Goal: Task Accomplishment & Management: Manage account settings

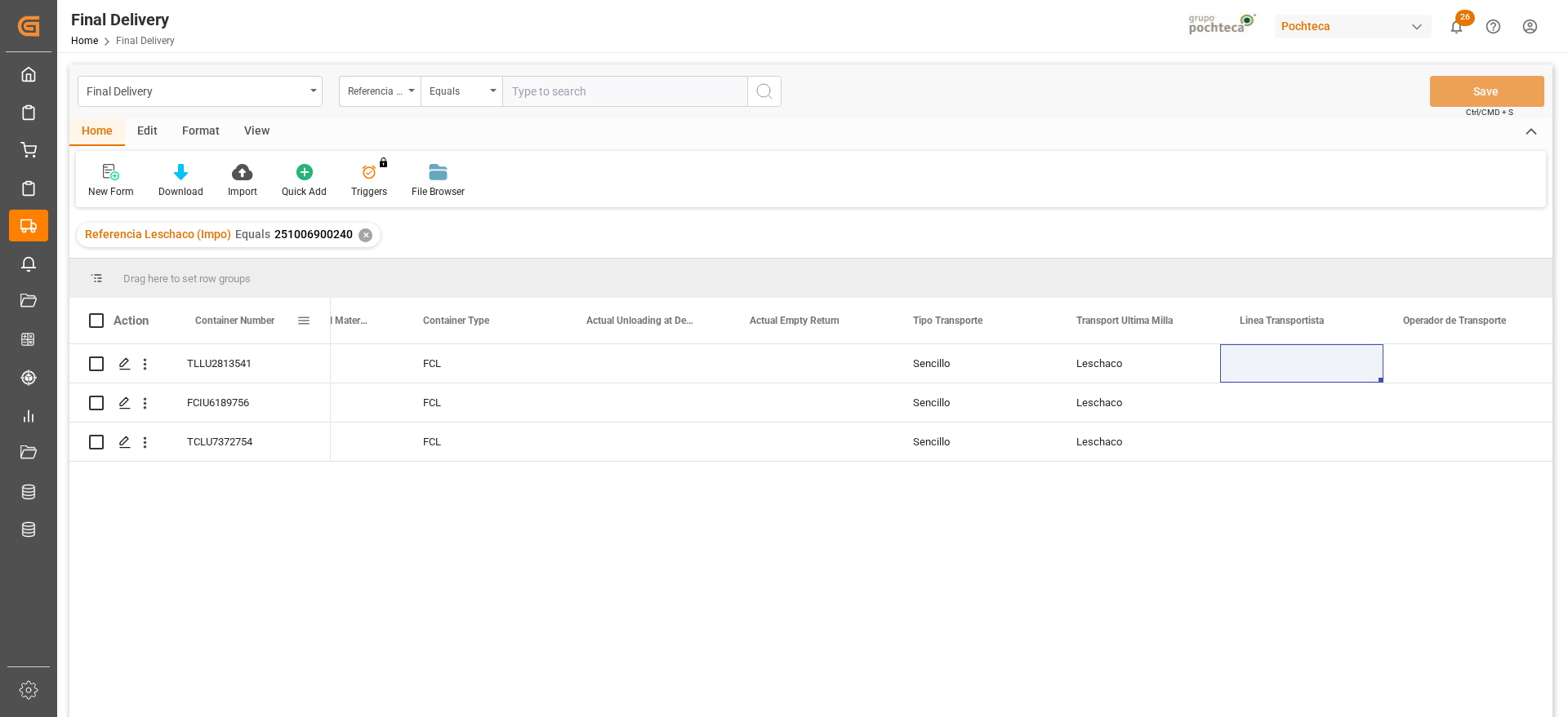
scroll to position [0, 5479]
click at [360, 234] on div "✕" at bounding box center [365, 235] width 14 height 14
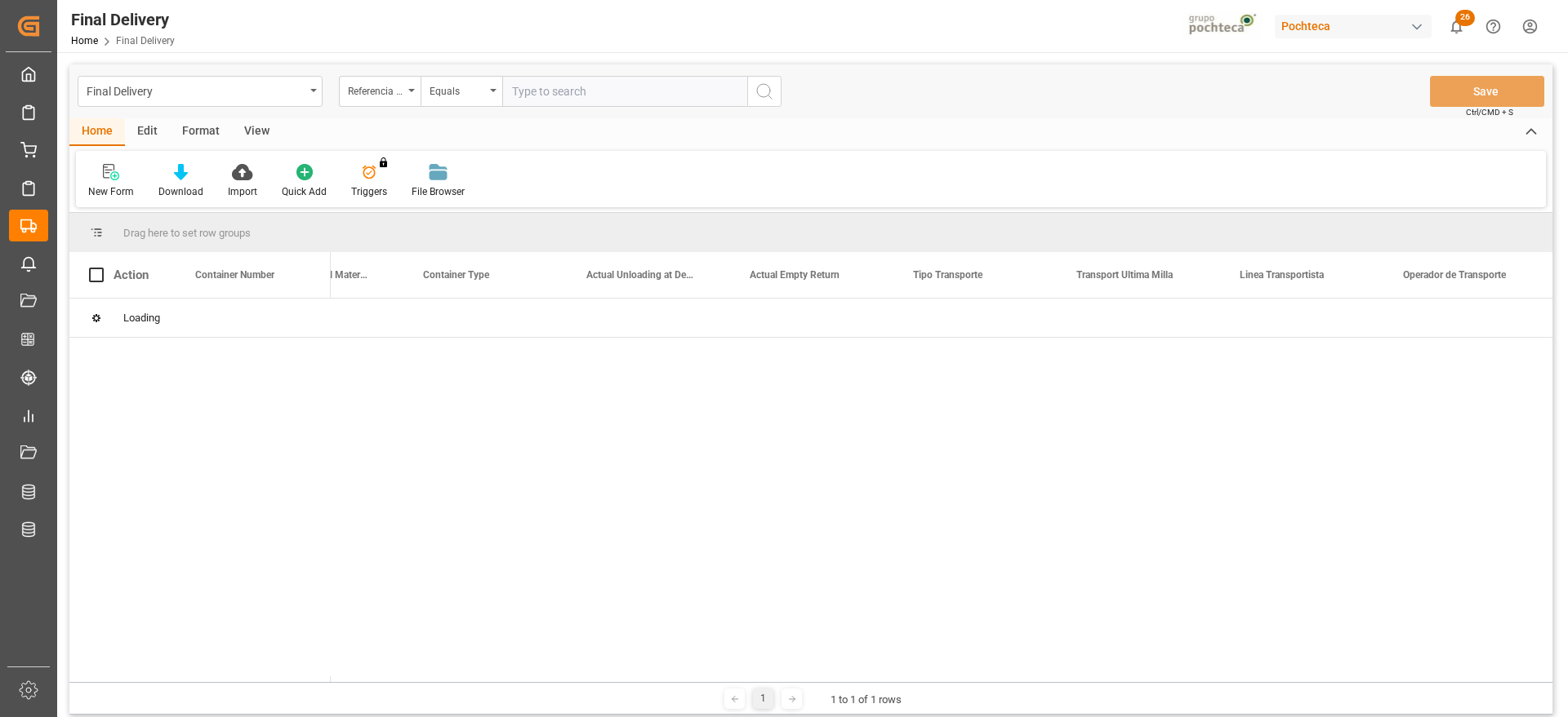
click at [553, 105] on input "text" at bounding box center [624, 91] width 245 height 31
click at [553, 88] on input "text" at bounding box center [624, 91] width 245 height 31
paste input "250906900858"
type input "250906900858"
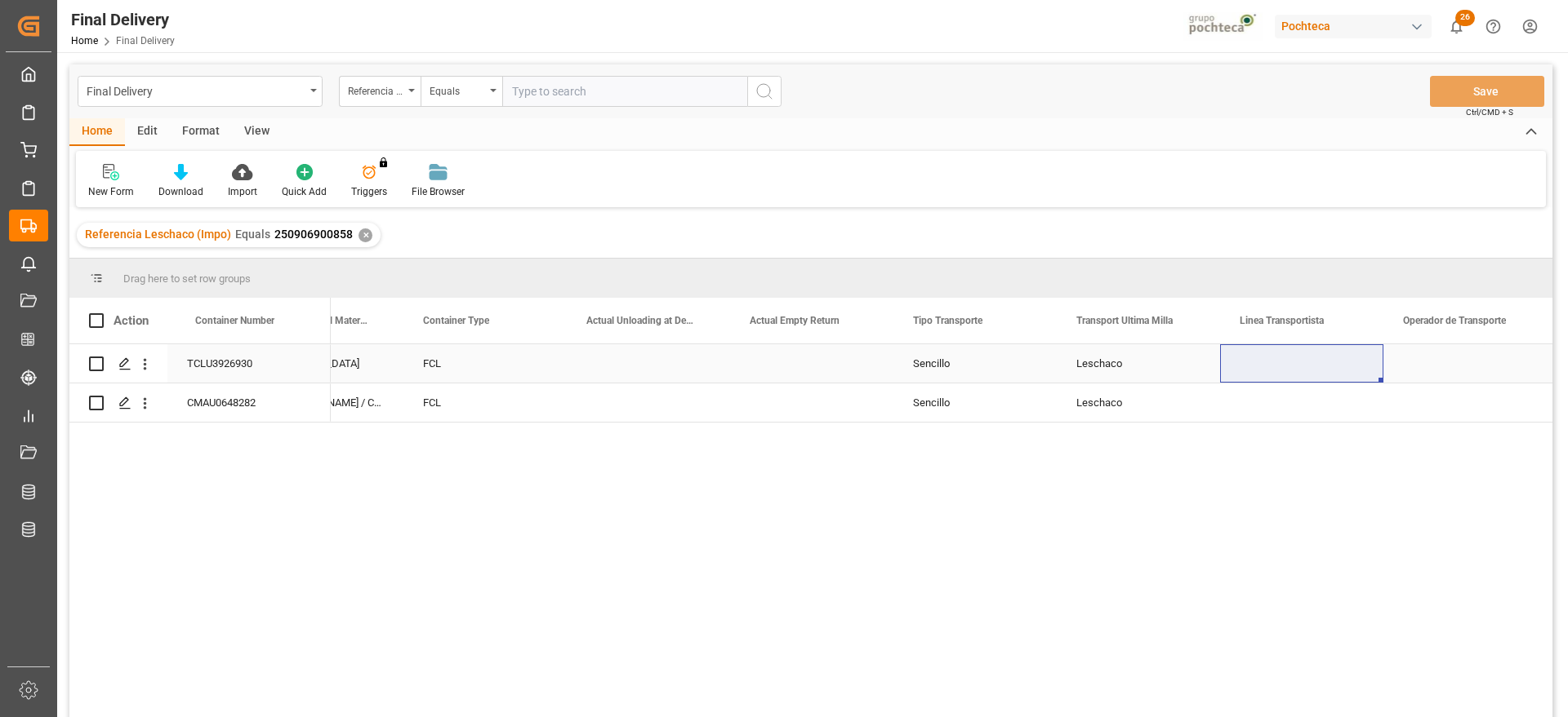
click at [599, 373] on div "Press SPACE to select this row." at bounding box center [648, 363] width 163 height 38
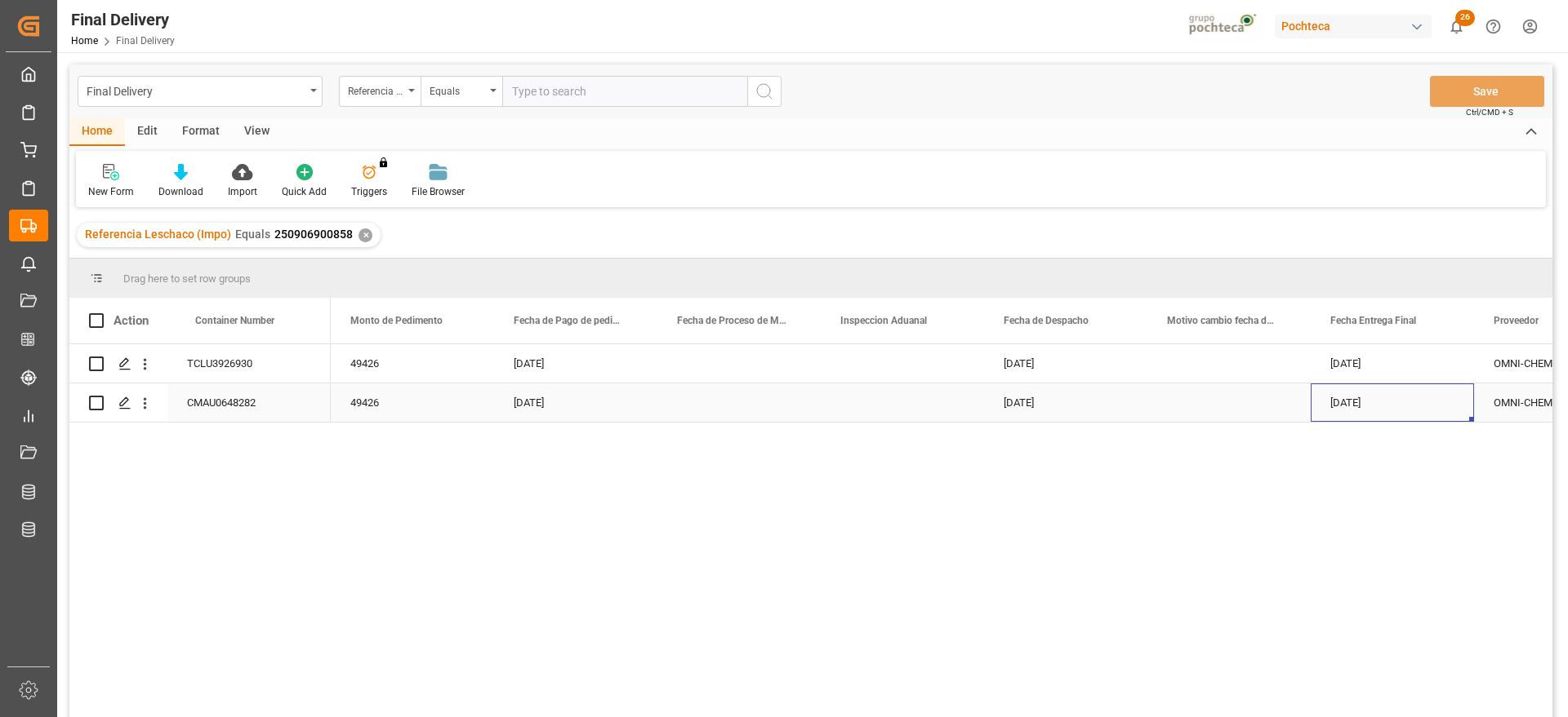
click at [1340, 411] on div "[DATE]" at bounding box center [1392, 402] width 163 height 38
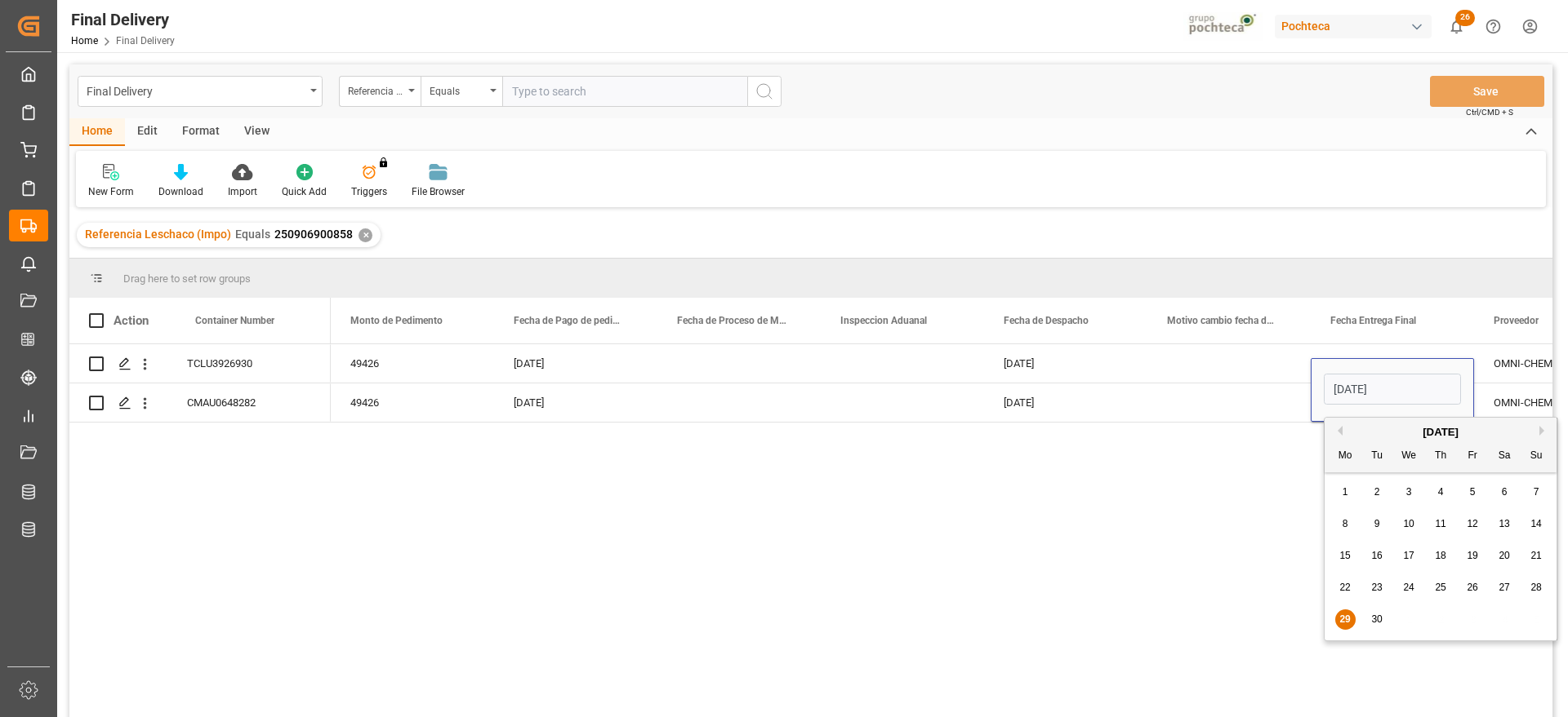
click at [1383, 615] on div "30" at bounding box center [1377, 620] width 21 height 20
type input "[DATE]"
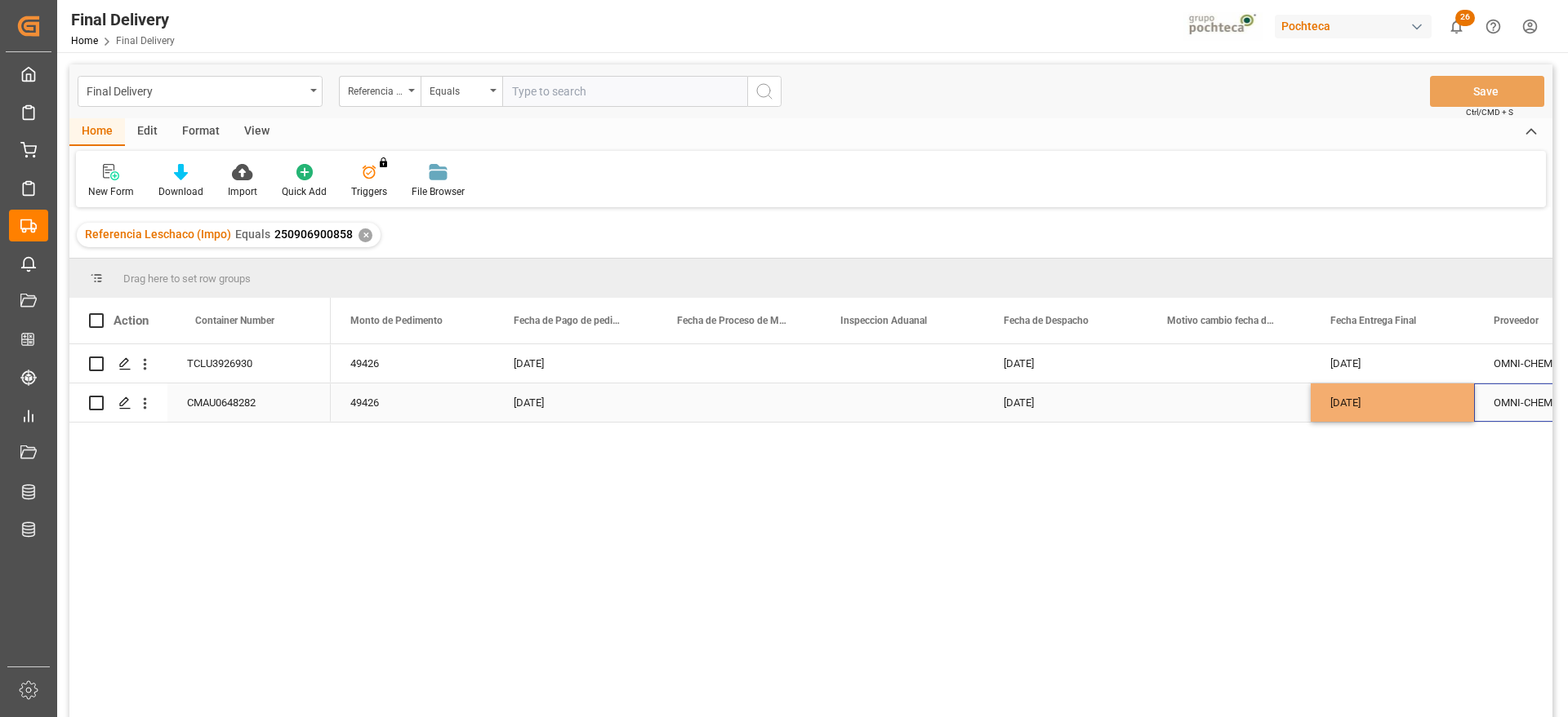
click at [1516, 406] on div "OMNI-CHEM 136 LLC" at bounding box center [1555, 402] width 163 height 38
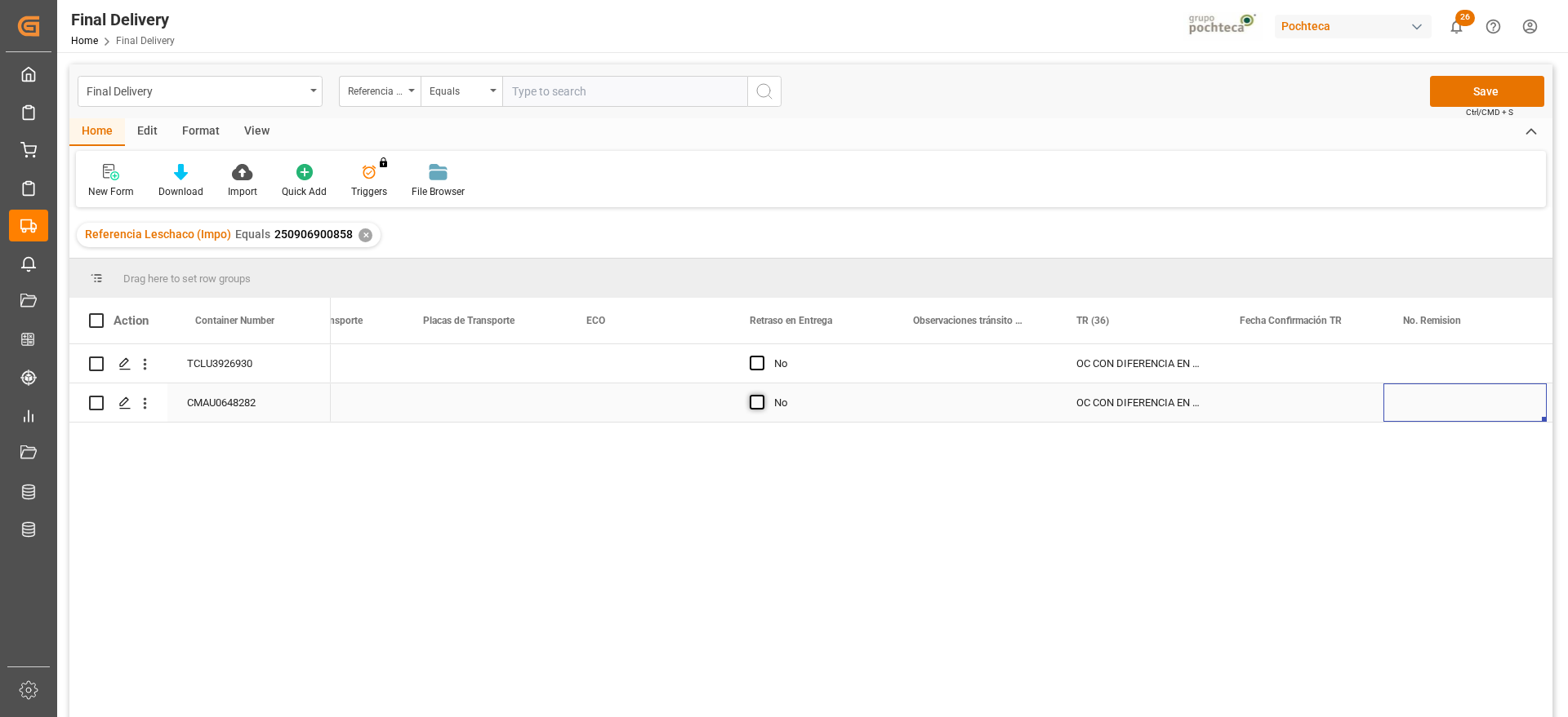
click at [758, 404] on span "Press SPACE to select this row." at bounding box center [756, 402] width 14 height 14
click at [762, 395] on input "Press SPACE to select this row." at bounding box center [762, 395] width 0 height 0
click at [979, 406] on div "Press SPACE to select this row." at bounding box center [974, 402] width 163 height 38
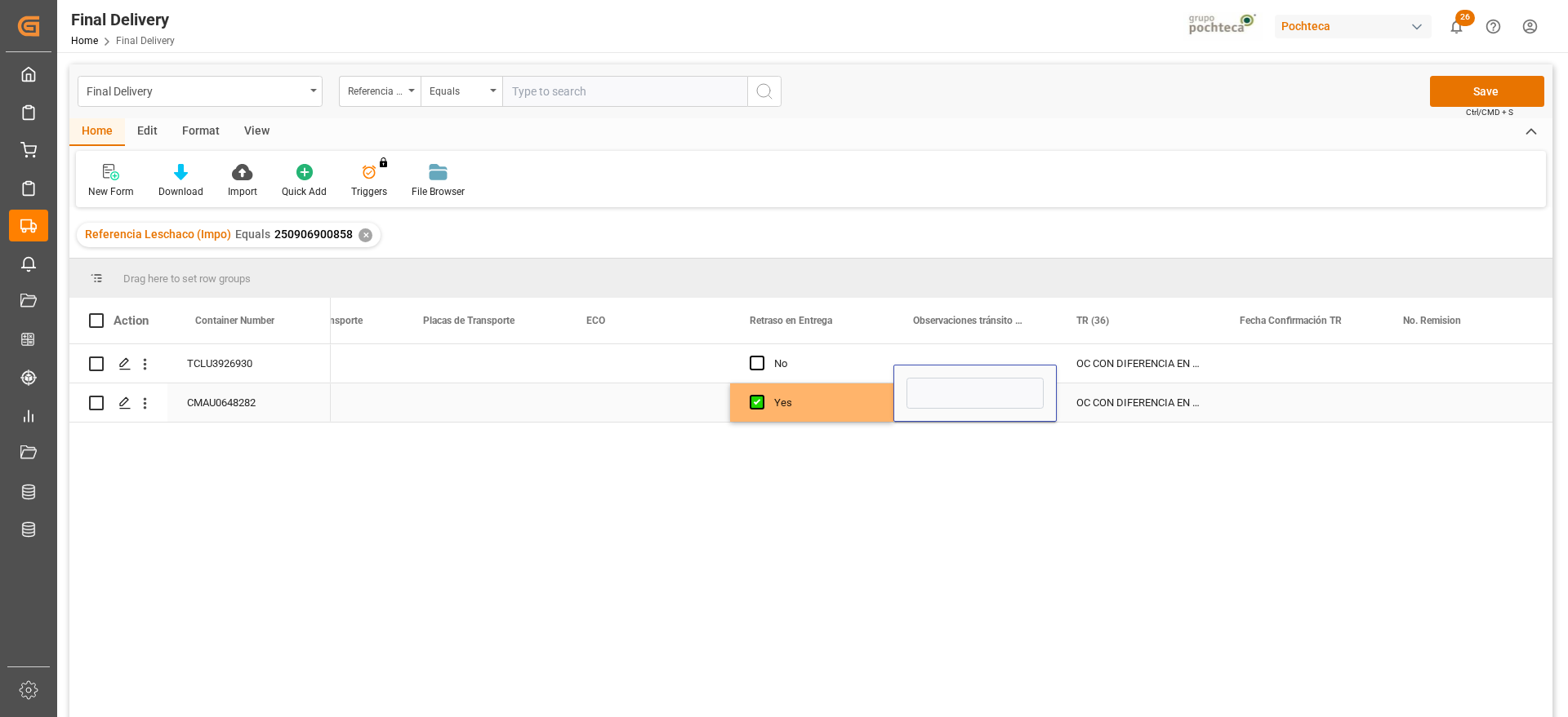
click at [979, 406] on input "Press SPACE to select this row." at bounding box center [975, 393] width 138 height 31
type input "r"
type input "falla mecanica"
drag, startPoint x: 1110, startPoint y: 393, endPoint x: 1078, endPoint y: 401, distance: 33.0
click at [1112, 394] on div "OC CON DIFERENCIA EN SAP" at bounding box center [1138, 402] width 163 height 38
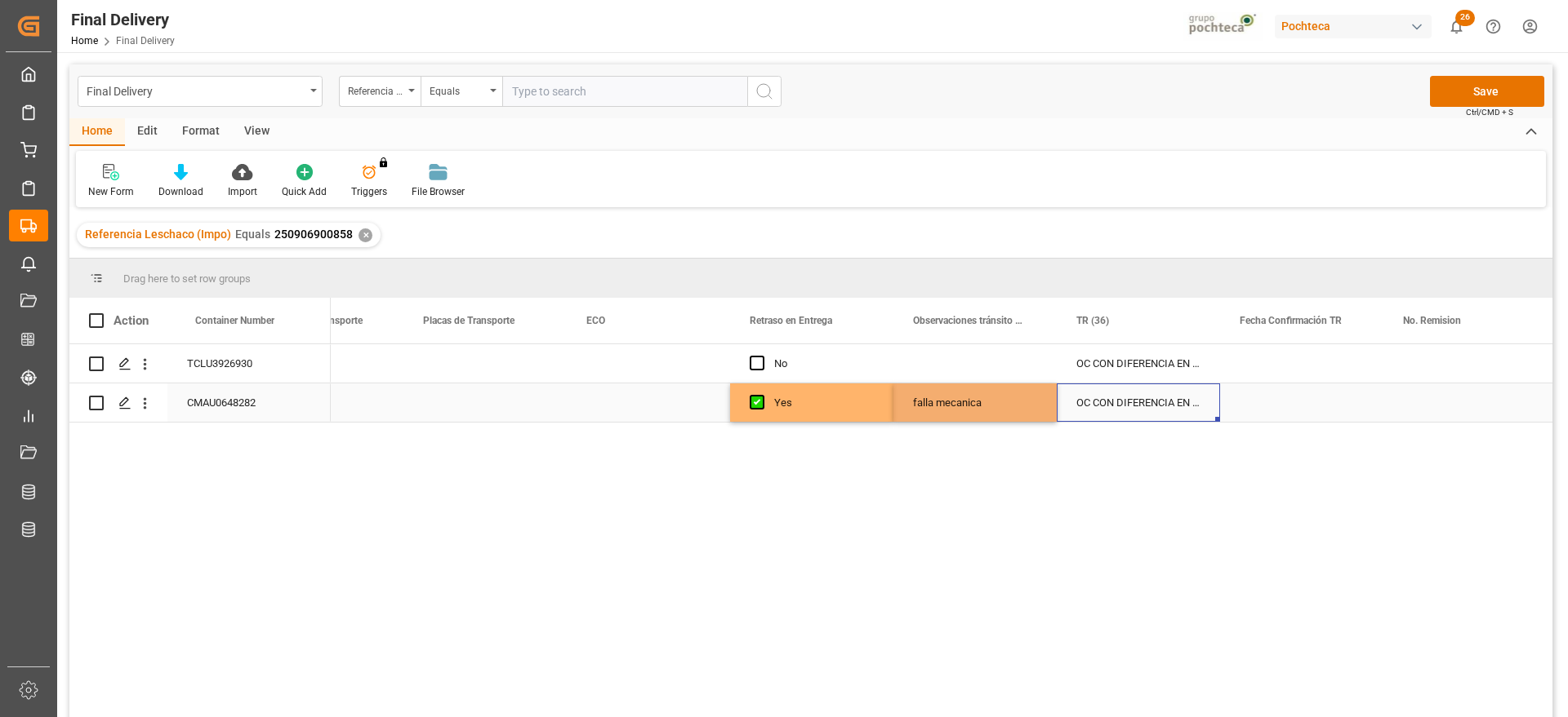
click at [891, 388] on div "Yes" at bounding box center [812, 402] width 163 height 38
click at [940, 405] on div "falla mecanica" at bounding box center [974, 402] width 163 height 38
click at [1193, 406] on div "OC CON DIFERENCIA EN SAP" at bounding box center [1138, 402] width 163 height 38
click at [1486, 90] on button "Save" at bounding box center [1487, 91] width 114 height 31
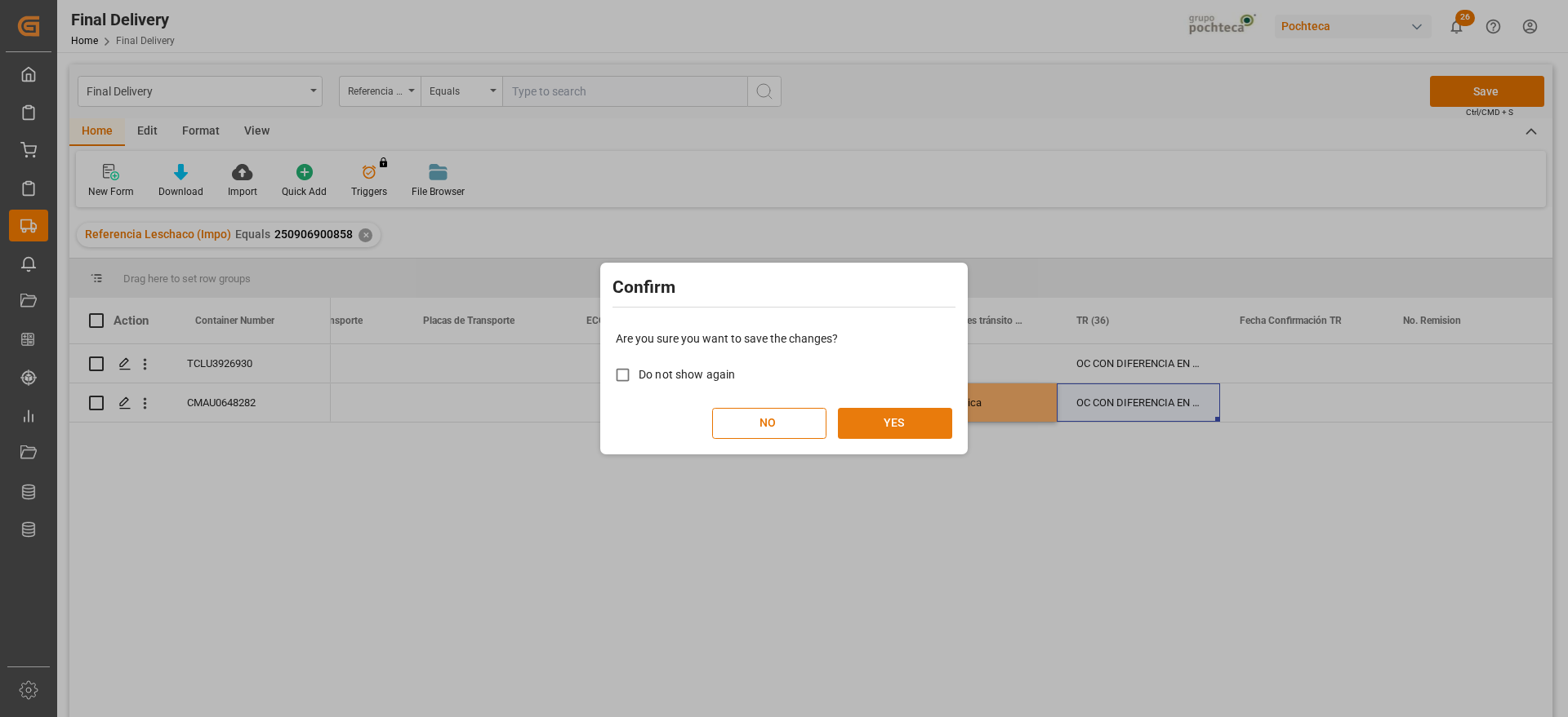
click at [865, 428] on button "YES" at bounding box center [895, 423] width 114 height 31
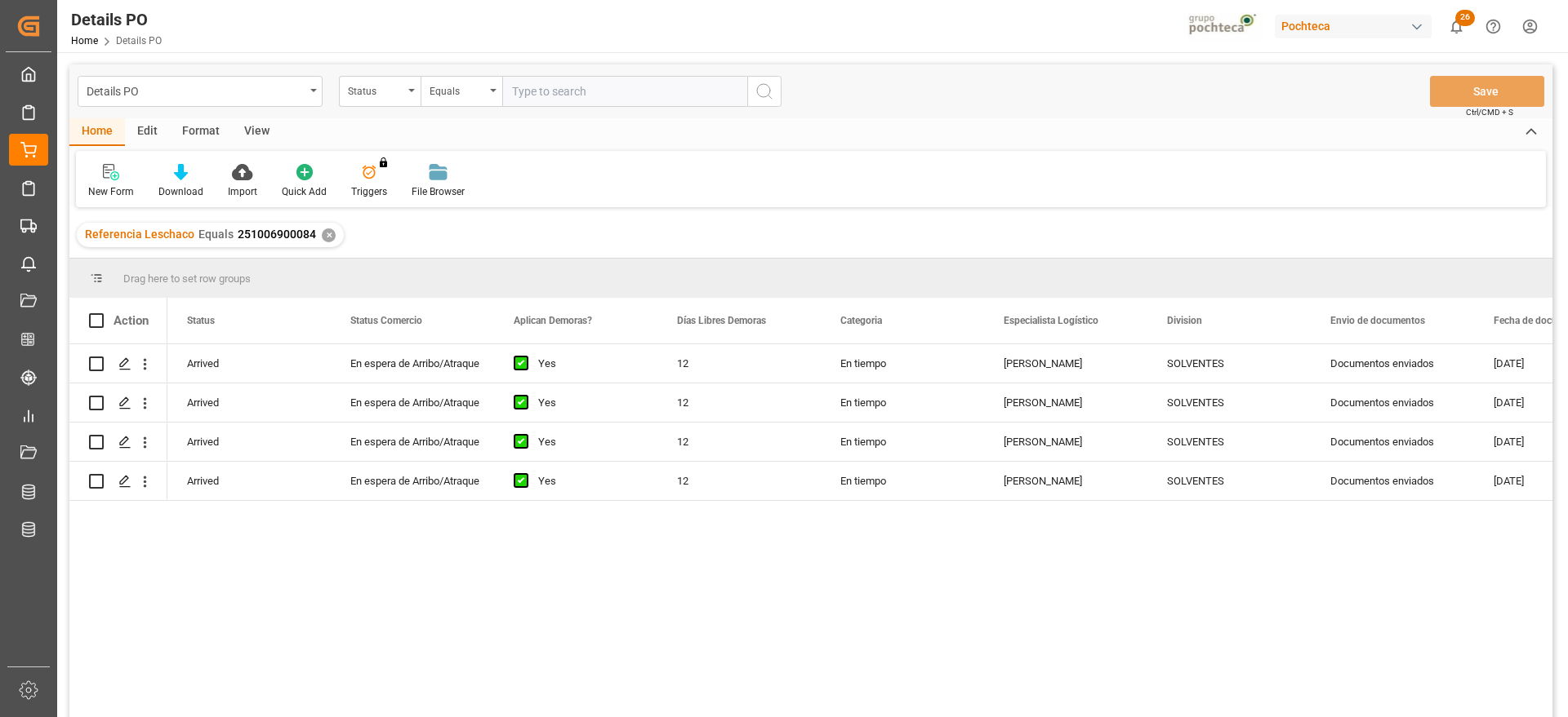
click at [325, 234] on div "✕" at bounding box center [328, 235] width 14 height 14
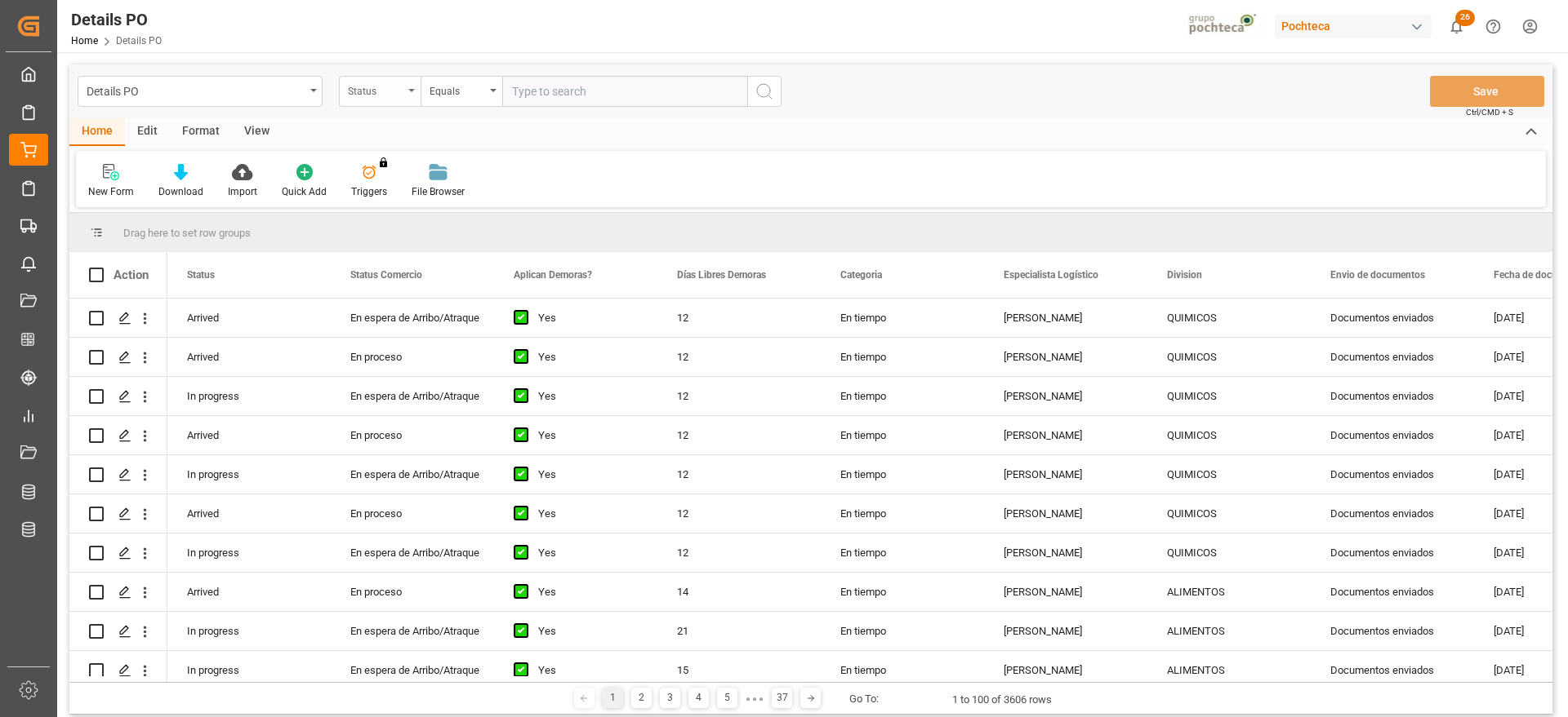
click at [402, 97] on div "Status" at bounding box center [375, 89] width 55 height 19
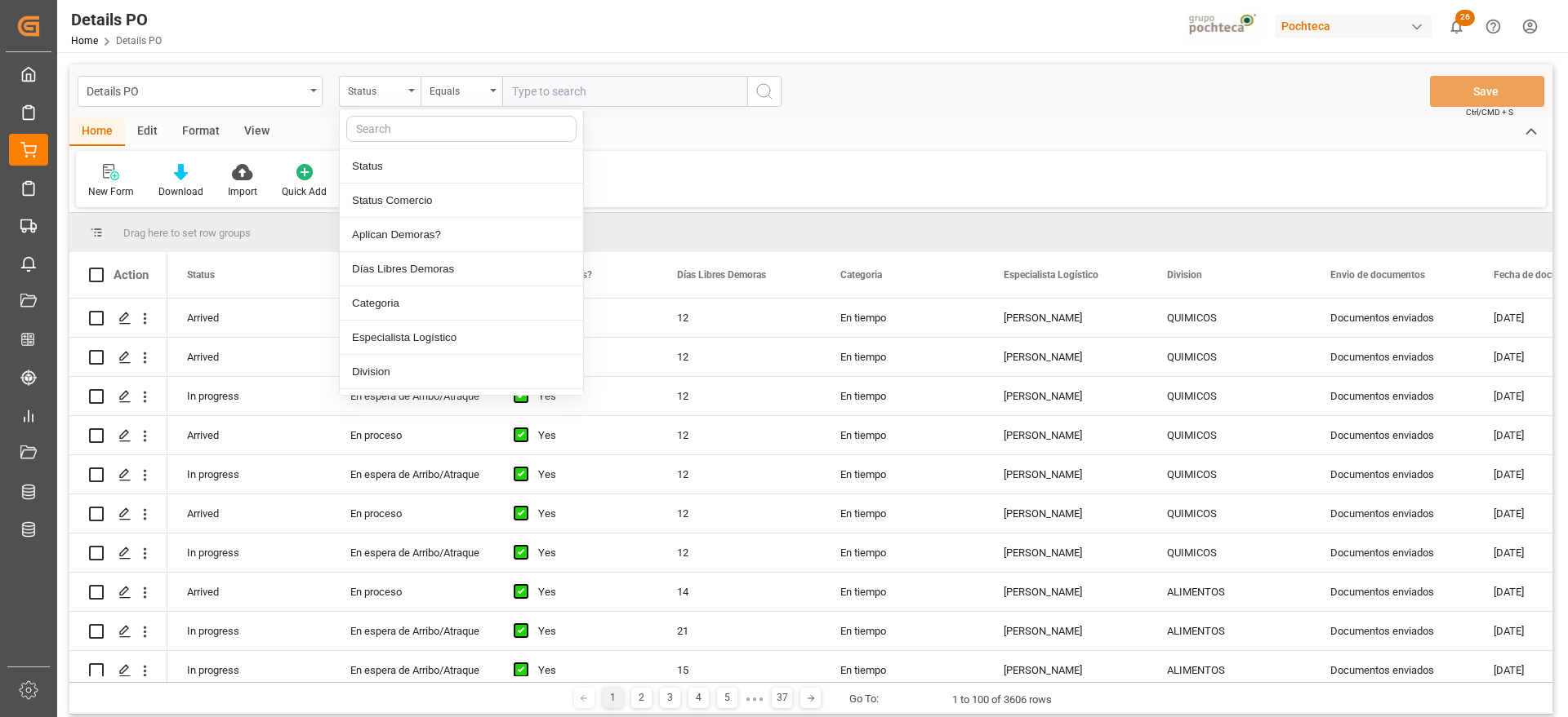
click at [402, 138] on input "text" at bounding box center [461, 128] width 230 height 26
type input "orde"
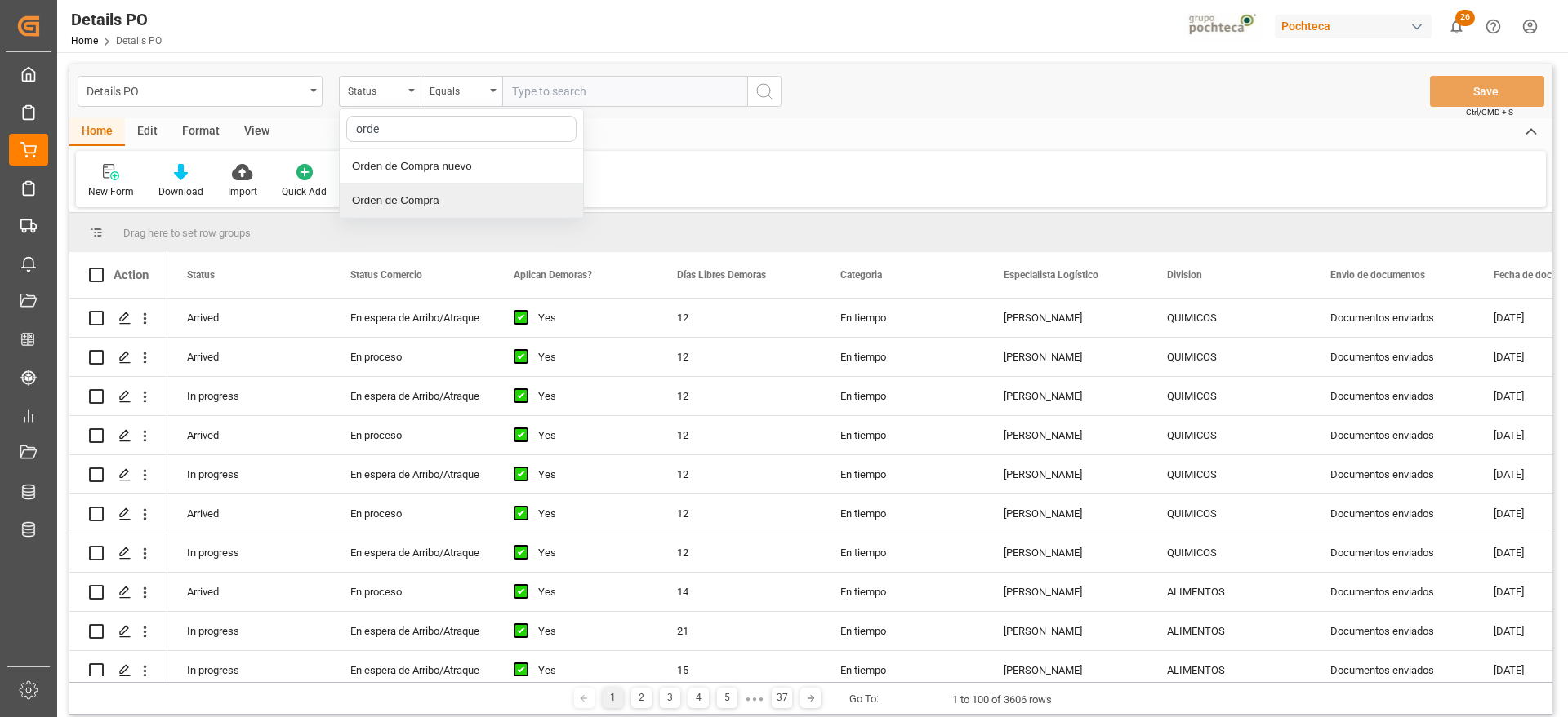
click at [415, 182] on div "Orden de Compra nuevo" at bounding box center [461, 166] width 243 height 34
click at [379, 89] on div "Orden de Compra nuevo" at bounding box center [375, 89] width 55 height 19
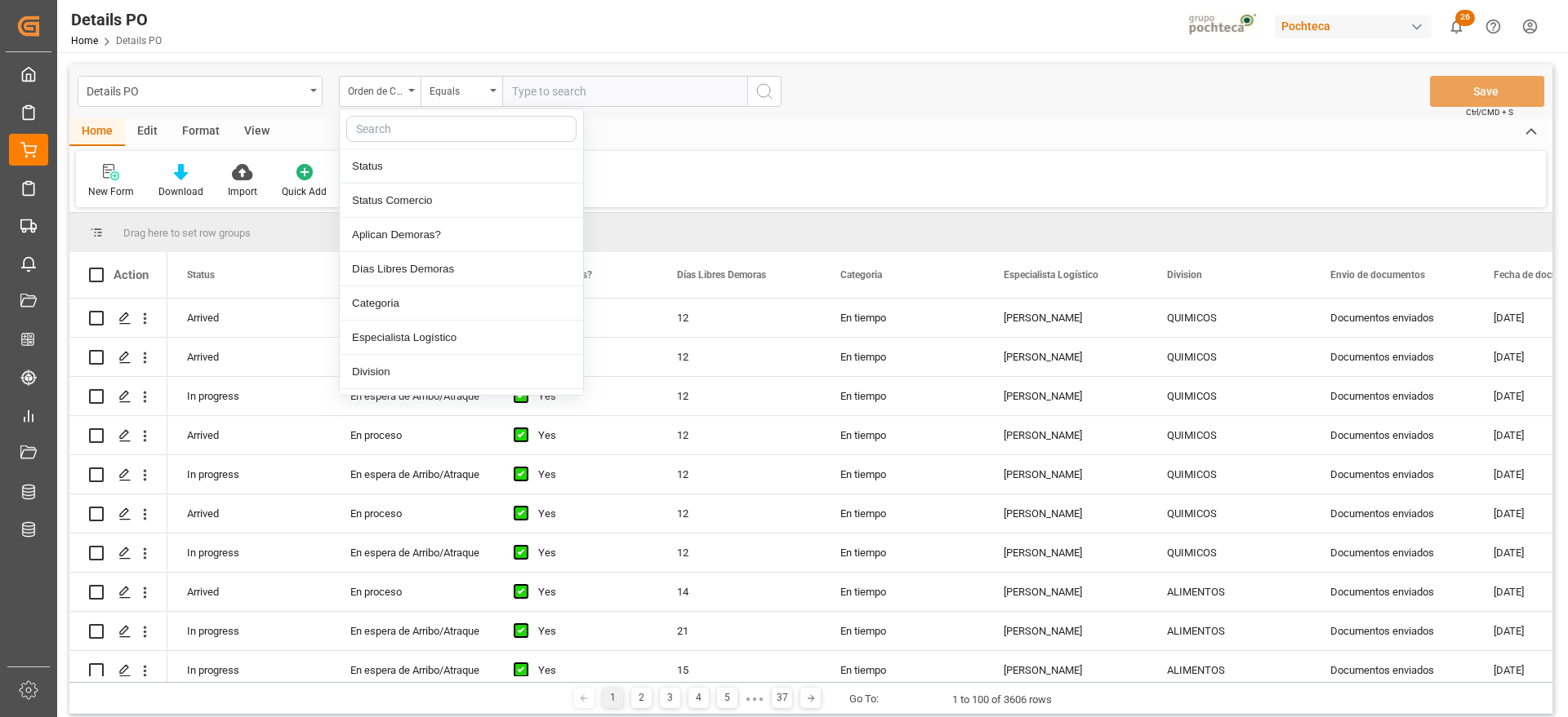
click at [407, 124] on input "text" at bounding box center [461, 128] width 230 height 26
type input "orde"
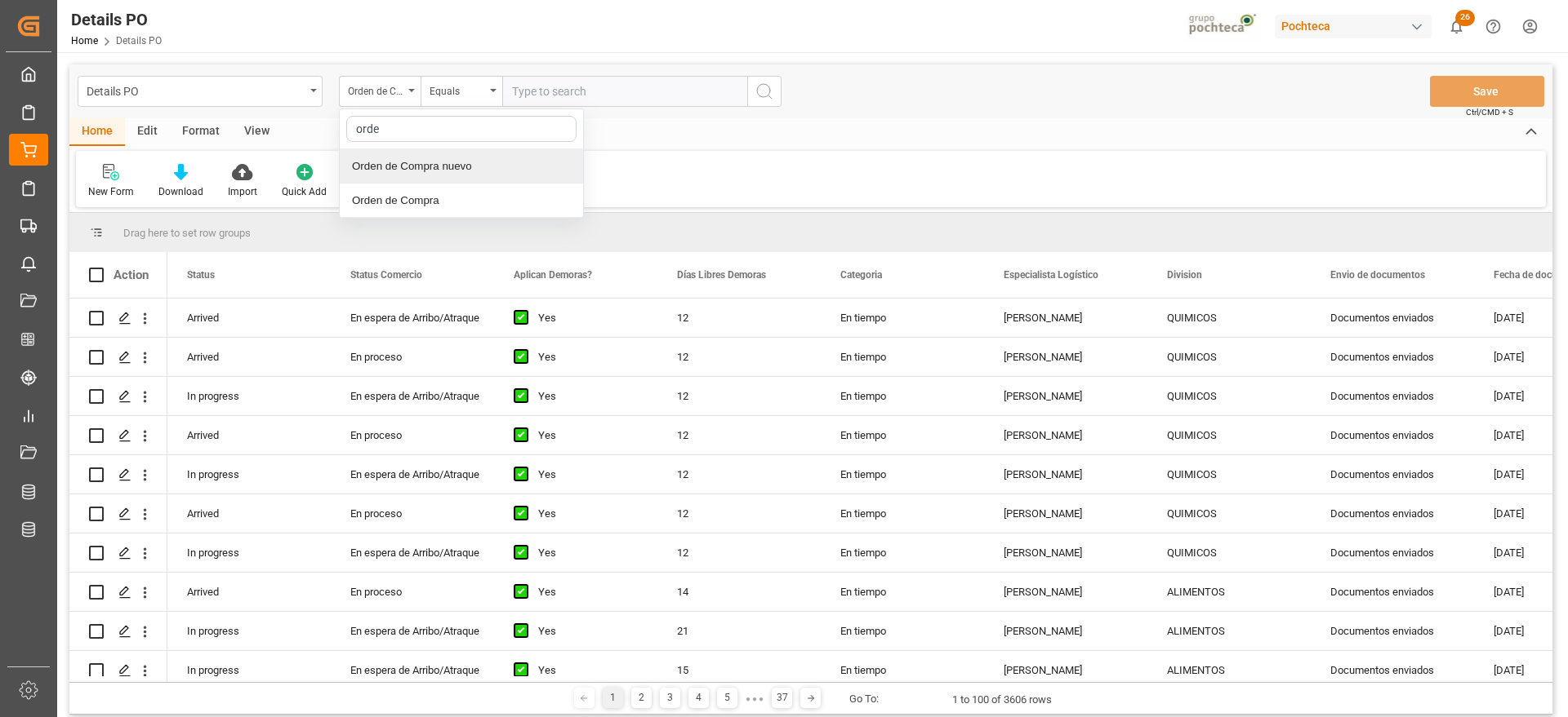
click at [450, 167] on div "Orden de Compra nuevo" at bounding box center [461, 166] width 243 height 34
click at [563, 95] on input "text" at bounding box center [624, 91] width 245 height 31
paste input "5000306980"
type input "5000306980"
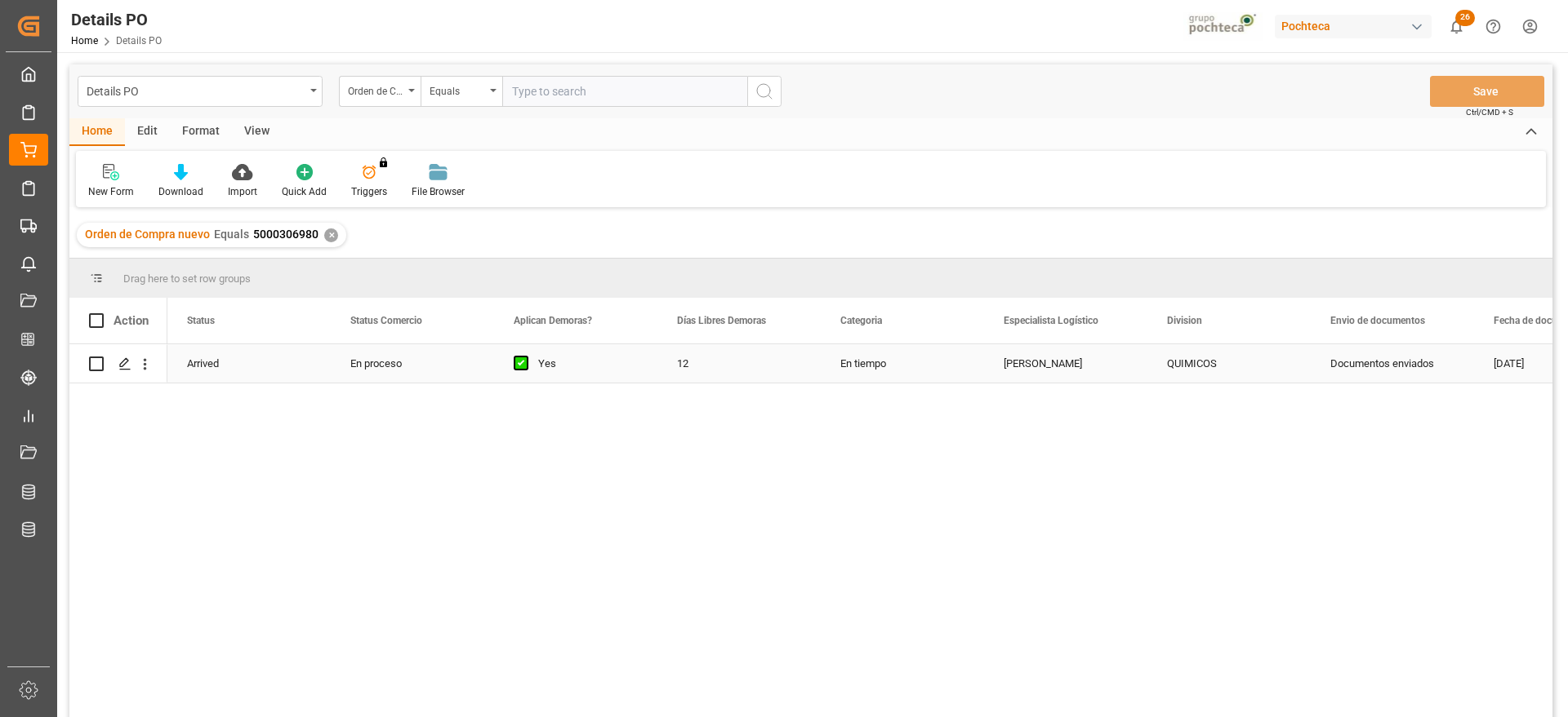
click at [772, 379] on div "12" at bounding box center [738, 363] width 163 height 38
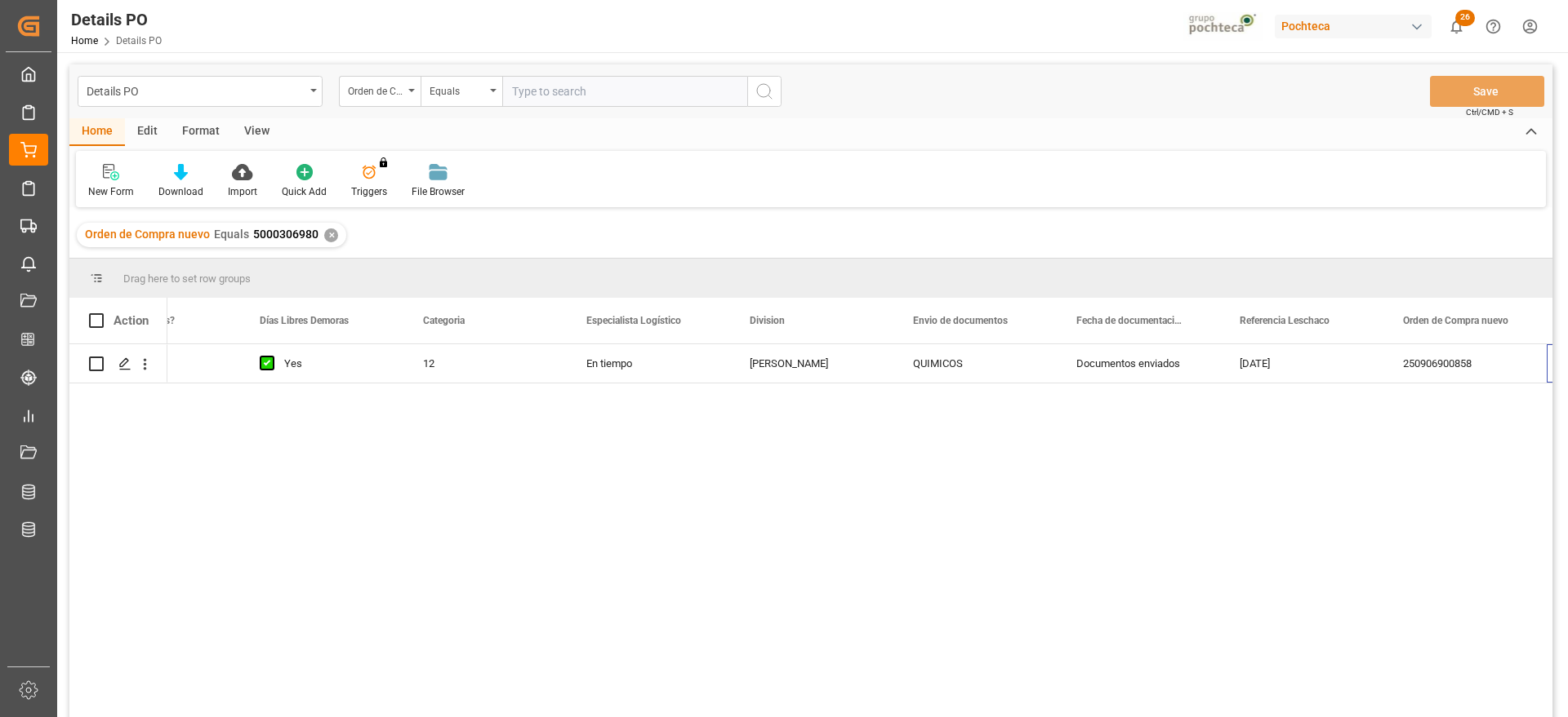
scroll to position [0, 417]
click at [331, 230] on div "✕" at bounding box center [330, 235] width 14 height 14
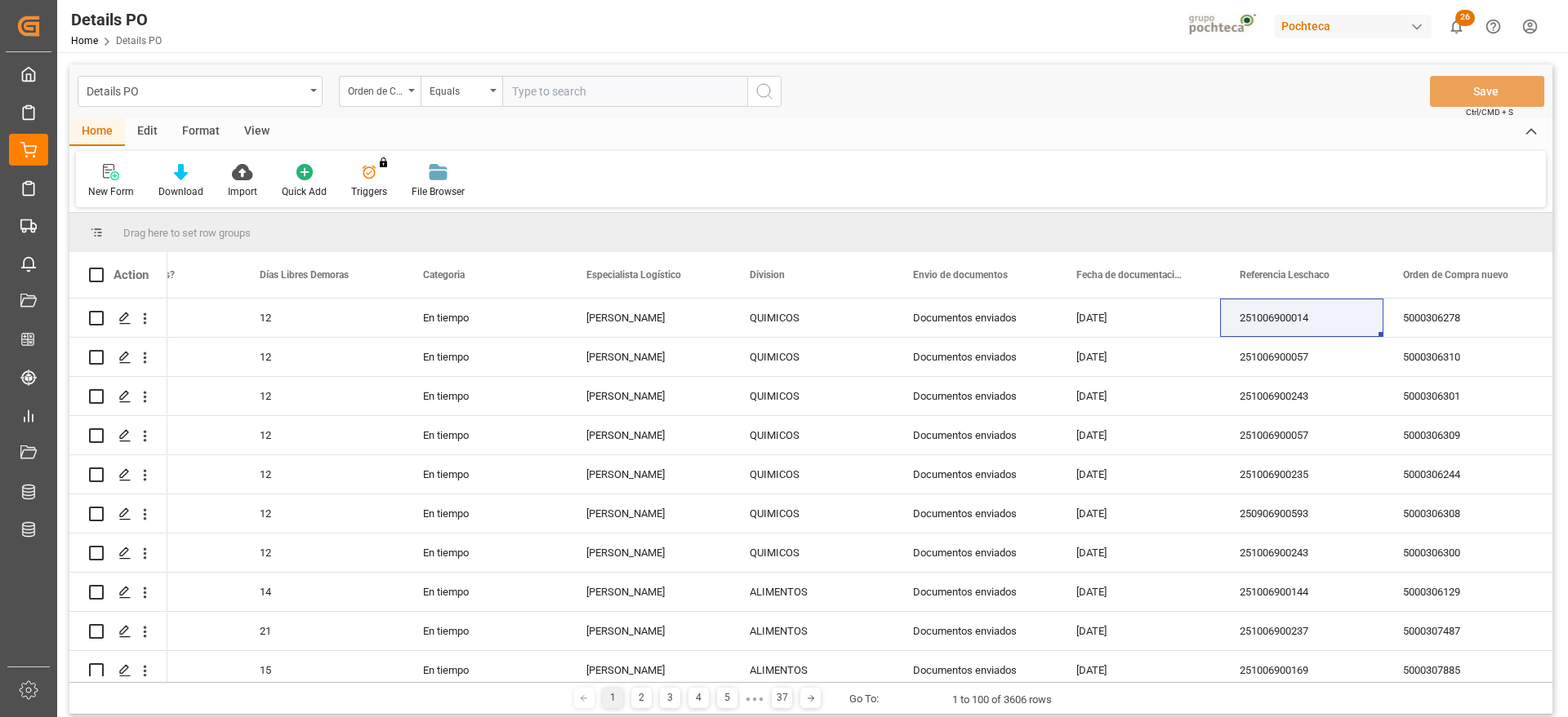
click at [551, 83] on input "text" at bounding box center [624, 91] width 245 height 31
paste input "5000307497"
type input "5000307497"
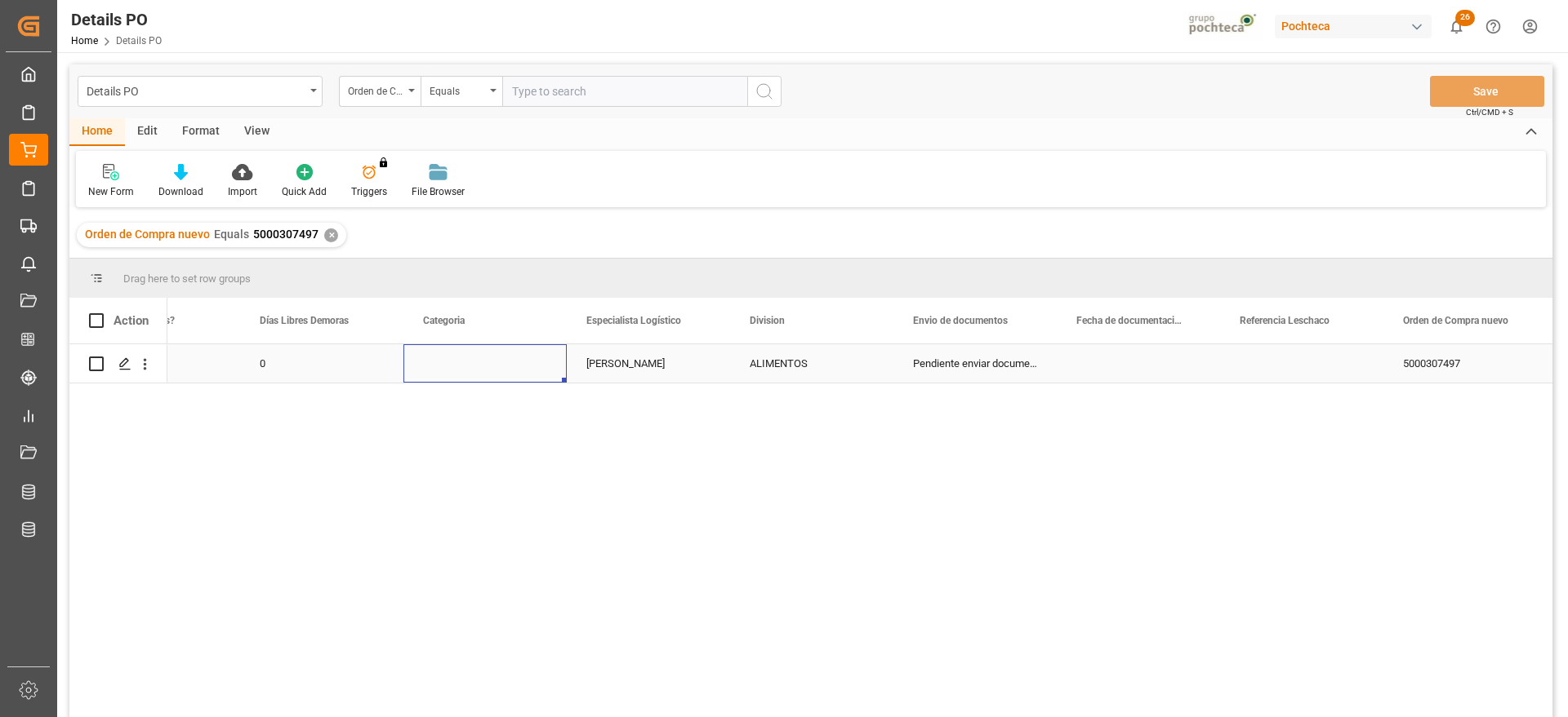
click at [453, 370] on div "Press SPACE to select this row." at bounding box center [485, 363] width 163 height 38
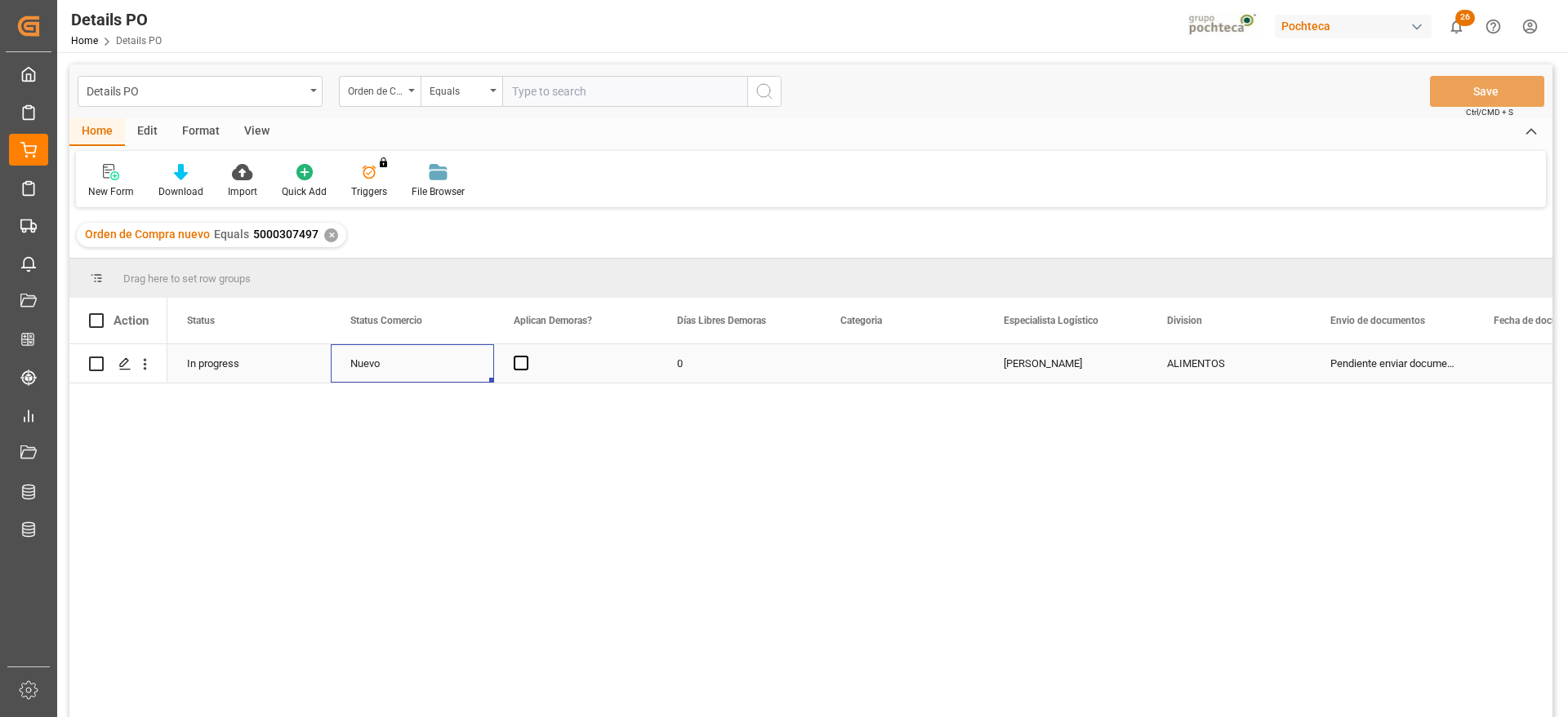
click at [453, 370] on div "Nuevo" at bounding box center [412, 364] width 124 height 38
click at [464, 371] on icon "open menu" at bounding box center [464, 373] width 20 height 20
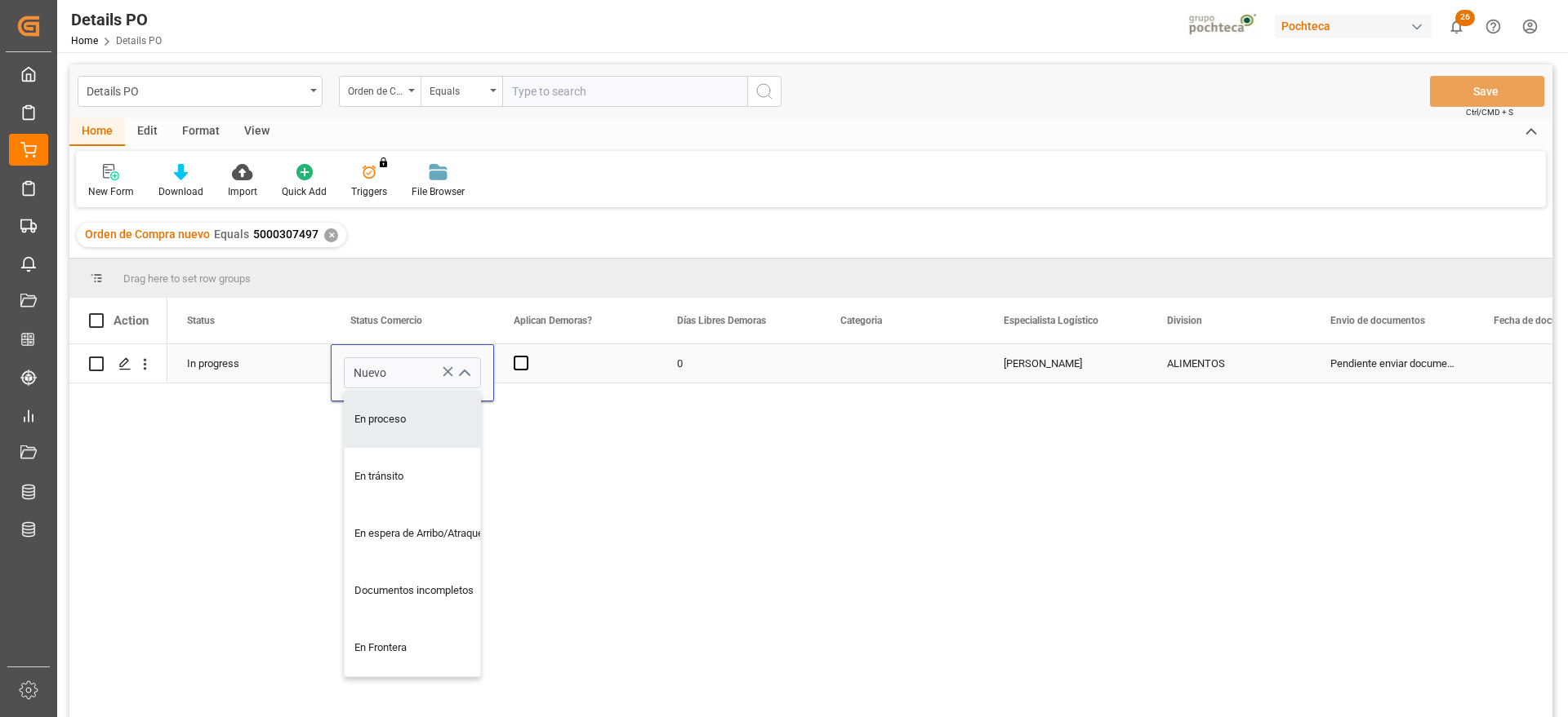
click at [708, 359] on div "0" at bounding box center [738, 363] width 163 height 38
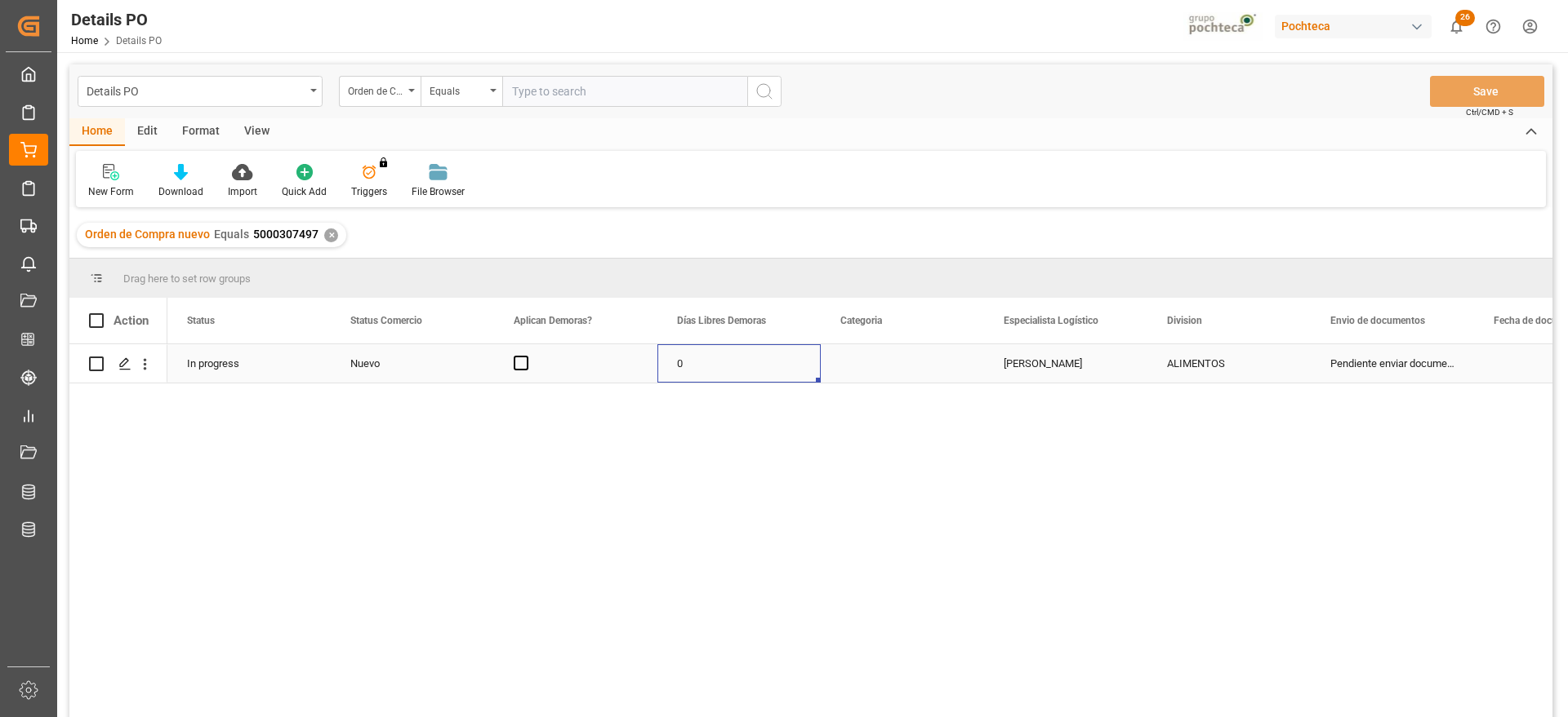
click at [716, 373] on div "0" at bounding box center [738, 363] width 163 height 38
click at [925, 365] on div "Press SPACE to select this row." at bounding box center [902, 363] width 163 height 38
click at [958, 372] on button "Select" at bounding box center [902, 373] width 138 height 31
click at [898, 466] on div "En tiempo" at bounding box center [902, 464] width 119 height 16
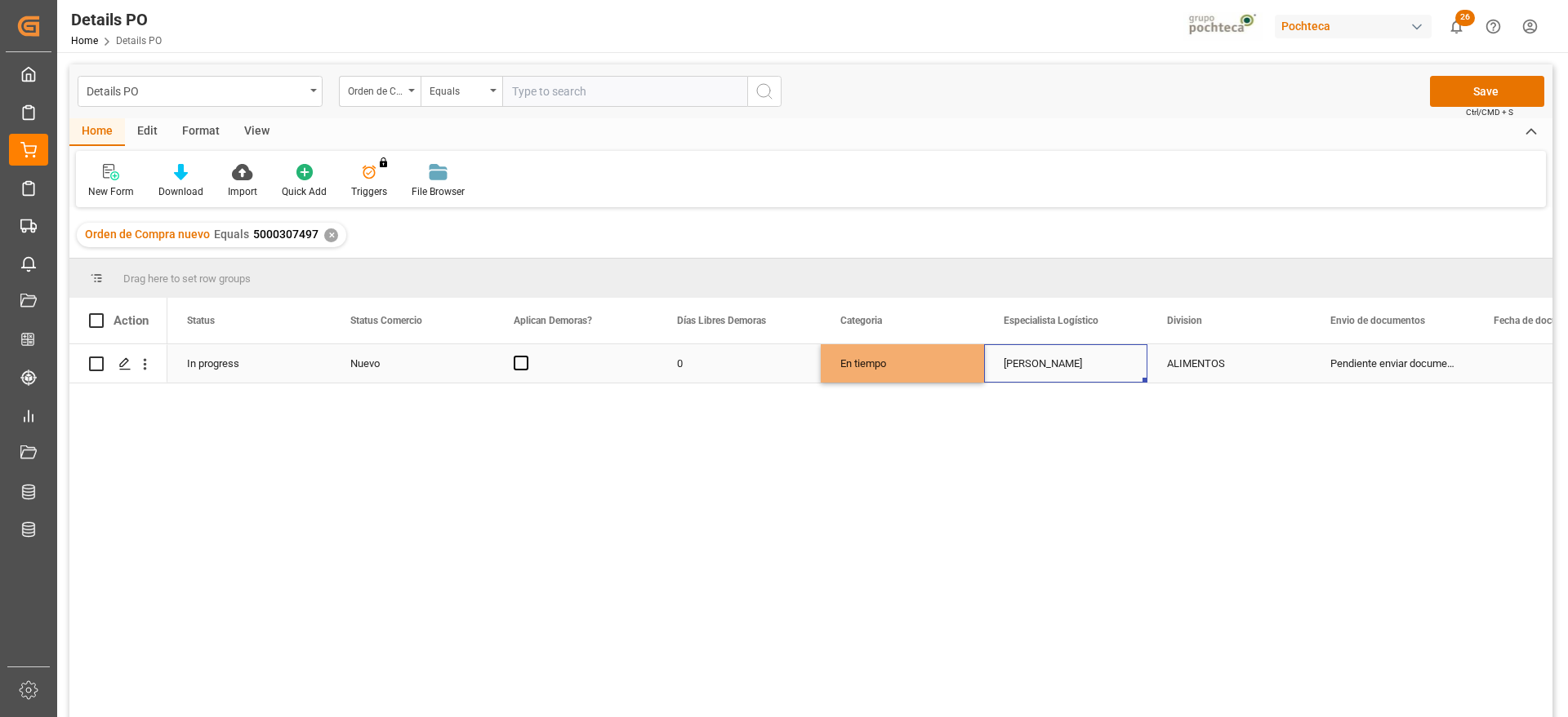
click at [1019, 357] on div "Karla Cárdenas" at bounding box center [1065, 363] width 163 height 38
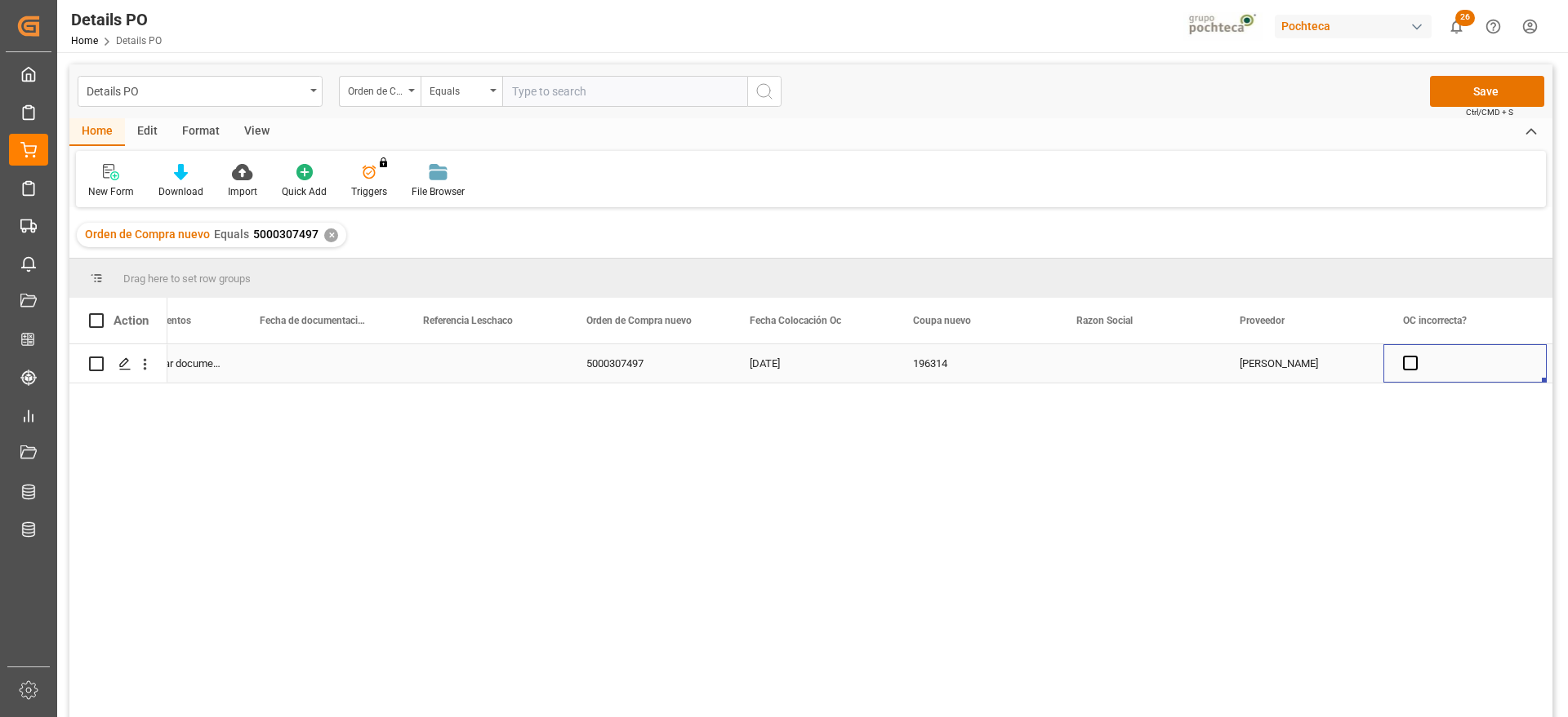
scroll to position [0, 1234]
click at [892, 358] on div "07-08-2025" at bounding box center [812, 363] width 163 height 38
click at [1100, 373] on div "Press SPACE to select this row." at bounding box center [1138, 363] width 163 height 38
click at [1193, 368] on icon "open menu" at bounding box center [1190, 373] width 20 height 20
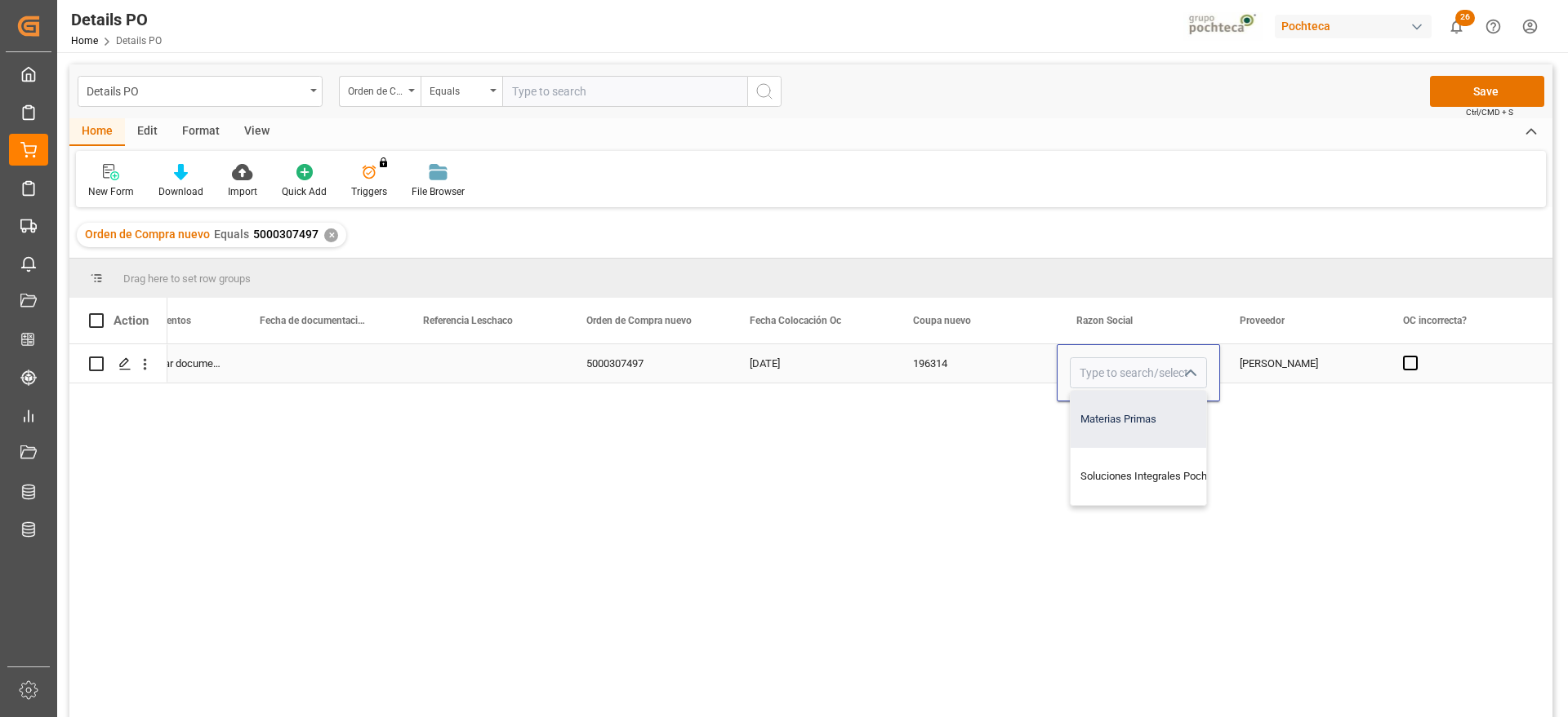
click at [1141, 437] on div "Materias Primas" at bounding box center [1154, 419] width 166 height 57
type input "Materias Primas"
click at [1282, 368] on div "MORTON SALT" at bounding box center [1301, 363] width 163 height 38
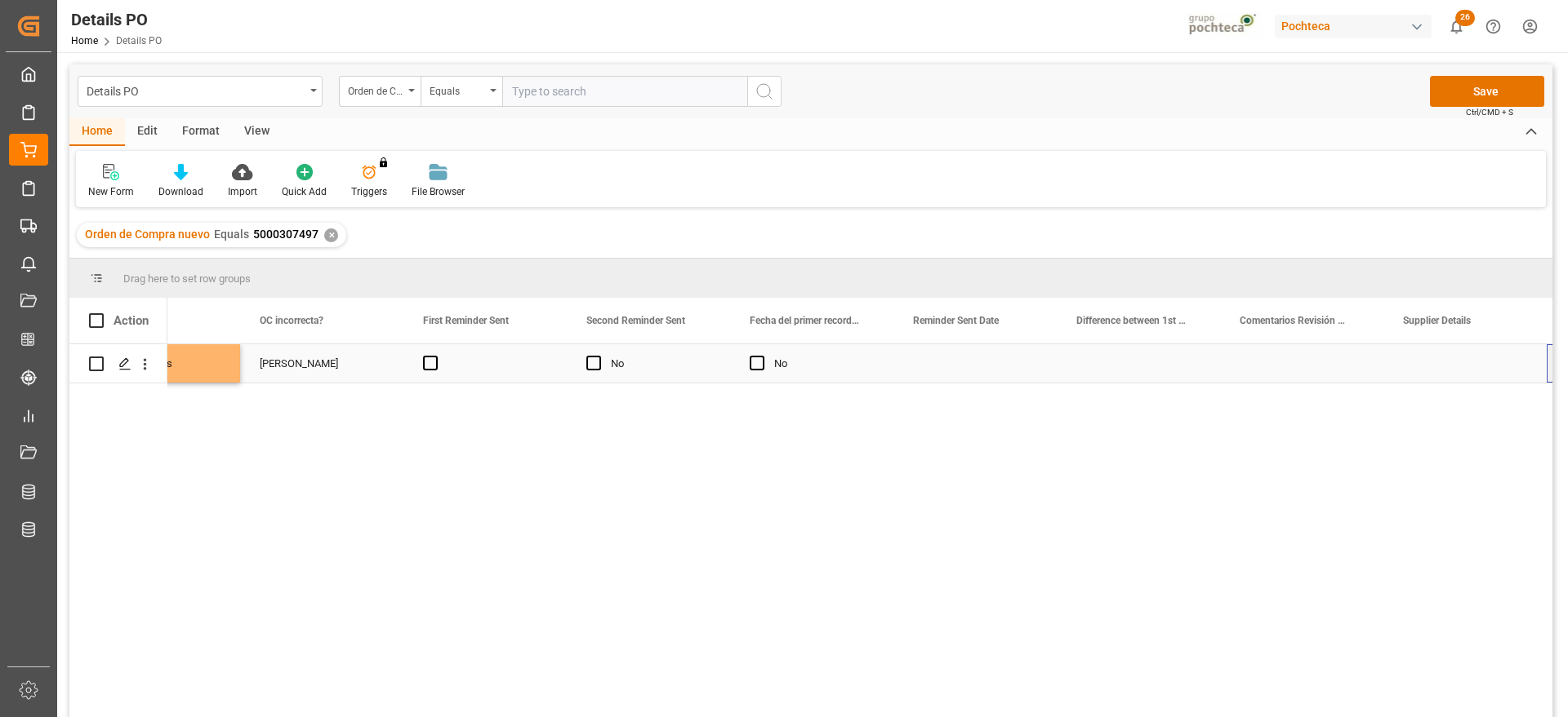
scroll to position [0, 2377]
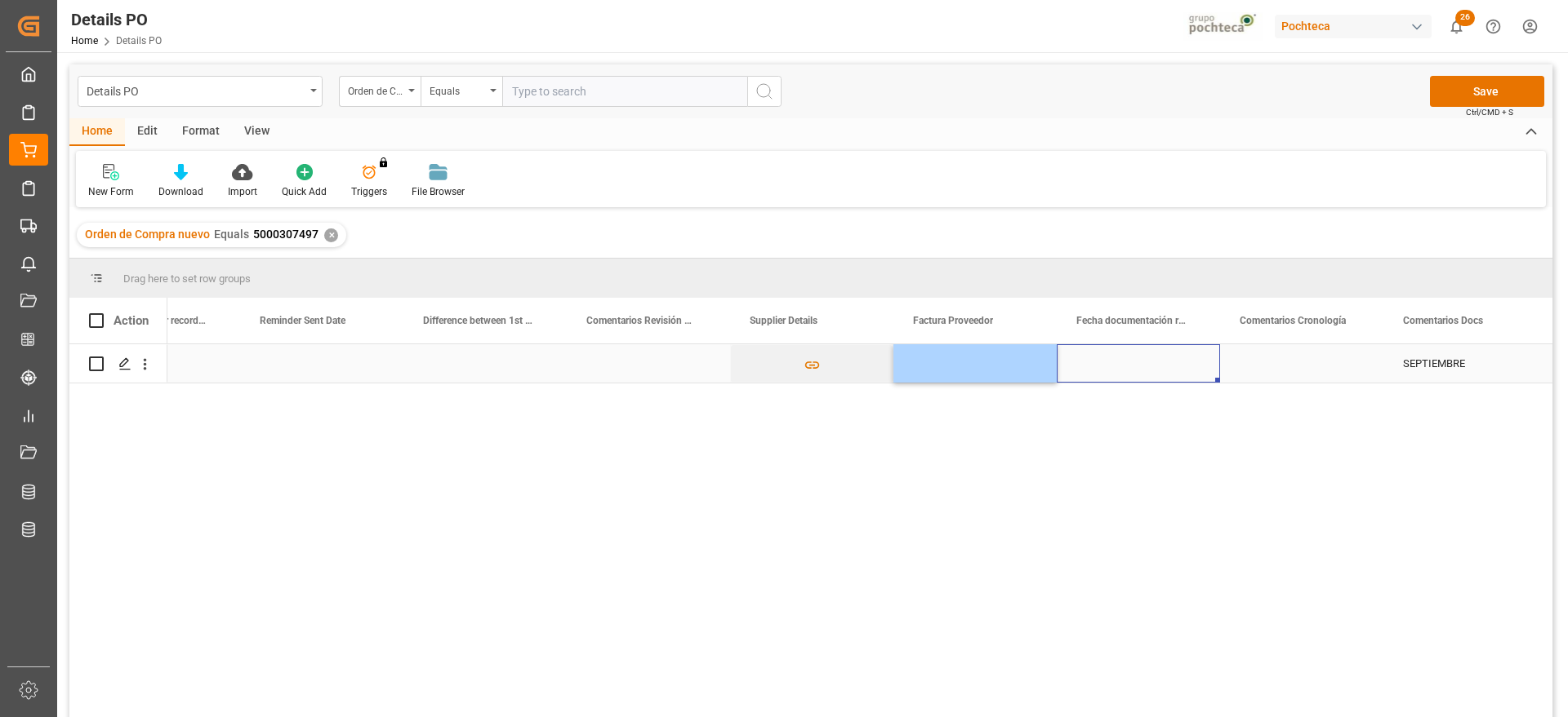
drag, startPoint x: 1161, startPoint y: 369, endPoint x: 1174, endPoint y: 364, distance: 13.9
click at [1161, 369] on div "Press SPACE to select this row." at bounding box center [1138, 363] width 163 height 38
click at [1014, 360] on div "Press SPACE to select this row." at bounding box center [974, 363] width 163 height 38
click at [971, 364] on div "Press SPACE to select this row." at bounding box center [974, 363] width 163 height 38
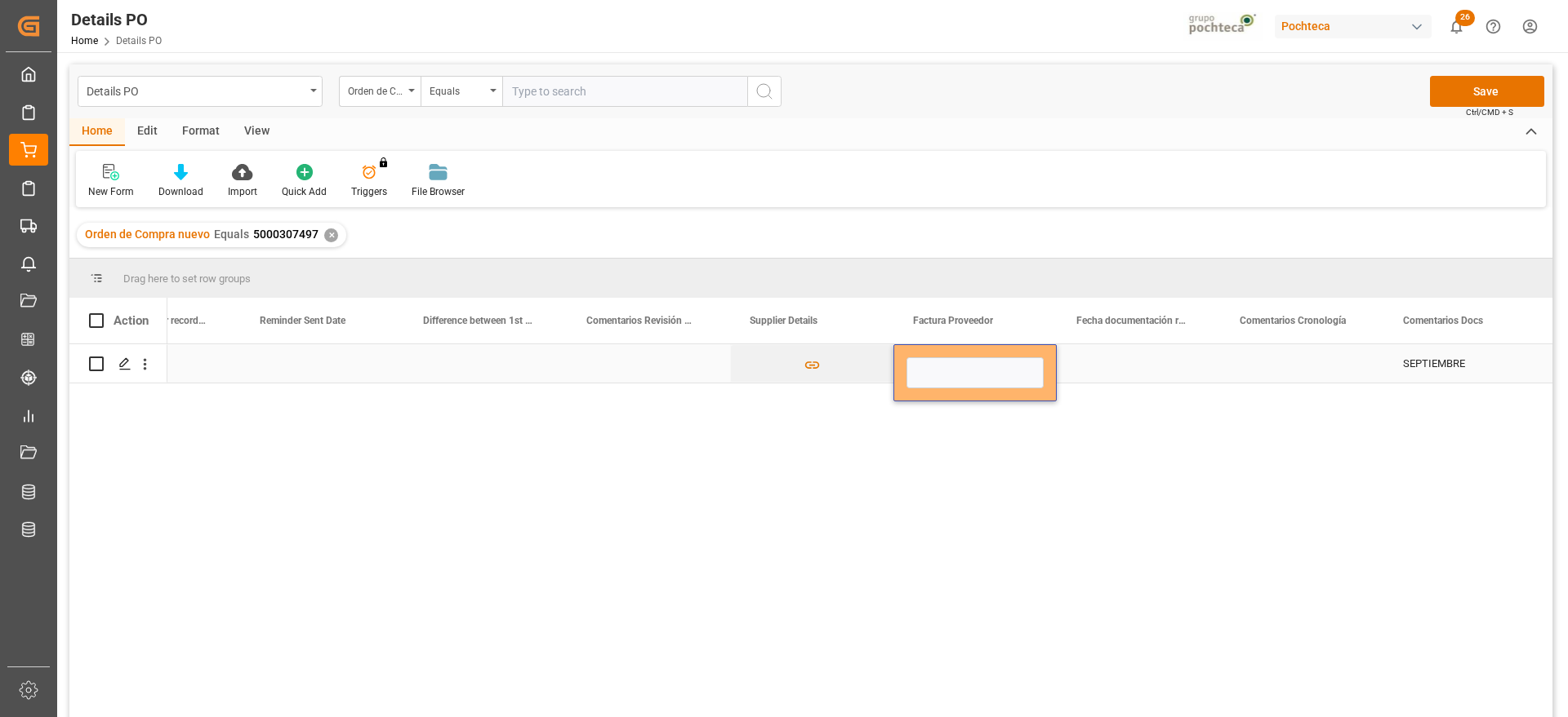
click at [941, 371] on input "Press SPACE to select this row." at bounding box center [975, 373] width 138 height 31
type input "5403733407"
click at [1105, 362] on div "Press SPACE to select this row." at bounding box center [1138, 363] width 163 height 38
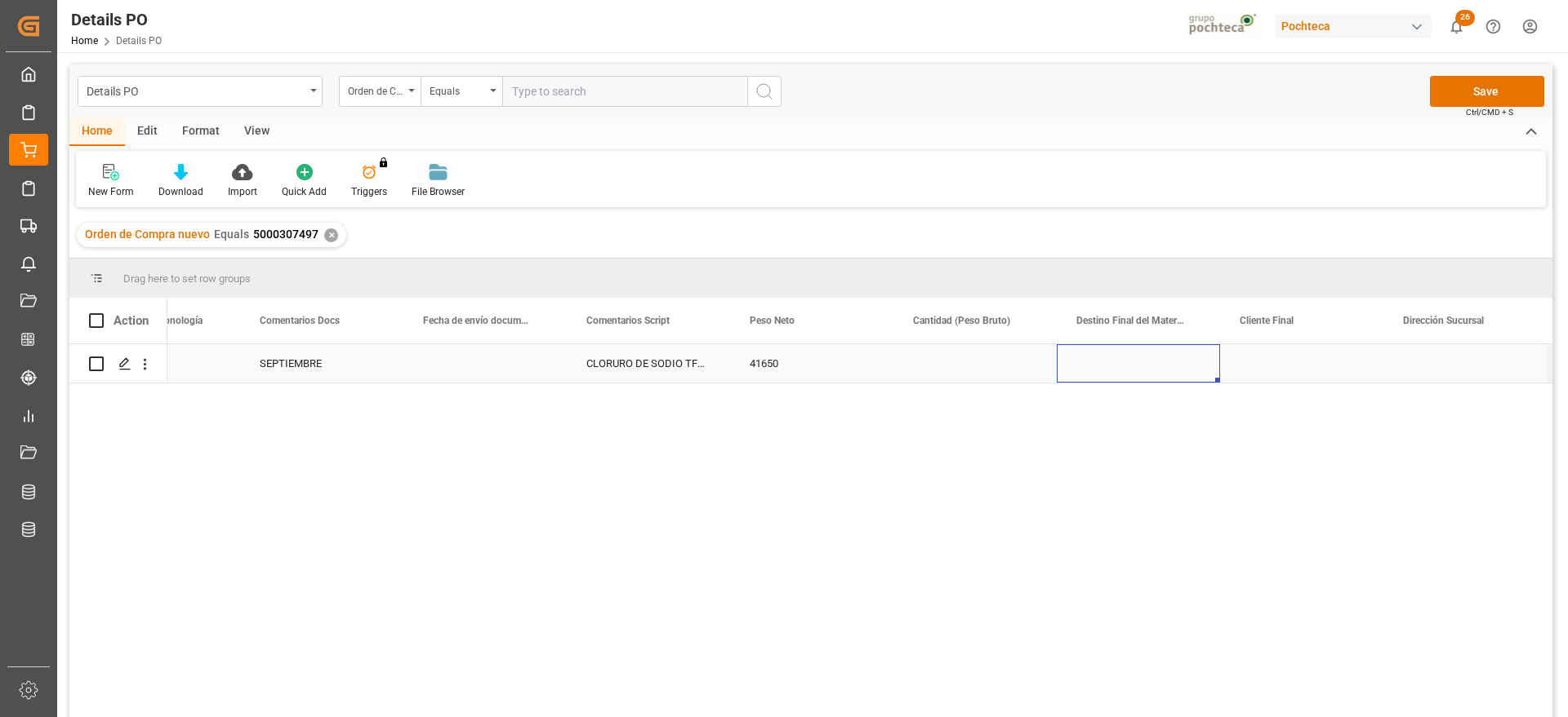
click at [1132, 362] on div "Press SPACE to select this row." at bounding box center [1138, 363] width 163 height 38
click at [1128, 365] on input "Press SPACE to select this row." at bounding box center [1138, 373] width 138 height 31
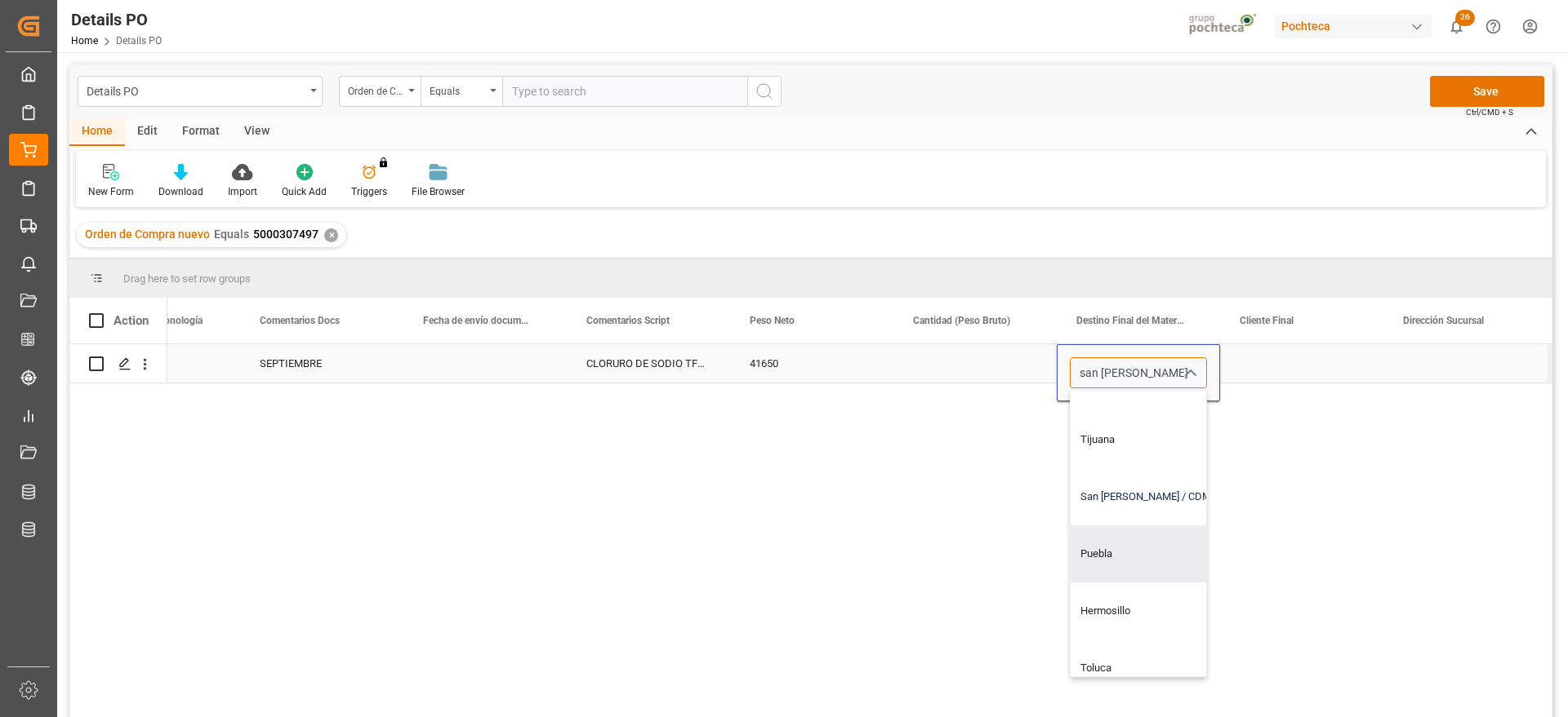
click at [1124, 500] on div "San [PERSON_NAME] / CDMX" at bounding box center [1169, 496] width 197 height 57
type input "San [PERSON_NAME] / CDMX"
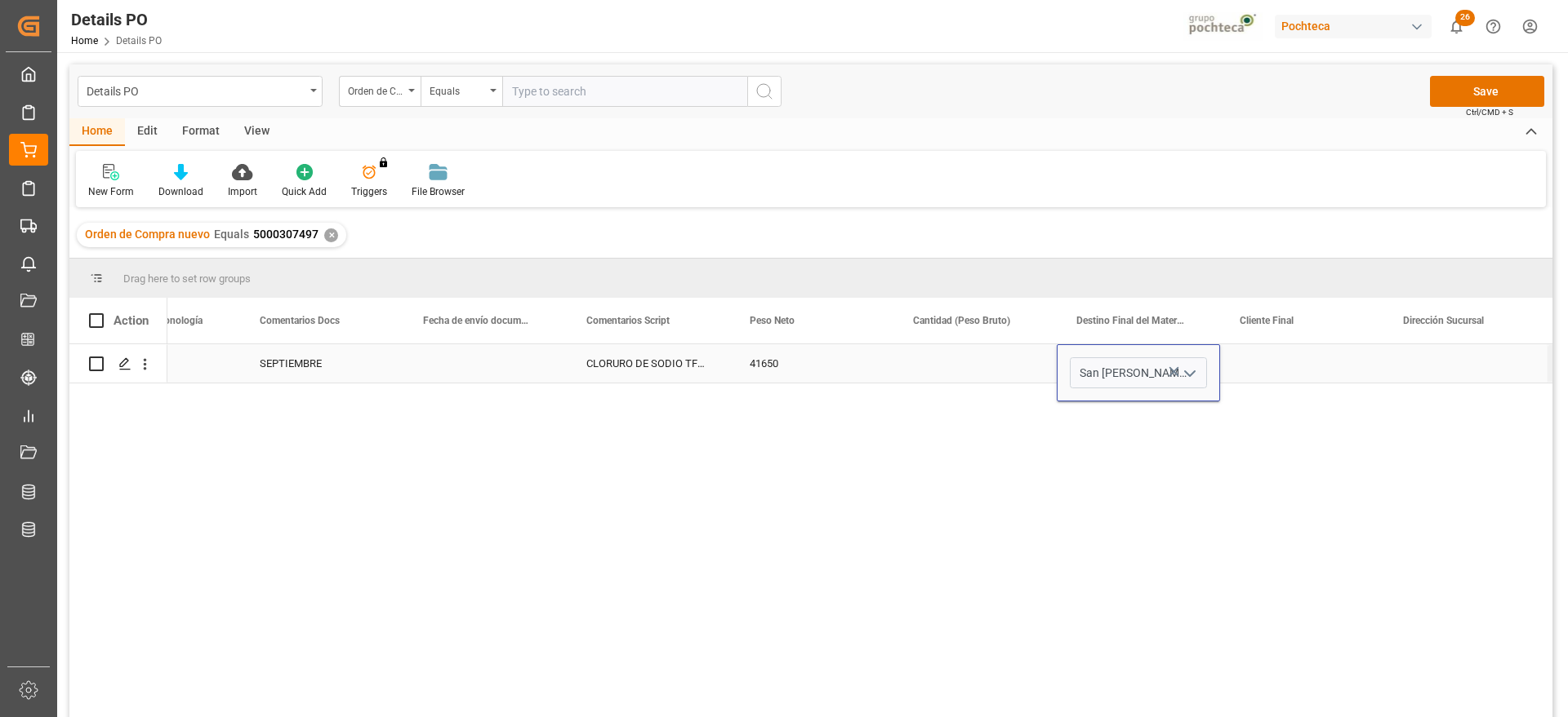
click at [1318, 370] on div "Press SPACE to select this row." at bounding box center [1301, 363] width 163 height 38
click at [1114, 371] on div "Press SPACE to select this row." at bounding box center [1138, 363] width 163 height 38
click at [1155, 369] on input "9129" at bounding box center [1138, 373] width 138 height 31
type input "91298747"
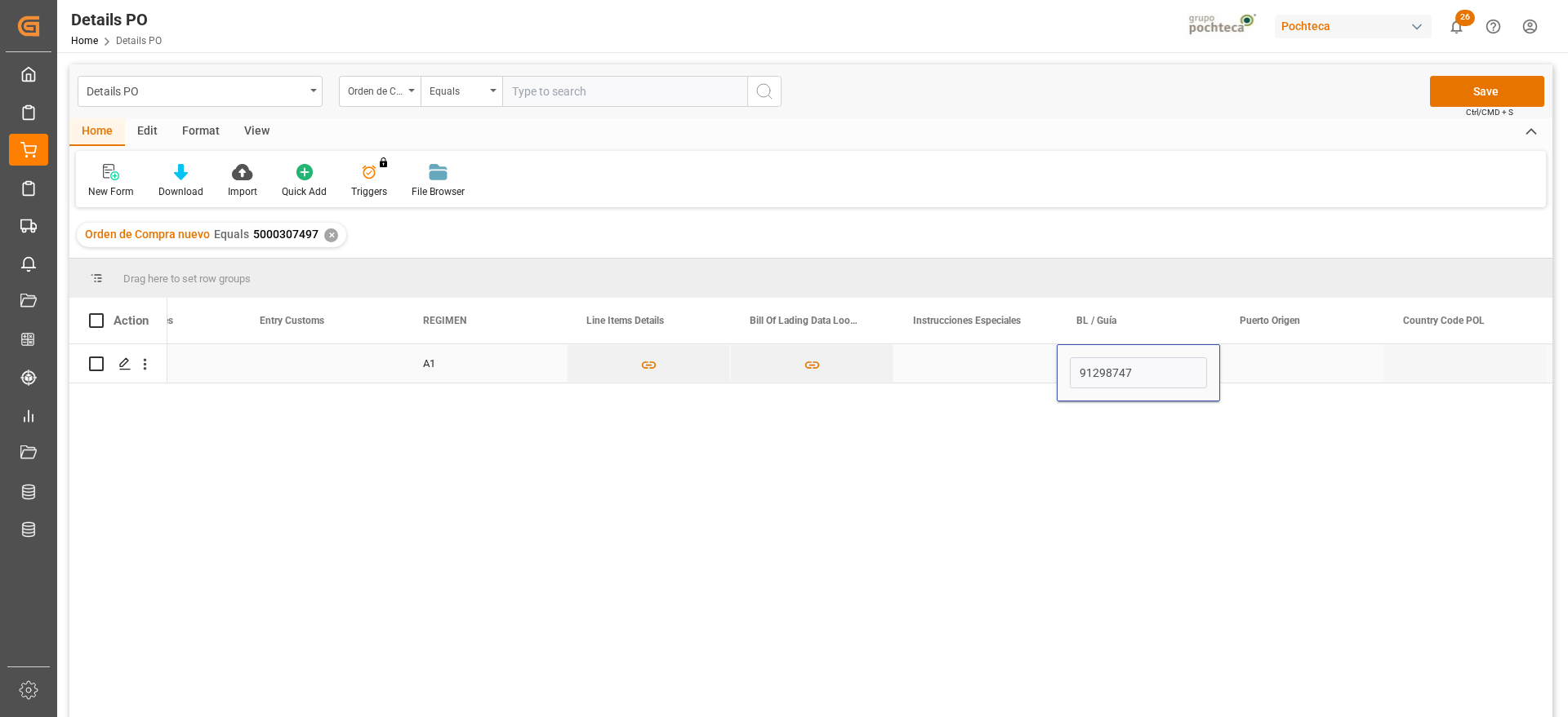
click at [1334, 374] on div "Press SPACE to select this row." at bounding box center [1301, 363] width 163 height 38
click at [1334, 373] on div "Press SPACE to select this row." at bounding box center [1301, 363] width 163 height 38
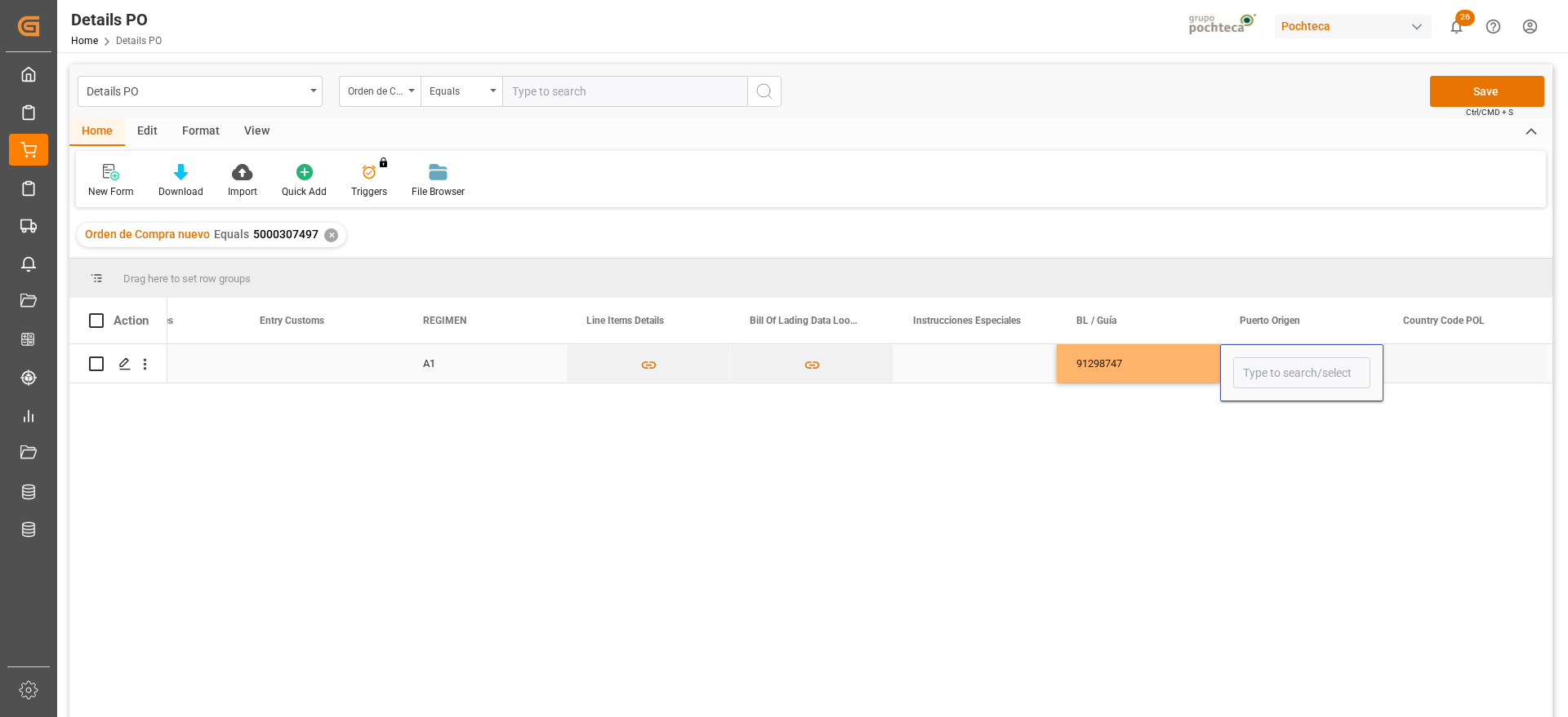
click at [1334, 373] on input "Press SPACE to select this row." at bounding box center [1302, 373] width 138 height 31
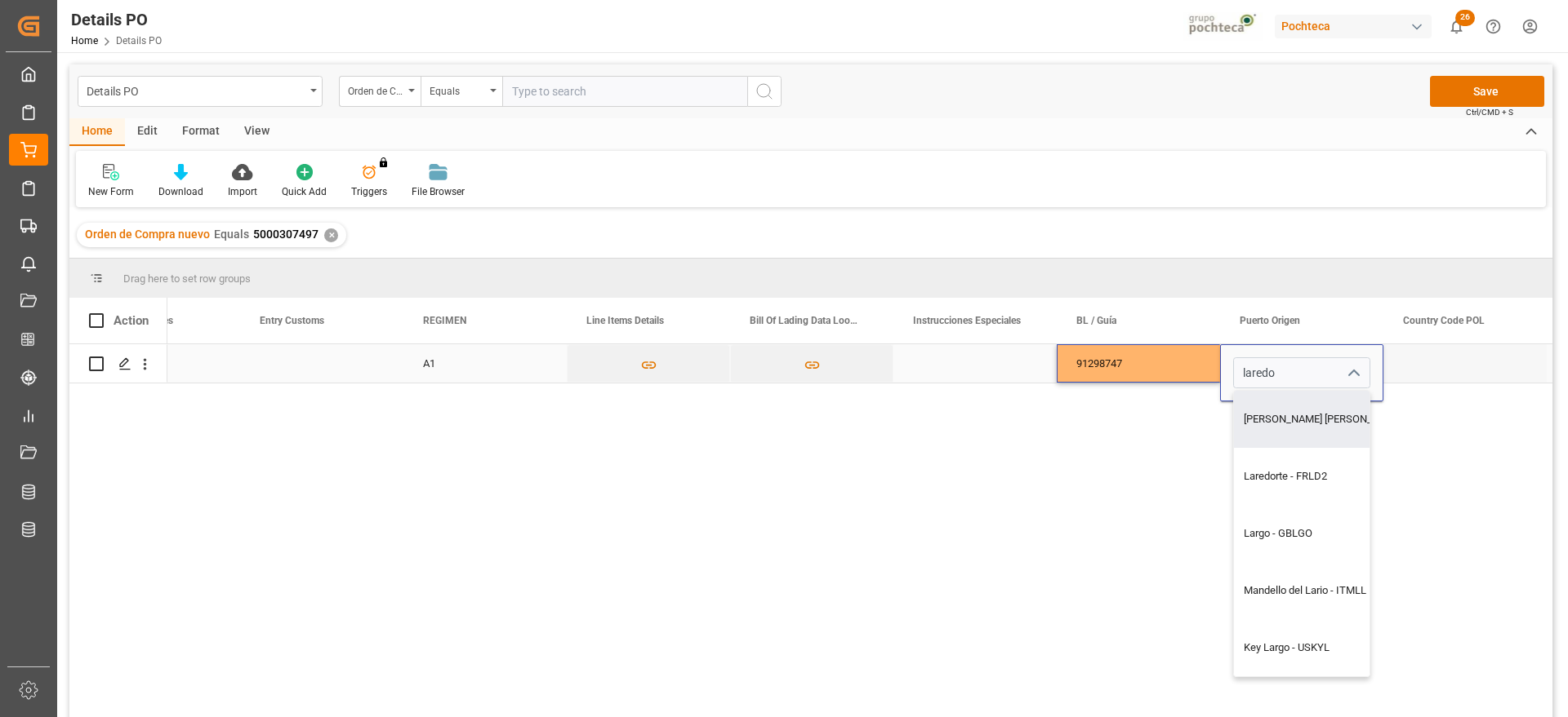
drag, startPoint x: 1278, startPoint y: 365, endPoint x: 1209, endPoint y: 365, distance: 69.0
click at [1269, 432] on div "Nuevo Laredo - MXNLD" at bounding box center [1302, 419] width 136 height 57
type input "Nuevo Laredo - MXNLD"
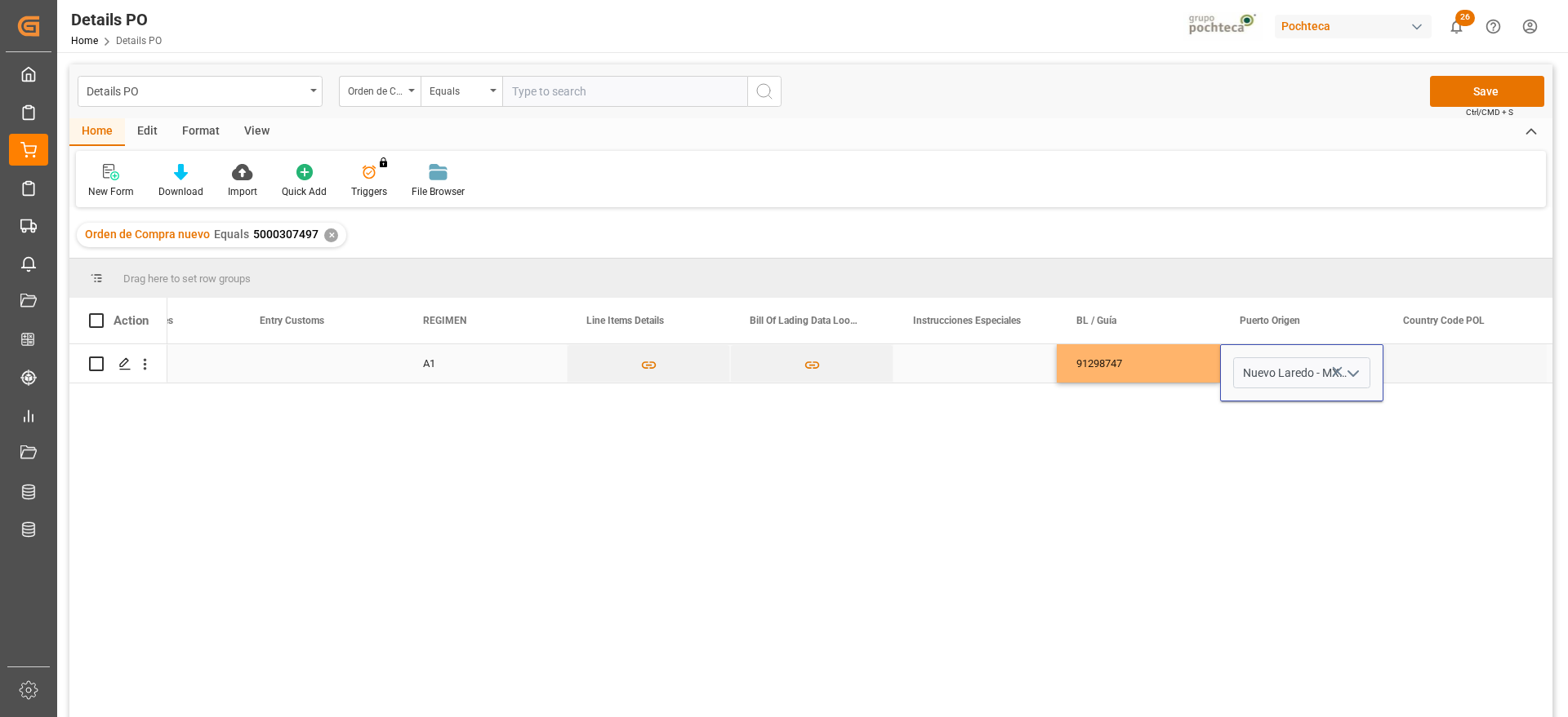
click at [1423, 366] on div "Press SPACE to select this row." at bounding box center [1465, 363] width 163 height 38
click at [1283, 376] on div "Nuevo Laredo" at bounding box center [1301, 363] width 163 height 38
type input "Nuevo Laredo - MXNLD"
click at [1338, 373] on icon "Press SPACE to select this row." at bounding box center [1336, 372] width 17 height 17
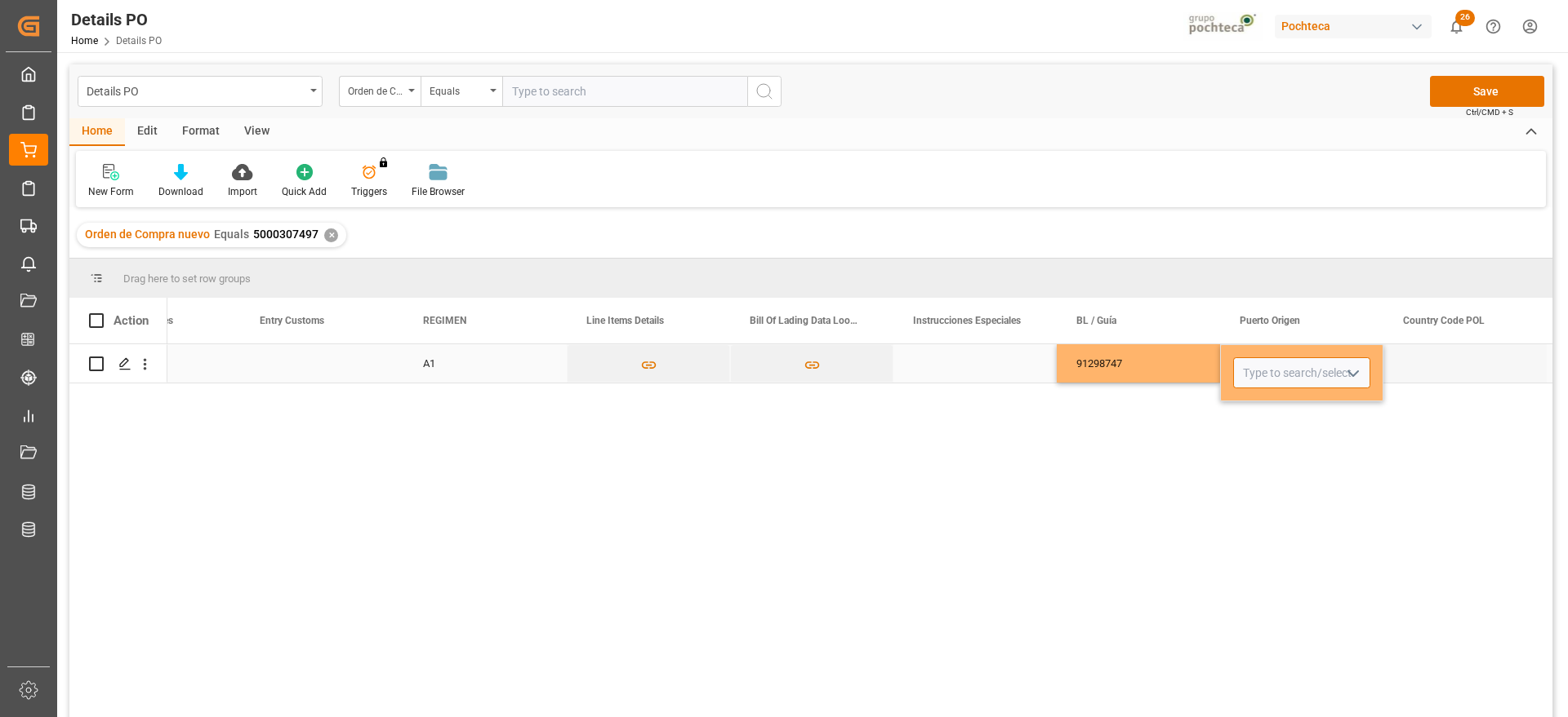
click at [1292, 378] on input "Press SPACE to select this row." at bounding box center [1302, 373] width 138 height 31
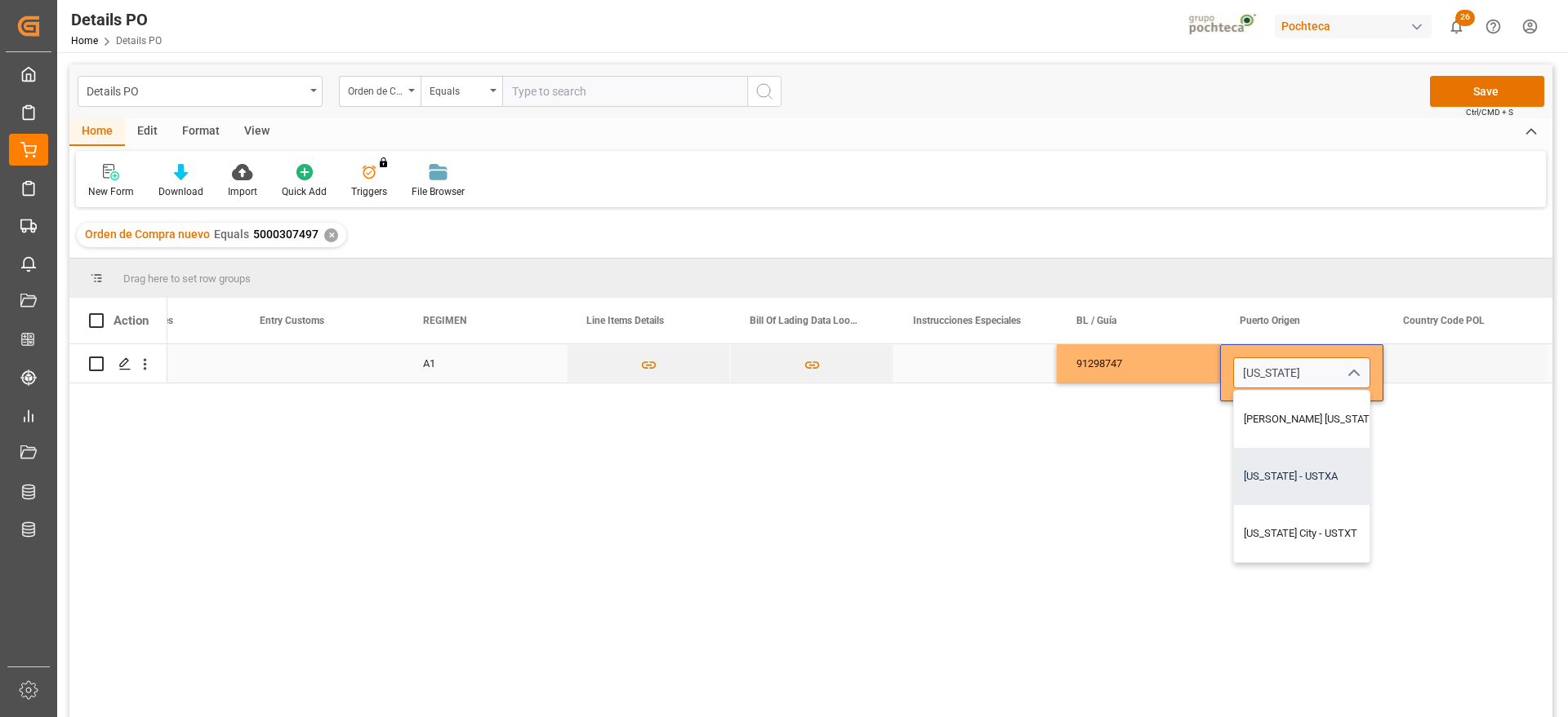
click at [1297, 488] on div "Texas - USTXA" at bounding box center [1331, 476] width 195 height 57
type input "Texas - USTXA"
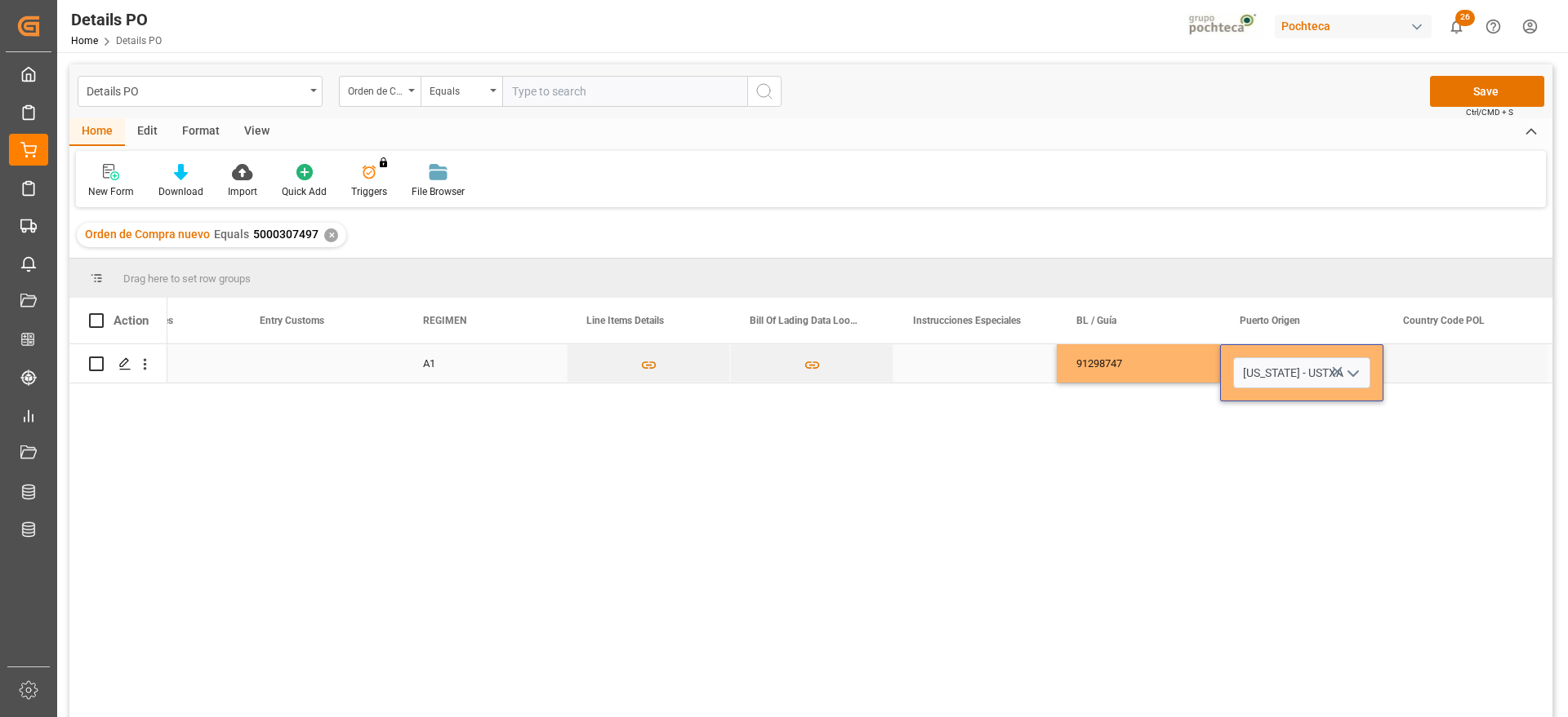
click at [1427, 363] on div "Press SPACE to select this row." at bounding box center [1465, 363] width 163 height 38
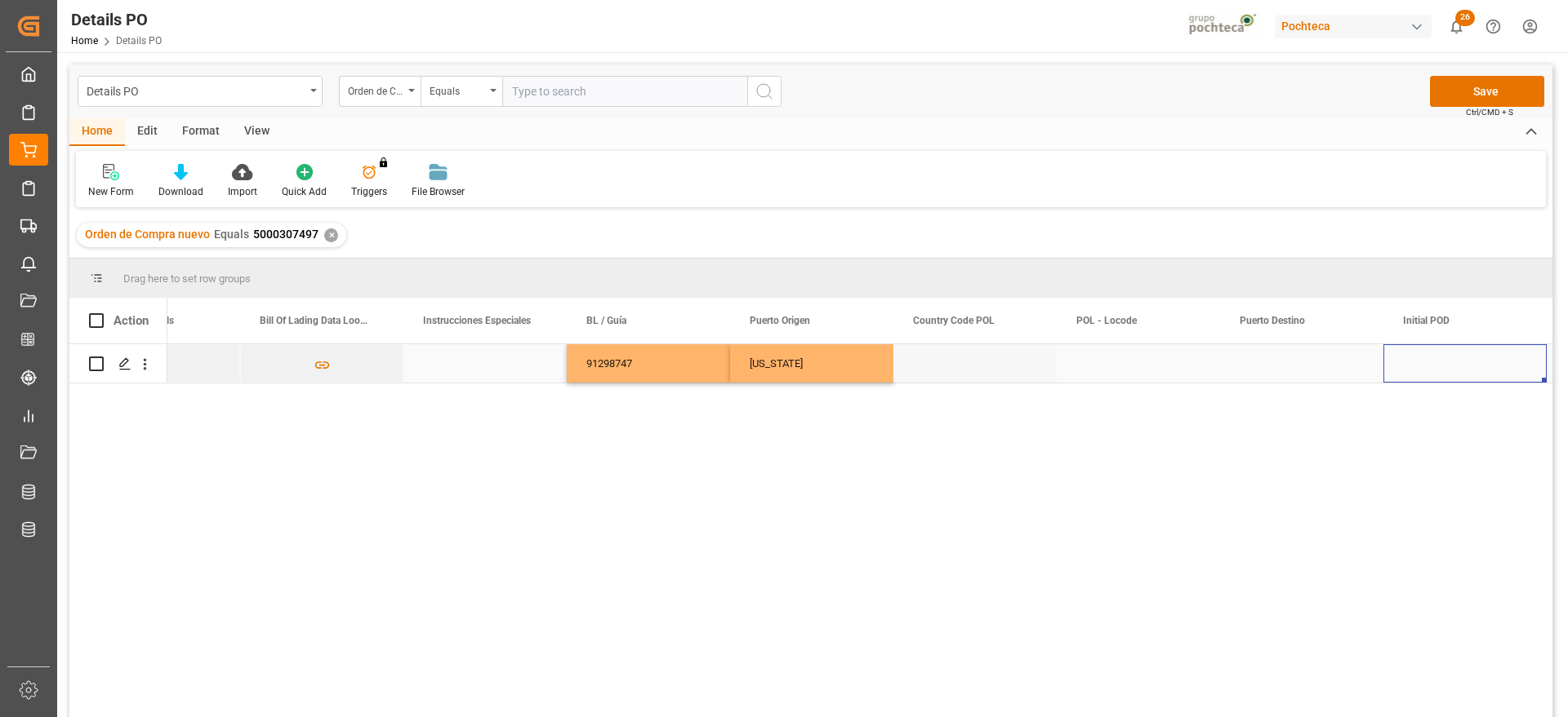
scroll to position [0, 6623]
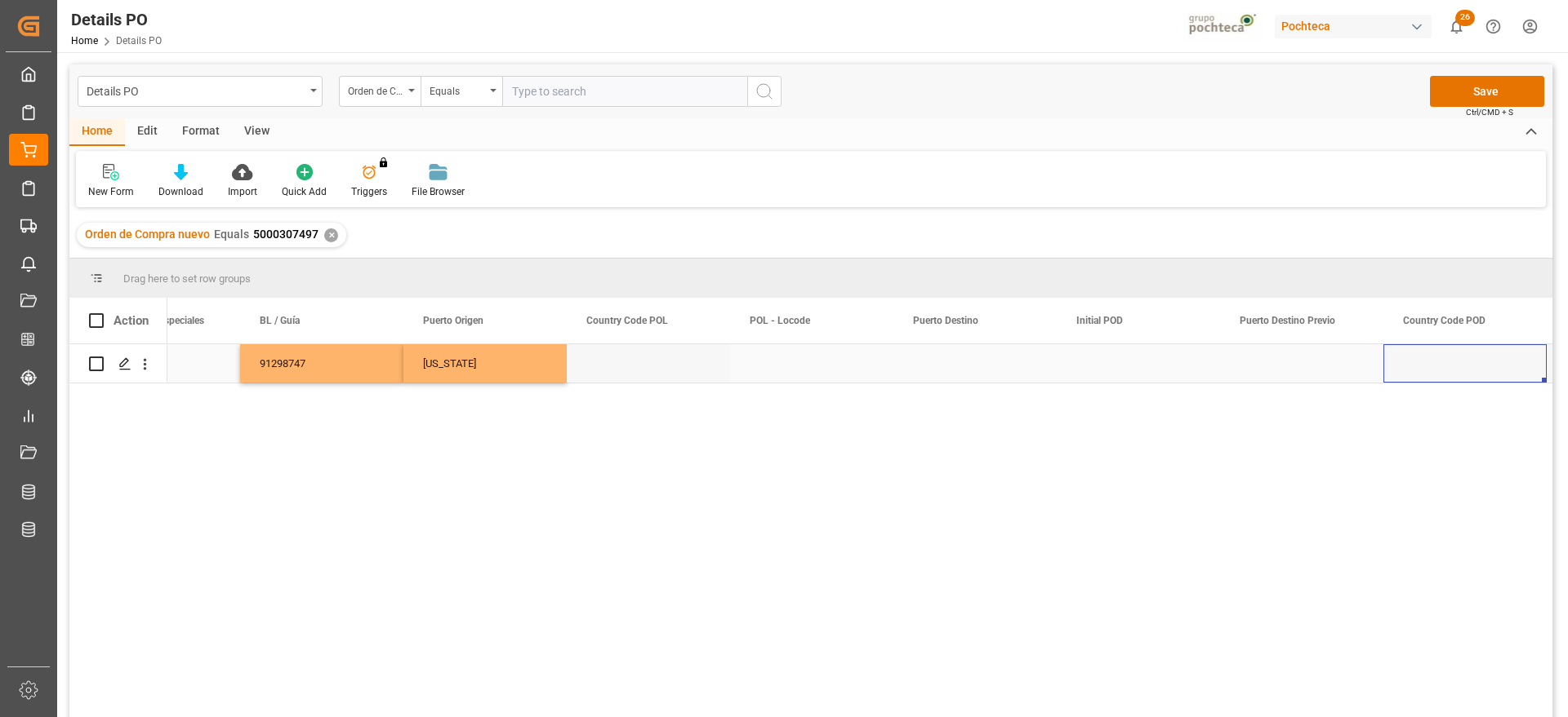
click at [982, 368] on div "Press SPACE to select this row." at bounding box center [974, 363] width 163 height 38
click at [1008, 423] on div "Nuevo Laredo - MXNLD" at bounding box center [975, 419] width 136 height 57
type input "Nuevo Laredo - MXNLD"
click at [1179, 367] on div "Press SPACE to select this row." at bounding box center [1138, 363] width 163 height 38
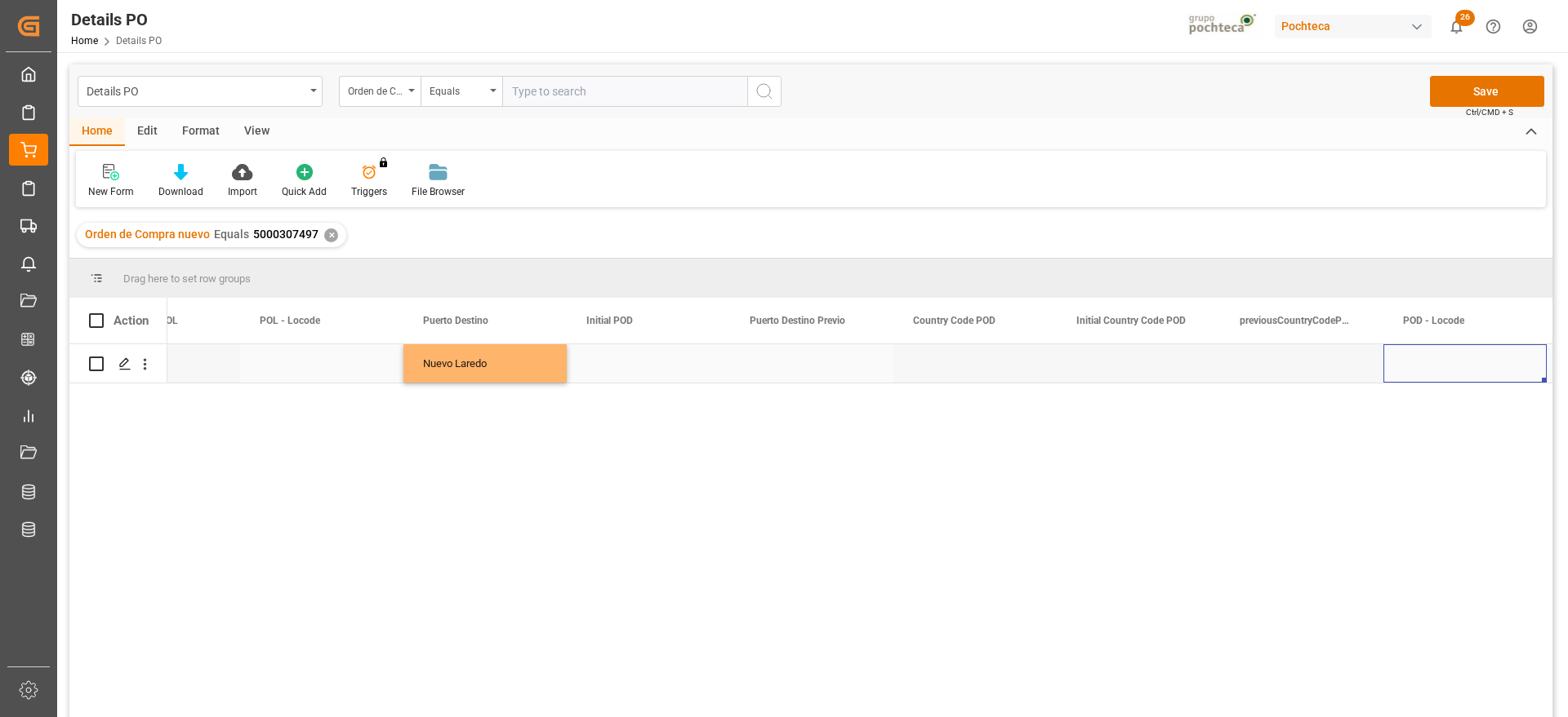
scroll to position [0, 7275]
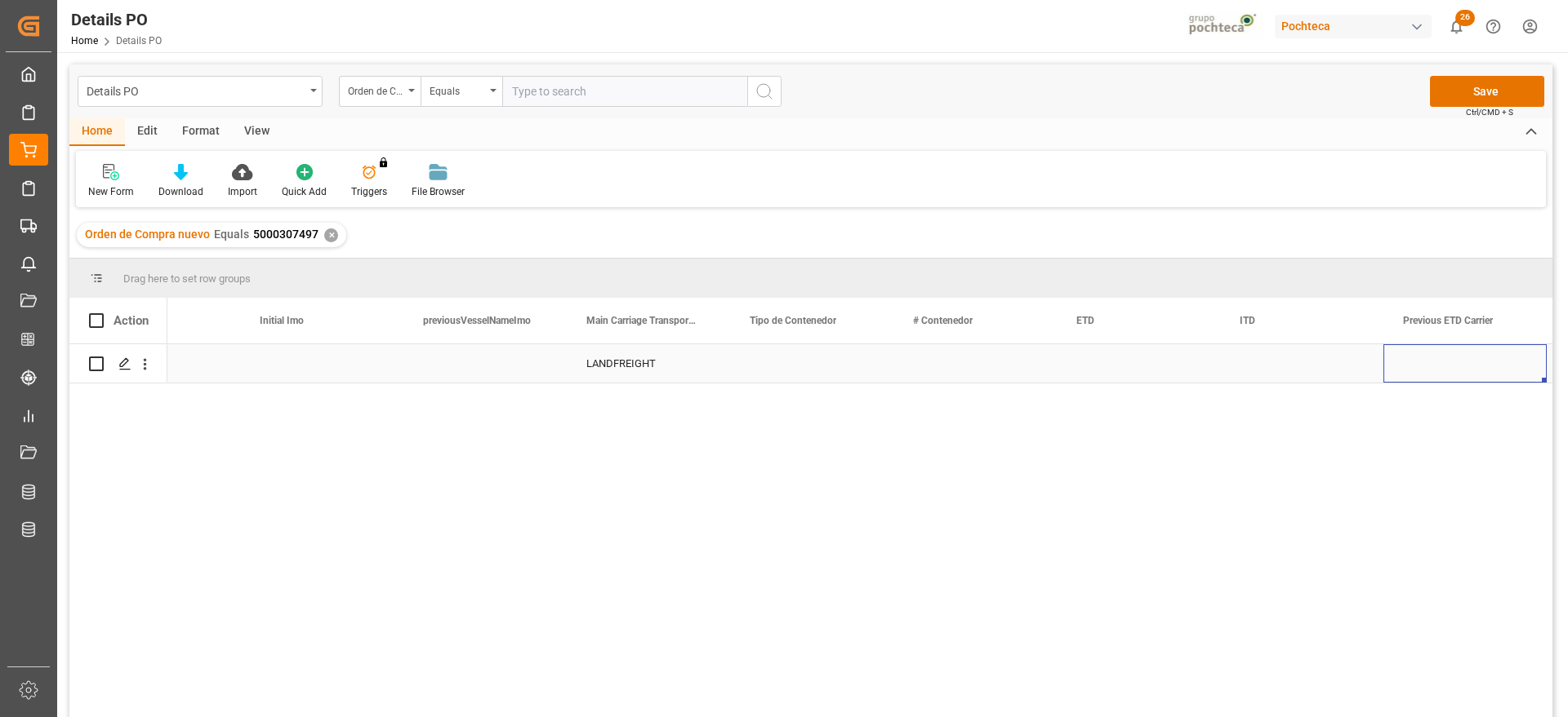
click at [819, 373] on div "Press SPACE to select this row." at bounding box center [812, 363] width 163 height 38
click at [858, 364] on icon "open menu" at bounding box center [863, 373] width 20 height 20
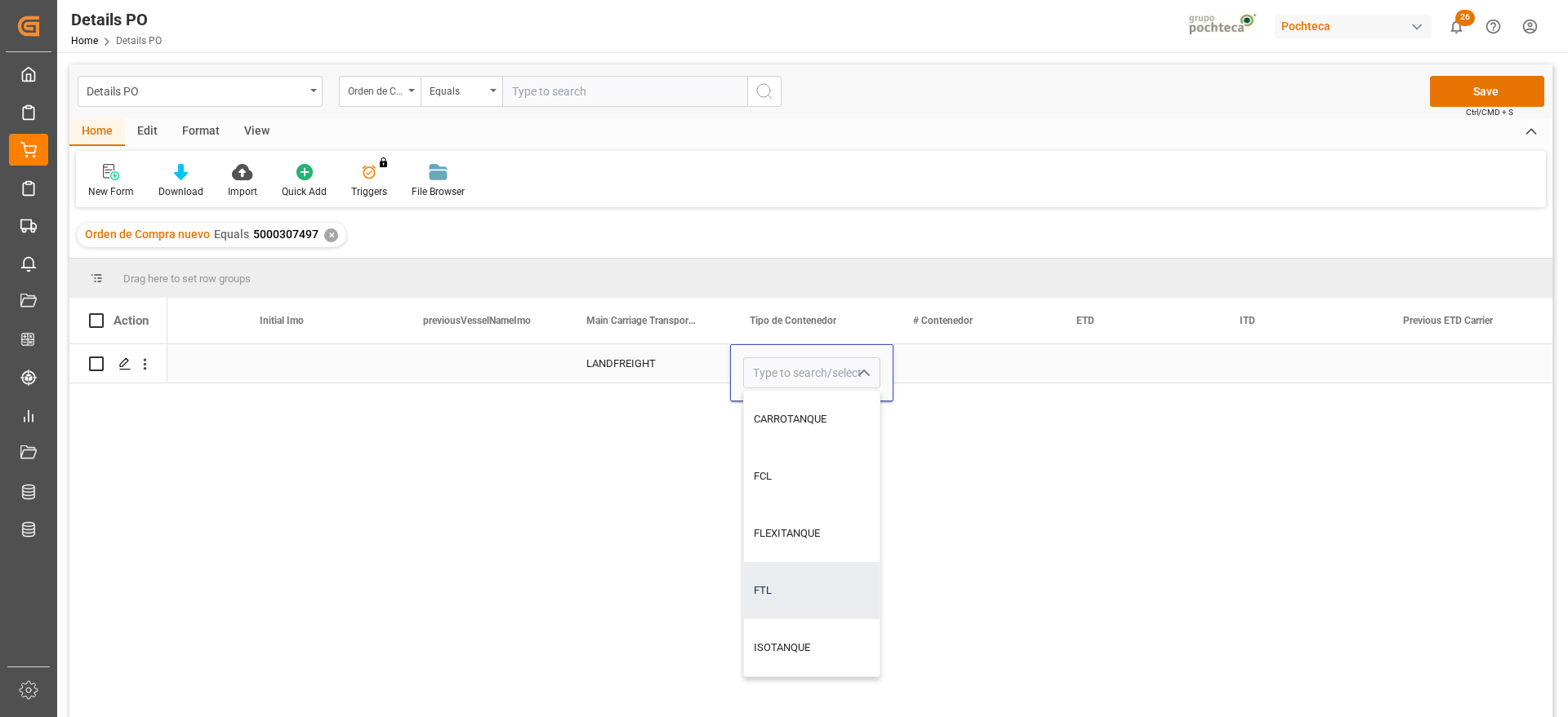
click at [808, 593] on div "FTL" at bounding box center [812, 590] width 136 height 57
type input "FTL"
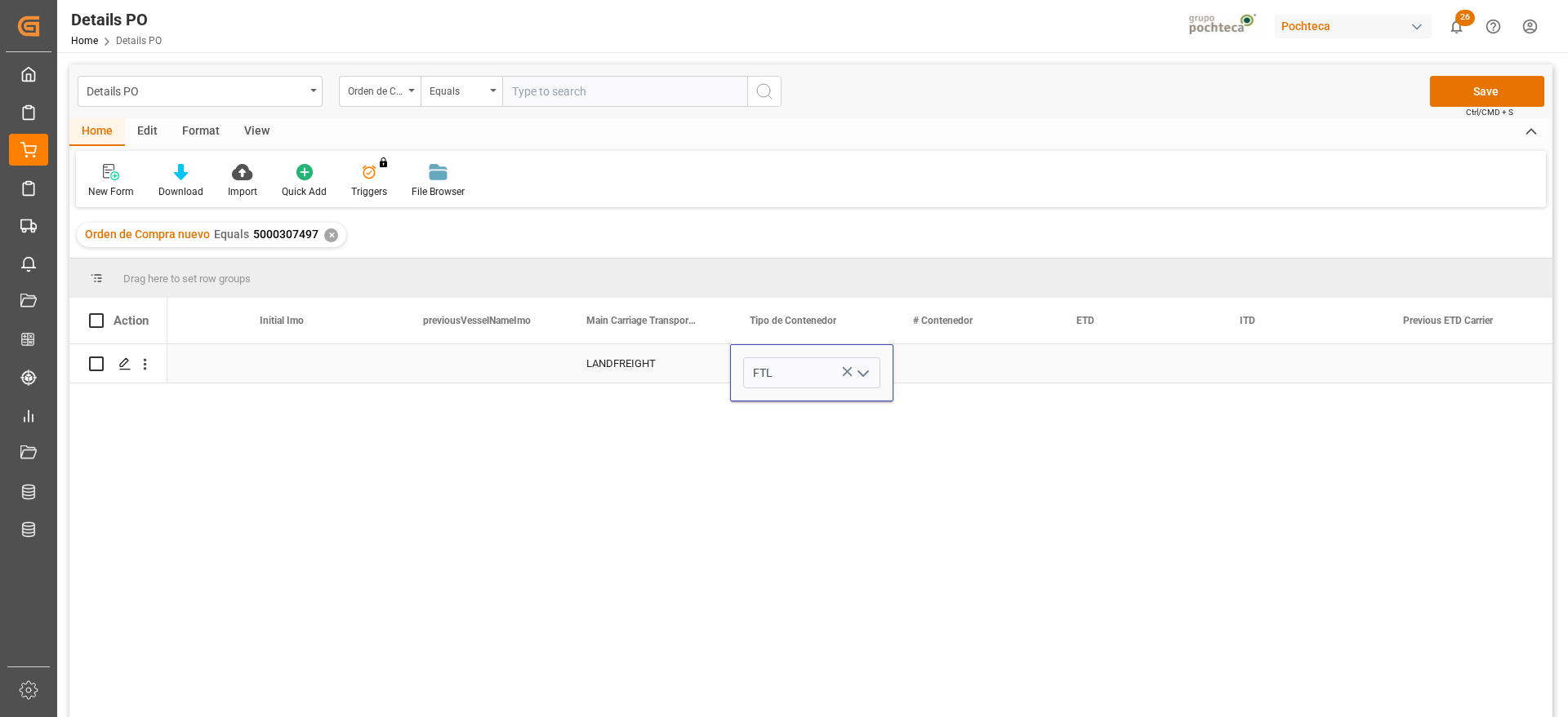
click at [960, 372] on div "Press SPACE to select this row." at bounding box center [974, 363] width 163 height 38
click at [1124, 369] on div "Press SPACE to select this row." at bounding box center [1138, 363] width 163 height 38
click at [1340, 364] on div "Press SPACE to select this row." at bounding box center [1301, 363] width 163 height 38
click at [1097, 363] on div "Press SPACE to select this row." at bounding box center [1138, 363] width 163 height 38
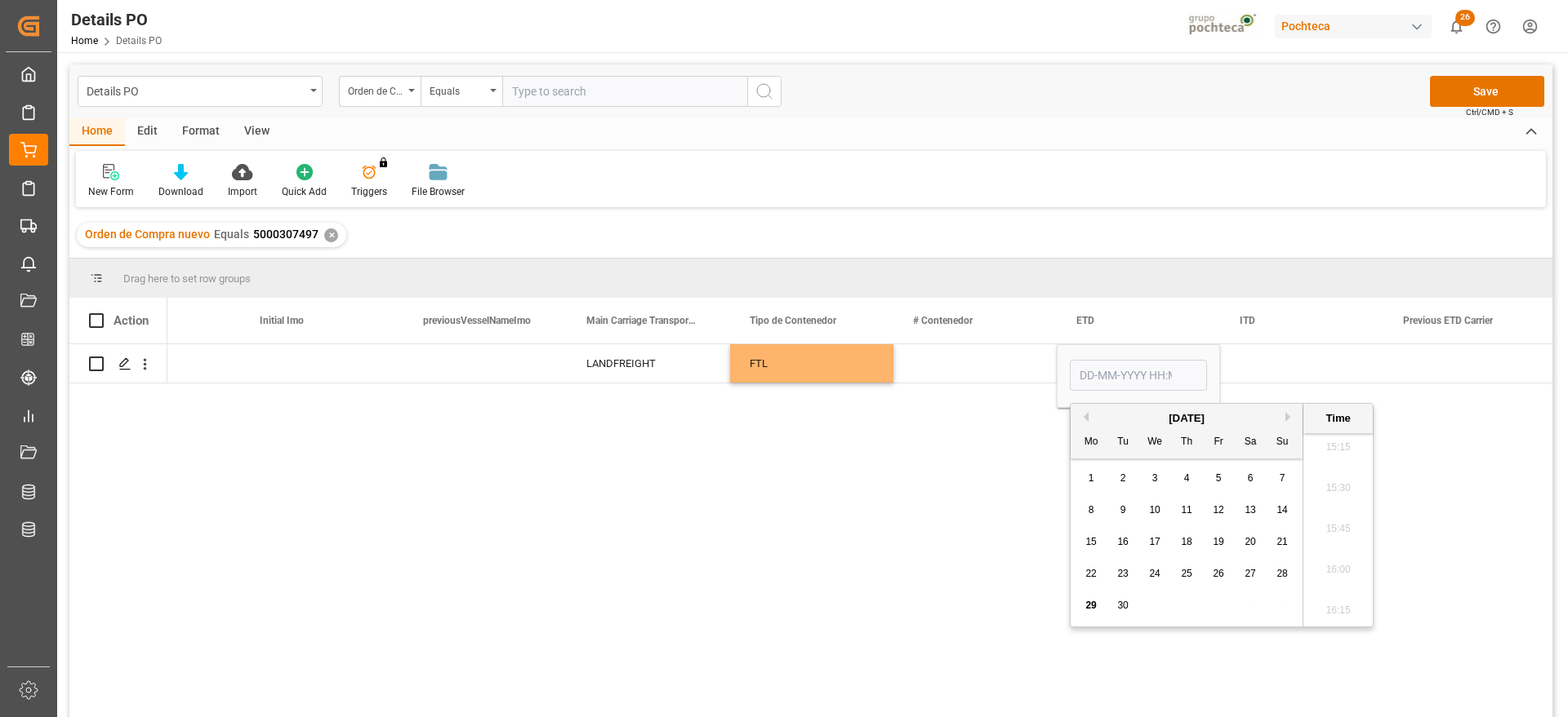
click at [1221, 575] on span "26" at bounding box center [1218, 573] width 11 height 12
type input "26-09-2025 00:00"
click at [1312, 364] on div "Press SPACE to select this row." at bounding box center [1301, 363] width 163 height 38
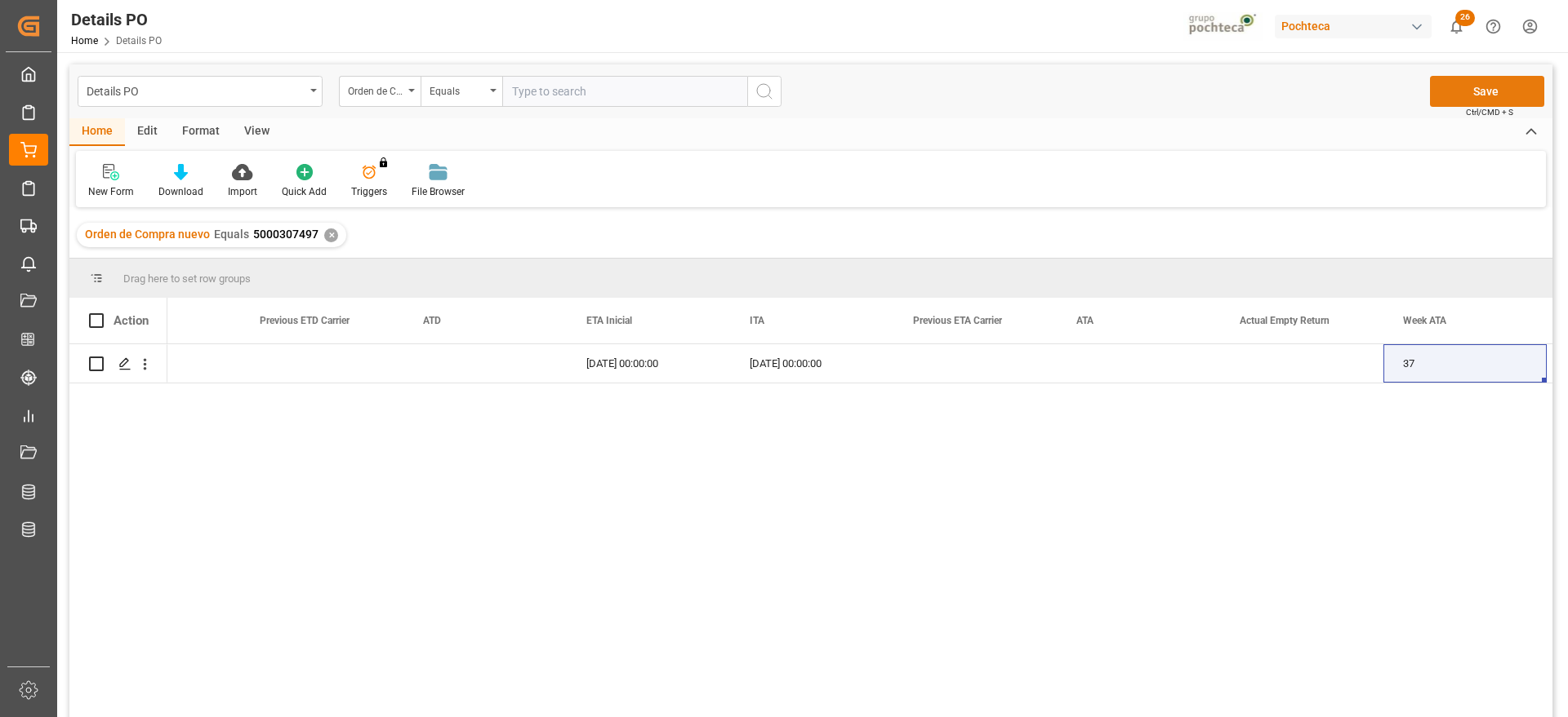
click at [1495, 85] on button "Save" at bounding box center [1487, 91] width 114 height 31
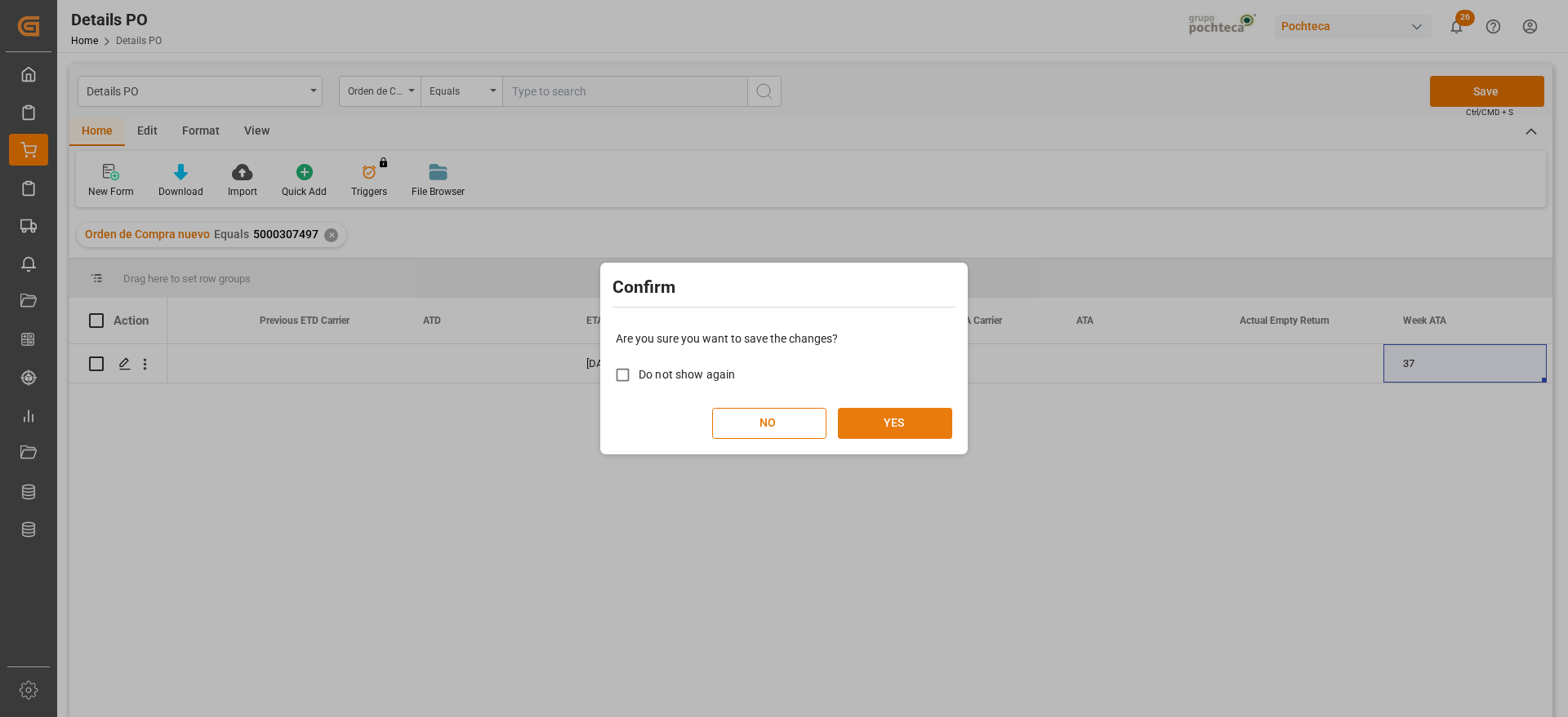
click at [898, 438] on div "Are you sure you want to save the changes? Do not show again NO YES" at bounding box center [784, 384] width 359 height 131
click at [893, 422] on button "YES" at bounding box center [895, 423] width 114 height 31
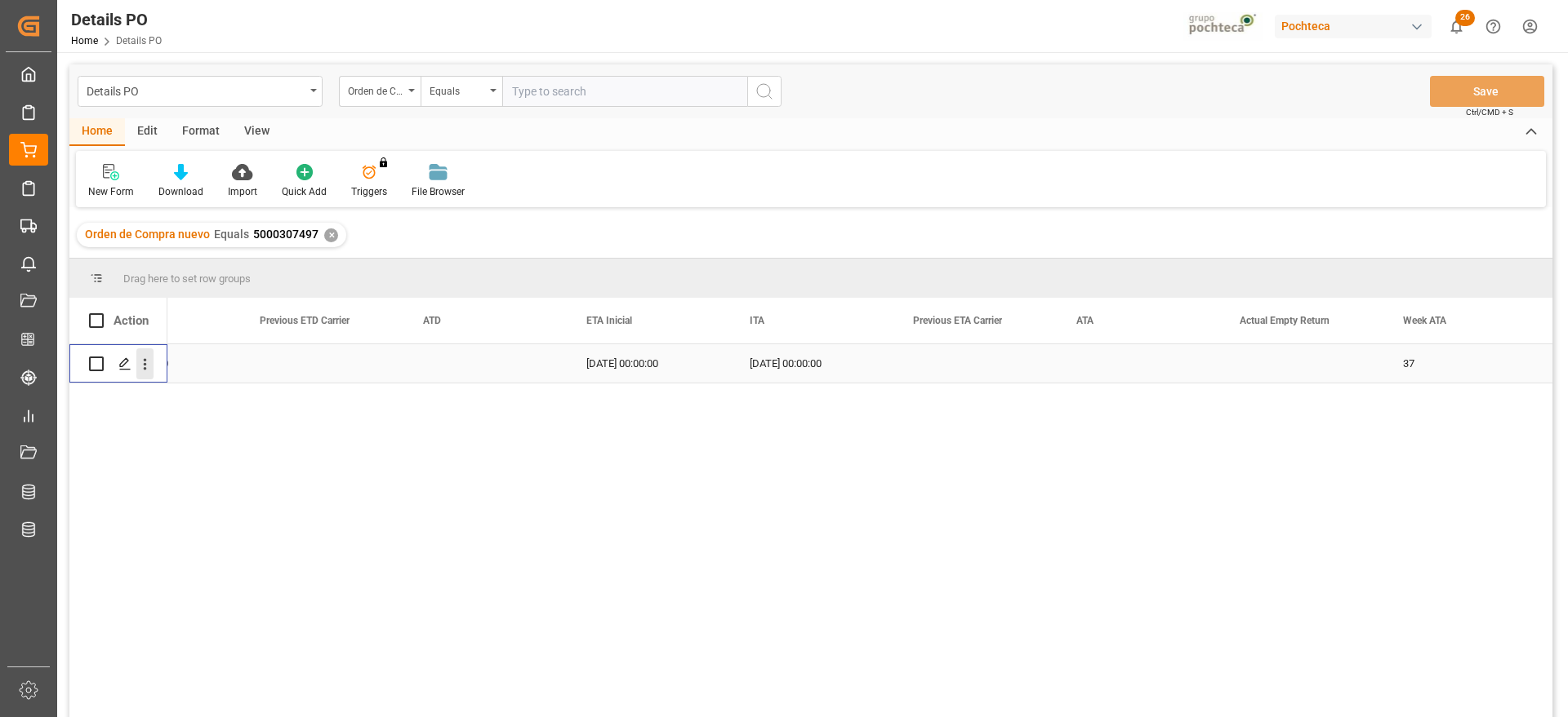
click at [138, 358] on icon "open menu" at bounding box center [145, 363] width 17 height 17
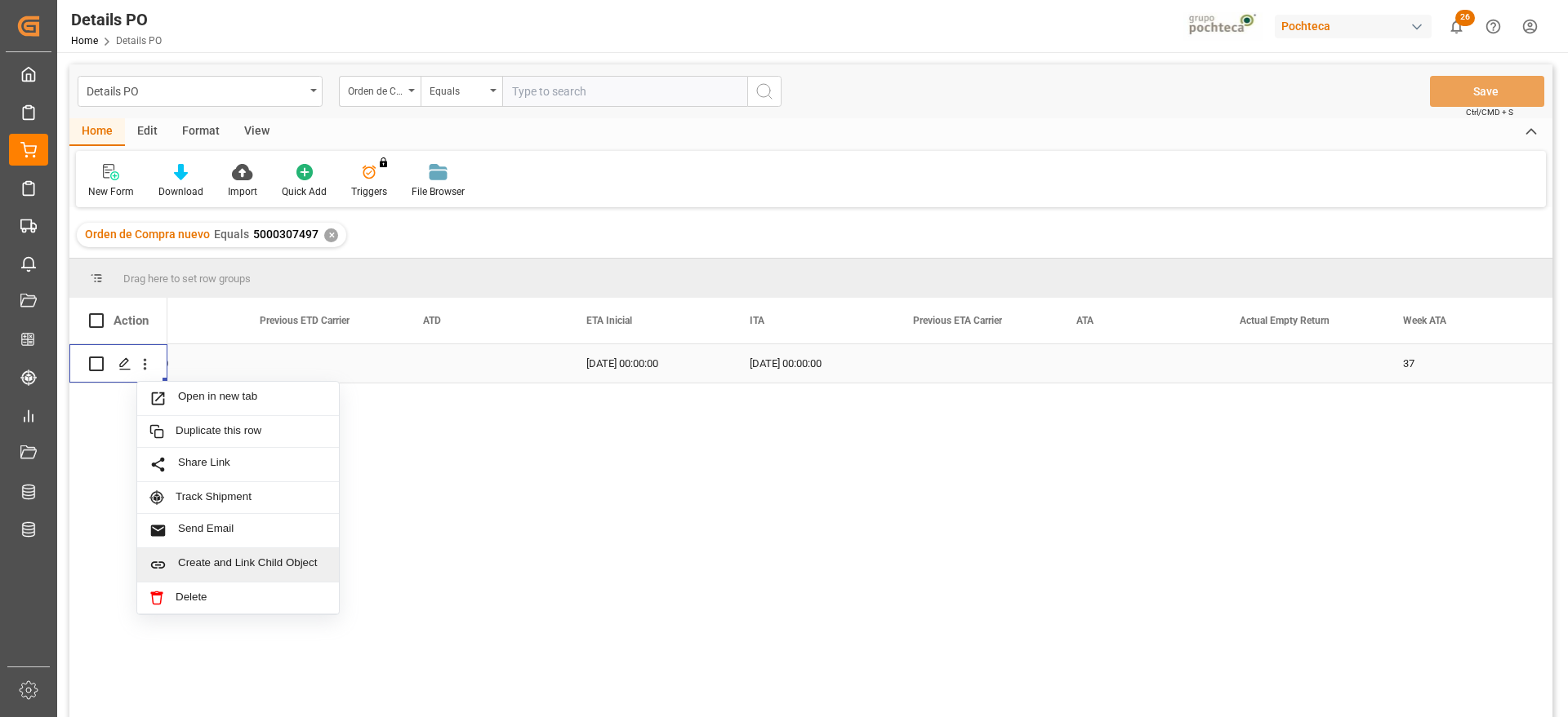
click at [224, 561] on span "Create and Link Child Object" at bounding box center [252, 564] width 148 height 17
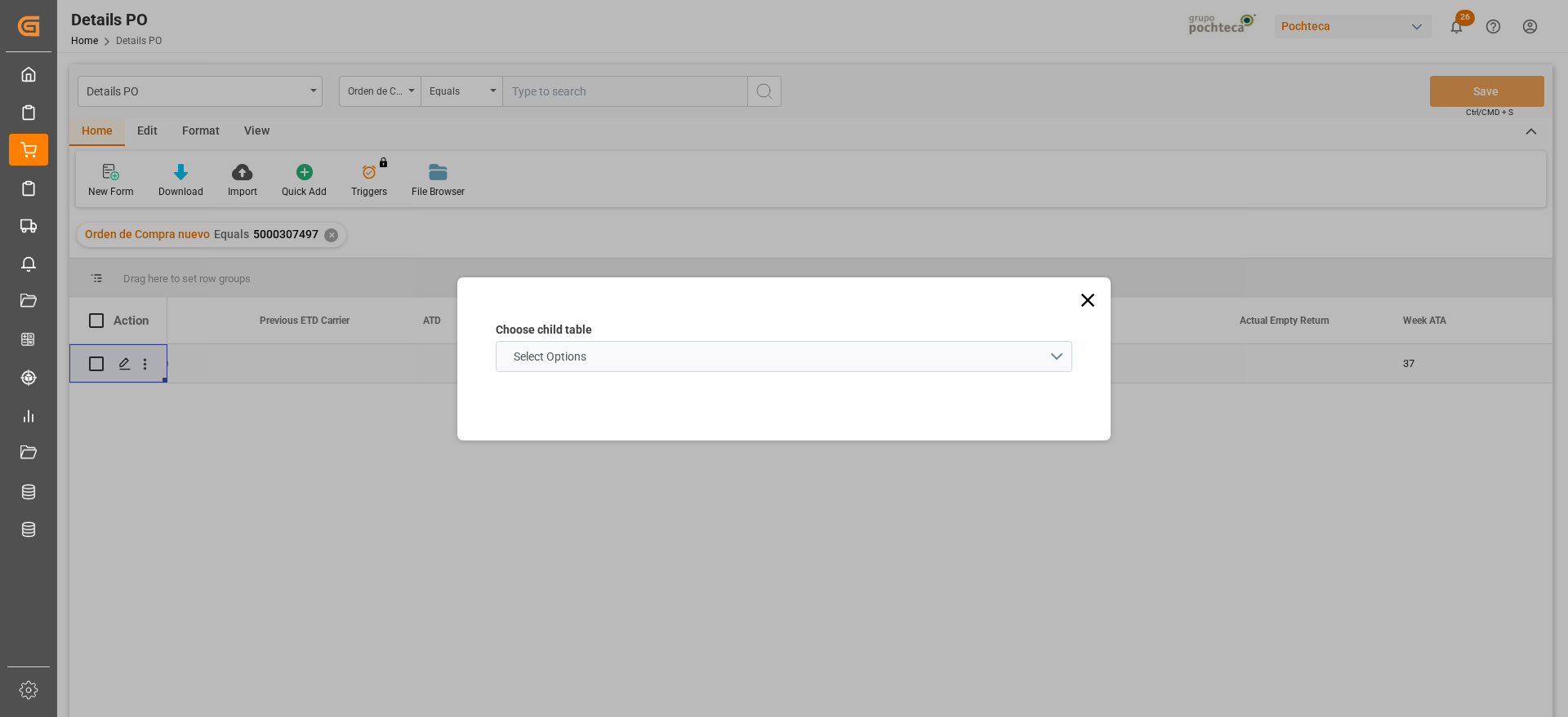
click at [535, 368] on schema "Select Options" at bounding box center [784, 356] width 576 height 31
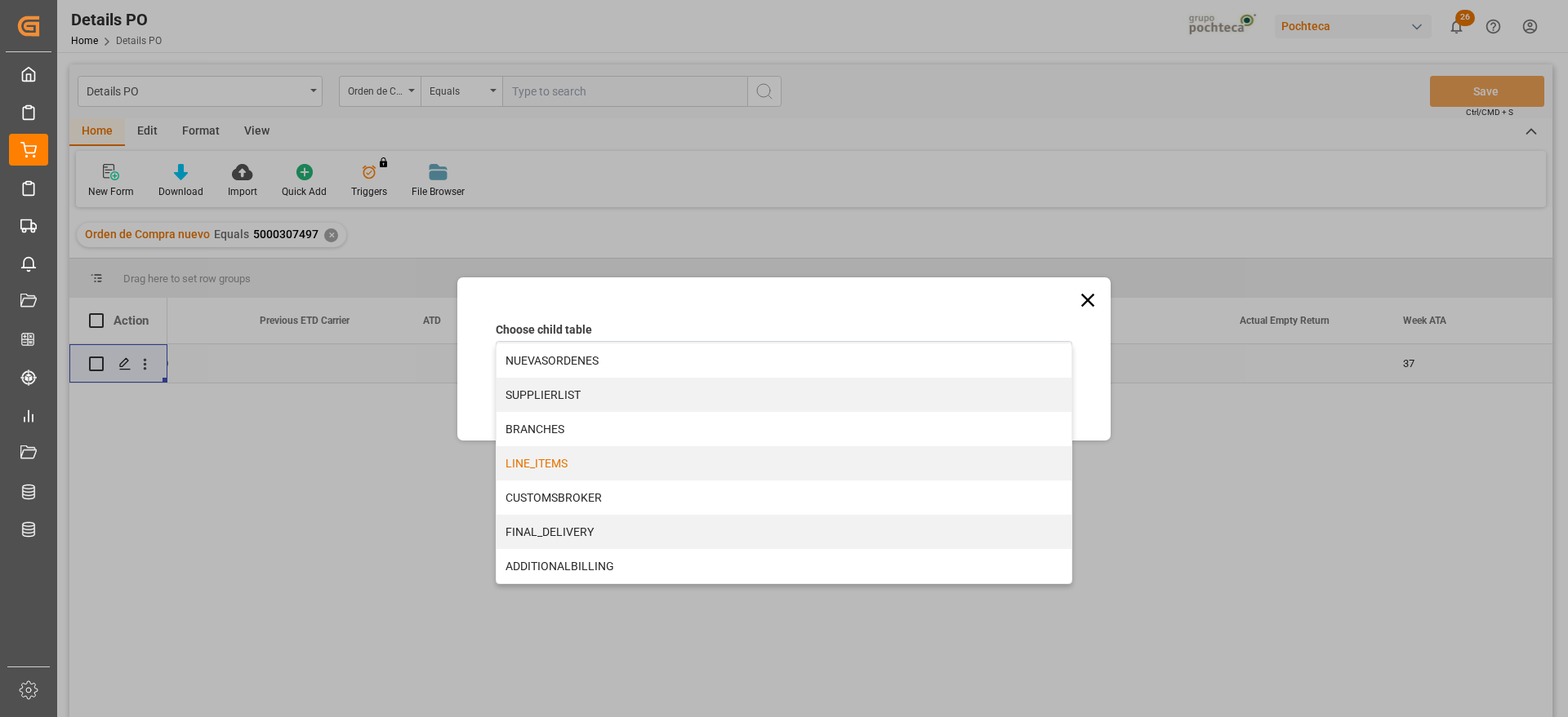
click at [556, 469] on div "LINE_ITEMS" at bounding box center [784, 464] width 575 height 34
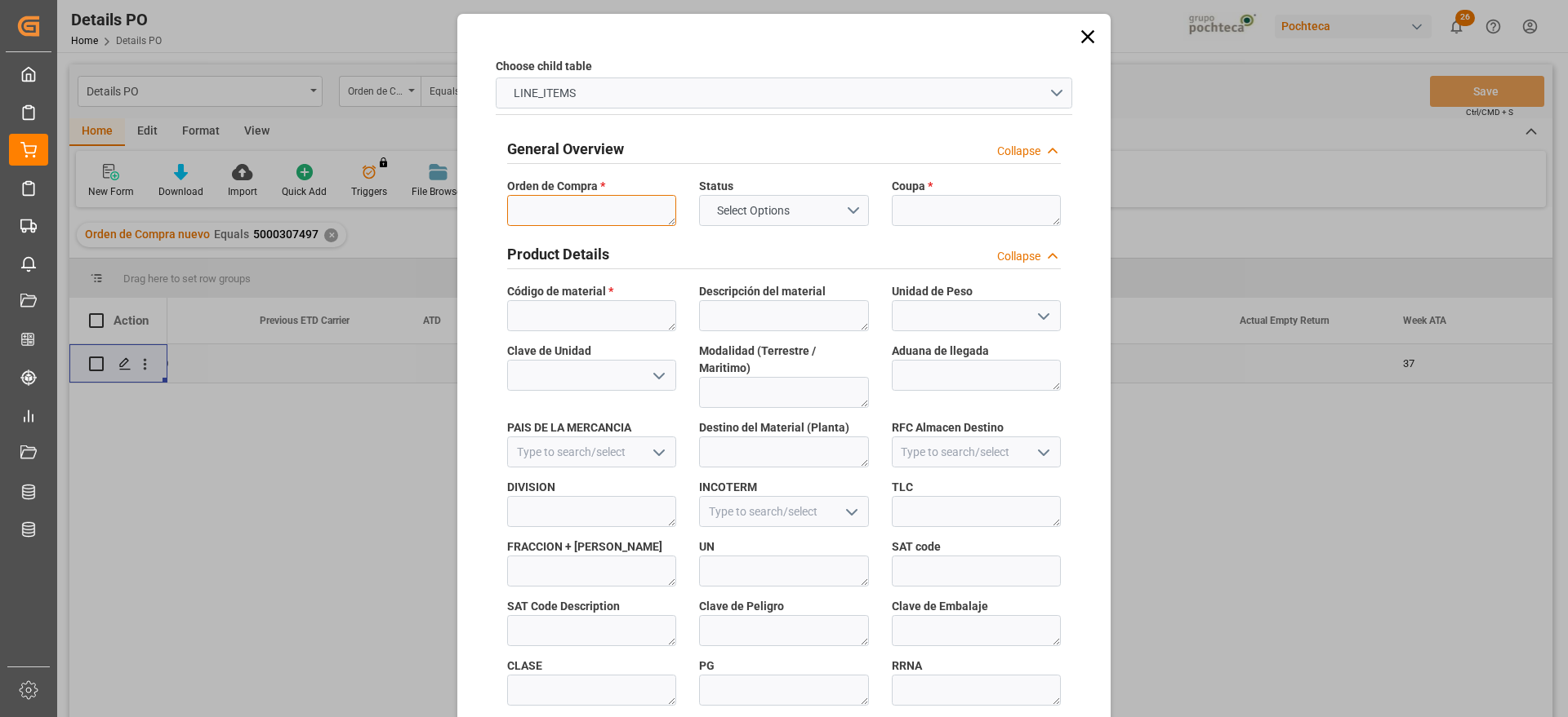
click at [561, 222] on textarea at bounding box center [591, 211] width 169 height 31
paste textarea "5403733407"
type textarea "5403733407"
click at [963, 216] on textarea at bounding box center [975, 211] width 169 height 31
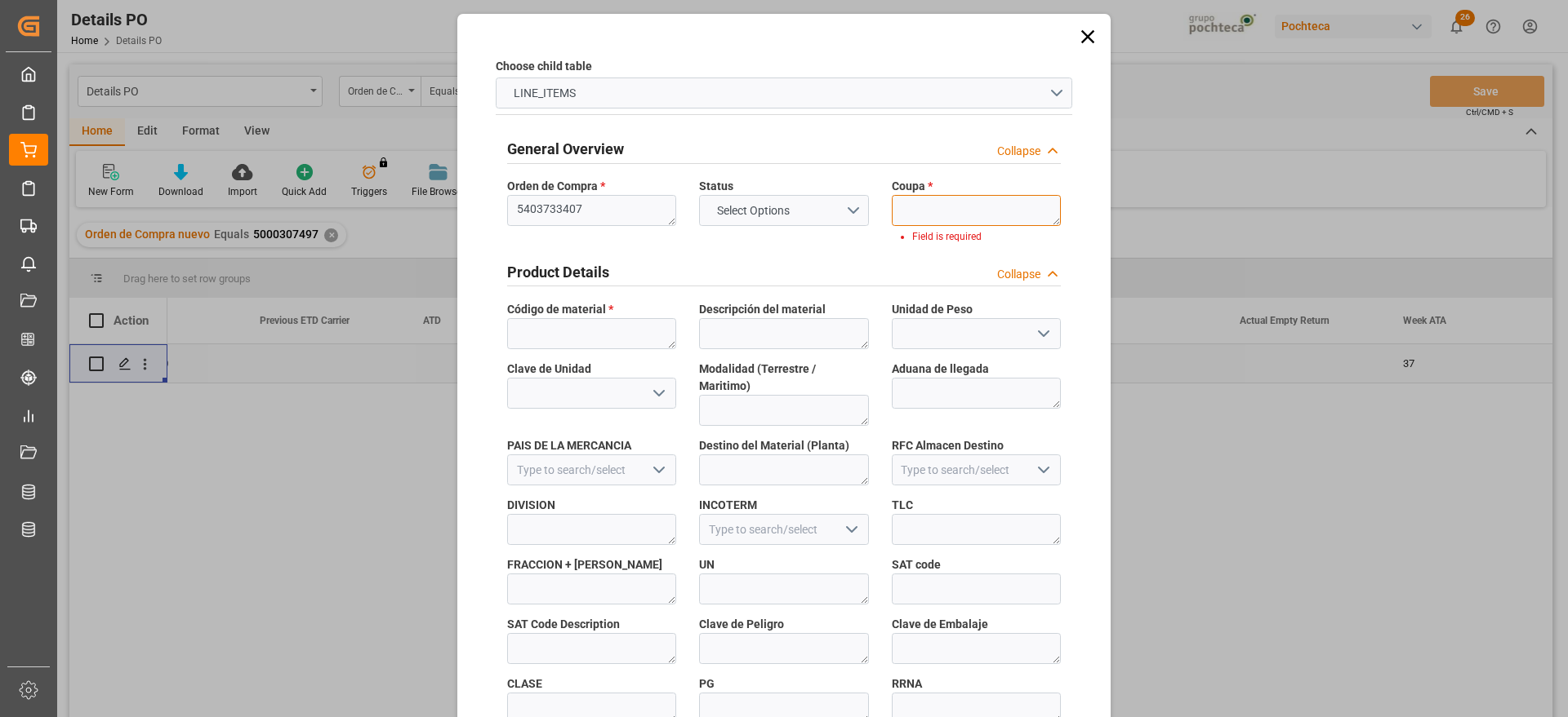
click at [913, 212] on textarea at bounding box center [975, 211] width 169 height 31
paste textarea "196314"
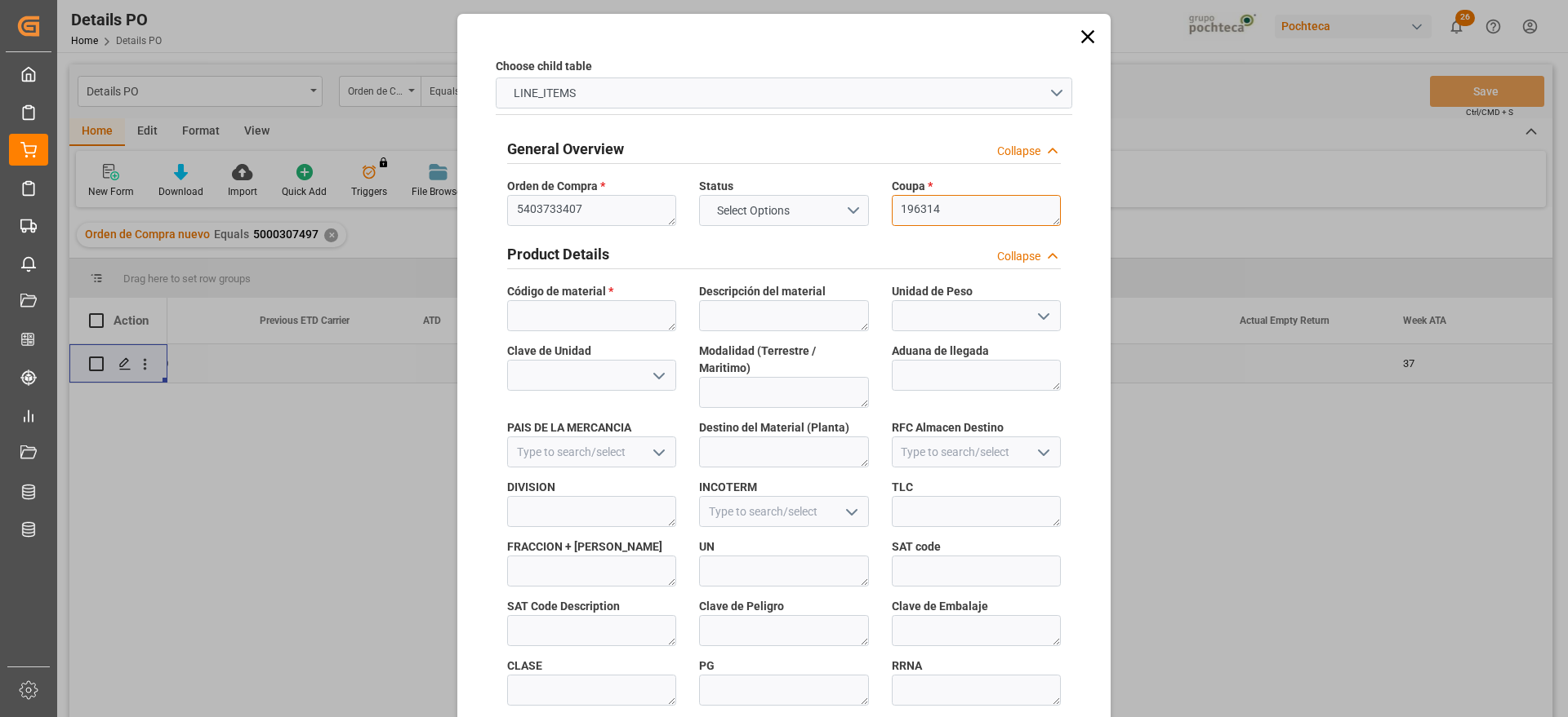
type textarea "196314"
click at [594, 321] on textarea at bounding box center [591, 316] width 169 height 31
paste textarea "66333"
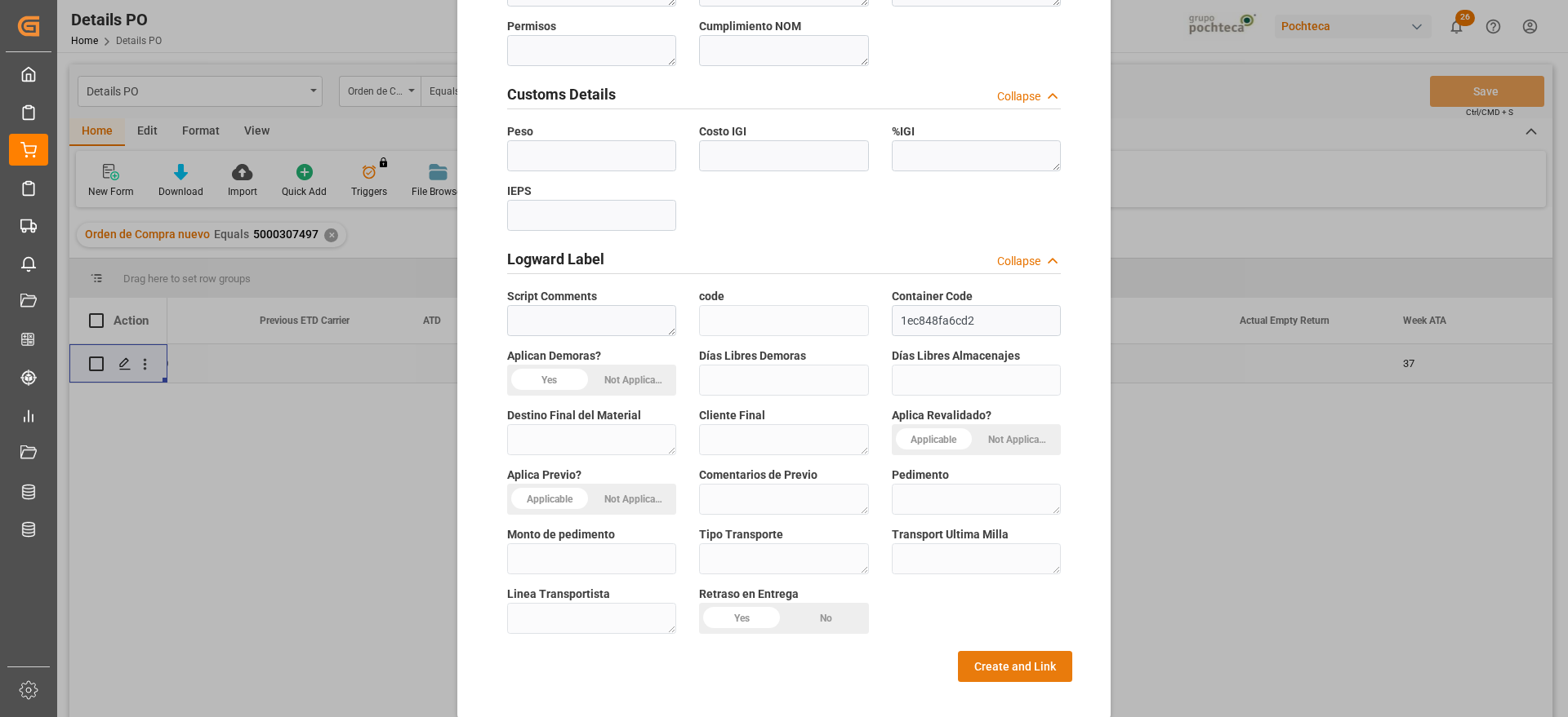
type textarea "66333"
drag, startPoint x: 1022, startPoint y: 664, endPoint x: 1010, endPoint y: 662, distance: 12.2
click at [1018, 664] on button "Create and Link" at bounding box center [1015, 666] width 114 height 31
click at [1000, 653] on button "Create and Link" at bounding box center [1015, 666] width 114 height 31
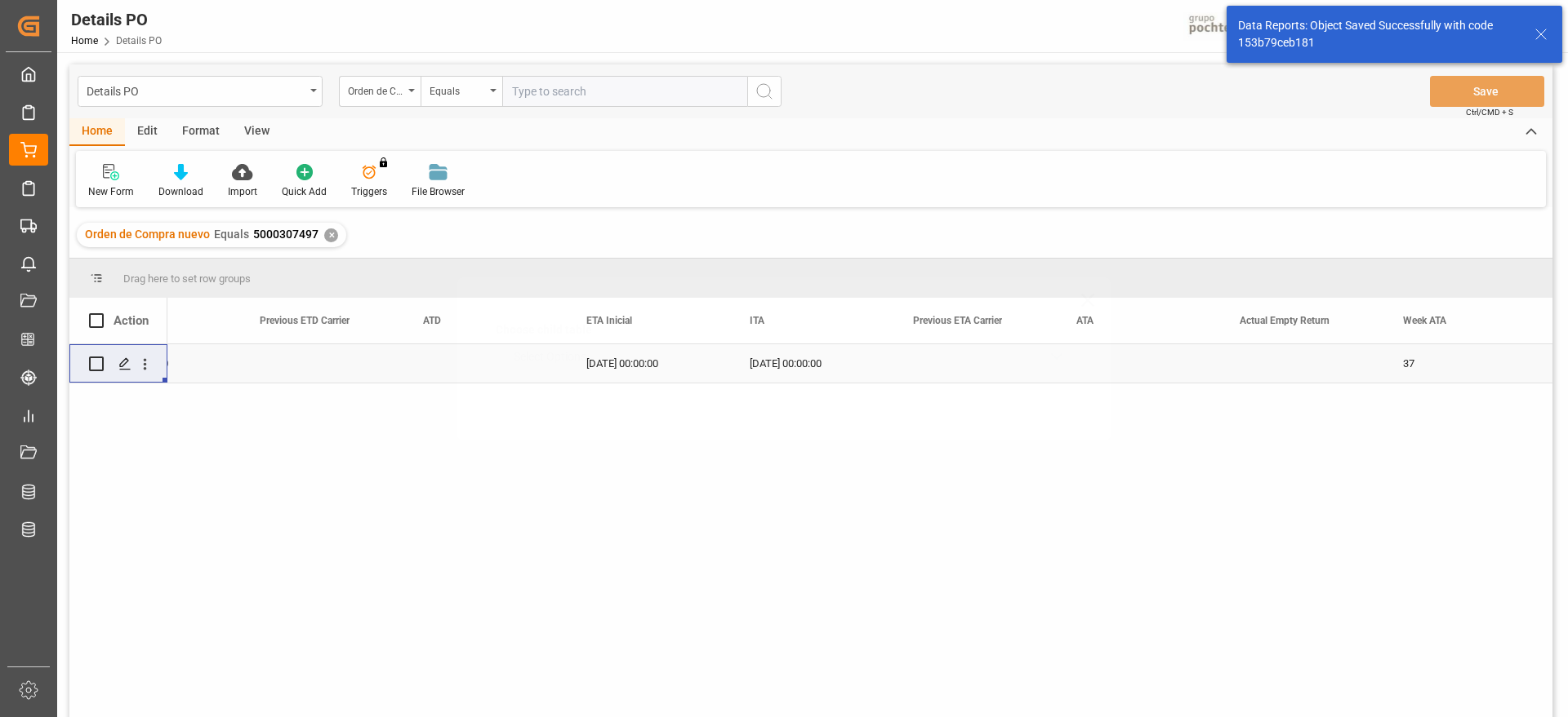
scroll to position [0, 0]
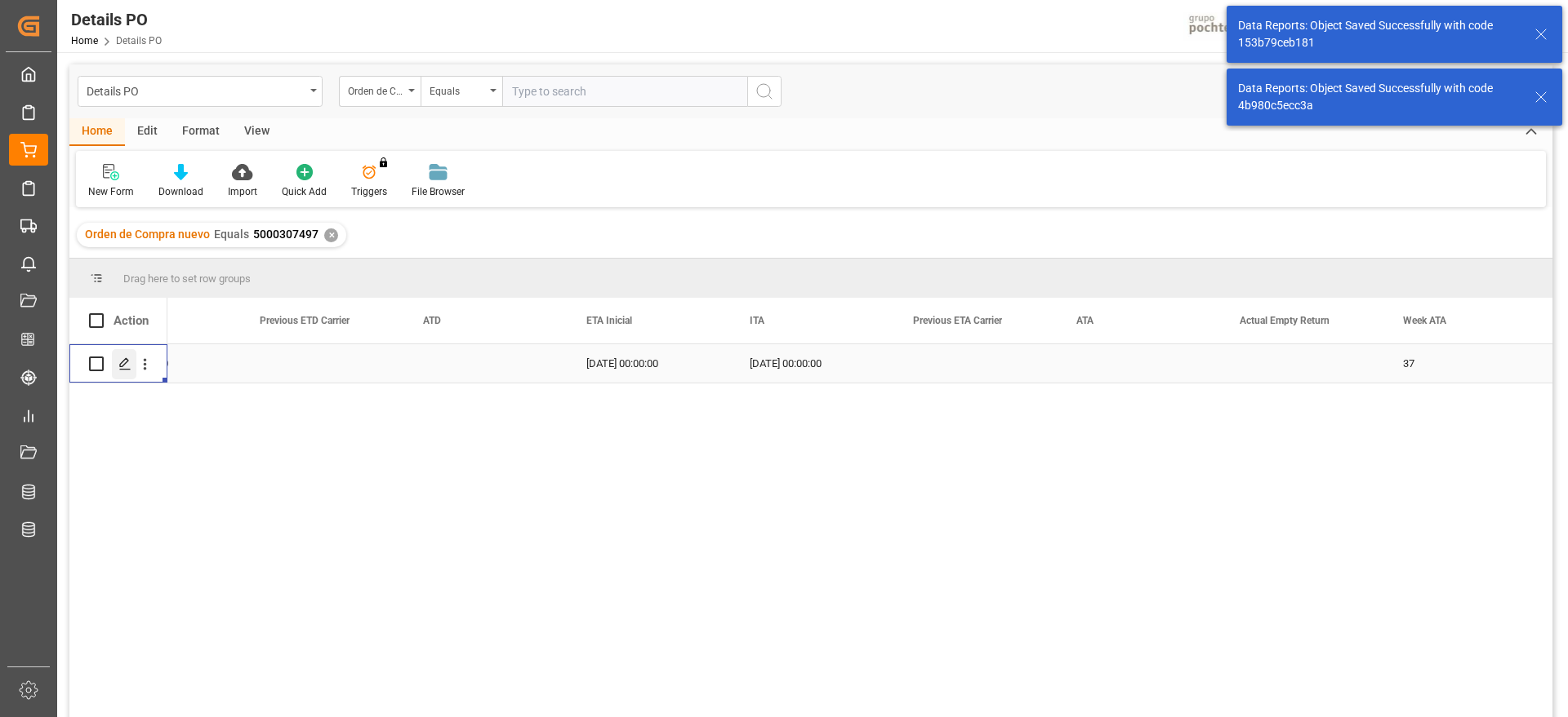
click at [119, 362] on icon "Press SPACE to select this row." at bounding box center [125, 363] width 13 height 13
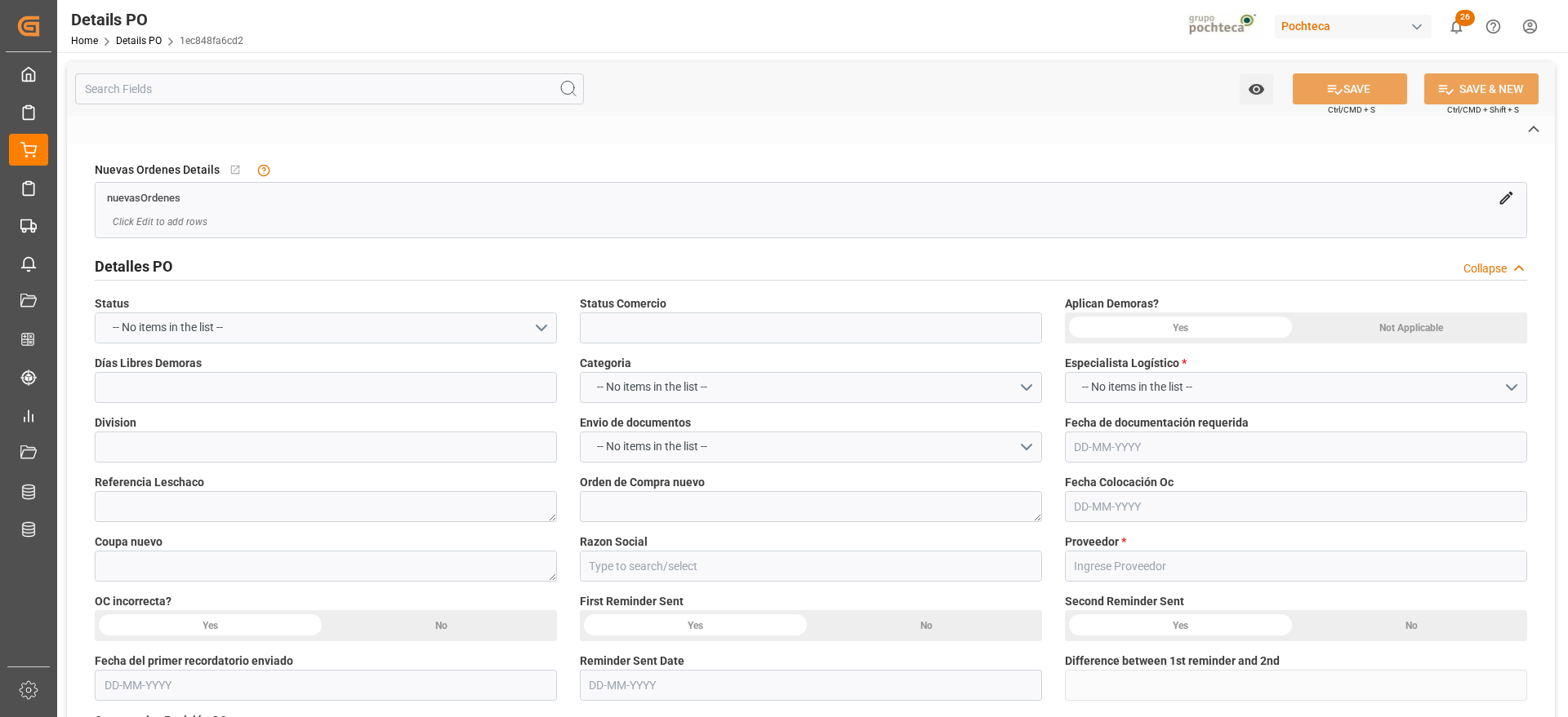
type input "Nuevo"
type input "ALIMENTOS"
type textarea "5000307497"
type textarea "196314"
type input "Materias Primas"
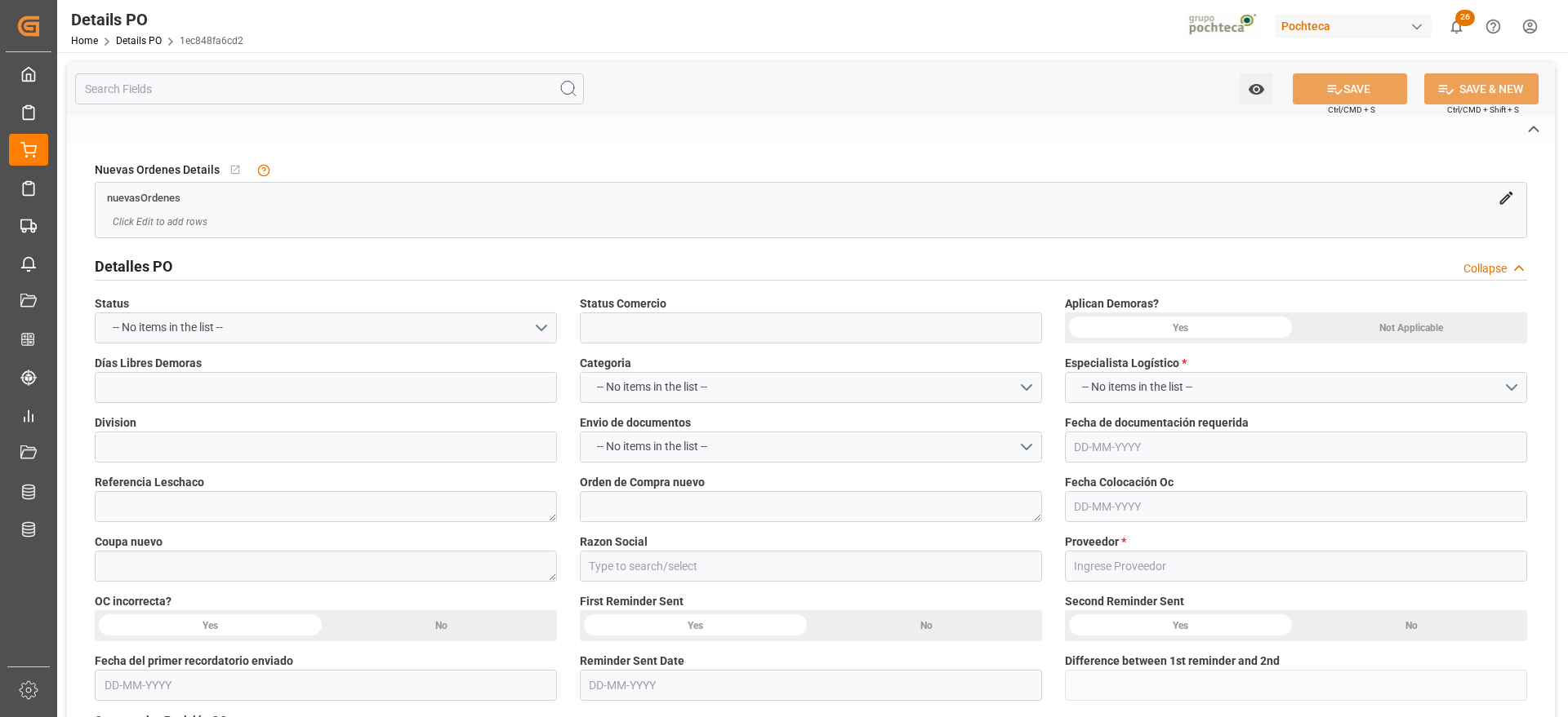
type input "MORTON SALT"
type textarea "5403733407"
type textarea "SEPTIEMBRE"
type textarea "CLORURO DE SODIO TFC PUREX S-22.68 IND T"
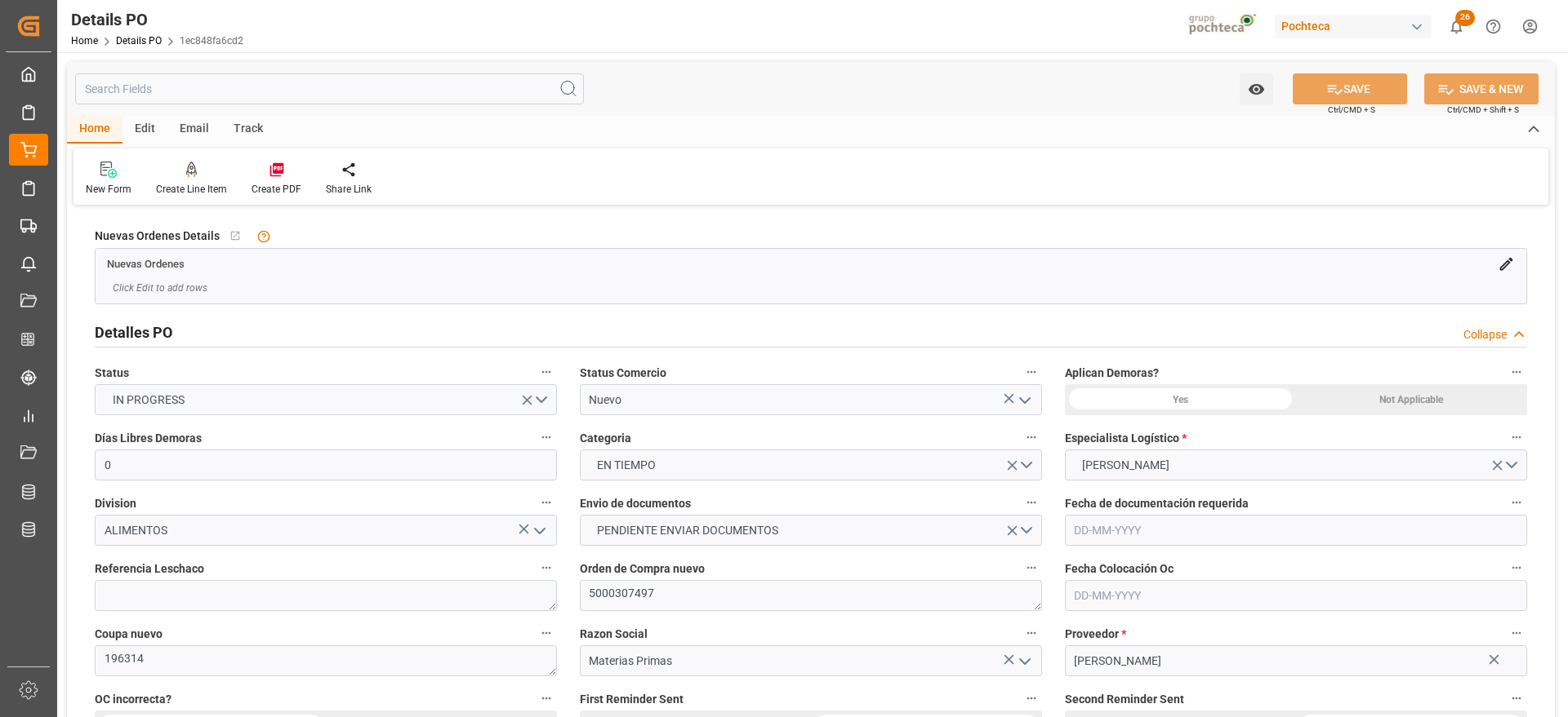
type input "0"
type input "07-08-2025"
click at [276, 174] on icon at bounding box center [277, 170] width 16 height 16
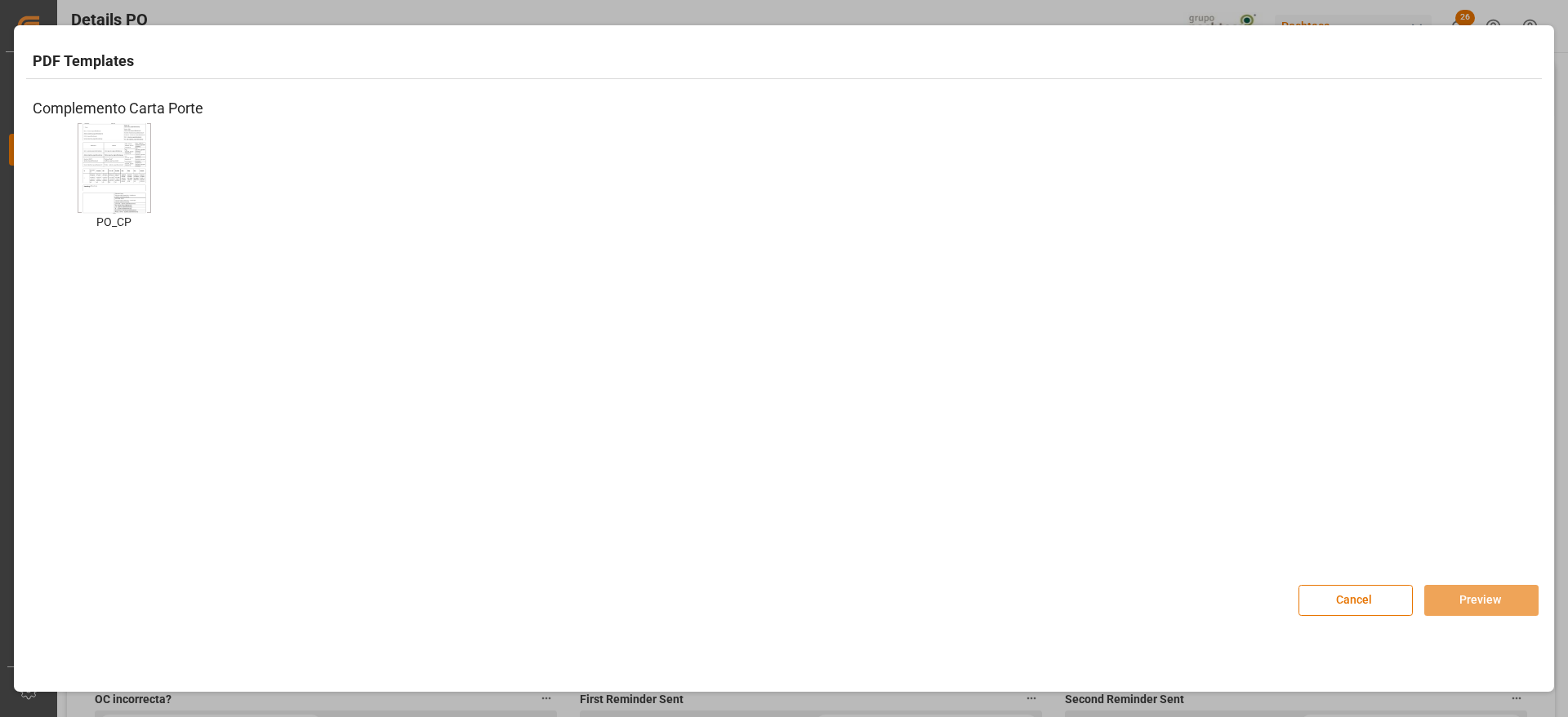
click at [113, 159] on img at bounding box center [114, 167] width 65 height 92
click at [1458, 597] on button "Preview" at bounding box center [1481, 600] width 114 height 31
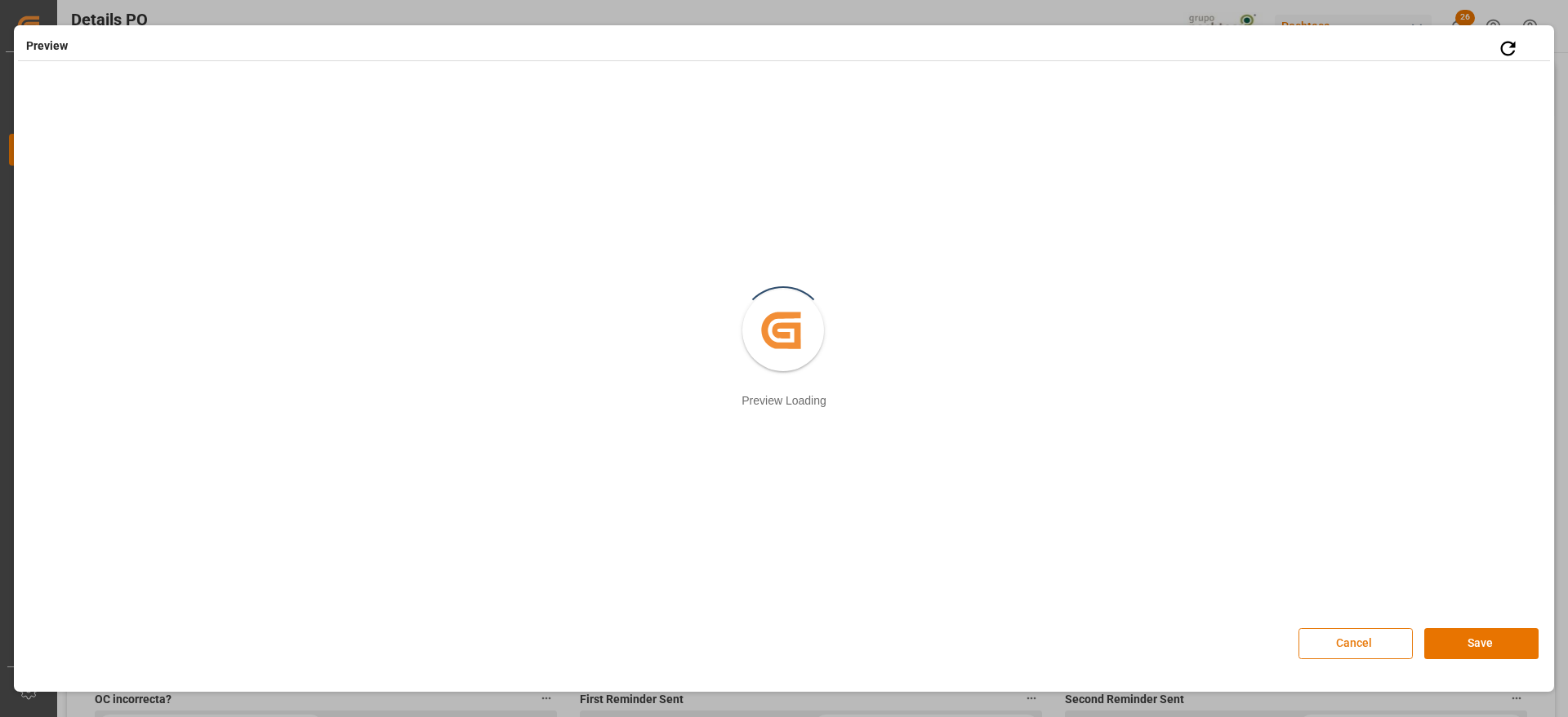
click at [1334, 637] on button "Cancel" at bounding box center [1355, 644] width 114 height 31
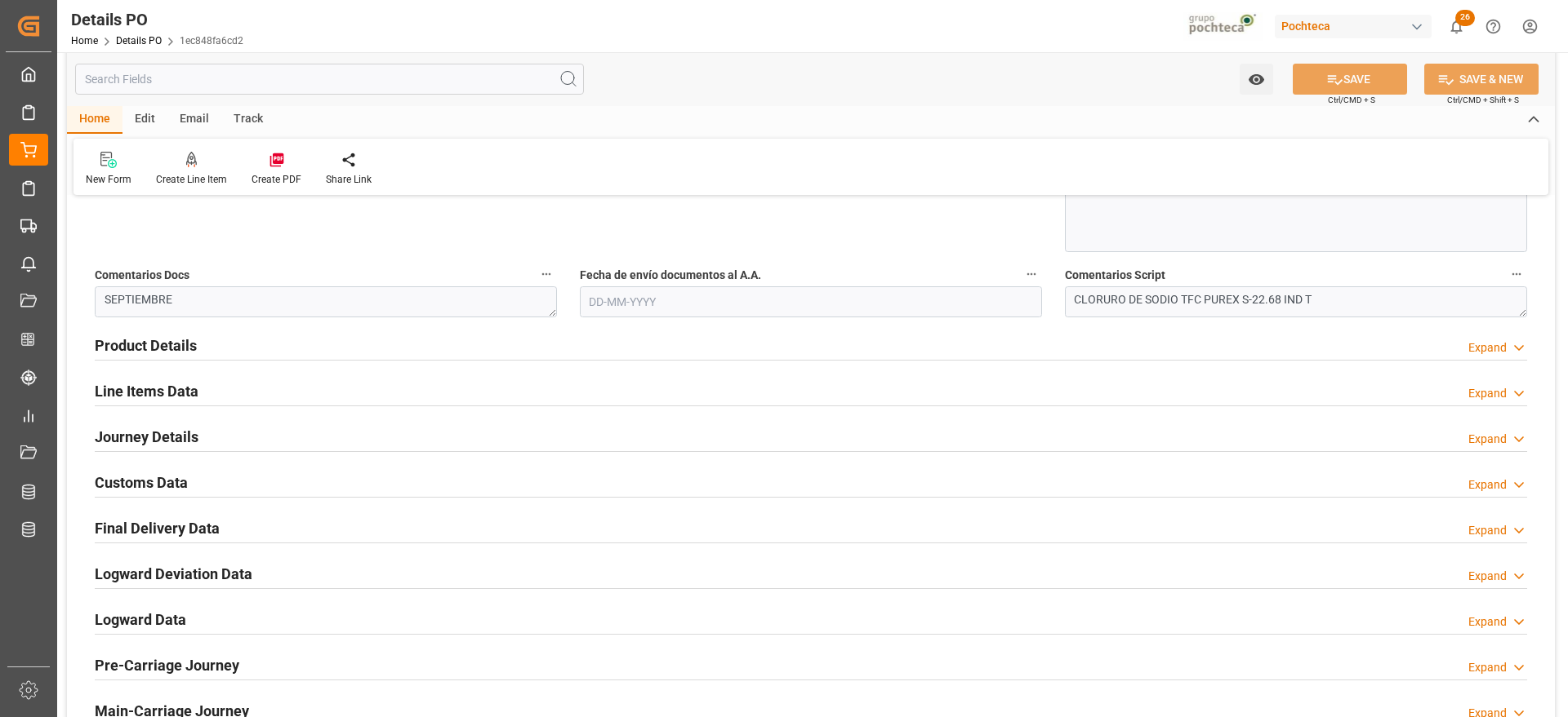
scroll to position [918, 0]
click at [138, 391] on h2 "Line Items Data" at bounding box center [147, 392] width 104 height 22
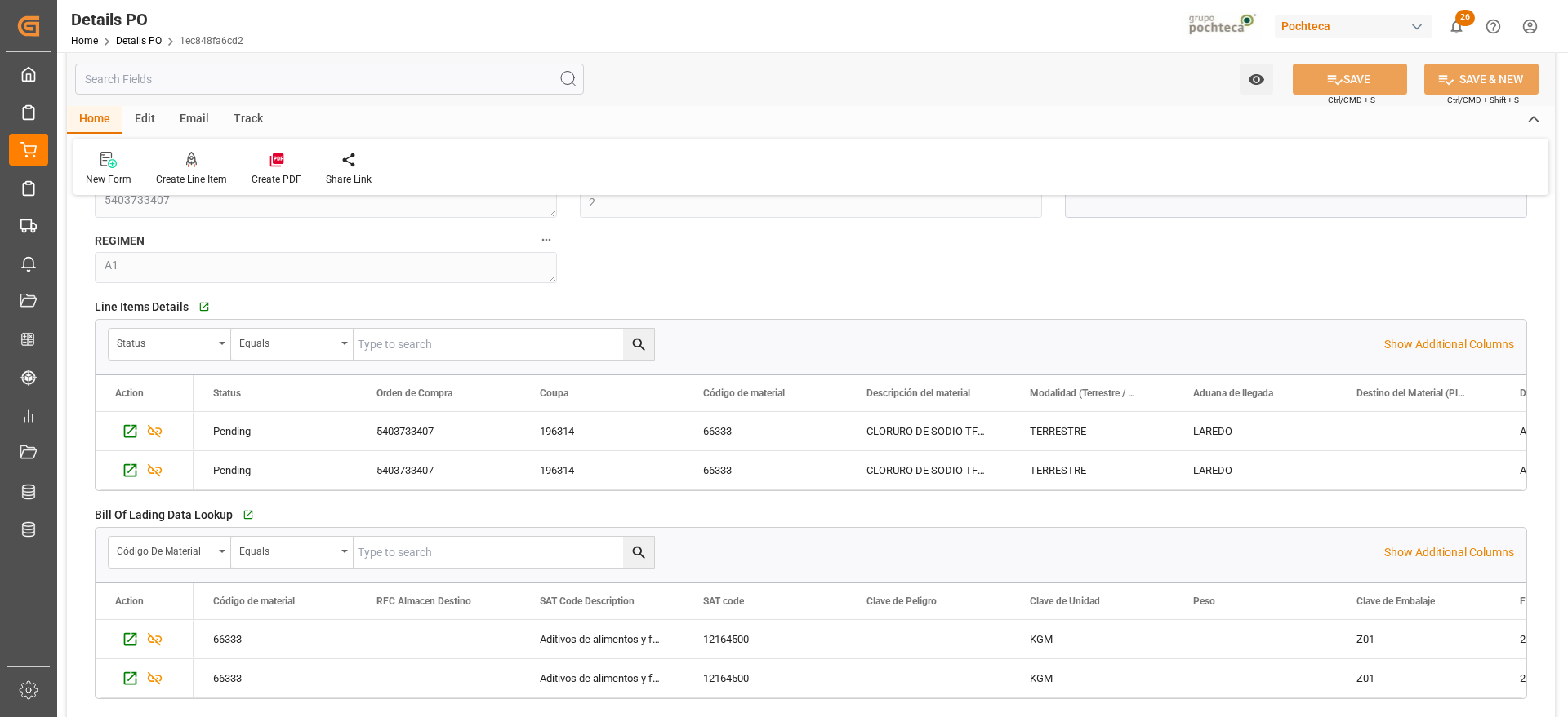
scroll to position [1224, 0]
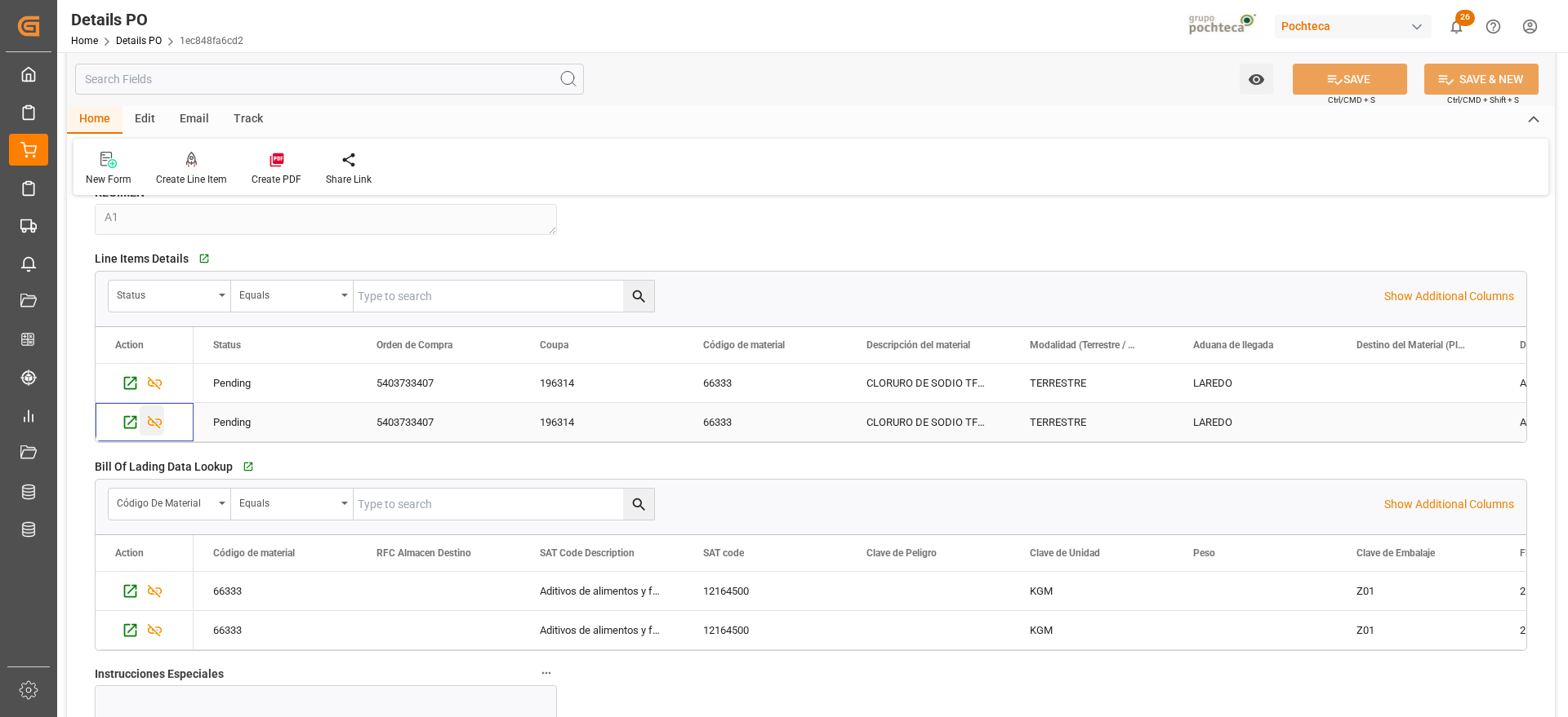
click at [151, 424] on icon "Press SPACE to select this row." at bounding box center [155, 422] width 14 height 13
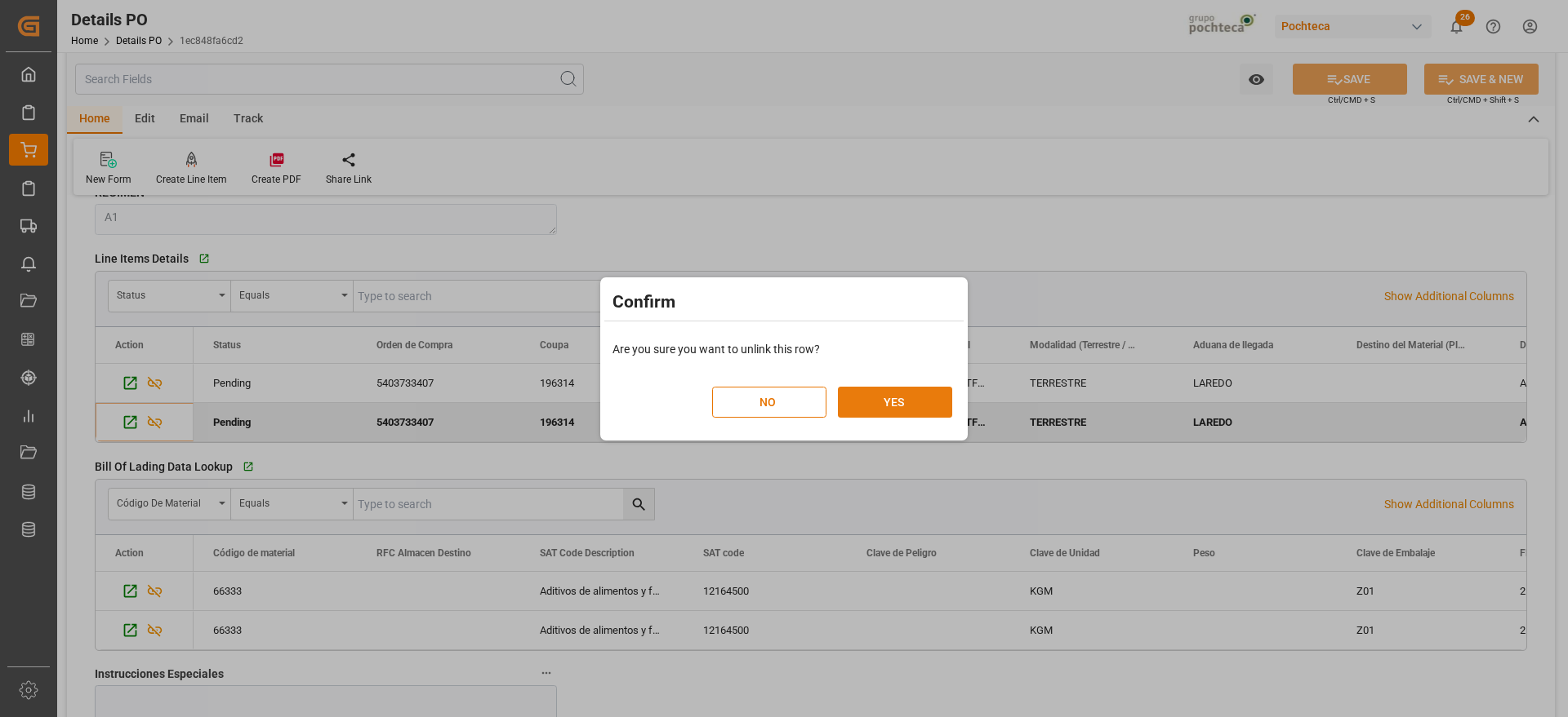
click at [906, 402] on button "YES" at bounding box center [895, 402] width 114 height 31
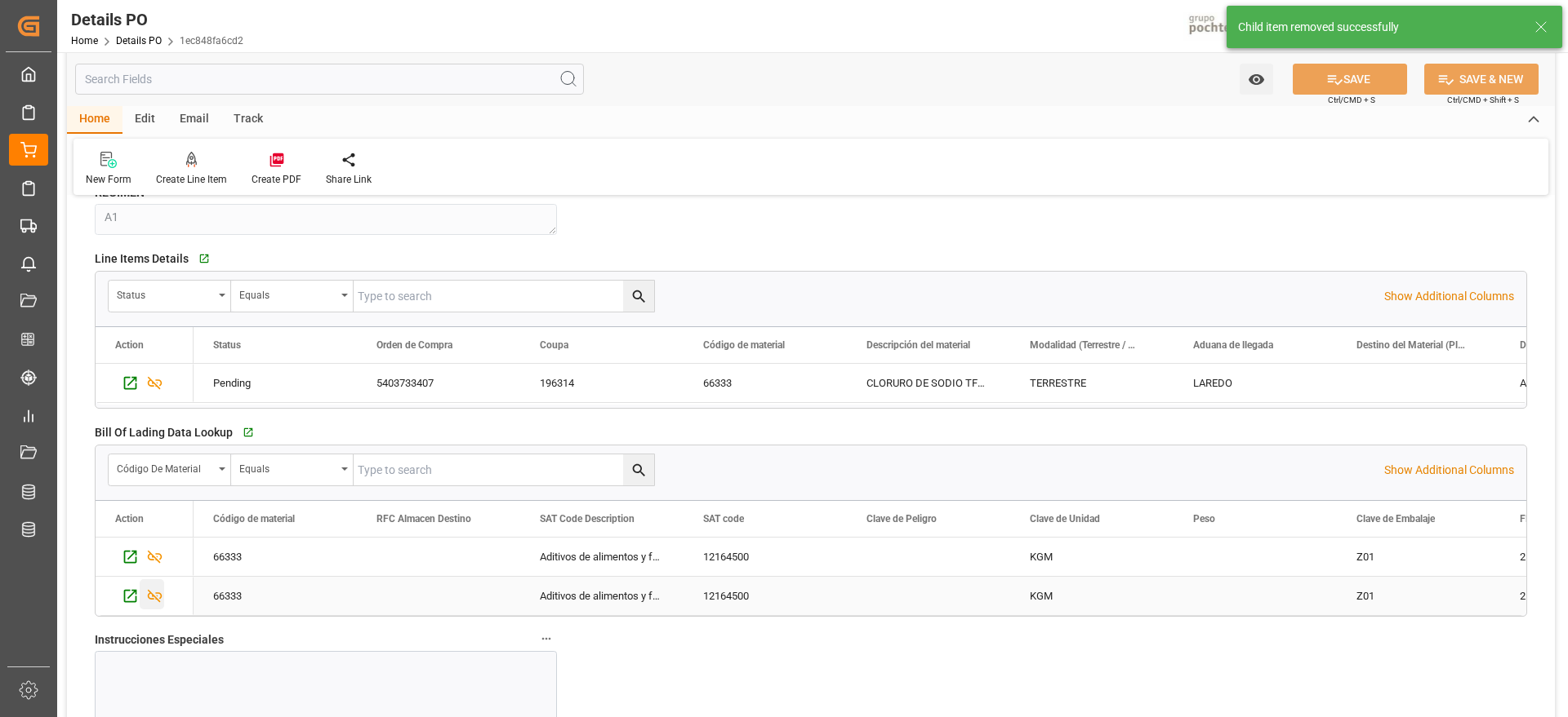
click at [155, 598] on icon "Press SPACE to select this row." at bounding box center [155, 596] width 17 height 17
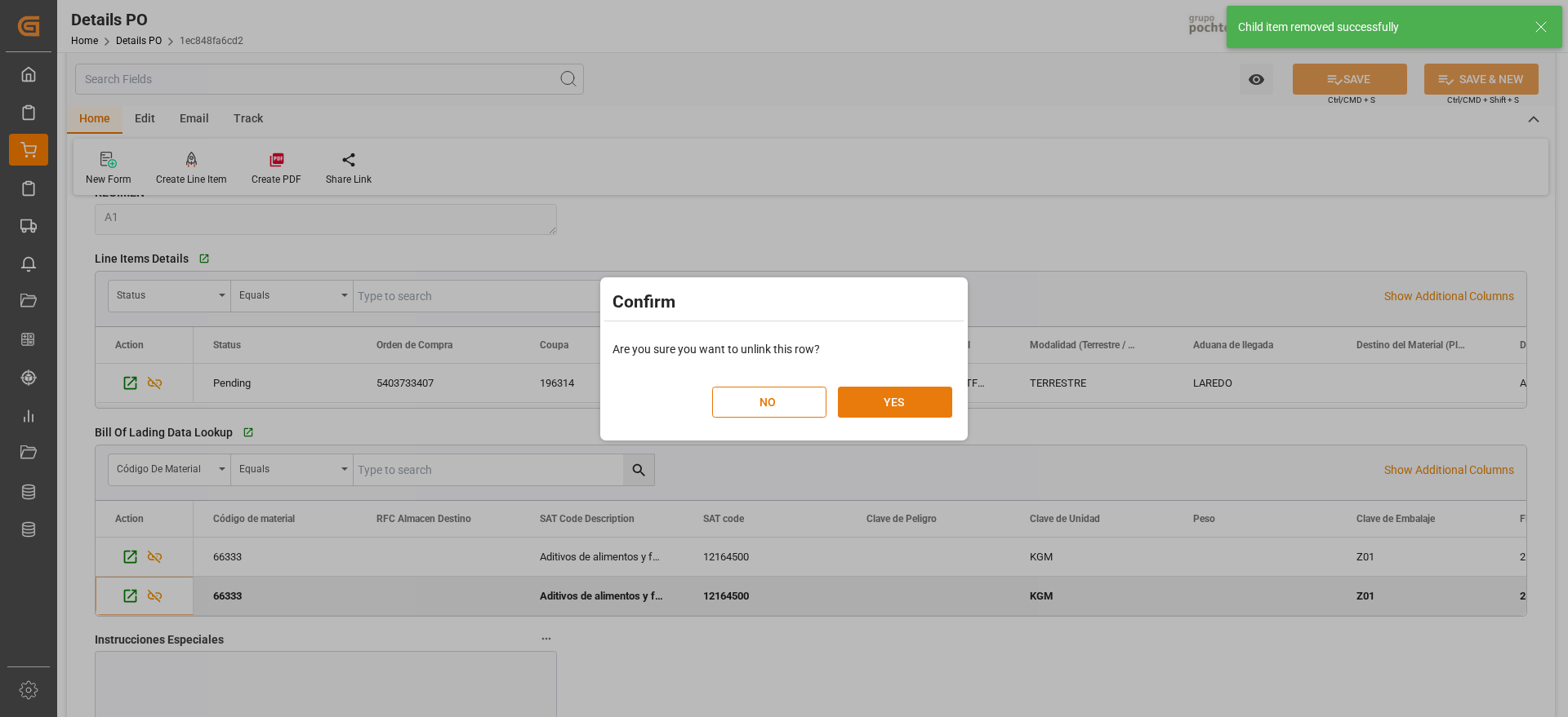
click at [882, 409] on button "YES" at bounding box center [895, 402] width 114 height 31
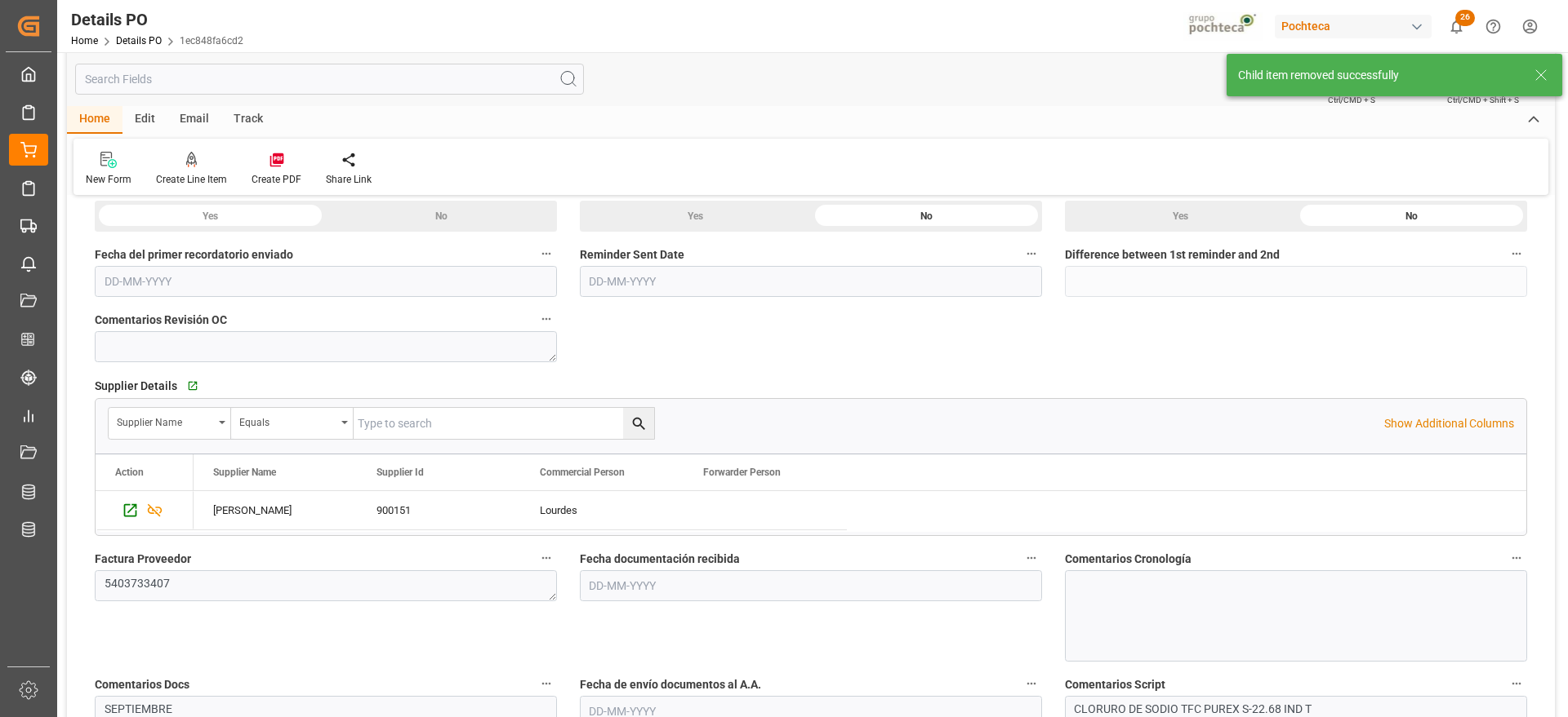
scroll to position [0, 0]
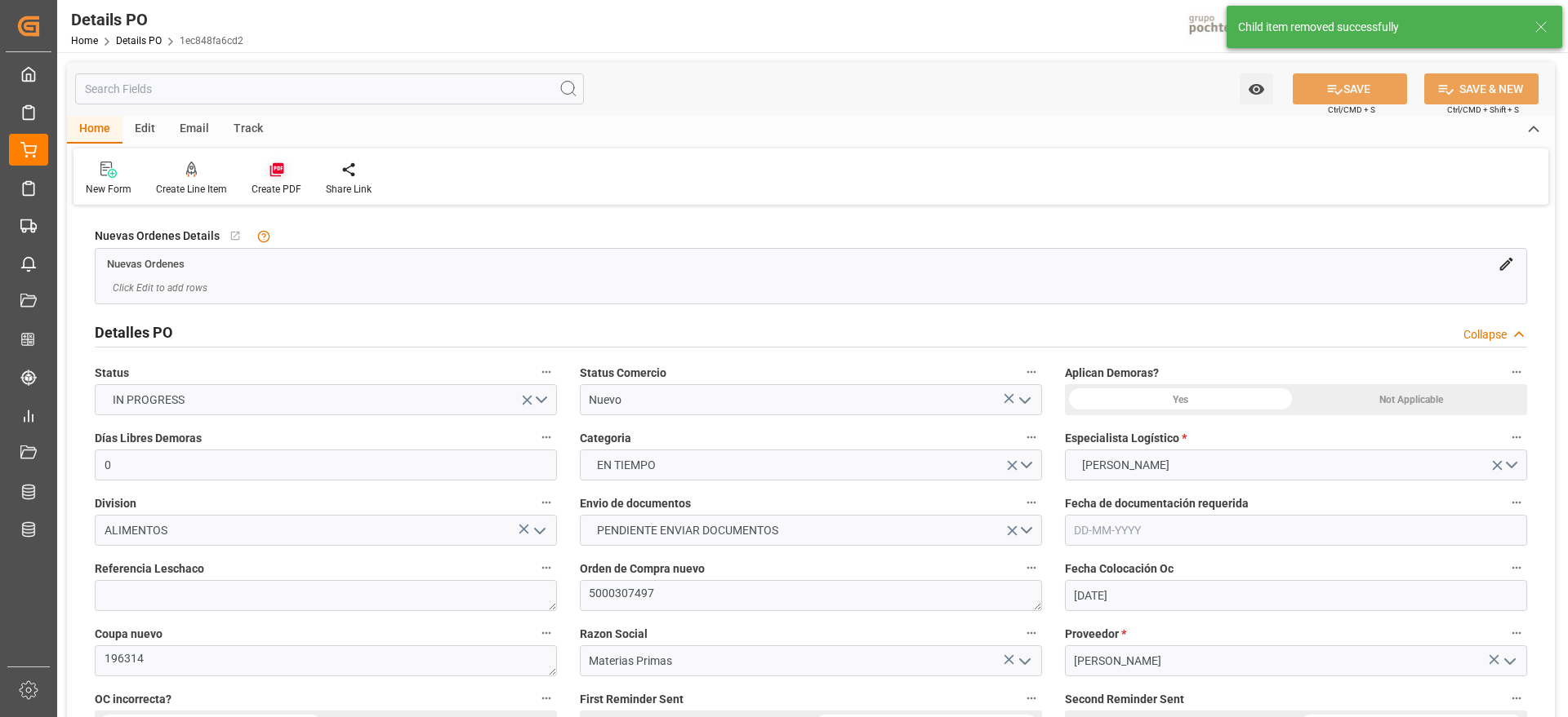
click at [287, 164] on div at bounding box center [276, 169] width 50 height 17
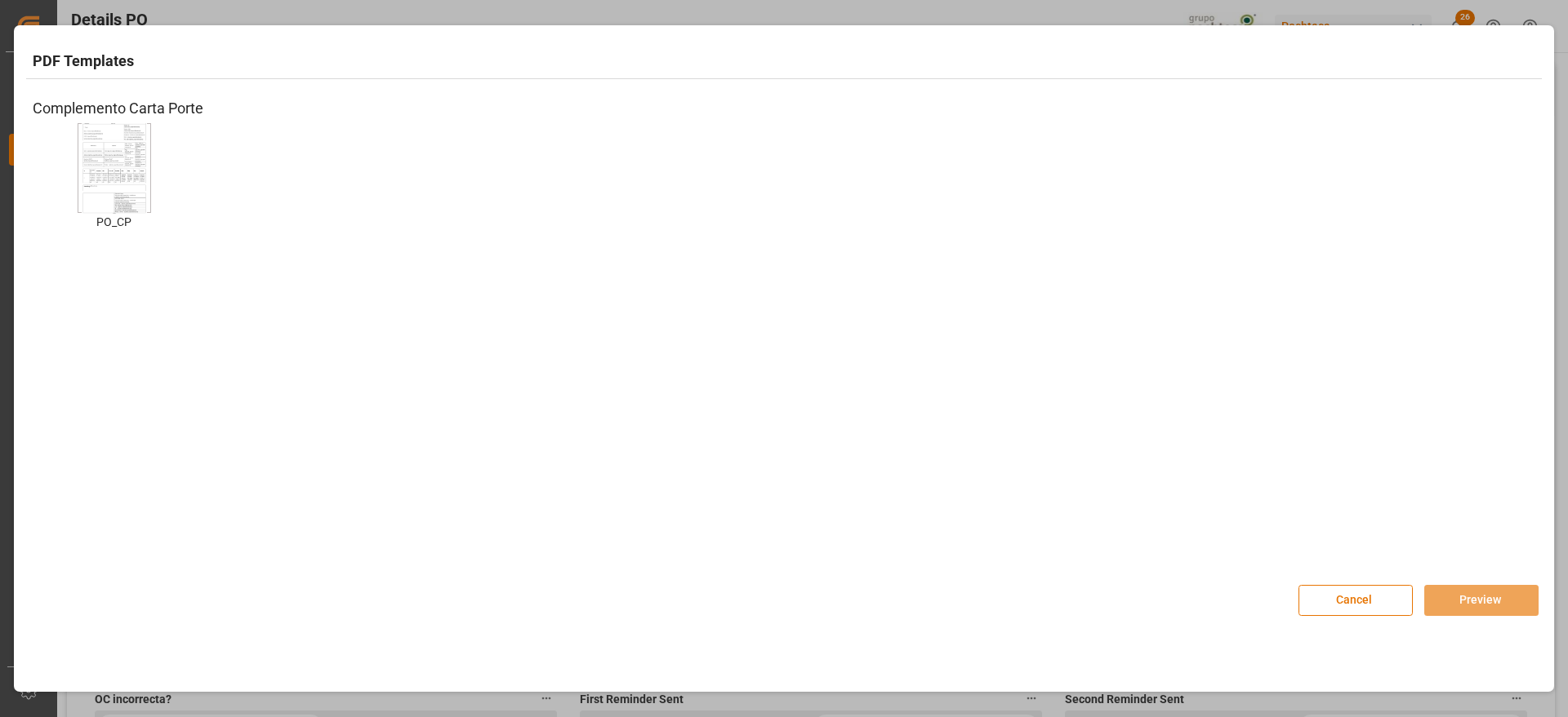
click at [140, 186] on img at bounding box center [114, 167] width 65 height 92
click at [1494, 598] on button "Preview" at bounding box center [1481, 600] width 114 height 31
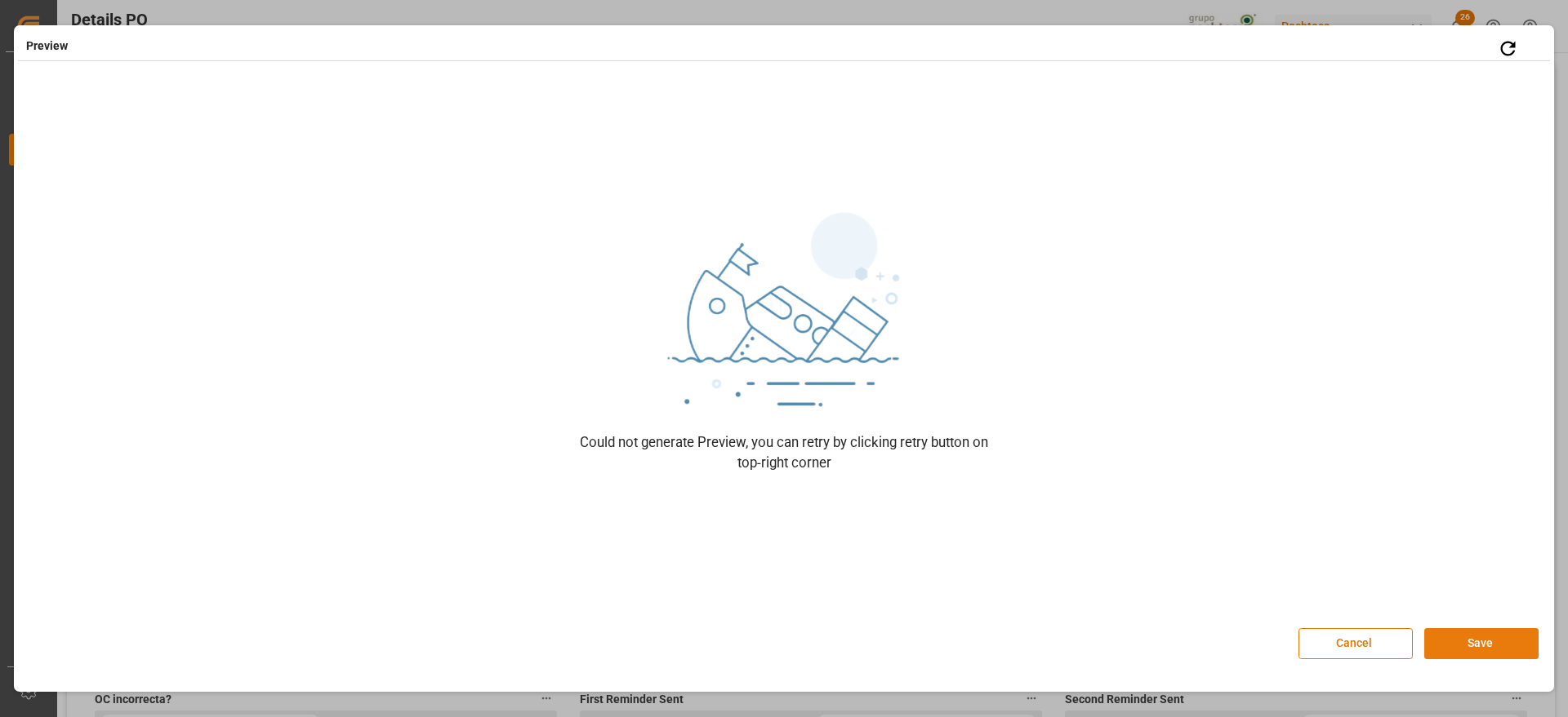
click at [1460, 640] on button "Save" at bounding box center [1481, 644] width 114 height 31
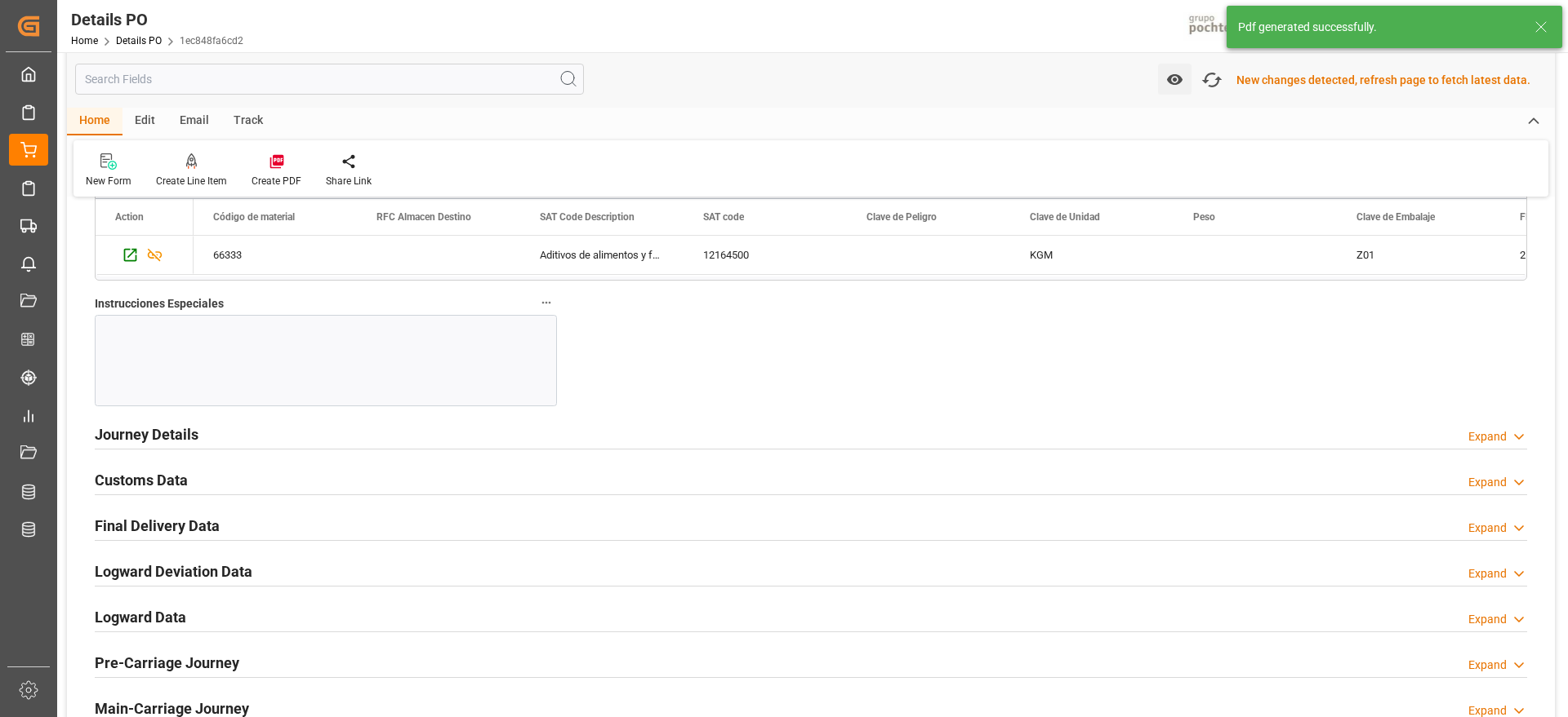
scroll to position [1524, 0]
click at [155, 470] on div "Customs Data" at bounding box center [141, 482] width 93 height 31
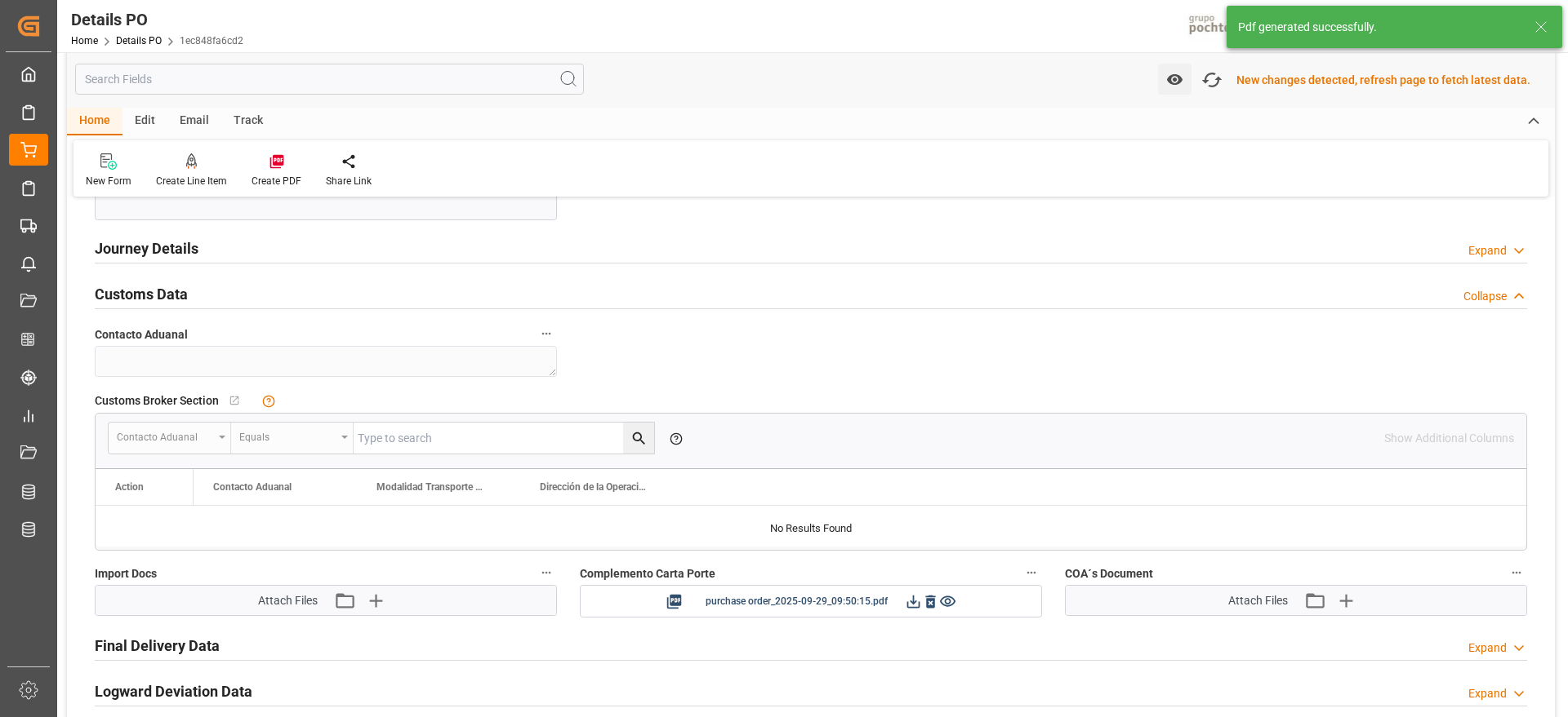
scroll to position [1830, 0]
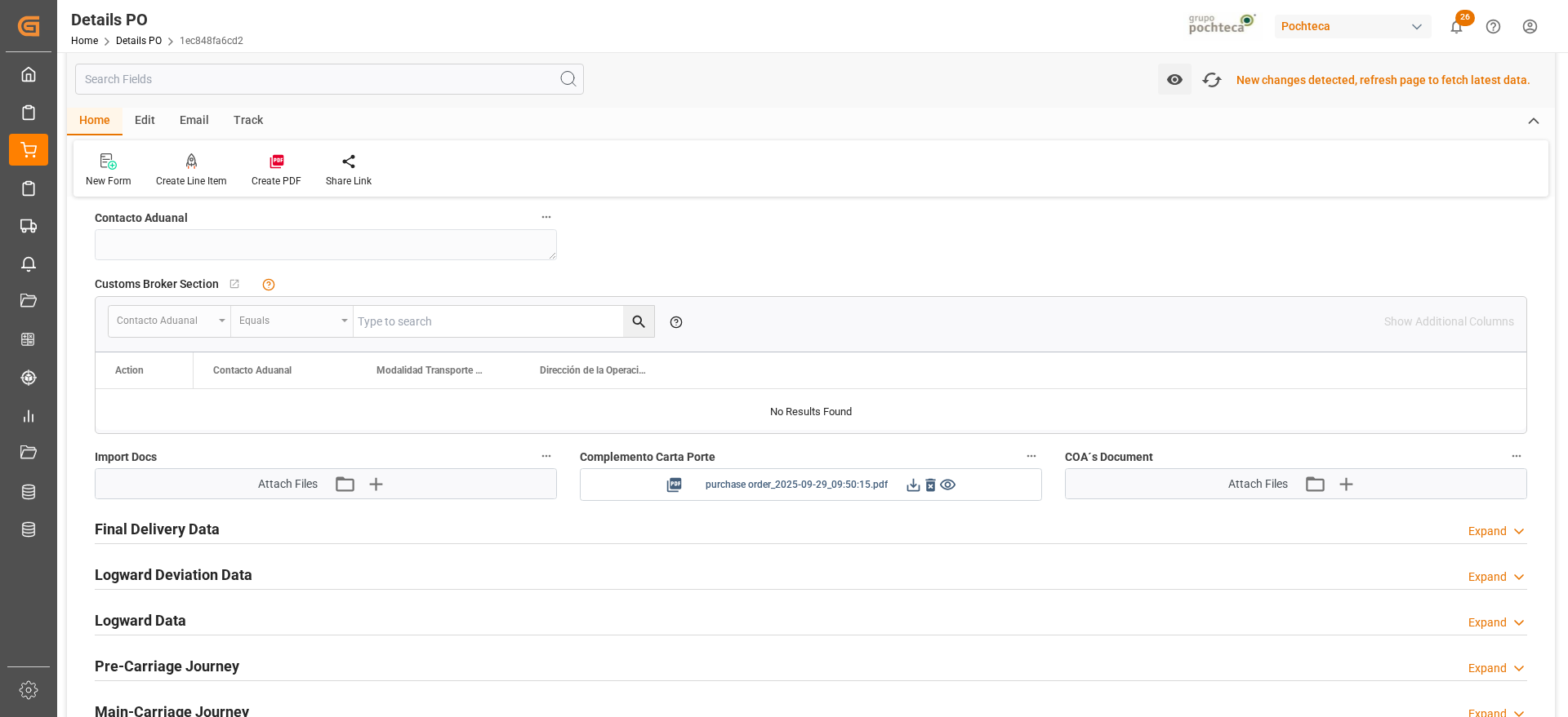
click at [908, 494] on button at bounding box center [913, 485] width 17 height 21
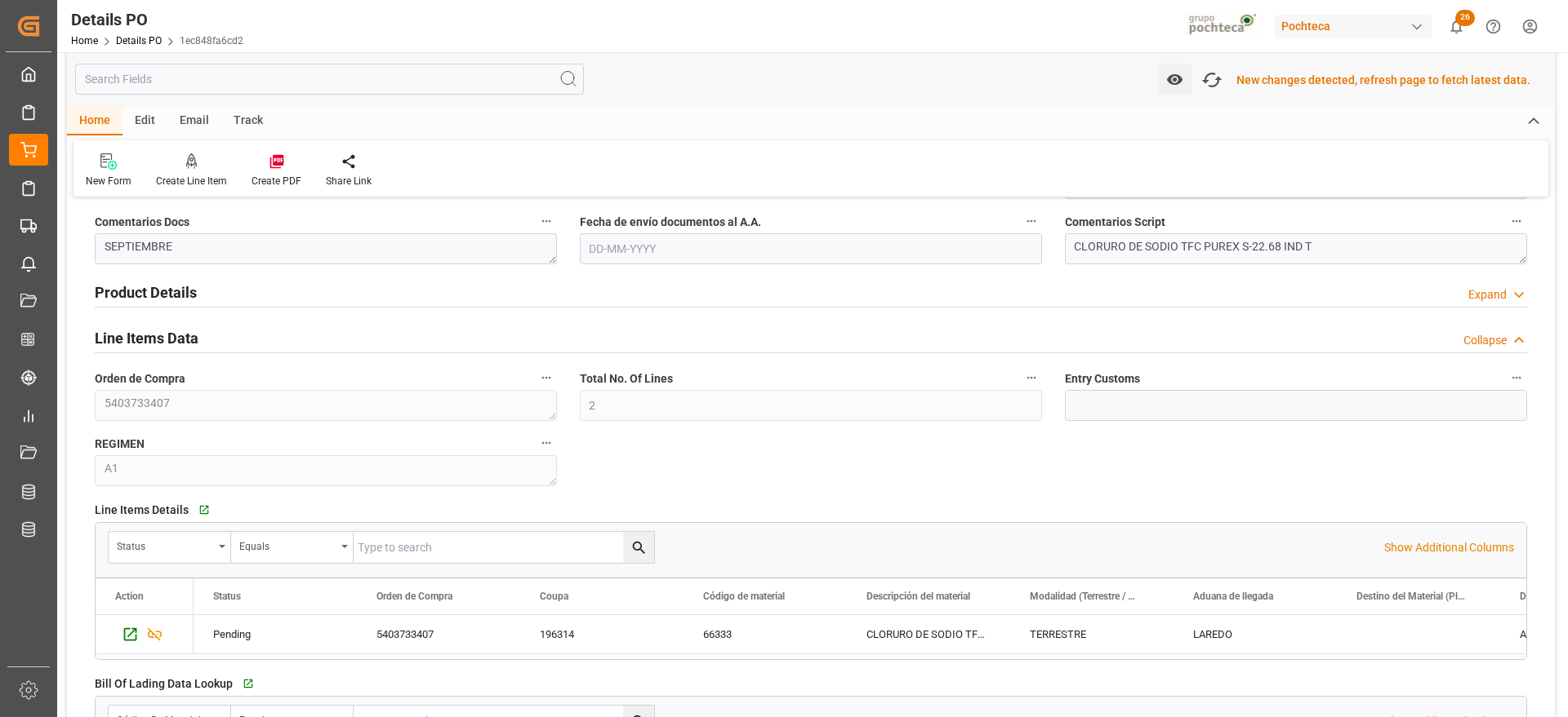
scroll to position [1020, 0]
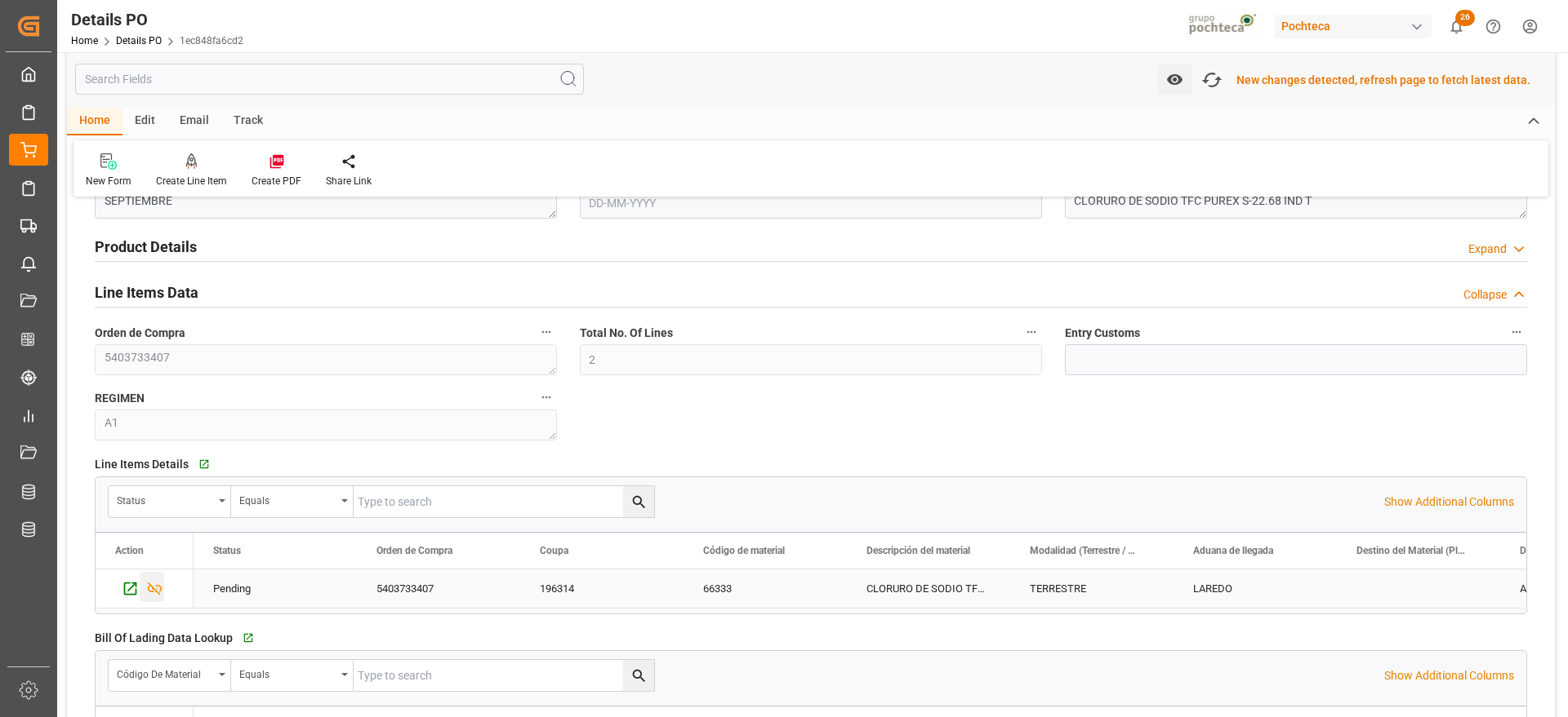
click at [155, 587] on icon "Press SPACE to select this row." at bounding box center [155, 589] width 17 height 17
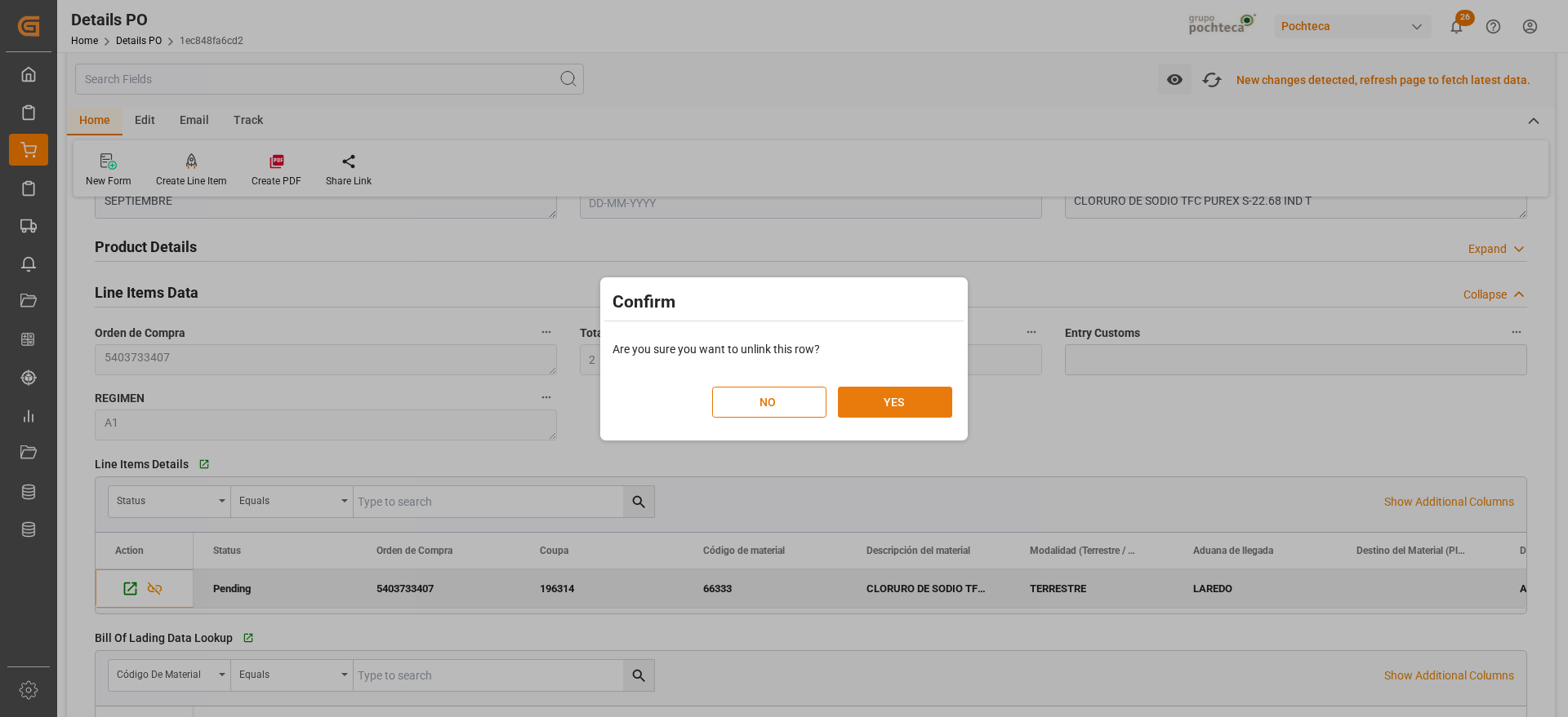
click at [911, 401] on button "YES" at bounding box center [895, 402] width 114 height 31
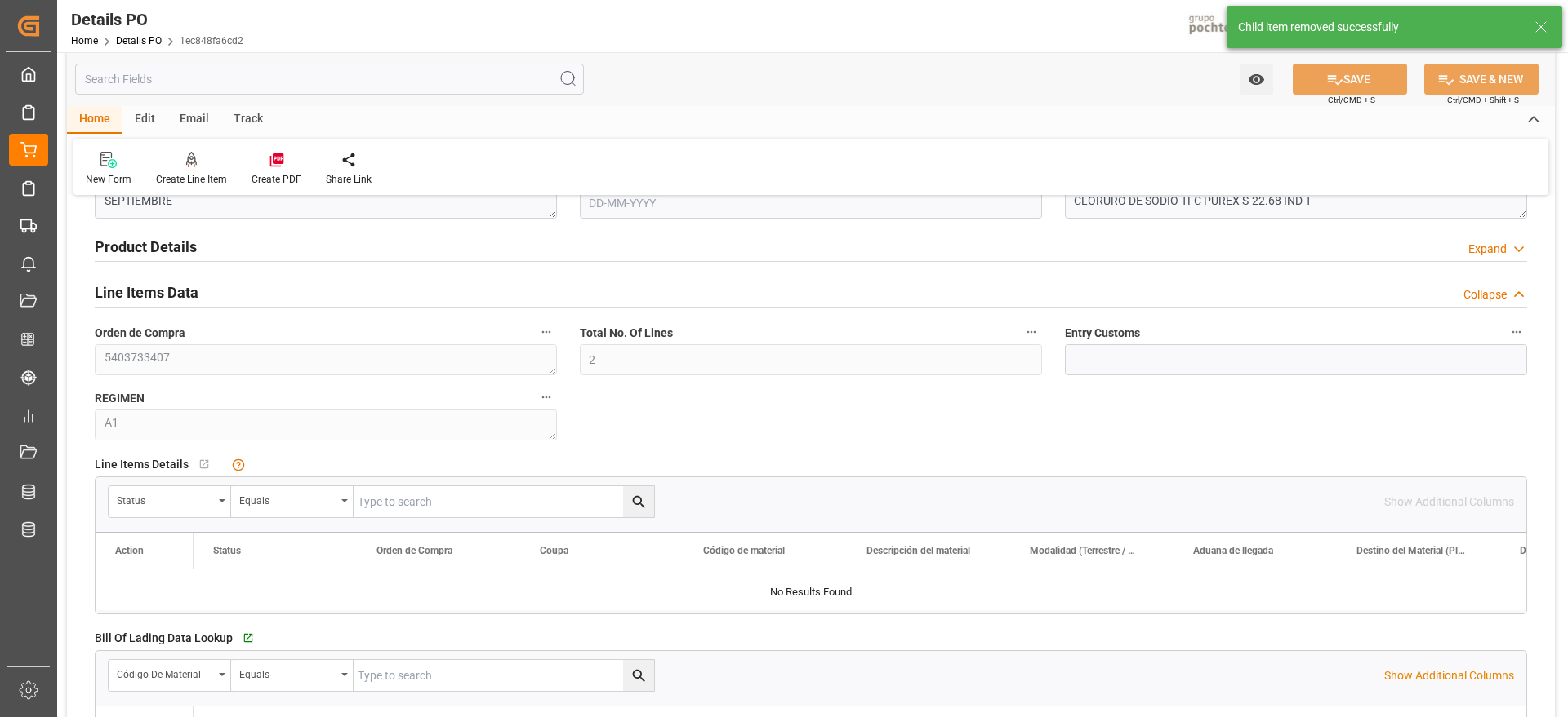
scroll to position [1325, 0]
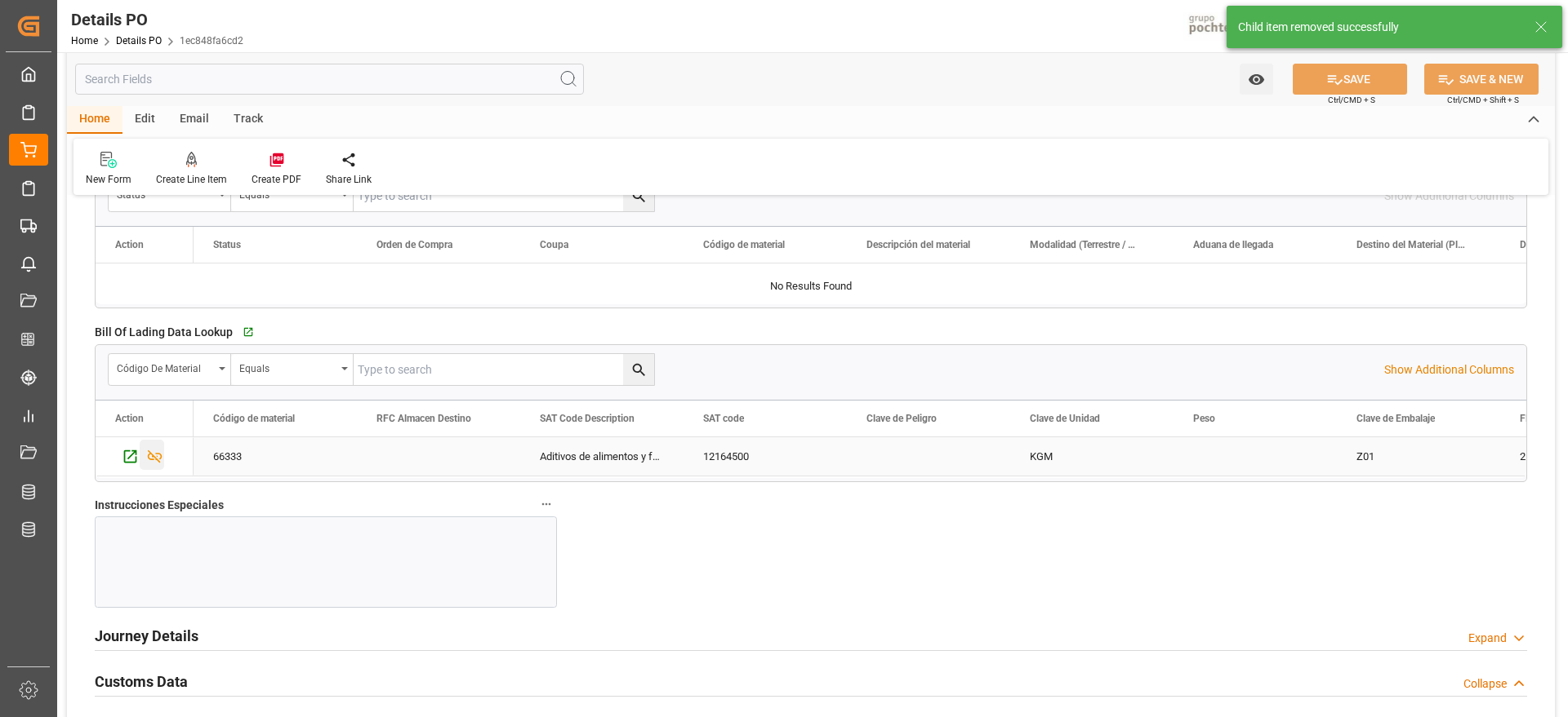
click at [155, 456] on icon "Press SPACE to select this row." at bounding box center [155, 456] width 17 height 17
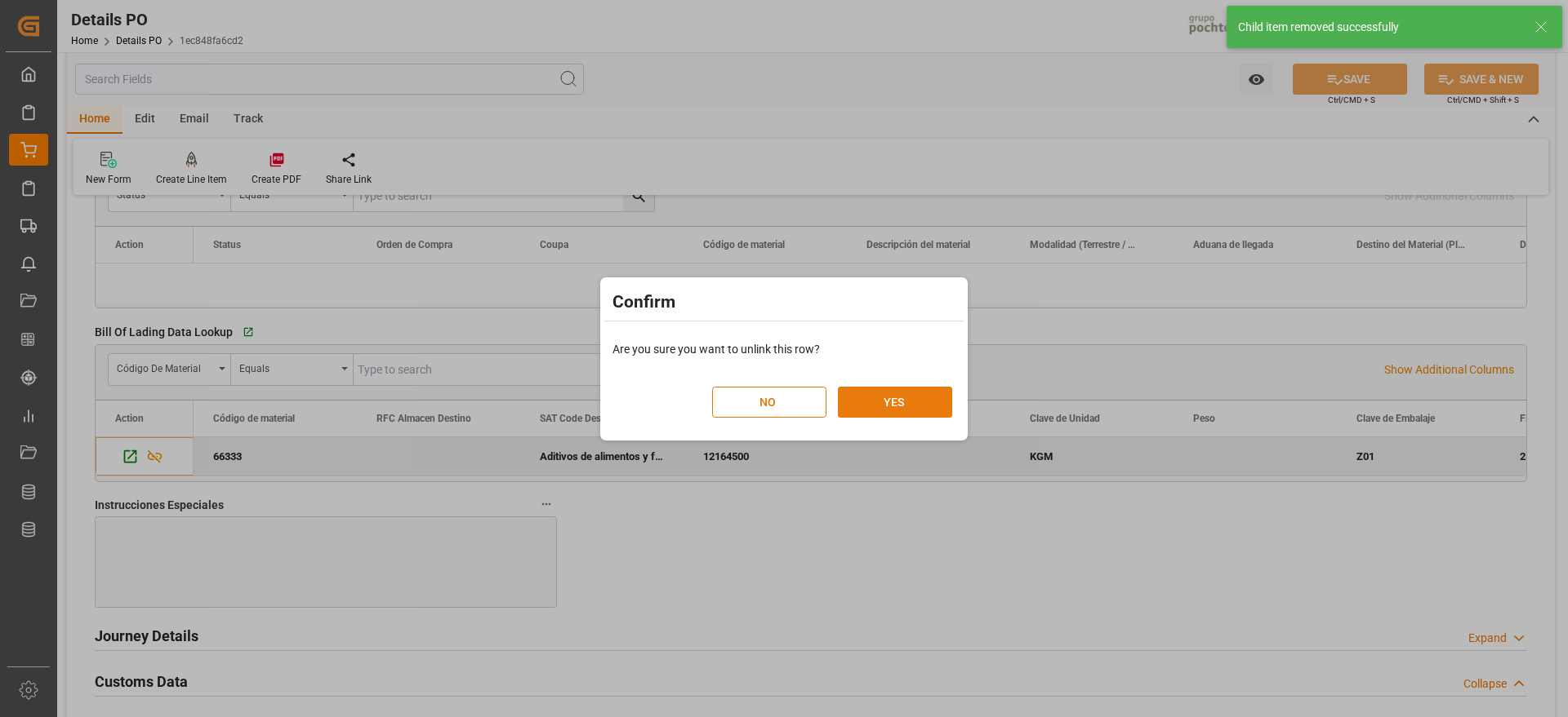
click at [905, 398] on button "YES" at bounding box center [895, 402] width 114 height 31
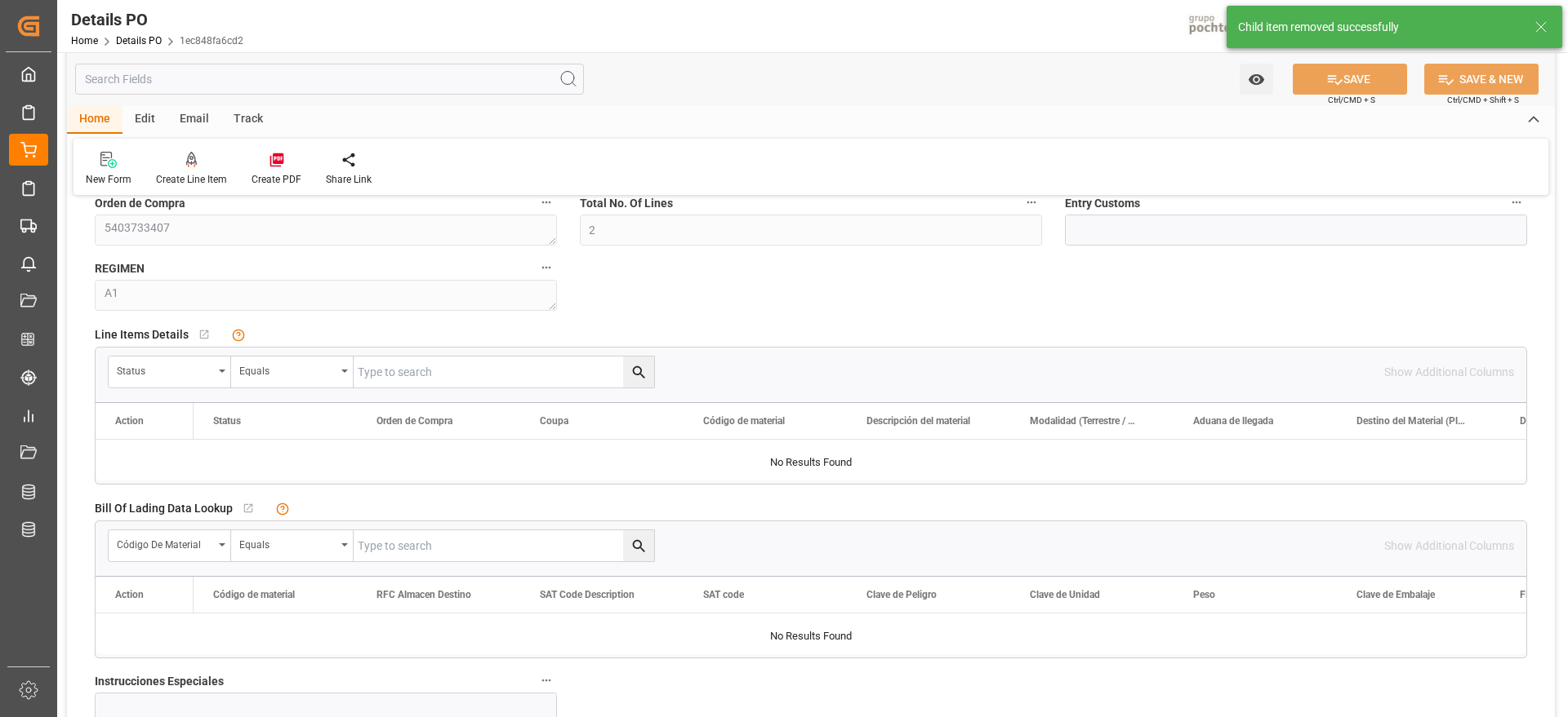
scroll to position [1120, 0]
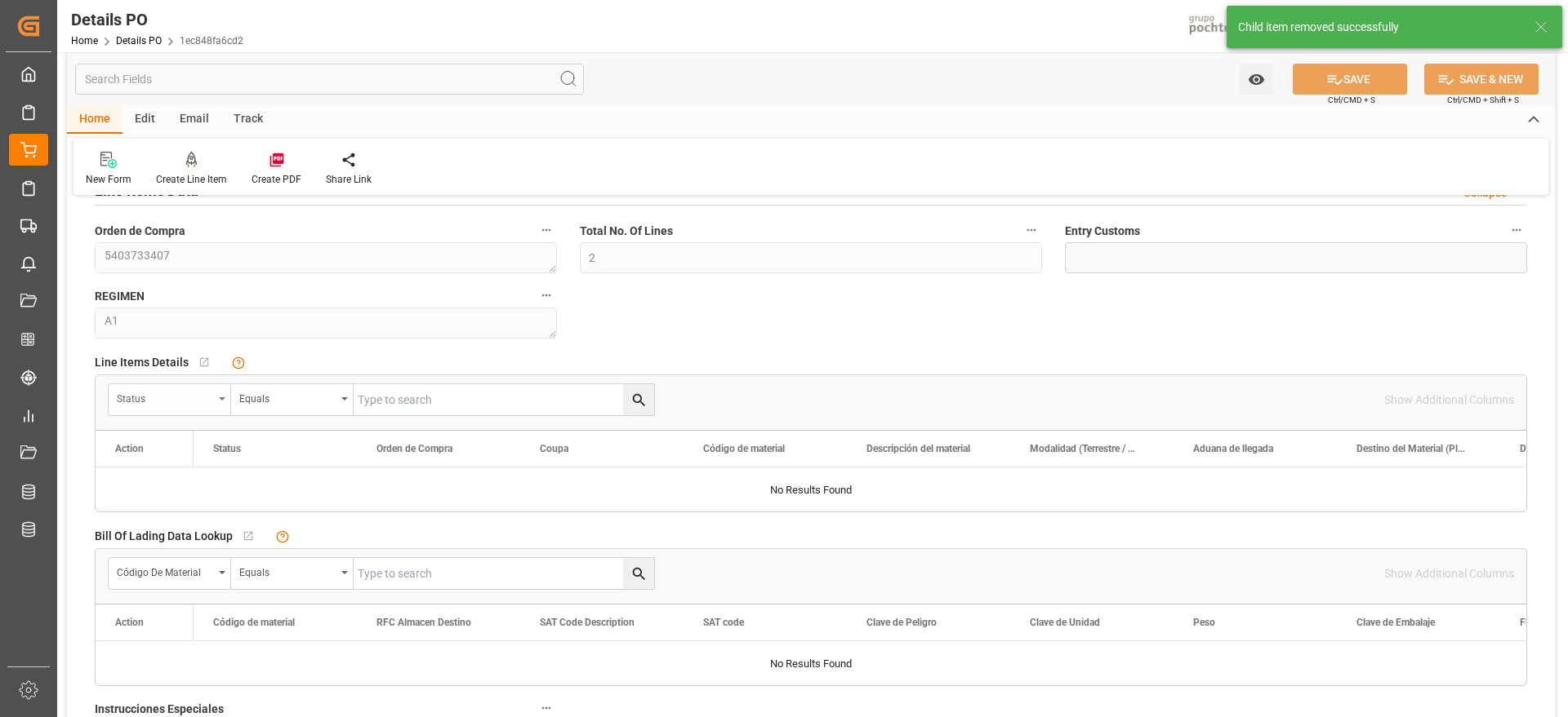
click at [182, 397] on div "Status" at bounding box center [165, 397] width 96 height 19
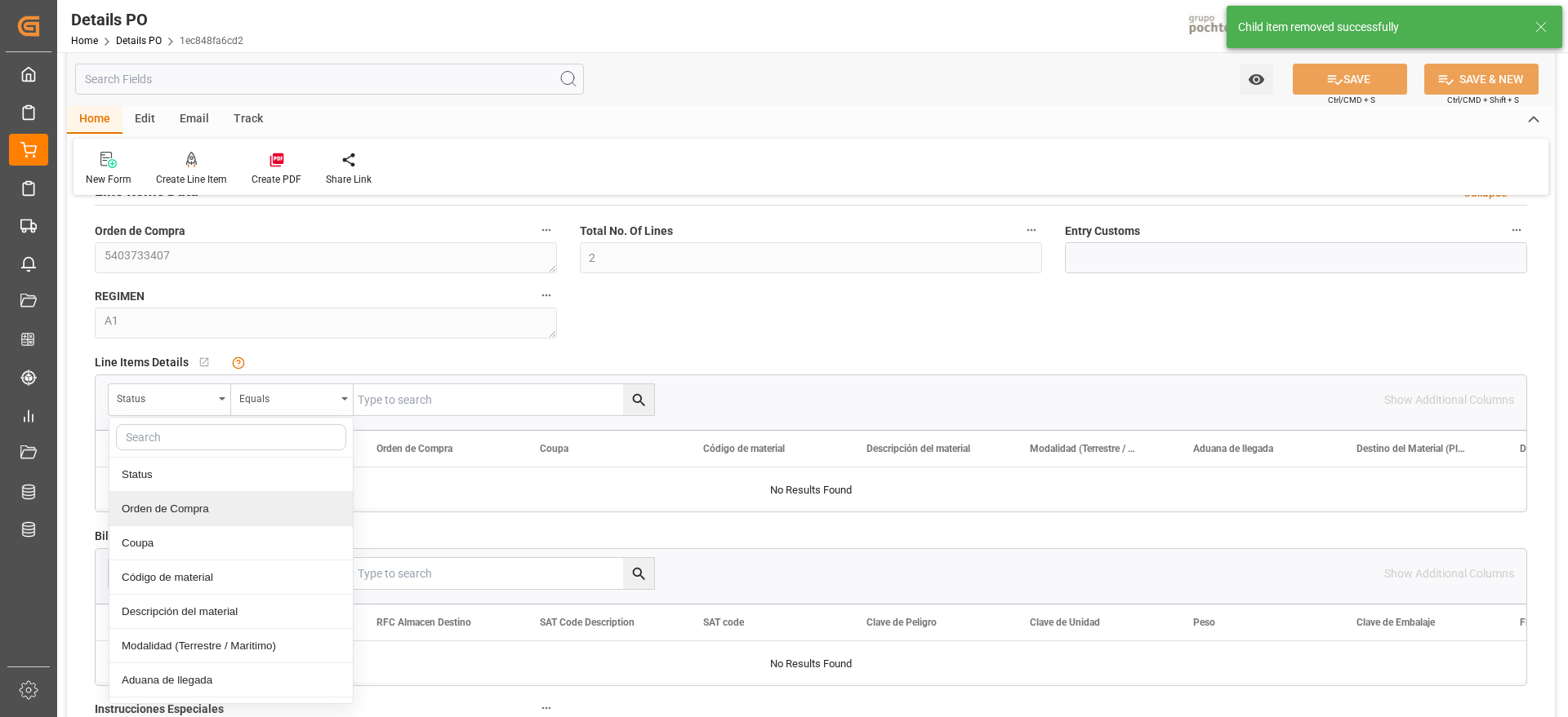
click at [196, 507] on div "Orden de Compra" at bounding box center [231, 509] width 243 height 34
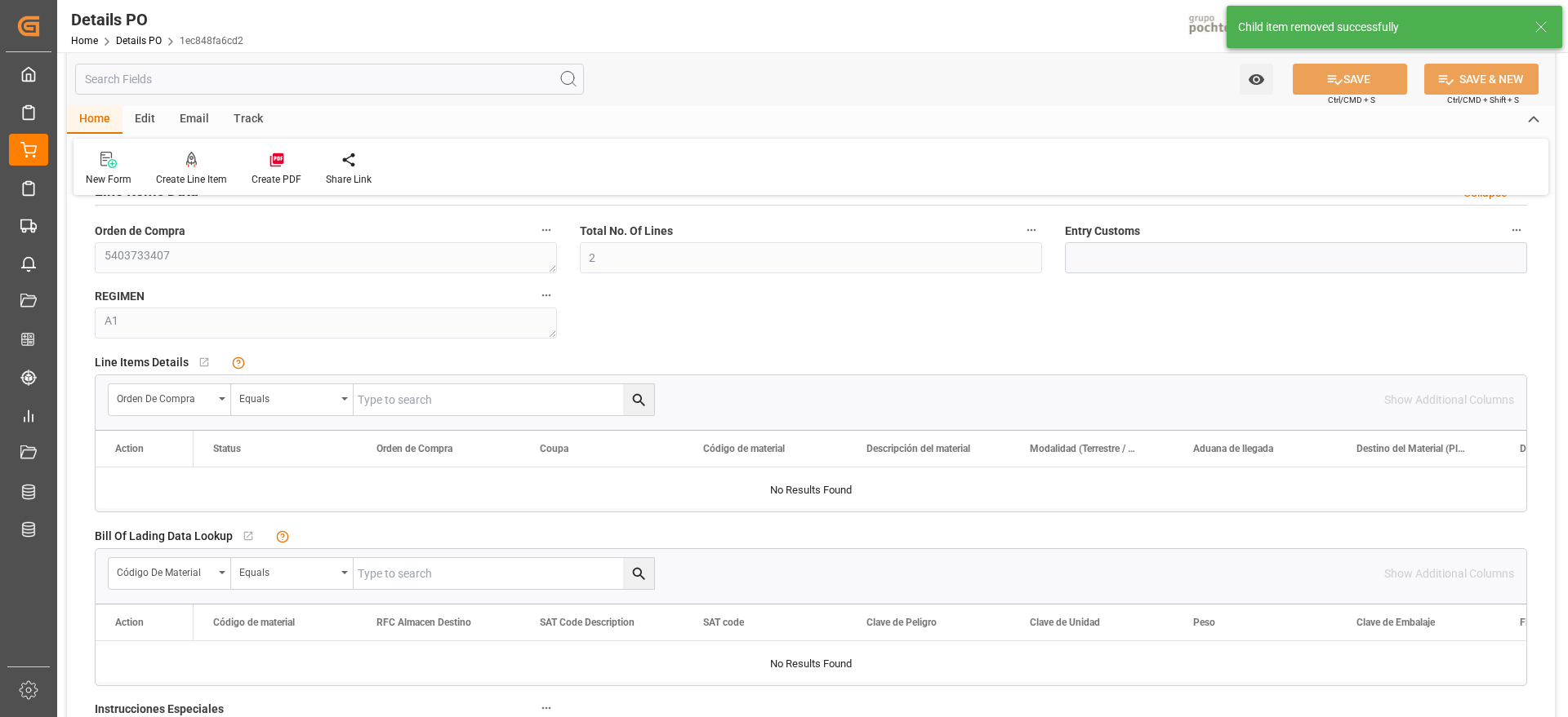
click at [389, 392] on input "text" at bounding box center [504, 400] width 300 height 31
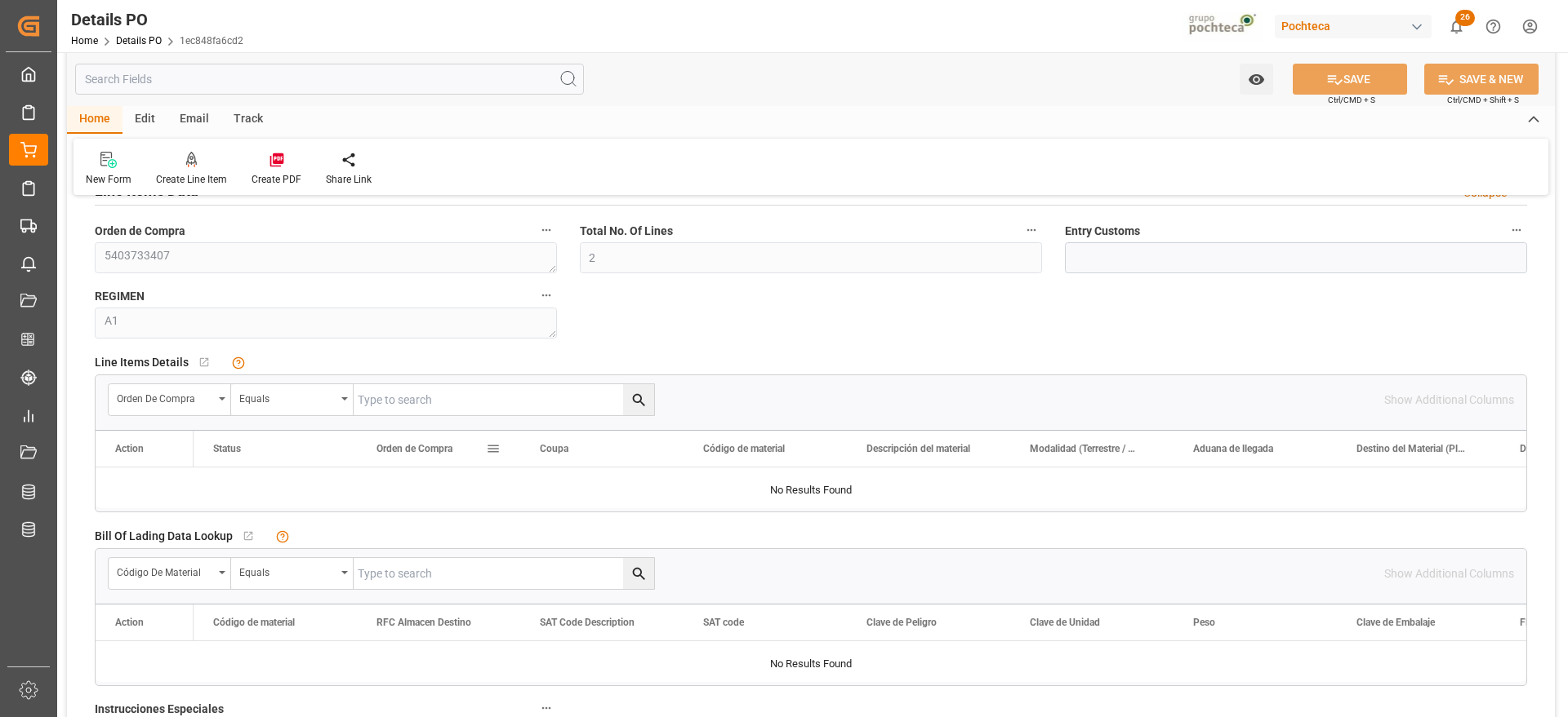
paste input "5403733407"
click at [631, 397] on icon "search button" at bounding box center [639, 400] width 17 height 17
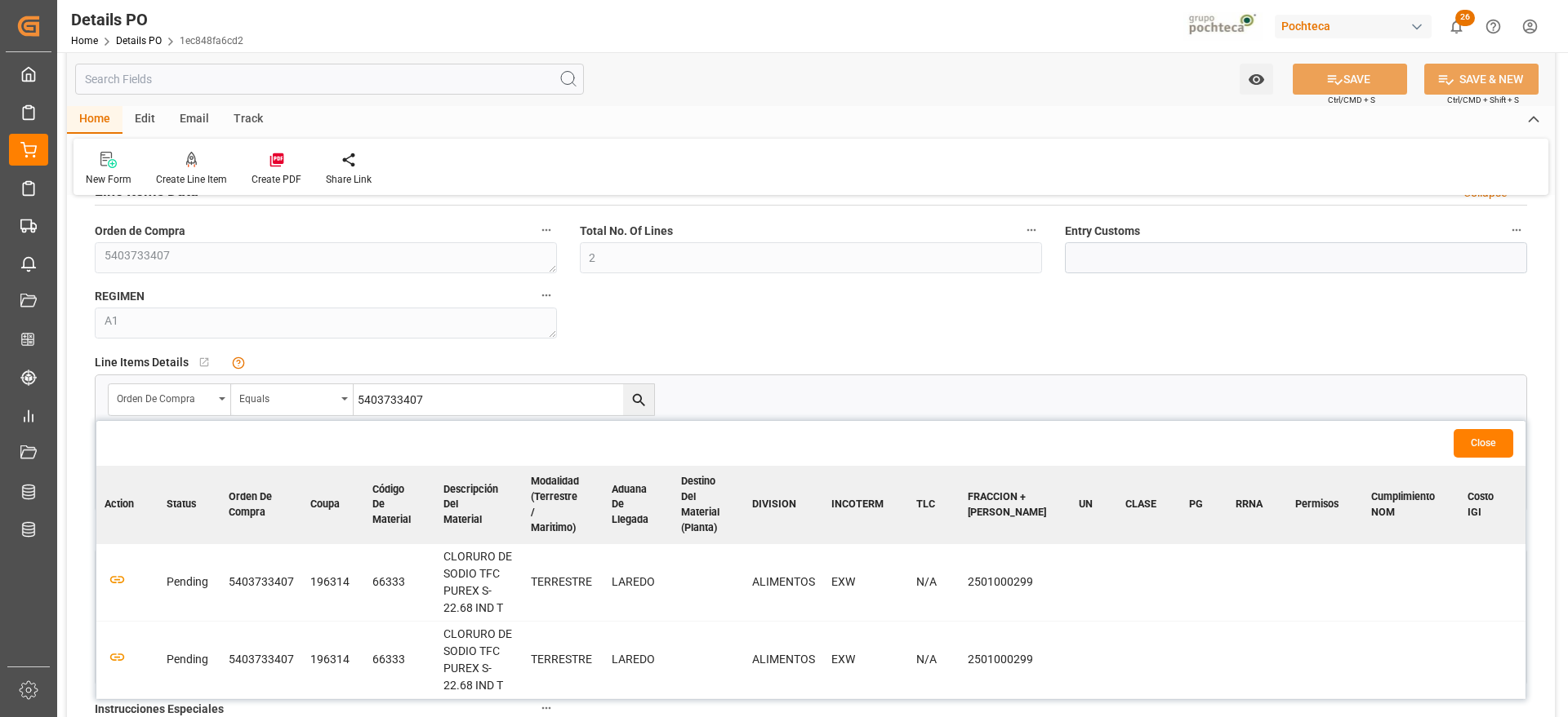
drag, startPoint x: 441, startPoint y: 401, endPoint x: 328, endPoint y: 380, distance: 114.9
click at [328, 380] on div "Orden de Compra Equals 5403733407" at bounding box center [811, 400] width 1430 height 49
paste input "000307497"
type input "5000307497"
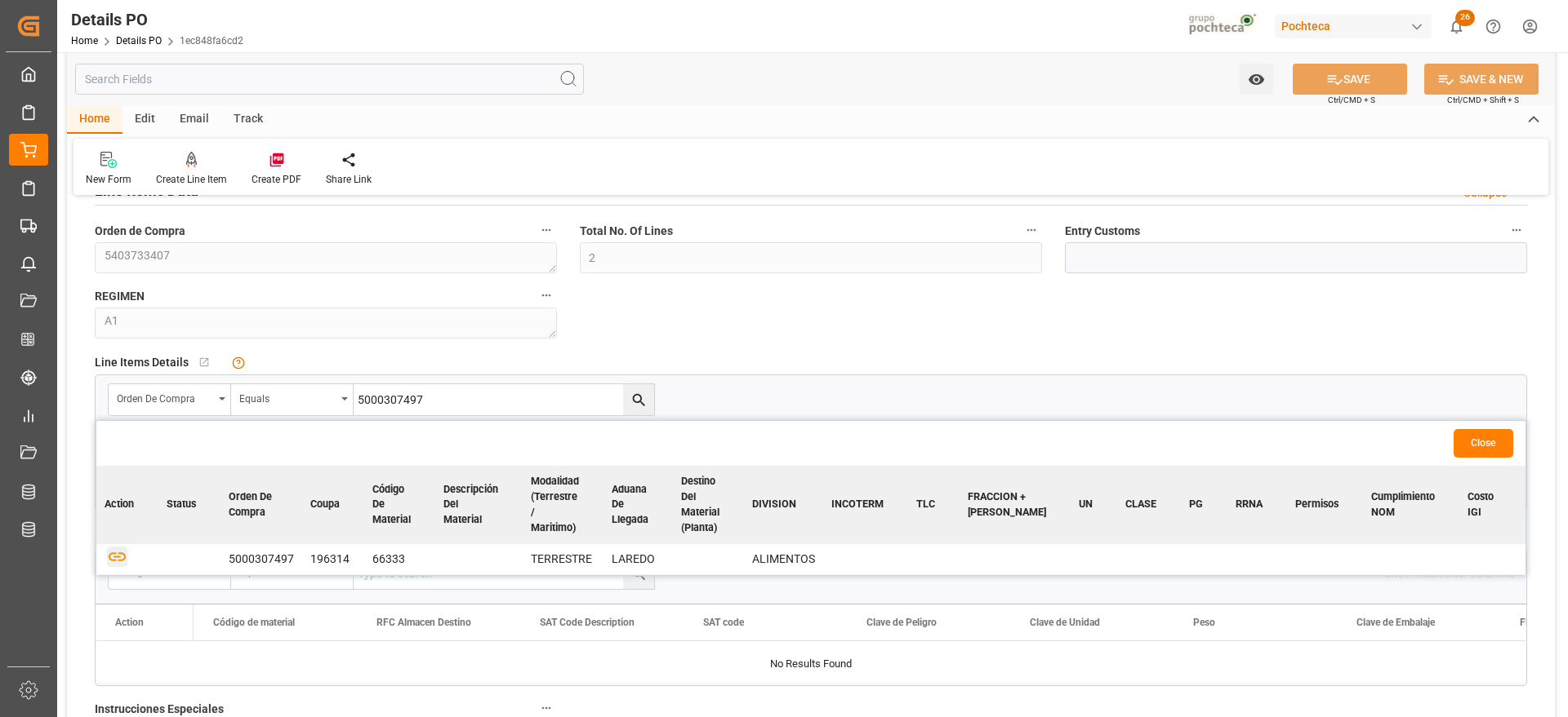
click at [114, 558] on icon "button" at bounding box center [117, 557] width 21 height 21
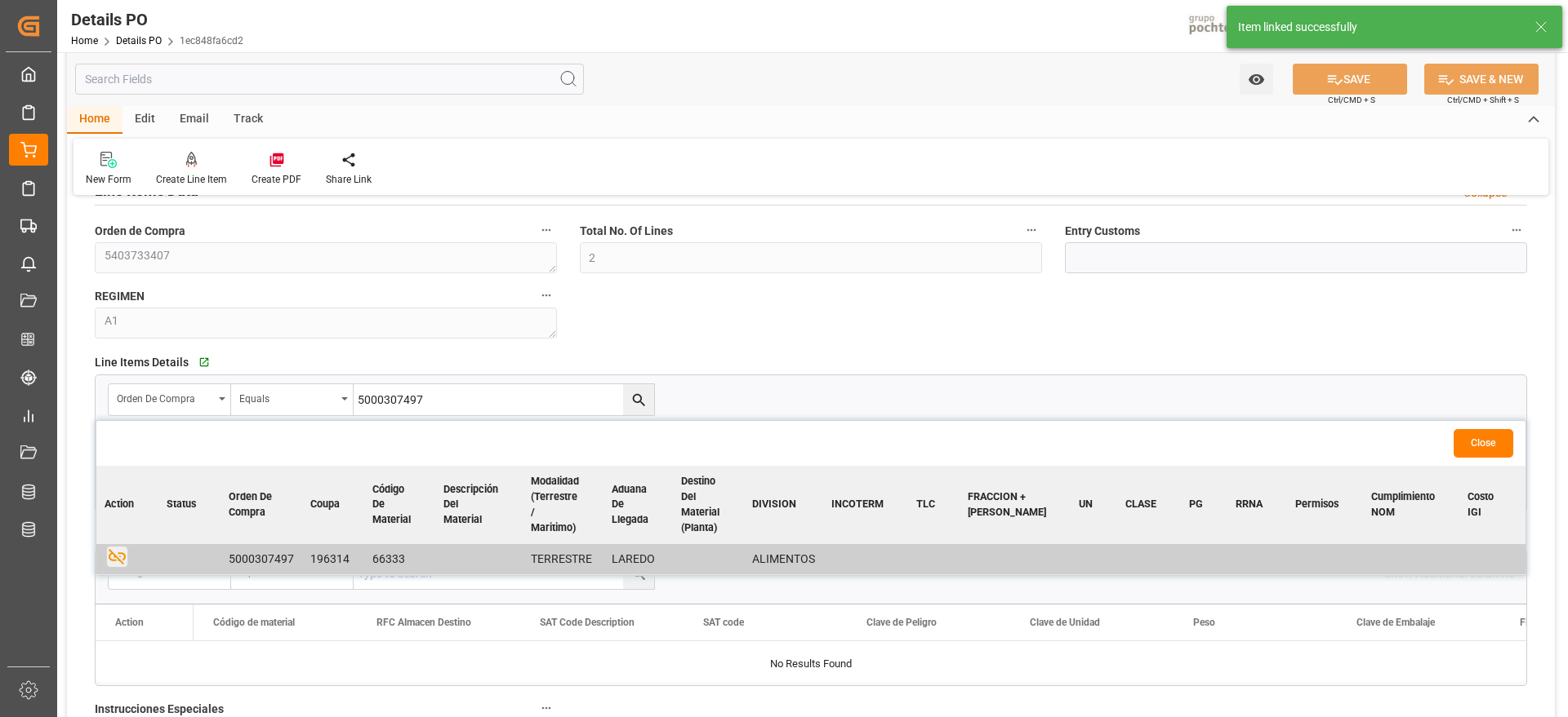
click at [1499, 436] on button "Close" at bounding box center [1483, 444] width 60 height 29
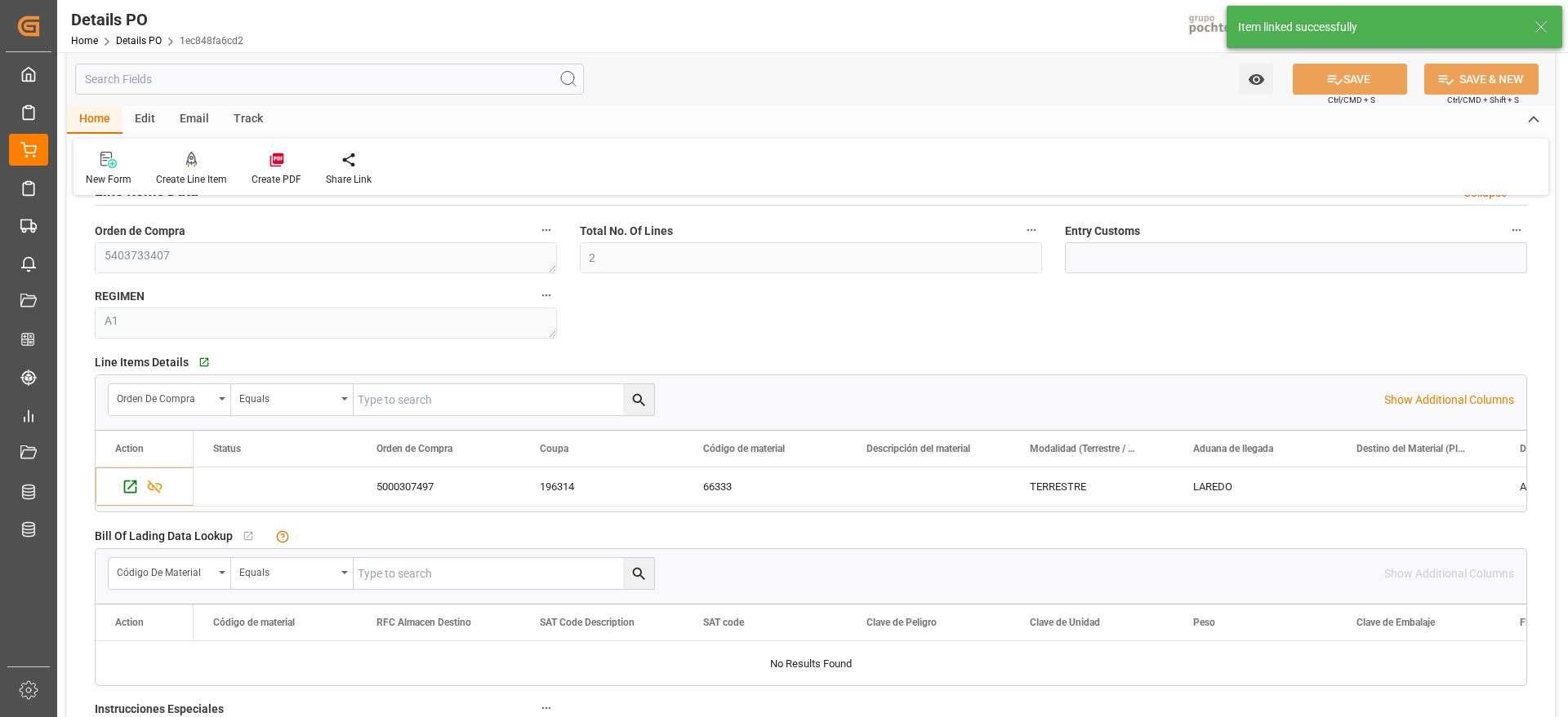
click at [1544, 24] on icon at bounding box center [1541, 27] width 20 height 20
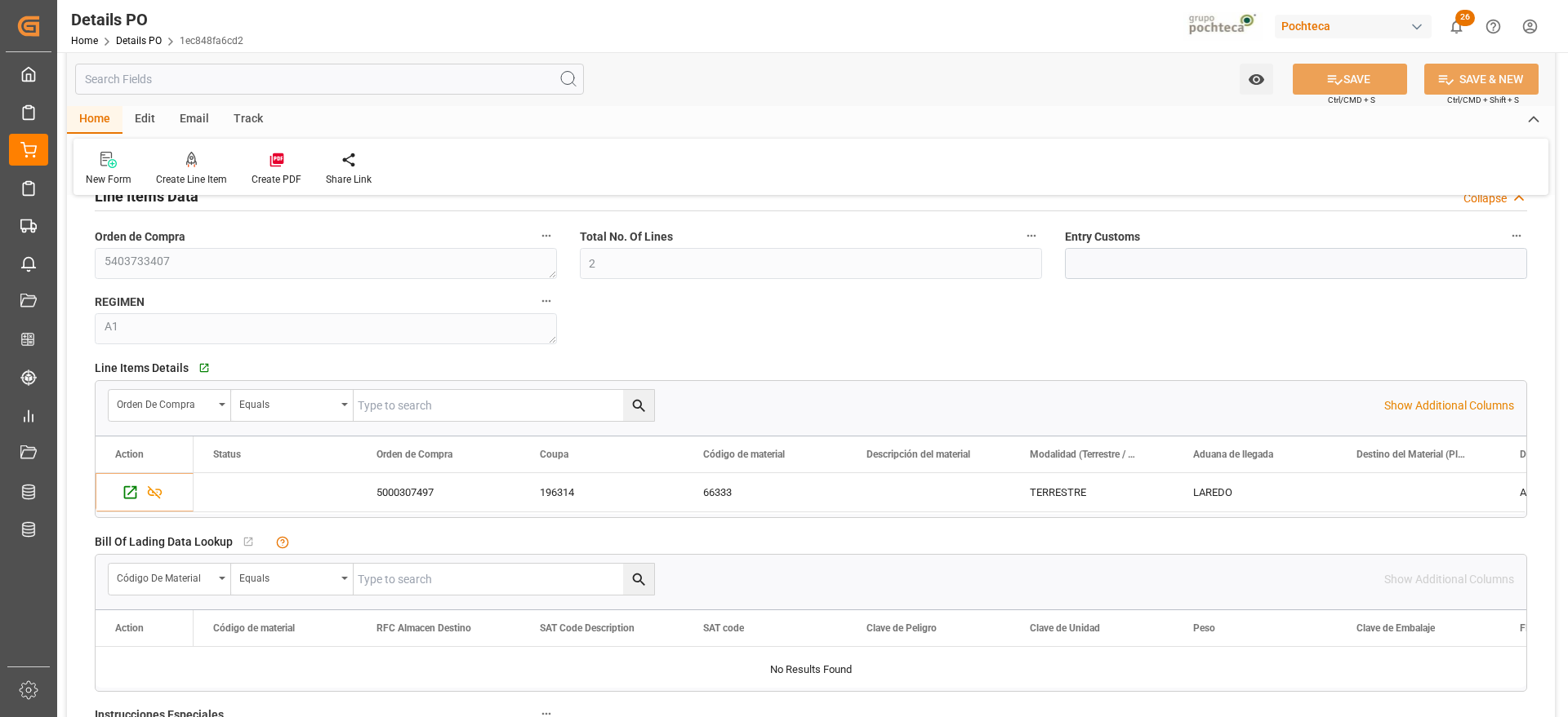
scroll to position [1122, 0]
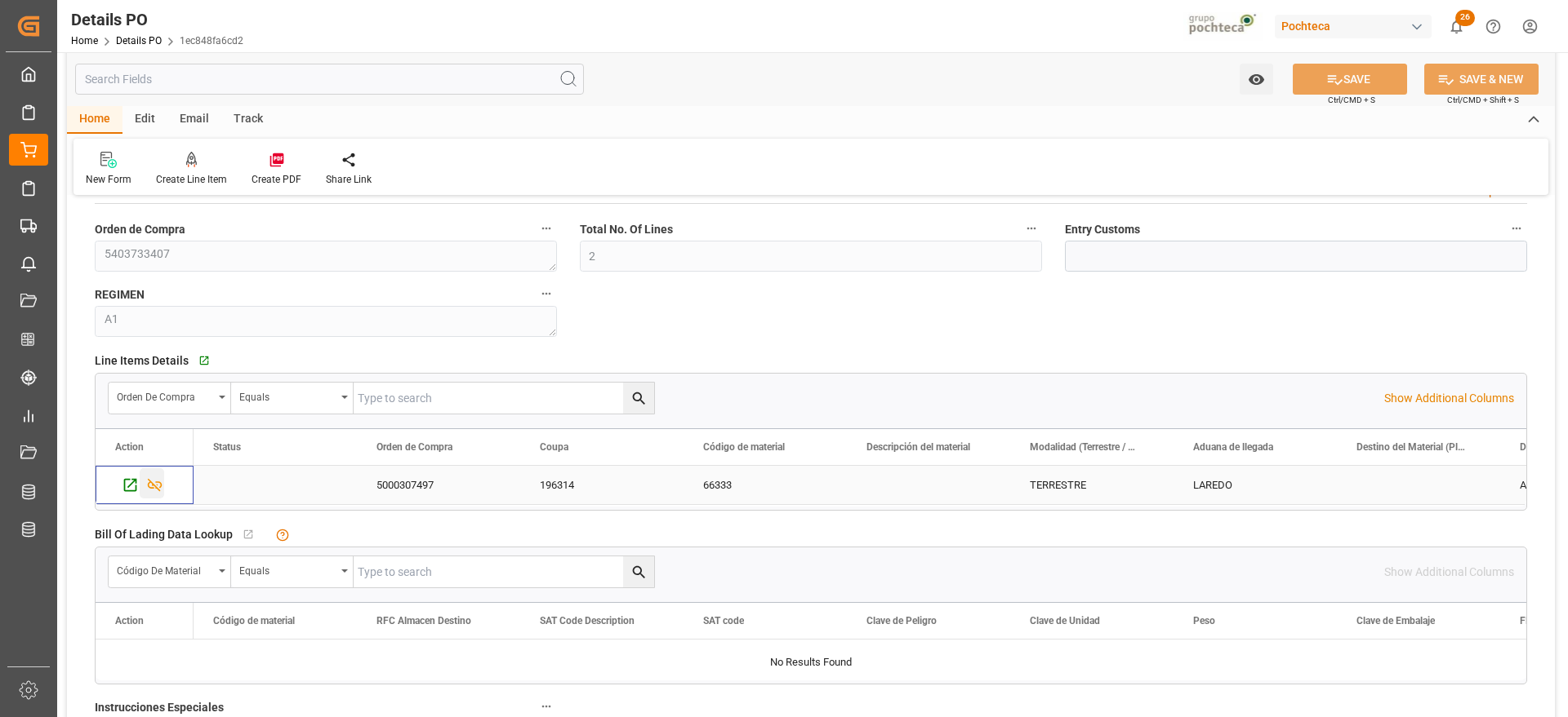
click at [157, 482] on icon "Press SPACE to select this row." at bounding box center [155, 486] width 14 height 13
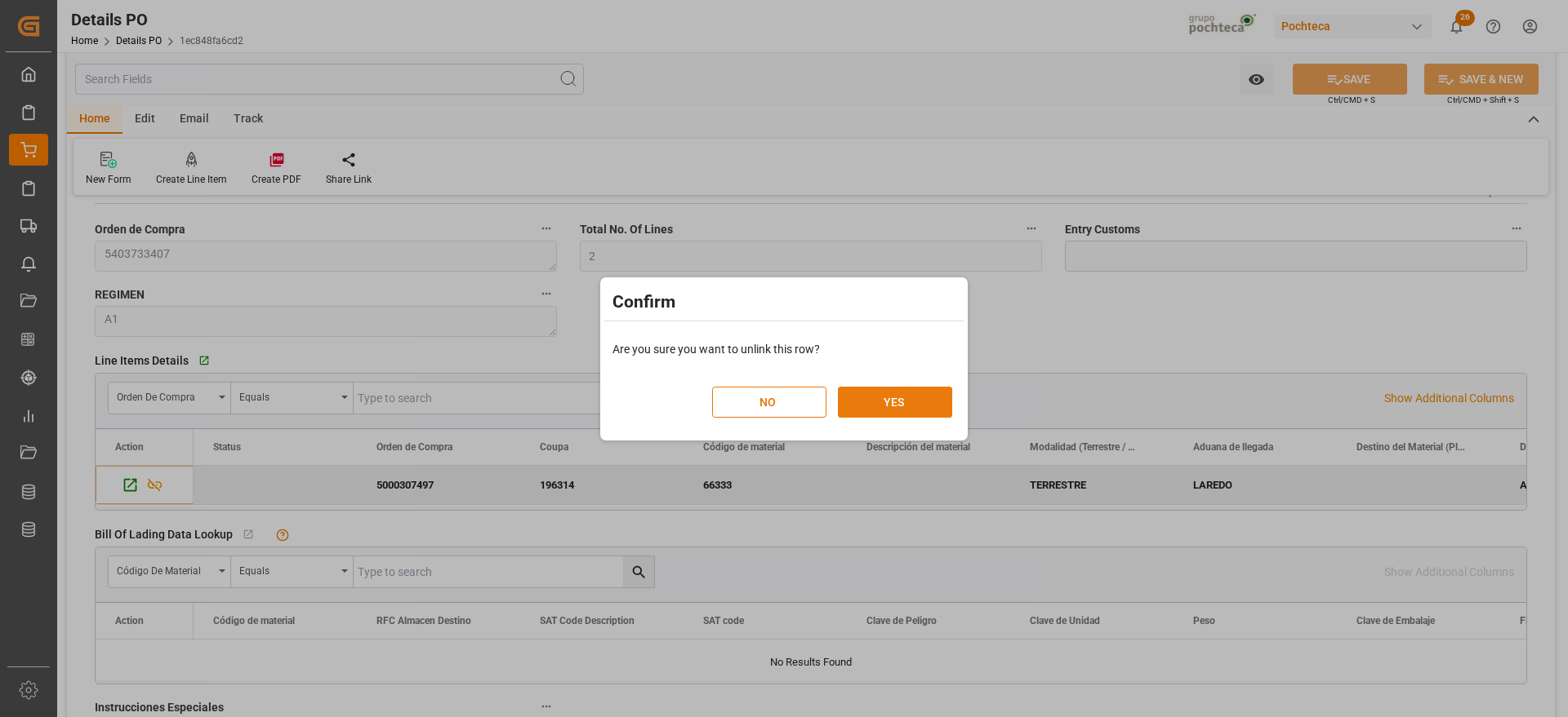
click at [908, 406] on button "YES" at bounding box center [895, 402] width 114 height 31
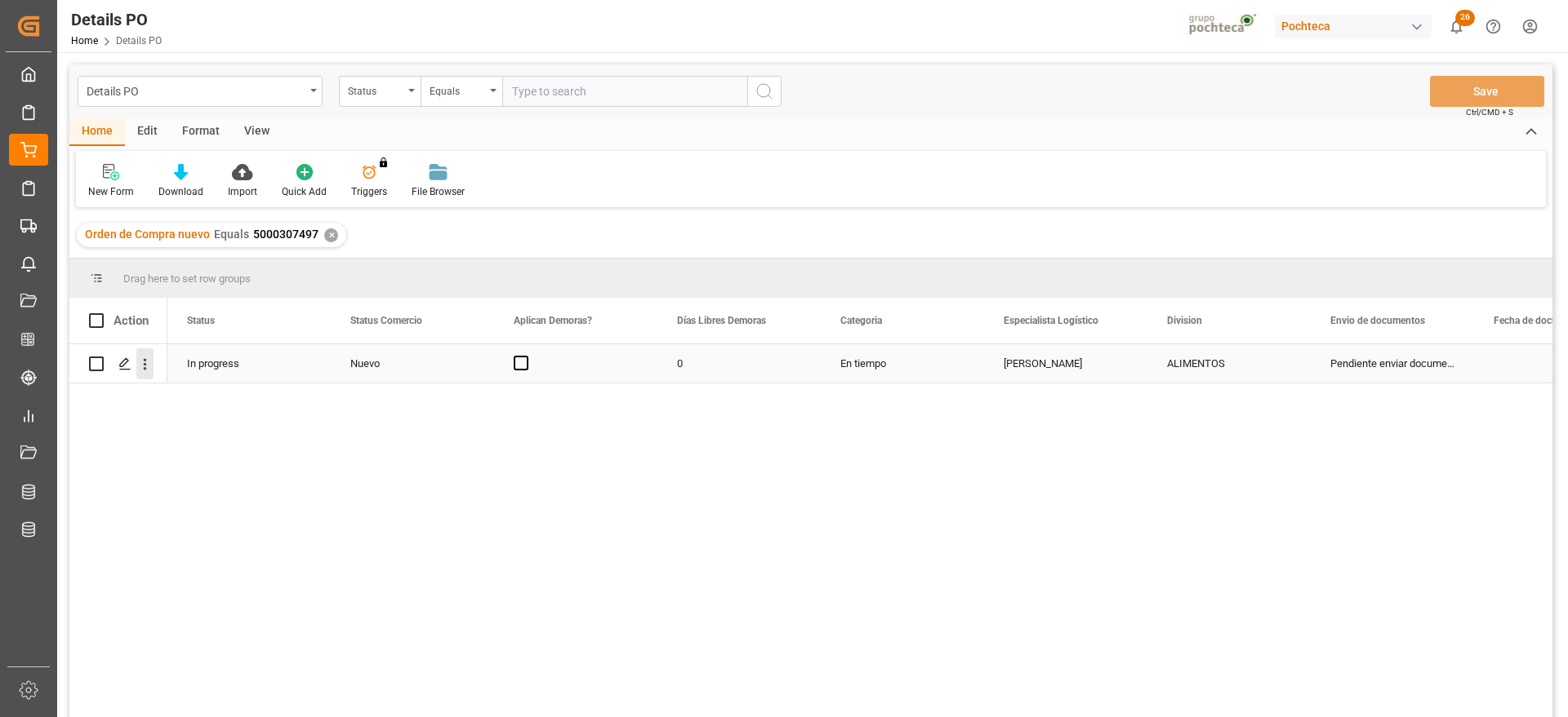
click at [149, 366] on icon "open menu" at bounding box center [145, 363] width 17 height 17
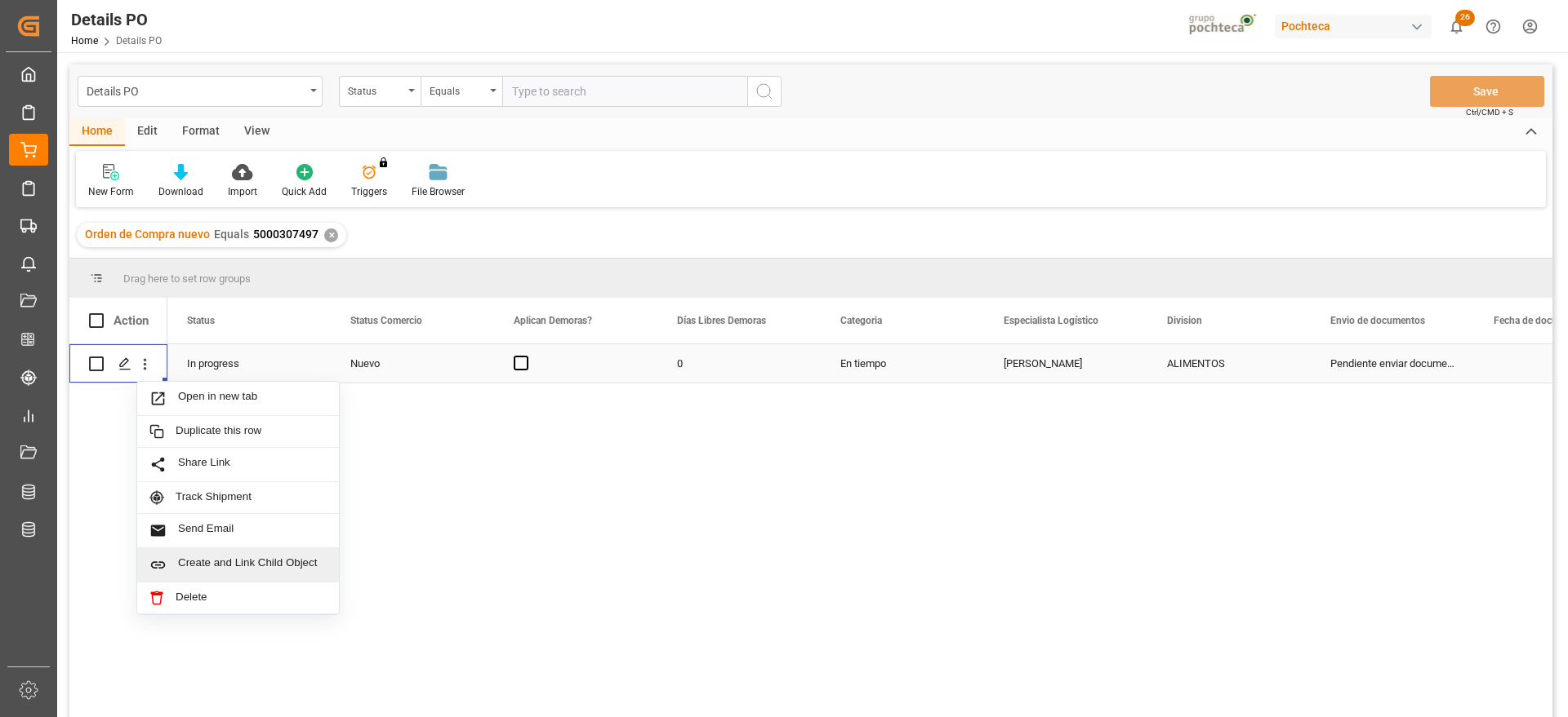
click at [243, 568] on span "Create and Link Child Object" at bounding box center [252, 564] width 148 height 17
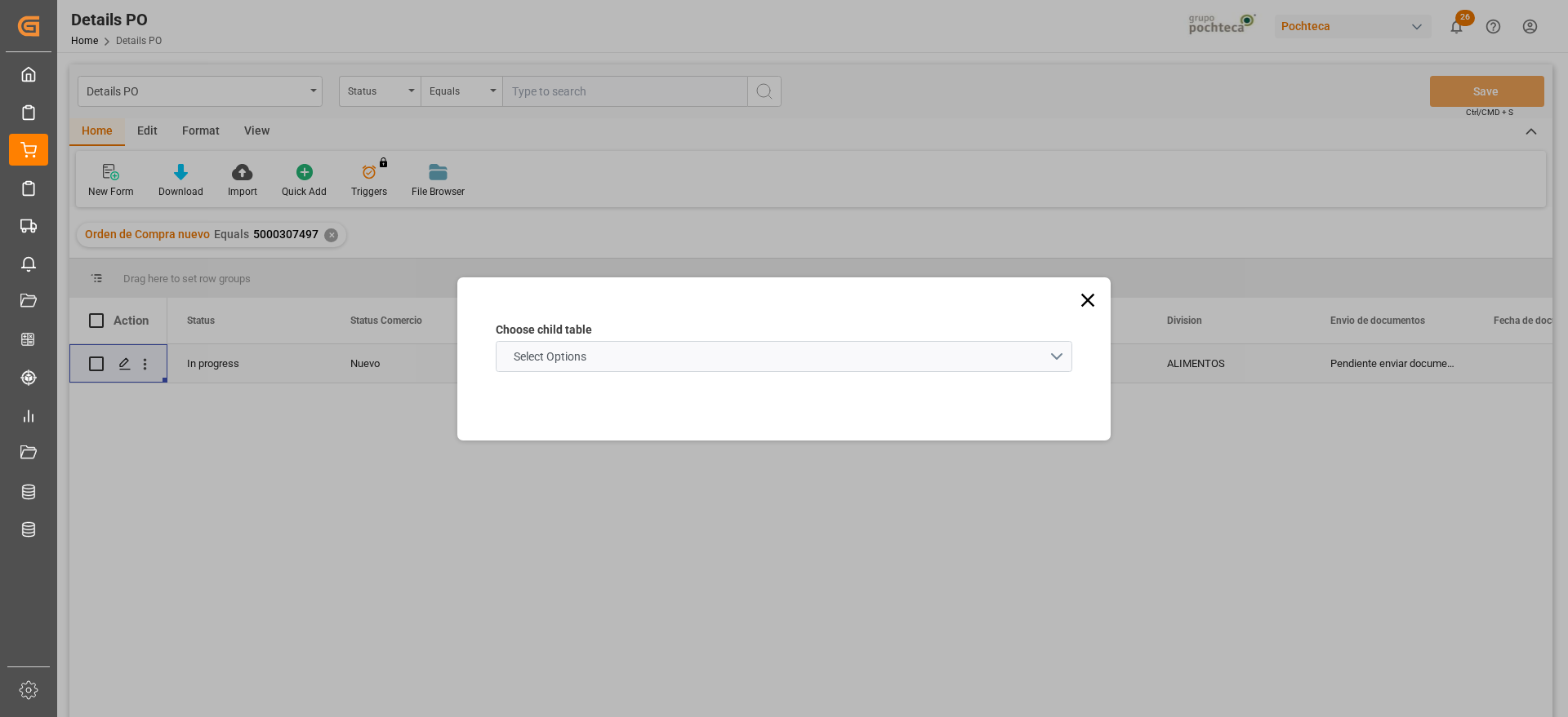
click at [715, 349] on schema "Select Options" at bounding box center [784, 356] width 576 height 31
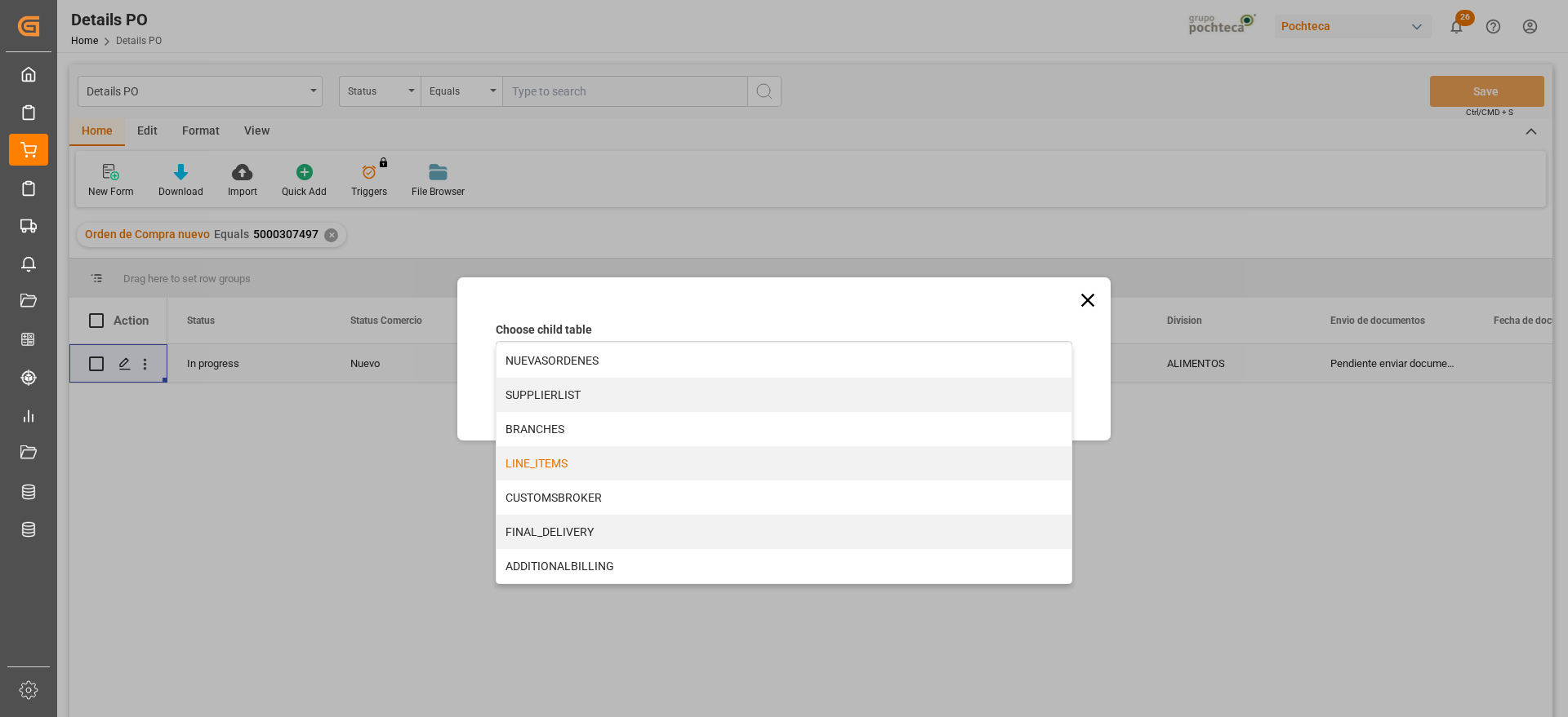
click at [602, 470] on div "LINE_ITEMS" at bounding box center [784, 464] width 575 height 34
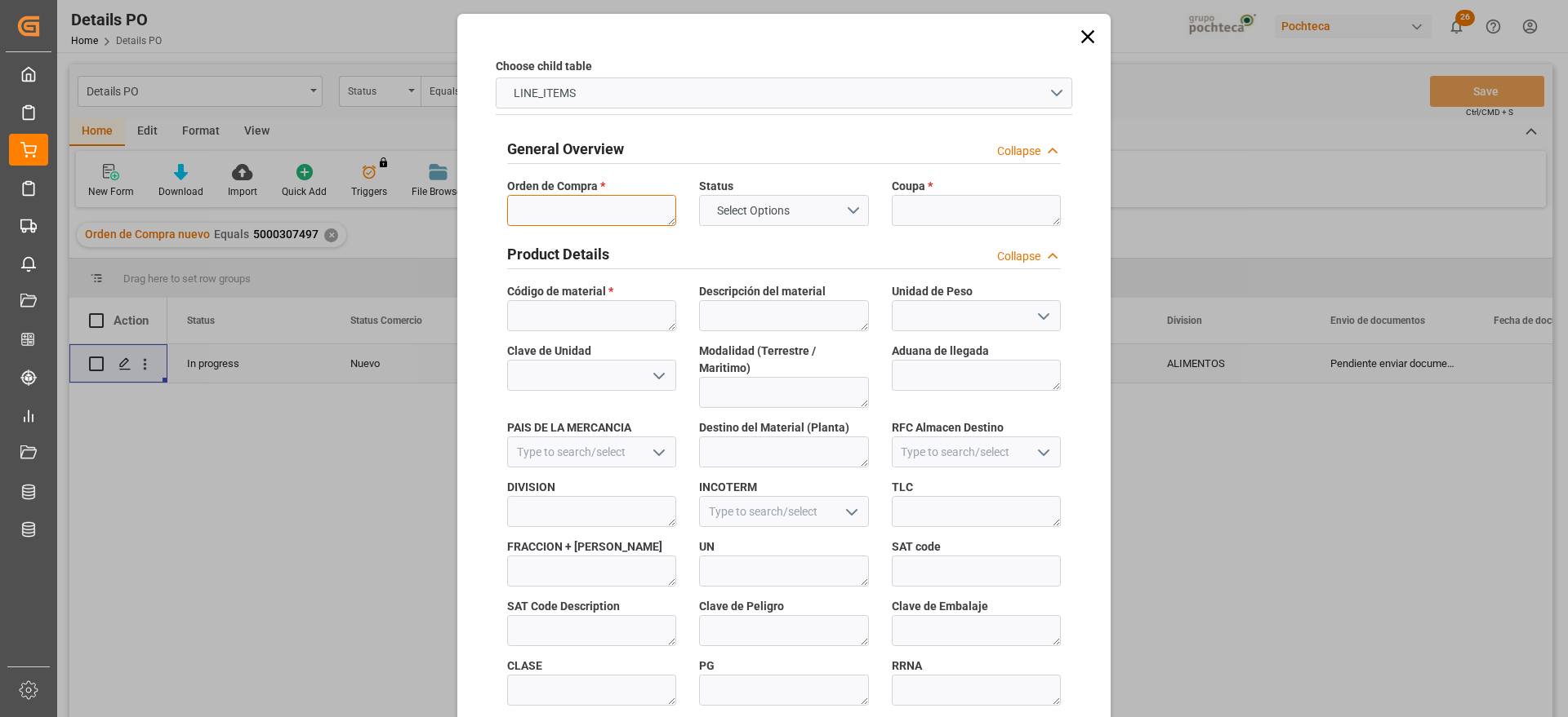
click at [561, 211] on textarea at bounding box center [591, 211] width 169 height 31
paste textarea "5000307497"
type textarea "5000307497"
click at [953, 220] on textarea at bounding box center [975, 211] width 169 height 31
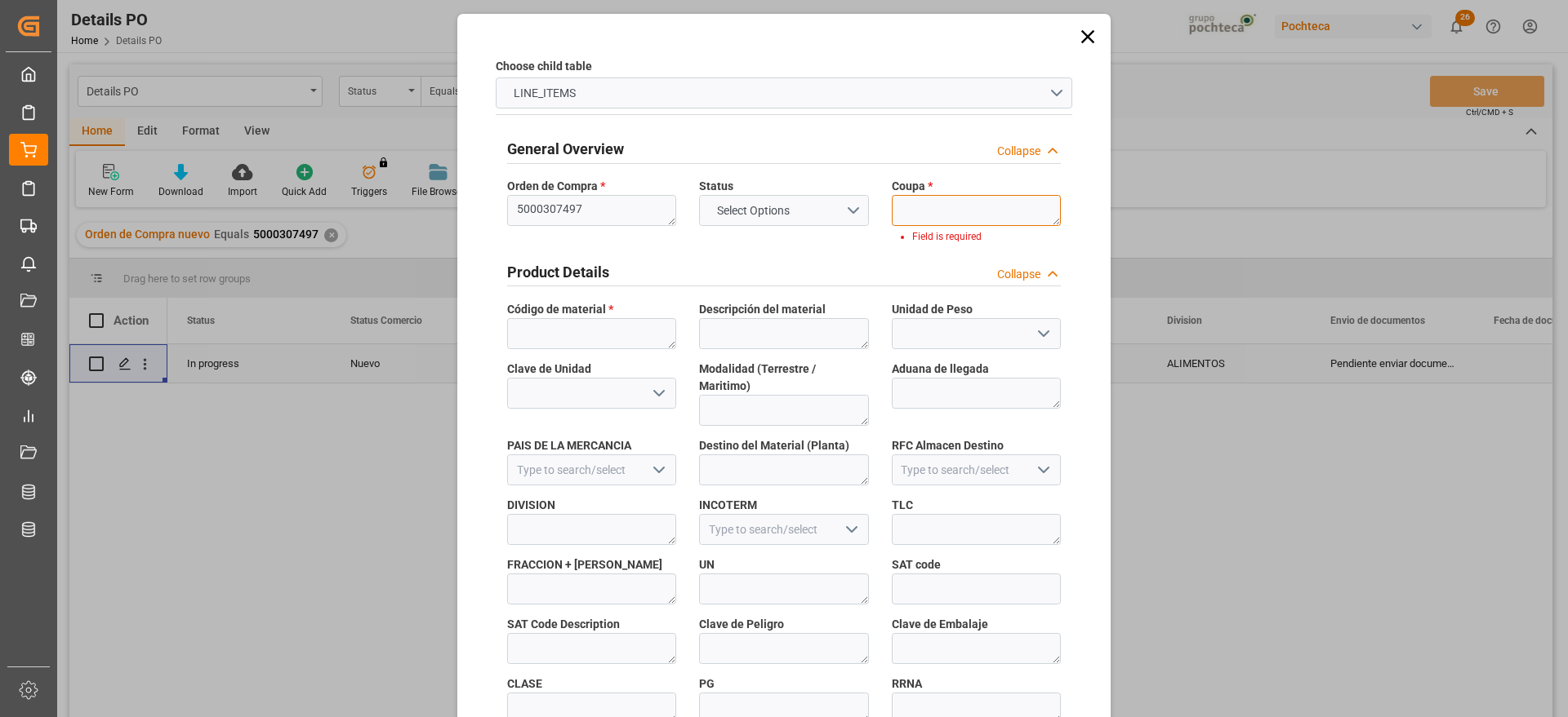
paste textarea "196314"
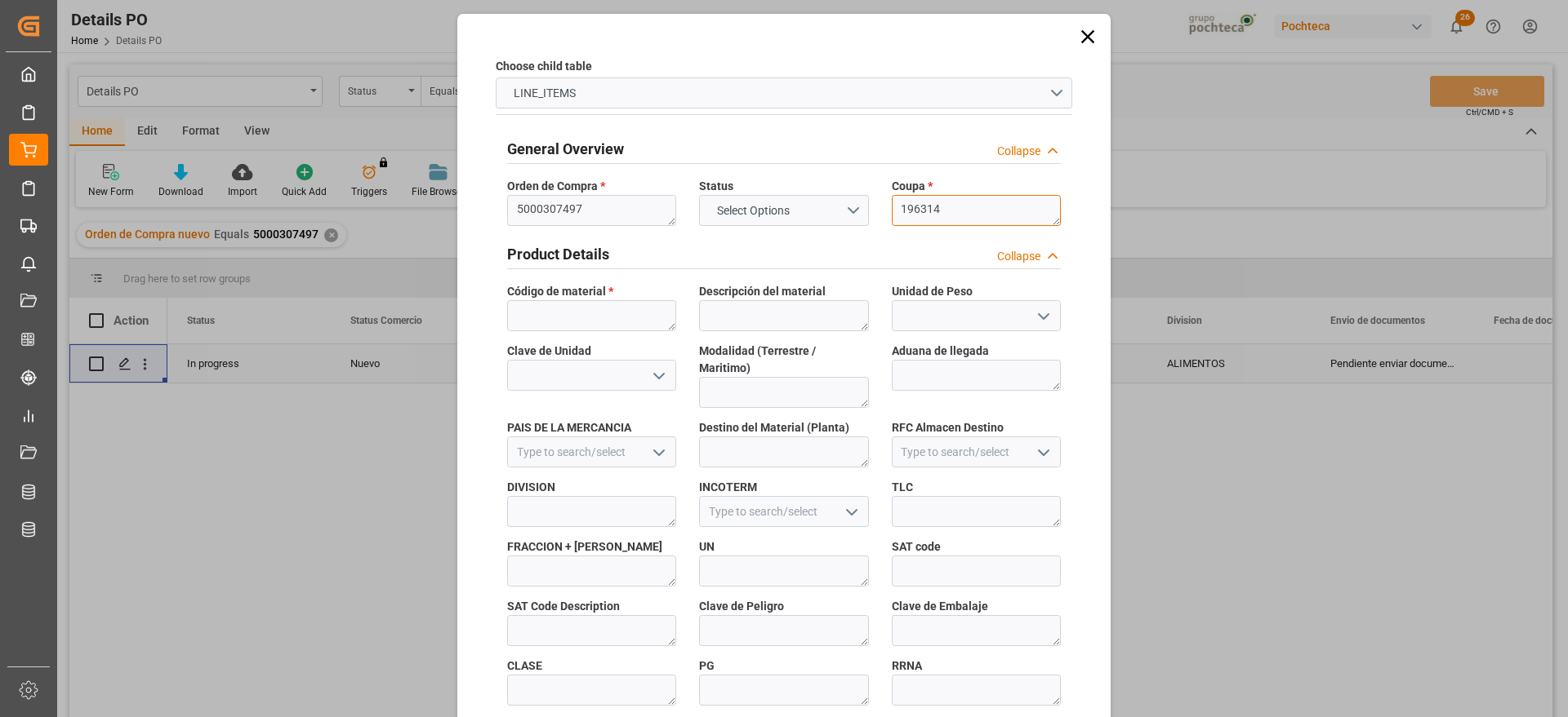
type textarea "196314"
click at [567, 316] on textarea at bounding box center [591, 316] width 169 height 31
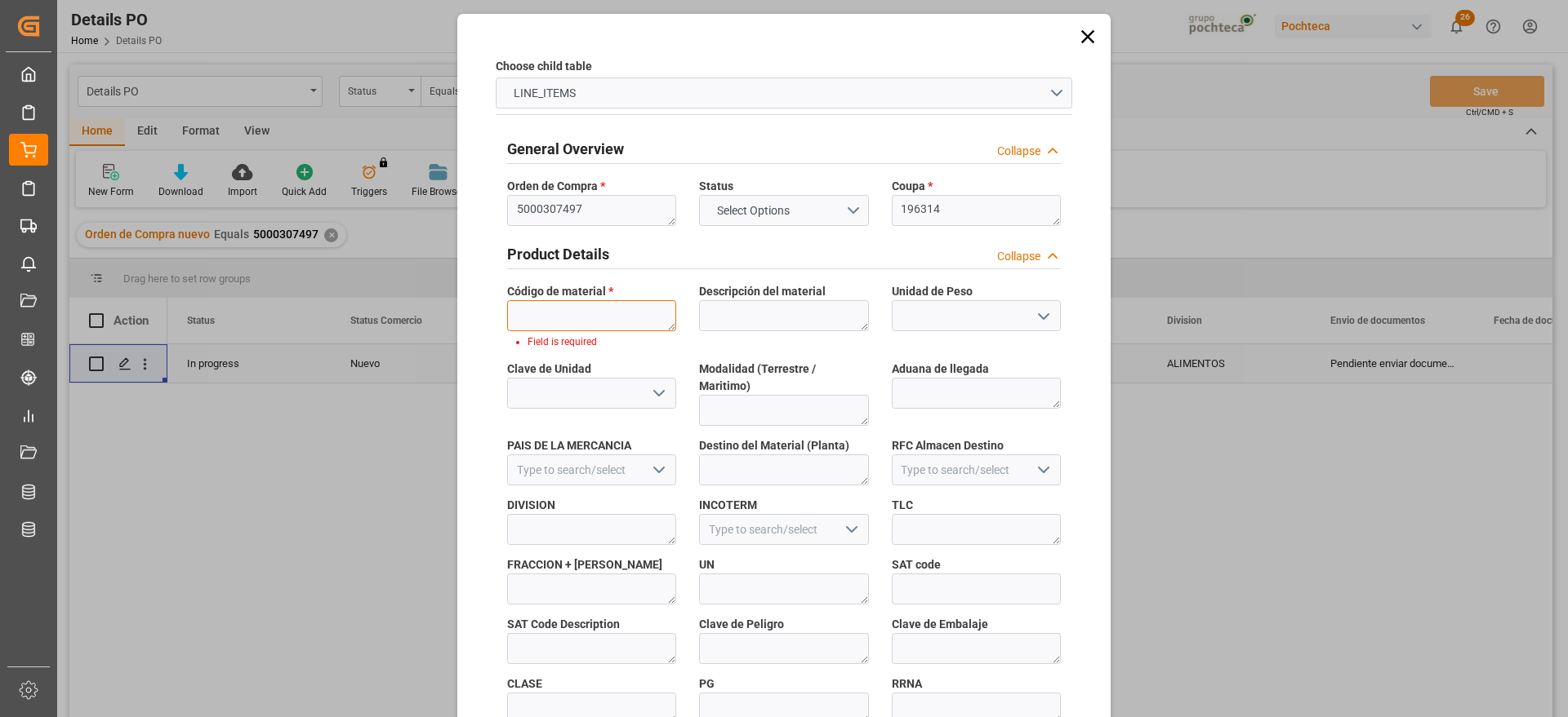
paste textarea "66333"
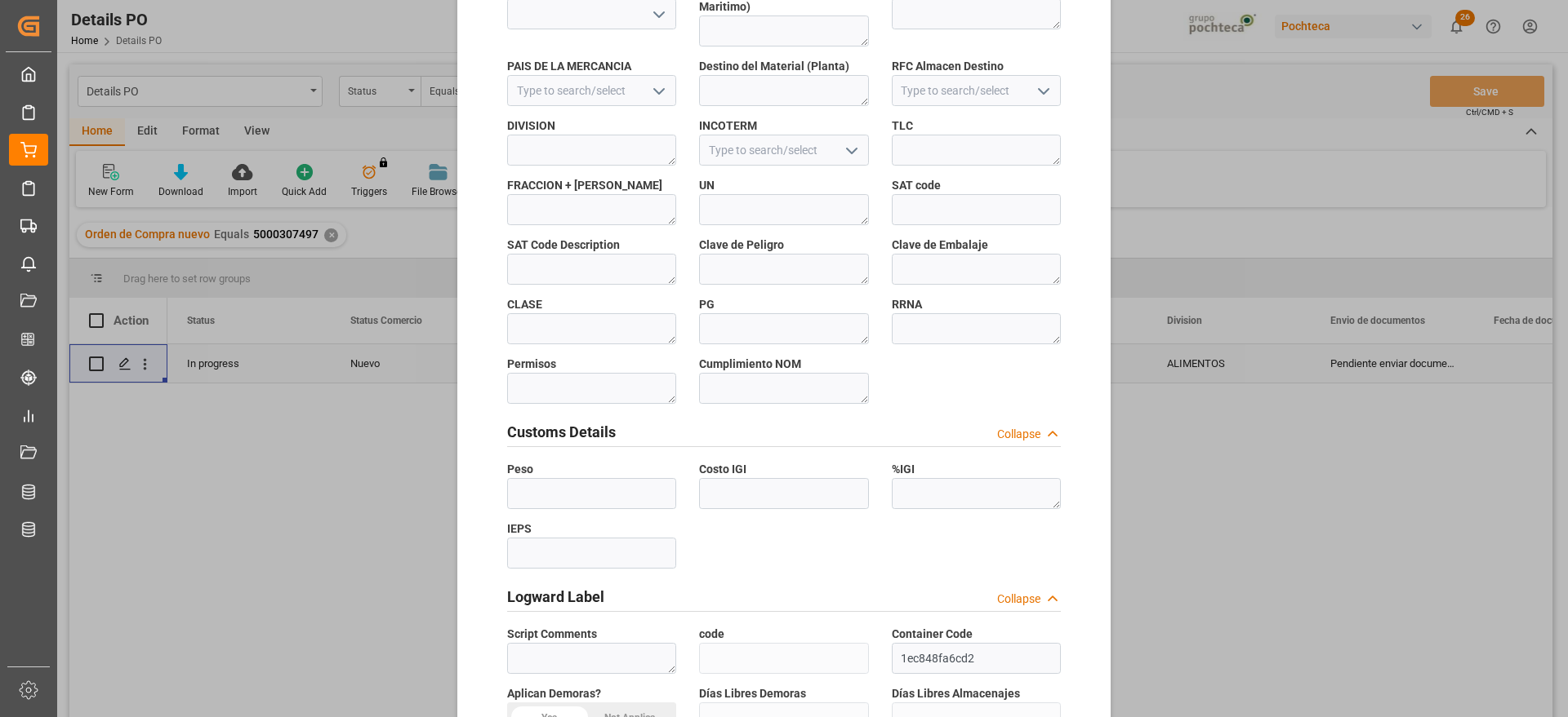
scroll to position [699, 0]
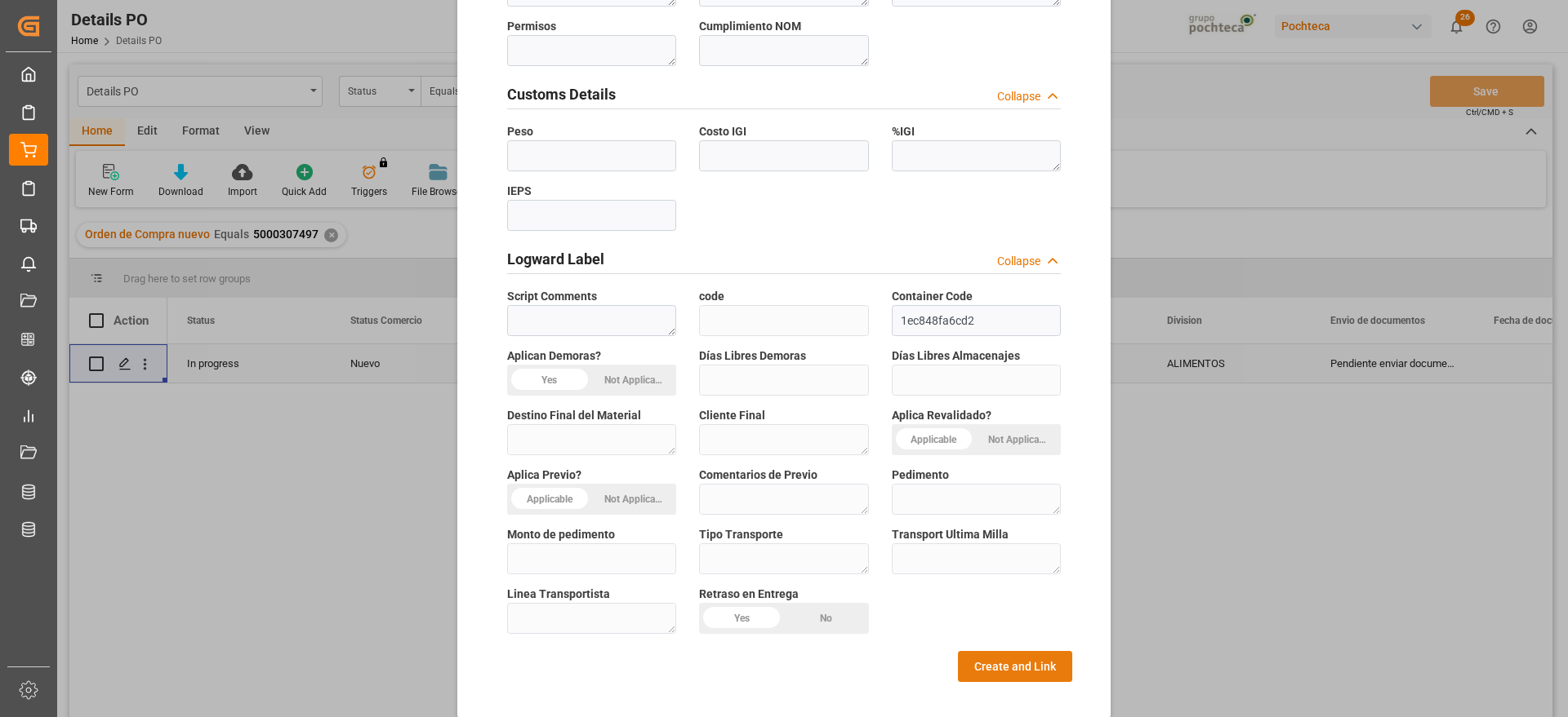
type textarea "66333"
click at [1006, 651] on button "Create and Link" at bounding box center [1015, 666] width 114 height 31
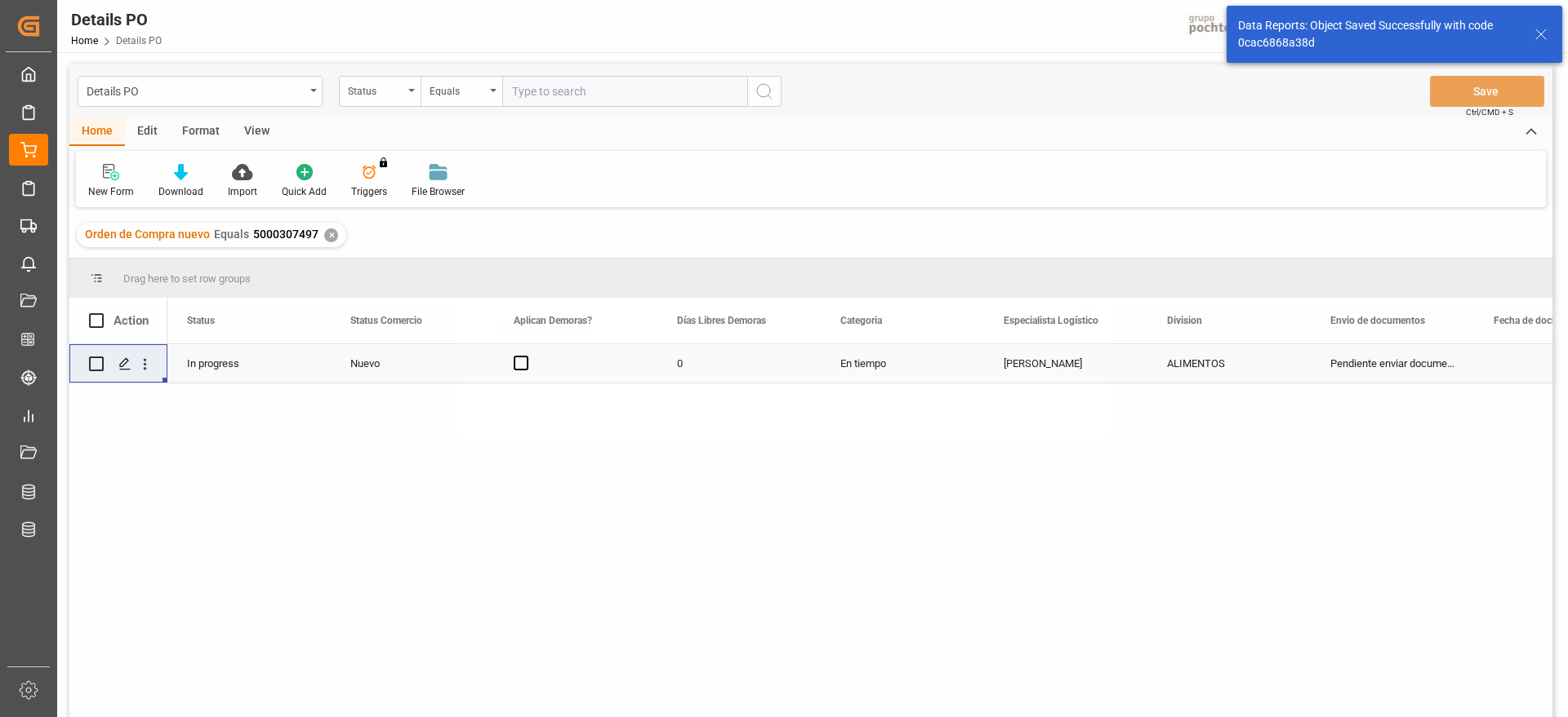
scroll to position [0, 0]
click at [1208, 363] on div "ALIMENTOS" at bounding box center [1229, 364] width 124 height 38
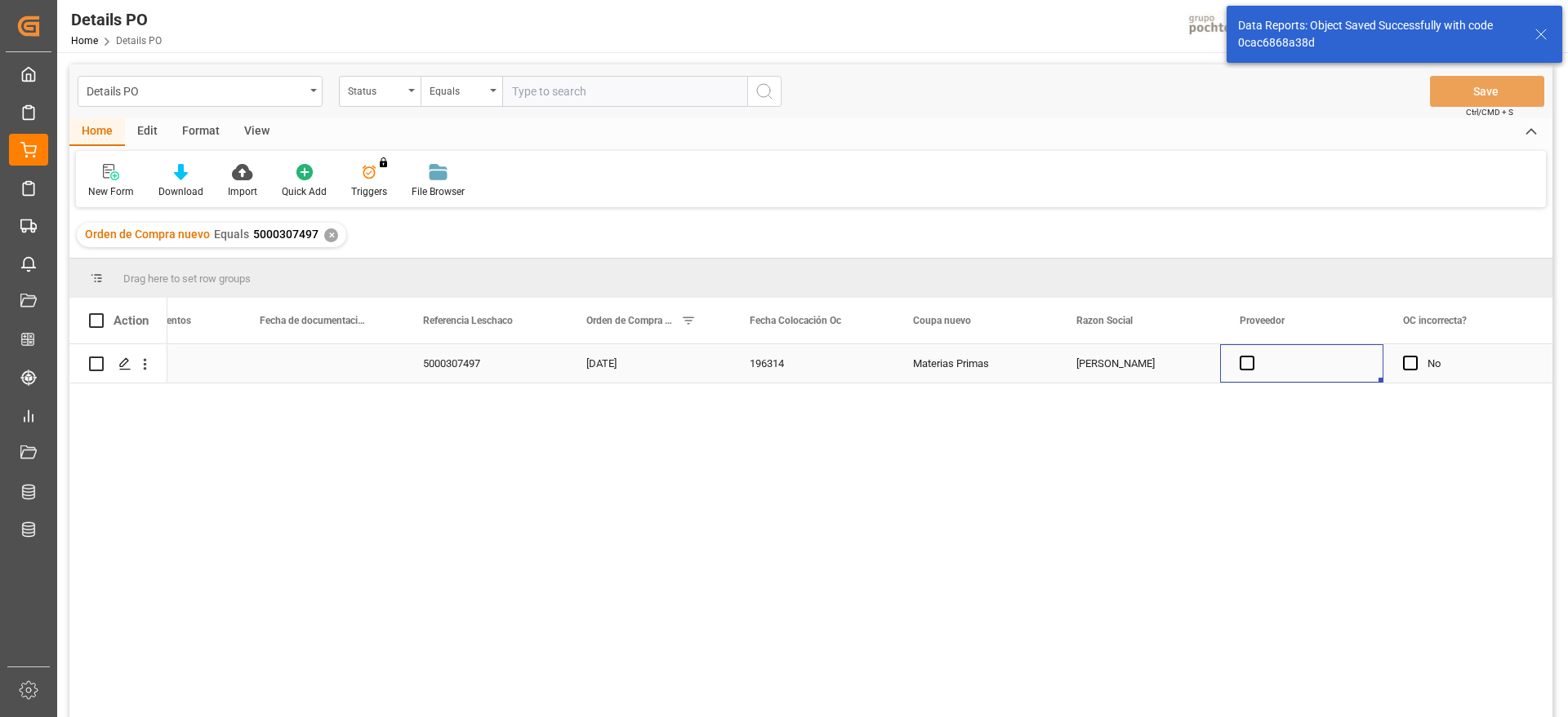
scroll to position [0, 1397]
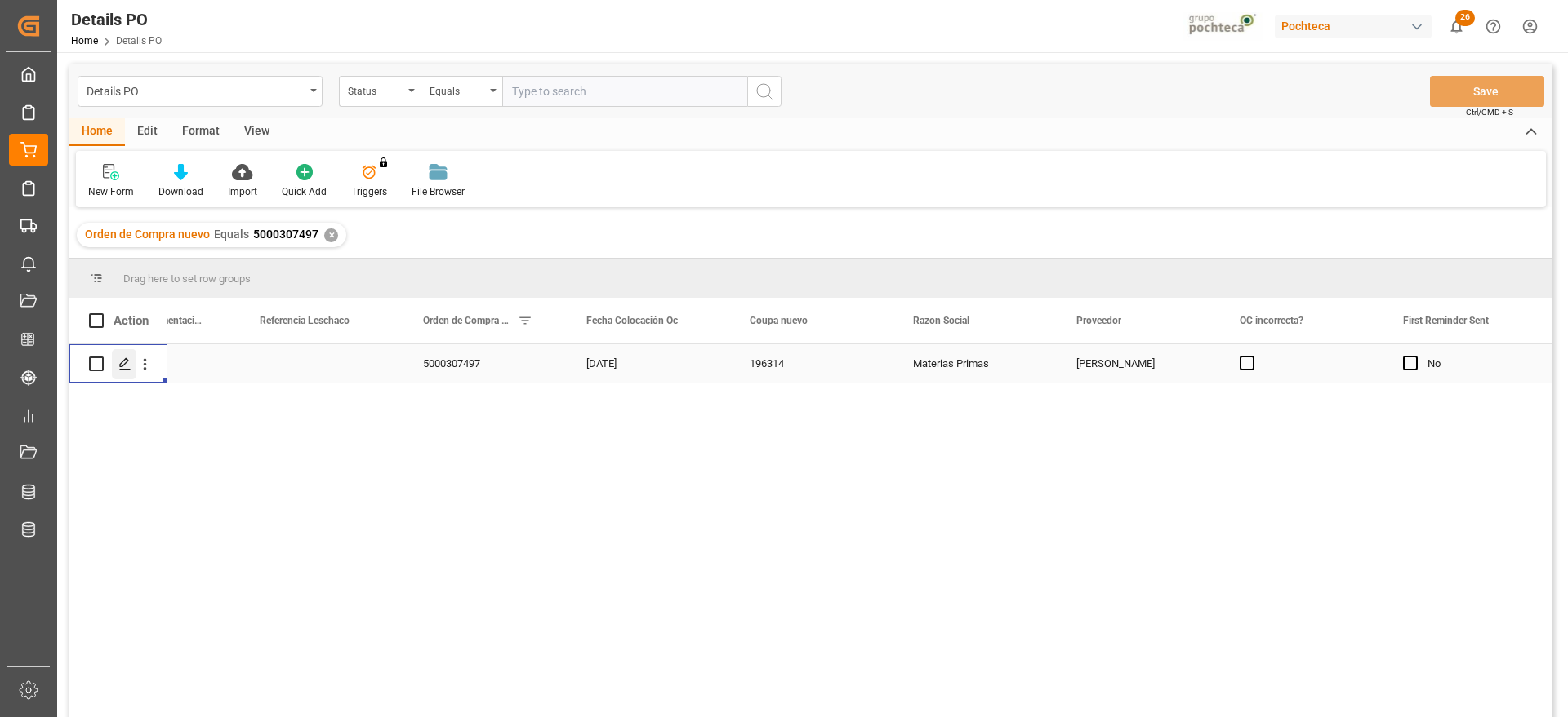
click at [129, 357] on icon "Press SPACE to select this row." at bounding box center [125, 363] width 13 height 13
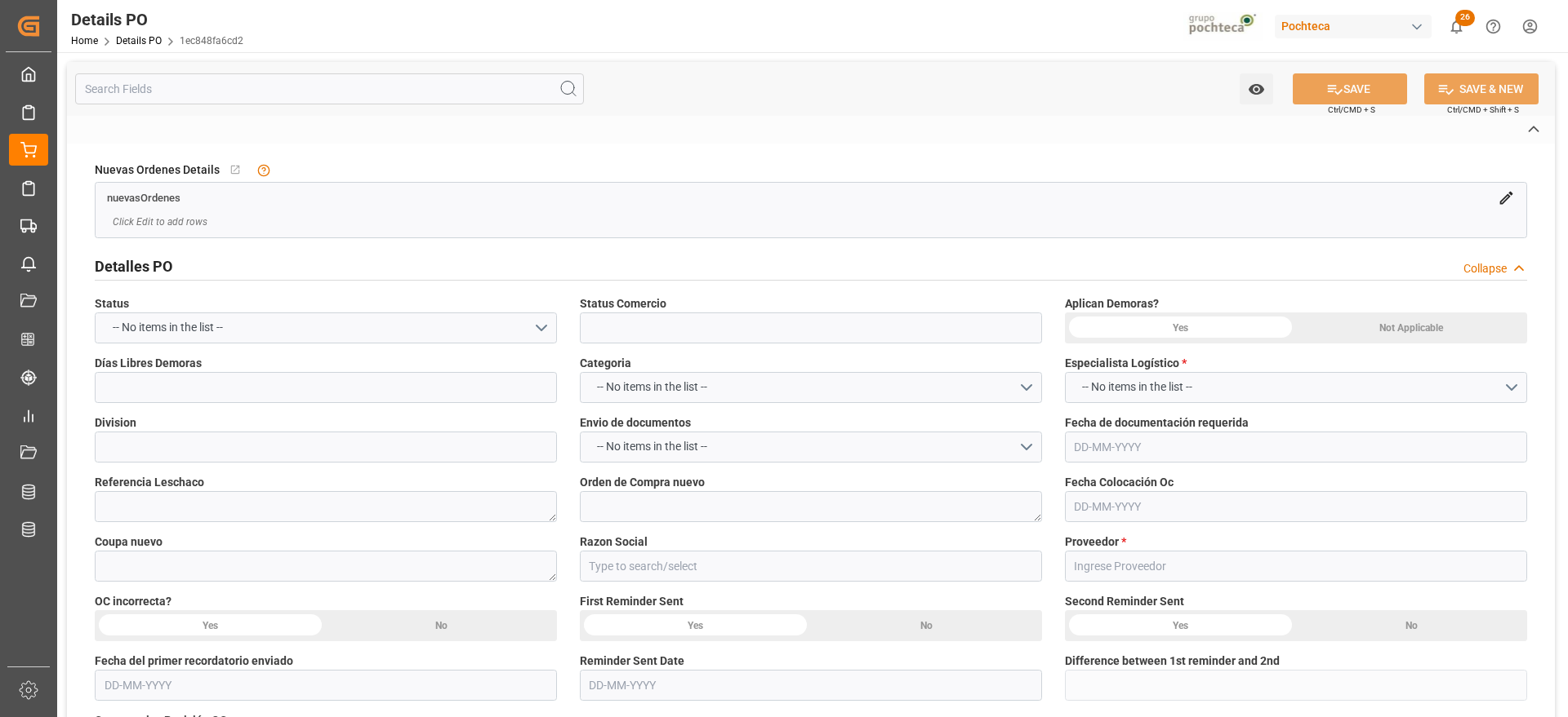
type input "Nuevo"
type input "ALIMENTOS"
type textarea "5000307497"
type textarea "196314"
type input "Materias Primas"
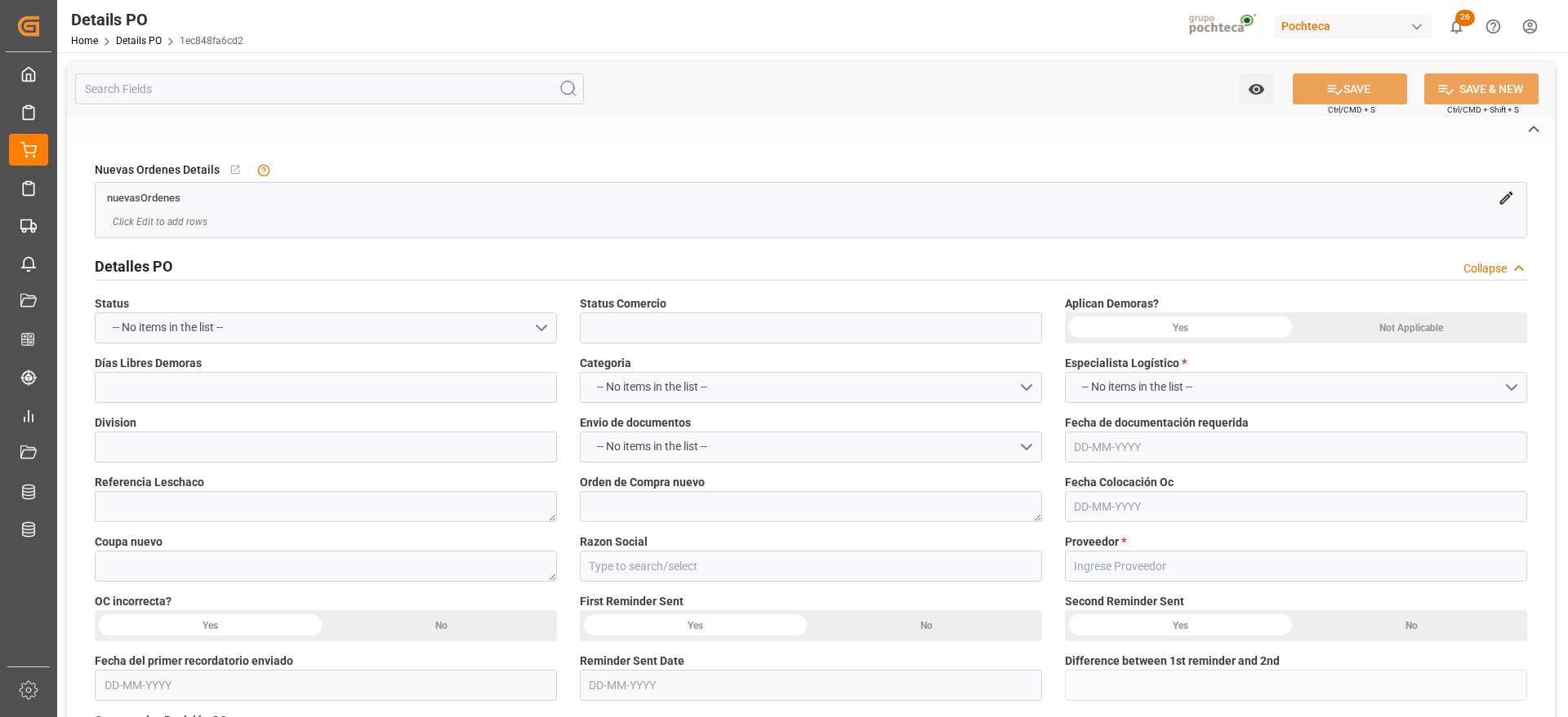
type input "MORTON SALT"
type textarea "5403733407"
type textarea "SEPTIEMBRE"
type textarea "CLORURO DE SODIO TFC PUREX S-22.68 IND T"
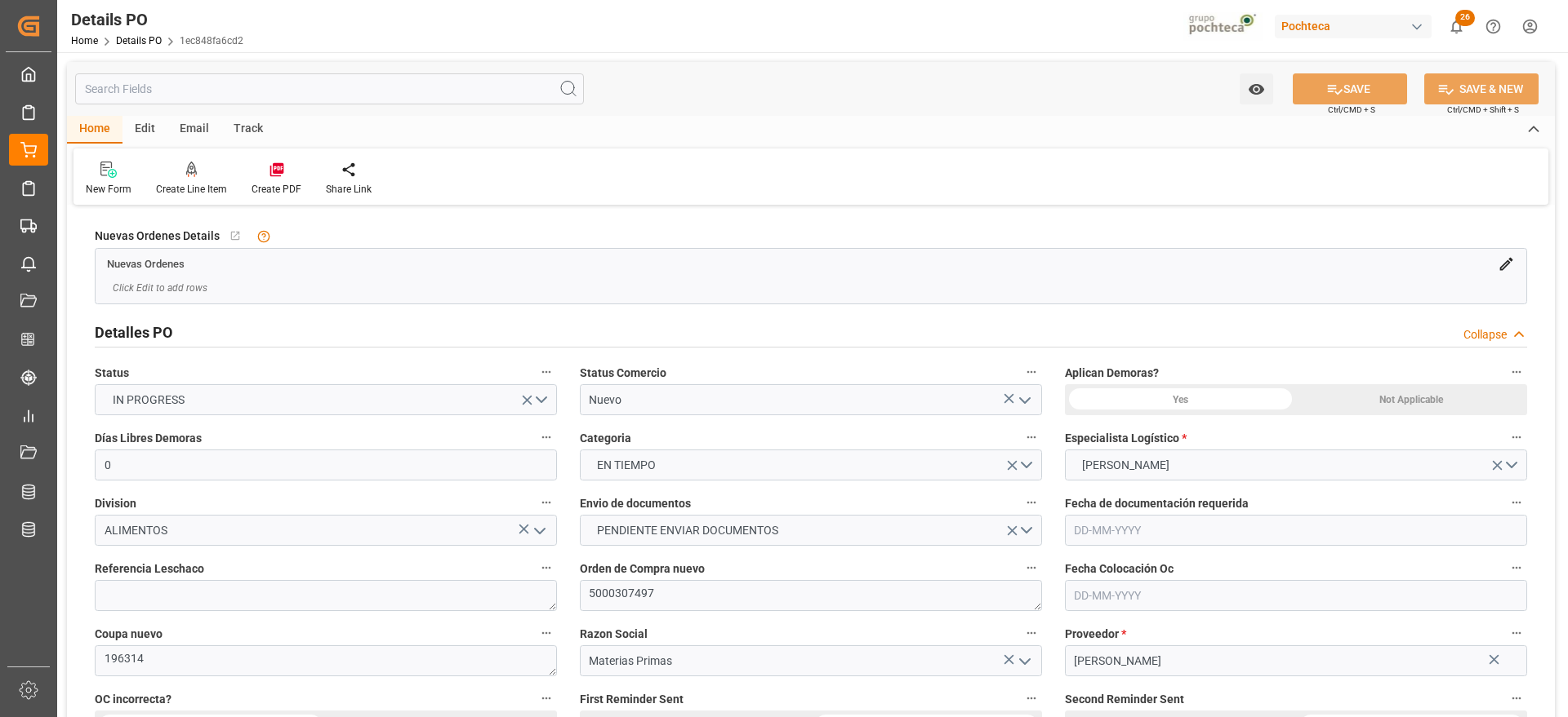
type input "0"
type input "07-08-2025"
click at [269, 175] on icon at bounding box center [277, 170] width 16 height 16
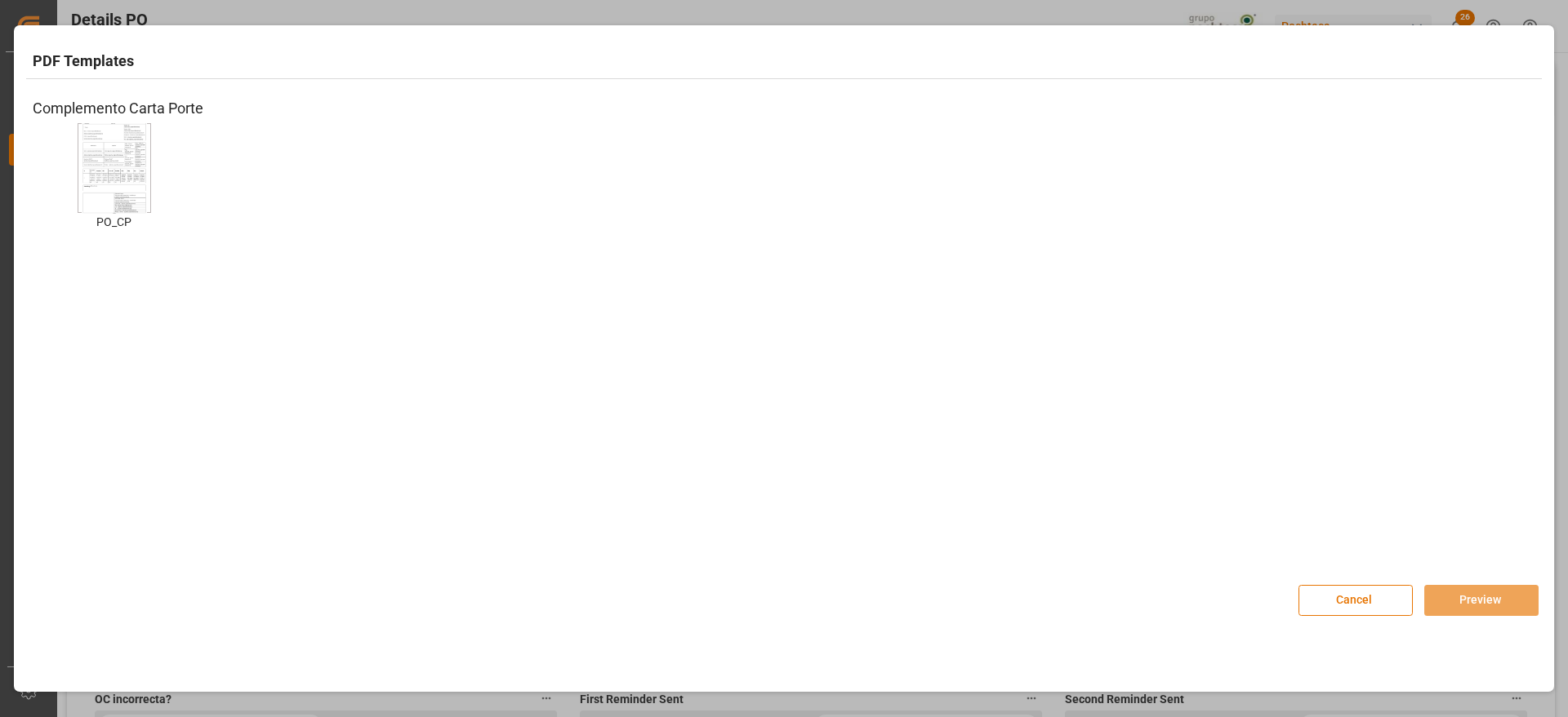
click at [74, 172] on div "PO_CP PO_CP" at bounding box center [114, 189] width 163 height 132
click at [100, 175] on img at bounding box center [114, 167] width 65 height 92
click at [1474, 603] on button "Preview" at bounding box center [1481, 600] width 114 height 31
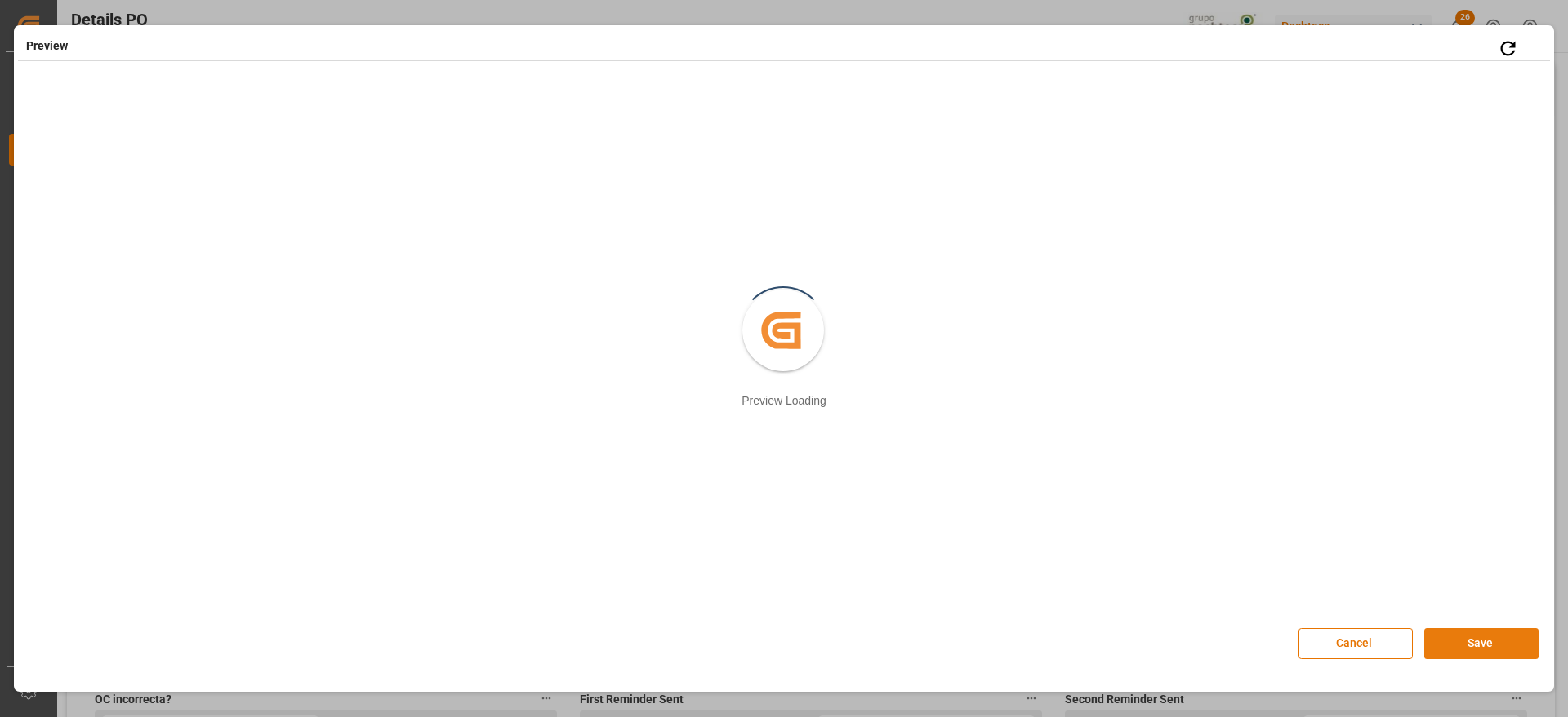
click at [1489, 641] on button "Save" at bounding box center [1481, 644] width 114 height 31
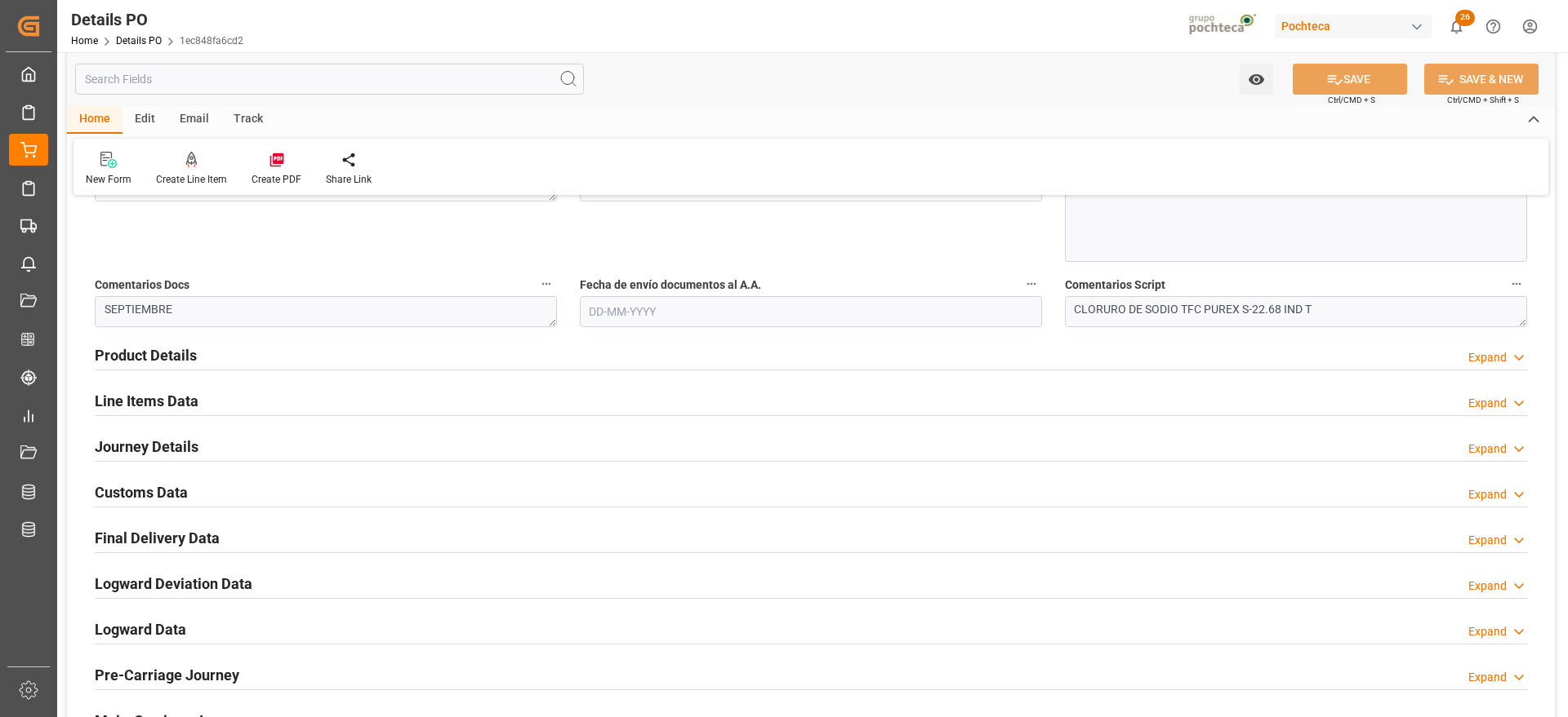
scroll to position [1020, 0]
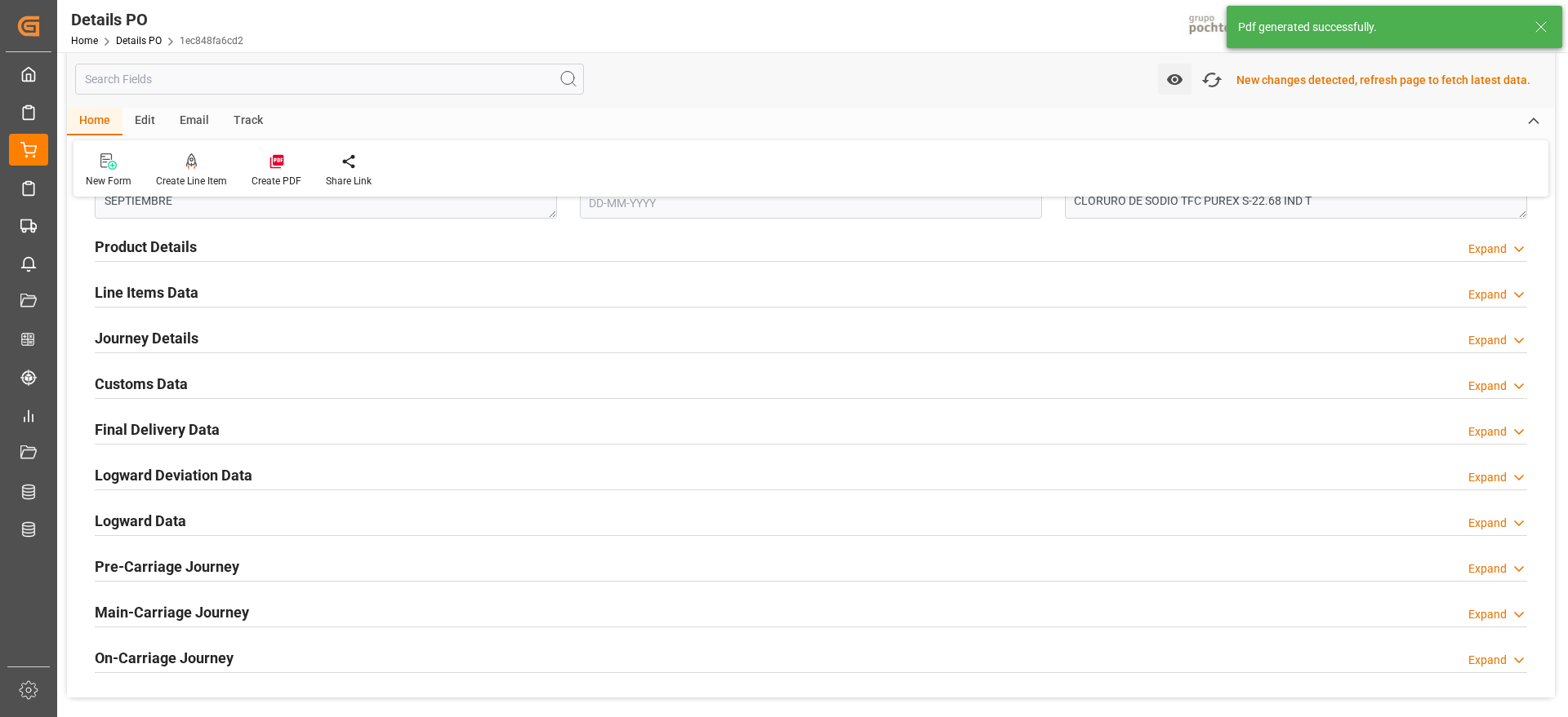
click at [166, 388] on h2 "Customs Data" at bounding box center [141, 383] width 93 height 22
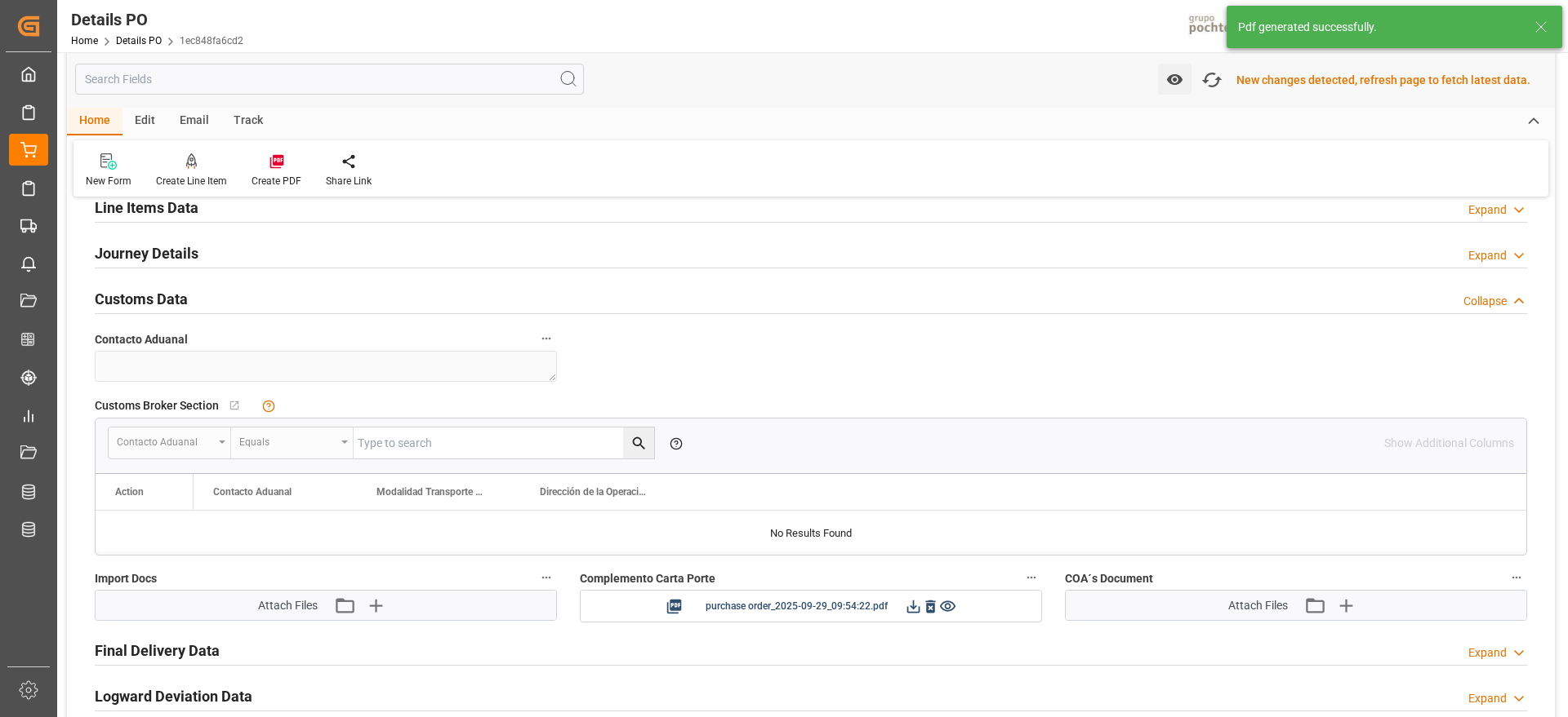
scroll to position [1225, 0]
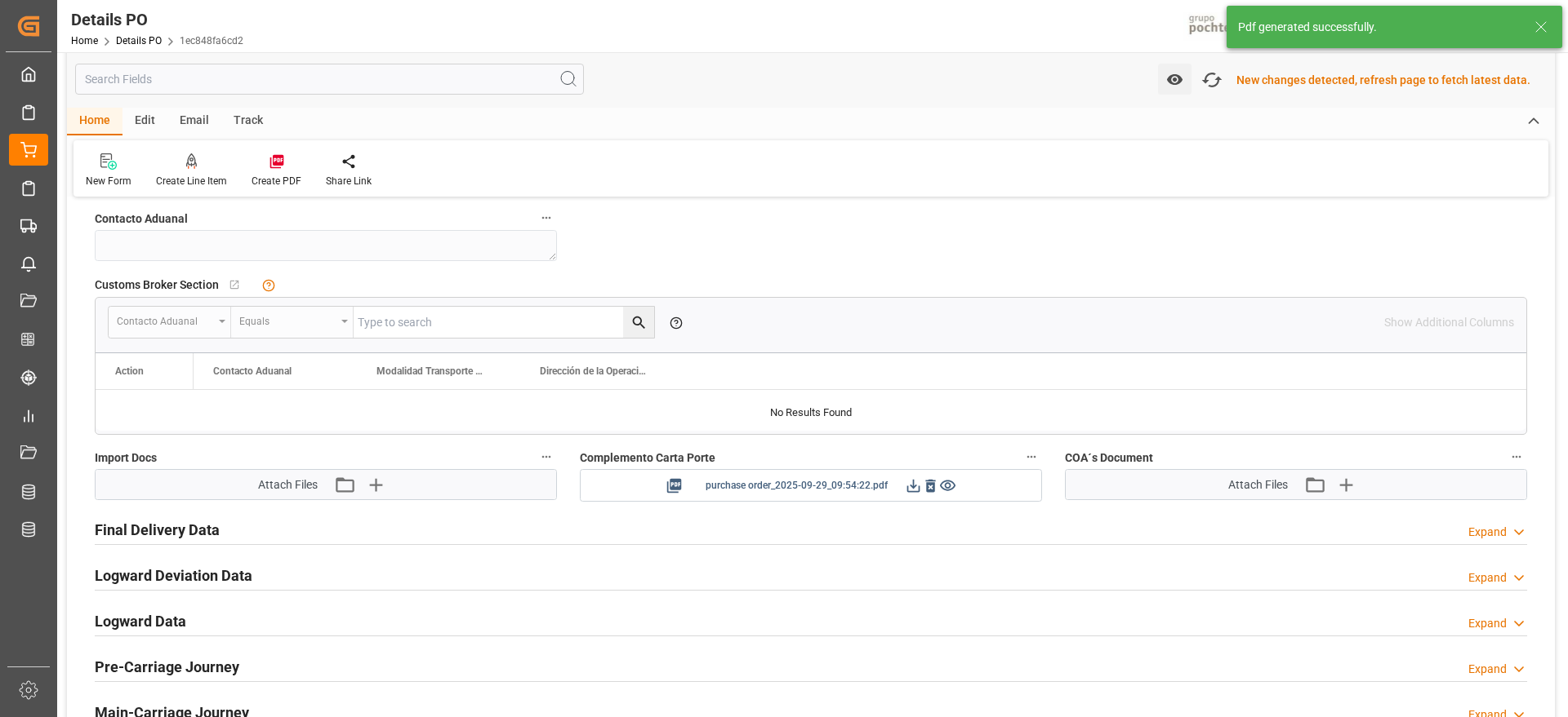
click at [911, 488] on icon at bounding box center [913, 486] width 17 height 17
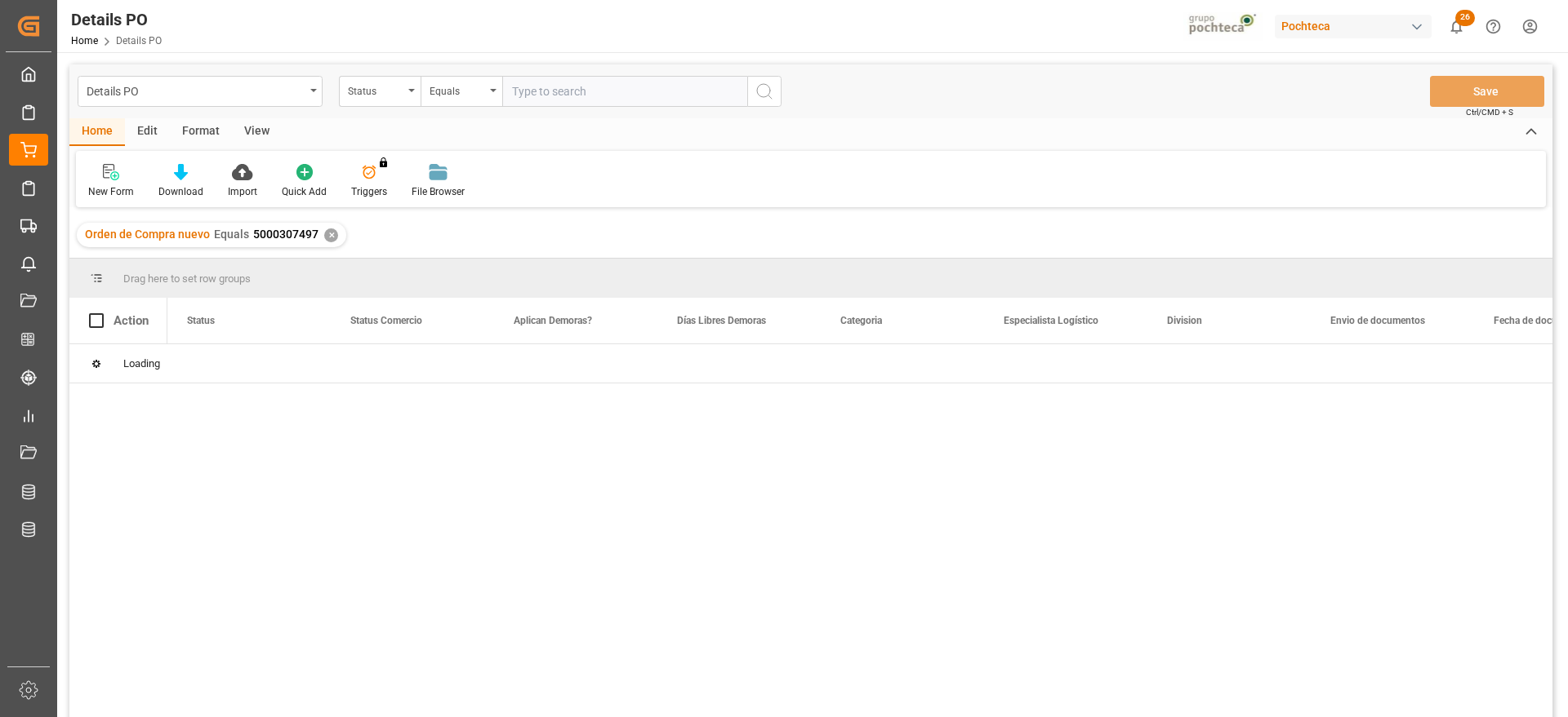
click at [328, 229] on div "✕" at bounding box center [330, 235] width 14 height 14
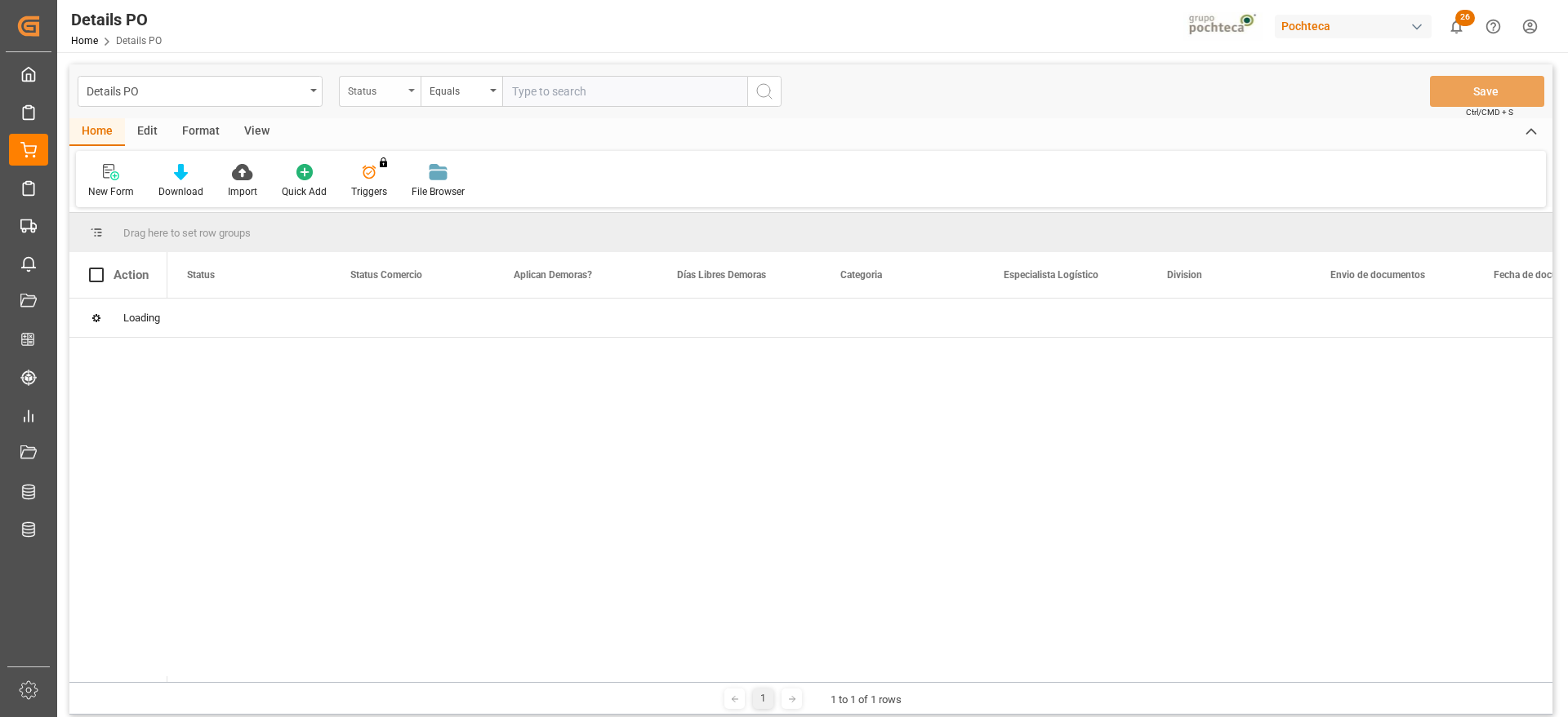
click at [373, 96] on div "Status" at bounding box center [375, 89] width 55 height 19
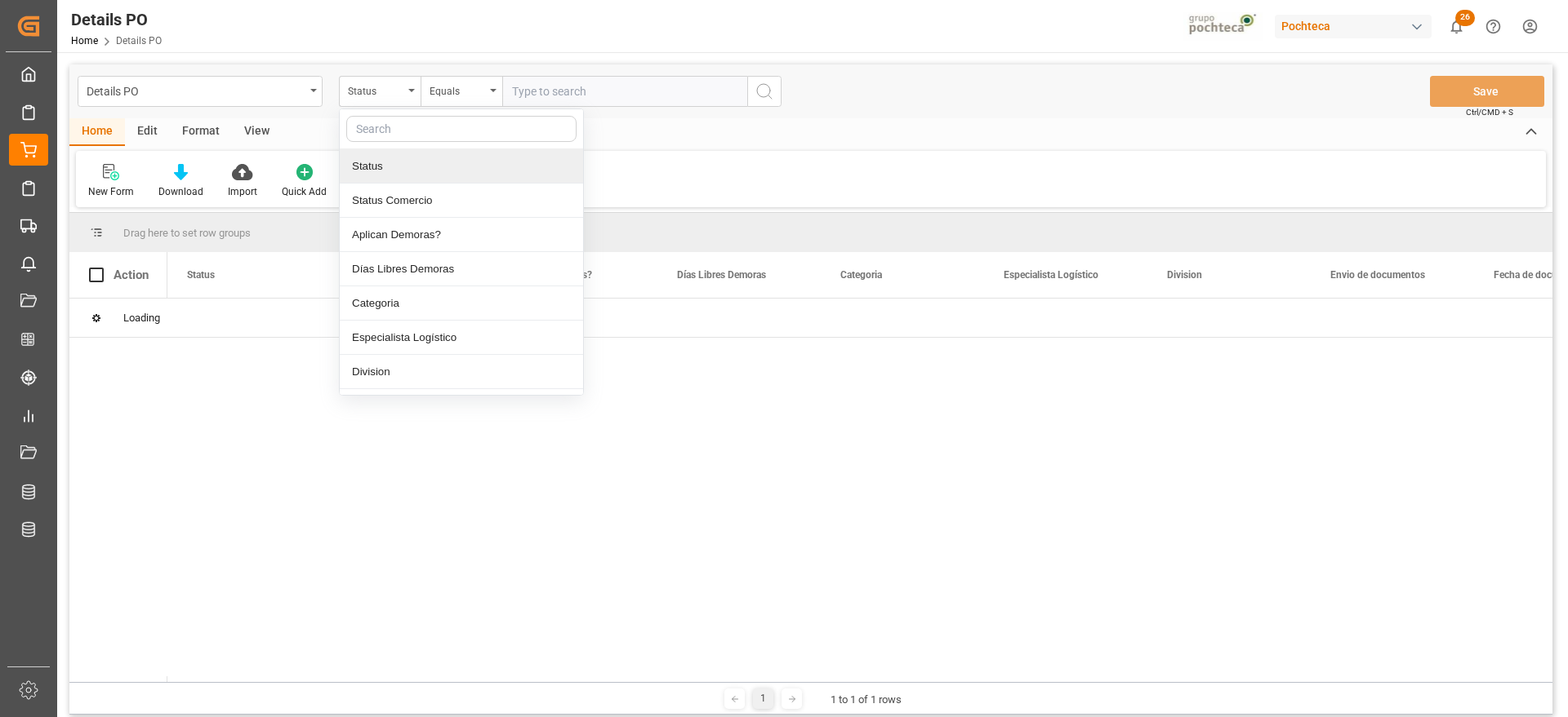
click at [377, 132] on input "text" at bounding box center [461, 128] width 230 height 26
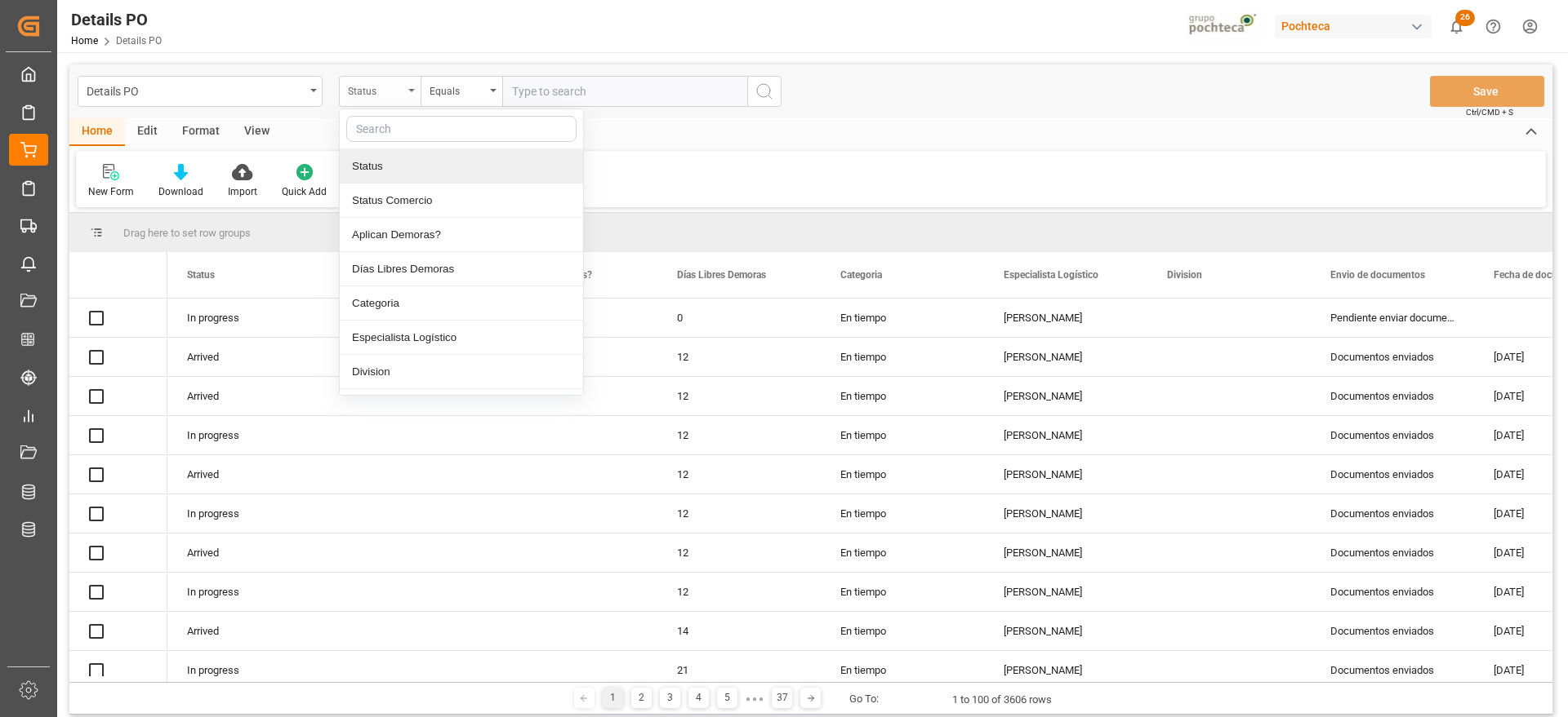
type input "p"
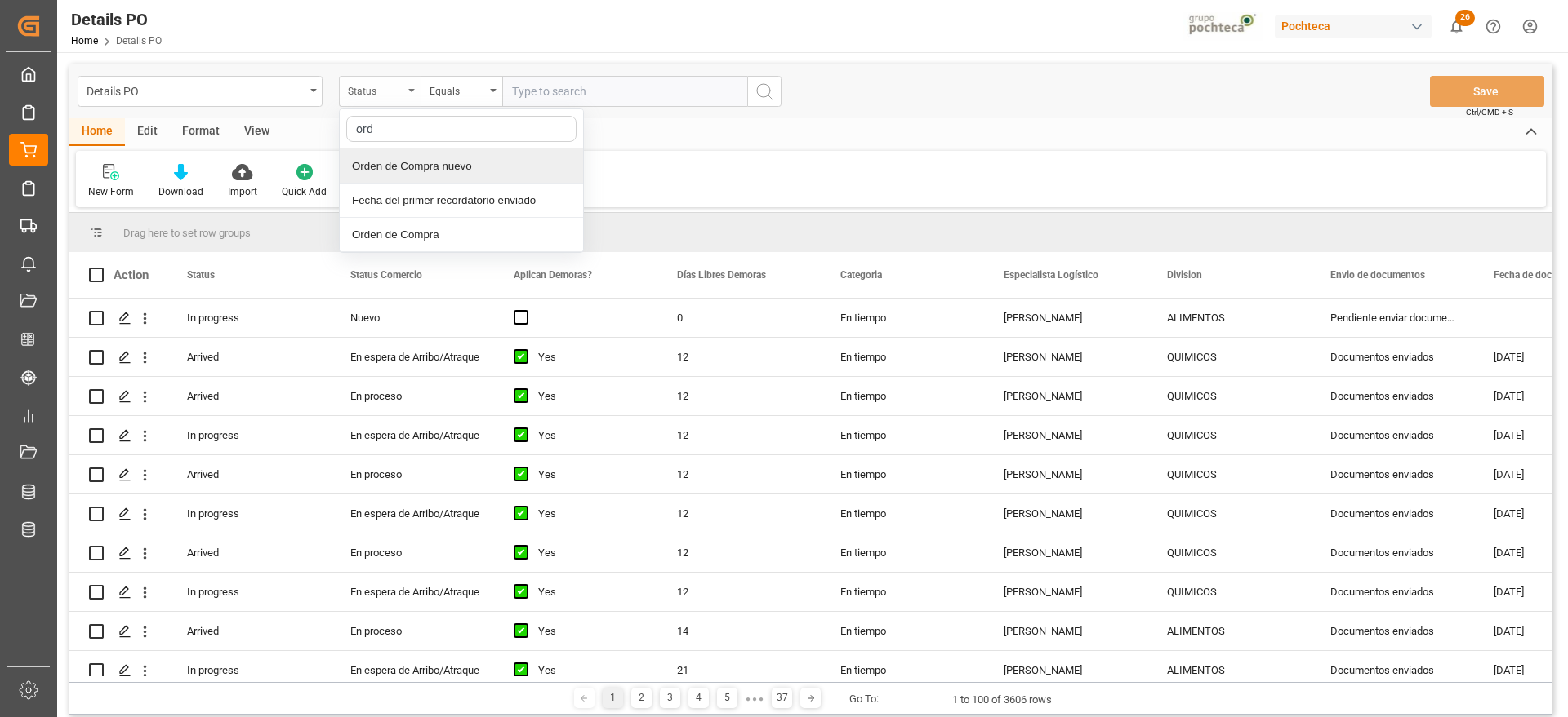
type input "orde"
click at [415, 165] on div "Orden de Compra nuevo" at bounding box center [461, 166] width 243 height 34
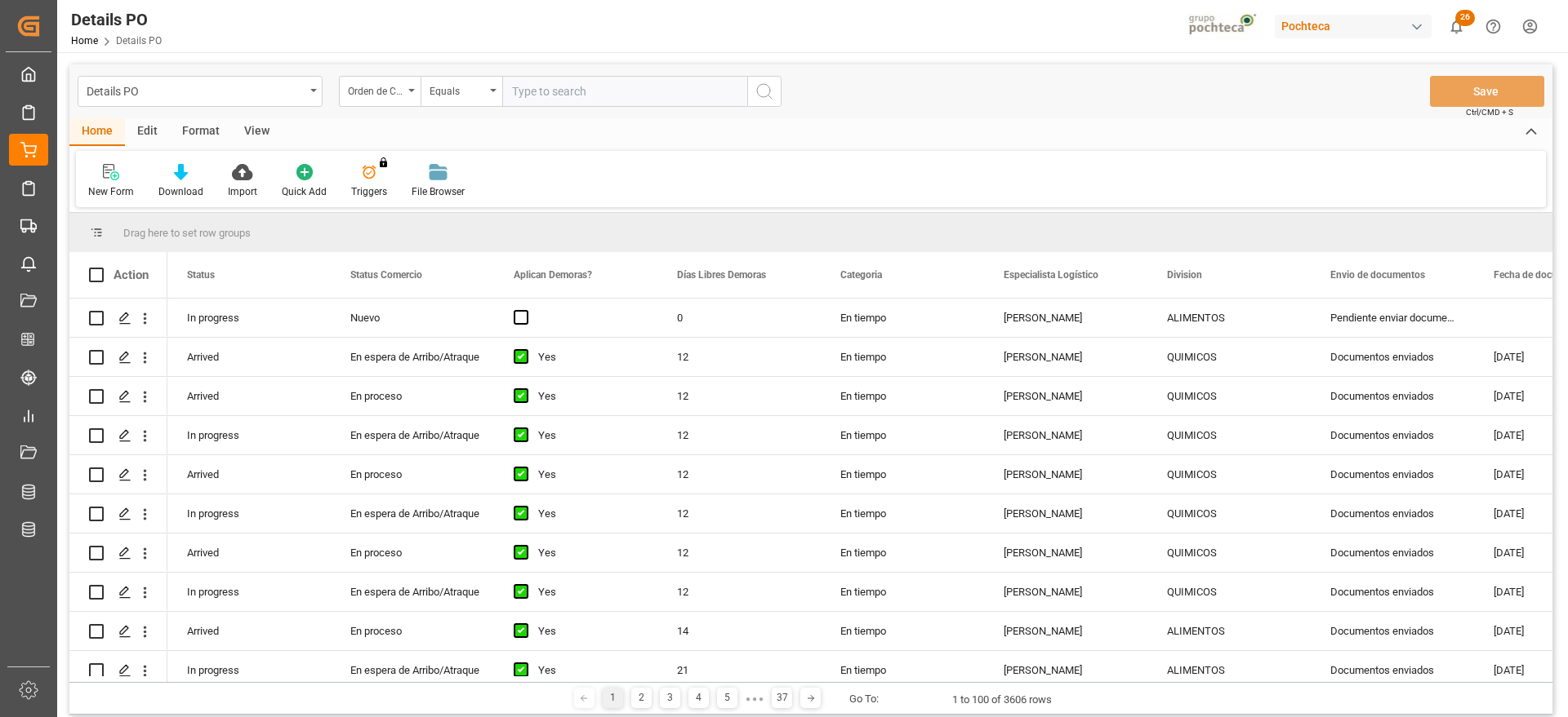
drag, startPoint x: 582, startPoint y: 71, endPoint x: 573, endPoint y: 82, distance: 14.2
click at [578, 77] on div "Details PO Orden de Compra nuevo Equals Save Ctrl/CMD + S" at bounding box center [811, 91] width 1483 height 54
click at [567, 85] on input "text" at bounding box center [624, 91] width 245 height 31
paste input "5000306784"
type input "5000306784"
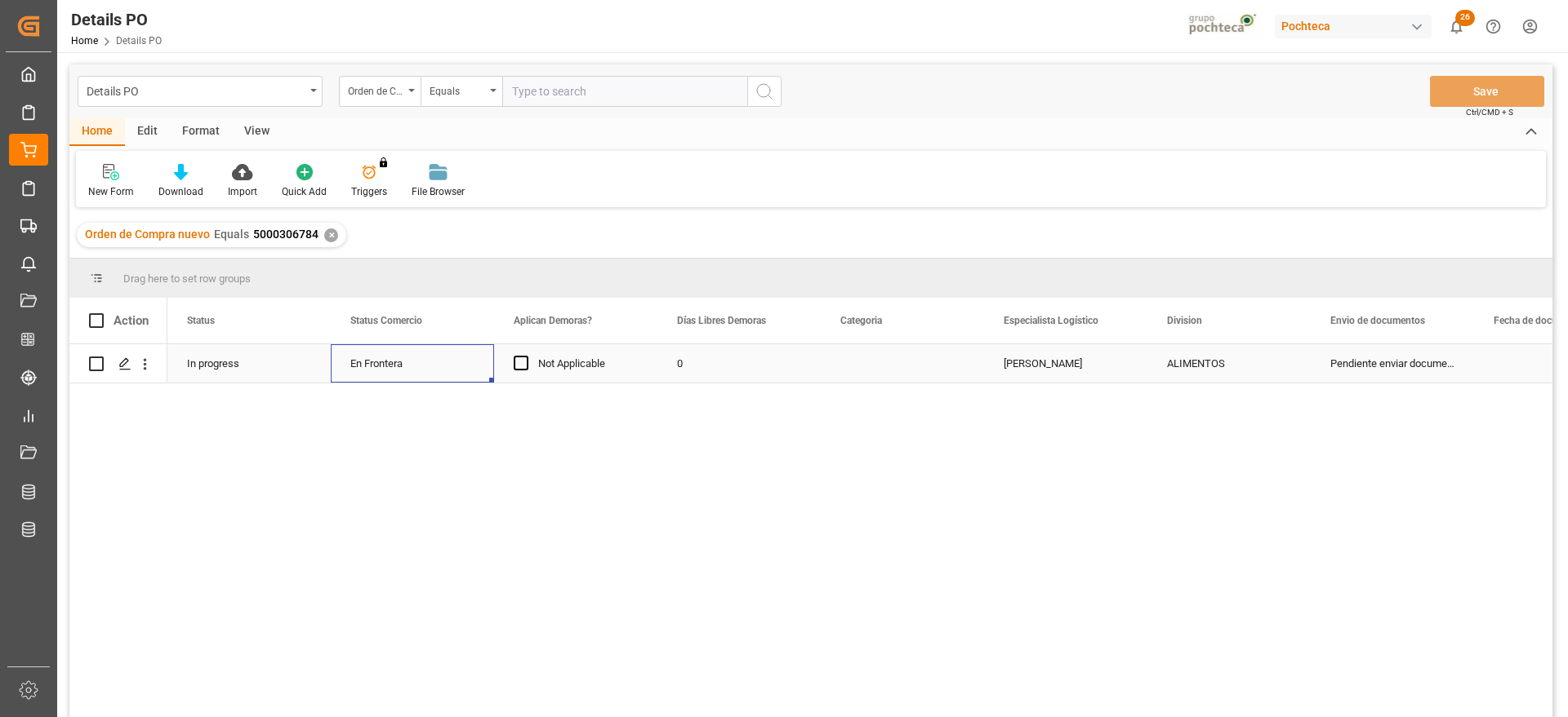
click at [422, 369] on div "En Frontera" at bounding box center [412, 364] width 124 height 38
click at [719, 368] on div "0" at bounding box center [738, 363] width 163 height 38
click at [891, 358] on div "Press SPACE to select this row." at bounding box center [902, 363] width 163 height 38
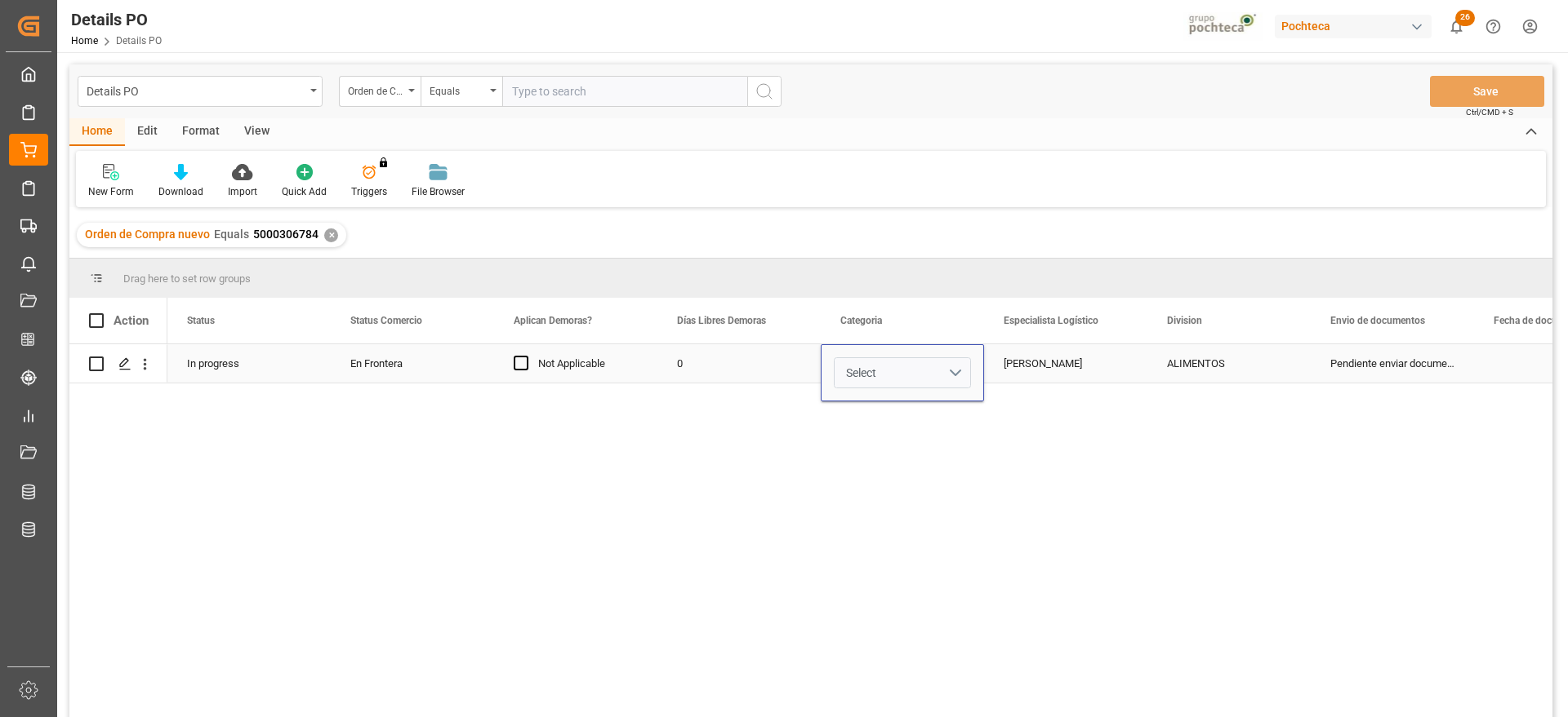
click at [963, 371] on button "Select" at bounding box center [902, 373] width 138 height 31
click at [931, 467] on div "En tiempo" at bounding box center [902, 464] width 119 height 16
click at [1105, 372] on div "Karla Cárdenas" at bounding box center [1065, 363] width 163 height 38
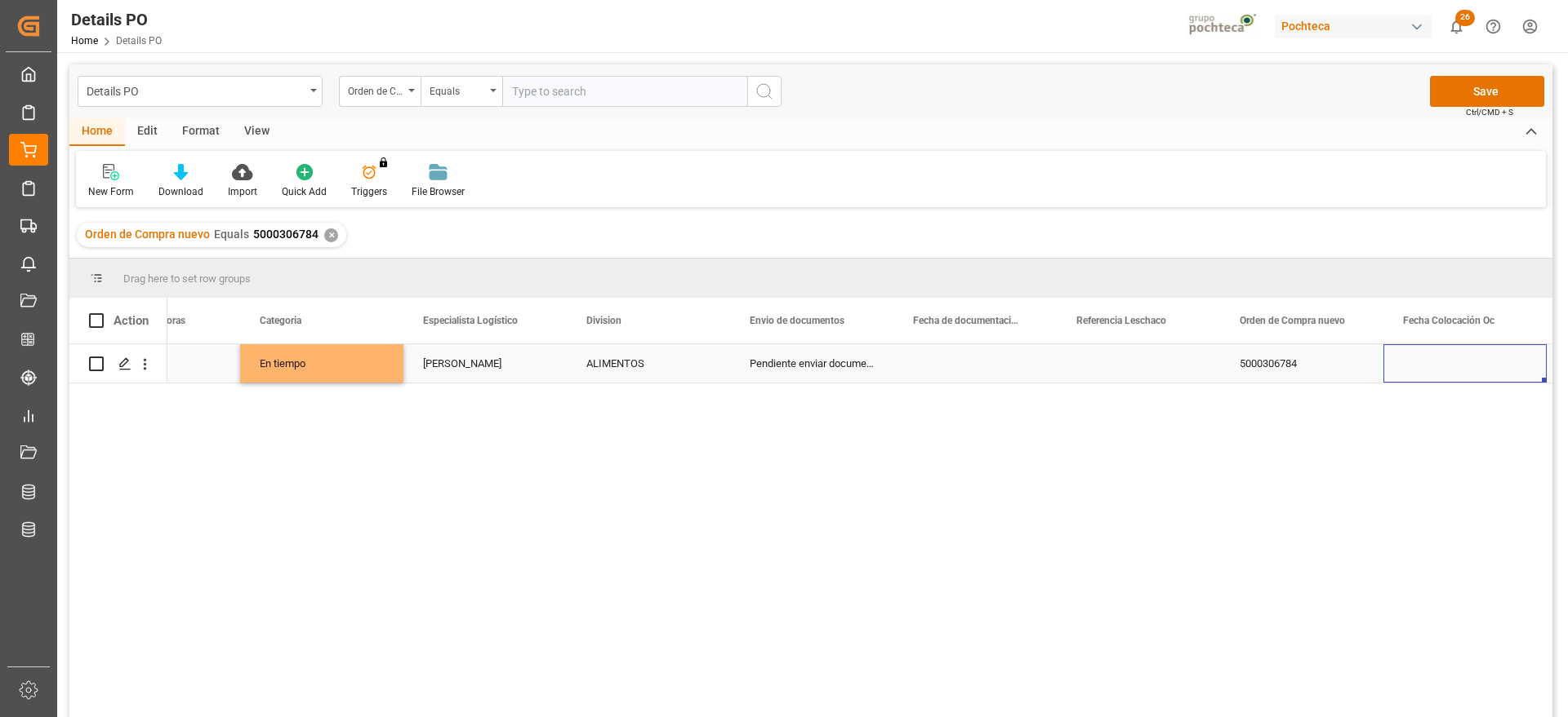
scroll to position [0, 744]
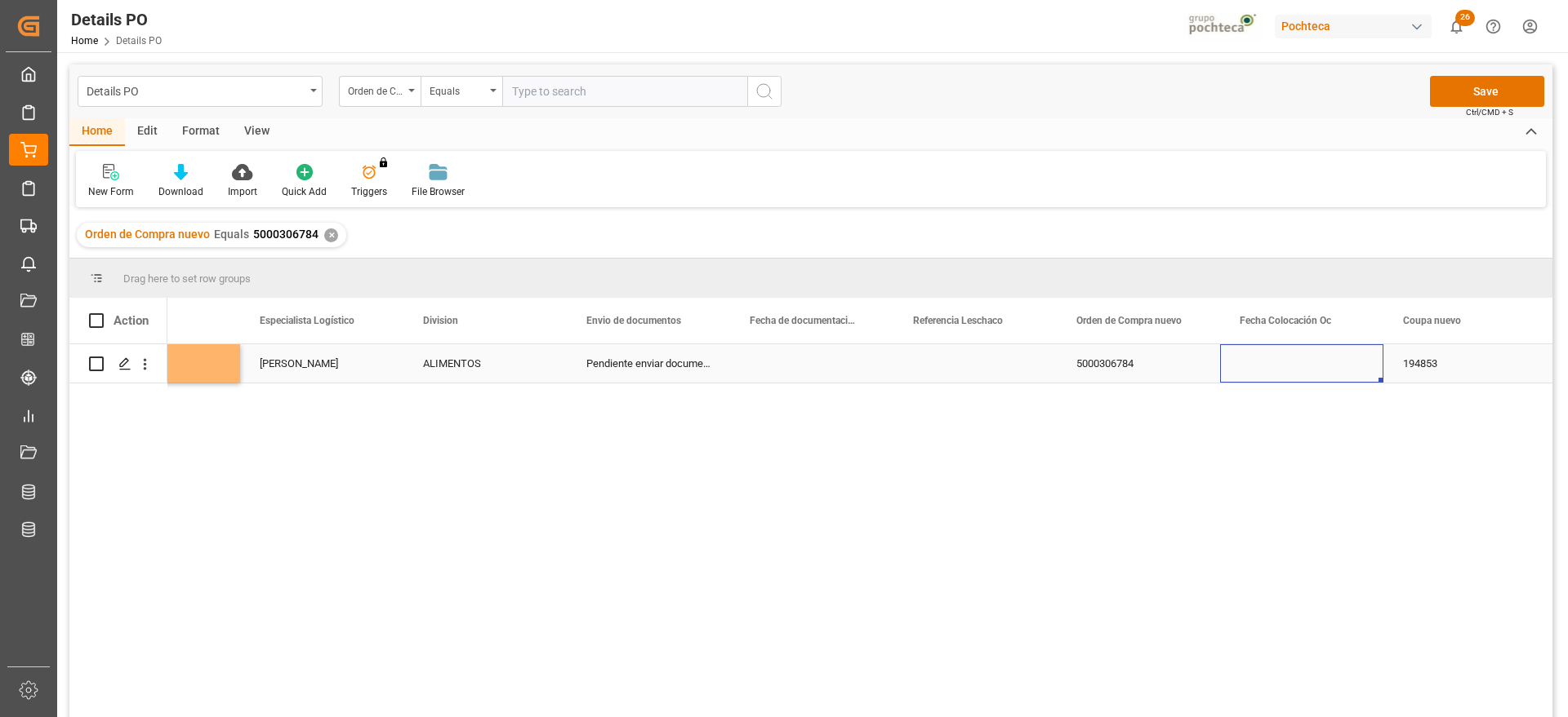
click at [1316, 355] on div "Press SPACE to select this row." at bounding box center [1301, 363] width 163 height 38
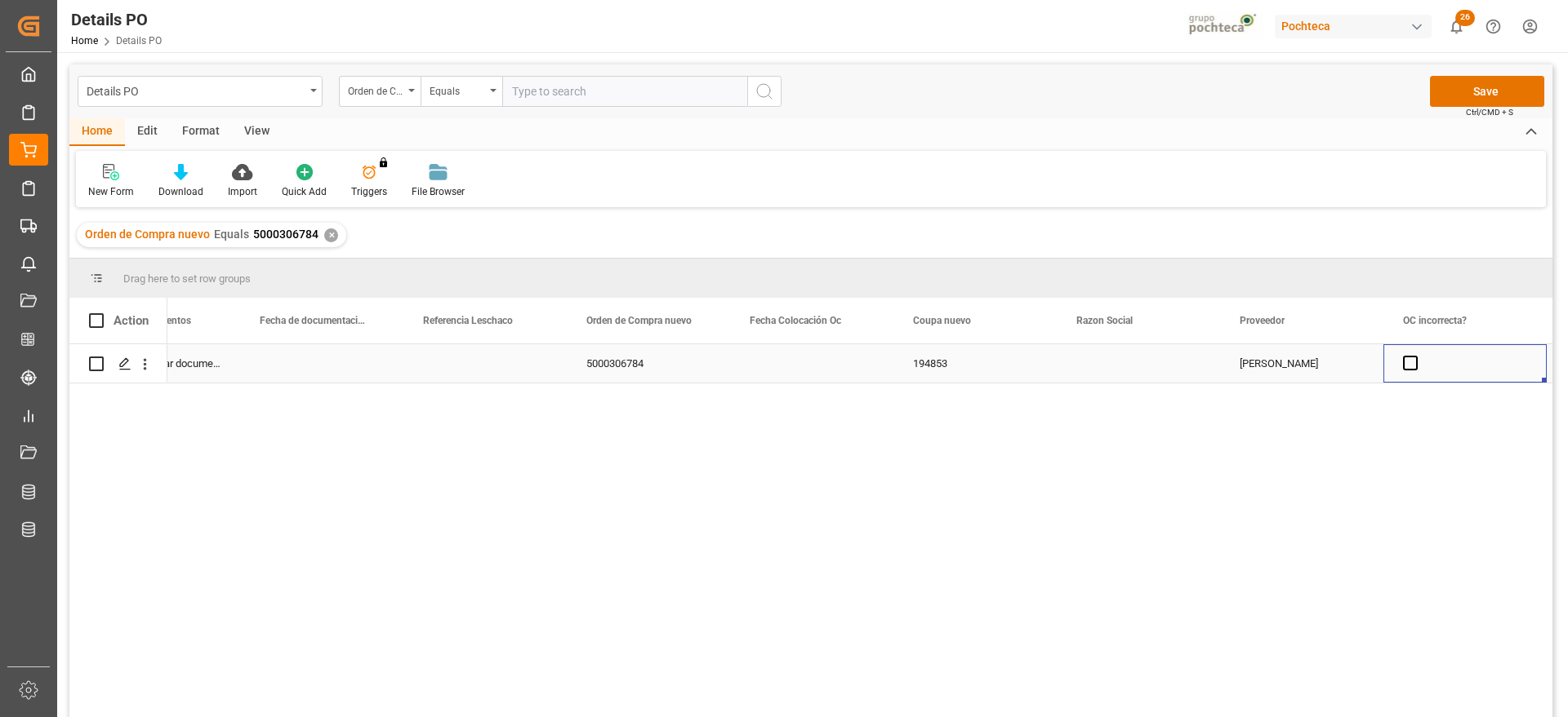
scroll to position [0, 1397]
click at [961, 359] on div "Press SPACE to select this row." at bounding box center [974, 363] width 163 height 38
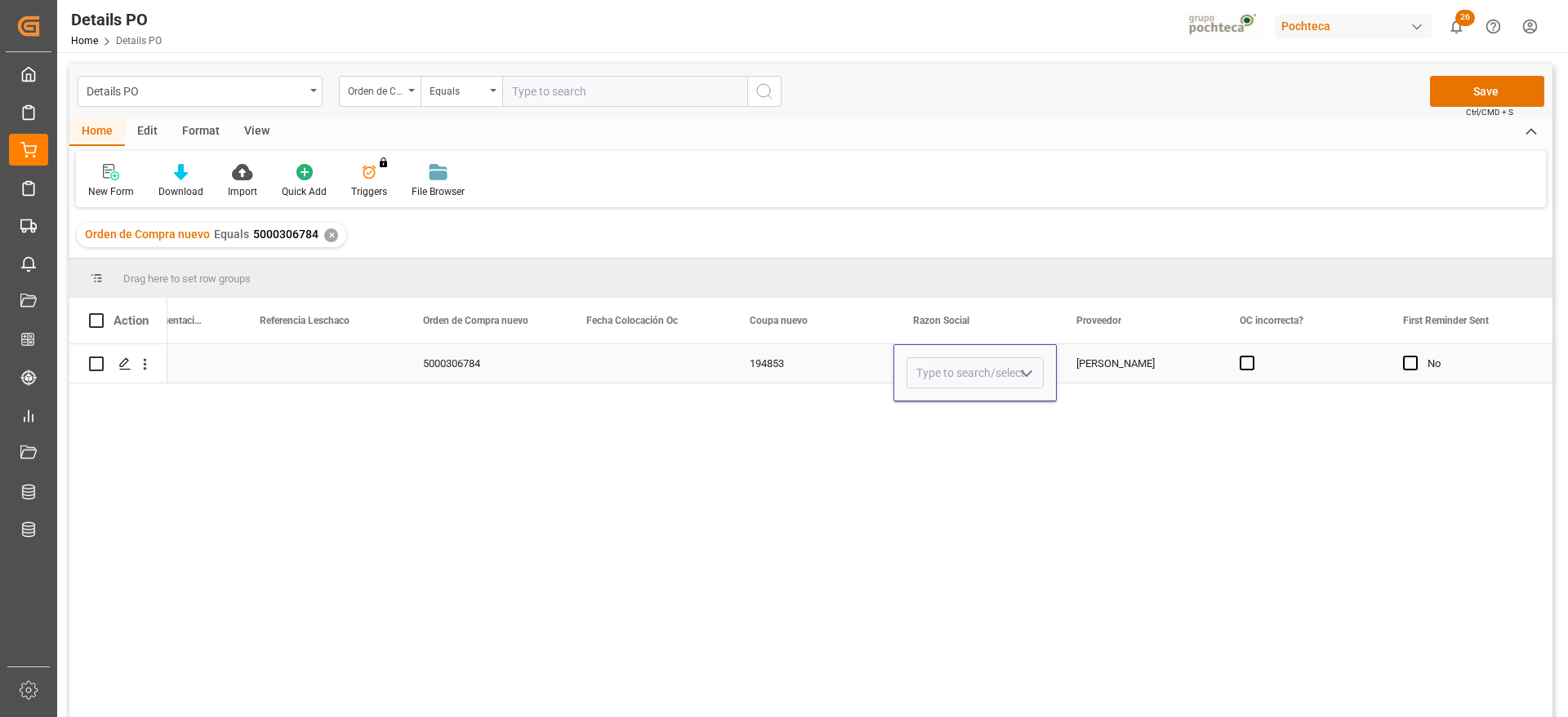
click at [1033, 367] on icon "open menu" at bounding box center [1027, 373] width 20 height 20
click at [1001, 411] on div "Materias Primas" at bounding box center [991, 419] width 166 height 57
type input "Materias Primas"
click at [1120, 370] on div "MORTON SALT" at bounding box center [1138, 363] width 163 height 38
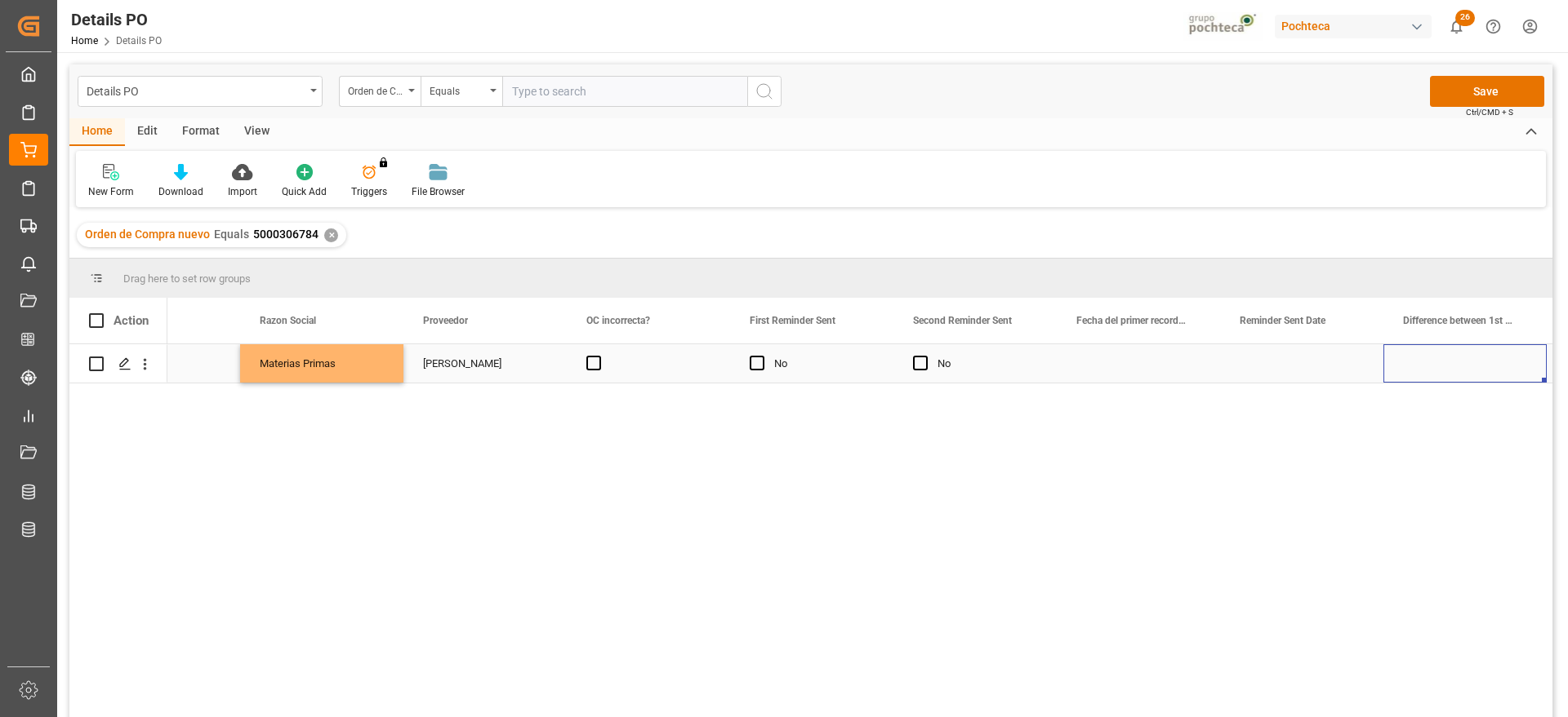
scroll to position [0, 2213]
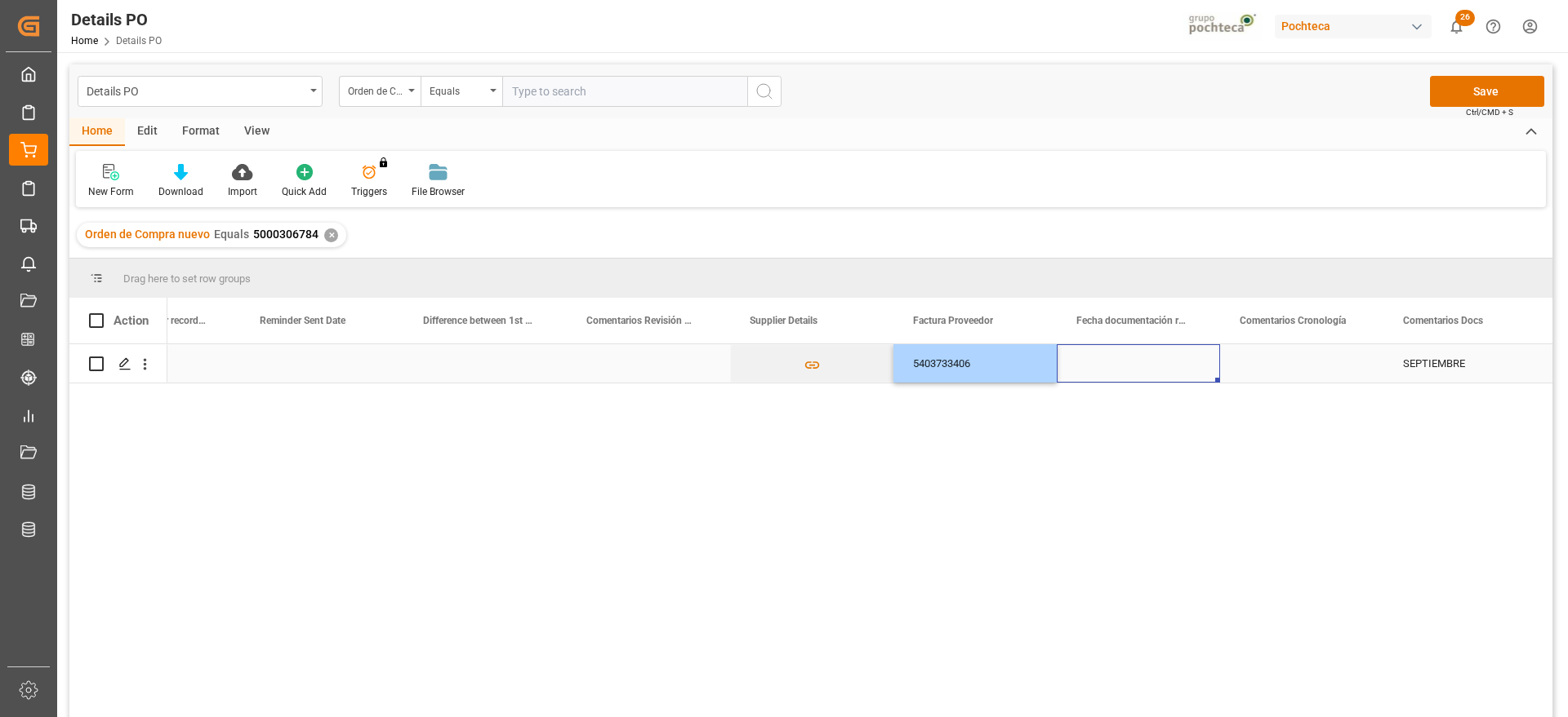
click at [1136, 362] on div "Press SPACE to select this row." at bounding box center [1138, 363] width 163 height 38
click at [1323, 373] on div "Press SPACE to select this row." at bounding box center [1301, 363] width 163 height 38
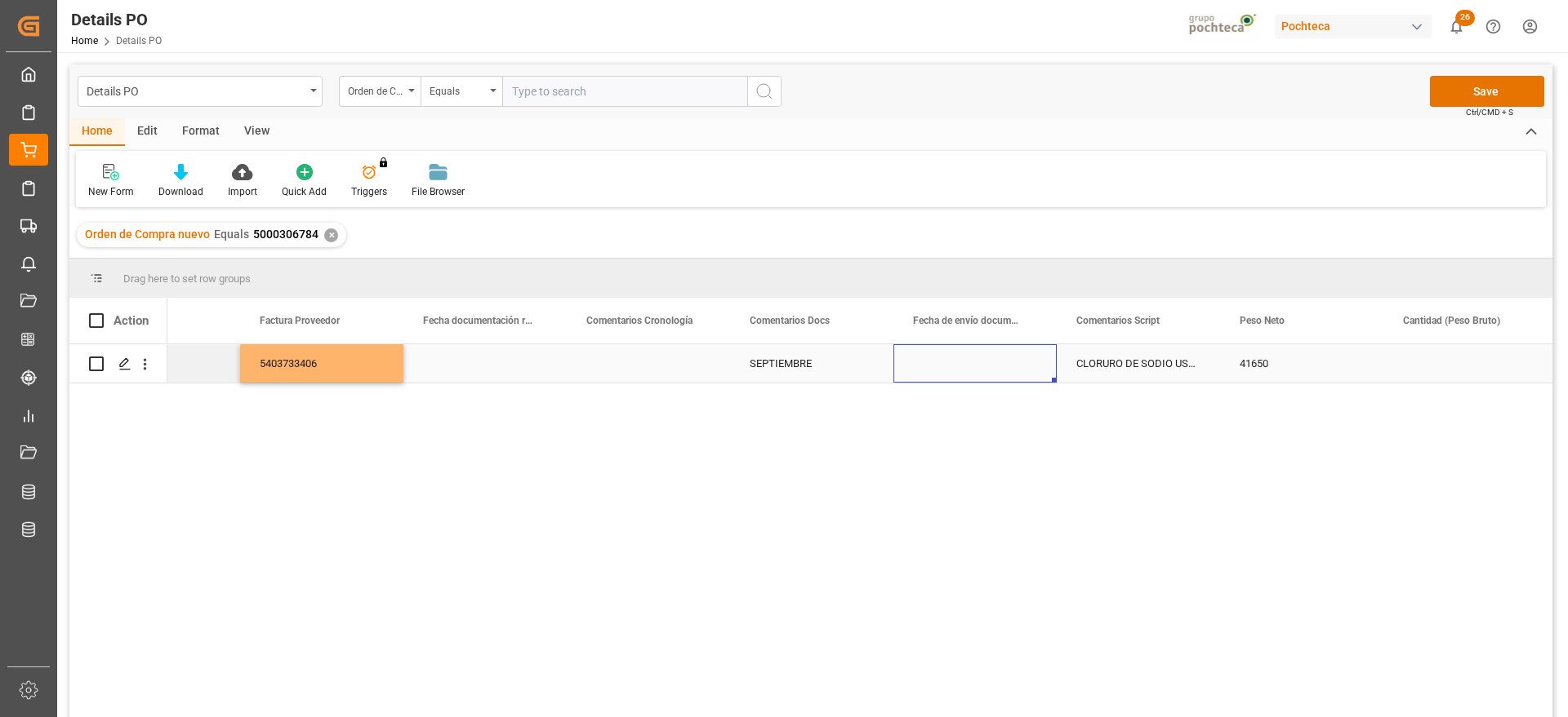
click at [1464, 355] on div "Press SPACE to select this row." at bounding box center [1465, 363] width 163 height 38
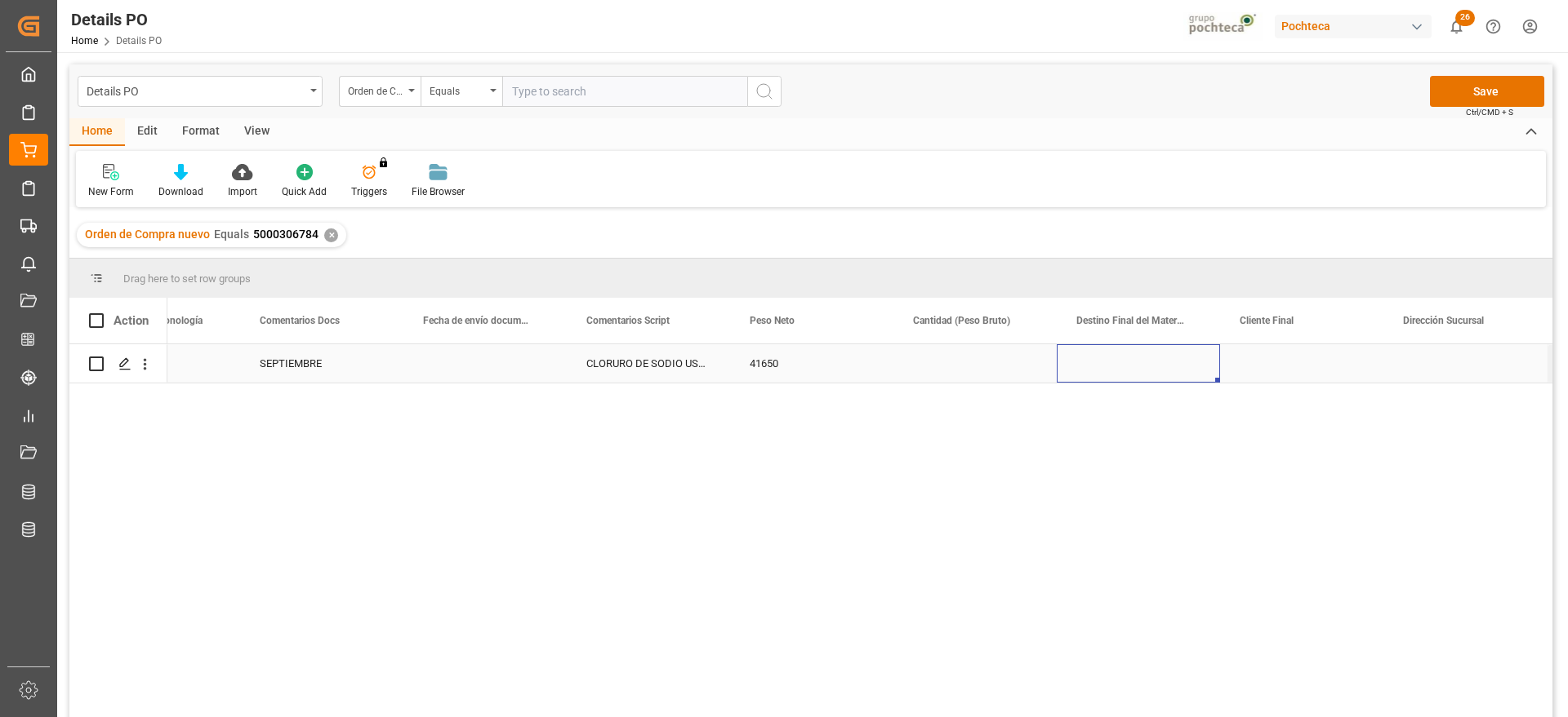
click at [1154, 369] on div "Press SPACE to select this row." at bounding box center [1138, 363] width 163 height 38
click at [1143, 369] on input "Press SPACE to select this row." at bounding box center [1138, 373] width 138 height 31
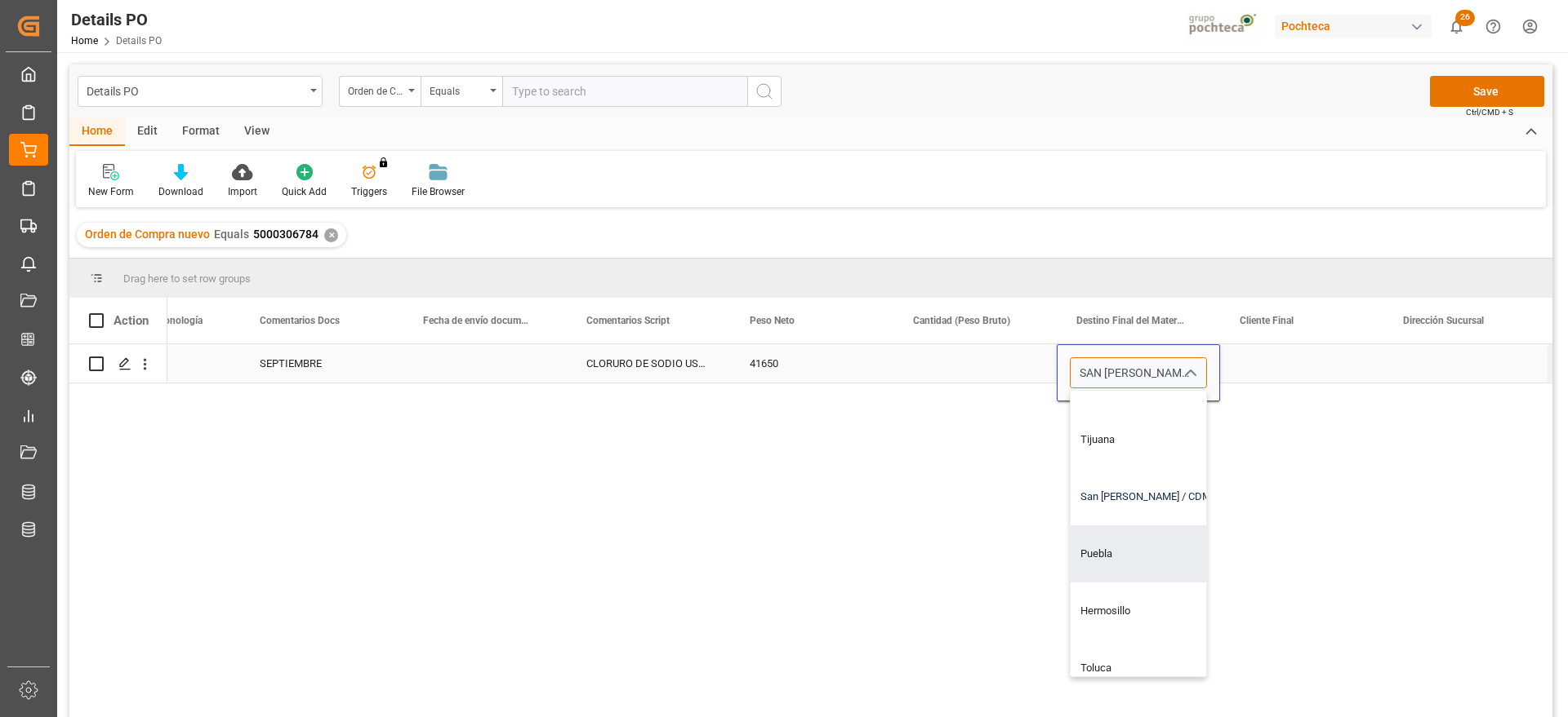
click at [1128, 516] on div "San [PERSON_NAME] / CDMX" at bounding box center [1169, 496] width 197 height 57
type input "San [PERSON_NAME] / CDMX"
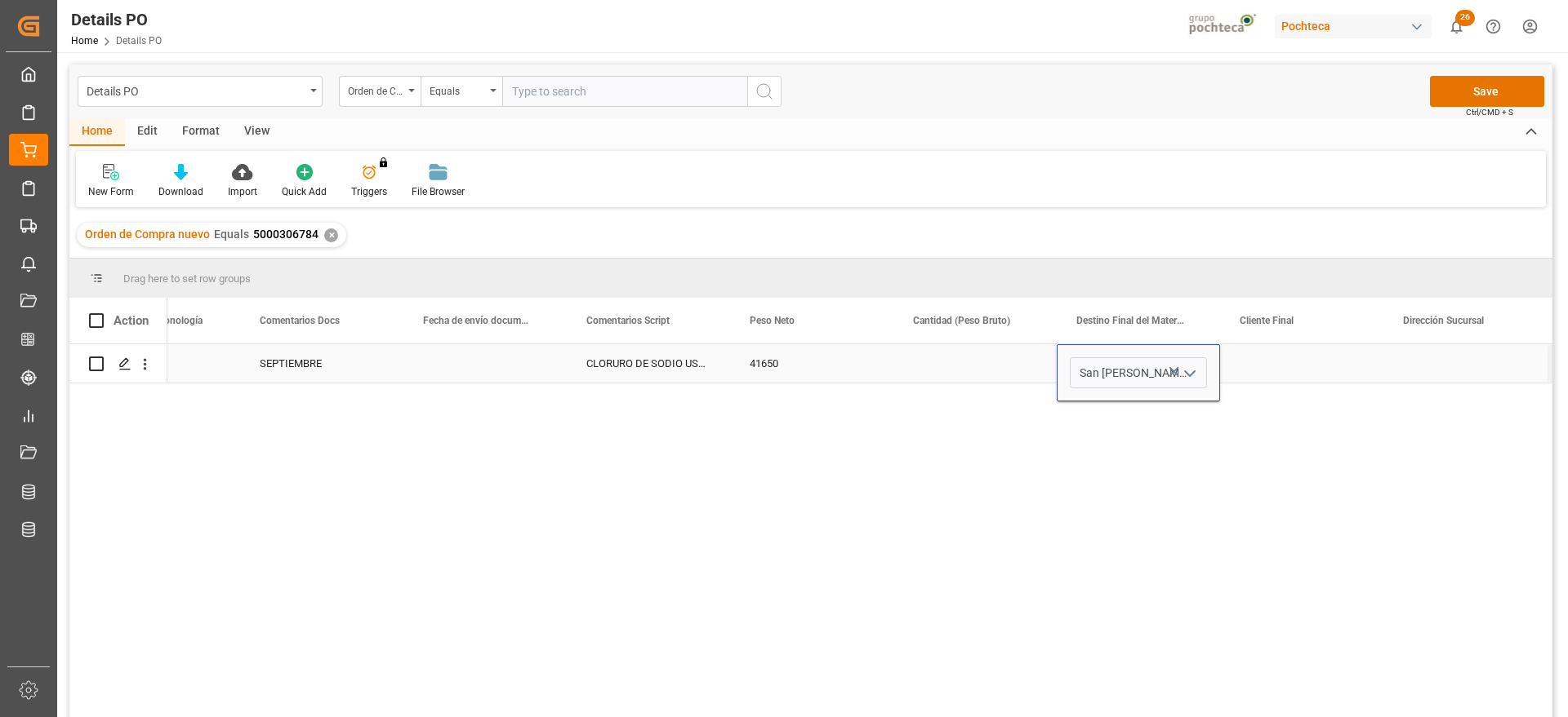
click at [1285, 366] on div "Press SPACE to select this row." at bounding box center [1301, 363] width 163 height 38
click at [1115, 362] on div "Press SPACE to select this row." at bounding box center [1138, 363] width 163 height 38
click at [1115, 362] on input "Press SPACE to select this row." at bounding box center [1138, 373] width 138 height 31
type input "913216936"
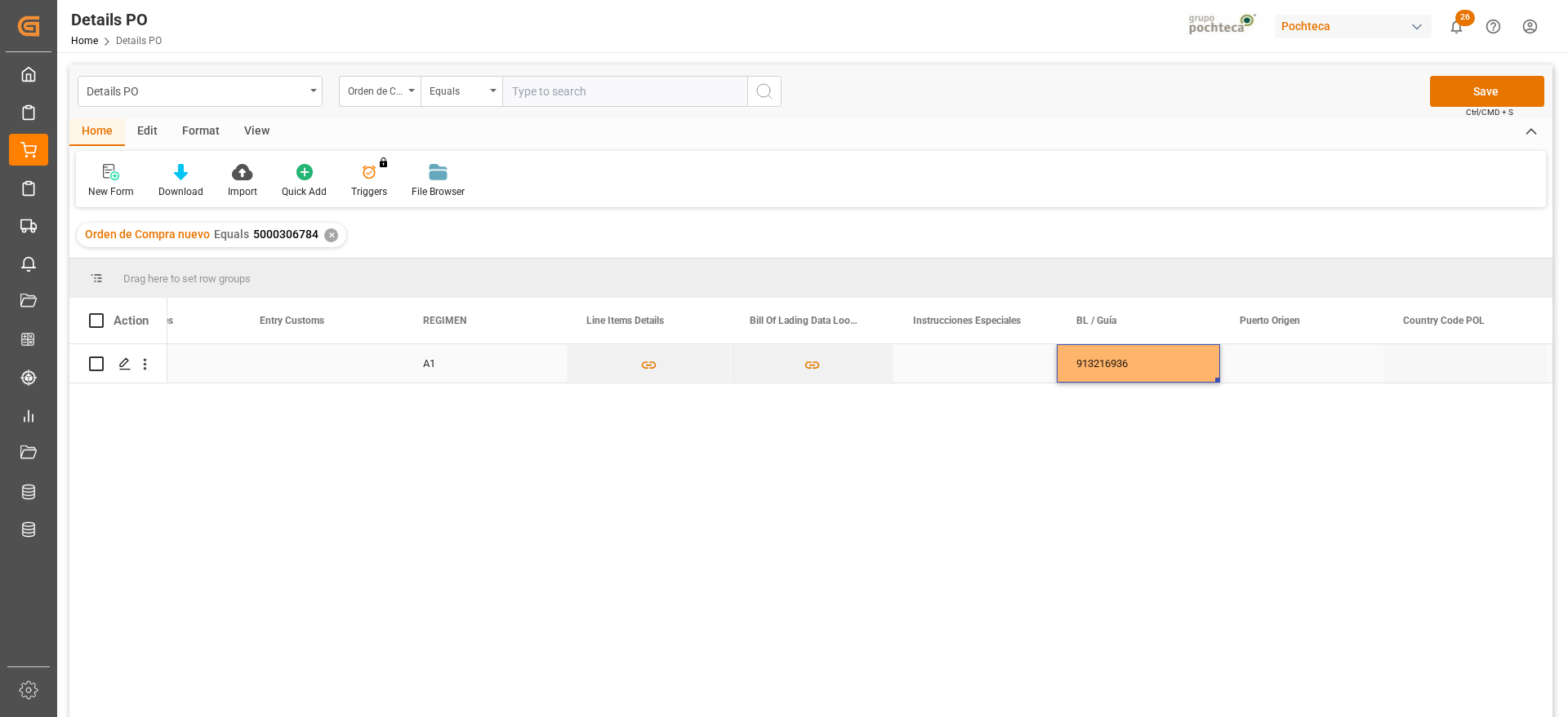
click at [1298, 350] on div "Press SPACE to select this row." at bounding box center [1301, 363] width 163 height 38
click at [1291, 355] on div "Press SPACE to select this row." at bounding box center [1301, 363] width 163 height 38
click at [1292, 360] on input "Press SPACE to select this row." at bounding box center [1302, 373] width 138 height 31
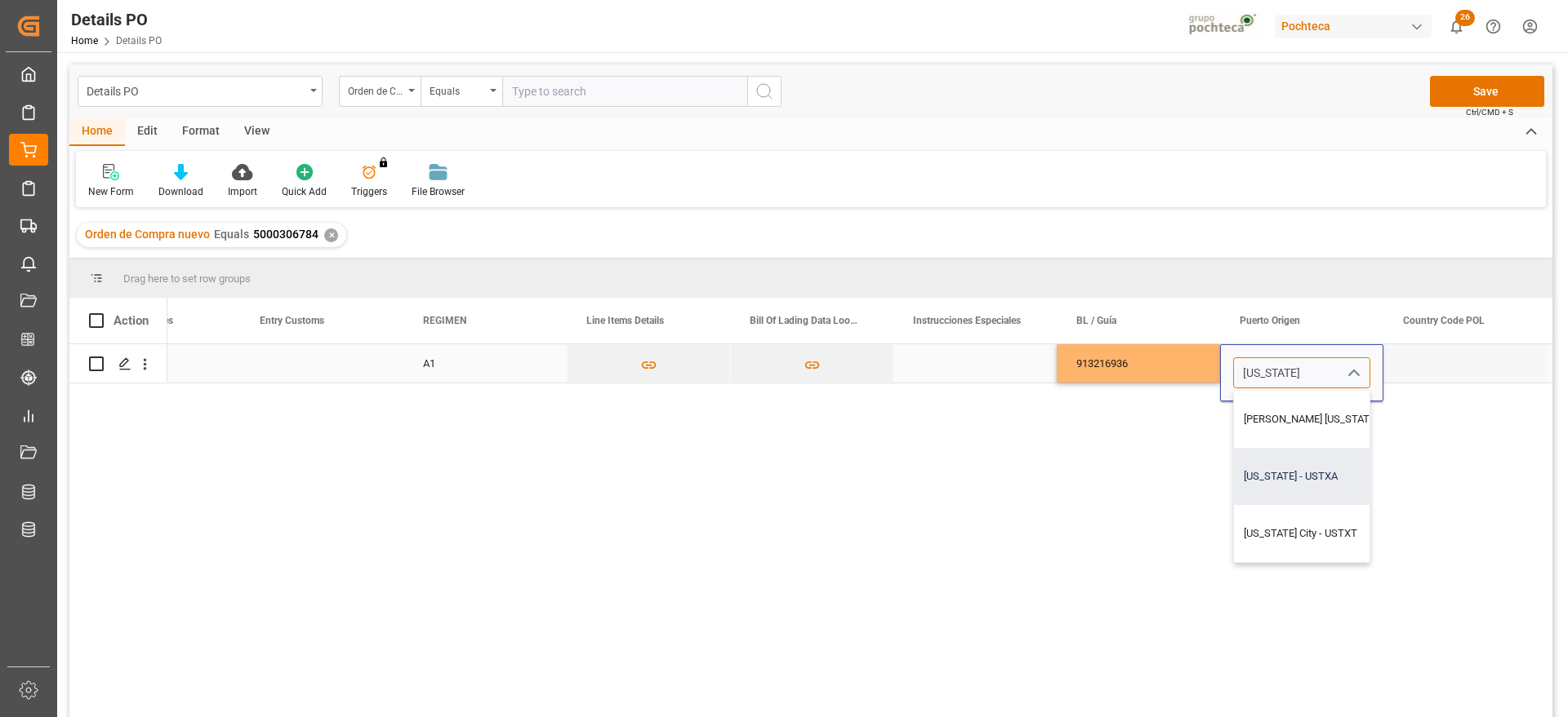
click at [1309, 478] on div "Texas - USTXA" at bounding box center [1331, 476] width 195 height 57
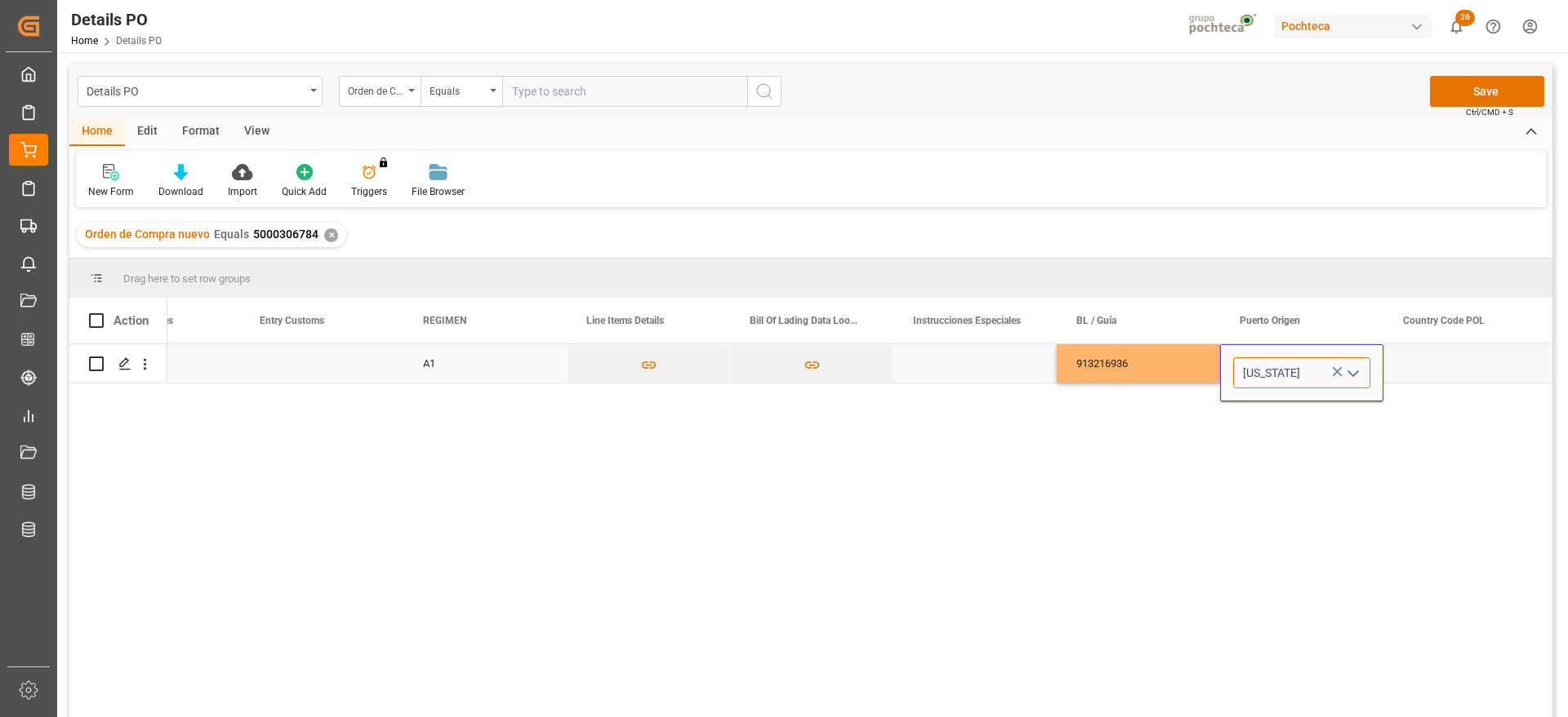
type input "Texas - USTXA"
click at [1427, 363] on div "Press SPACE to select this row." at bounding box center [1465, 363] width 163 height 38
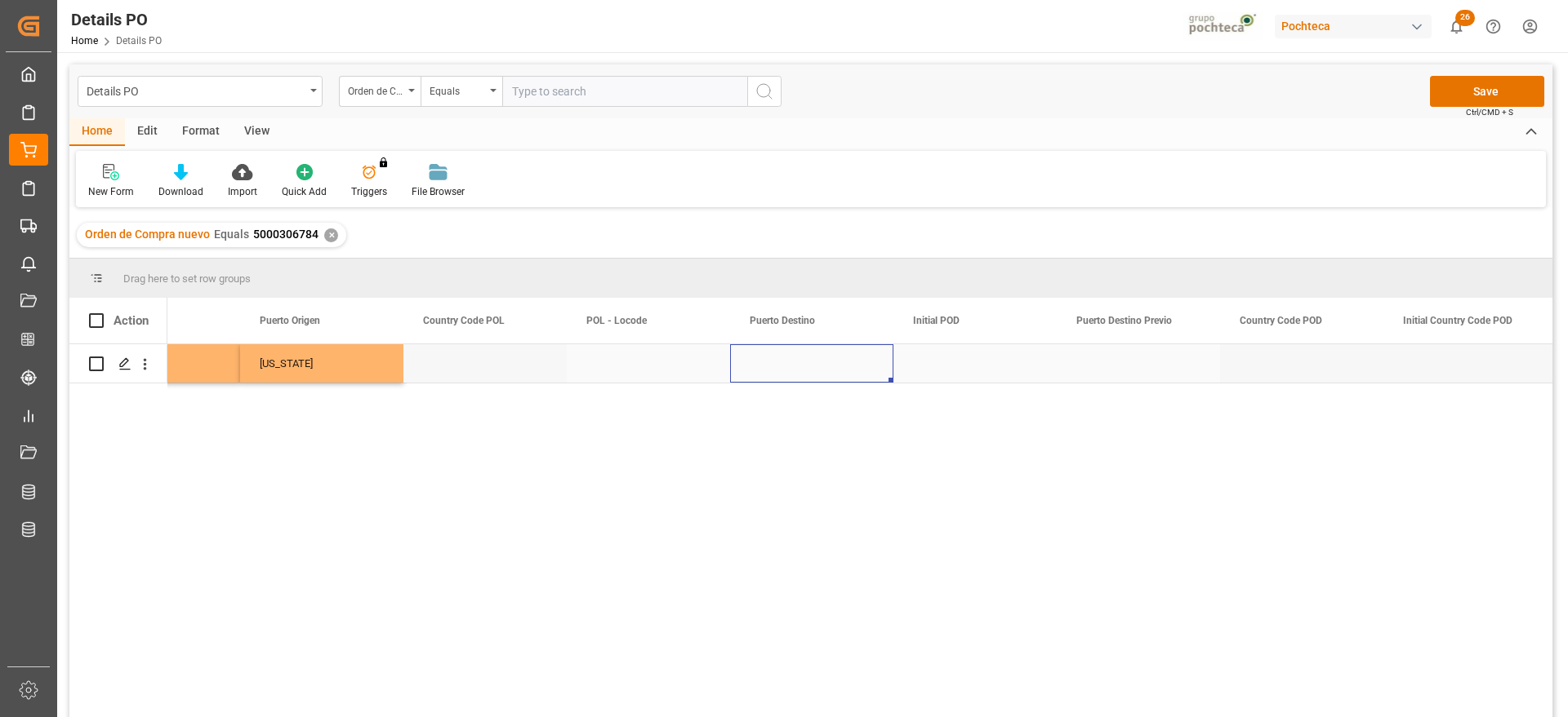
click at [758, 354] on div "Press SPACE to select this row." at bounding box center [812, 363] width 163 height 38
click at [772, 363] on input "Press SPACE to select this row." at bounding box center [812, 373] width 138 height 31
type input "L"
click at [832, 433] on div "Nuevo Laredo - MXNLD" at bounding box center [812, 419] width 136 height 57
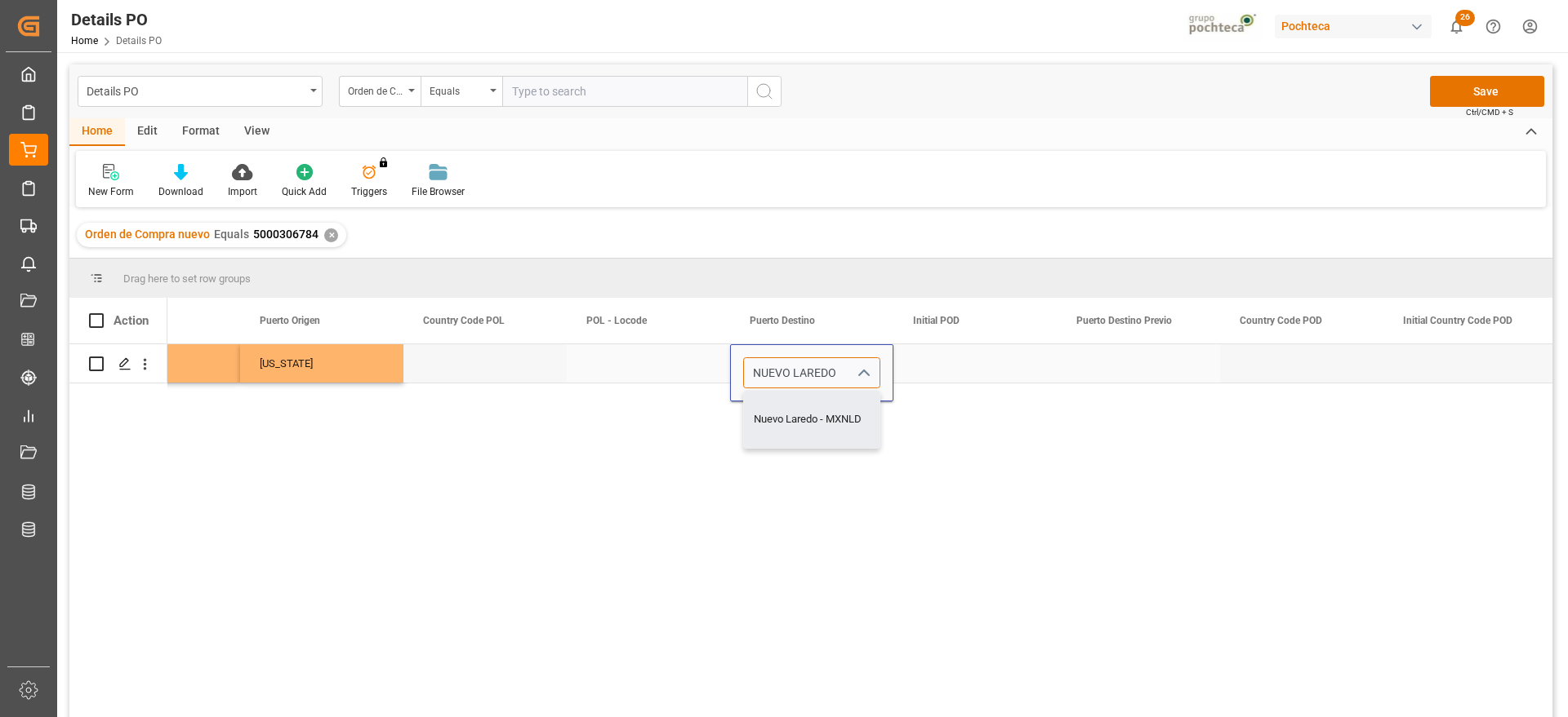
type input "Nuevo Laredo - MXNLD"
click at [973, 371] on div "Press SPACE to select this row." at bounding box center [974, 363] width 163 height 38
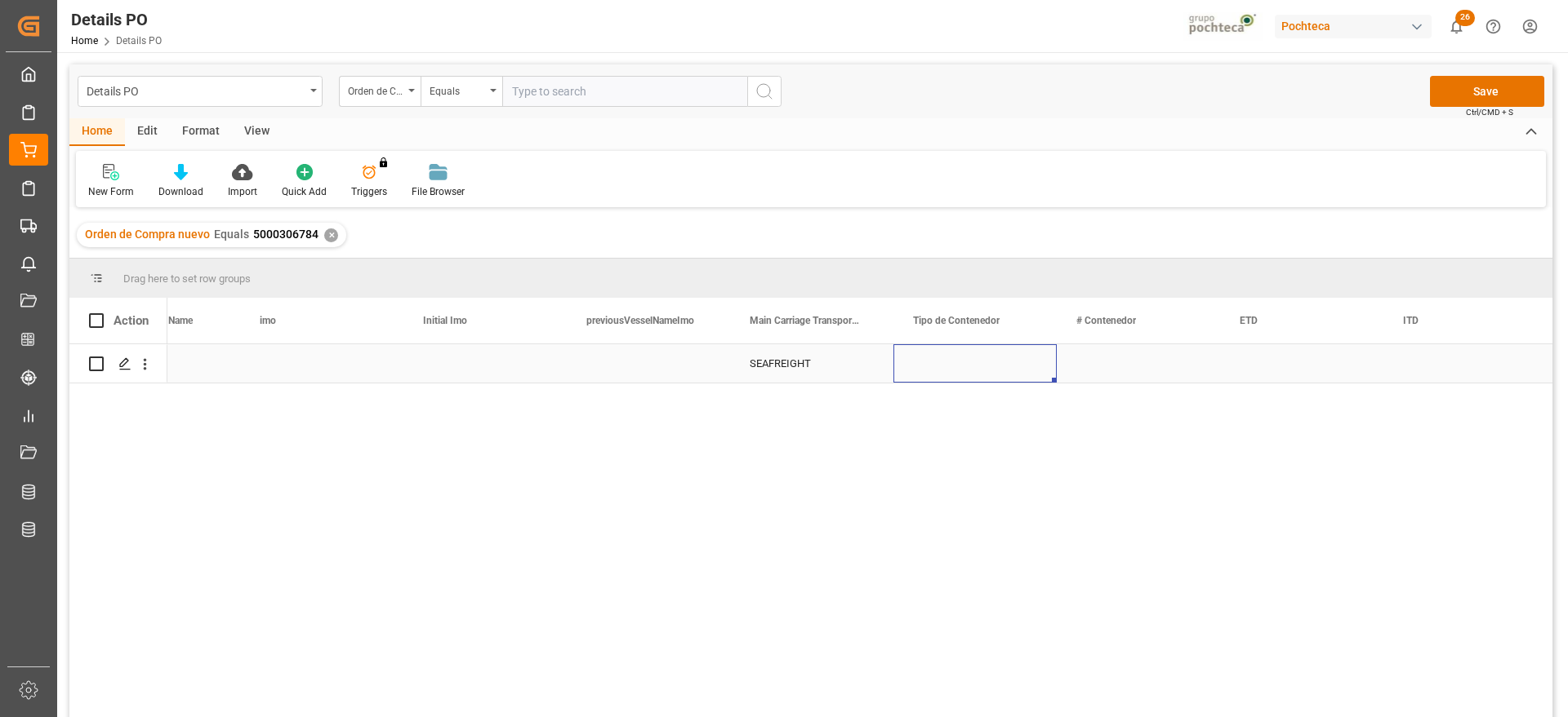
click at [973, 371] on div "Press SPACE to select this row." at bounding box center [974, 363] width 163 height 38
click at [1013, 373] on button "open menu" at bounding box center [1025, 373] width 24 height 25
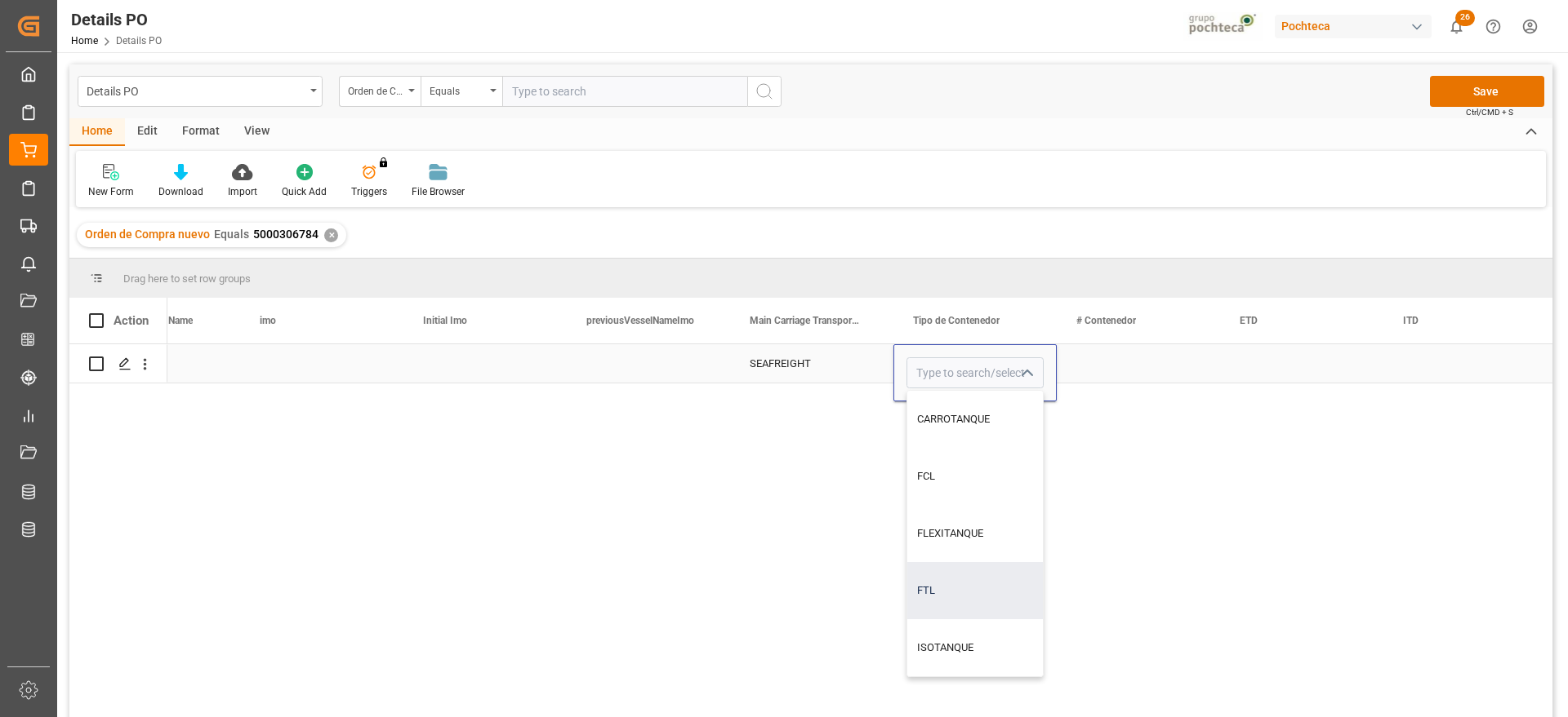
click at [966, 572] on div "FTL" at bounding box center [975, 590] width 136 height 57
type input "FTL"
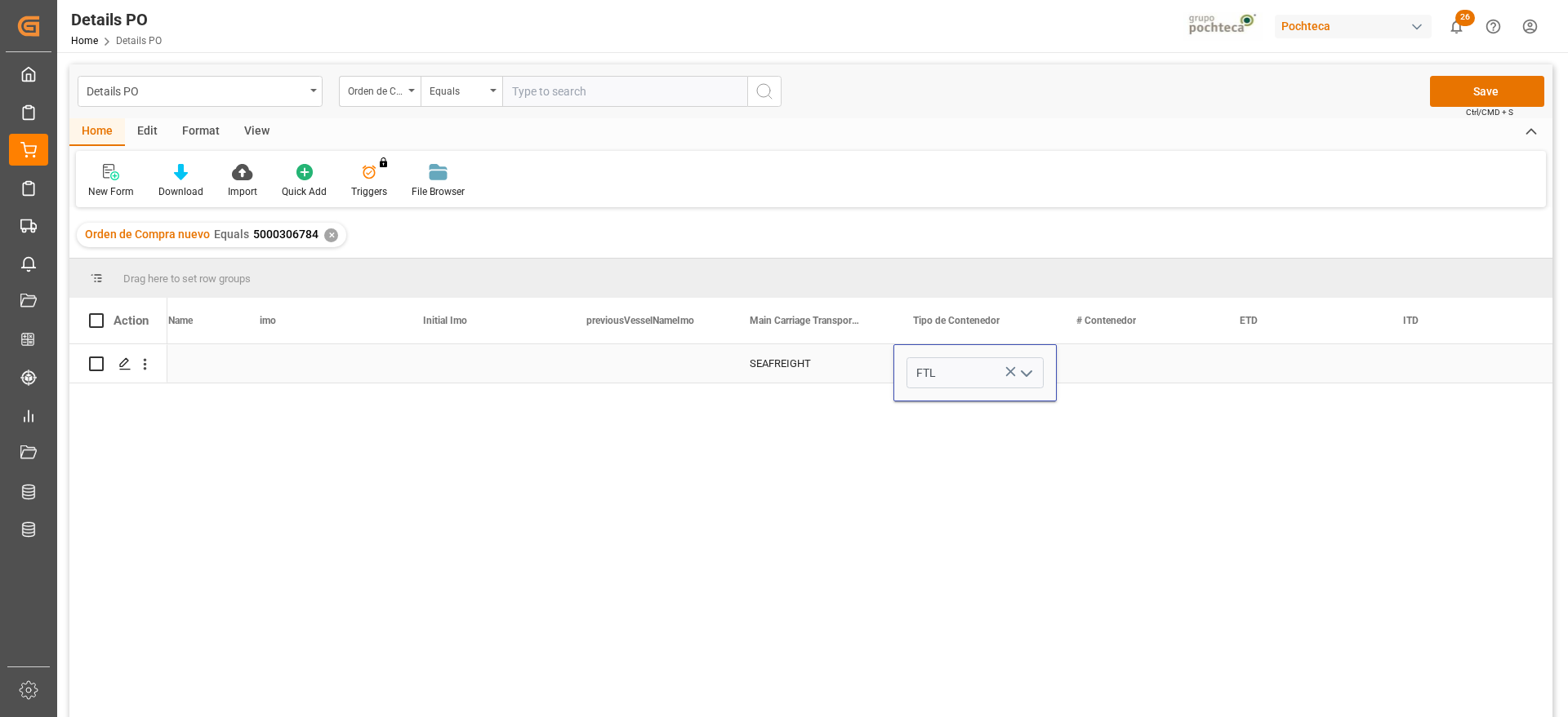
click at [1108, 348] on div "Press SPACE to select this row." at bounding box center [1138, 363] width 163 height 38
click at [1290, 360] on div "Press SPACE to select this row." at bounding box center [1301, 363] width 163 height 38
click at [1293, 355] on div "Press SPACE to select this row." at bounding box center [1301, 363] width 163 height 38
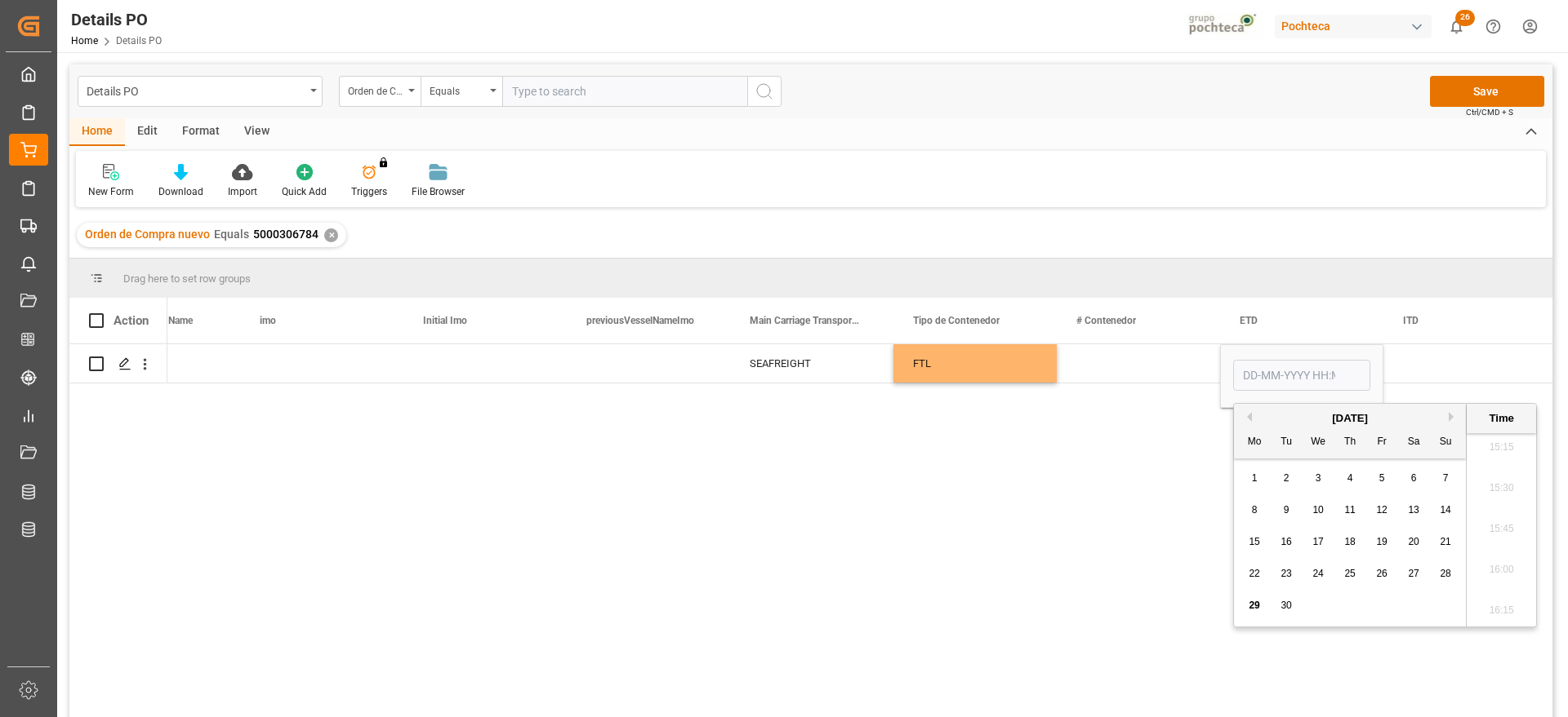
click at [1383, 571] on span "26" at bounding box center [1382, 573] width 11 height 12
type input "26-09-2025 00:00"
click at [1416, 356] on div "Press SPACE to select this row." at bounding box center [1465, 363] width 163 height 38
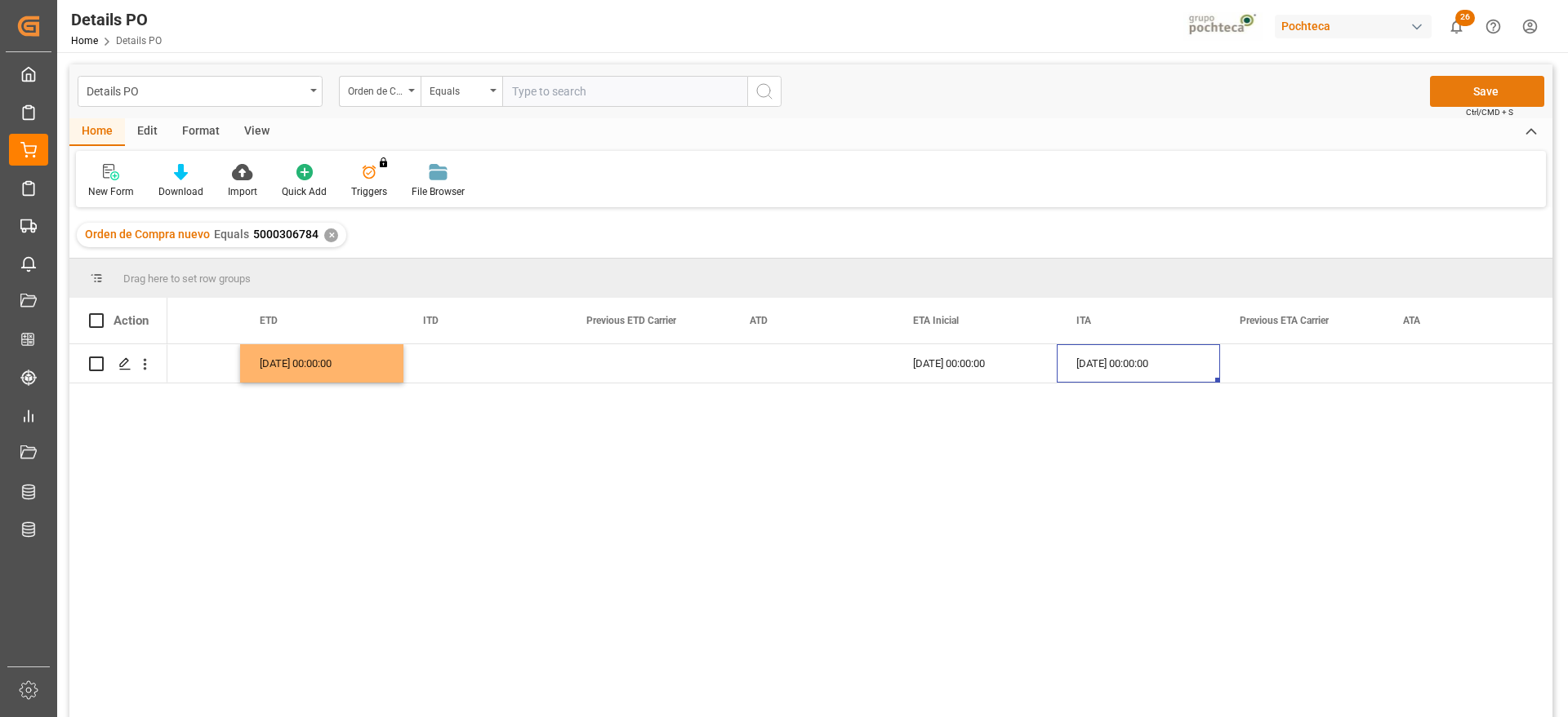
click at [1486, 90] on button "Save" at bounding box center [1487, 91] width 114 height 31
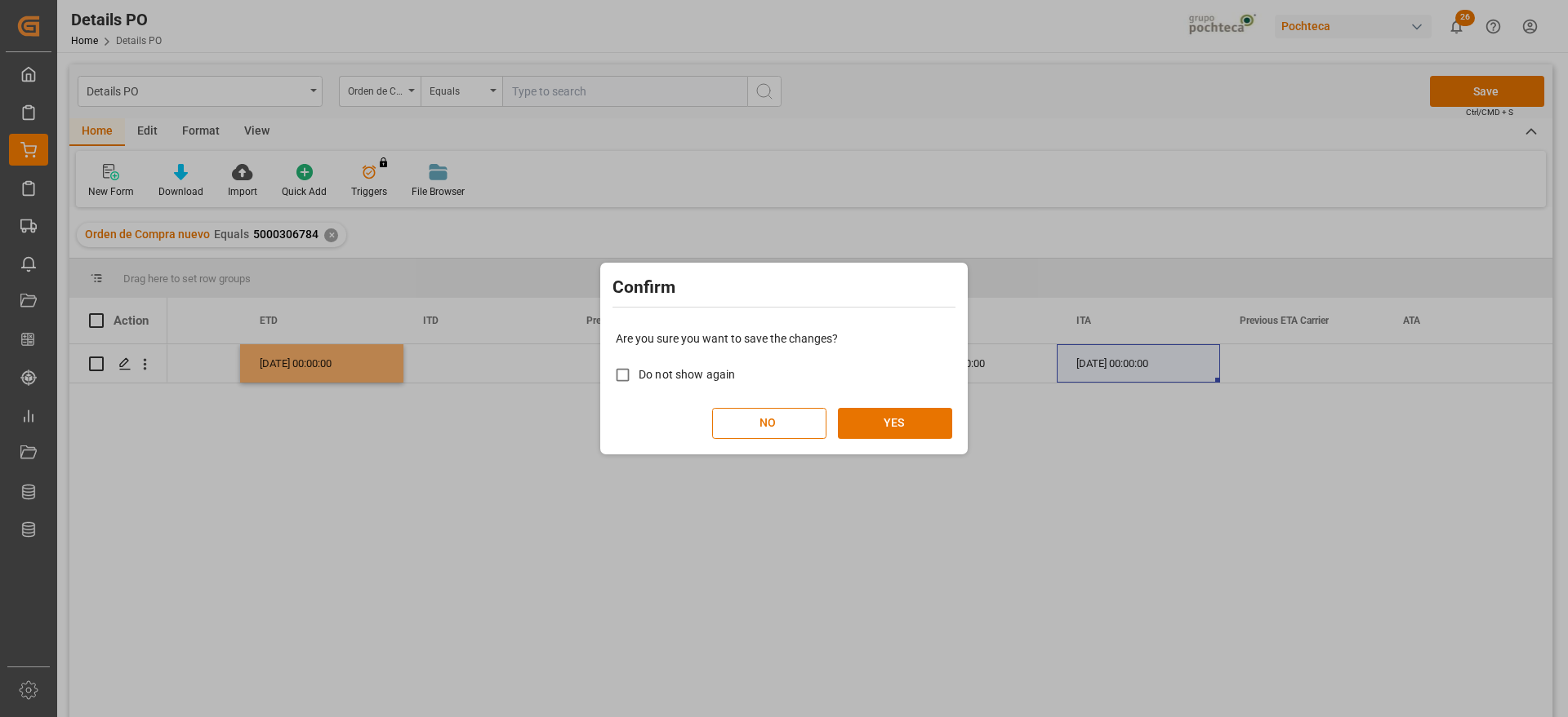
click at [928, 405] on div "Are you sure you want to save the changes? Do not show again NO YES" at bounding box center [784, 384] width 359 height 131
click at [909, 432] on button "YES" at bounding box center [895, 423] width 114 height 31
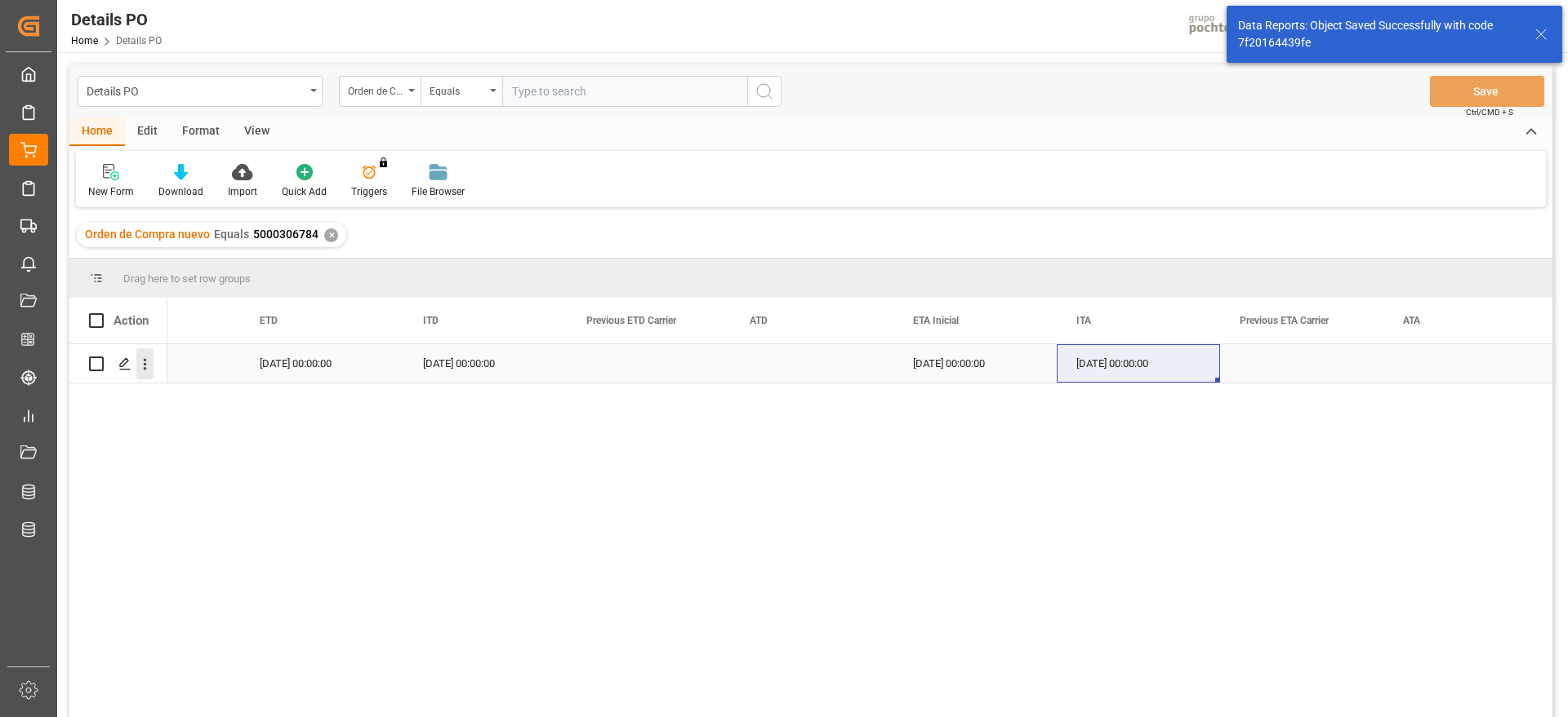
click at [152, 356] on icon "open menu" at bounding box center [145, 363] width 17 height 17
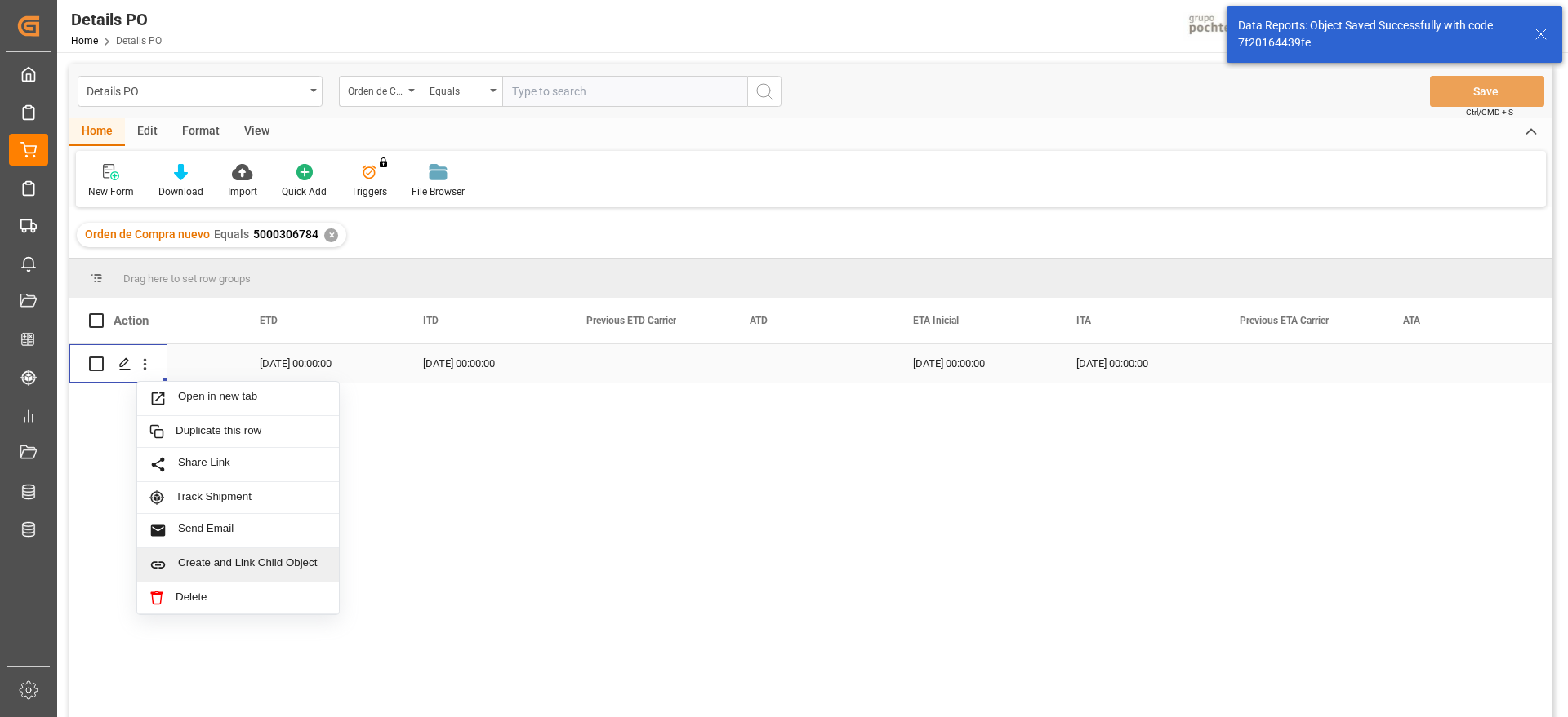
click at [220, 559] on span "Create and Link Child Object" at bounding box center [252, 564] width 148 height 17
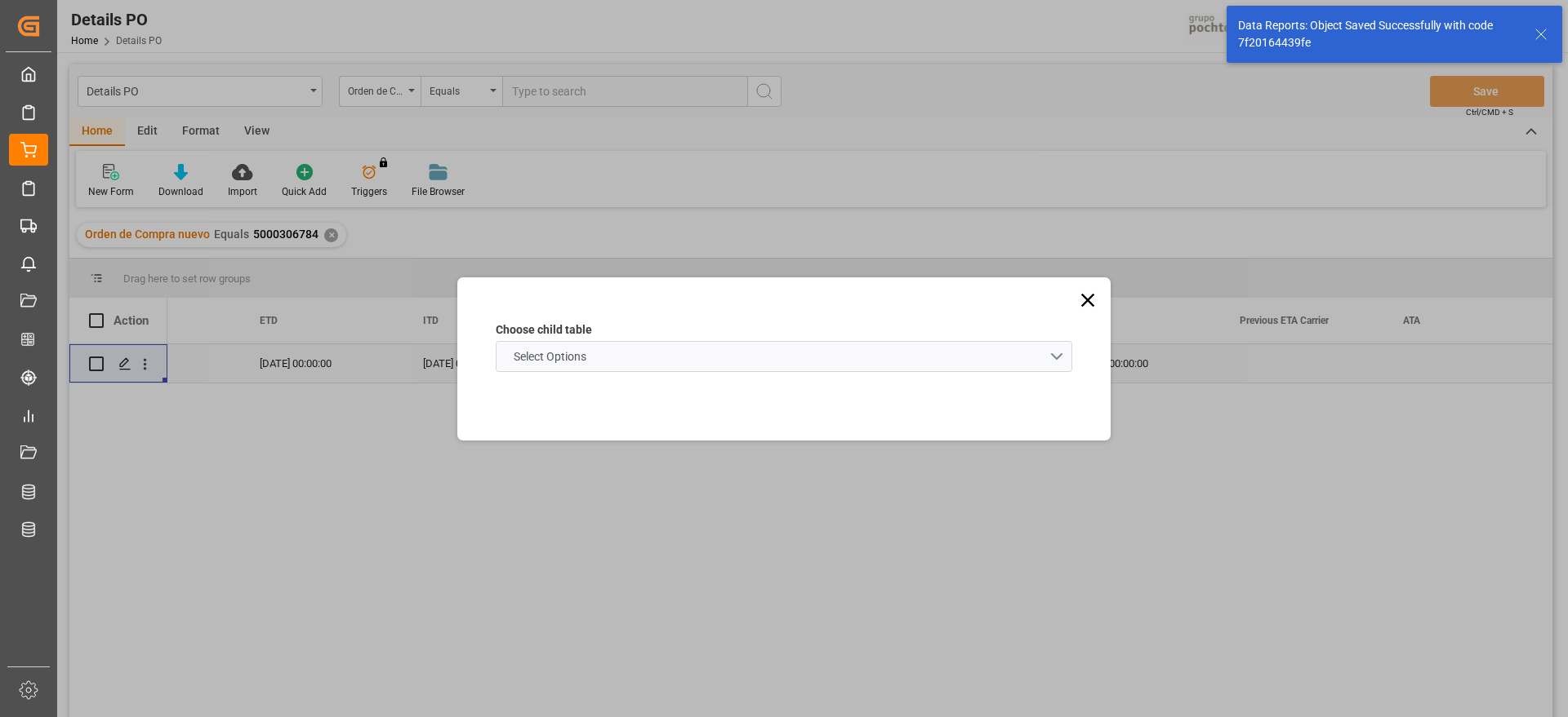
click at [651, 362] on schema "Select Options" at bounding box center [784, 356] width 576 height 31
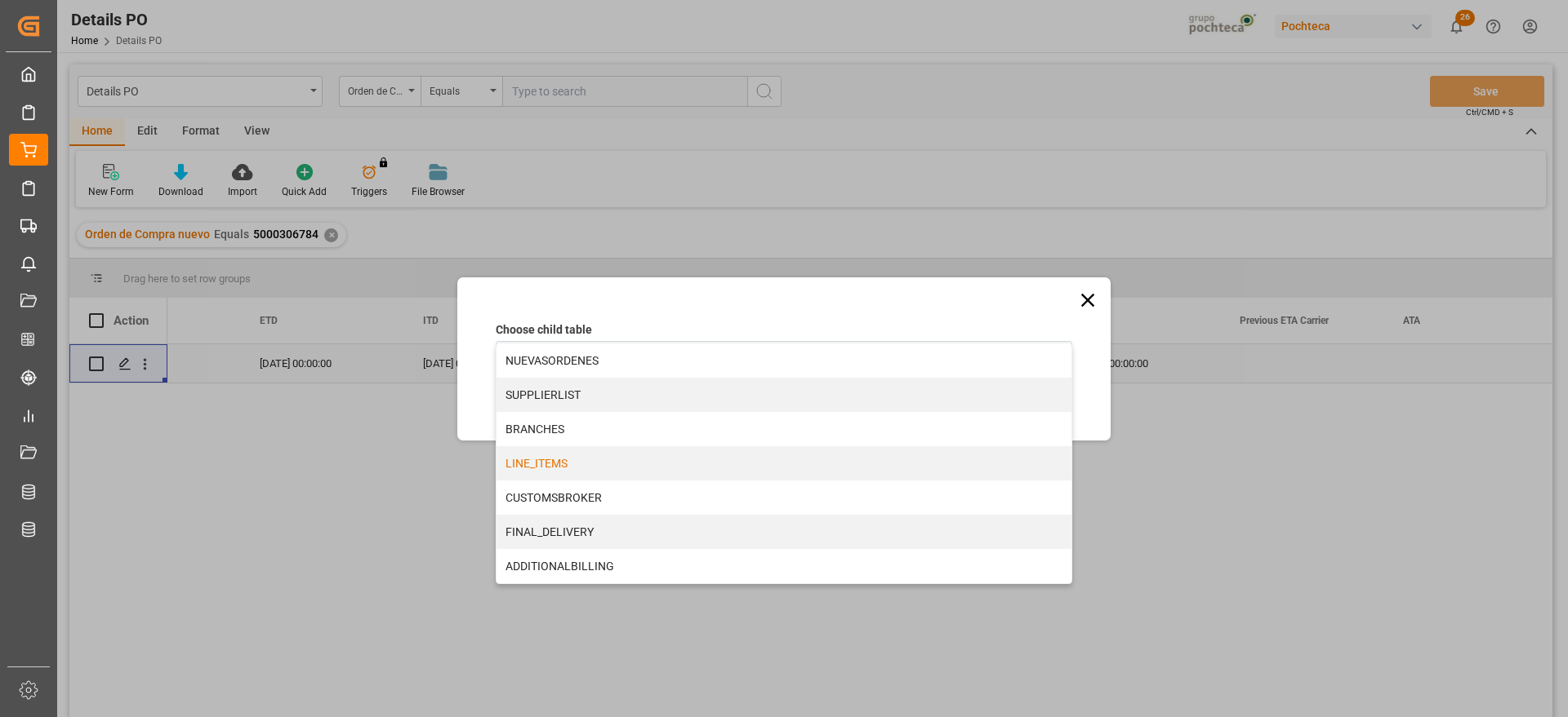
click at [581, 464] on div "LINE_ITEMS" at bounding box center [784, 464] width 575 height 34
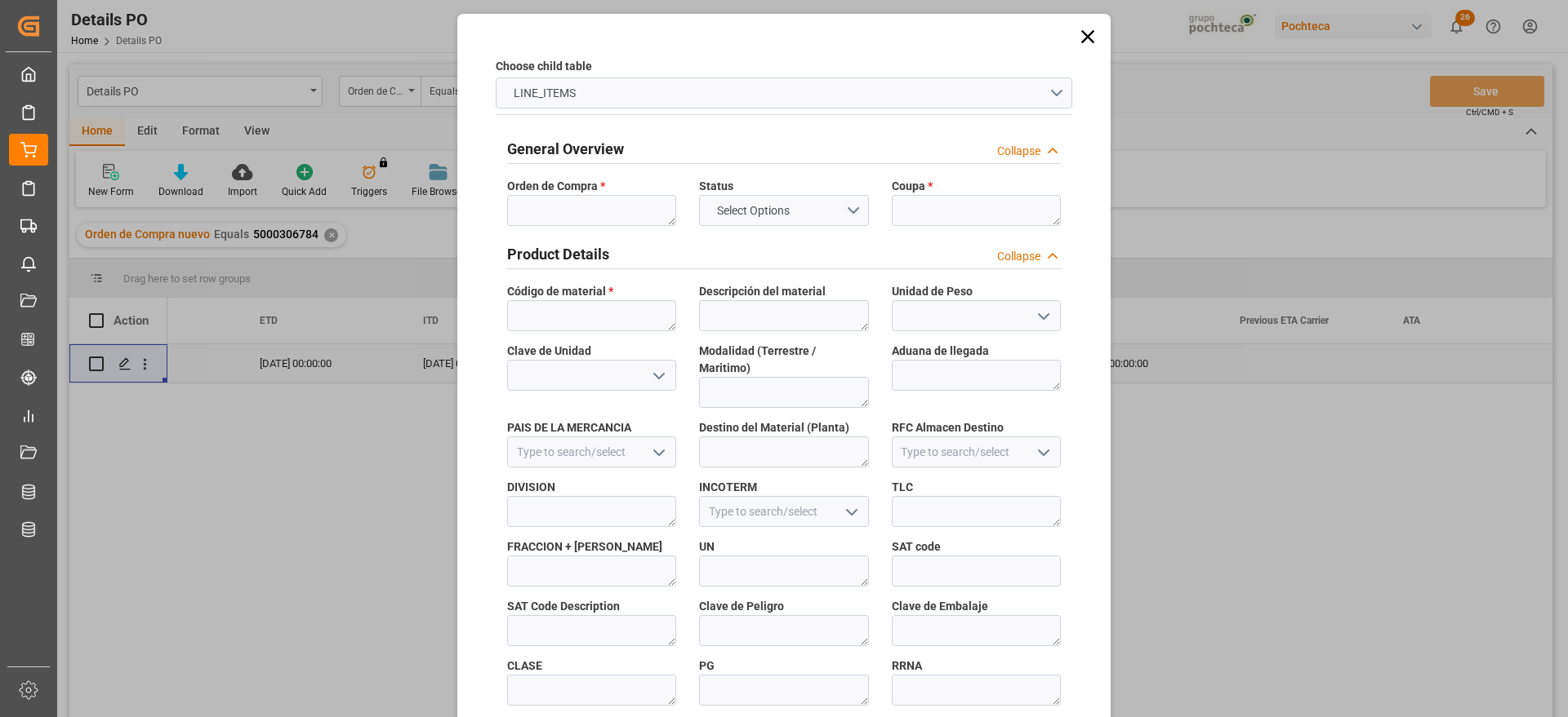
click at [577, 227] on div "Orden de Compra *" at bounding box center [592, 202] width 192 height 60
click at [573, 212] on textarea at bounding box center [591, 211] width 169 height 31
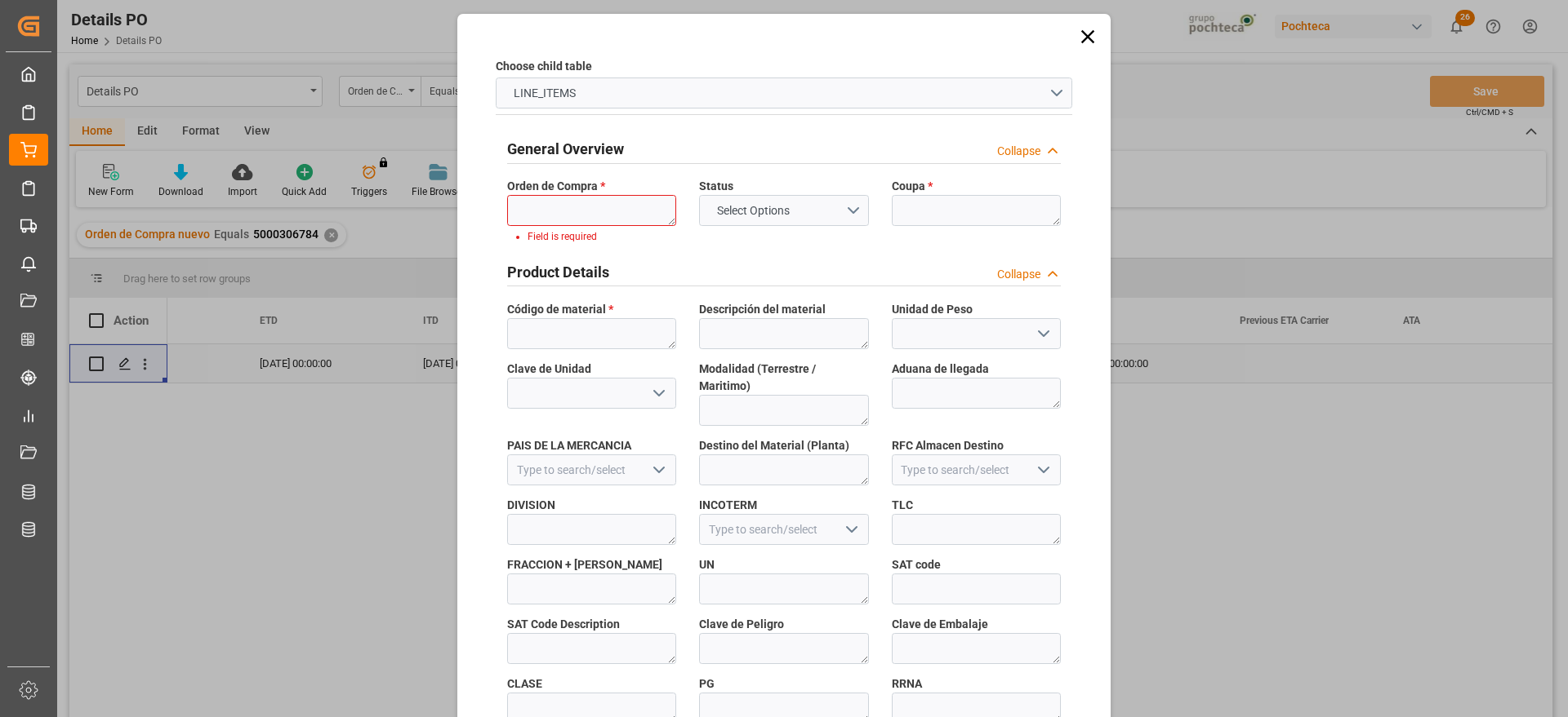
click at [1082, 33] on icon at bounding box center [1088, 36] width 13 height 13
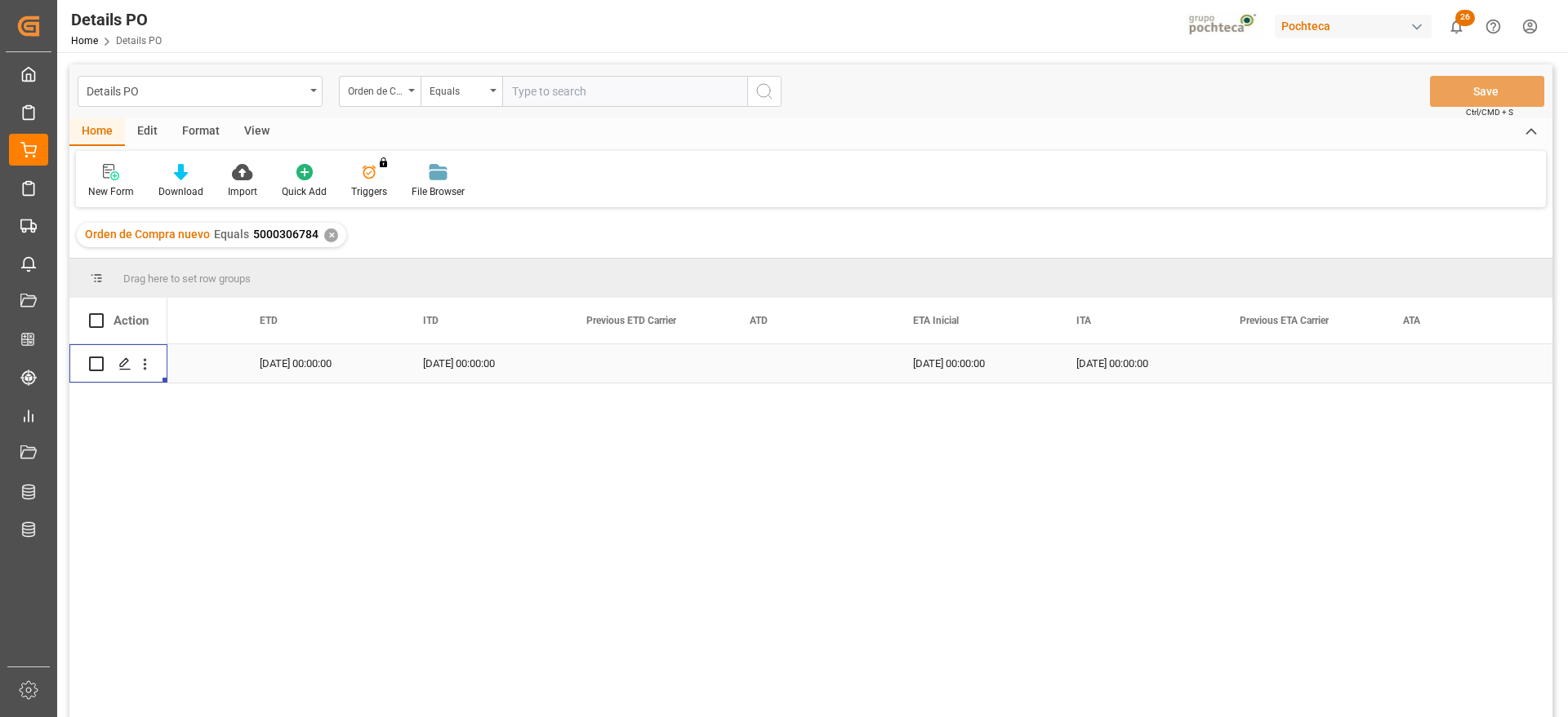
click at [262, 231] on span "5000306784" at bounding box center [286, 234] width 65 height 13
copy div "nuevo Equals 5000306784"
click at [274, 234] on span "5000306784" at bounding box center [286, 234] width 65 height 13
drag, startPoint x: 246, startPoint y: 237, endPoint x: 313, endPoint y: 239, distance: 67.0
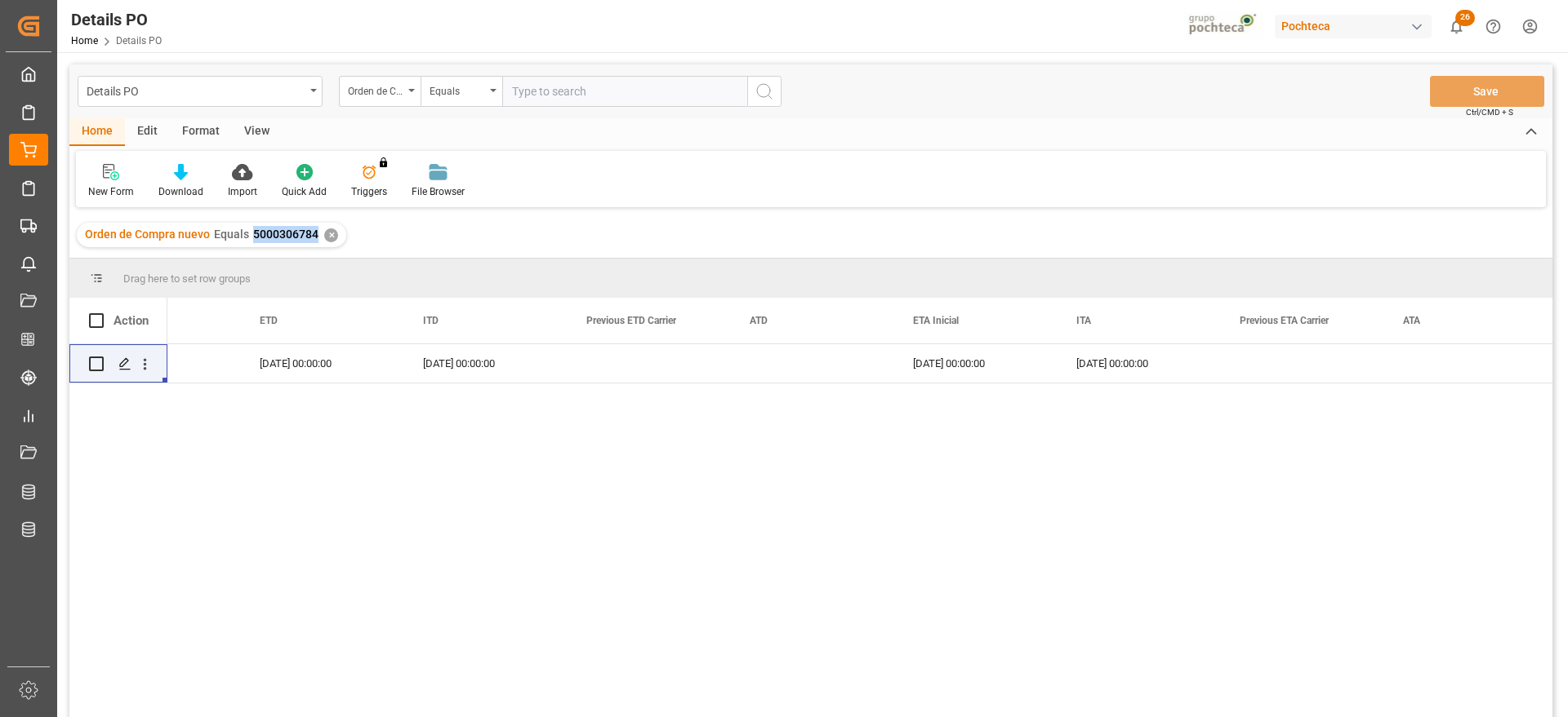
click at [313, 239] on div "Orden de Compra nuevo Equals 5000306784" at bounding box center [202, 234] width 233 height 17
copy span "5000306784"
click at [147, 361] on icon "open menu" at bounding box center [145, 363] width 17 height 17
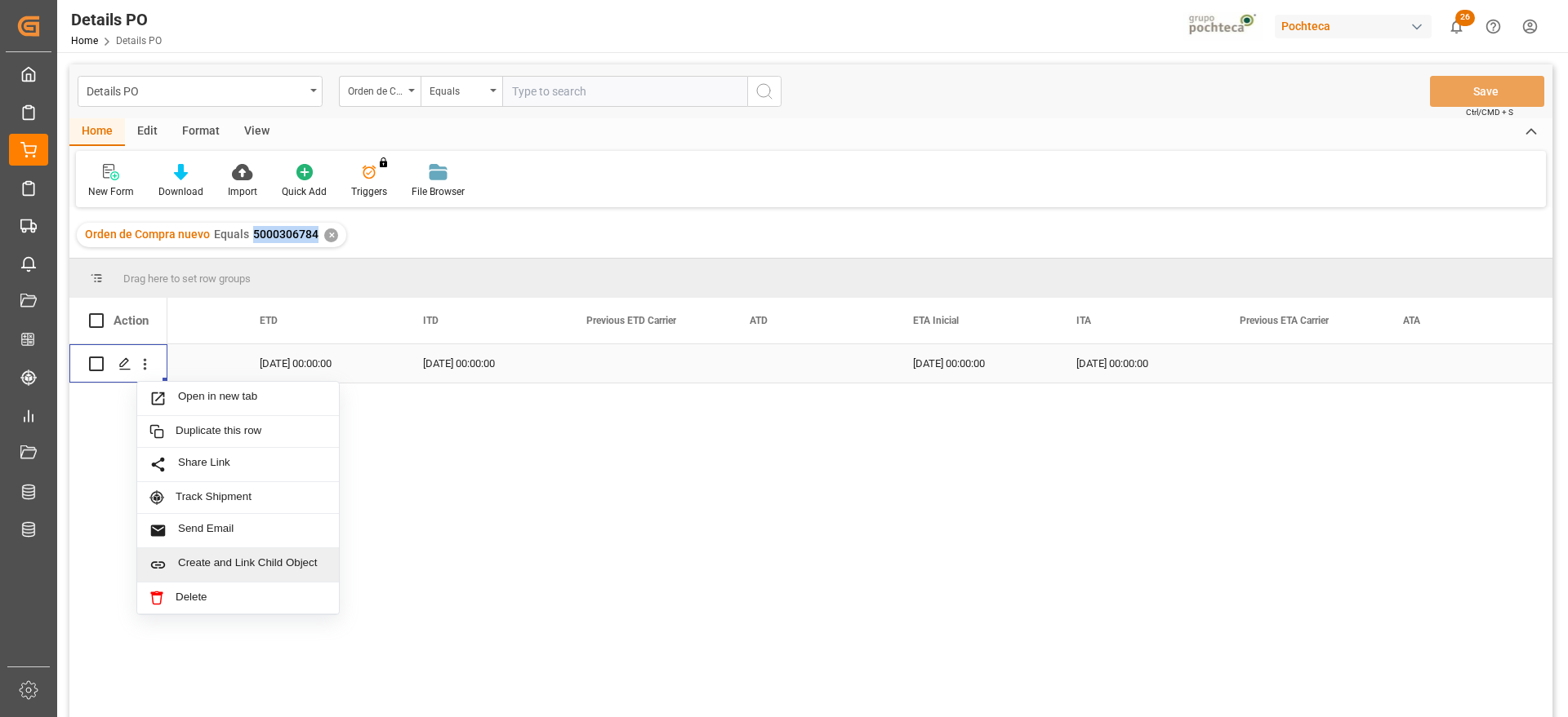
click at [252, 563] on span "Create and Link Child Object" at bounding box center [252, 564] width 148 height 17
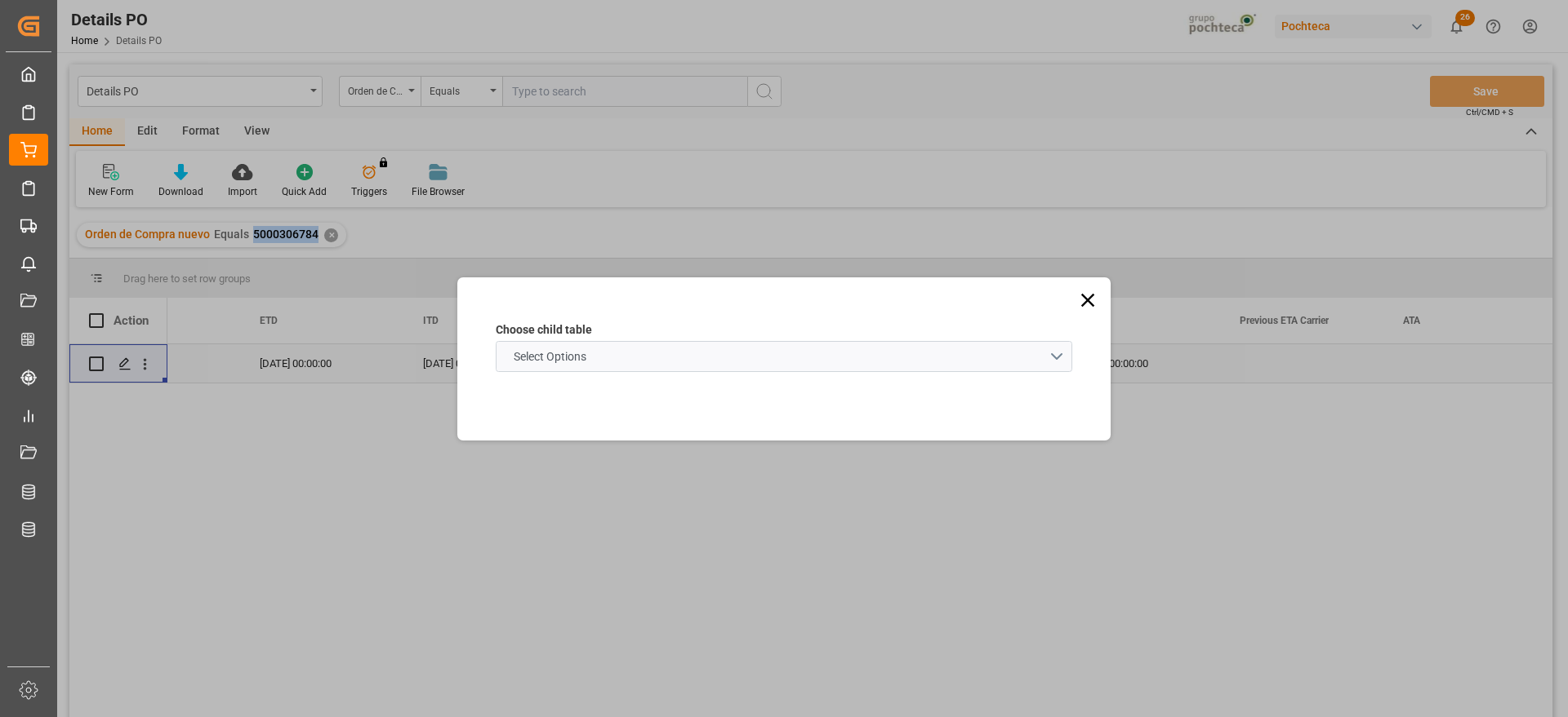
click at [668, 344] on schema "Select Options" at bounding box center [784, 356] width 576 height 31
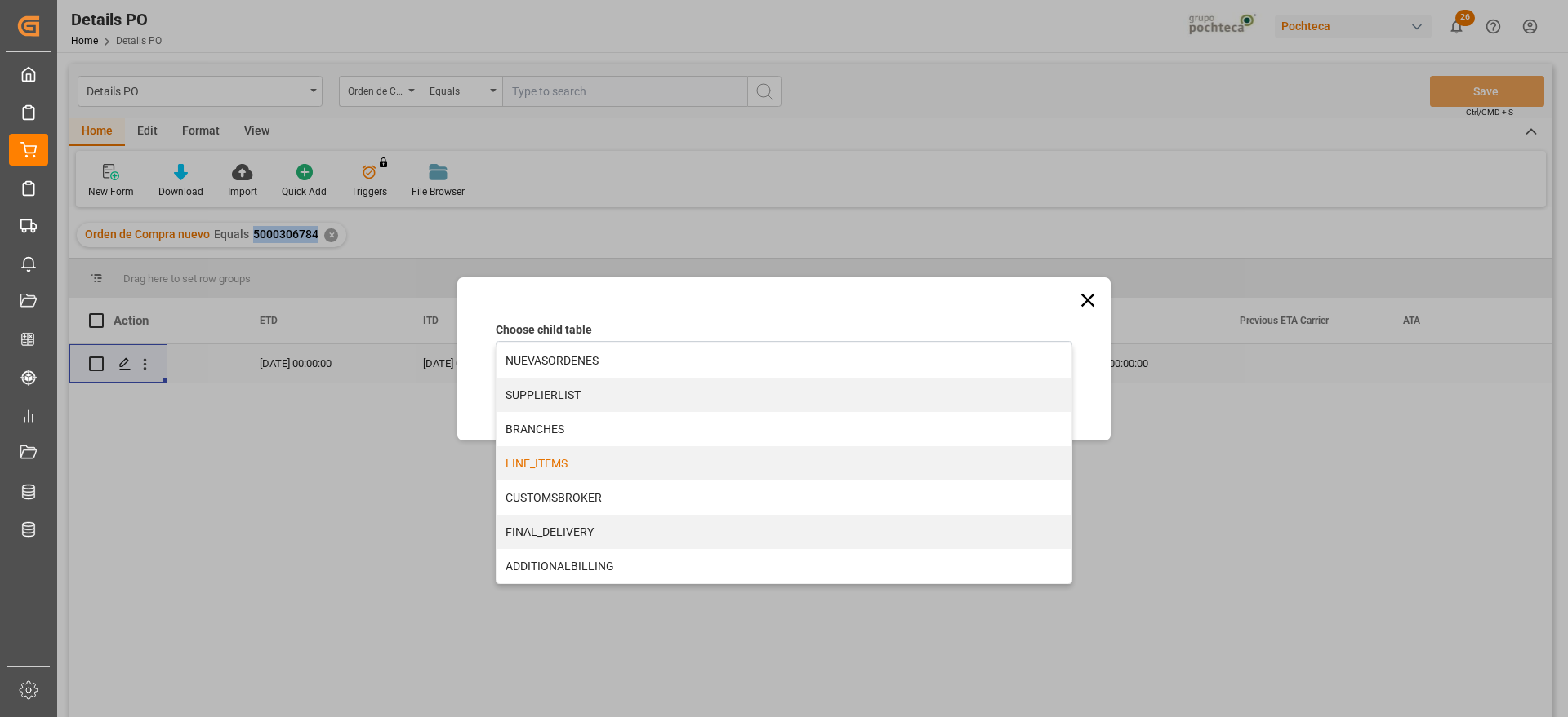
click at [584, 473] on div "LINE_ITEMS" at bounding box center [784, 464] width 575 height 34
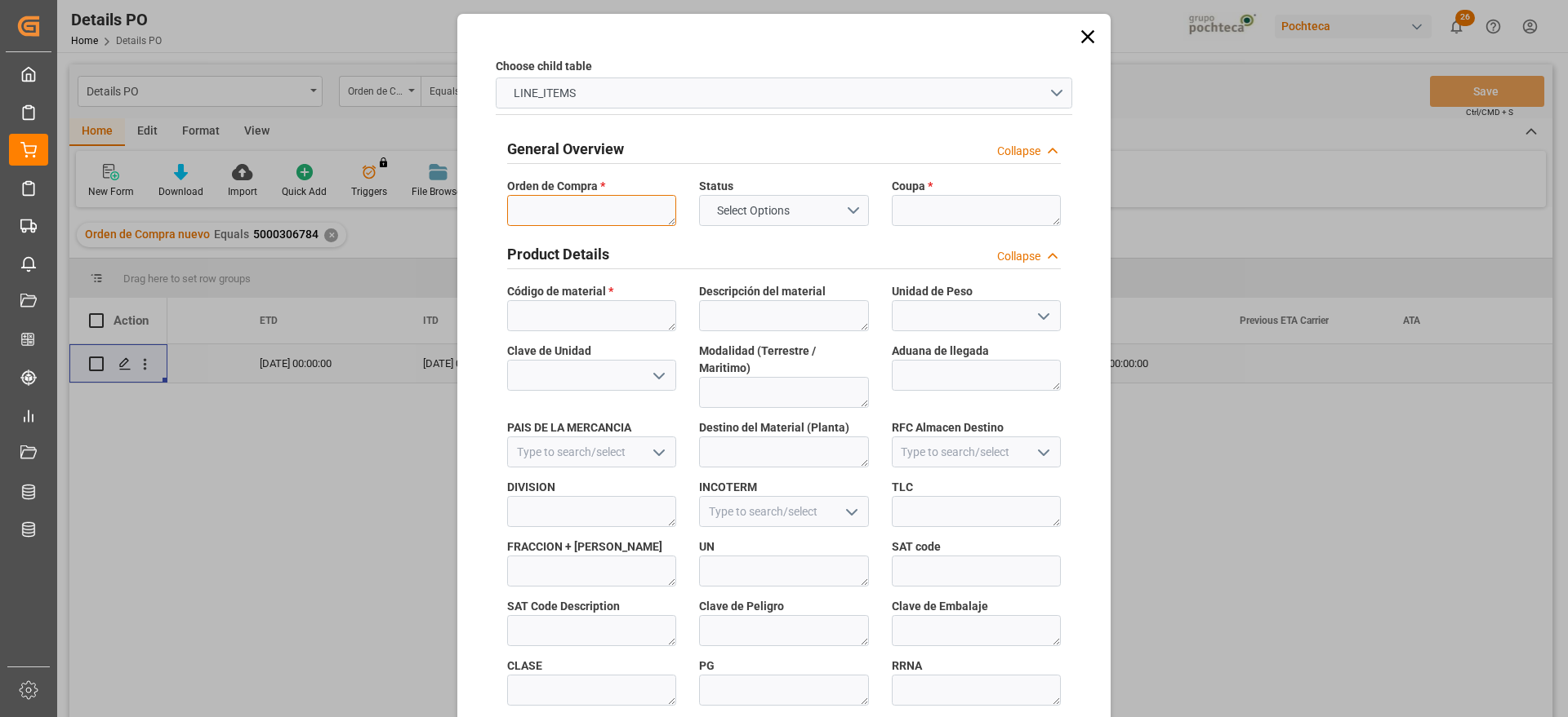
click at [600, 222] on textarea at bounding box center [591, 211] width 169 height 31
paste textarea "5000306784"
type textarea "5000306784"
click at [914, 209] on textarea at bounding box center [975, 211] width 169 height 31
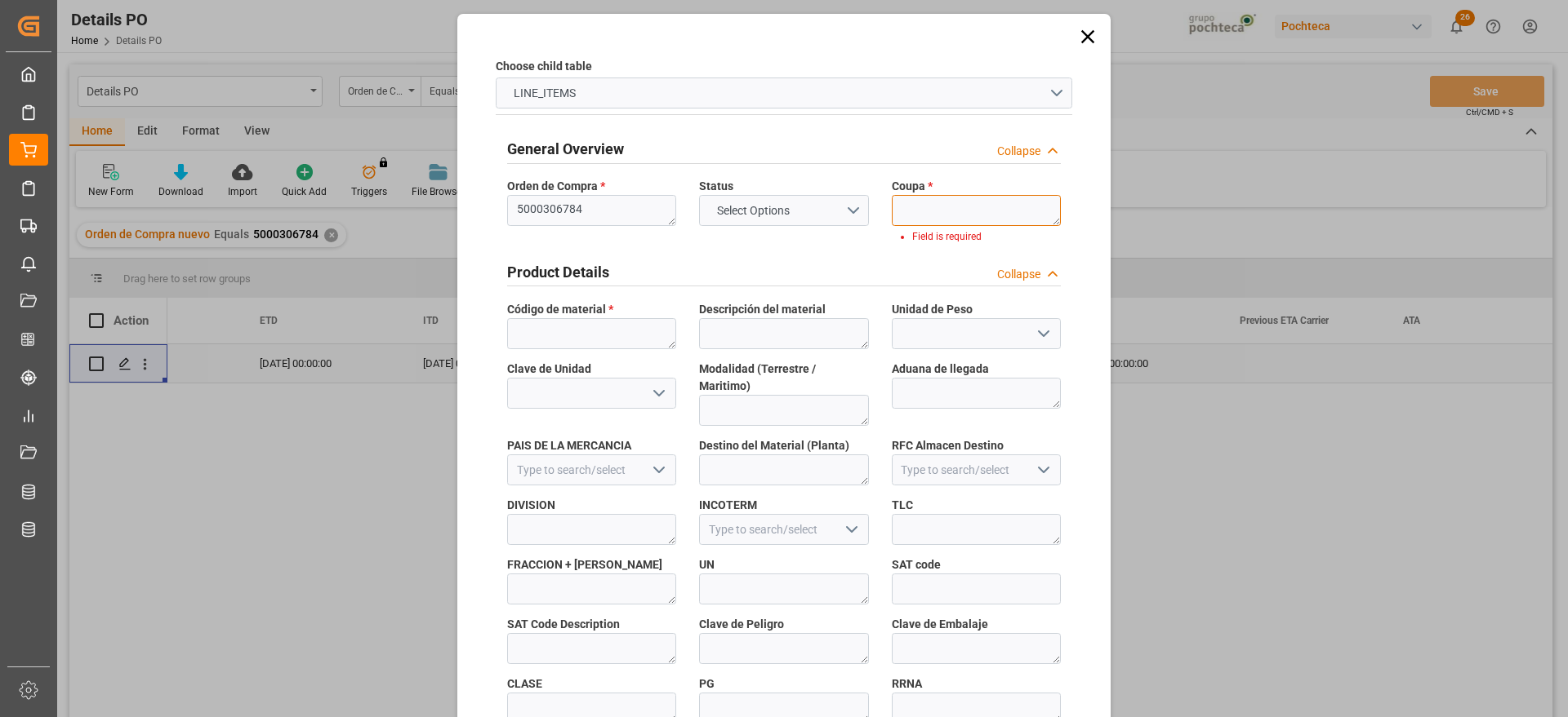
paste textarea "194853"
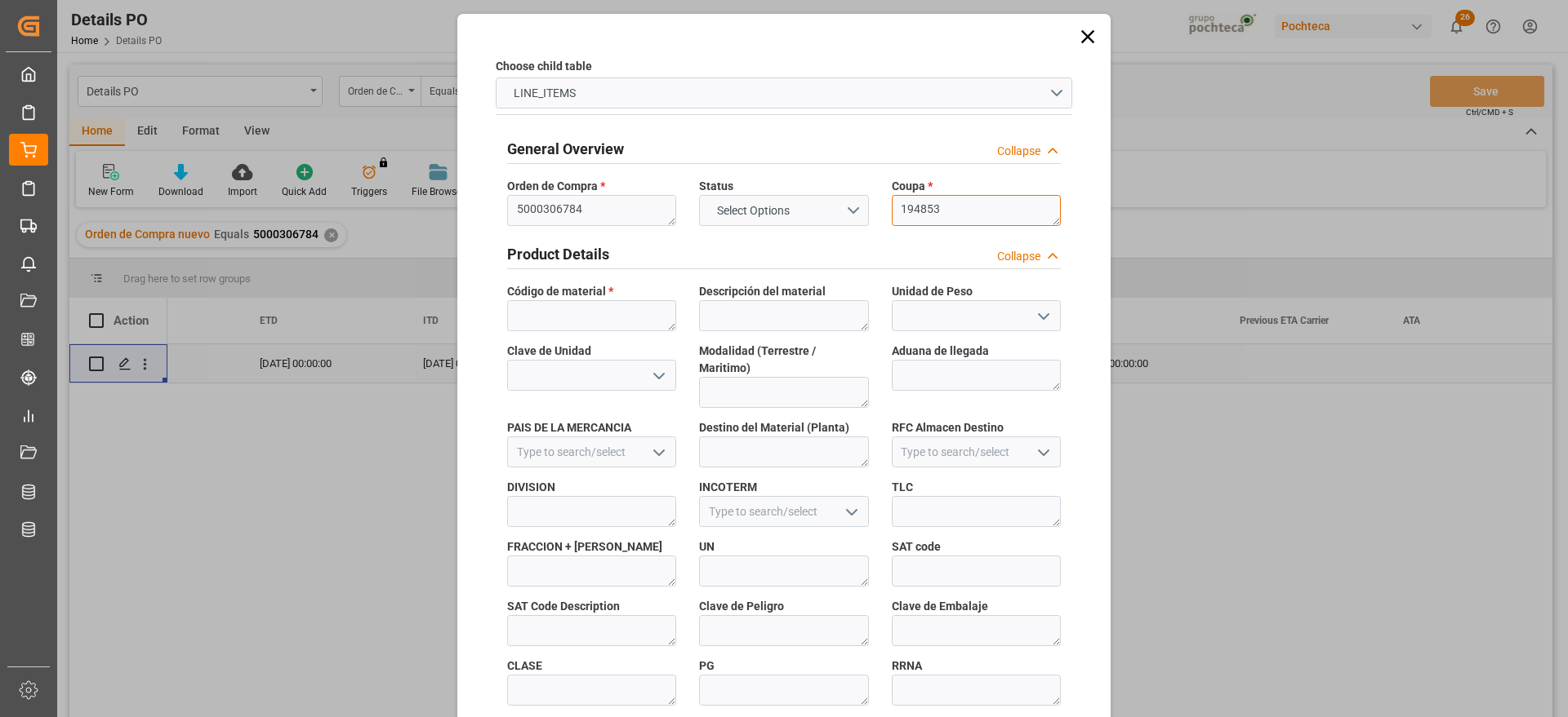
scroll to position [0, 0]
type textarea "194853"
click at [611, 311] on textarea at bounding box center [591, 316] width 169 height 31
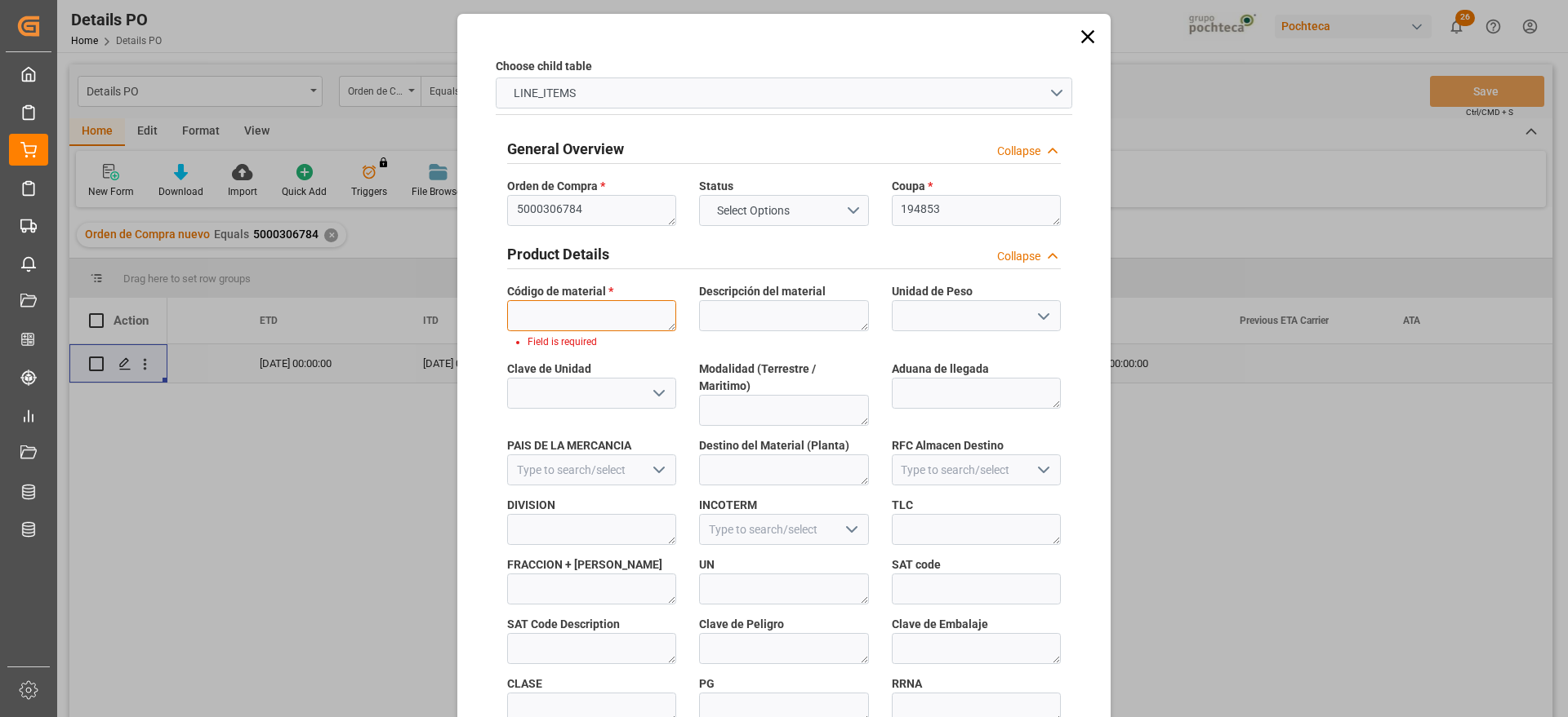
paste textarea "66723"
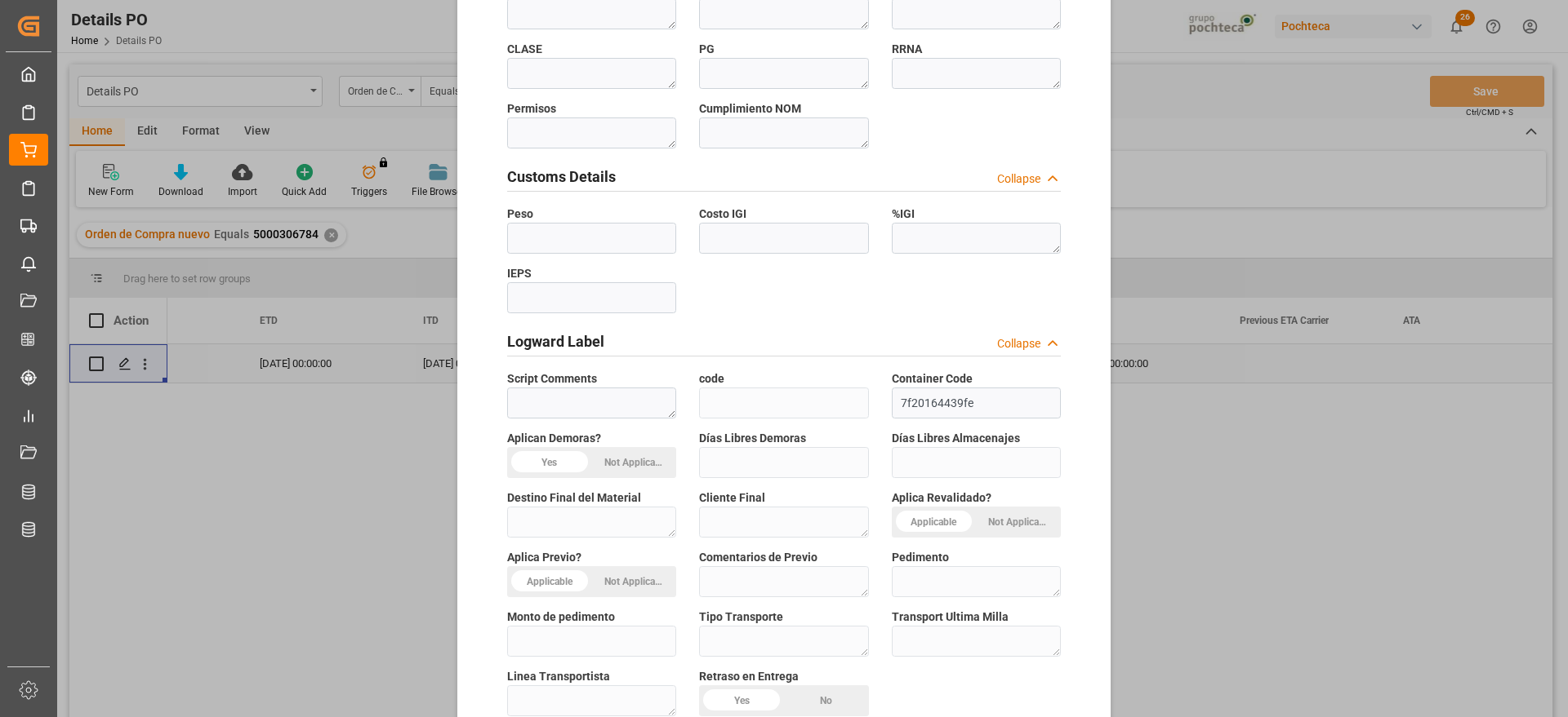
scroll to position [699, 0]
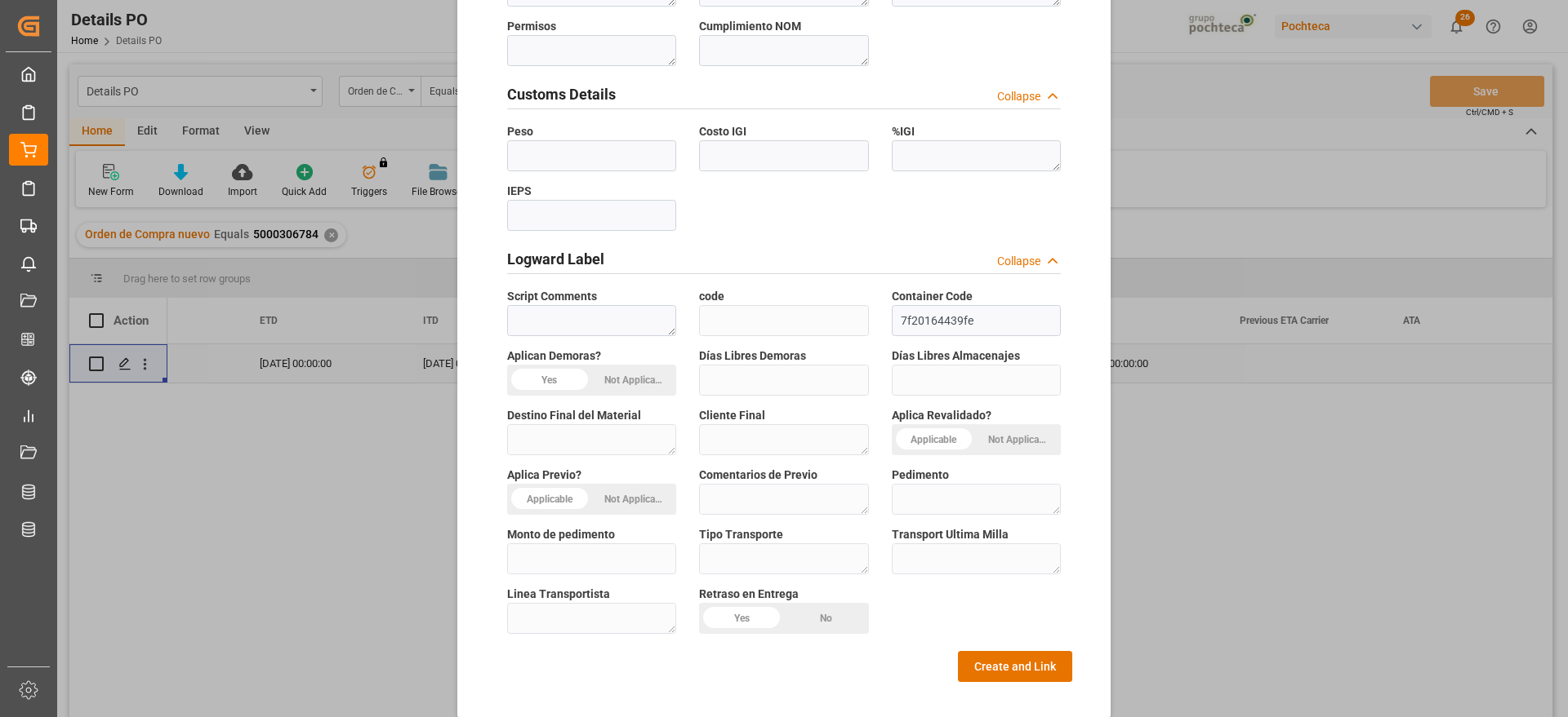
type textarea "66723"
click at [994, 627] on div "General Overview Collapse Orden de Compra * 5000306784 Status Select Options Co…" at bounding box center [784, 54] width 576 height 1255
click at [989, 651] on button "Create and Link" at bounding box center [1015, 666] width 114 height 31
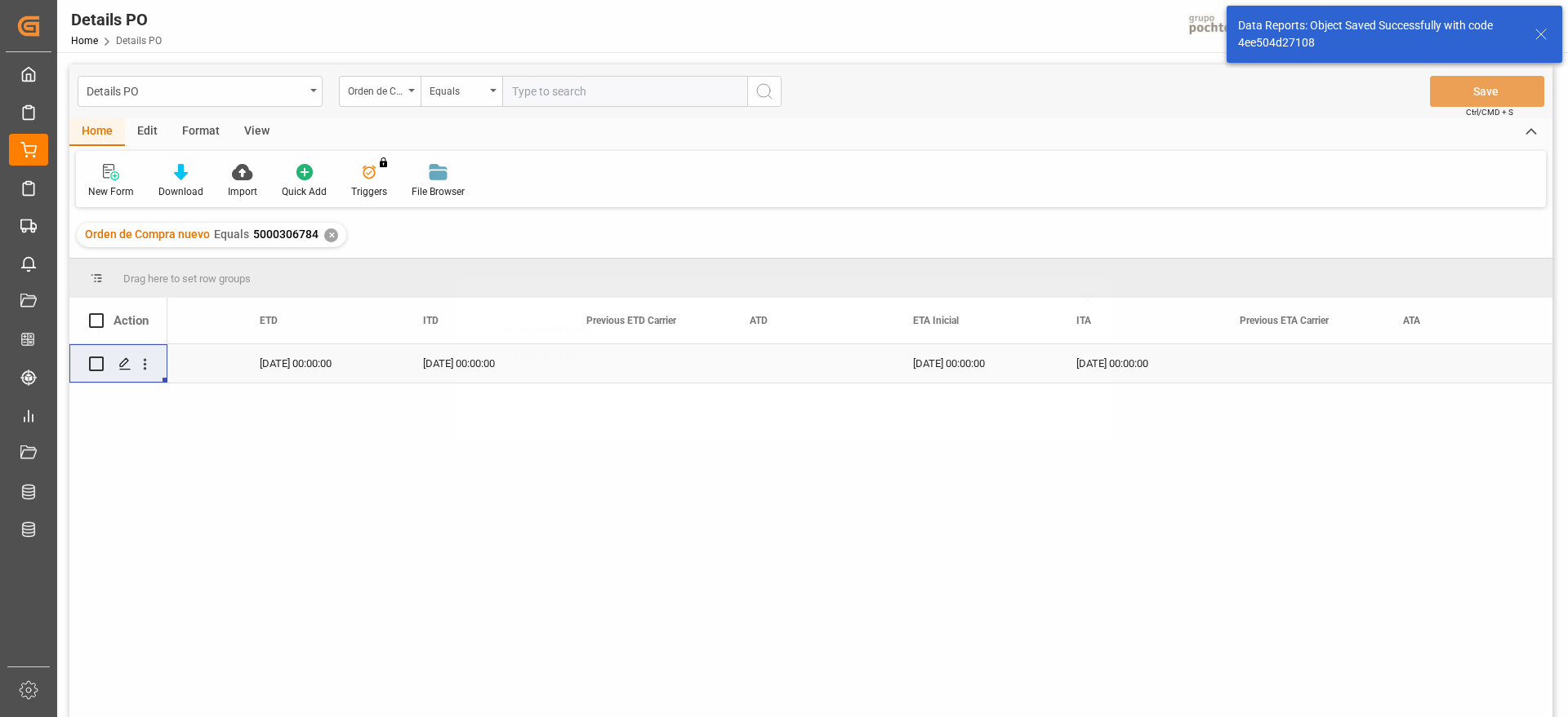
scroll to position [0, 0]
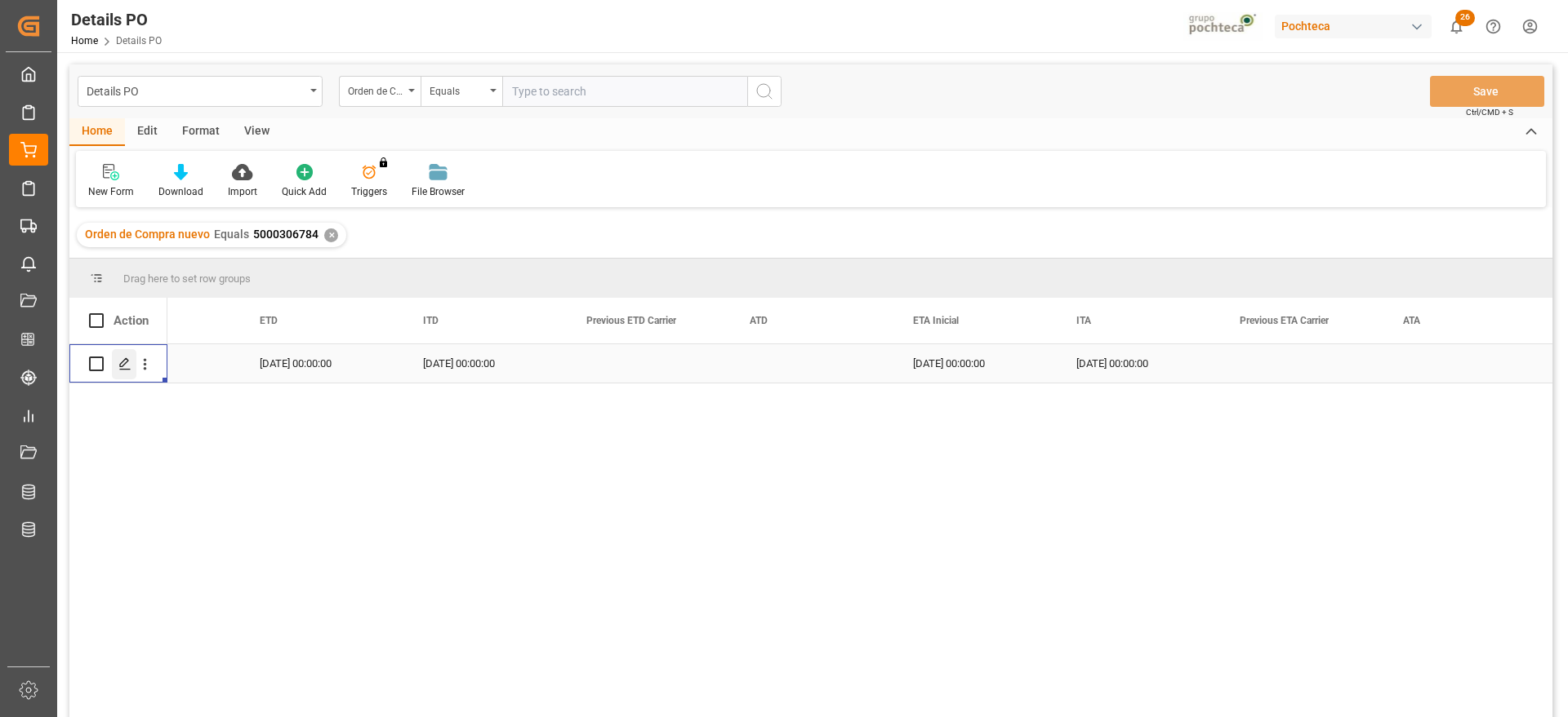
click at [123, 363] on icon "Press SPACE to select this row." at bounding box center [125, 363] width 13 height 13
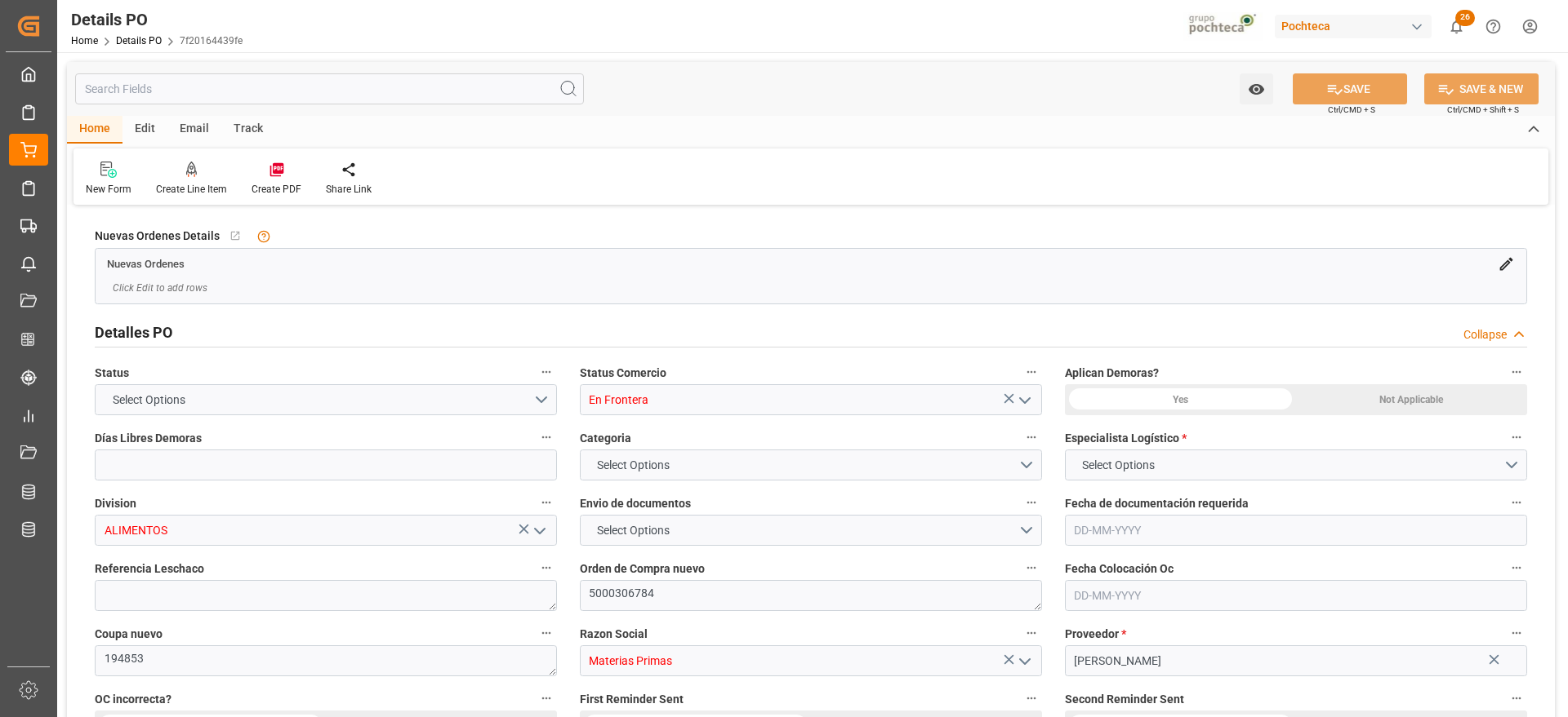
type input "0"
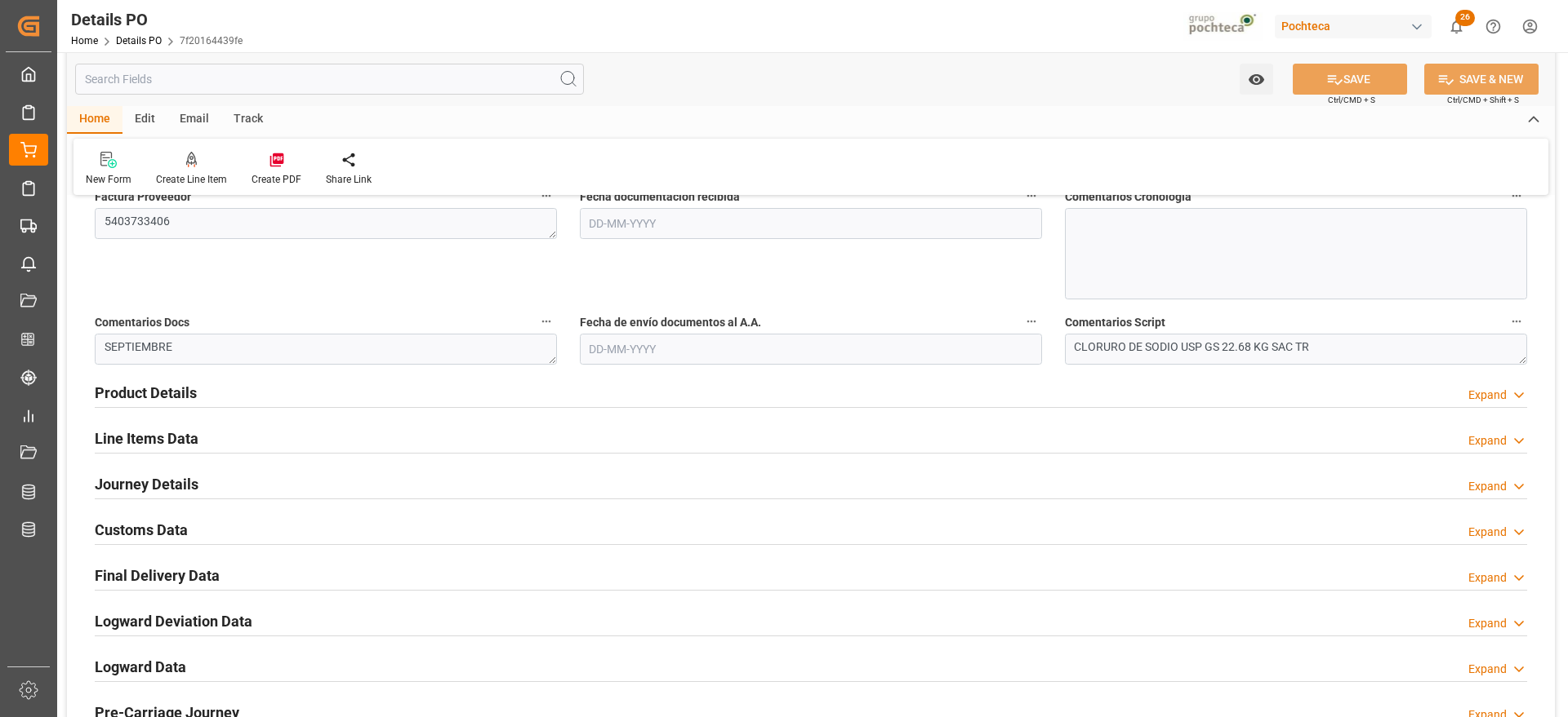
scroll to position [919, 0]
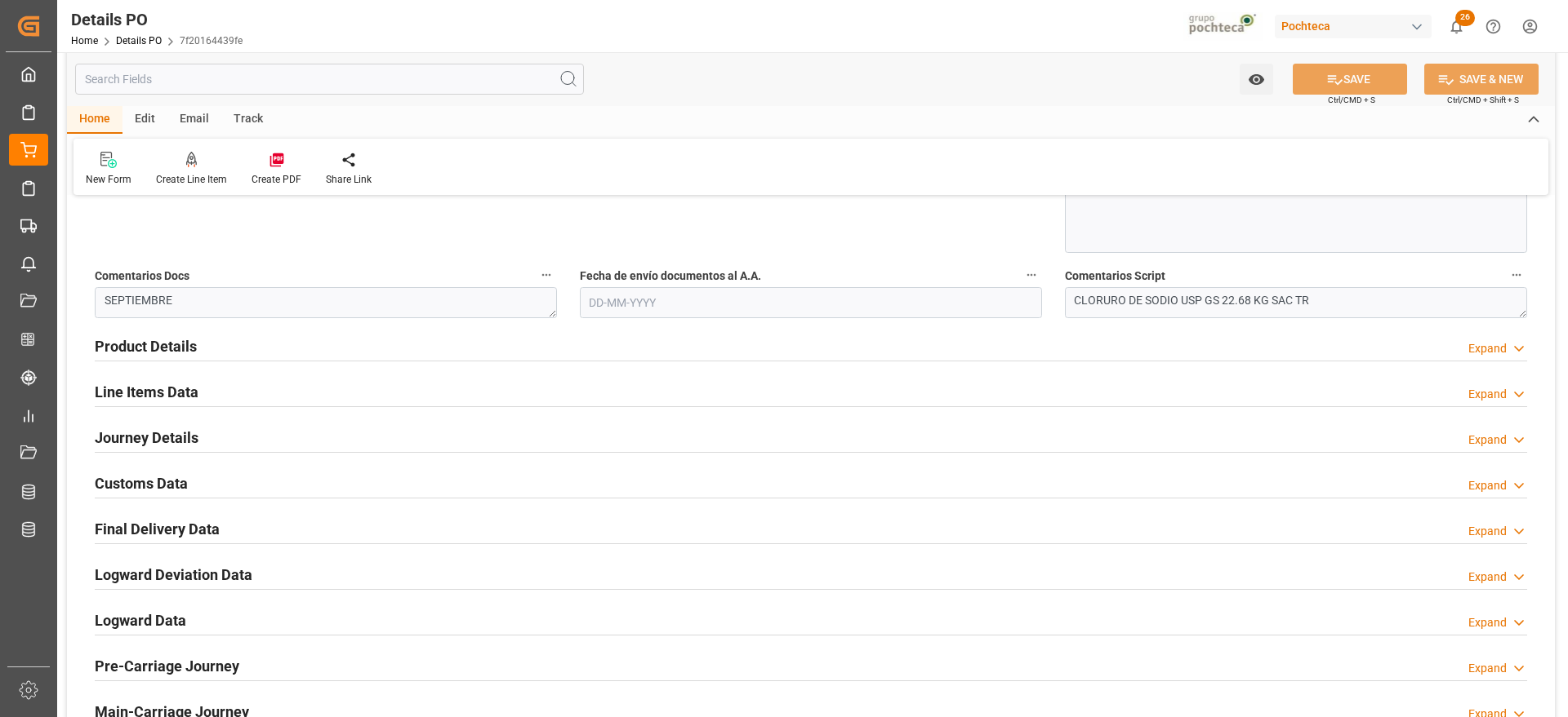
click at [152, 474] on h2 "Customs Data" at bounding box center [141, 484] width 93 height 22
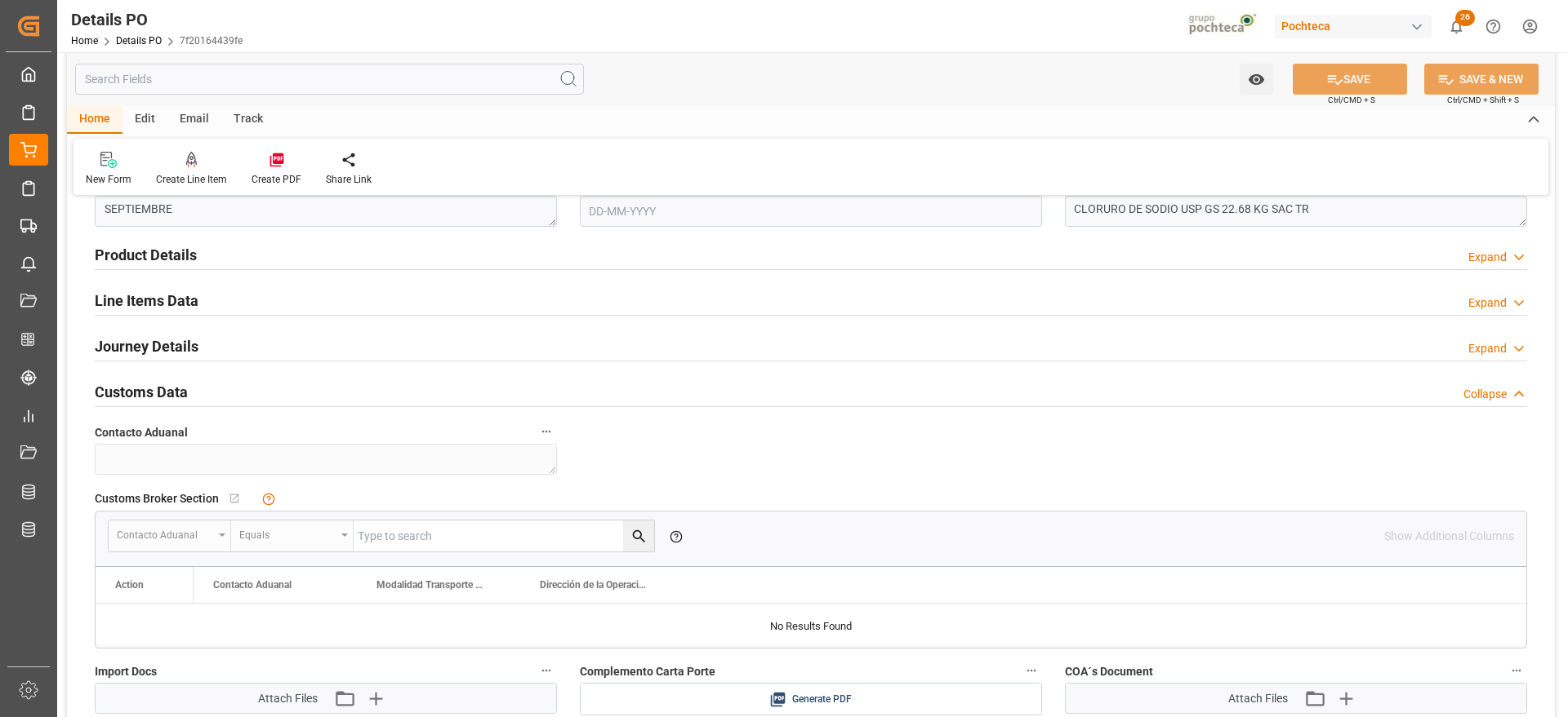
scroll to position [816, 0]
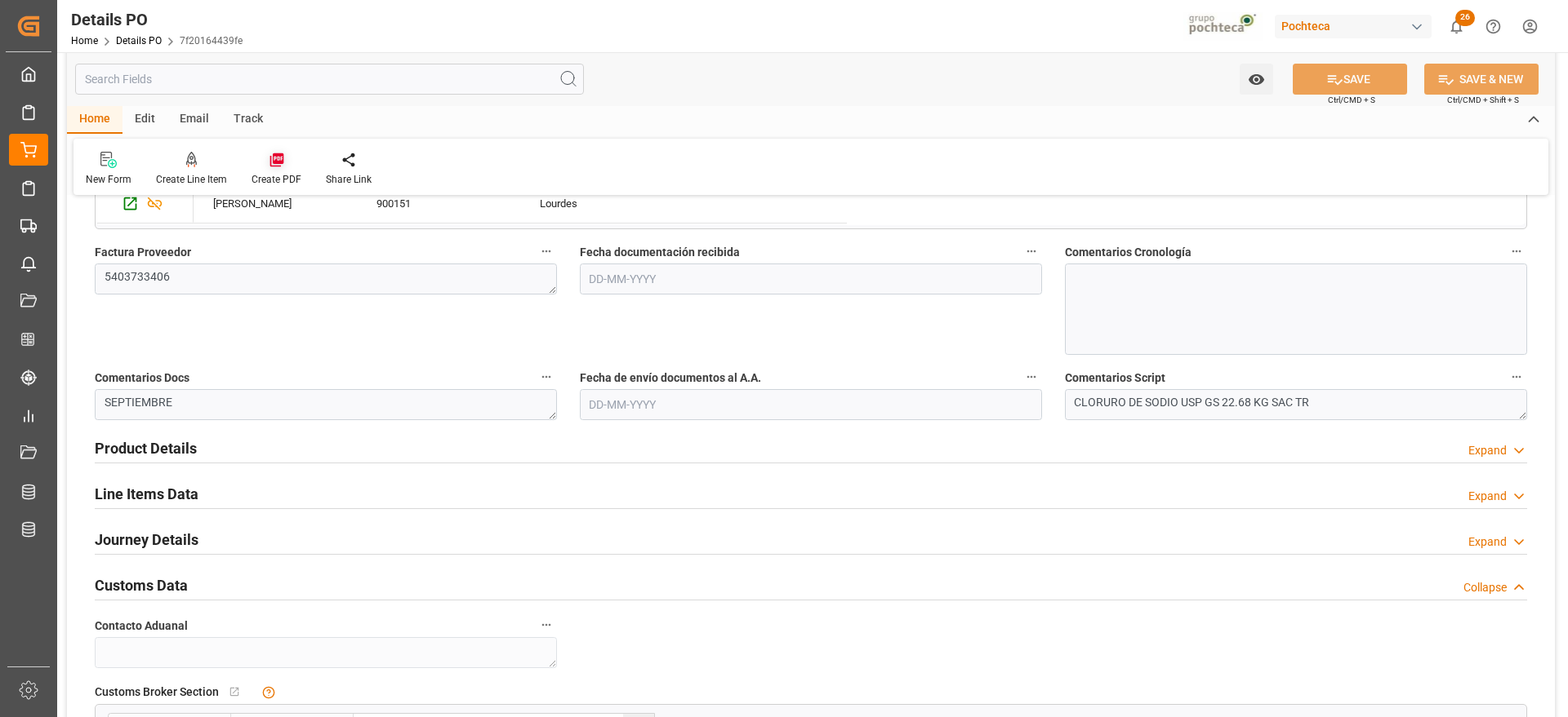
click at [270, 184] on div "Create PDF" at bounding box center [276, 179] width 50 height 14
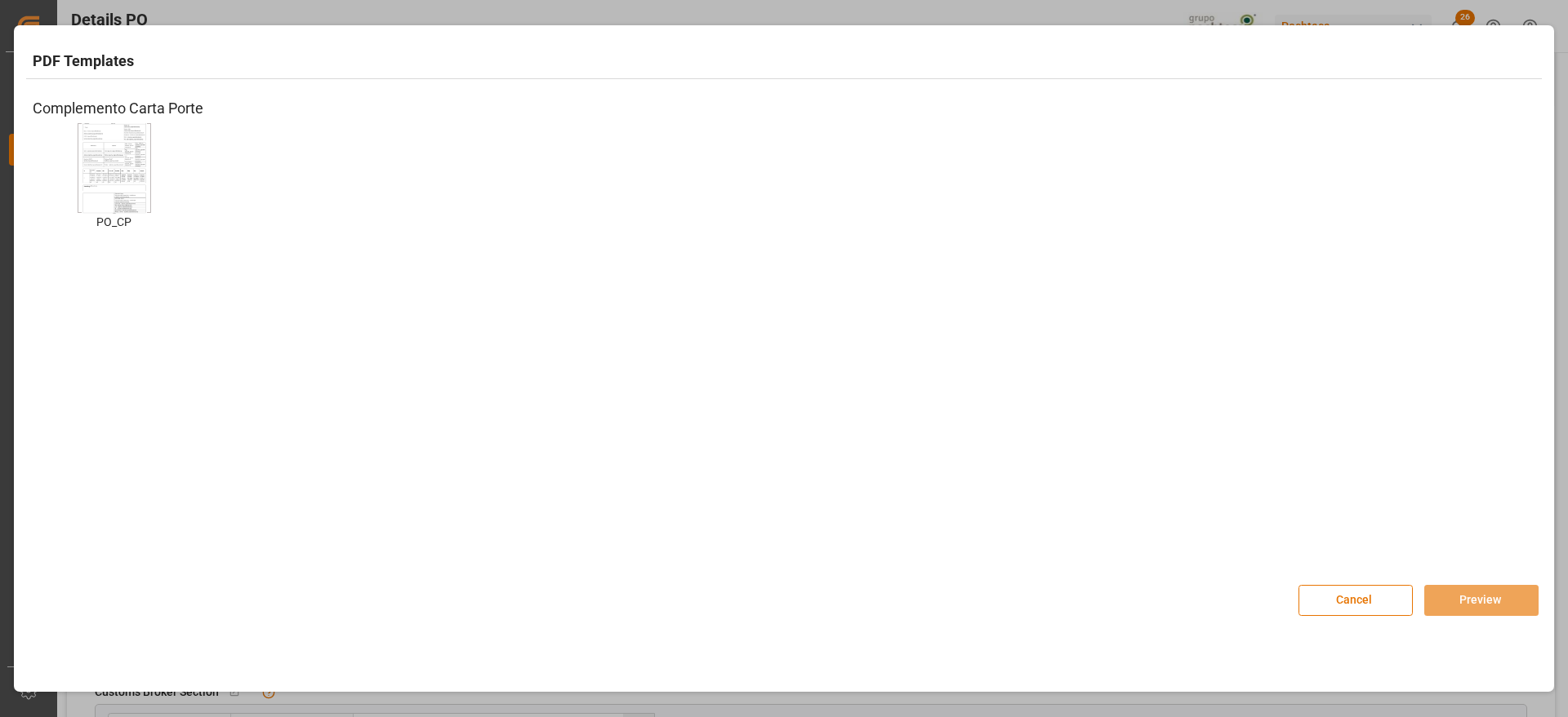
click at [81, 164] on img at bounding box center [114, 167] width 65 height 92
click at [1451, 597] on button "Preview" at bounding box center [1481, 600] width 114 height 31
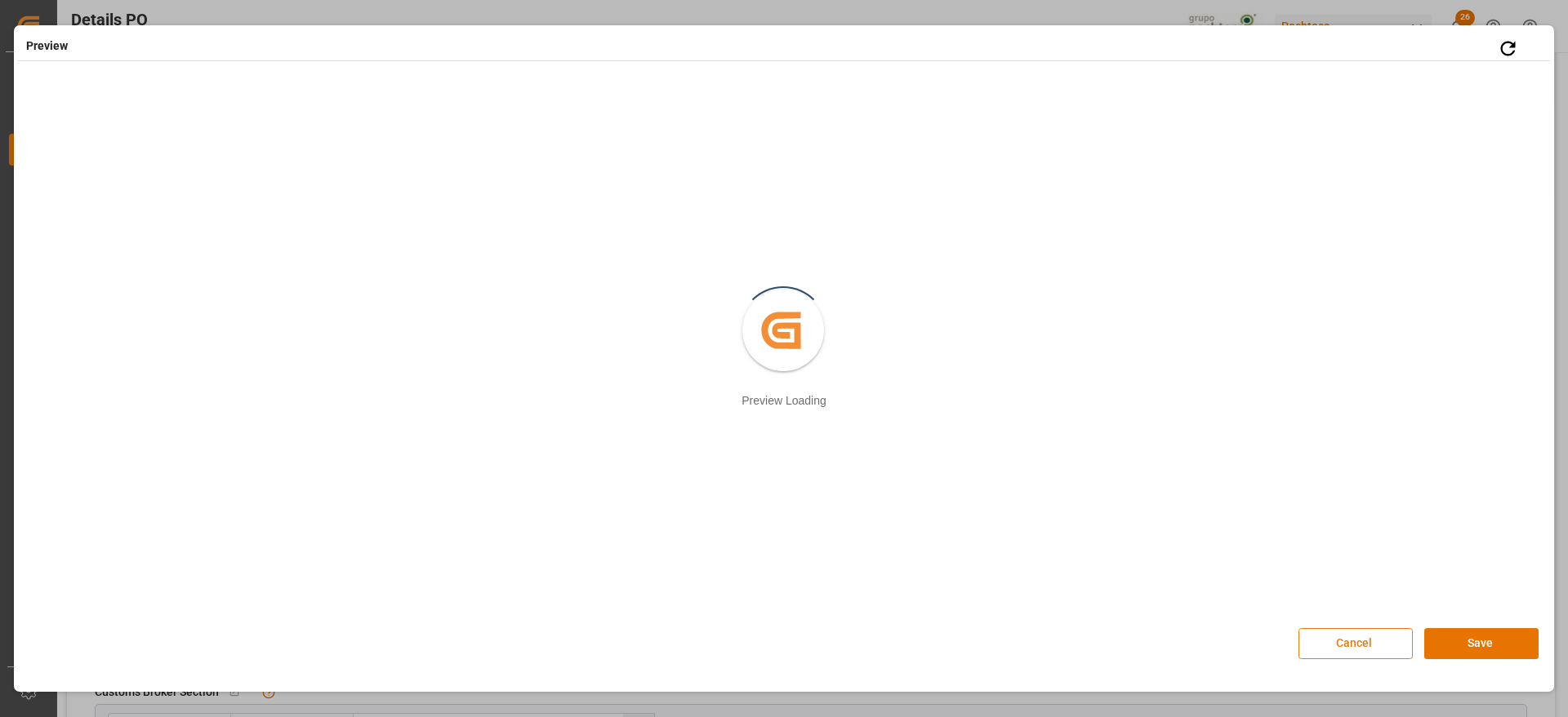
drag, startPoint x: 1482, startPoint y: 644, endPoint x: 1367, endPoint y: 609, distance: 120.2
click at [1482, 642] on button "Save" at bounding box center [1481, 644] width 114 height 31
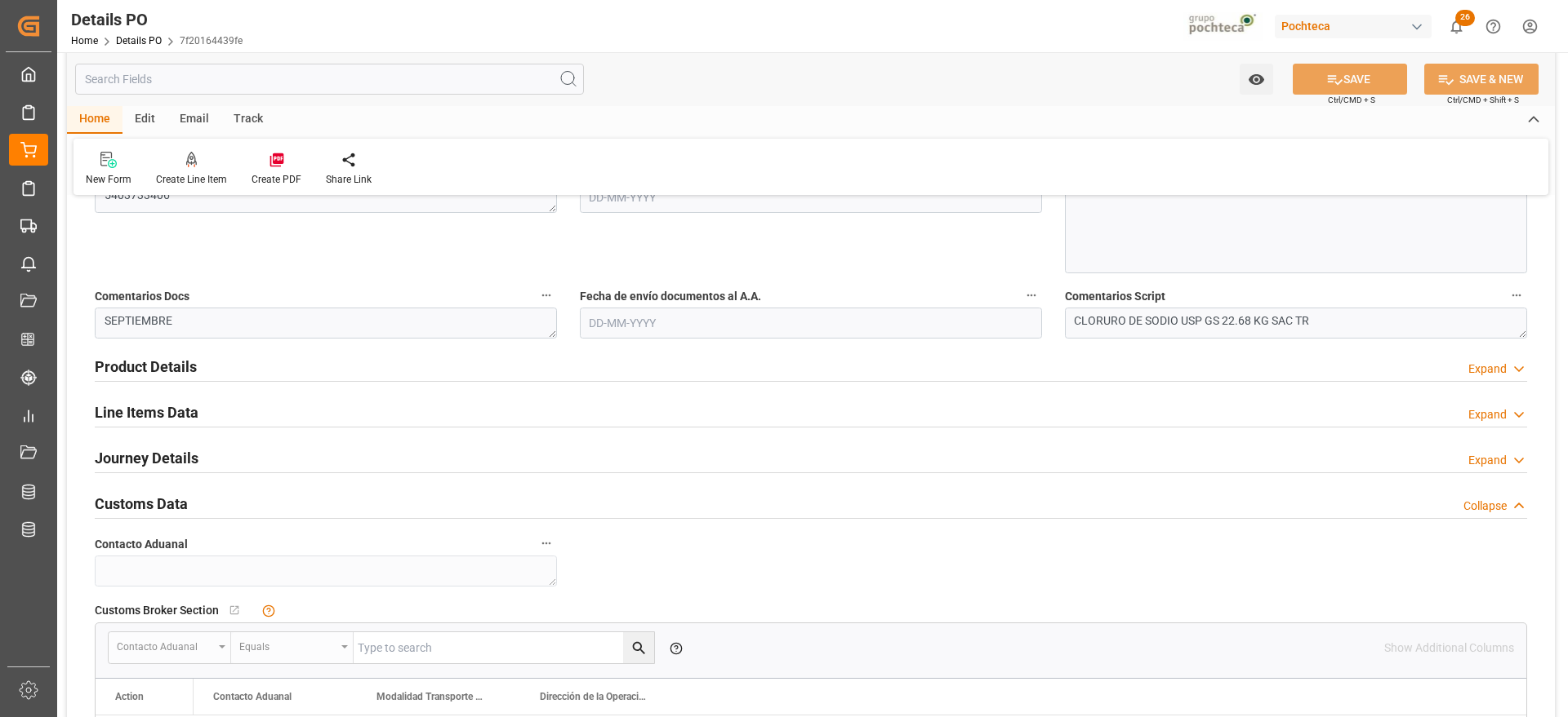
scroll to position [1021, 0]
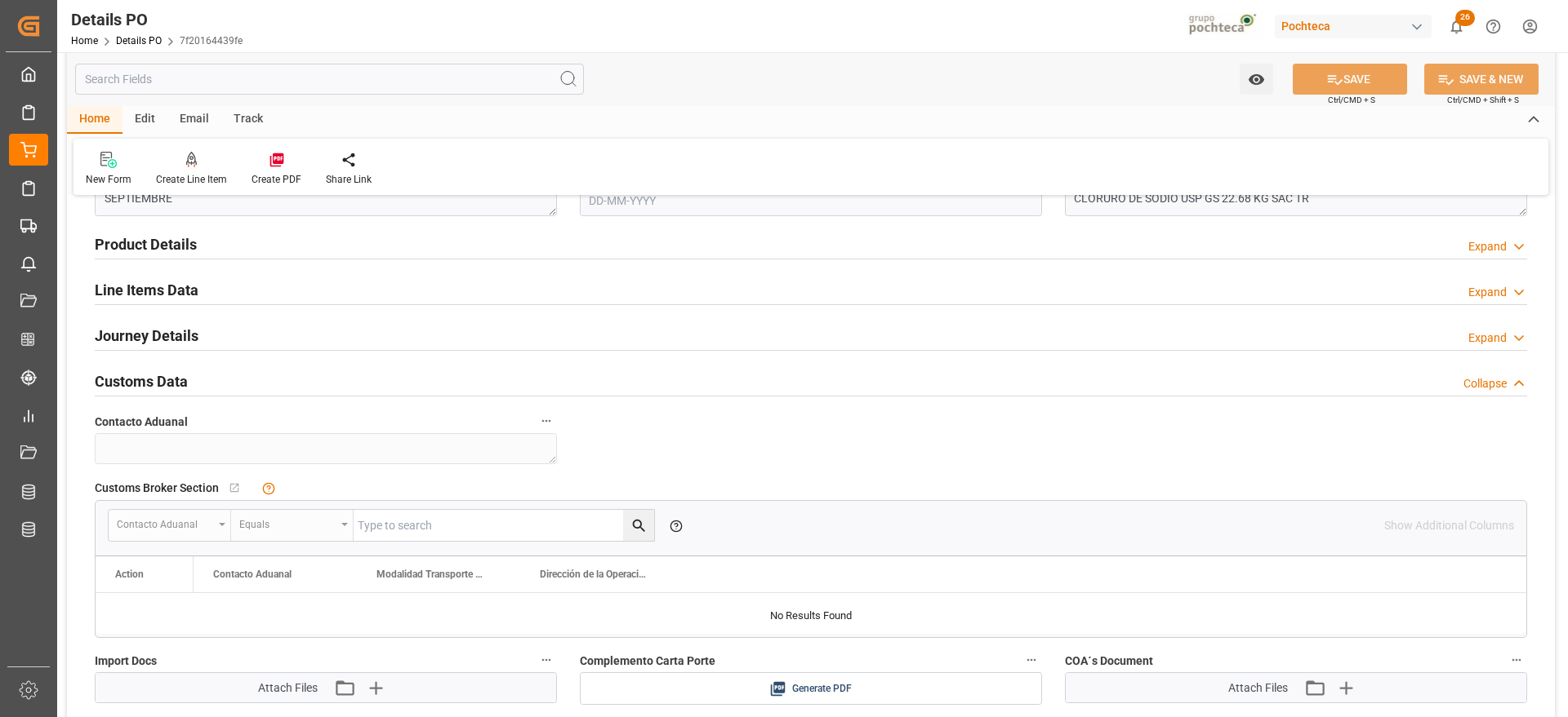
click at [135, 277] on div "Line Items Data" at bounding box center [147, 288] width 104 height 31
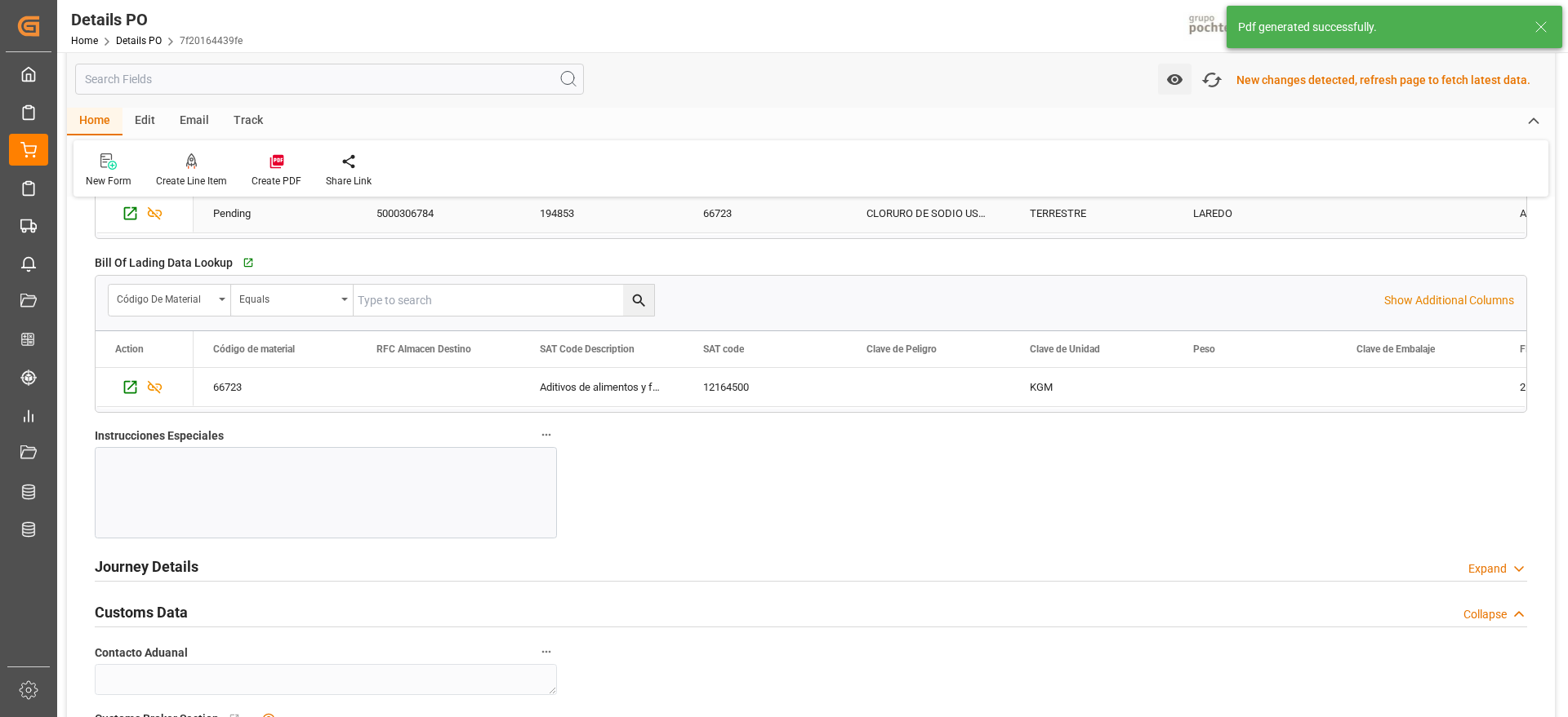
scroll to position [1430, 0]
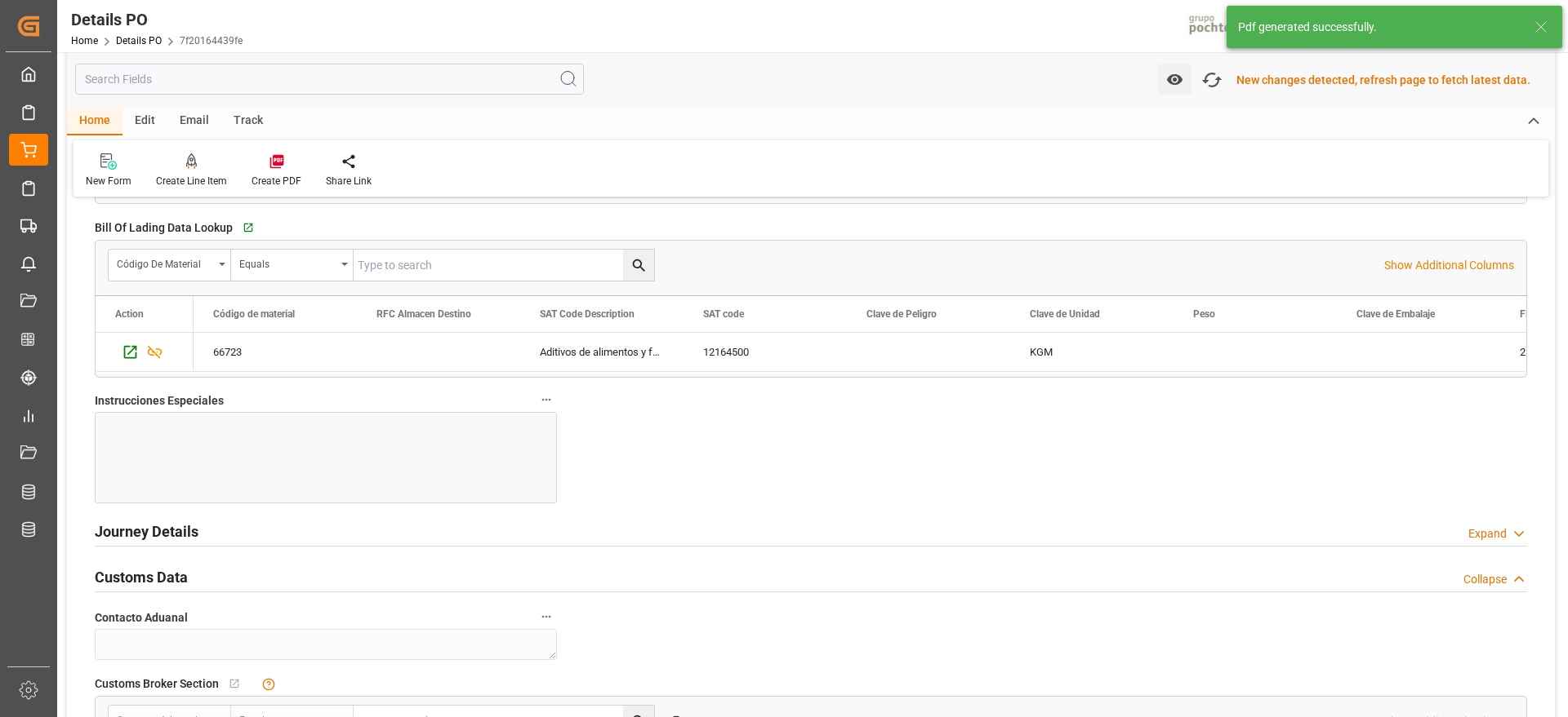
click at [169, 573] on h2 "Customs Data" at bounding box center [141, 577] width 93 height 22
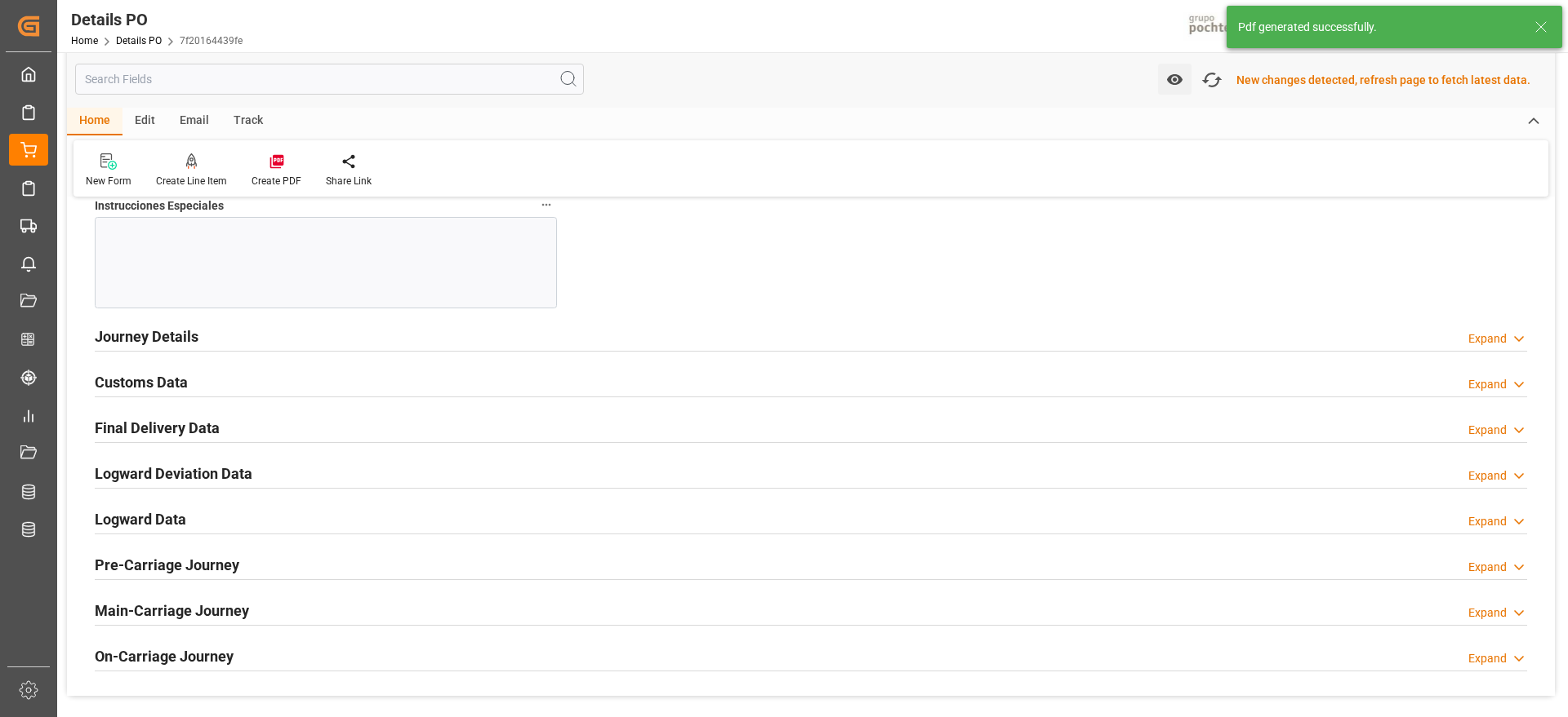
scroll to position [1635, 0]
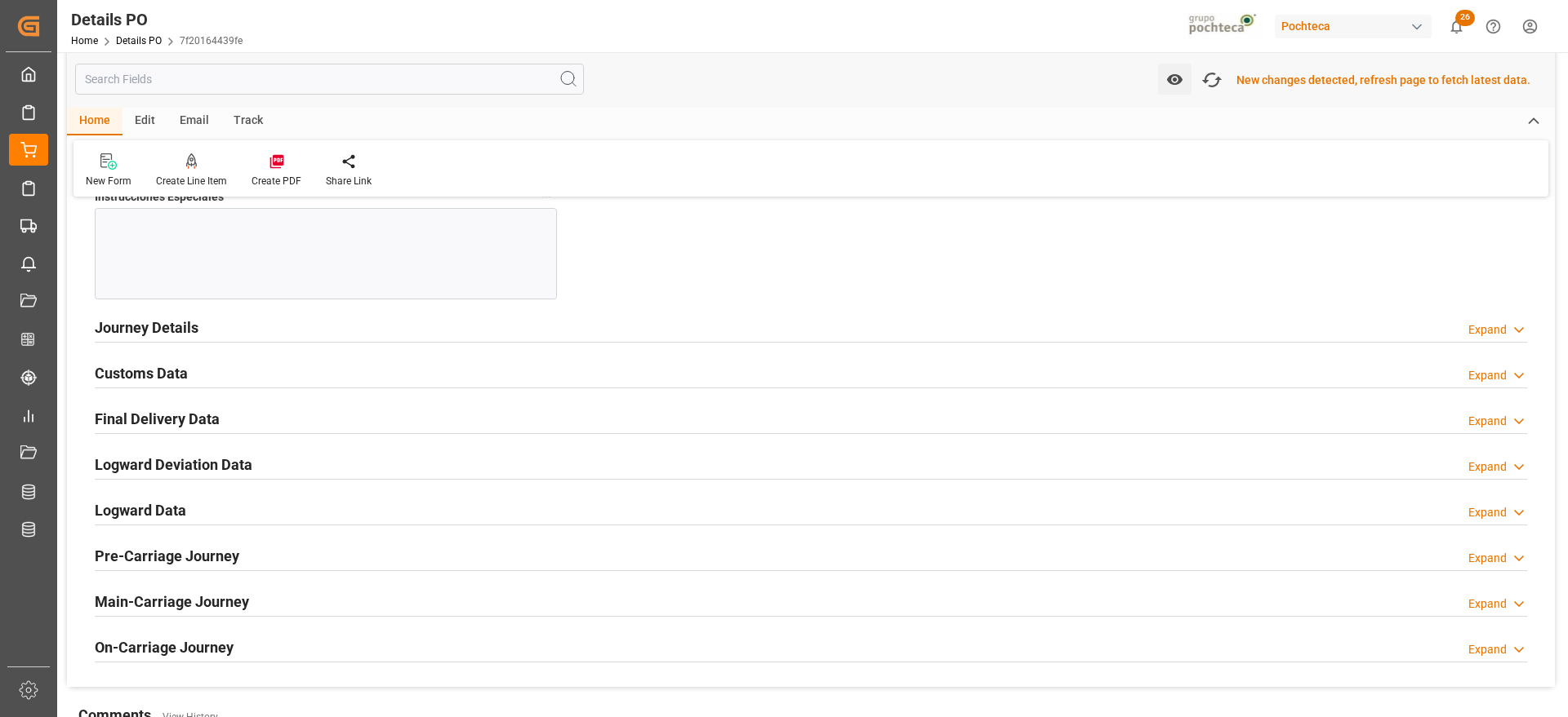
click at [155, 373] on h2 "Customs Data" at bounding box center [141, 373] width 93 height 22
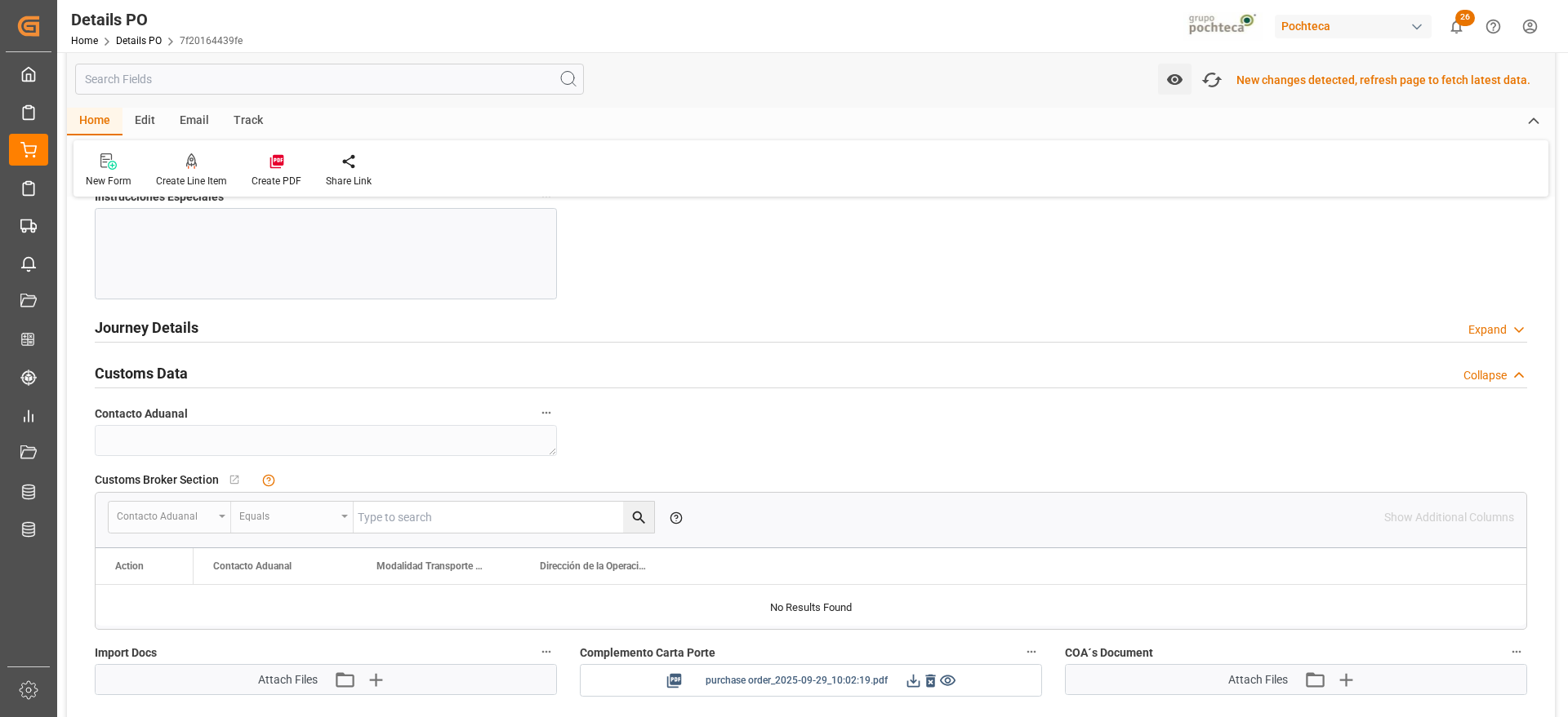
click at [908, 679] on icon at bounding box center [913, 681] width 17 height 17
click at [158, 323] on h2 "Journey Details" at bounding box center [147, 327] width 104 height 22
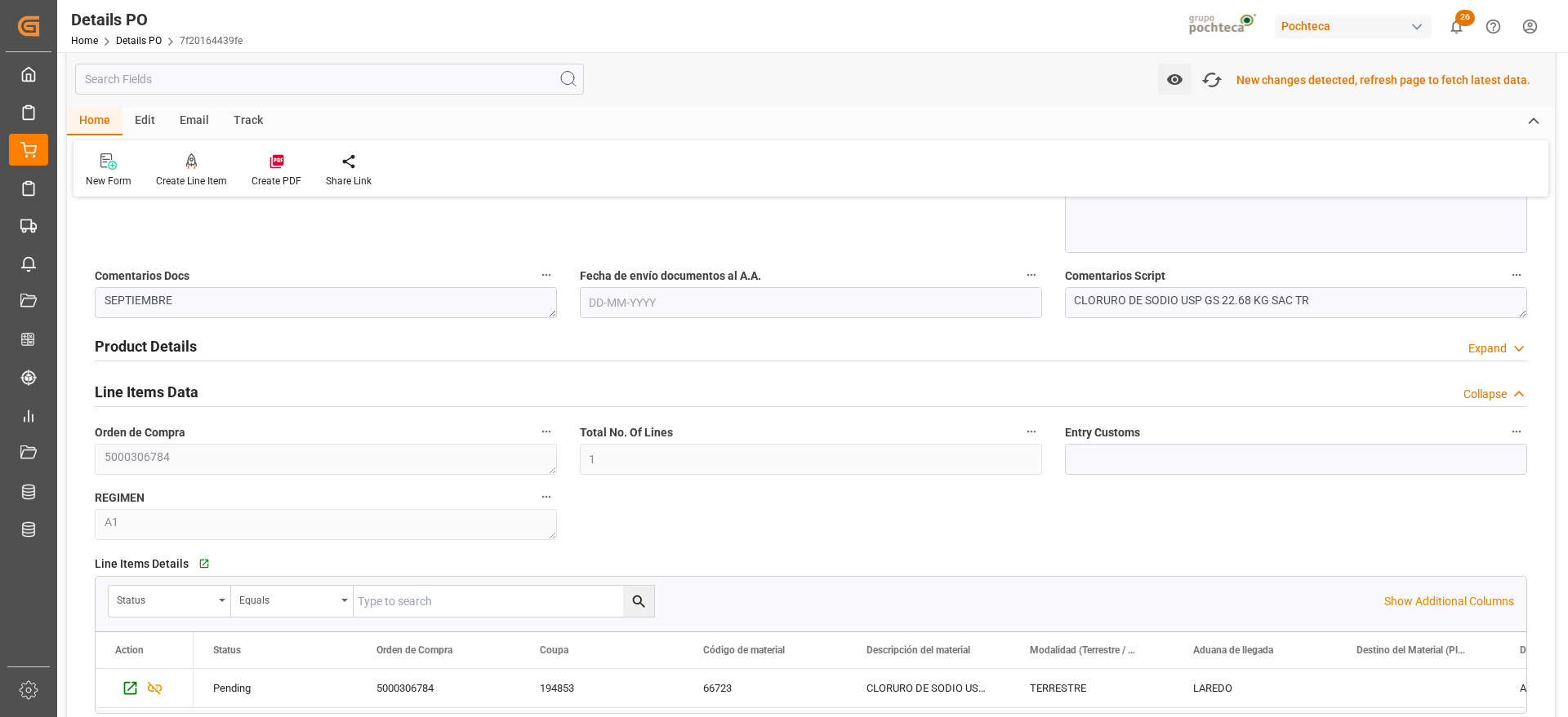
scroll to position [818, 0]
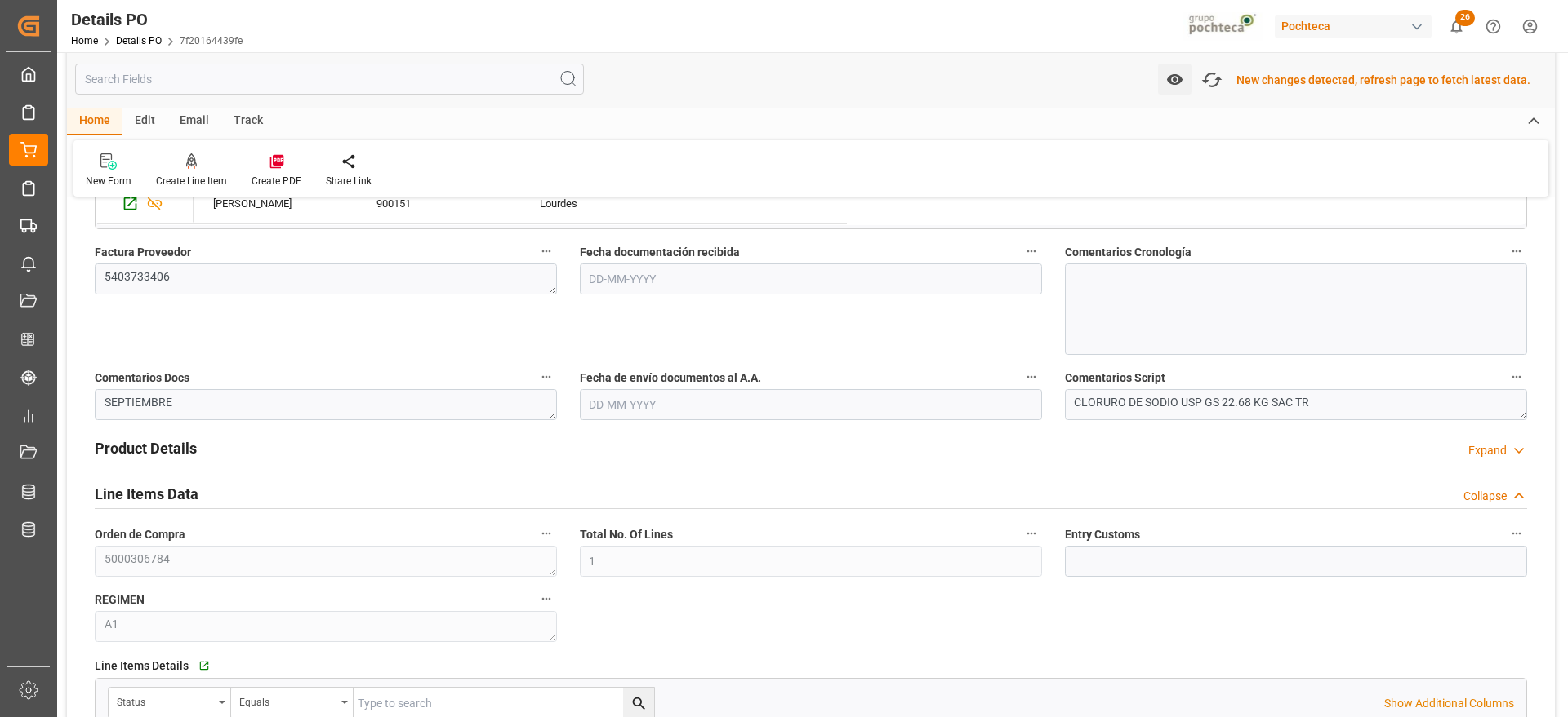
click at [147, 450] on h2 "Product Details" at bounding box center [146, 448] width 102 height 22
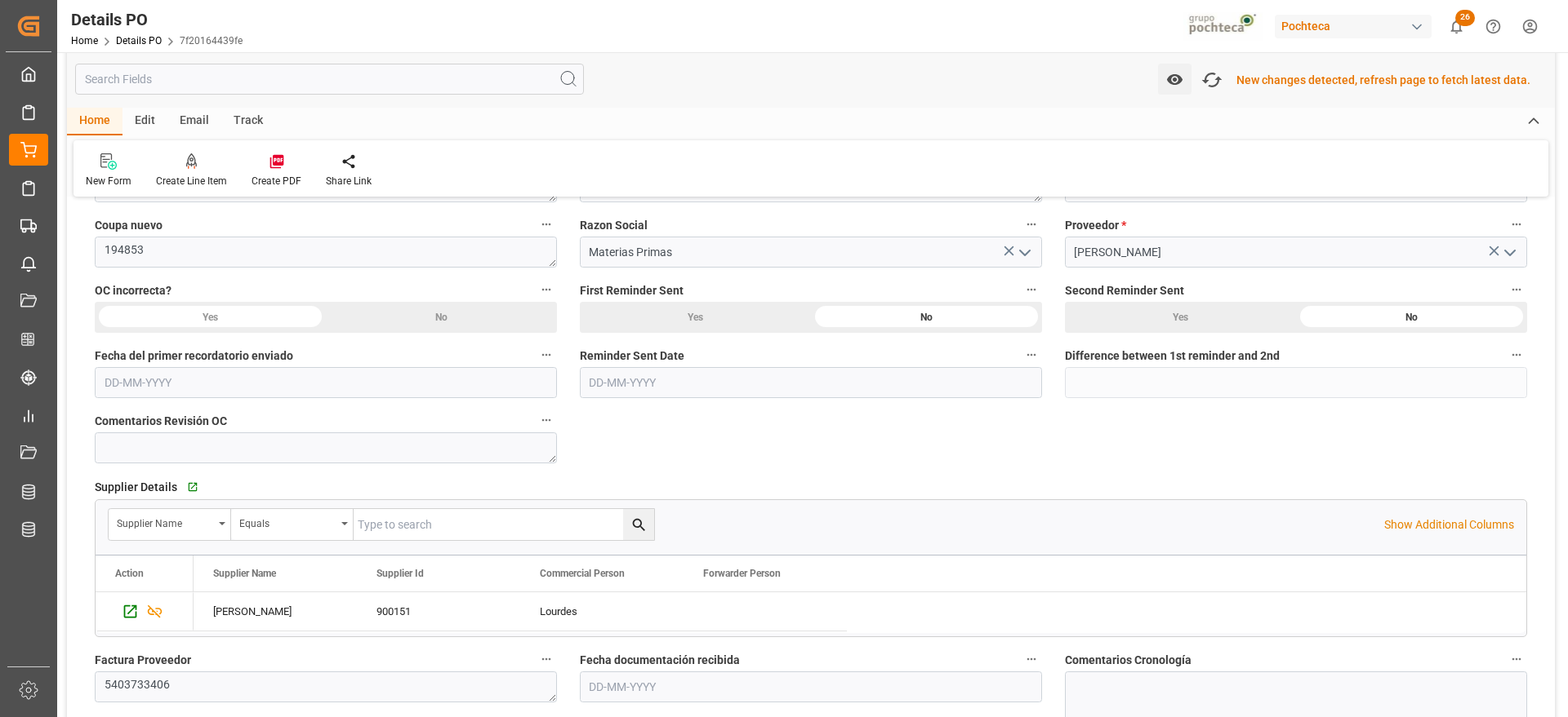
scroll to position [308, 0]
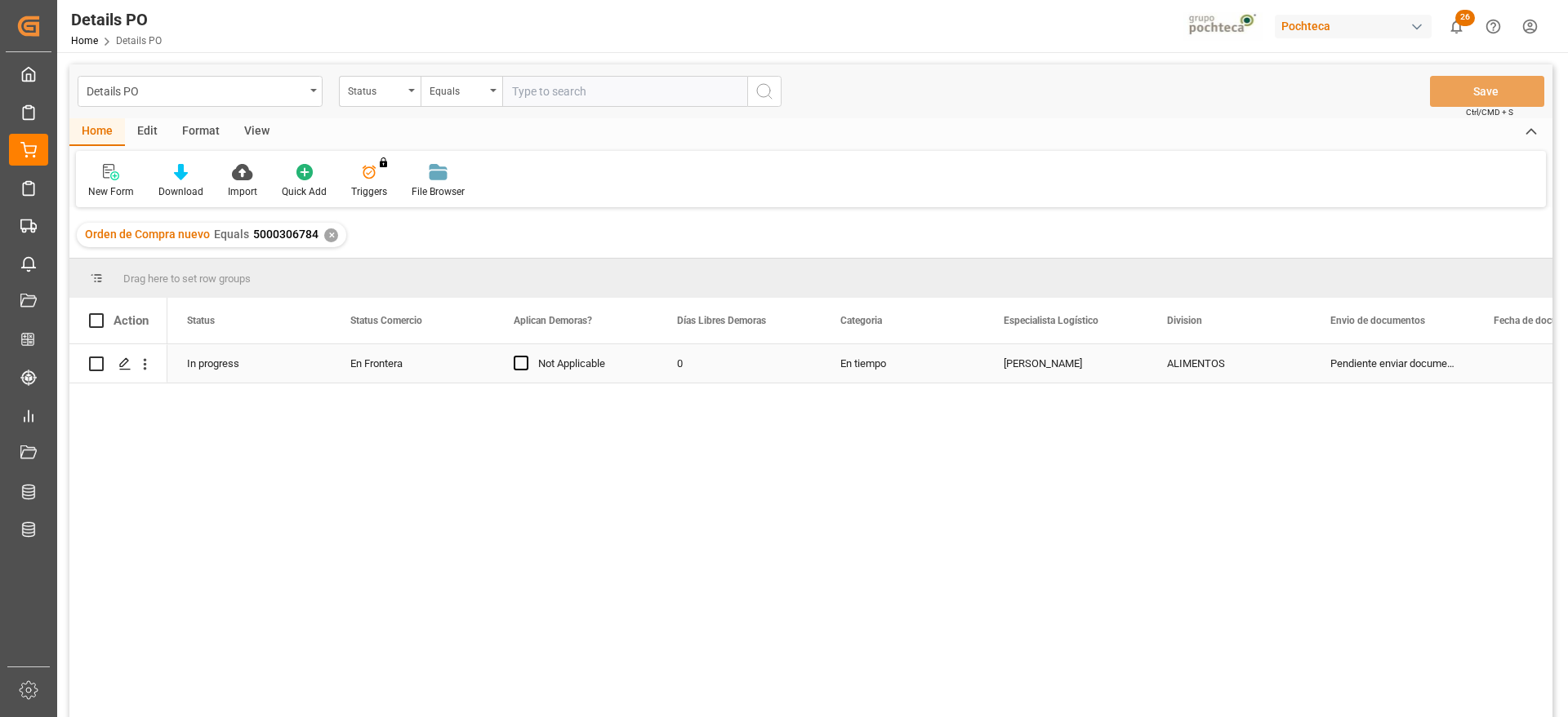
click at [1181, 357] on div "ALIMENTOS" at bounding box center [1229, 364] width 124 height 38
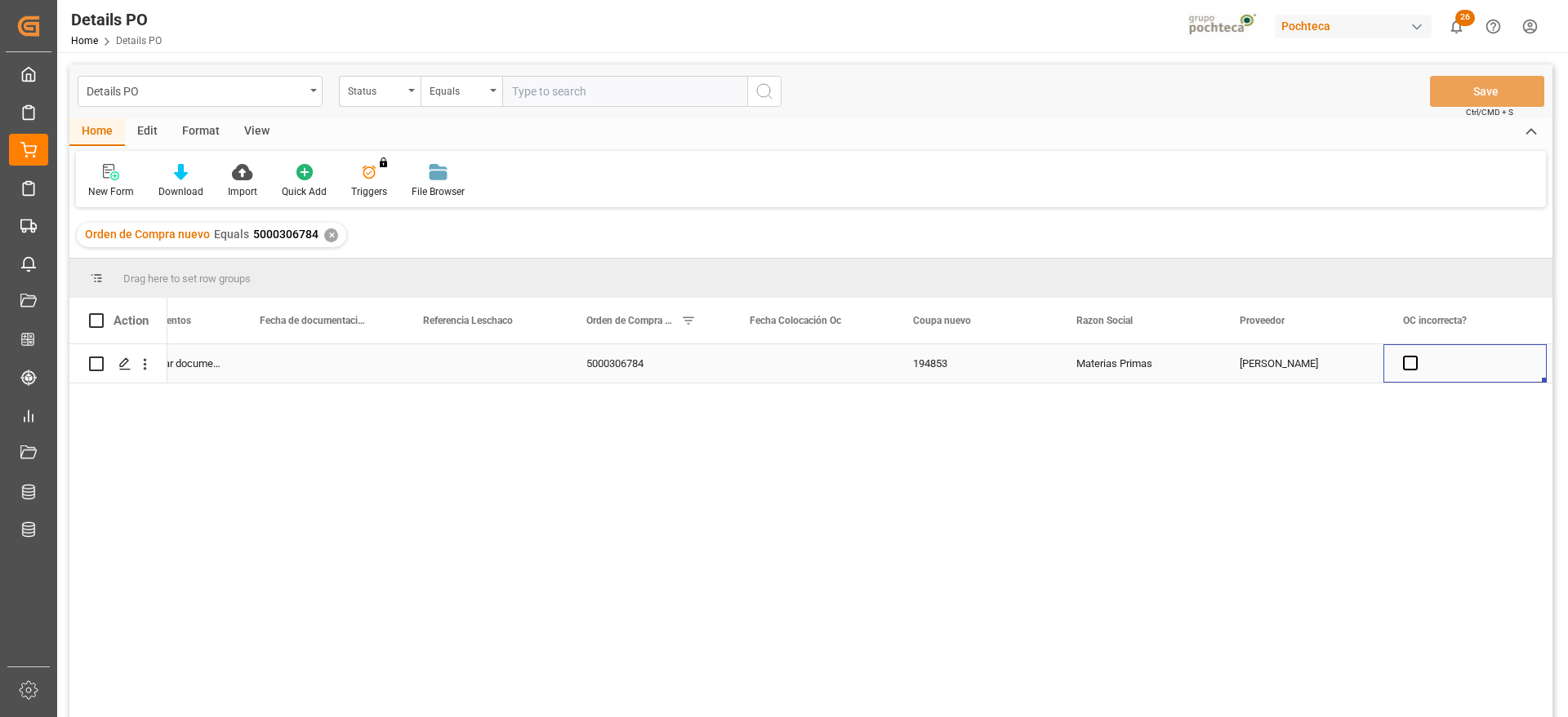
scroll to position [0, 1397]
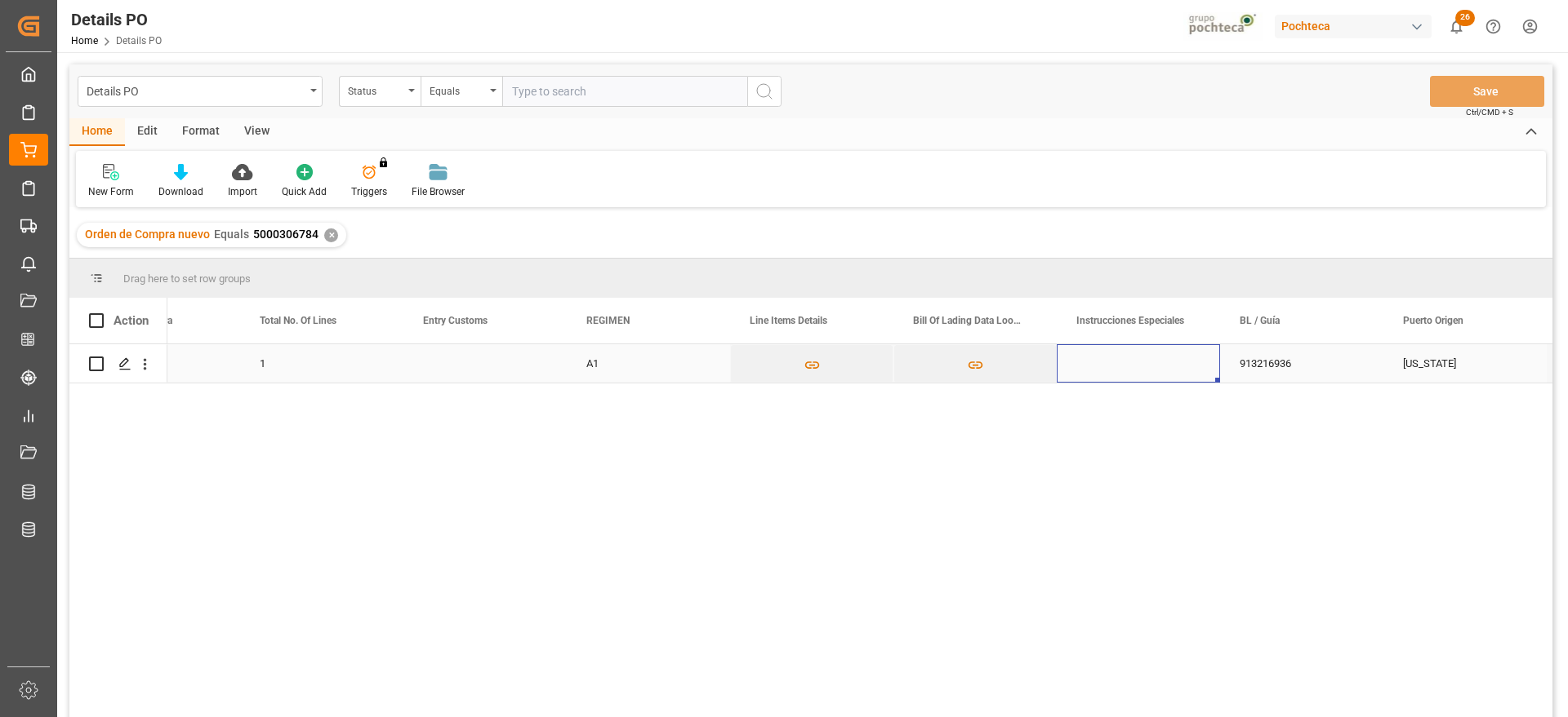
click at [1145, 370] on div "Press SPACE to select this row." at bounding box center [1138, 363] width 163 height 38
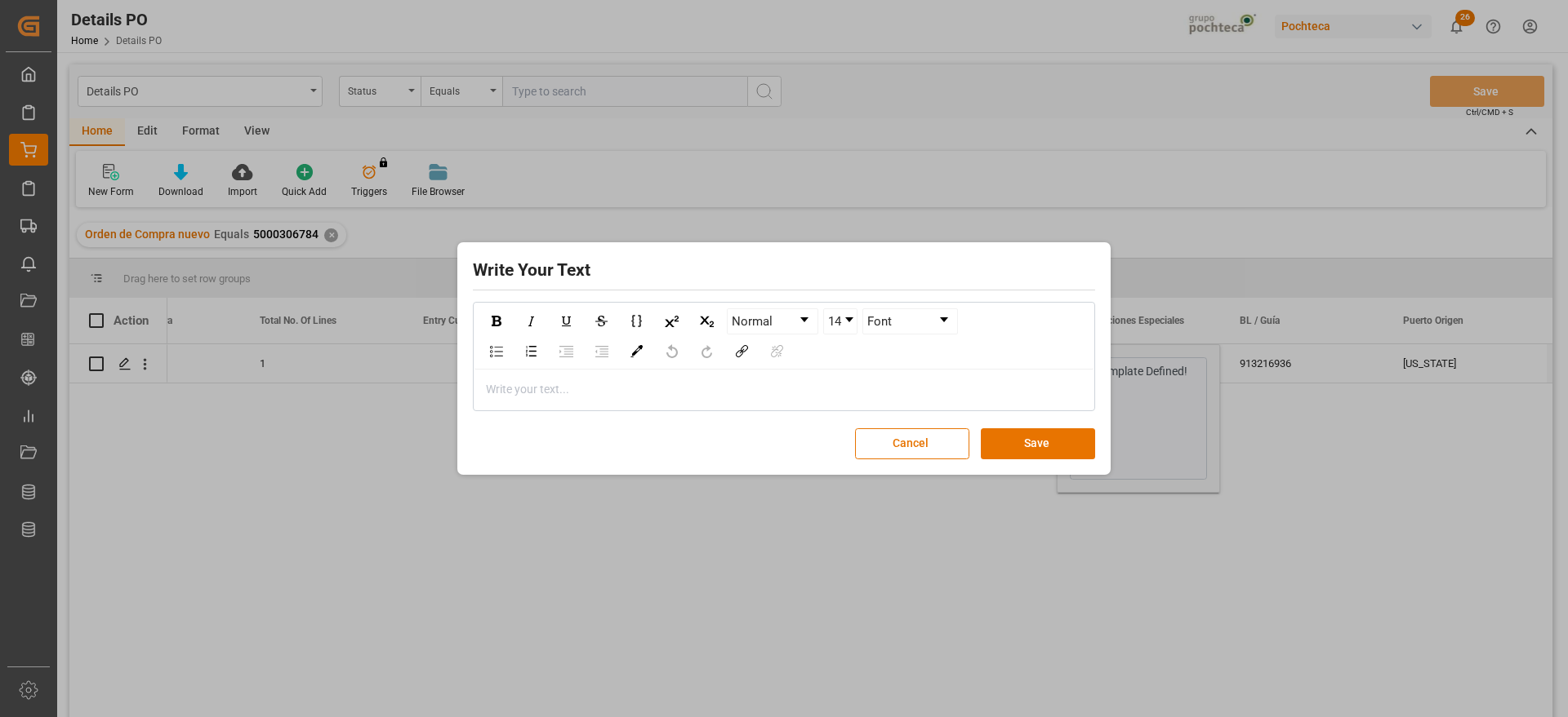
click at [591, 376] on div "Write your text..." at bounding box center [784, 390] width 619 height 40
click at [583, 386] on div "rdw-editor" at bounding box center [784, 389] width 595 height 17
click at [574, 380] on div "Write your text..." at bounding box center [784, 390] width 619 height 40
click at [514, 386] on span "flete 785 USD" at bounding box center [520, 389] width 68 height 13
click at [1043, 444] on button "Save" at bounding box center [1038, 444] width 114 height 31
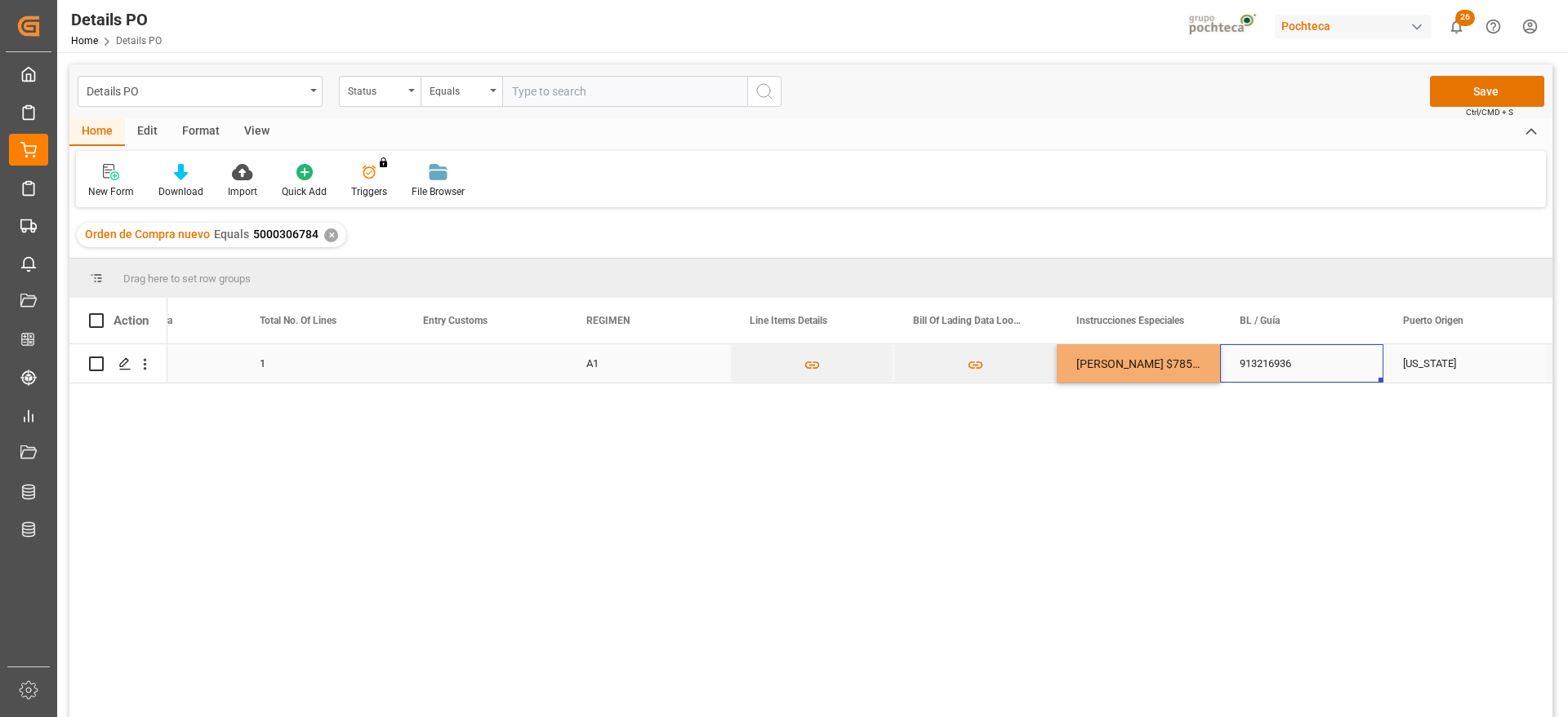
click at [1275, 358] on div "913216936" at bounding box center [1301, 363] width 163 height 38
click at [1491, 89] on button "Save" at bounding box center [1487, 91] width 114 height 31
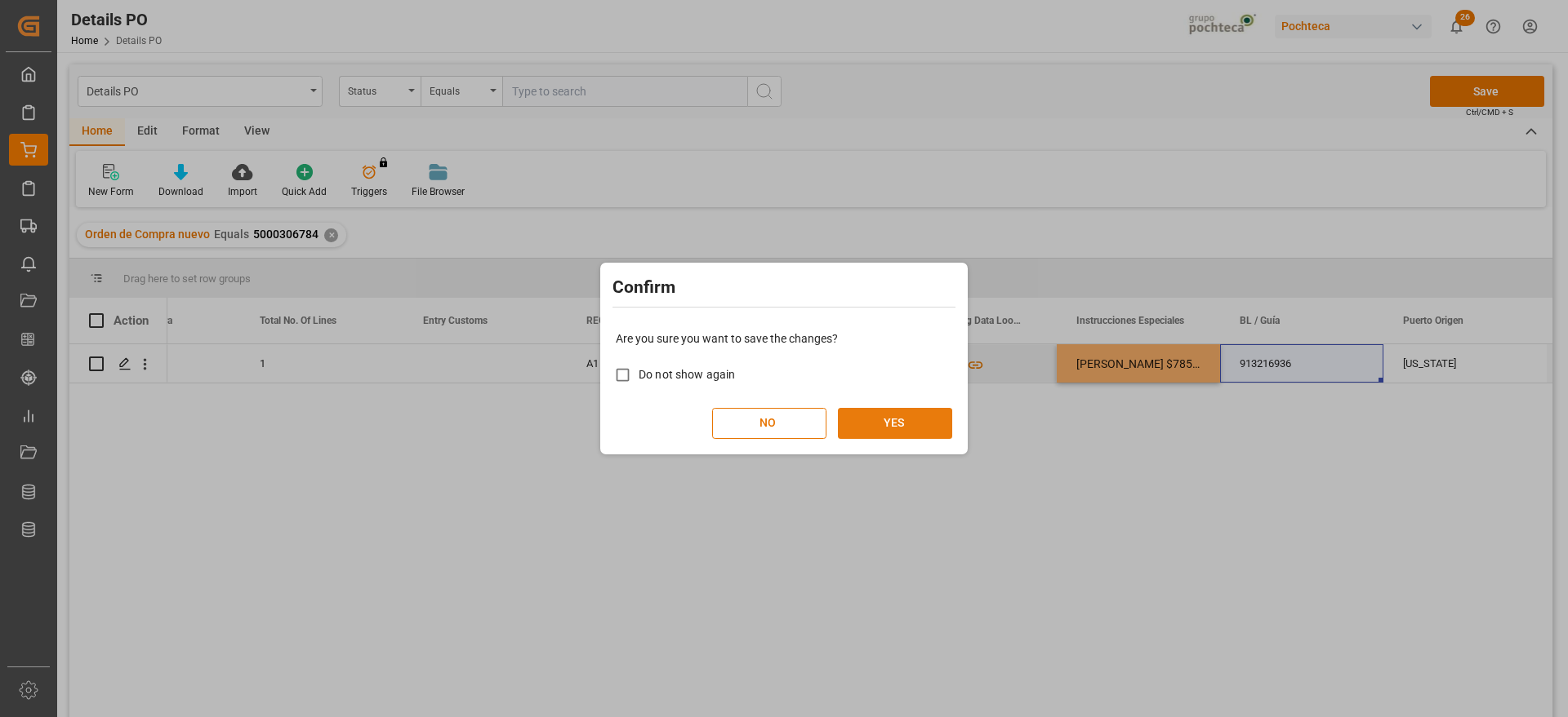
click at [903, 421] on button "YES" at bounding box center [895, 423] width 114 height 31
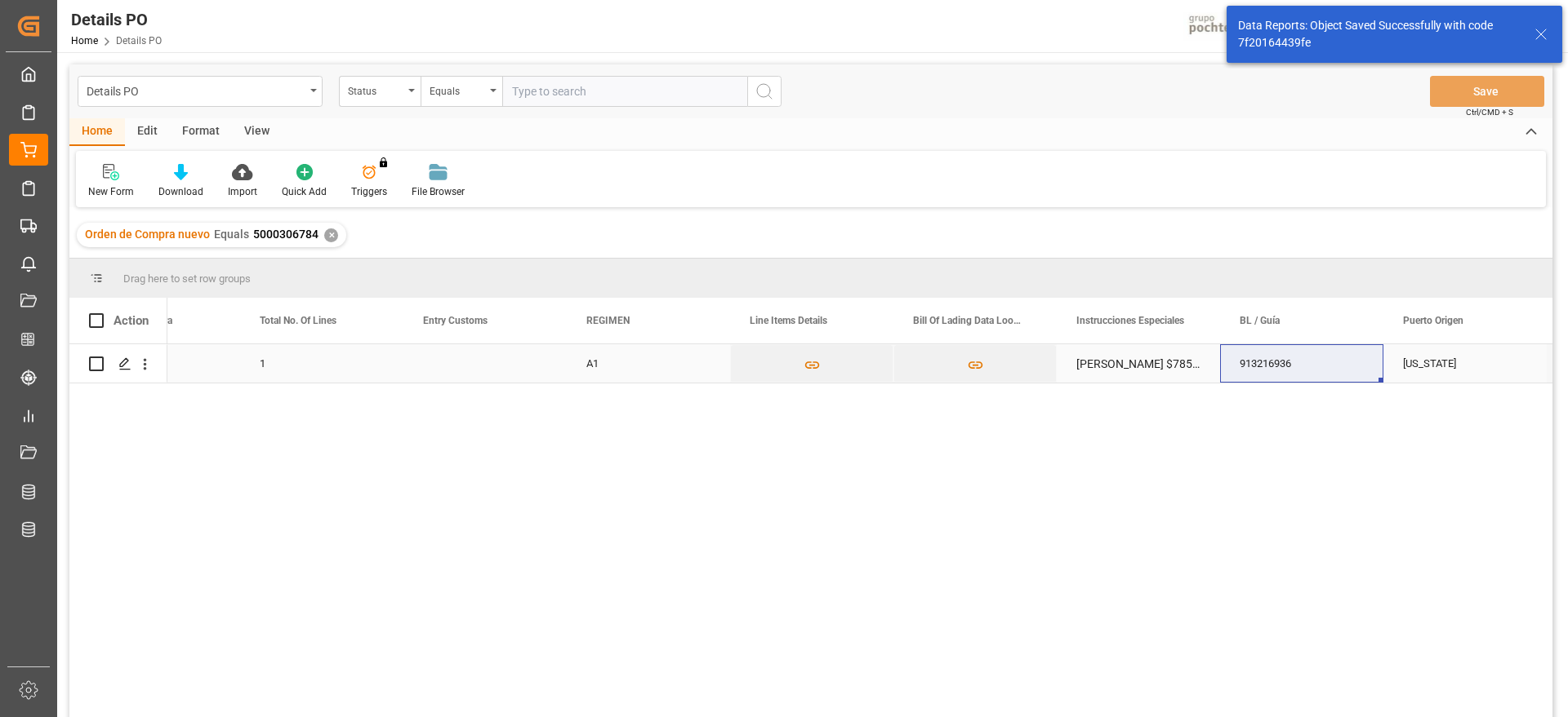
click at [122, 364] on icon "Press SPACE to select this row." at bounding box center [125, 363] width 13 height 13
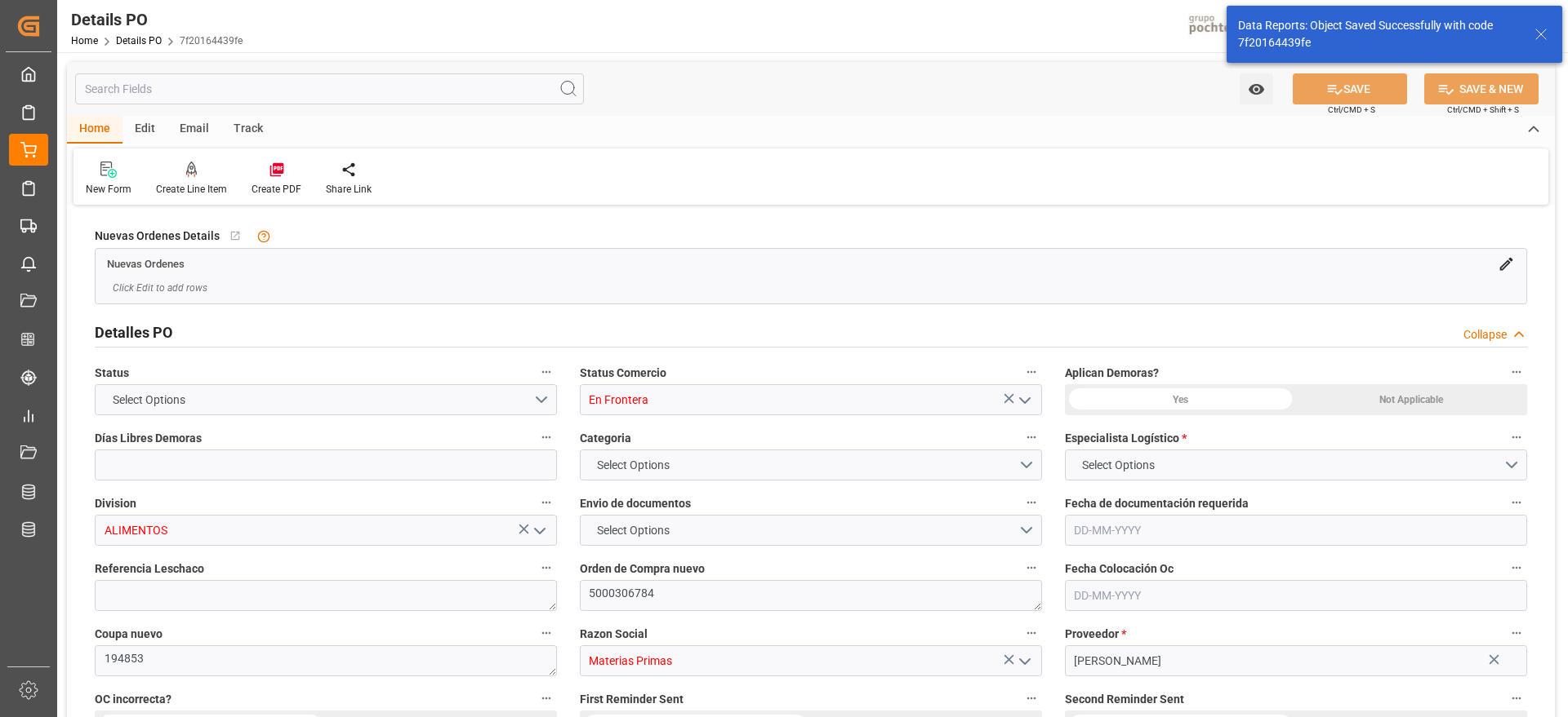
type input "En Frontera"
type input "ALIMENTOS"
type textarea "5000306784"
type textarea "194853"
type input "Materias Primas"
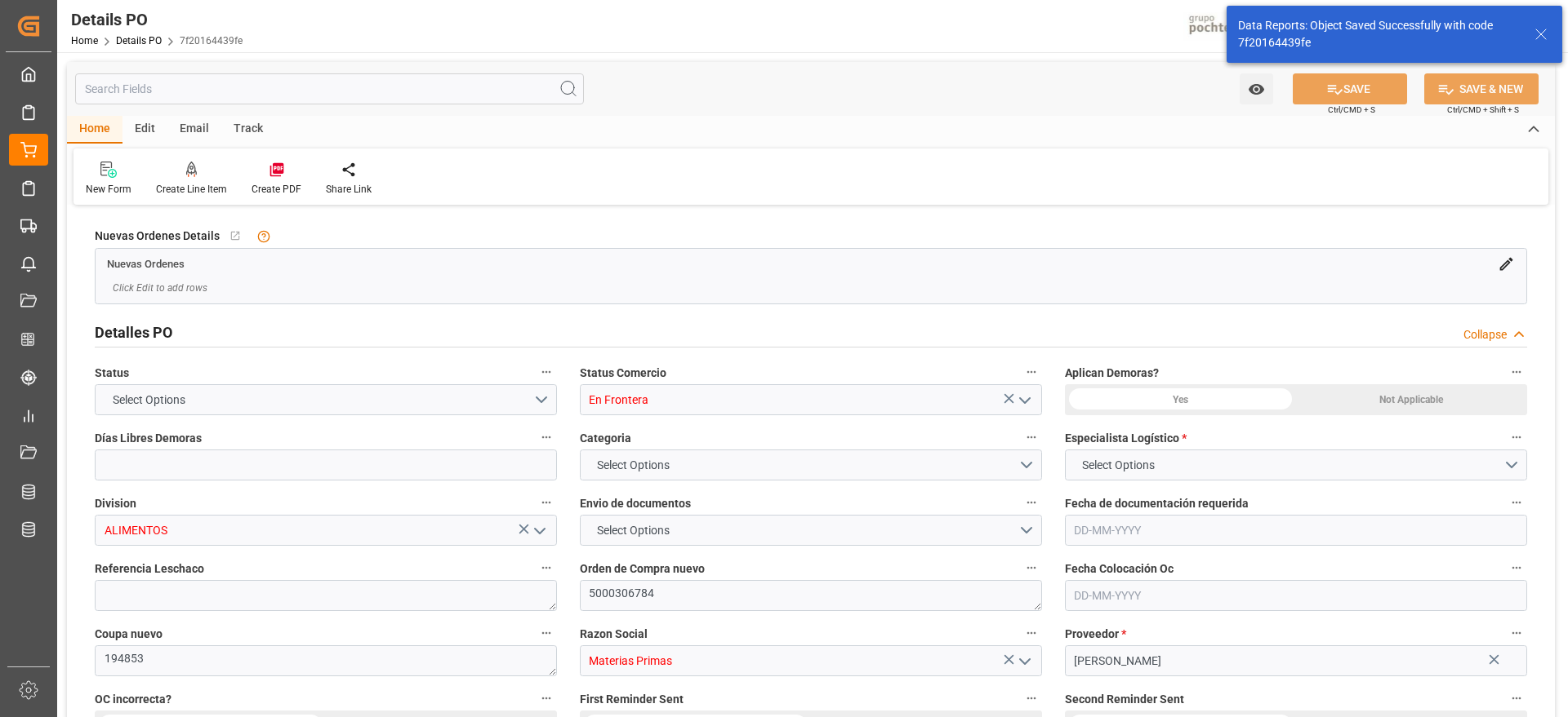
type input "MORTON SALT"
type textarea "5403733406"
type textarea "SEPTIEMBRE"
type textarea "CLORURO DE SODIO USP GS 22.68 KG SAC TR"
click at [1541, 31] on icon at bounding box center [1541, 34] width 20 height 20
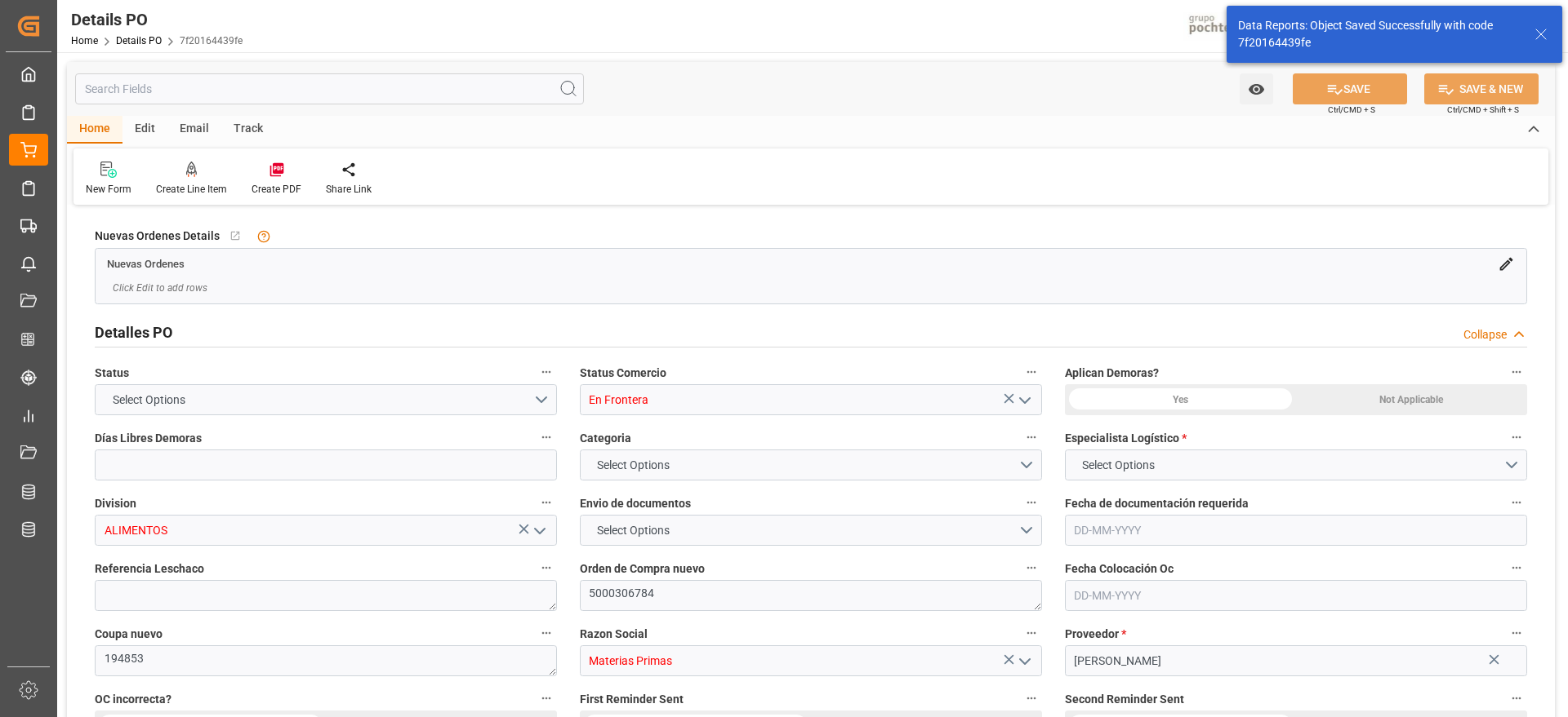
type input "0"
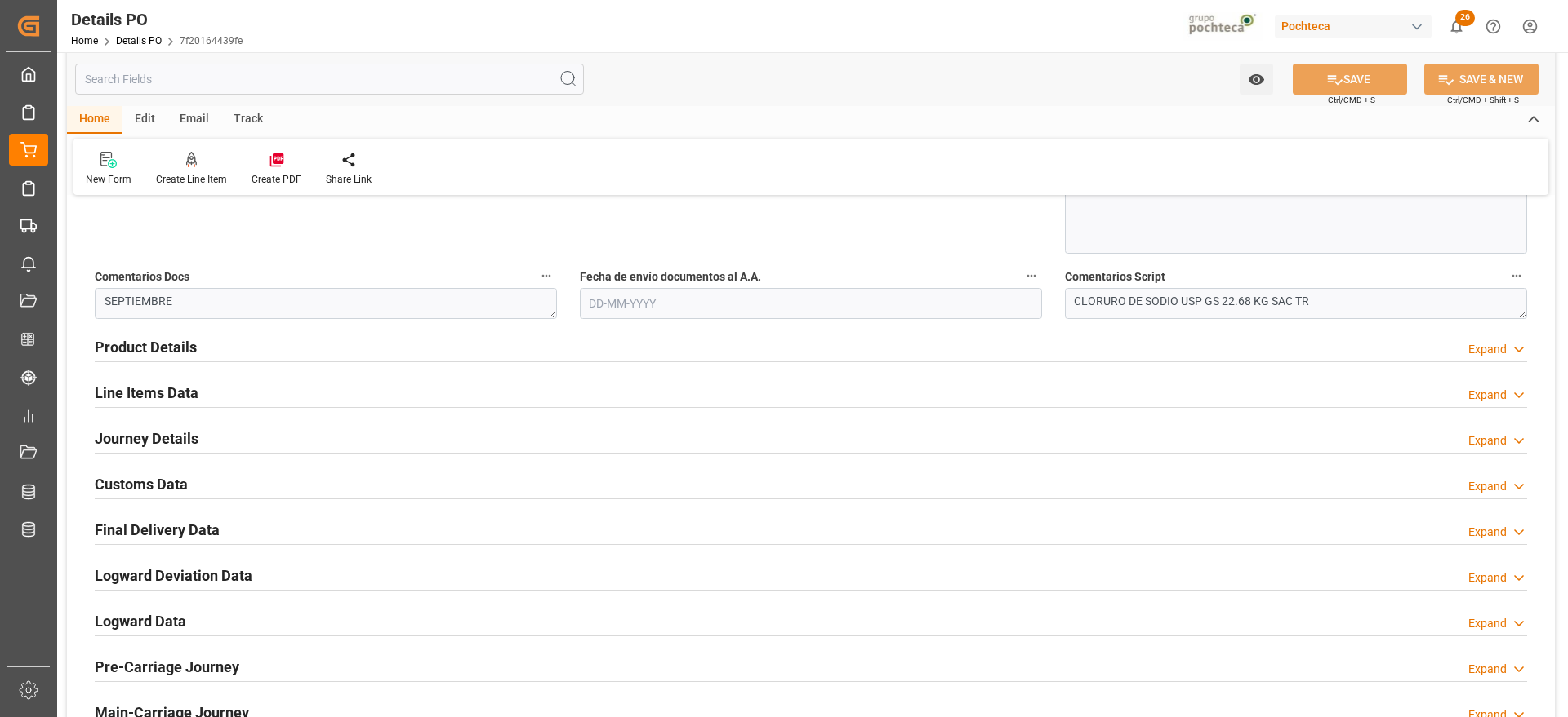
click at [170, 469] on div "Customs Data" at bounding box center [141, 483] width 93 height 31
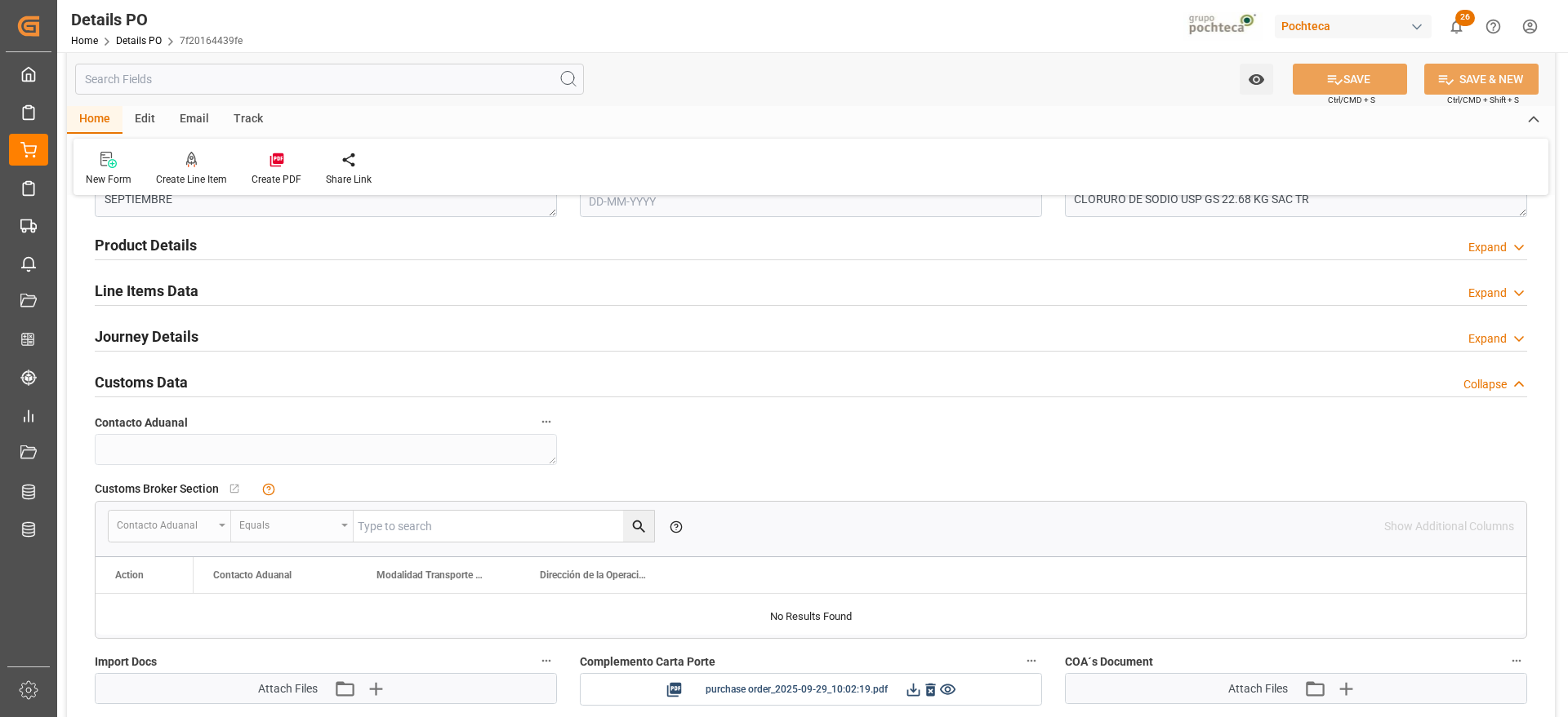
click at [162, 374] on h2 "Customs Data" at bounding box center [141, 382] width 93 height 22
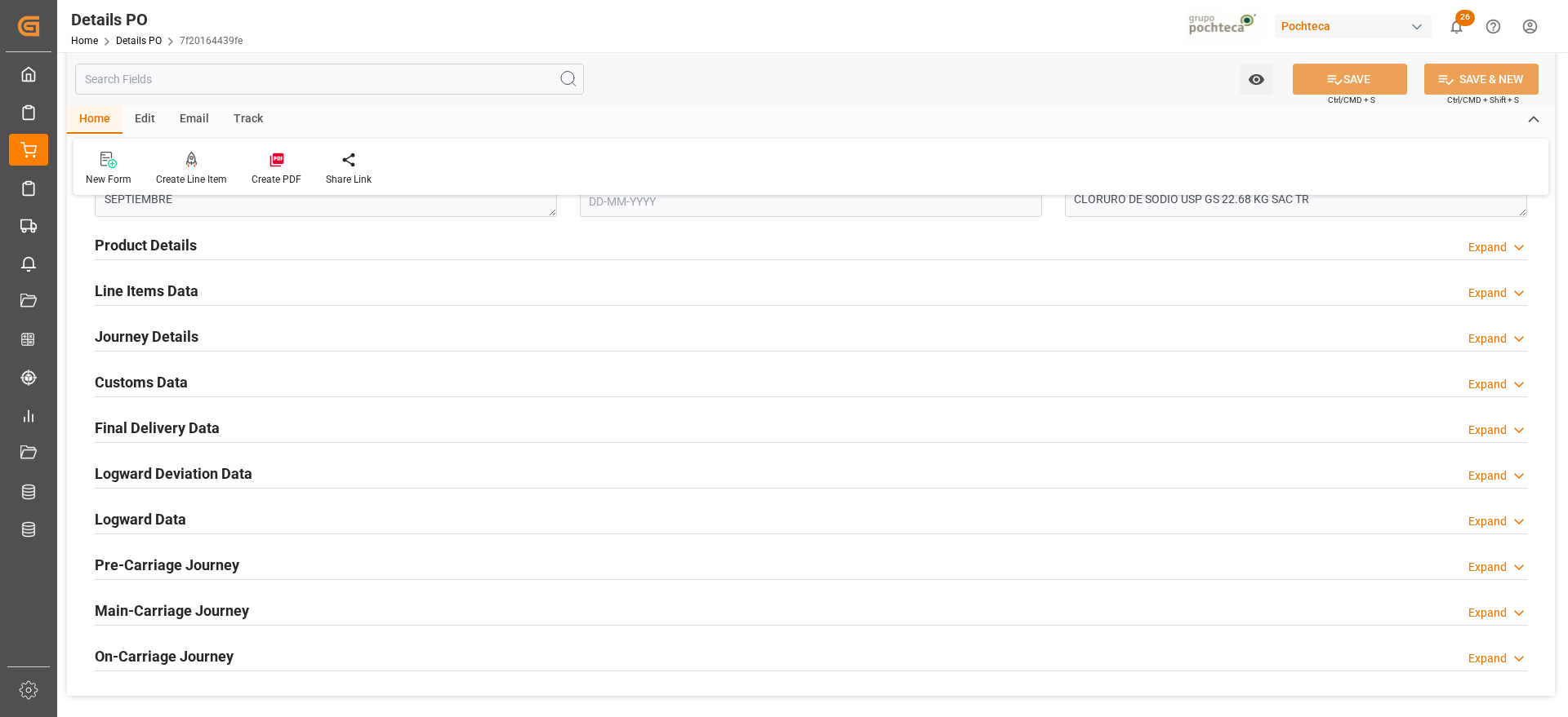
click at [166, 329] on h2 "Journey Details" at bounding box center [147, 336] width 104 height 22
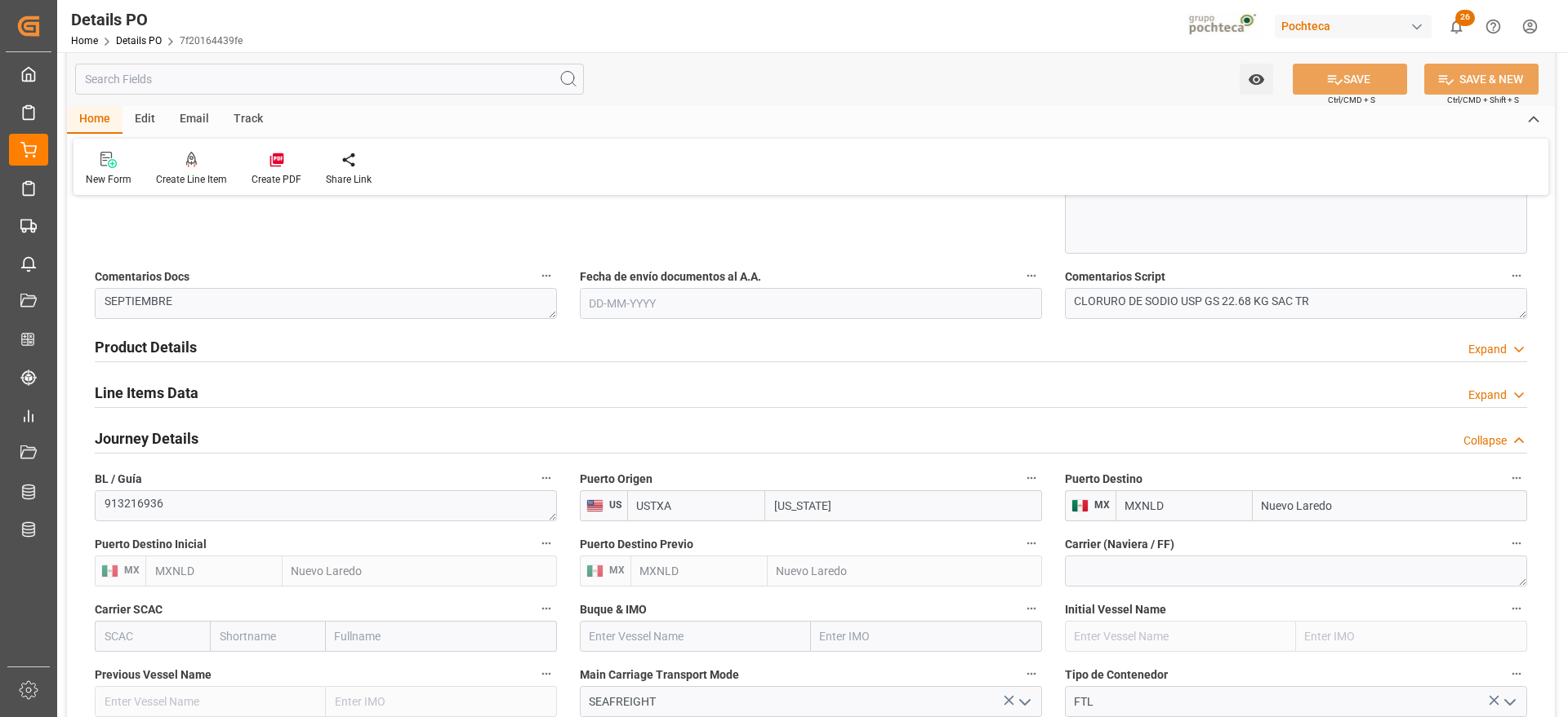
click at [138, 385] on h2 "Line Items Data" at bounding box center [147, 392] width 104 height 22
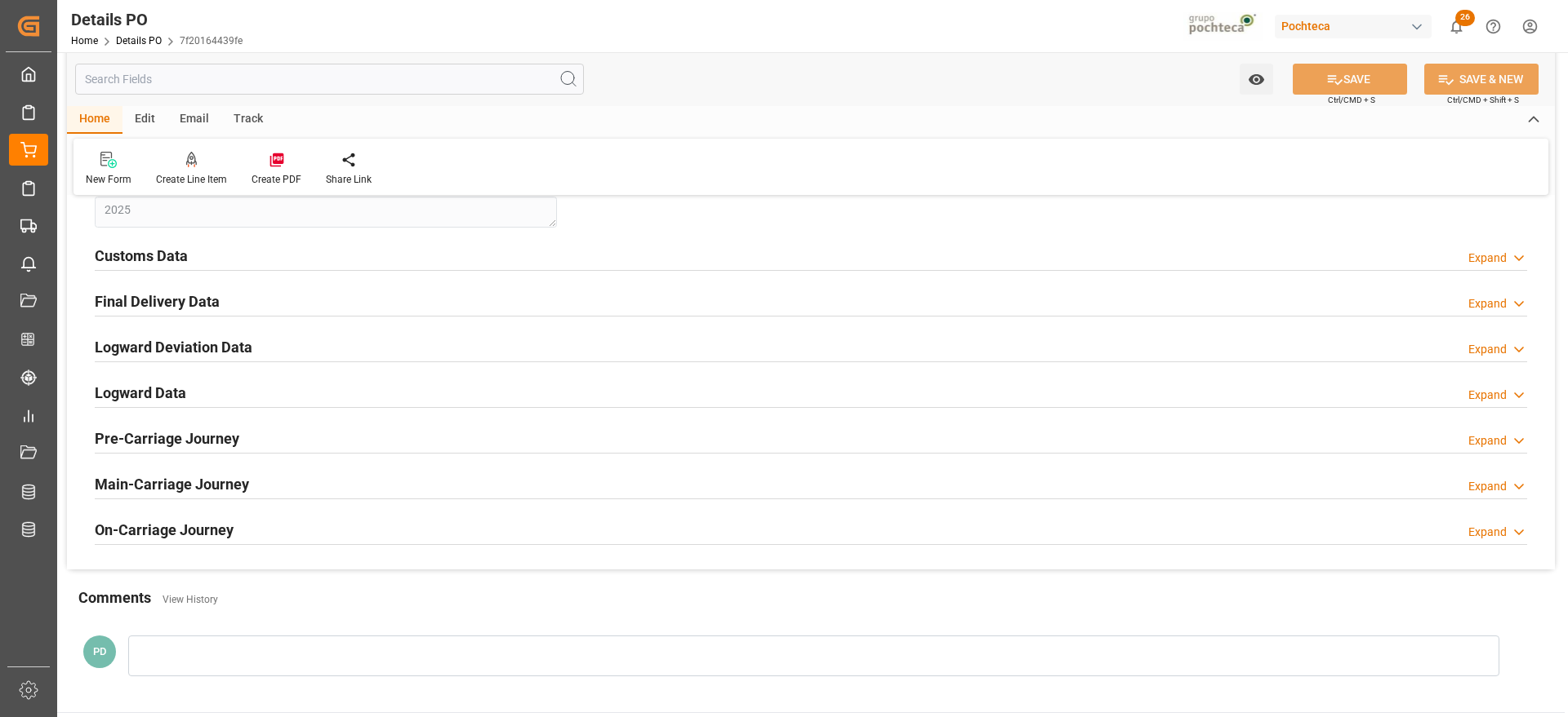
scroll to position [2345, 0]
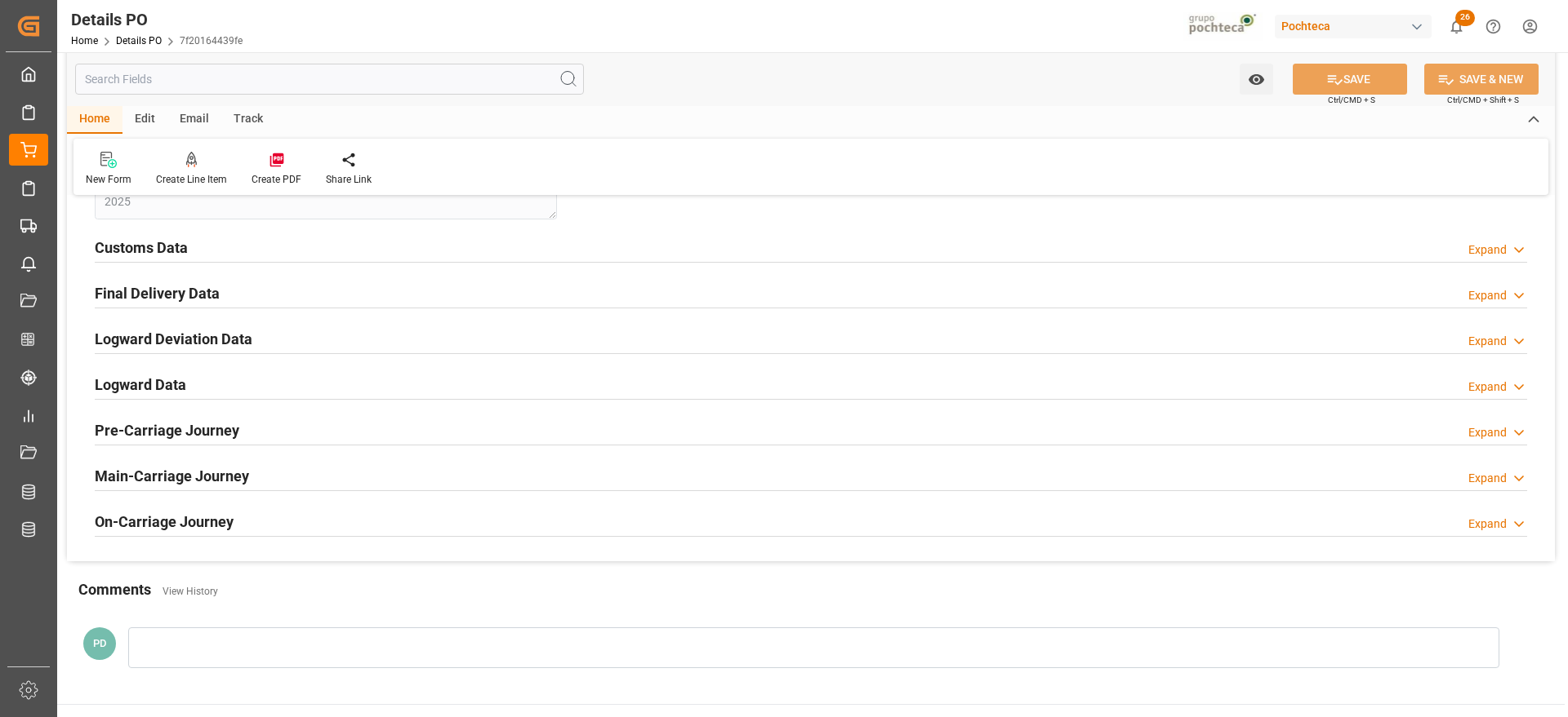
click at [157, 247] on h2 "Customs Data" at bounding box center [141, 248] width 93 height 22
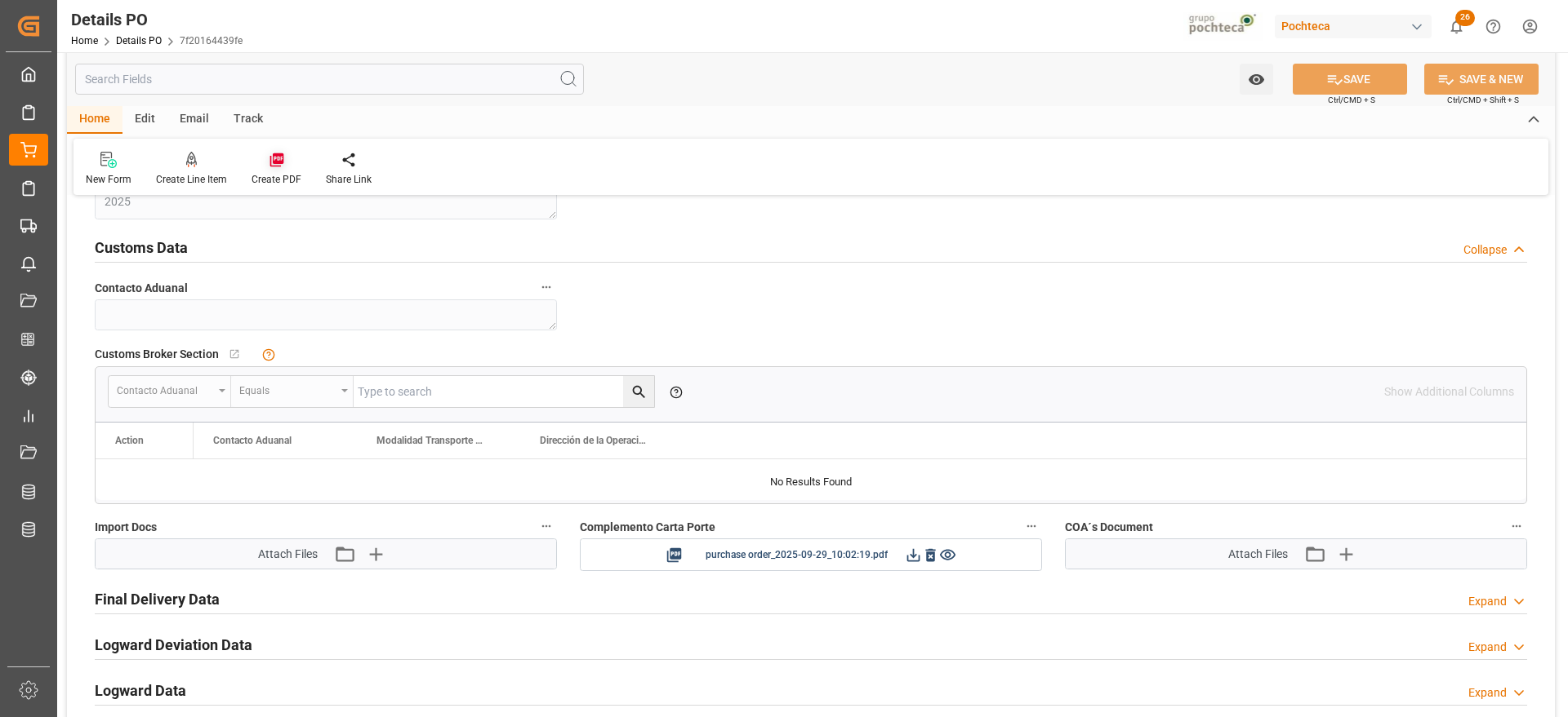
click at [269, 158] on icon at bounding box center [277, 160] width 16 height 16
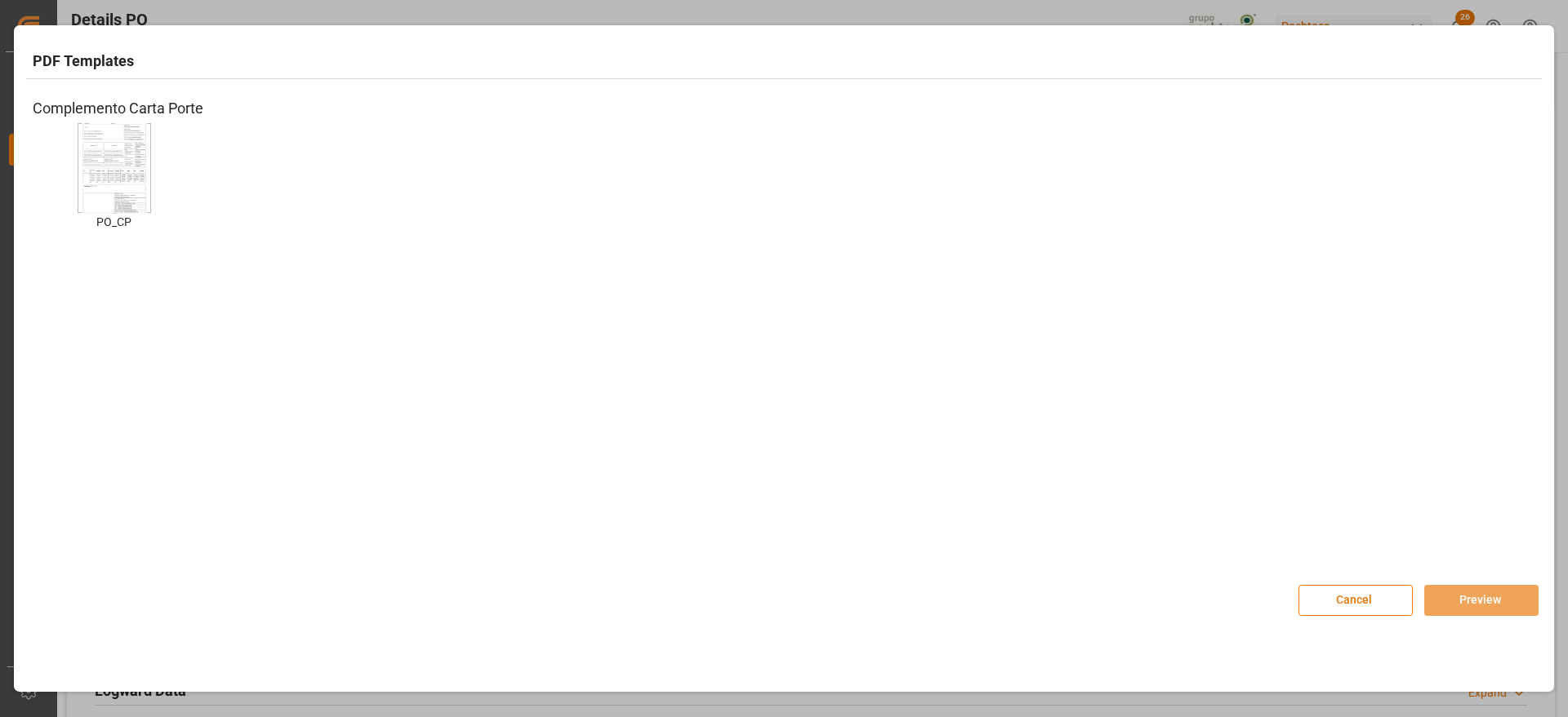
drag, startPoint x: 135, startPoint y: 180, endPoint x: 1354, endPoint y: 448, distance: 1248.1
click at [135, 181] on img at bounding box center [114, 167] width 65 height 92
click at [1506, 590] on button "Preview" at bounding box center [1481, 600] width 114 height 31
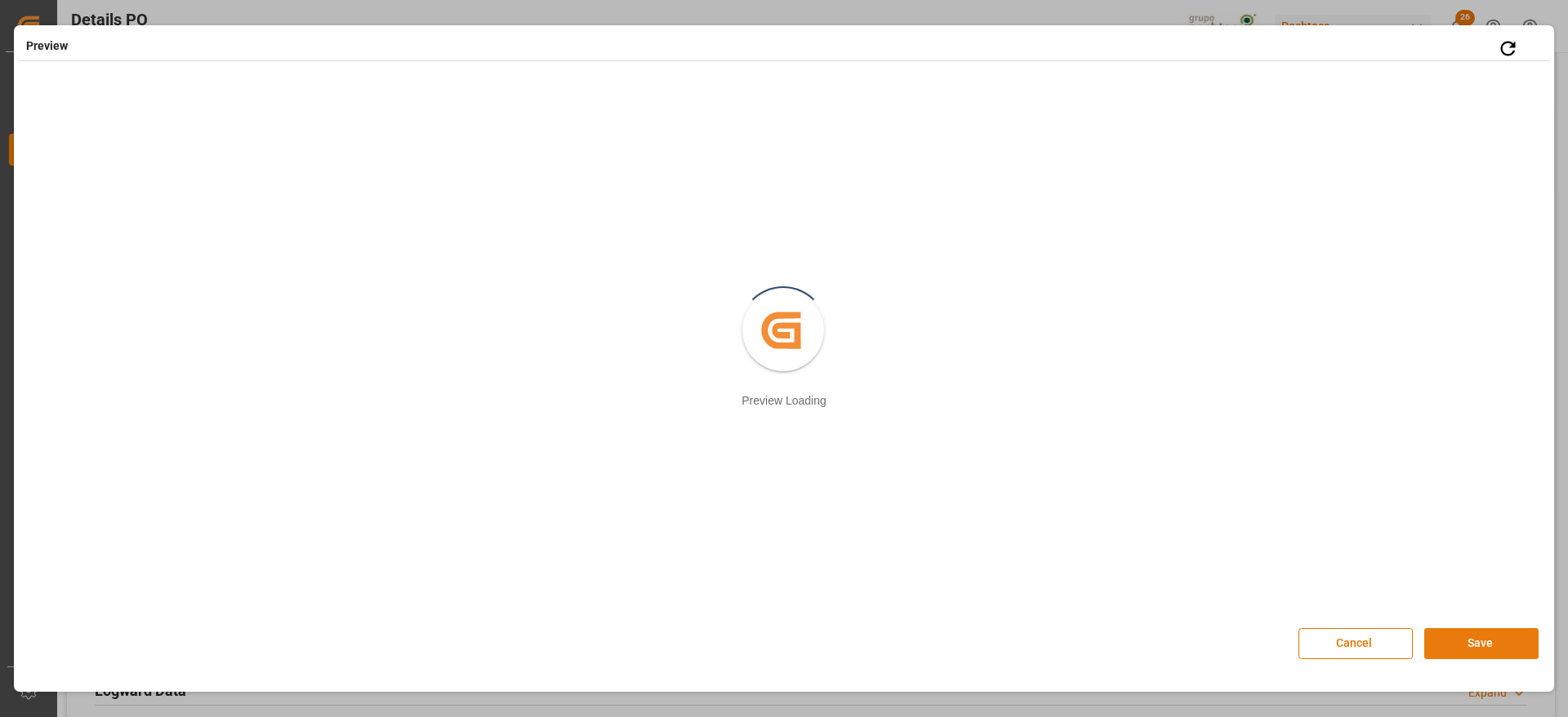
click at [1470, 647] on button "Save" at bounding box center [1481, 644] width 114 height 31
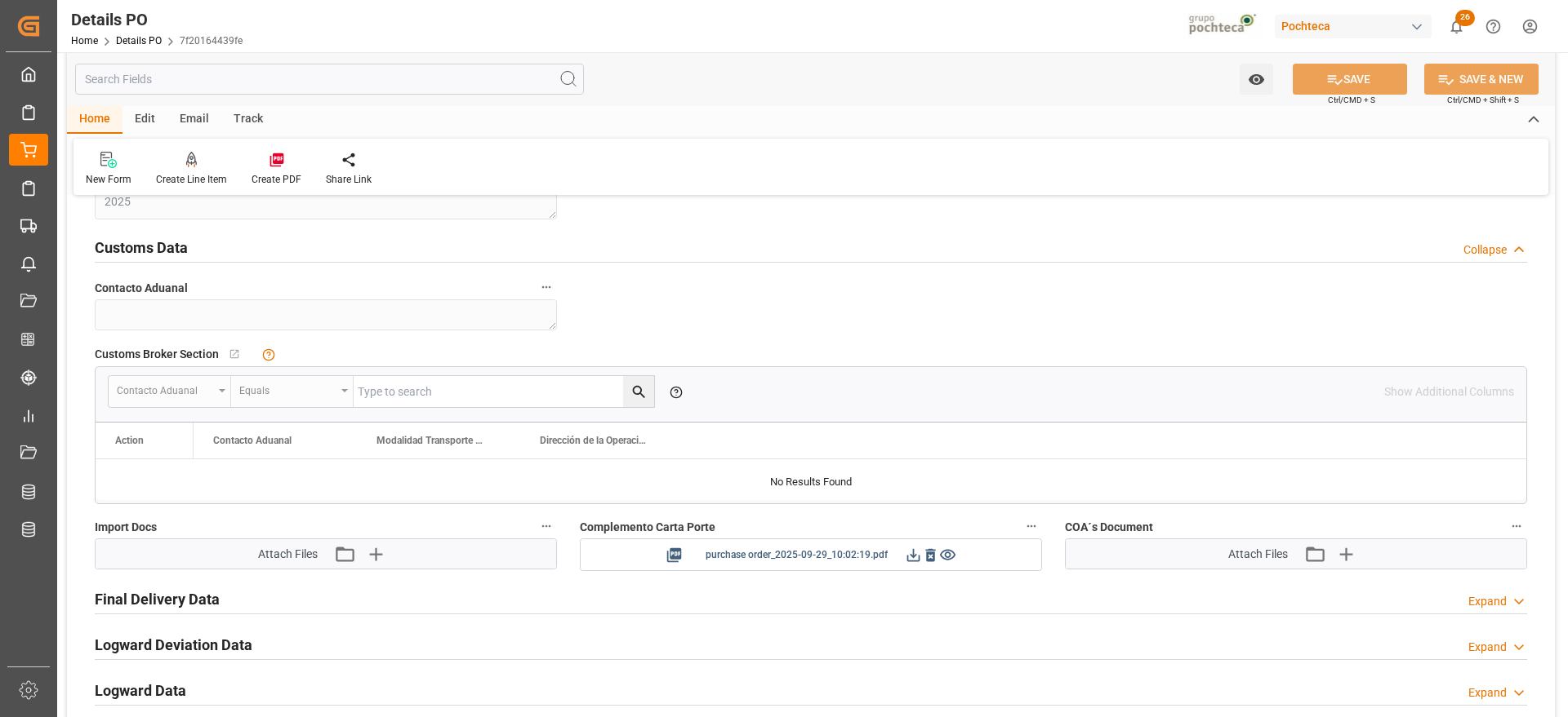
click at [916, 562] on icon at bounding box center [913, 555] width 17 height 17
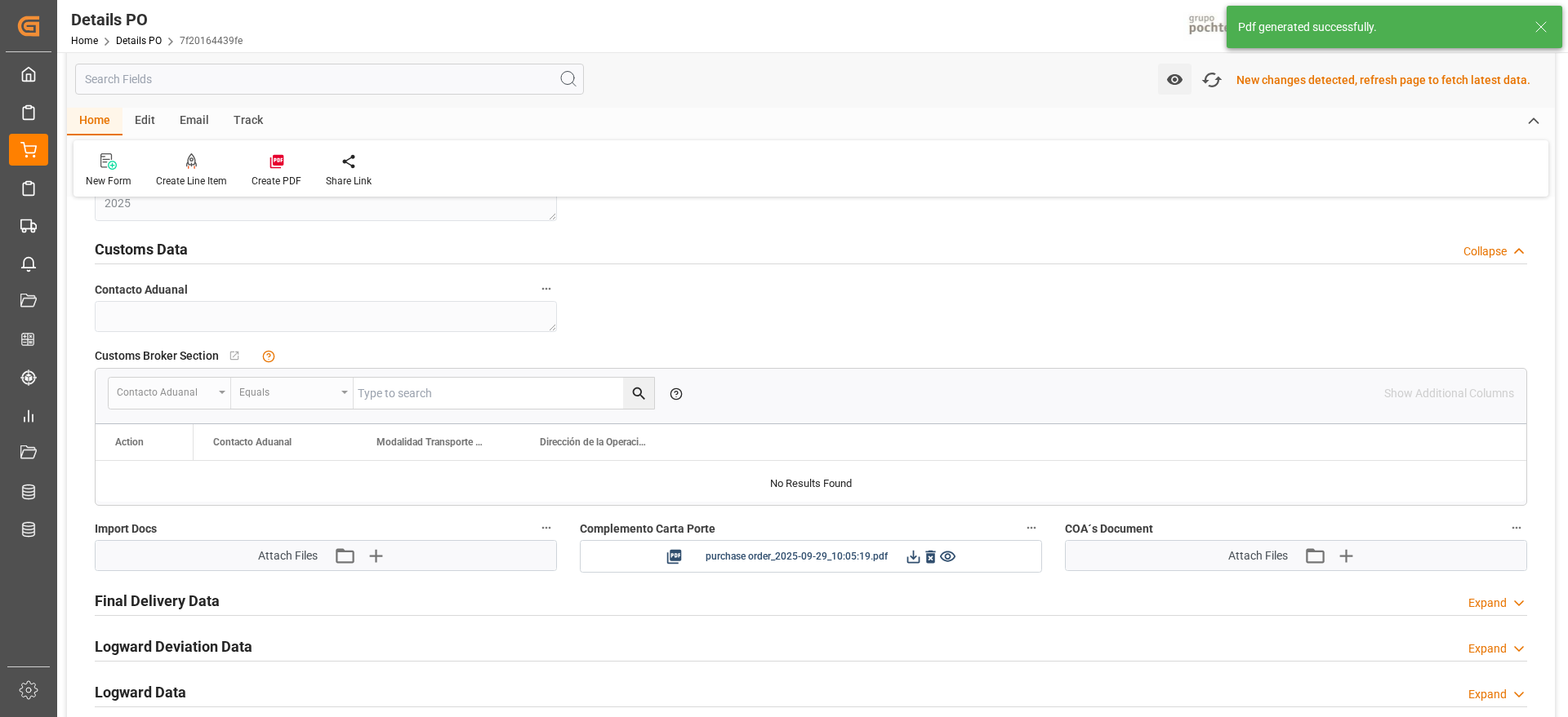
scroll to position [2347, 0]
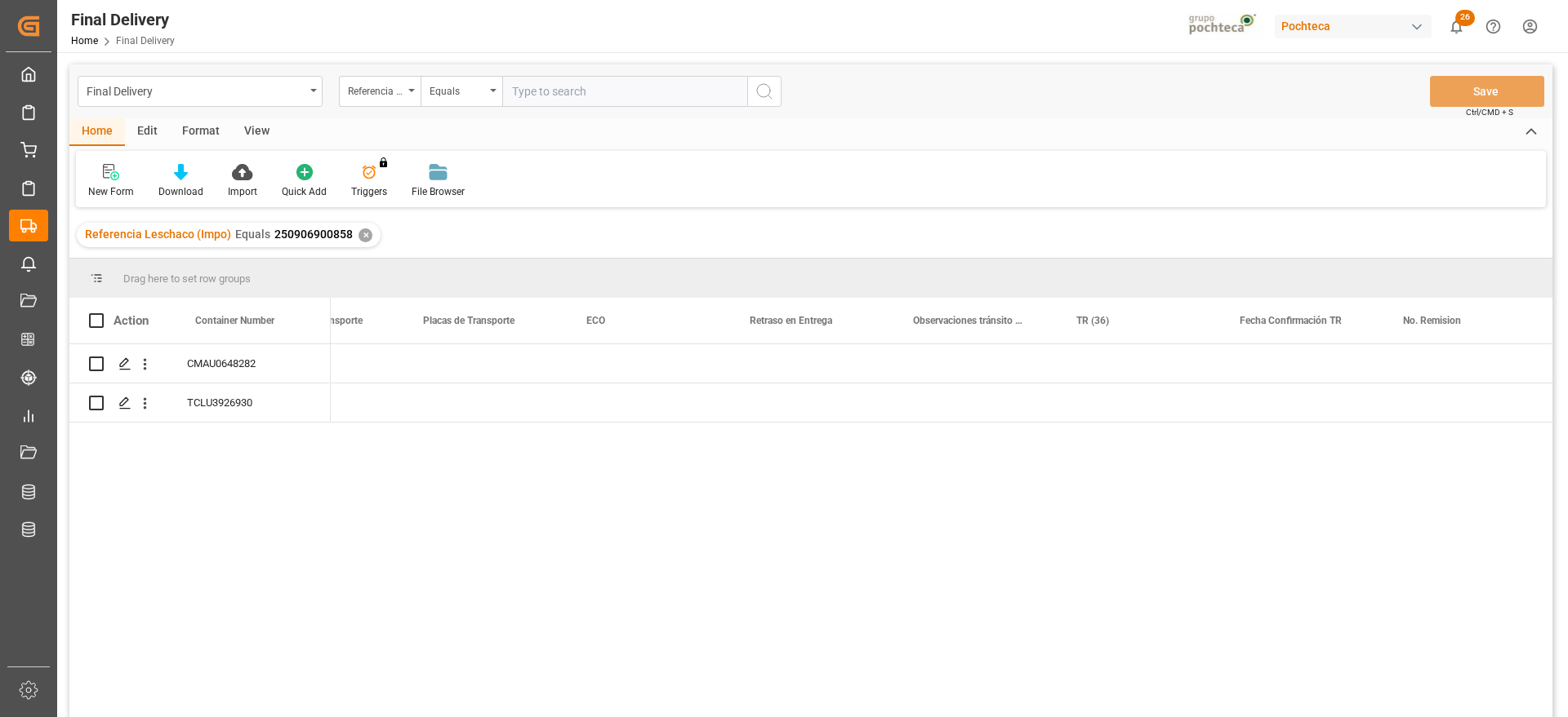
scroll to position [0, 6623]
click at [358, 232] on div "✕" at bounding box center [365, 235] width 14 height 14
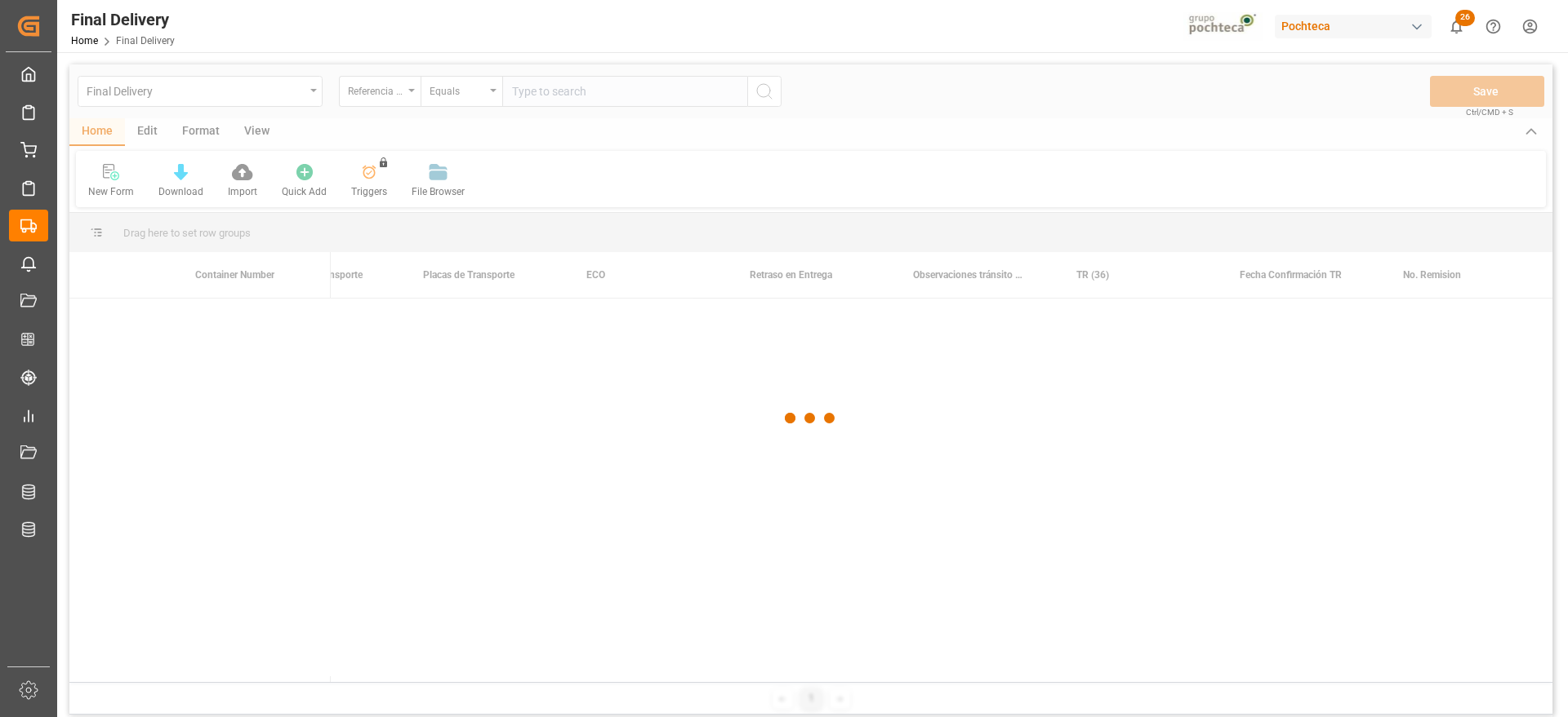
click at [579, 96] on div at bounding box center [811, 418] width 1483 height 707
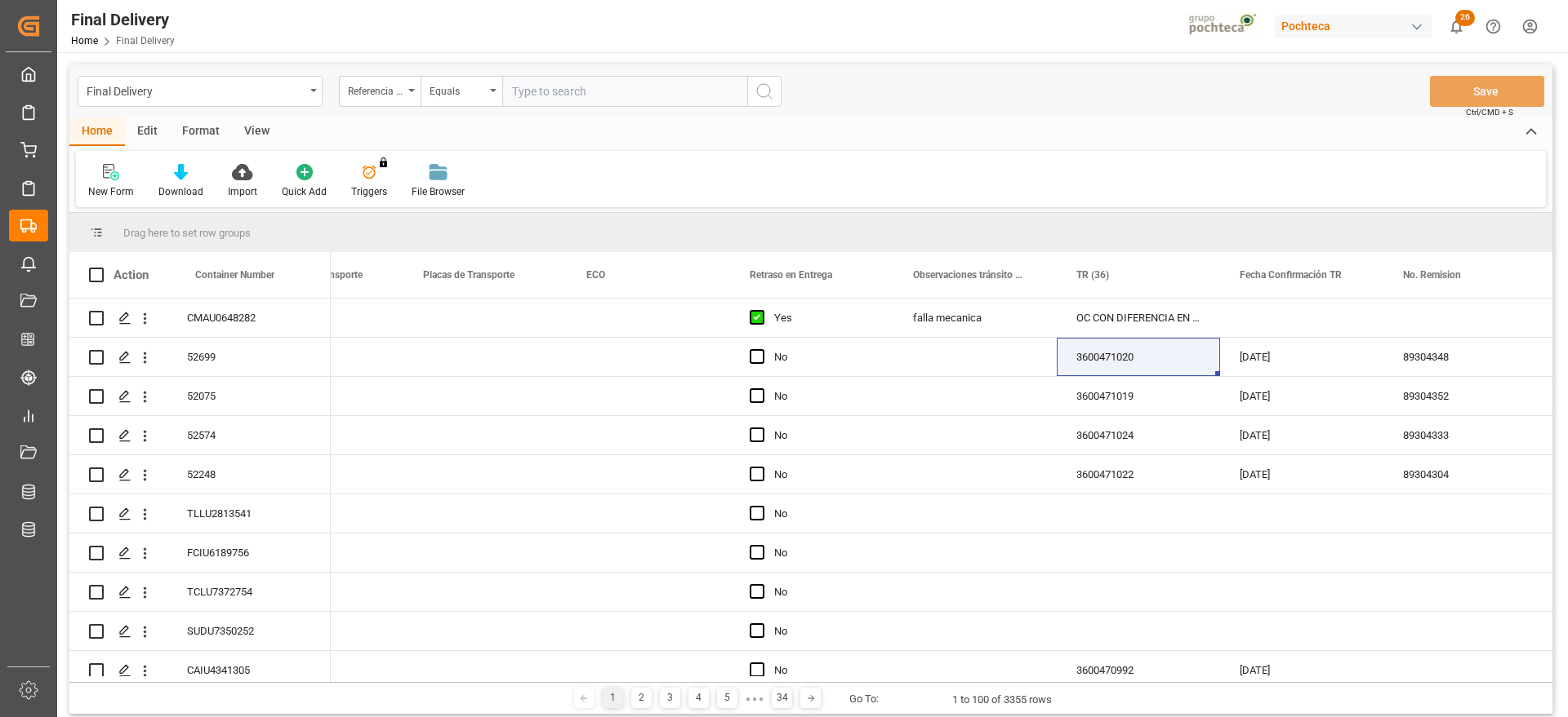
click at [544, 96] on input "text" at bounding box center [624, 91] width 245 height 31
paste input "251006900237"
type input "251006900237"
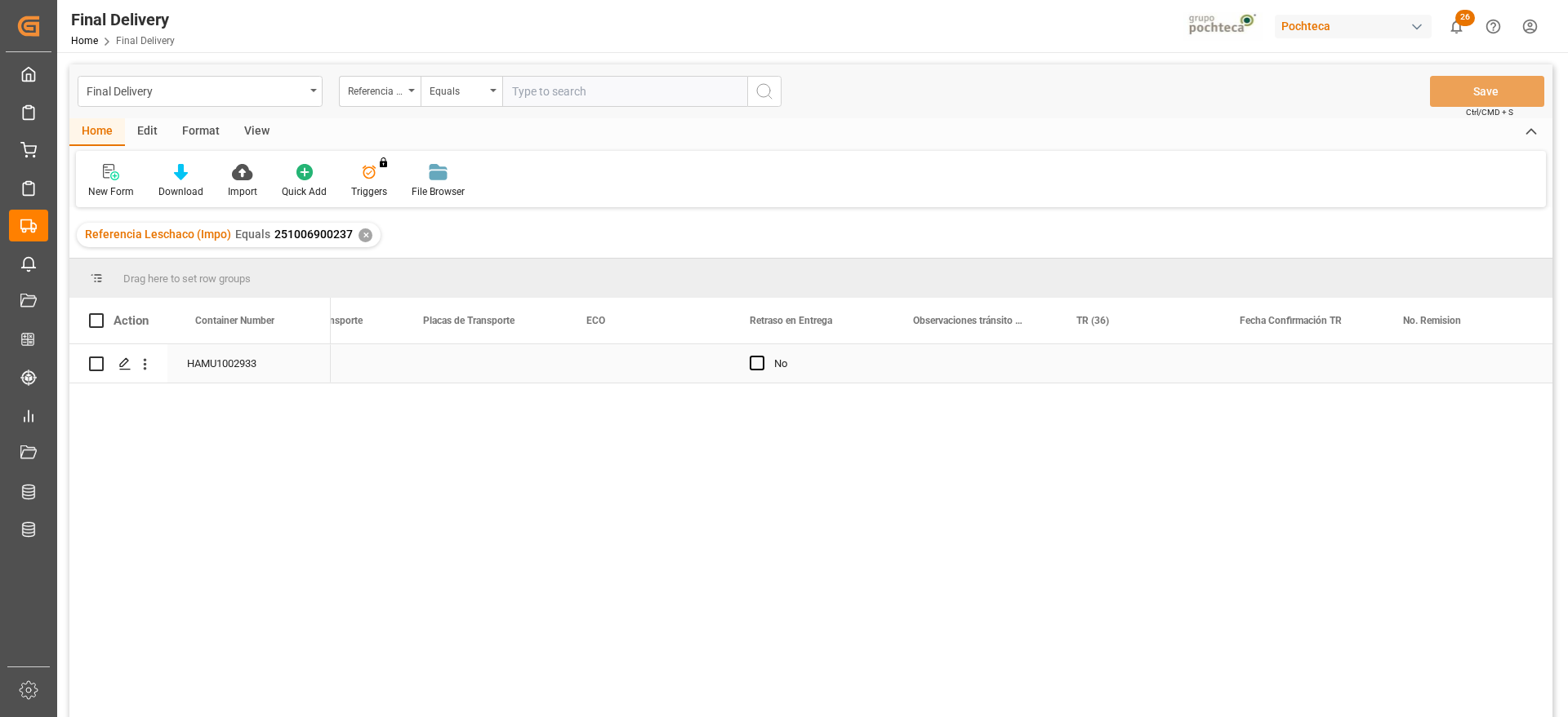
click at [656, 371] on div "Press SPACE to select this row." at bounding box center [648, 363] width 163 height 38
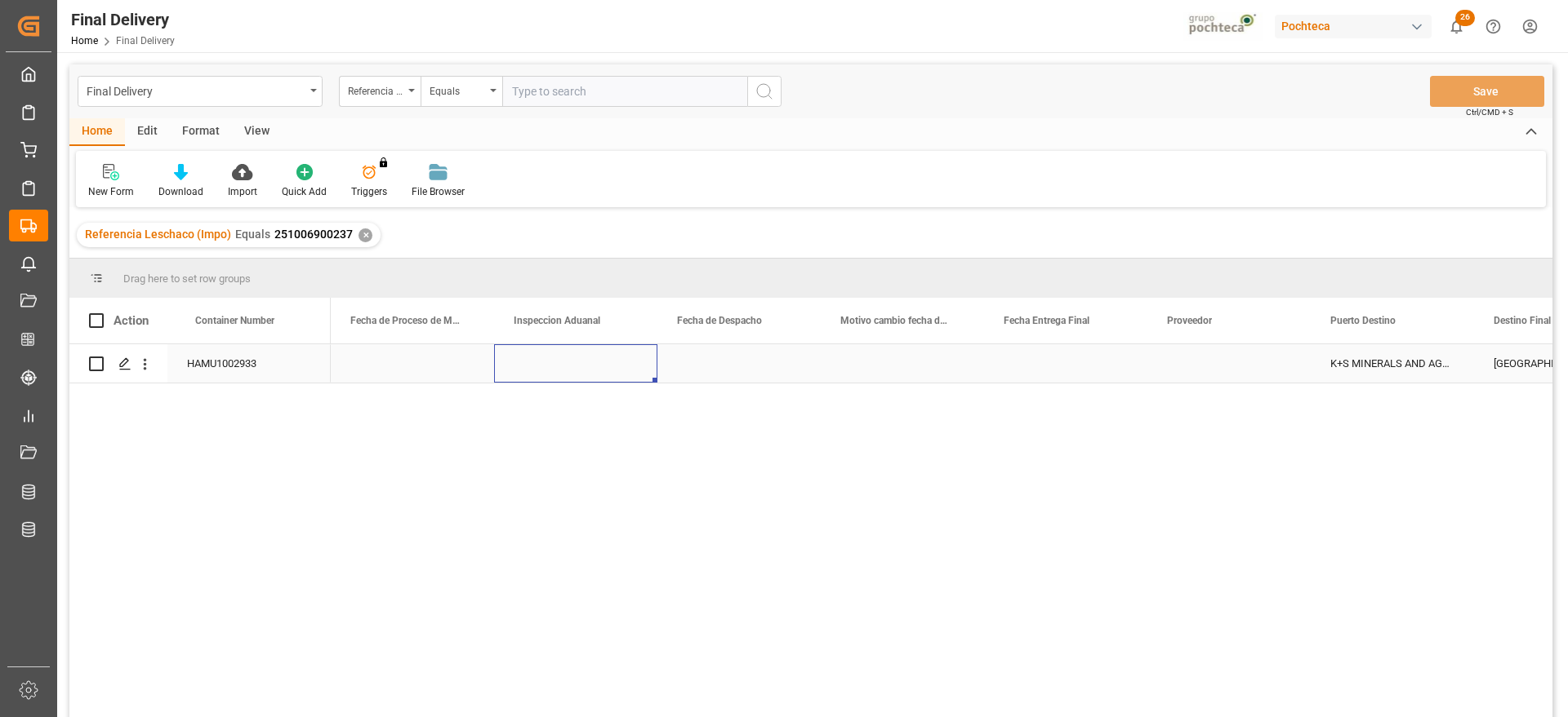
scroll to position [0, 4082]
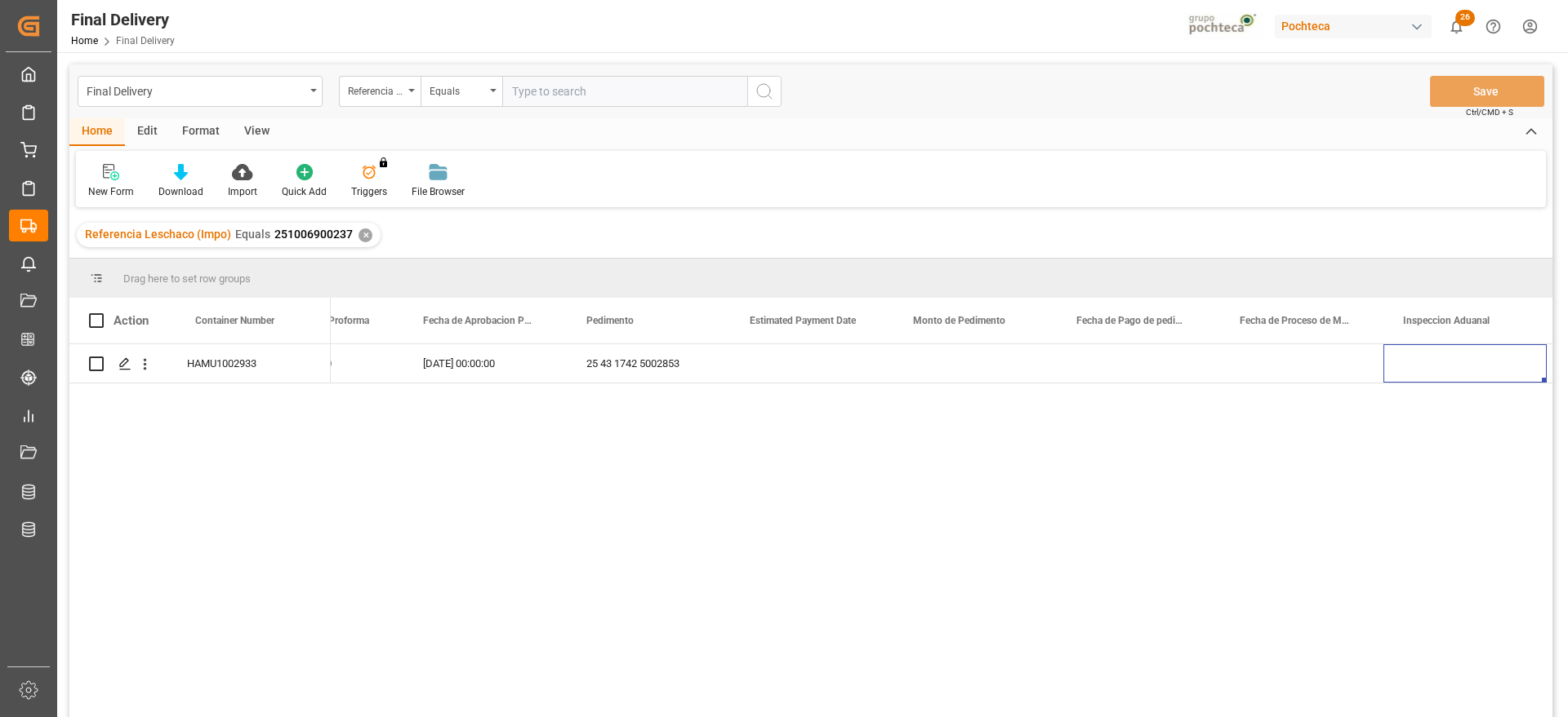
click at [358, 237] on div "✕" at bounding box center [365, 235] width 14 height 14
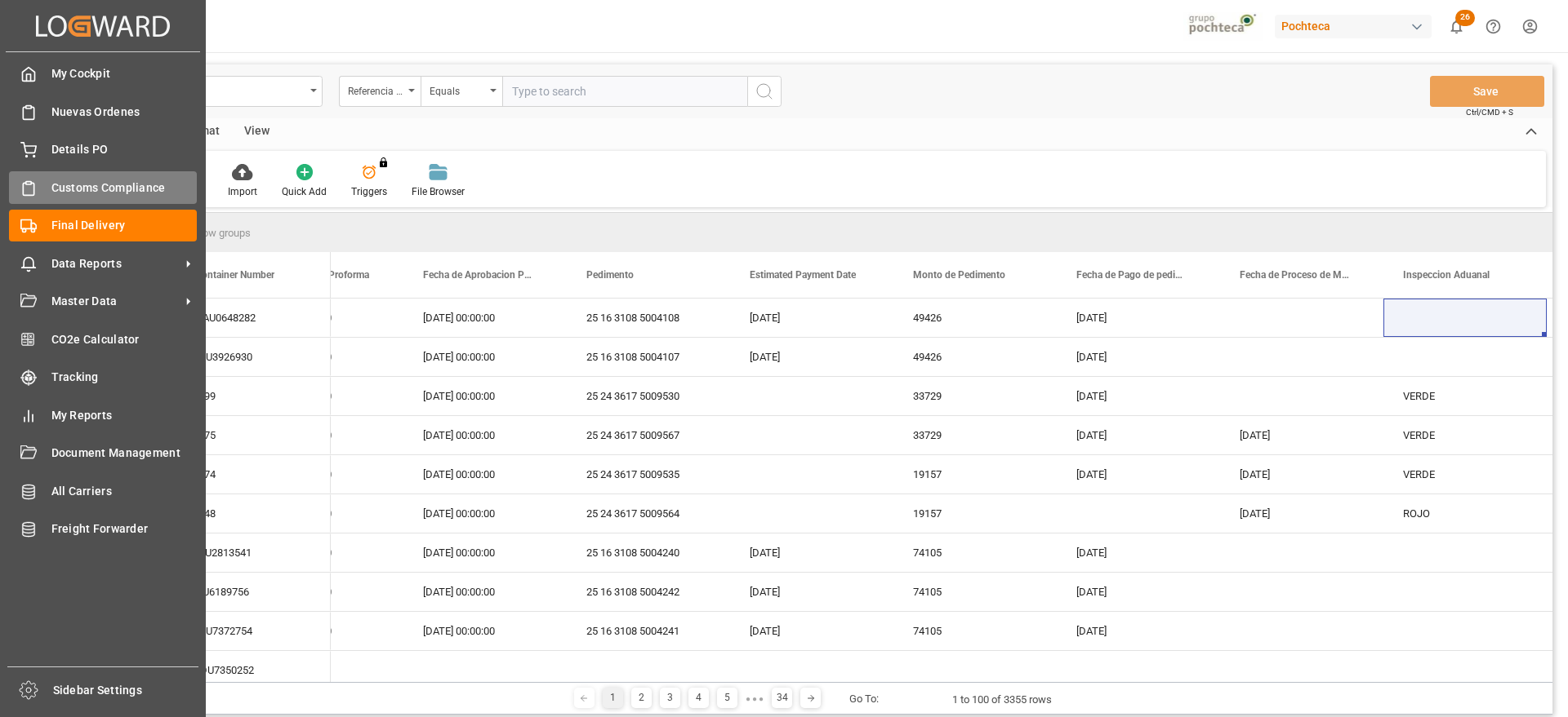
click at [15, 175] on div "Customs Compliance Customs Compliance" at bounding box center [103, 187] width 188 height 32
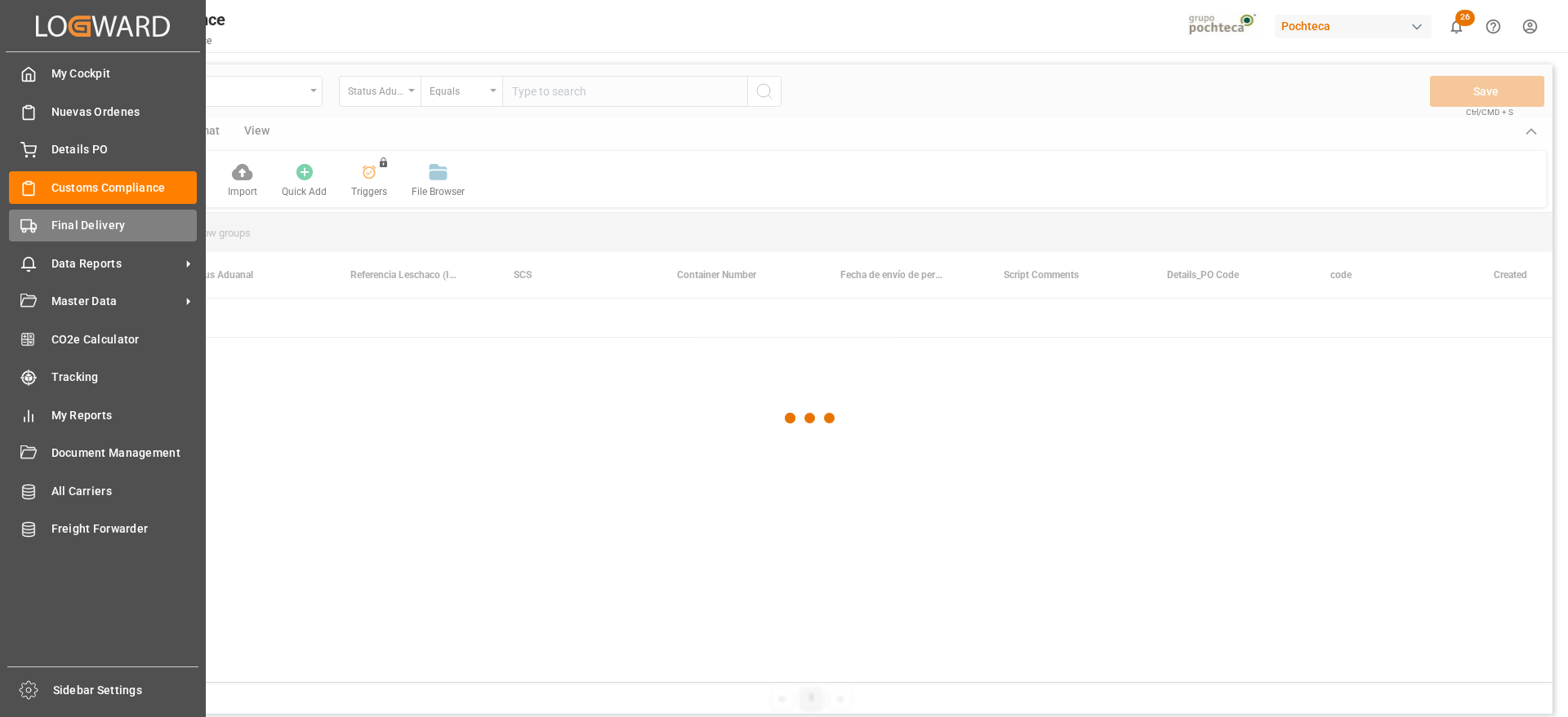
click at [79, 233] on span "Final Delivery" at bounding box center [125, 225] width 147 height 17
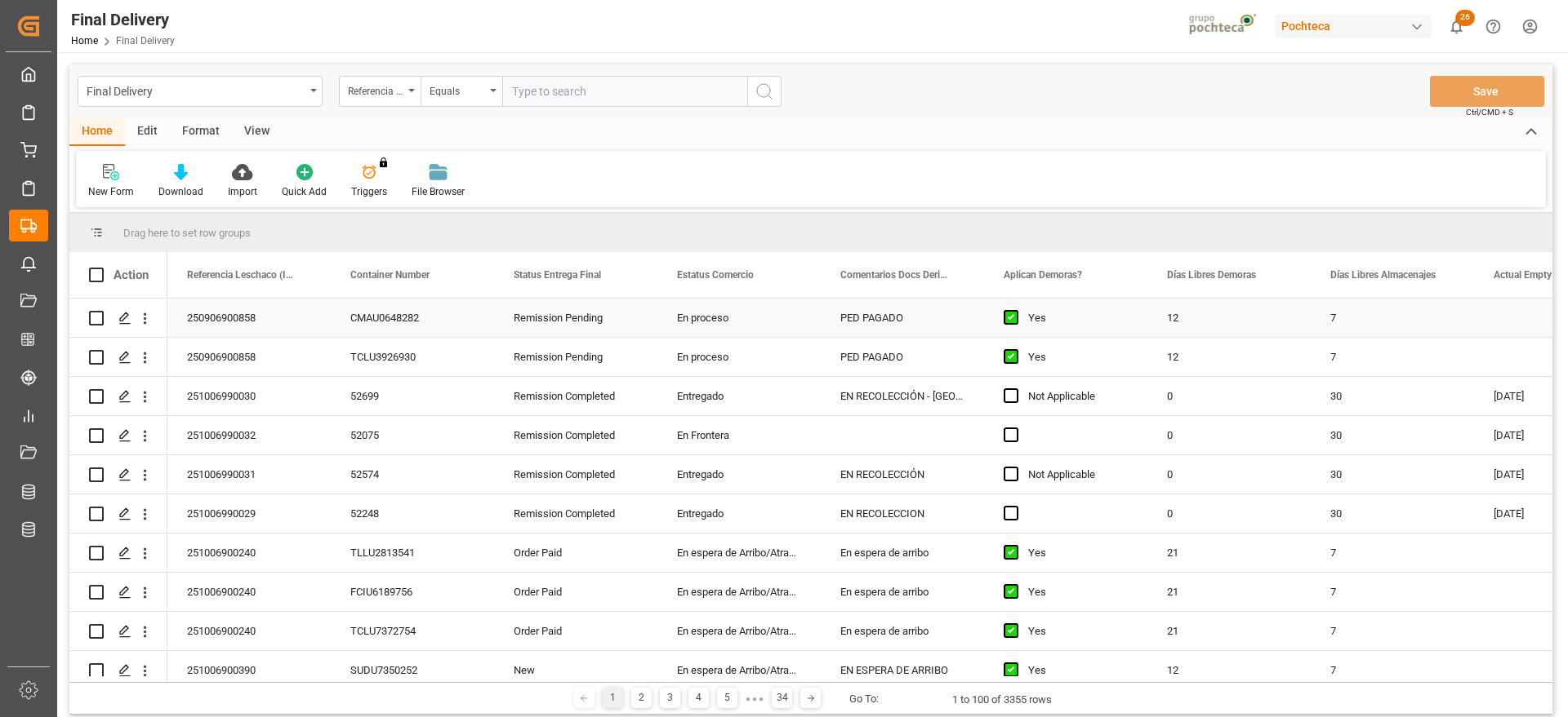
click at [277, 312] on div "250906900858" at bounding box center [249, 317] width 163 height 38
click at [242, 131] on div "View" at bounding box center [256, 132] width 50 height 28
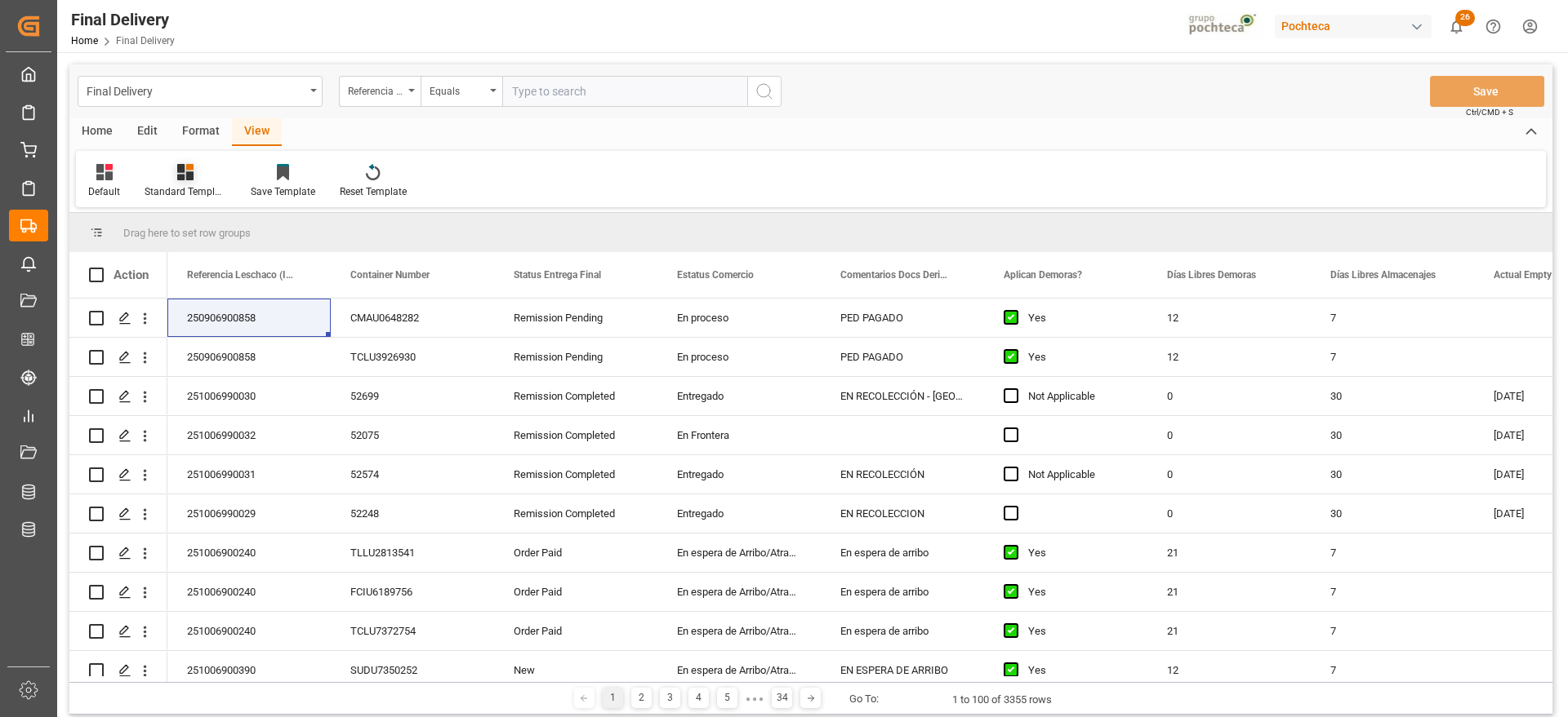
click at [171, 176] on div at bounding box center [185, 171] width 81 height 17
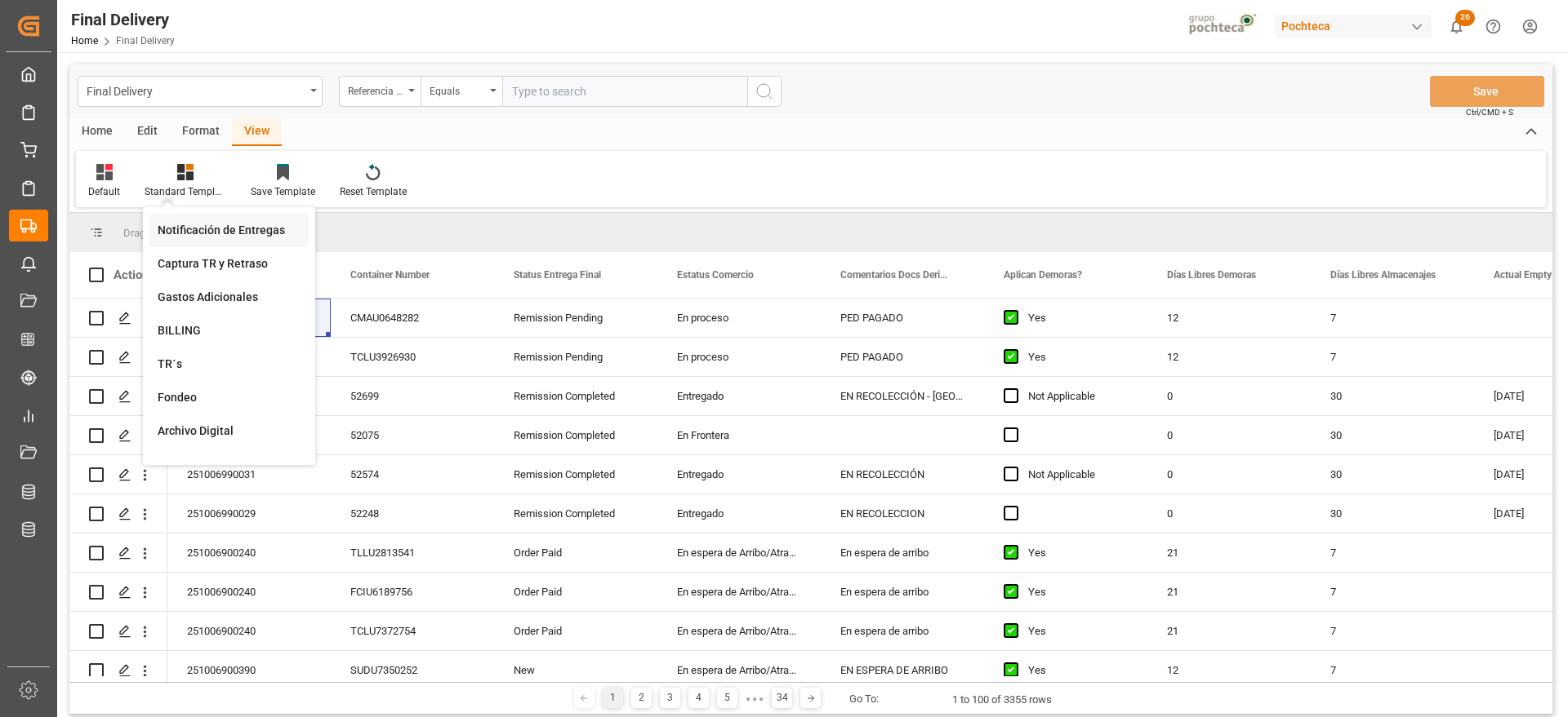
click at [251, 230] on div "Notificación de Entregas" at bounding box center [229, 230] width 143 height 17
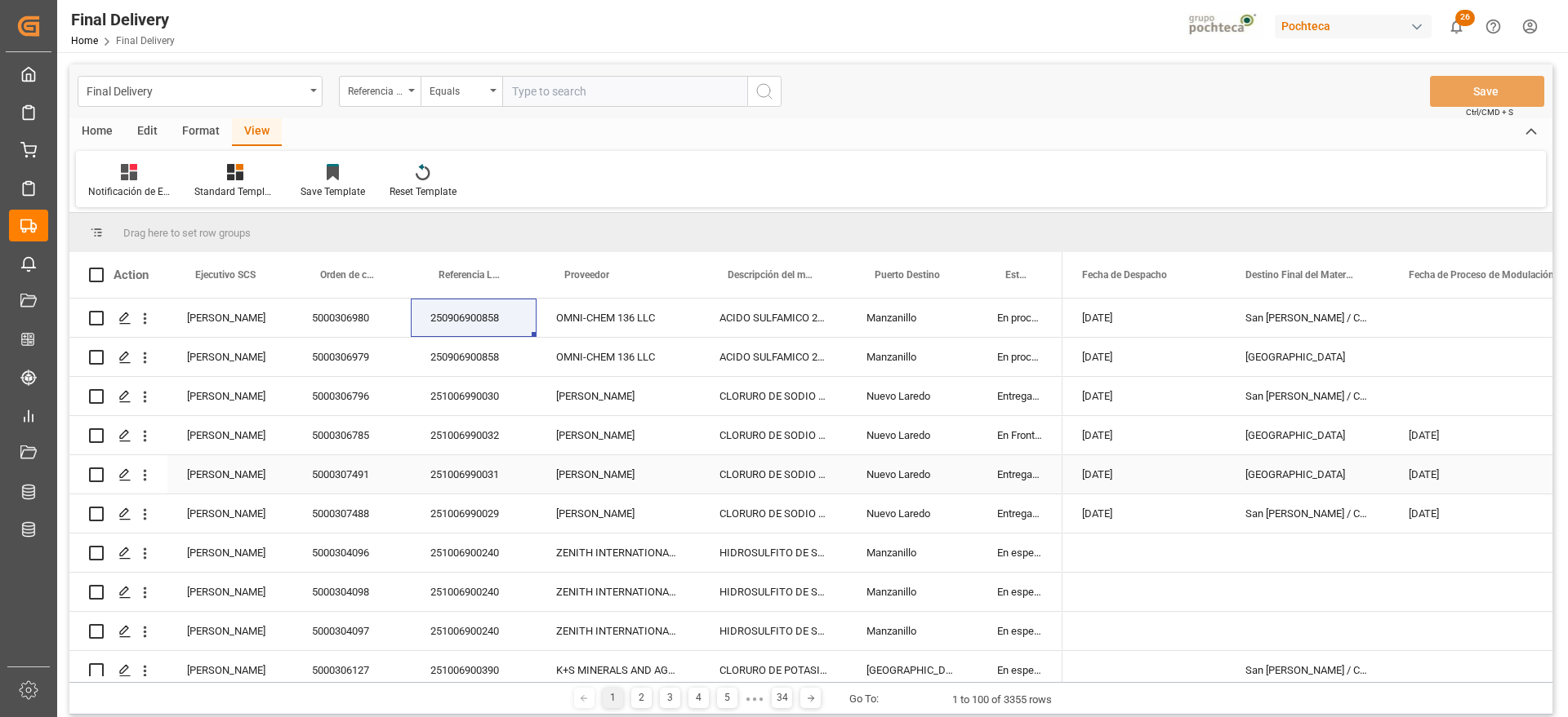
click at [936, 454] on div "Nuevo Laredo" at bounding box center [912, 435] width 130 height 38
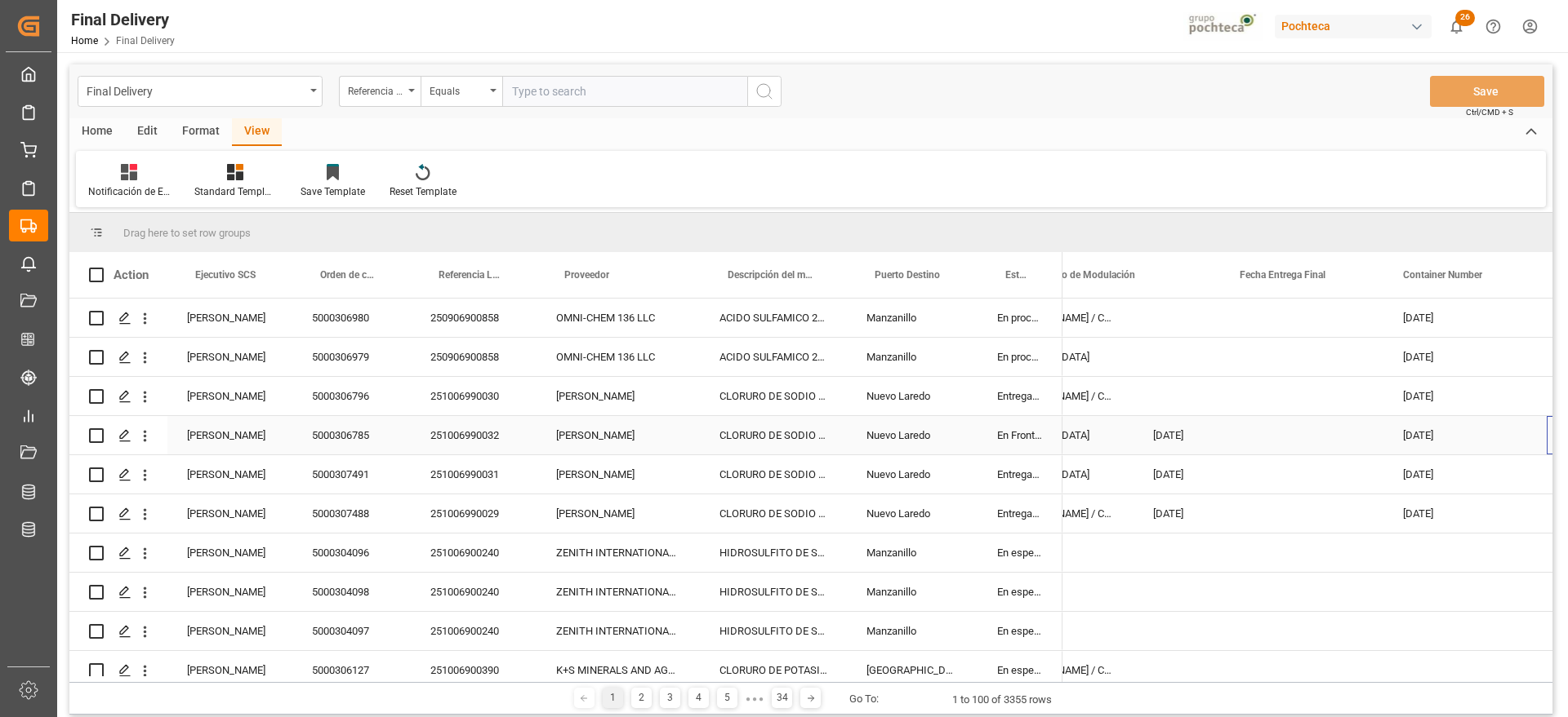
scroll to position [0, 419]
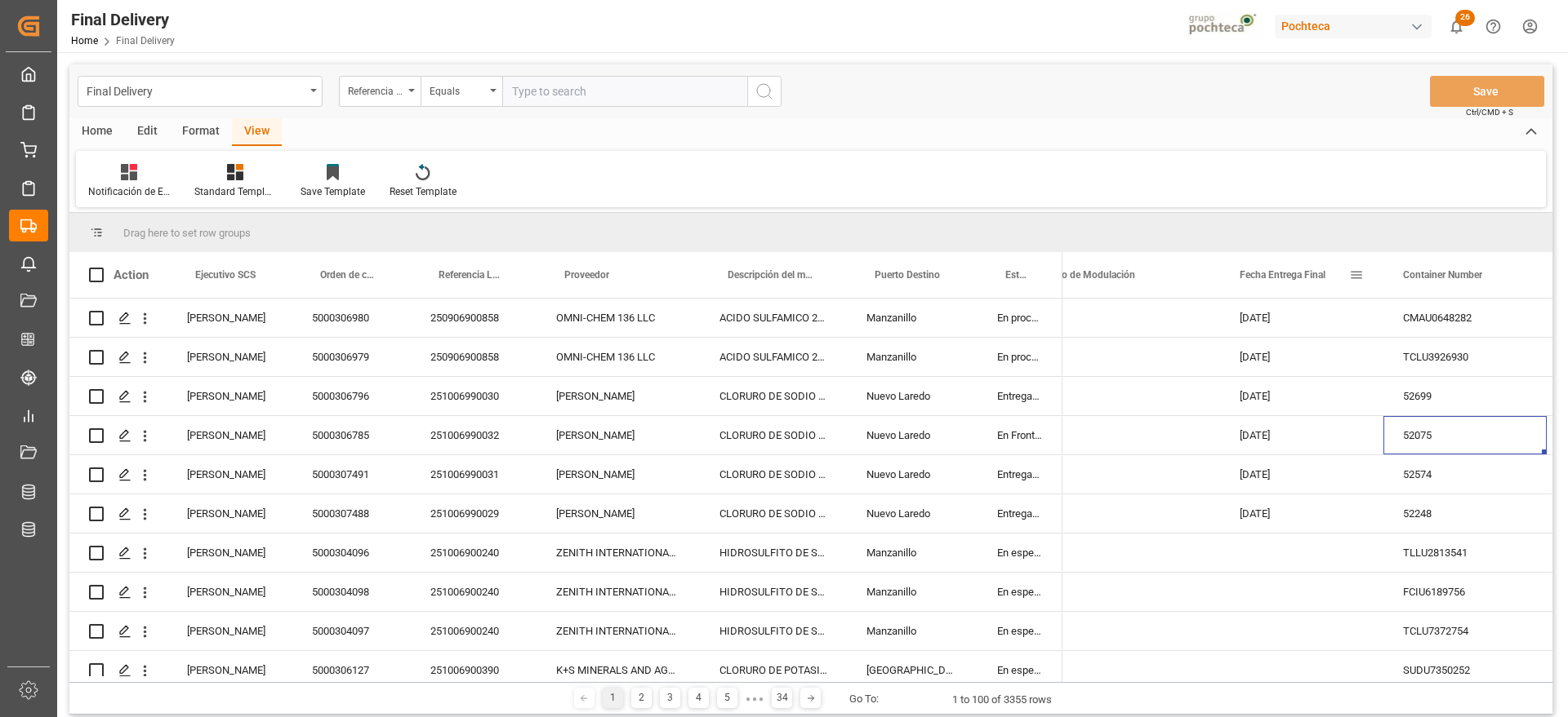
click at [1359, 274] on span at bounding box center [1356, 275] width 14 height 14
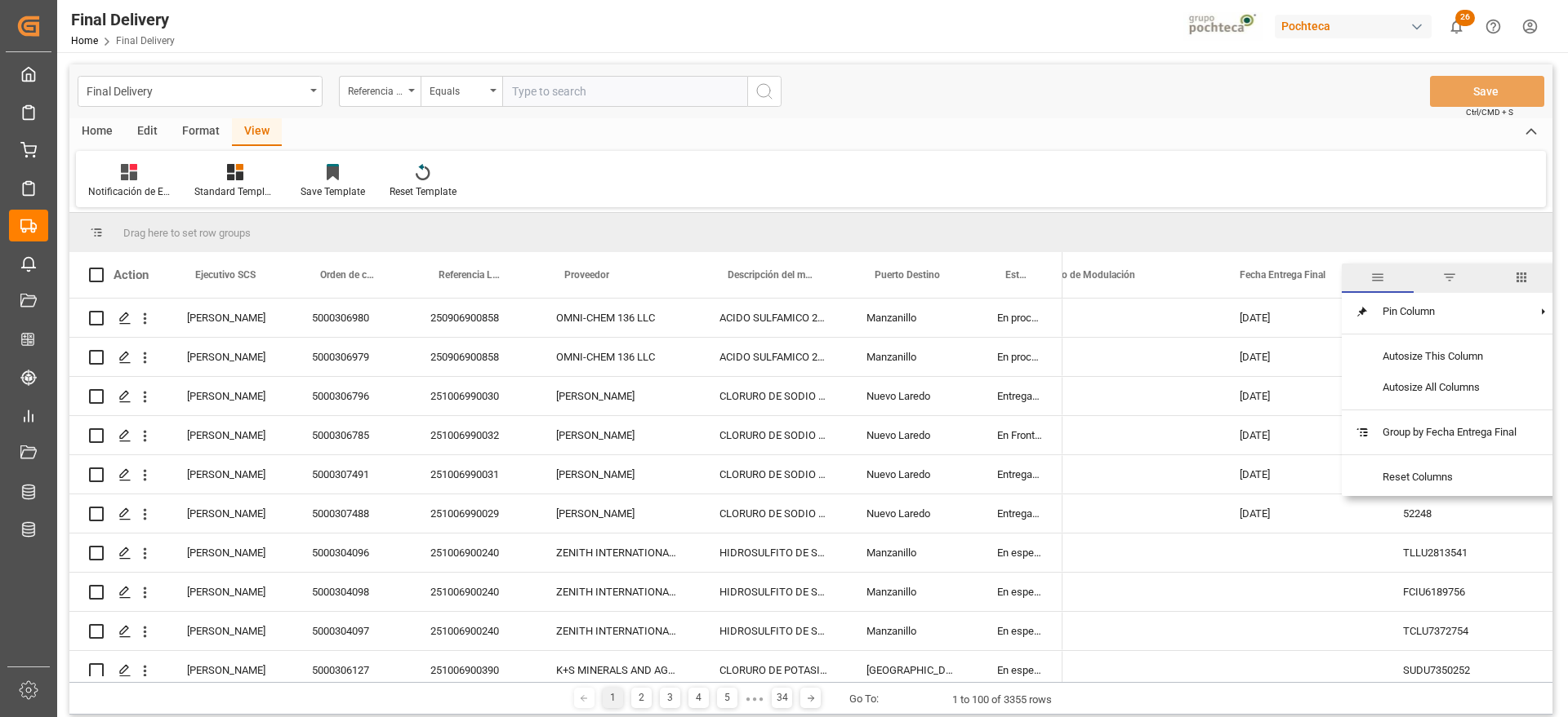
click at [1453, 278] on span "filter" at bounding box center [1449, 278] width 14 height 14
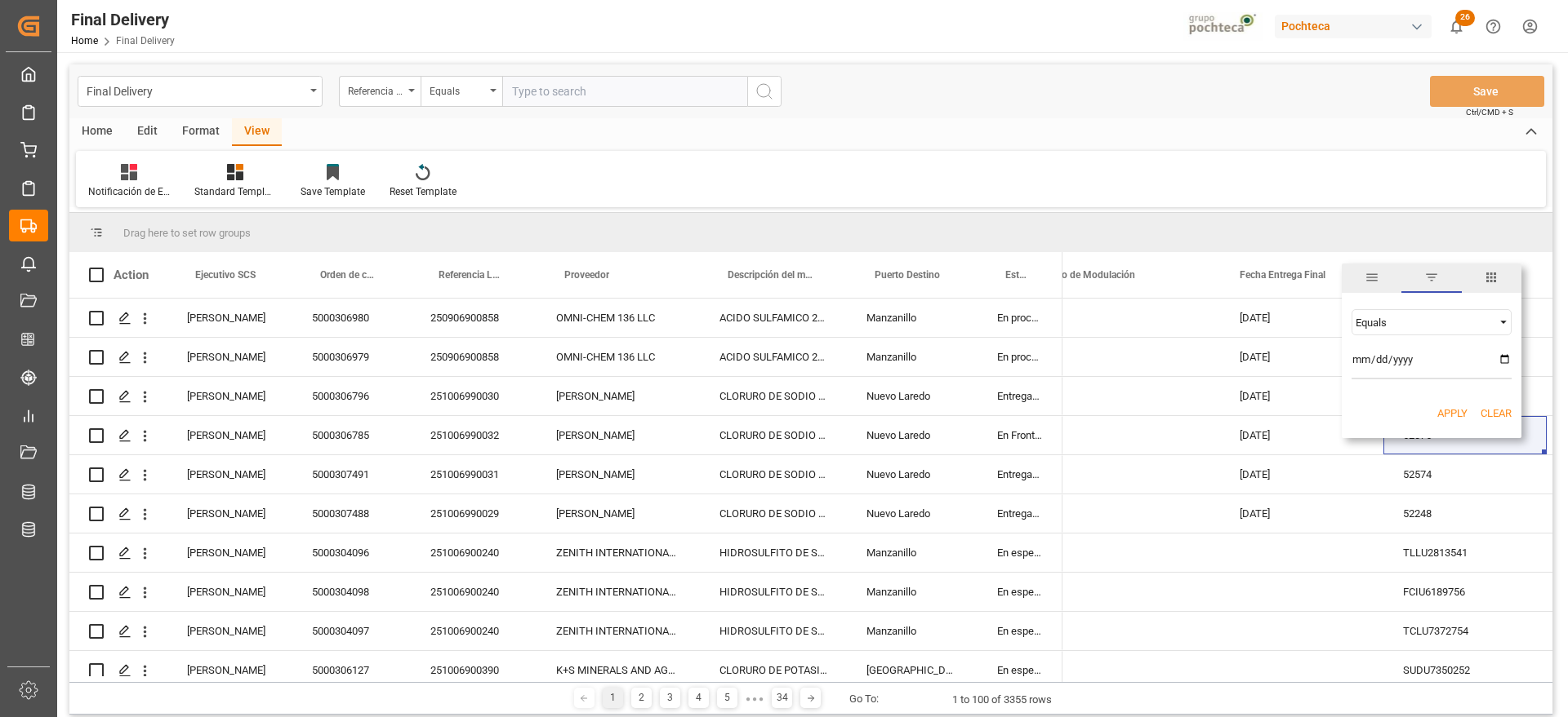
click at [1505, 356] on input "date" at bounding box center [1431, 363] width 160 height 33
type input "2025-09-30"
click at [1452, 410] on button "Apply" at bounding box center [1451, 414] width 30 height 16
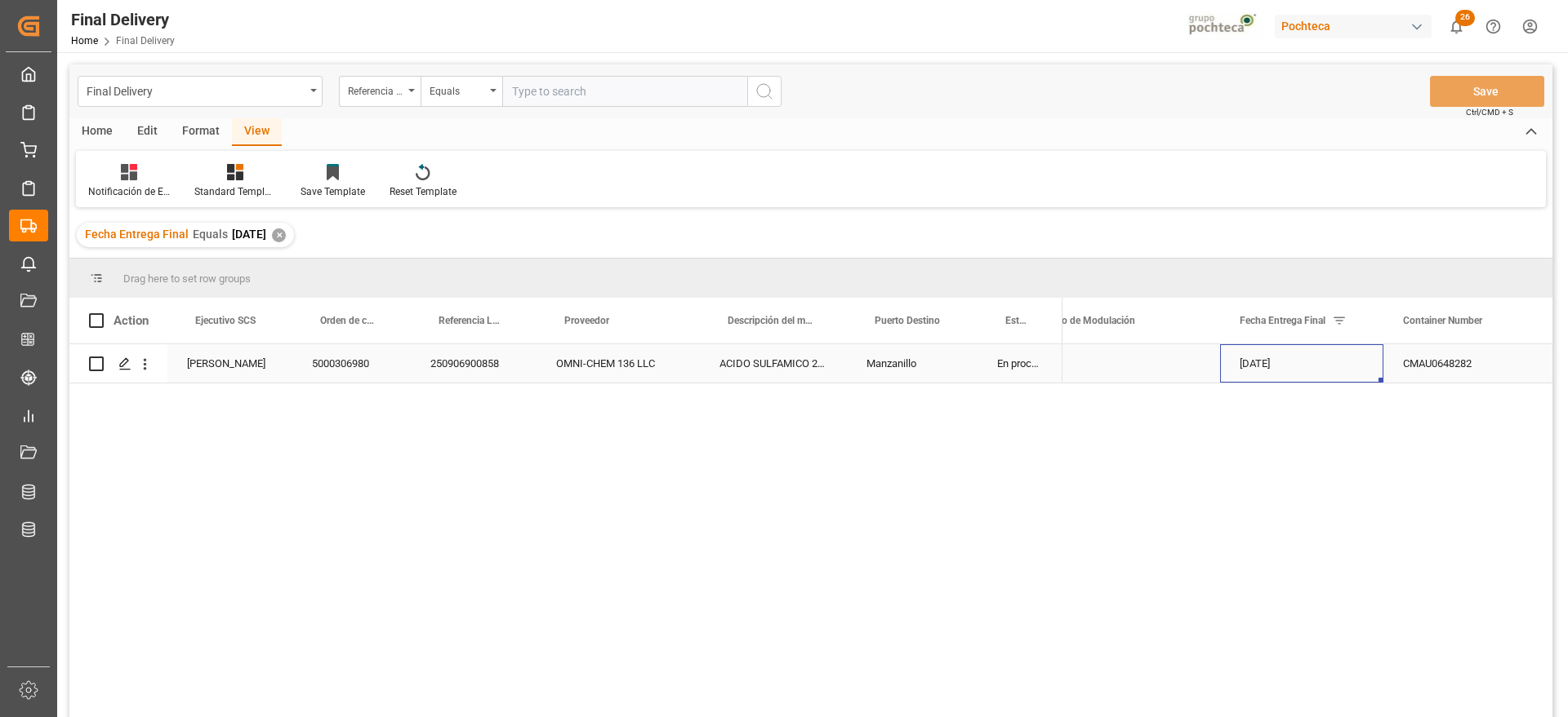
click at [1221, 373] on div "[DATE]" at bounding box center [1301, 363] width 163 height 38
click at [196, 129] on div "Format" at bounding box center [201, 132] width 62 height 28
click at [135, 132] on div "Edit" at bounding box center [147, 132] width 45 height 28
click at [96, 138] on div "Home" at bounding box center [97, 132] width 55 height 28
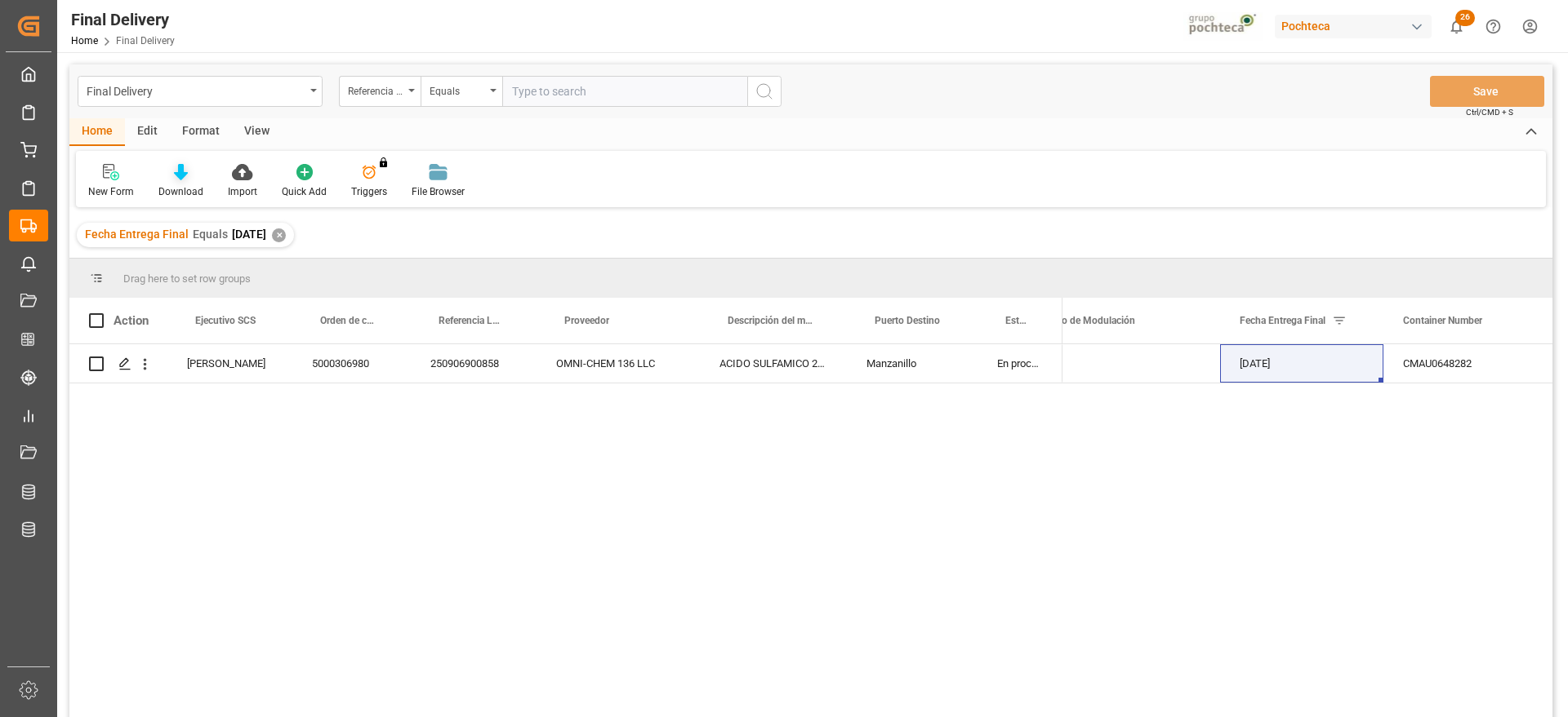
click at [185, 171] on icon at bounding box center [180, 172] width 14 height 16
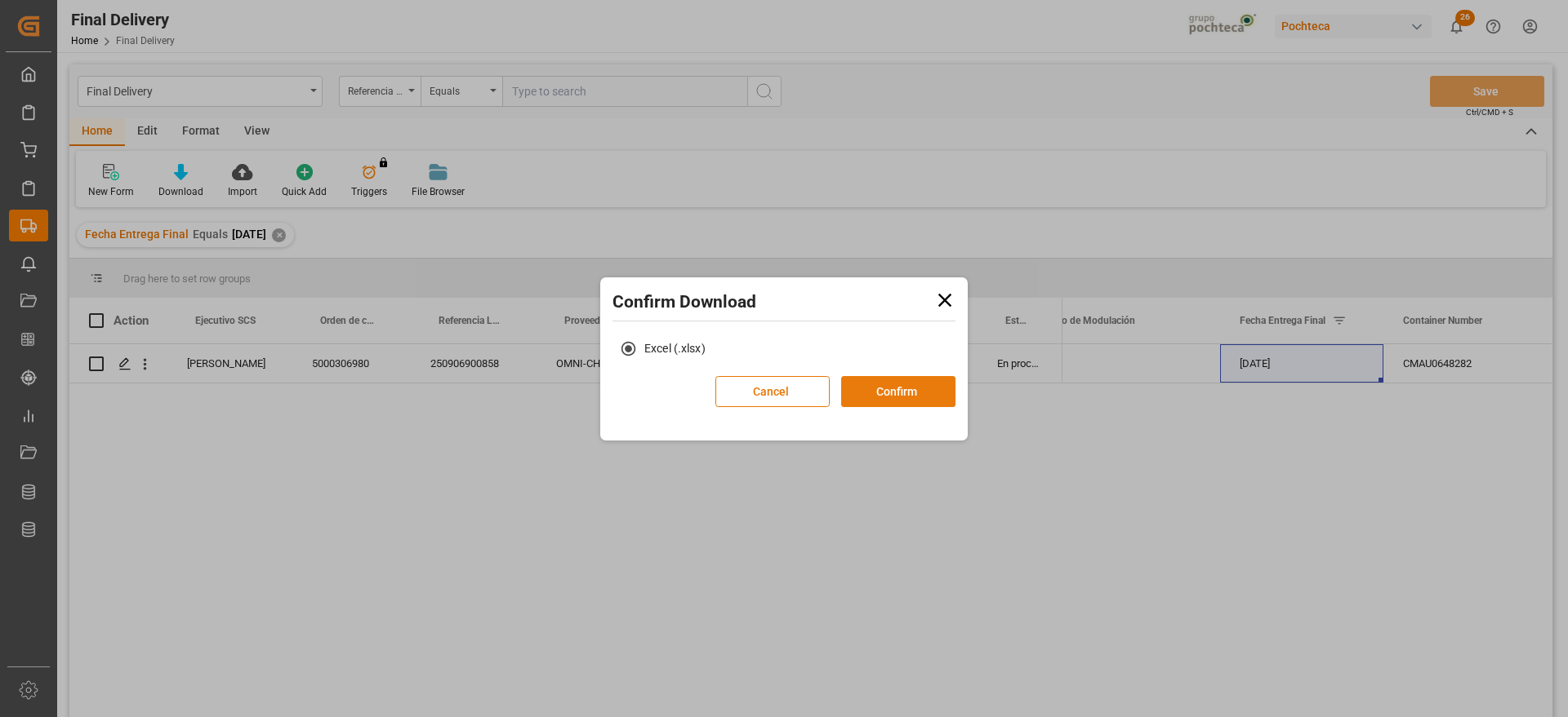
click at [883, 398] on button "Confirm" at bounding box center [898, 392] width 114 height 31
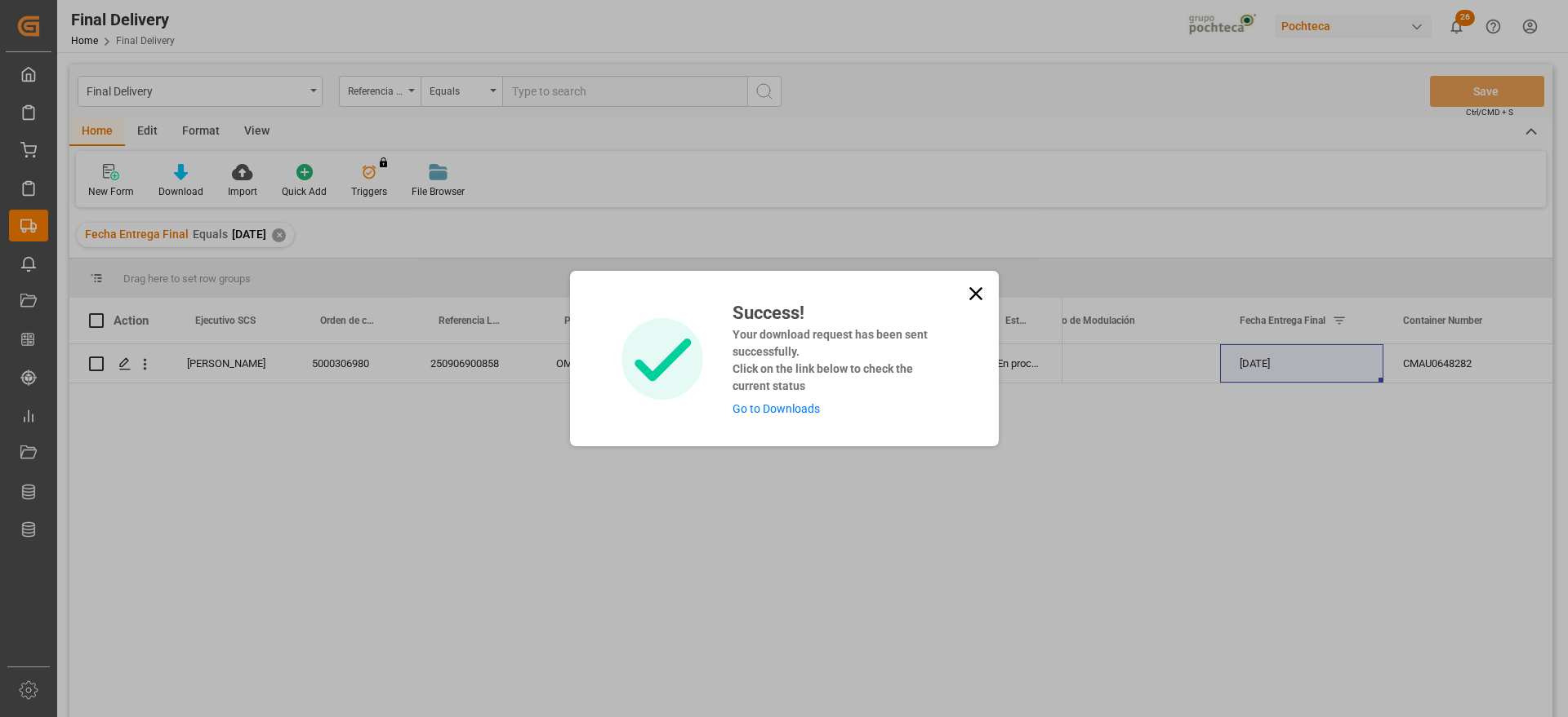
click at [767, 409] on link "Go to Downloads" at bounding box center [775, 409] width 88 height 13
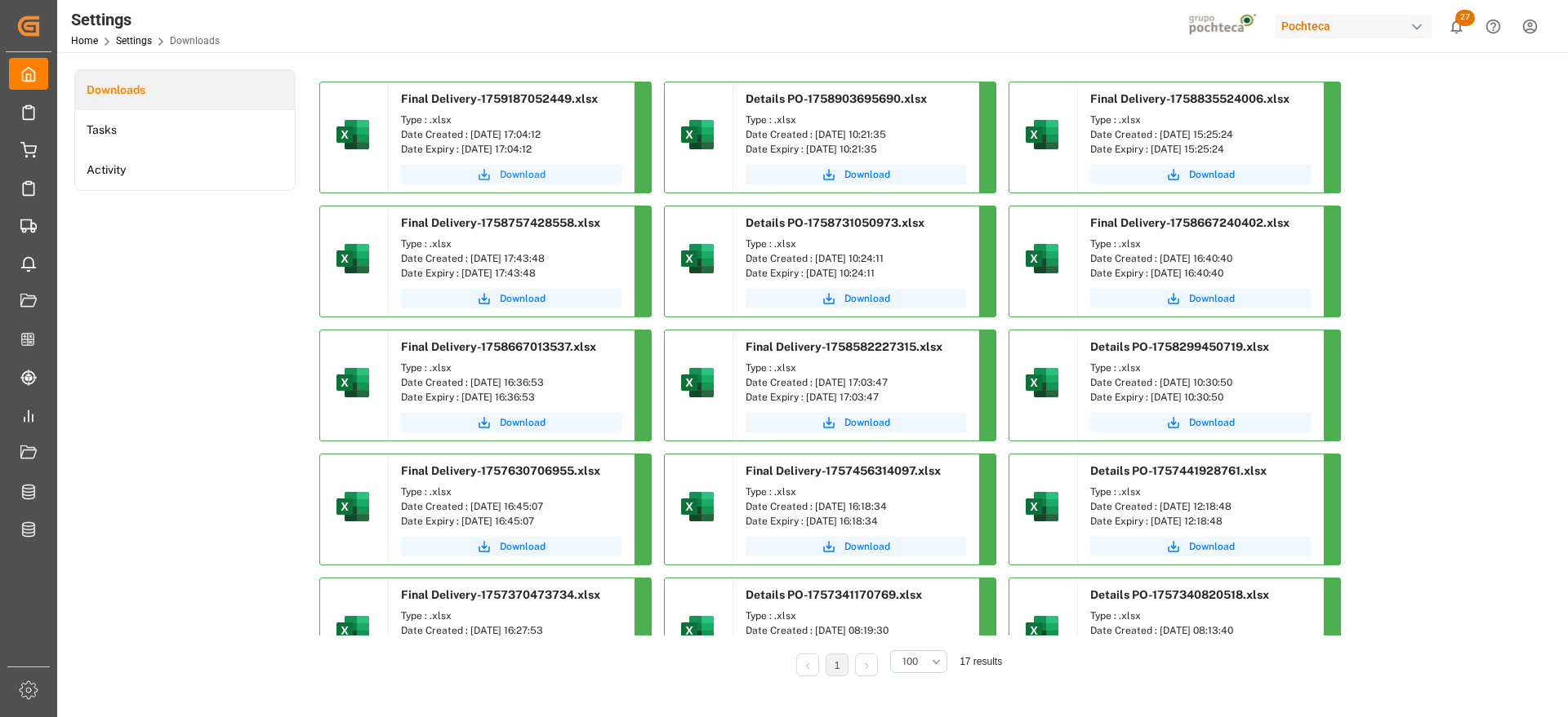
drag, startPoint x: 515, startPoint y: 177, endPoint x: 1158, endPoint y: 614, distance: 777.4
click at [515, 177] on span "Download" at bounding box center [522, 175] width 46 height 14
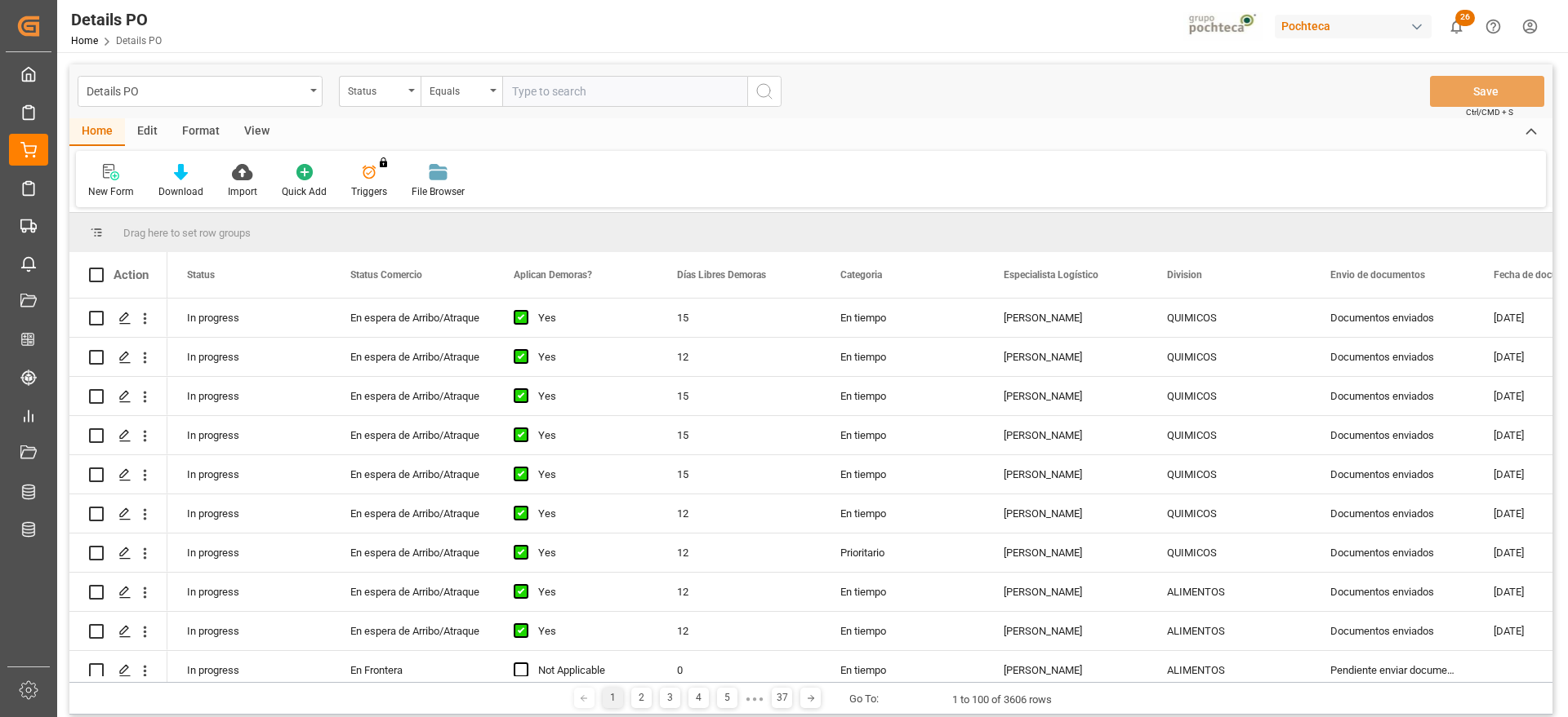
click at [371, 95] on div "Status" at bounding box center [375, 89] width 55 height 19
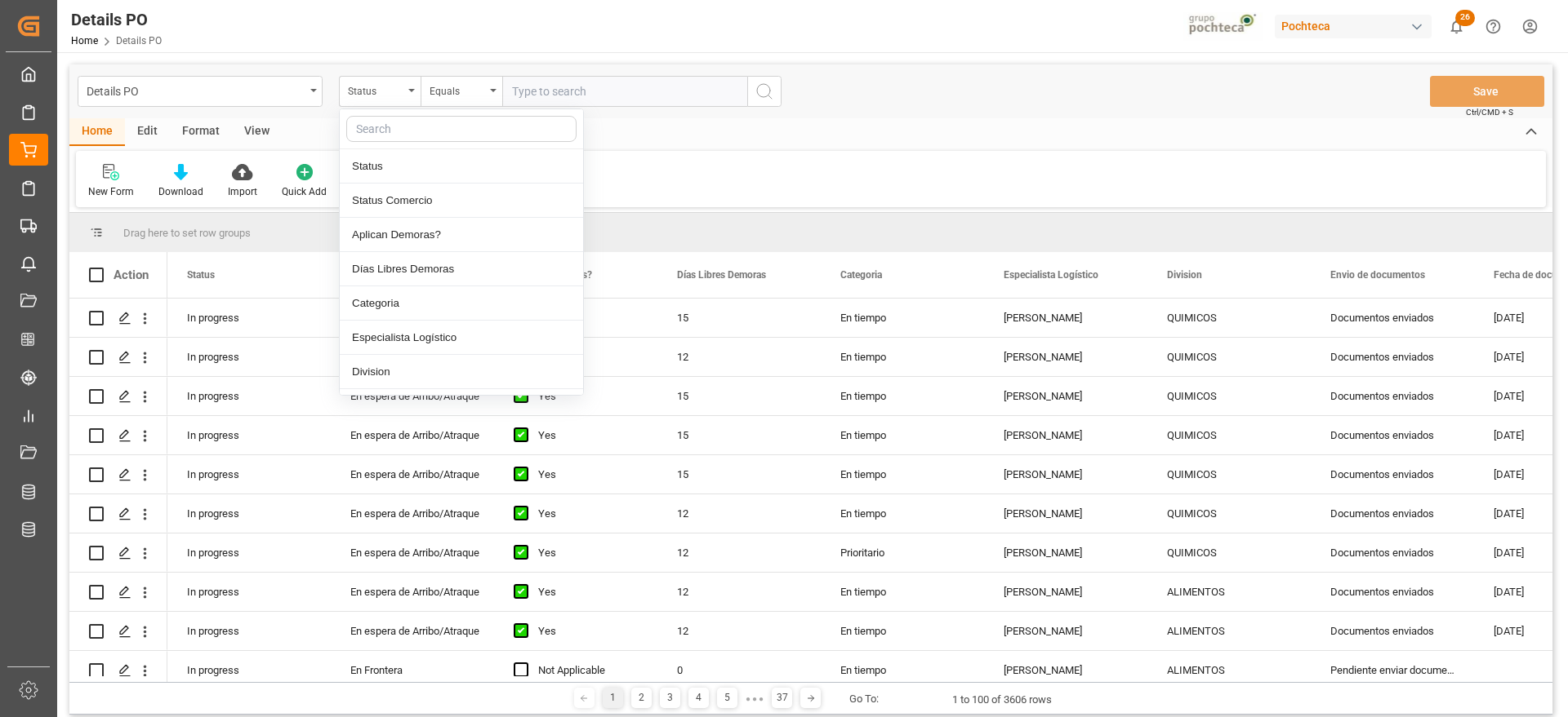
click at [387, 137] on input "text" at bounding box center [461, 128] width 230 height 26
type input "ref"
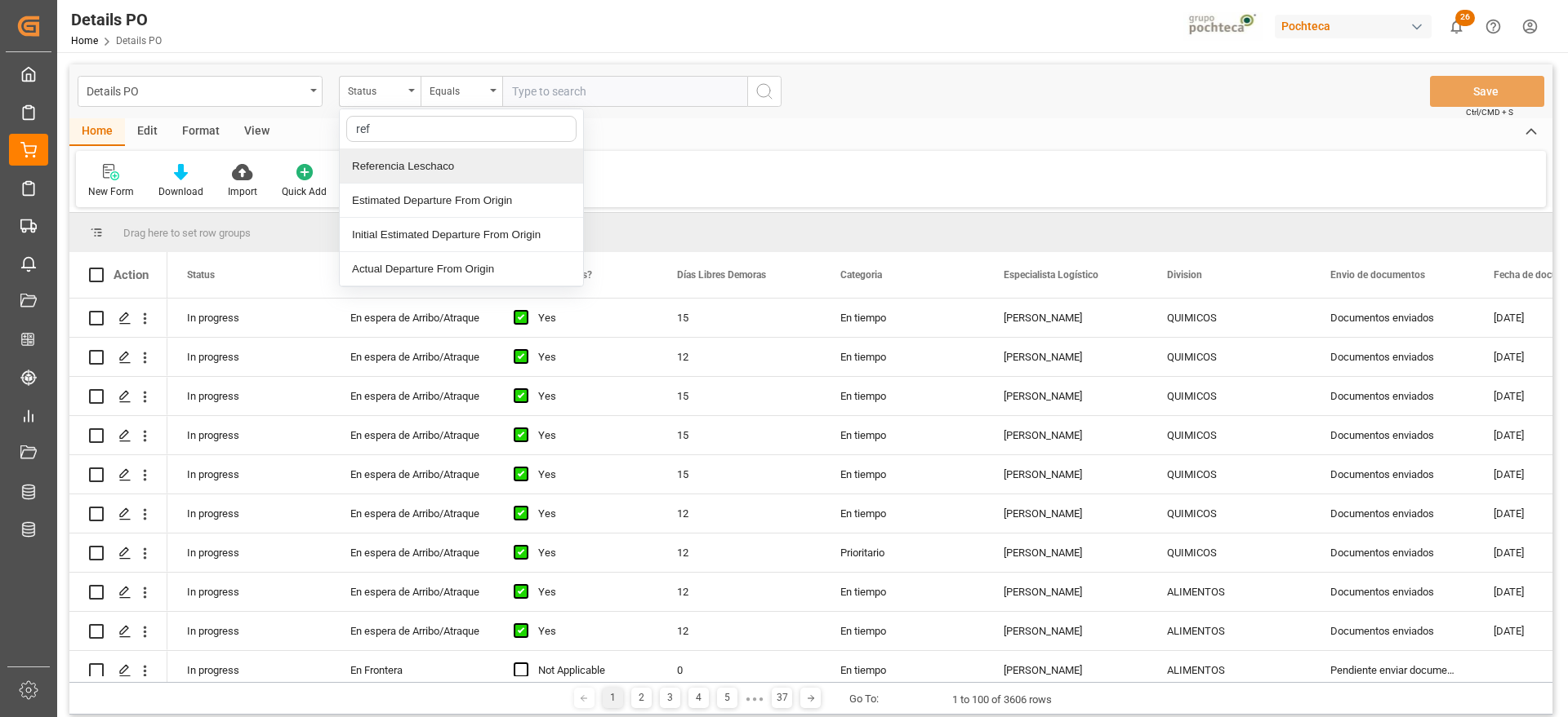
click at [448, 164] on div "Referencia Leschaco" at bounding box center [461, 166] width 243 height 34
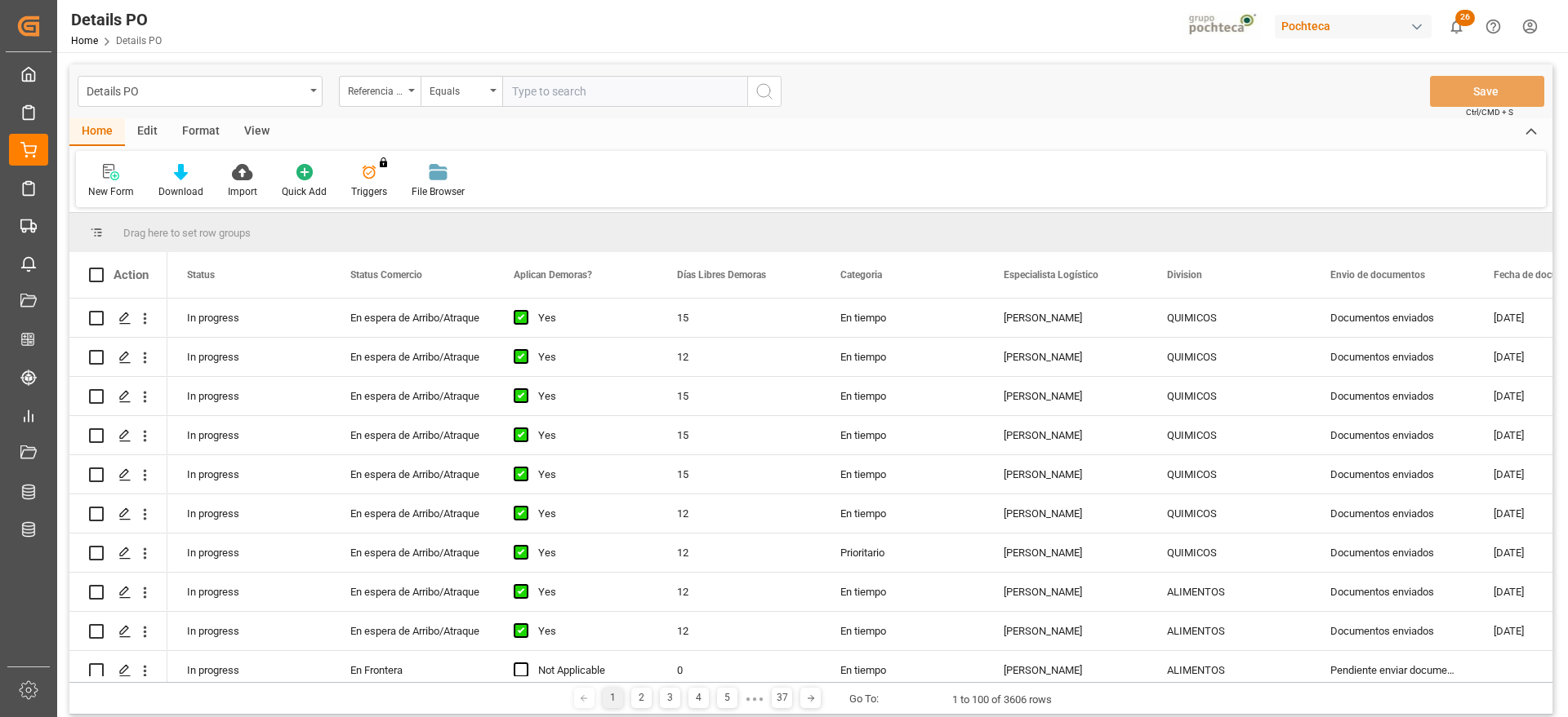
click at [561, 96] on input "text" at bounding box center [624, 91] width 245 height 31
paste input "251006900302"
type input "251006900302"
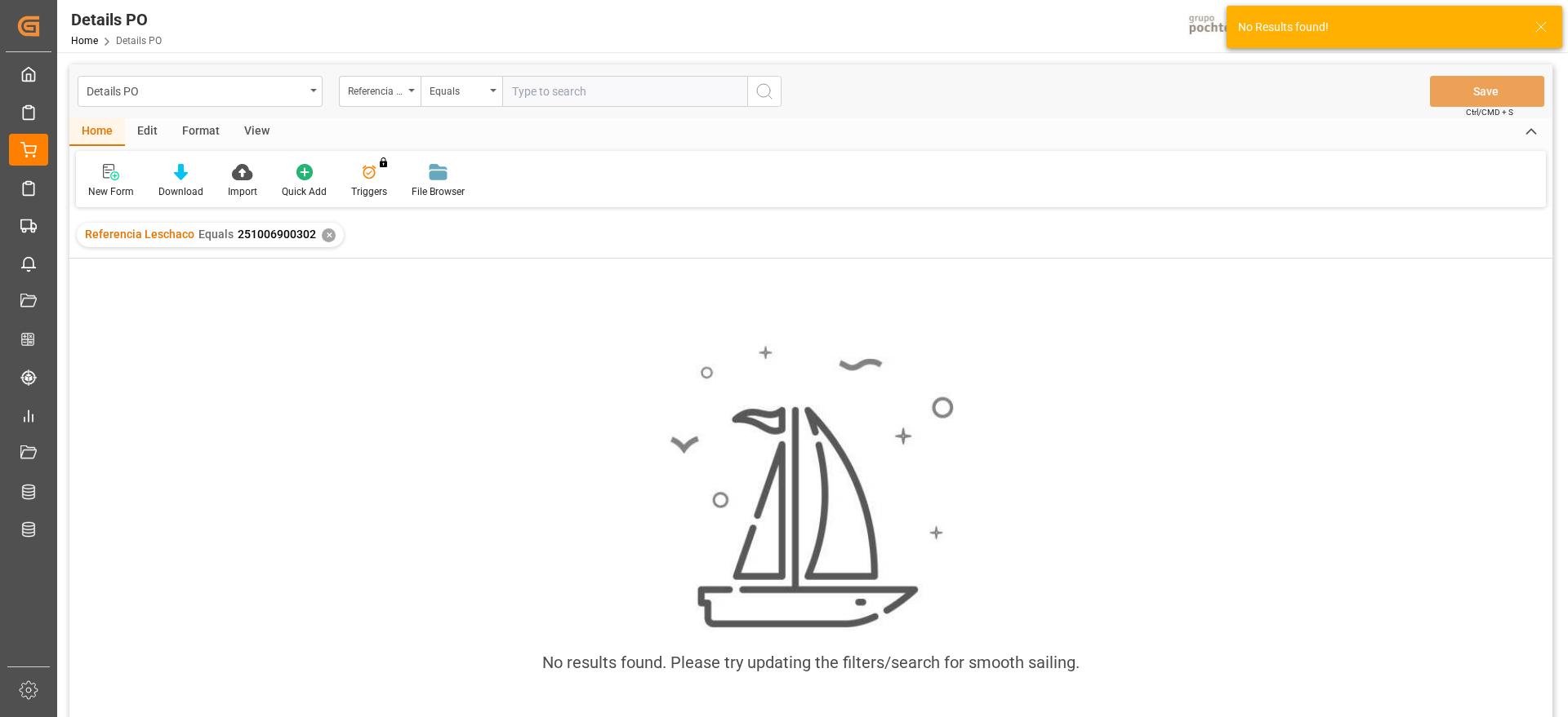
click at [325, 237] on div "✕" at bounding box center [328, 235] width 14 height 14
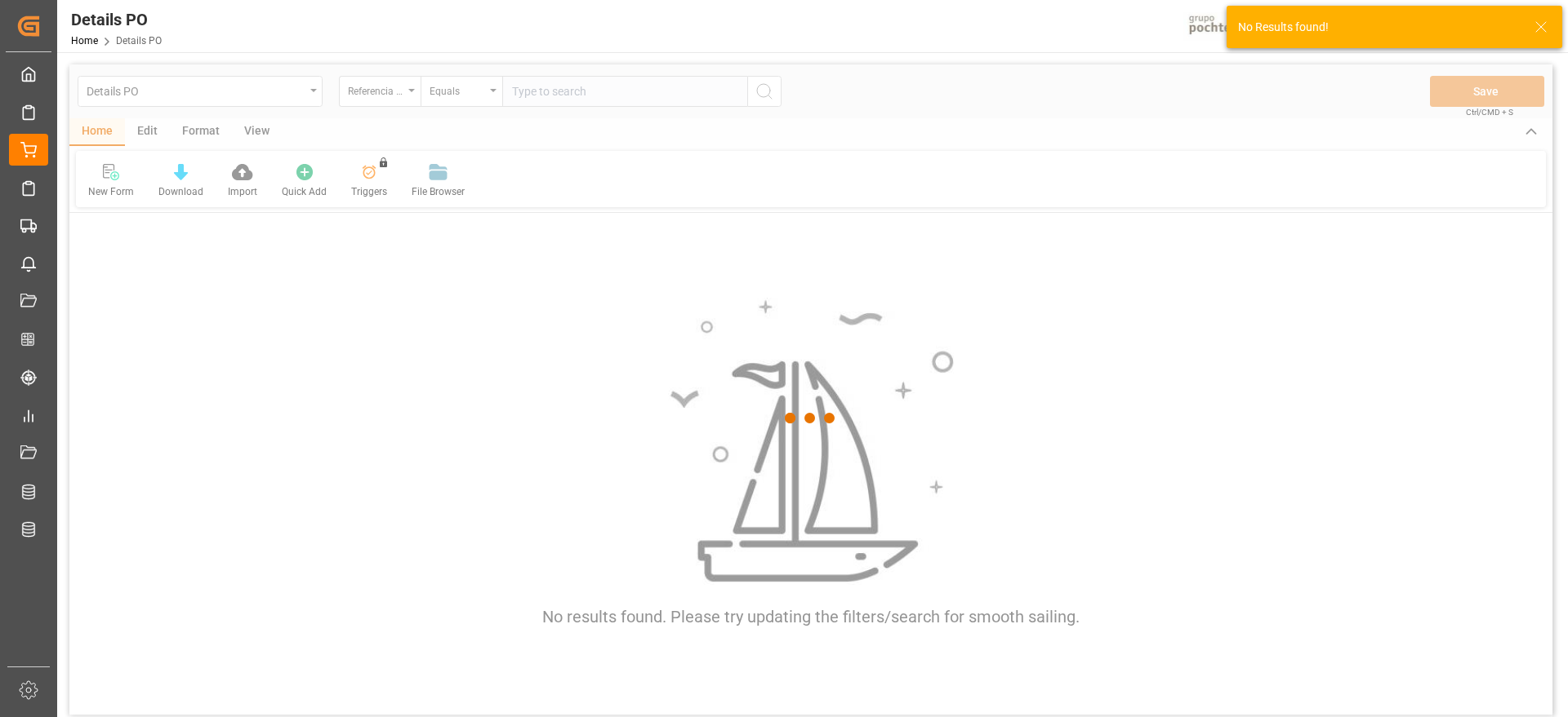
click at [556, 88] on div at bounding box center [811, 418] width 1483 height 707
click at [556, 91] on div at bounding box center [811, 418] width 1483 height 707
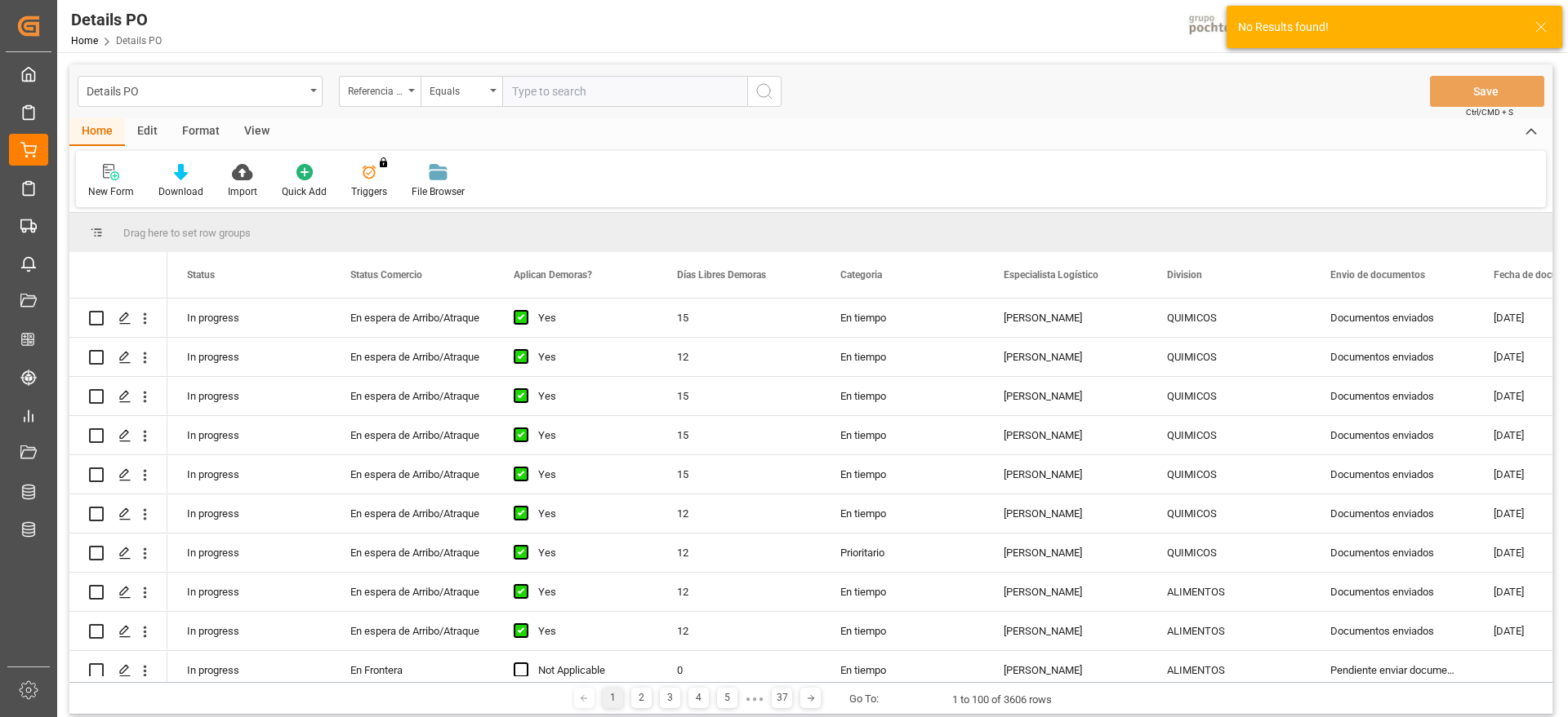
click at [556, 91] on input "text" at bounding box center [624, 91] width 245 height 31
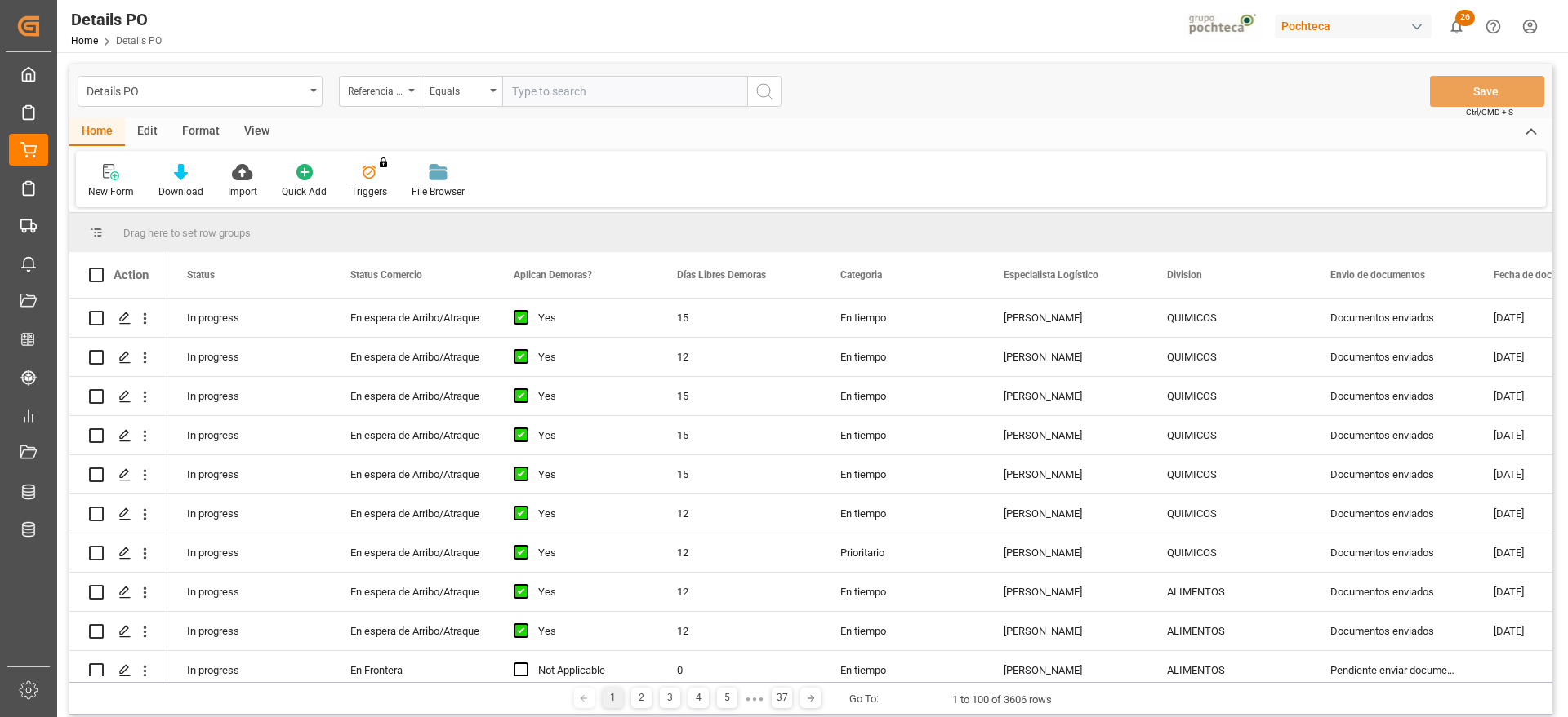
paste input "251006900302"
type input "251006900302"
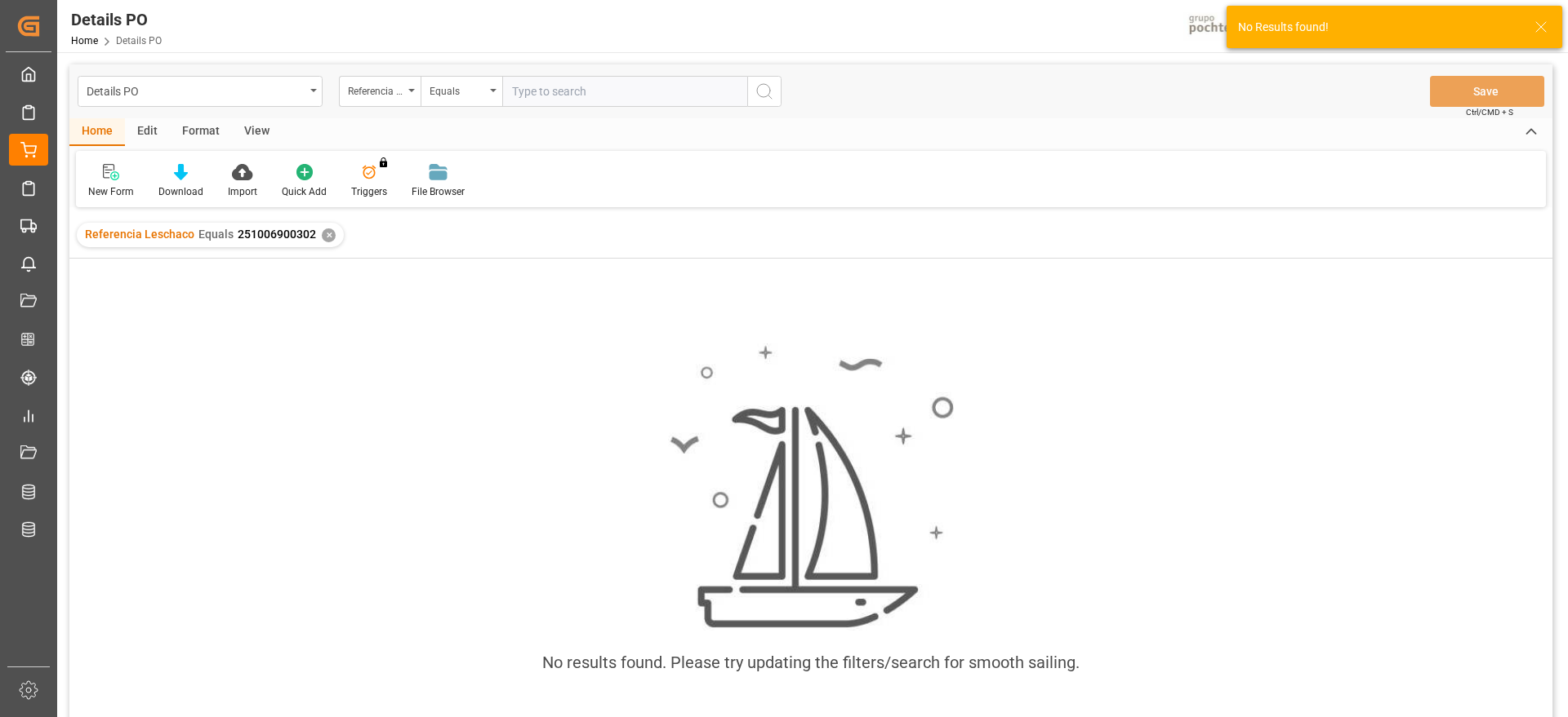
click at [326, 233] on div "✕" at bounding box center [328, 235] width 14 height 14
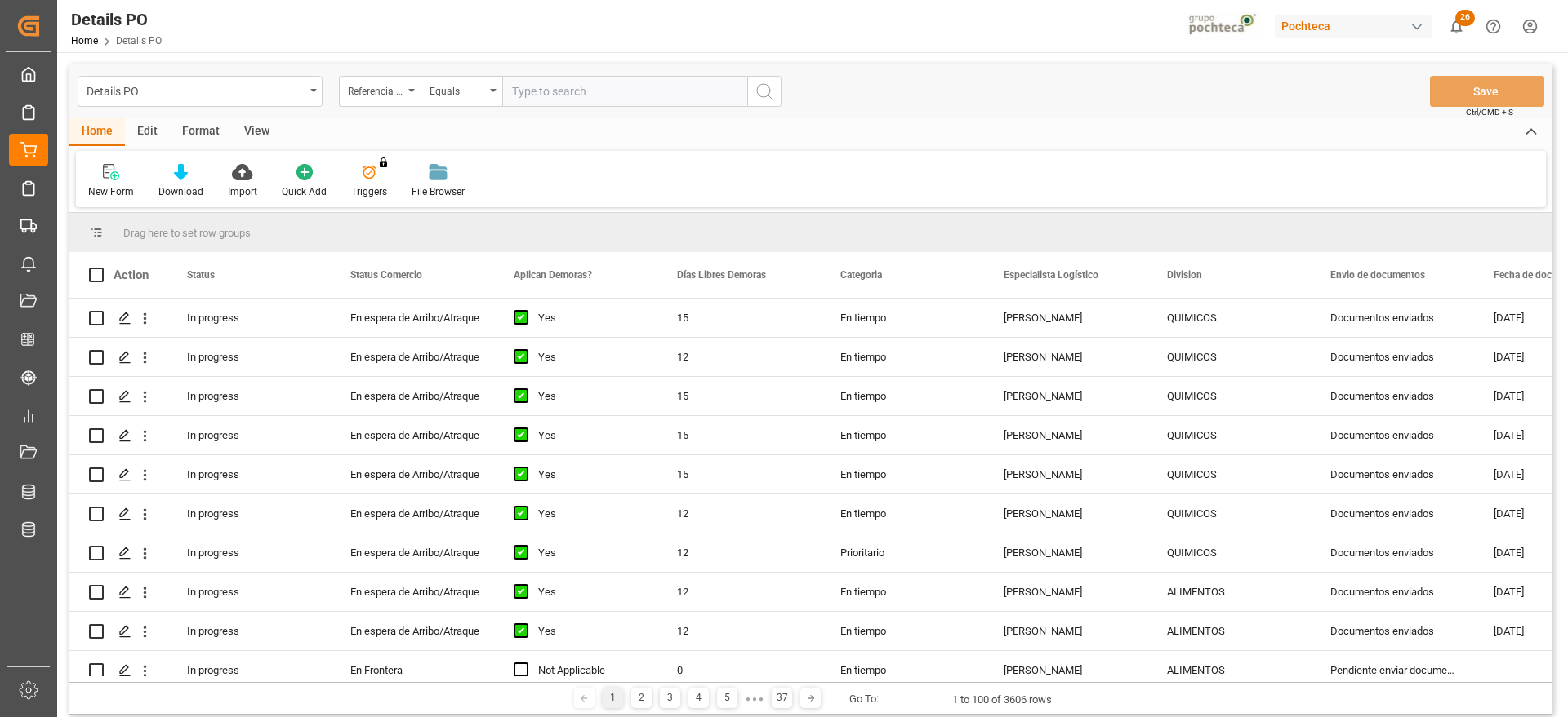
click at [563, 89] on input "text" at bounding box center [624, 91] width 245 height 31
click at [391, 81] on div "Referencia Leschaco" at bounding box center [375, 89] width 55 height 19
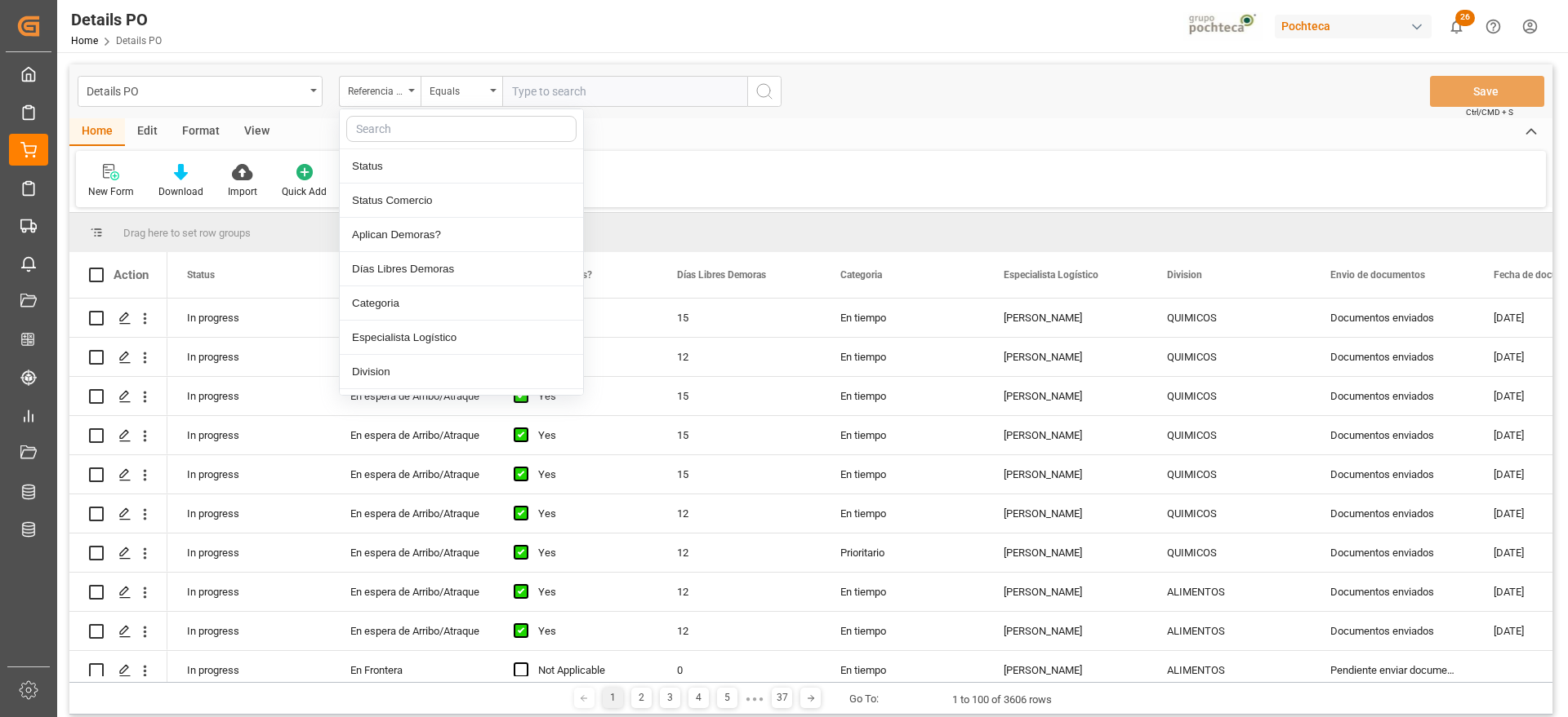
click at [407, 118] on input "text" at bounding box center [461, 128] width 230 height 26
type input "orde"
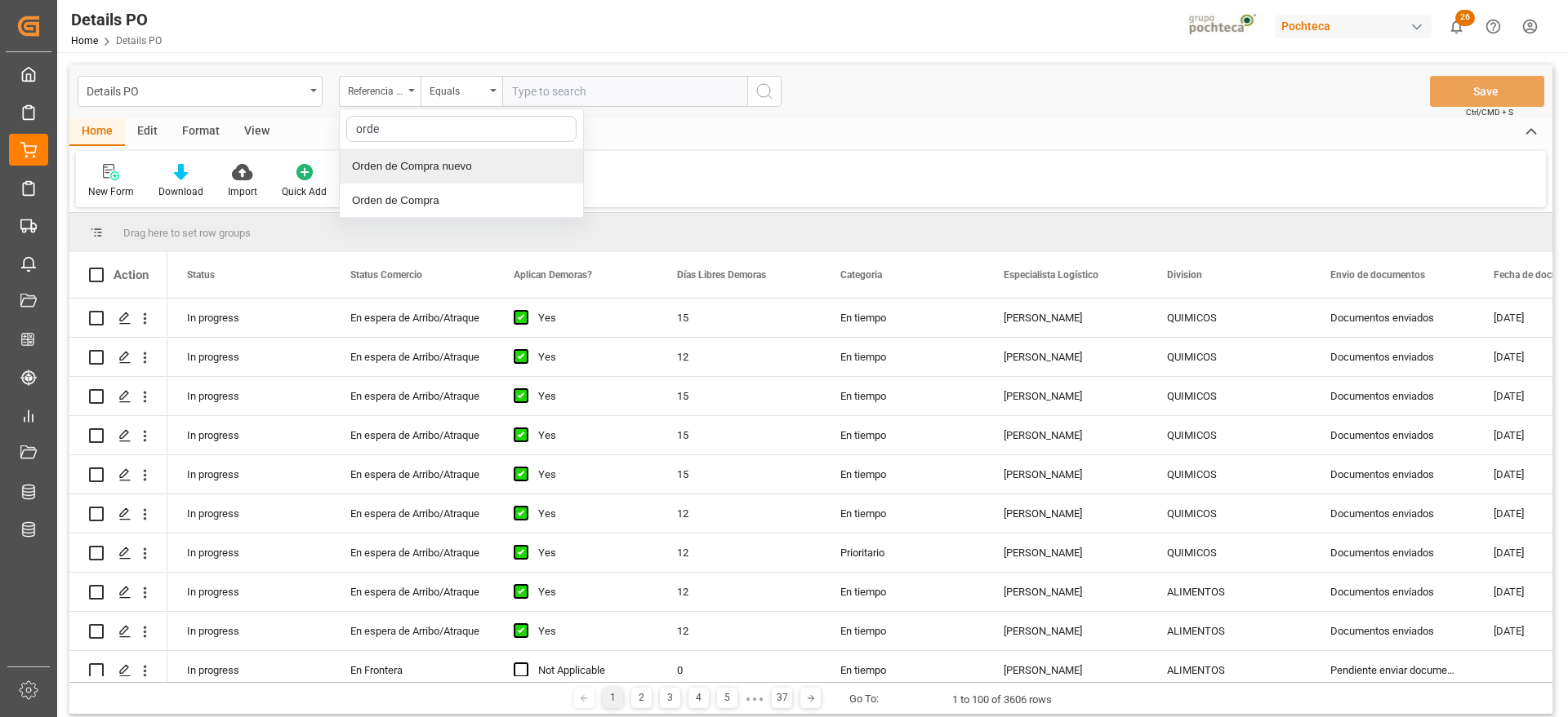
drag, startPoint x: 439, startPoint y: 166, endPoint x: 508, endPoint y: 144, distance: 72.4
click at [440, 166] on div "Orden de Compra nuevo" at bounding box center [461, 166] width 243 height 34
click at [538, 94] on input "text" at bounding box center [624, 91] width 245 height 31
paste input "5000308295"
type input "5000308295"
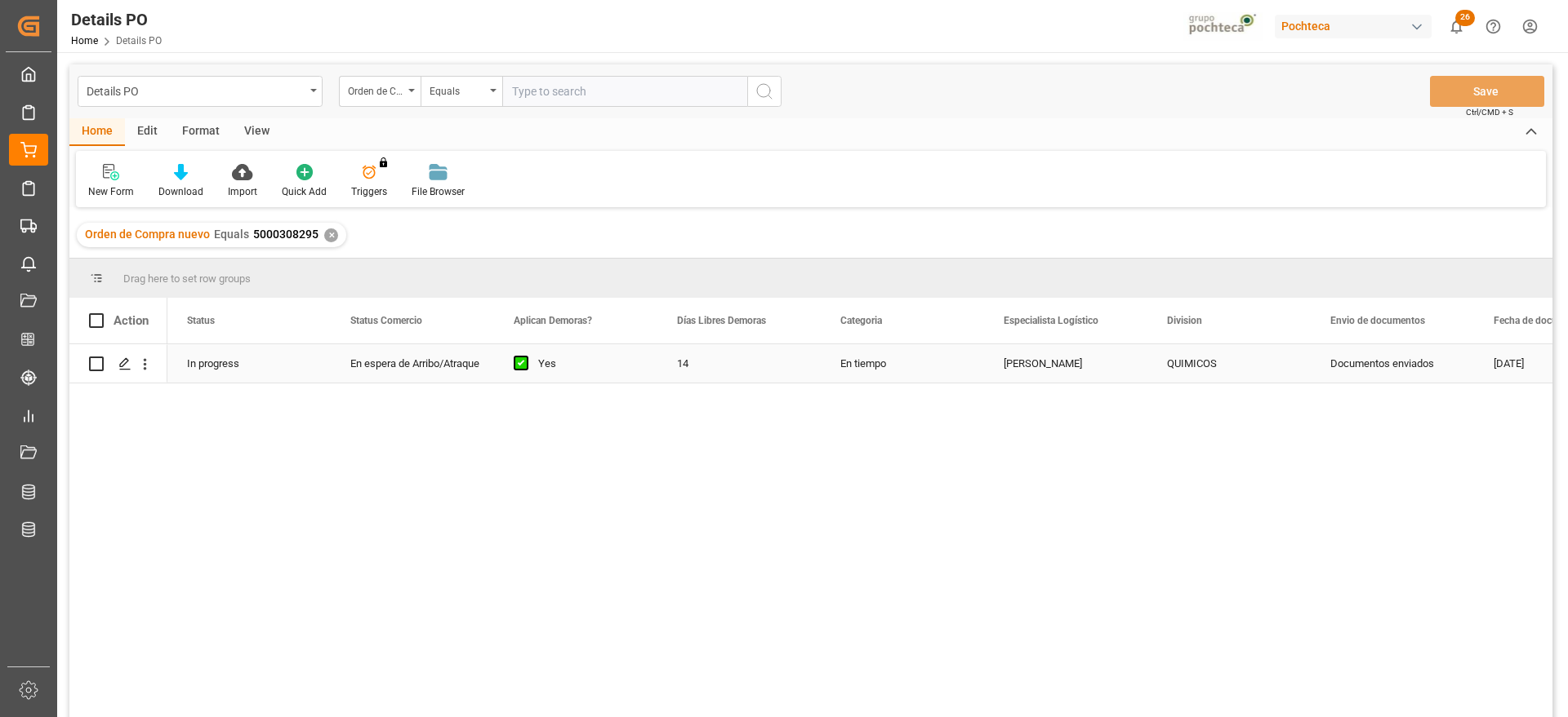
click at [993, 367] on div "Paola Díaz López" at bounding box center [1065, 363] width 163 height 38
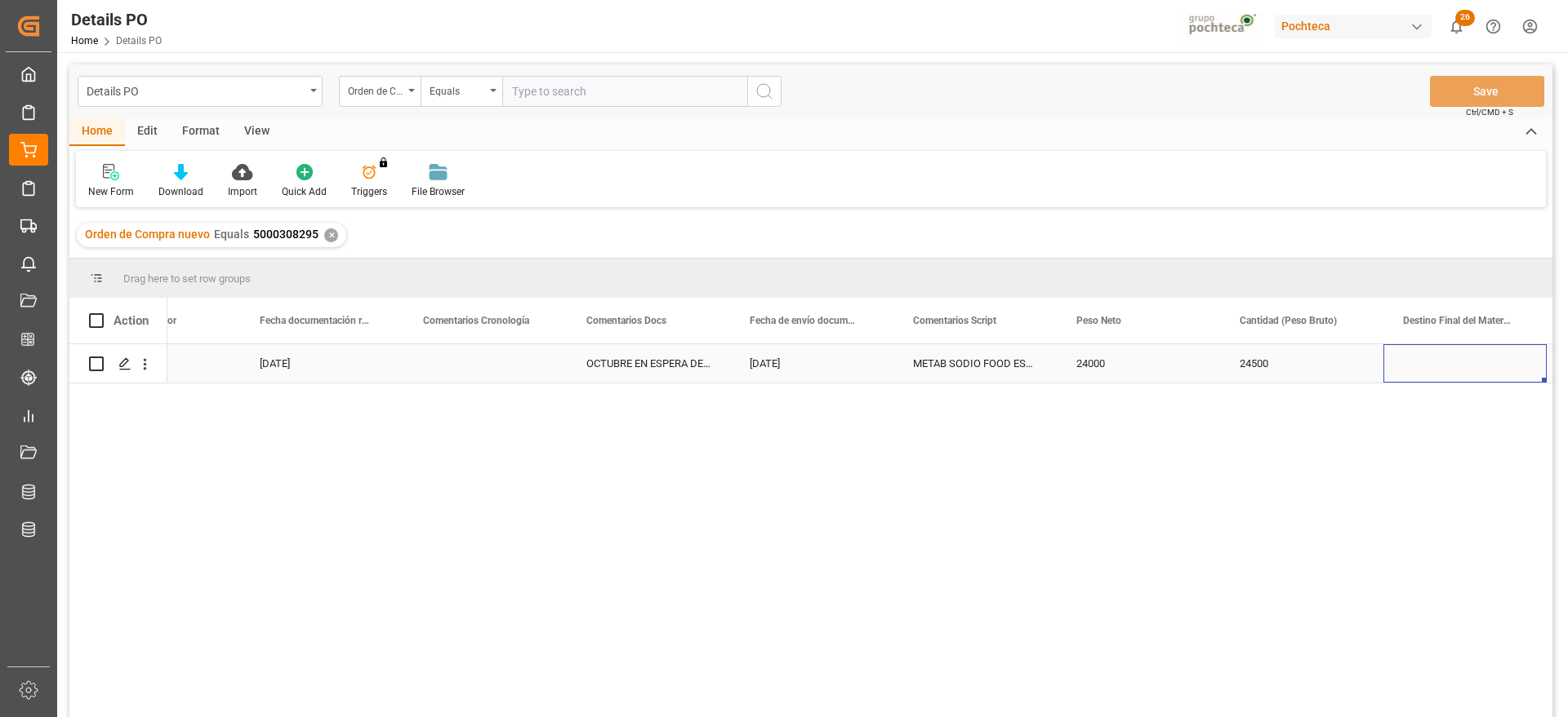
scroll to position [0, 4010]
click at [1277, 371] on div "Press SPACE to select this row." at bounding box center [1301, 363] width 163 height 38
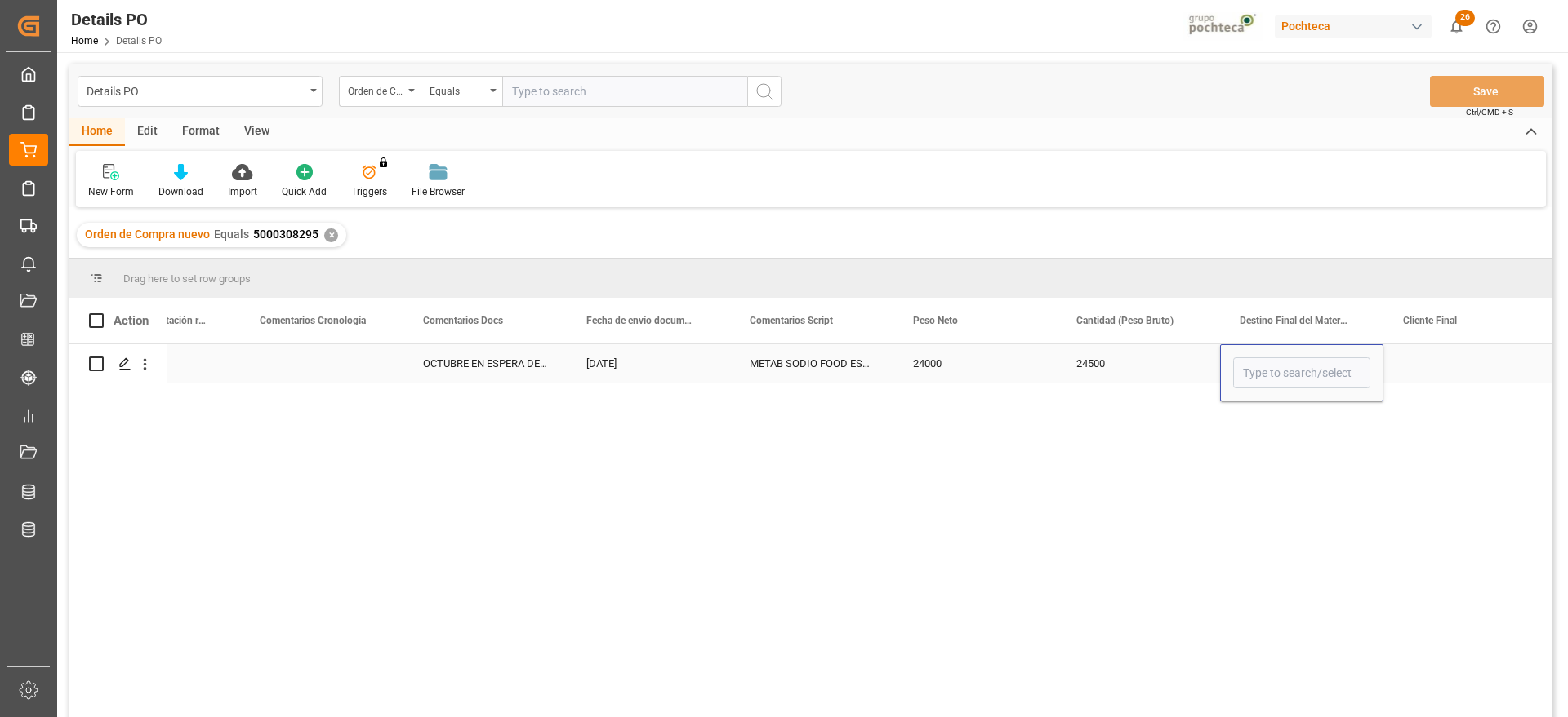
click at [1277, 371] on div "Press SPACE to select this row." at bounding box center [1301, 373] width 163 height 57
click at [1277, 371] on input "Press SPACE to select this row." at bounding box center [1302, 373] width 138 height 31
click at [1264, 419] on div "Minatitlán" at bounding box center [1302, 419] width 136 height 57
type input "Minatitlán"
click at [1473, 362] on div "Press SPACE to select this row." at bounding box center [1465, 363] width 163 height 38
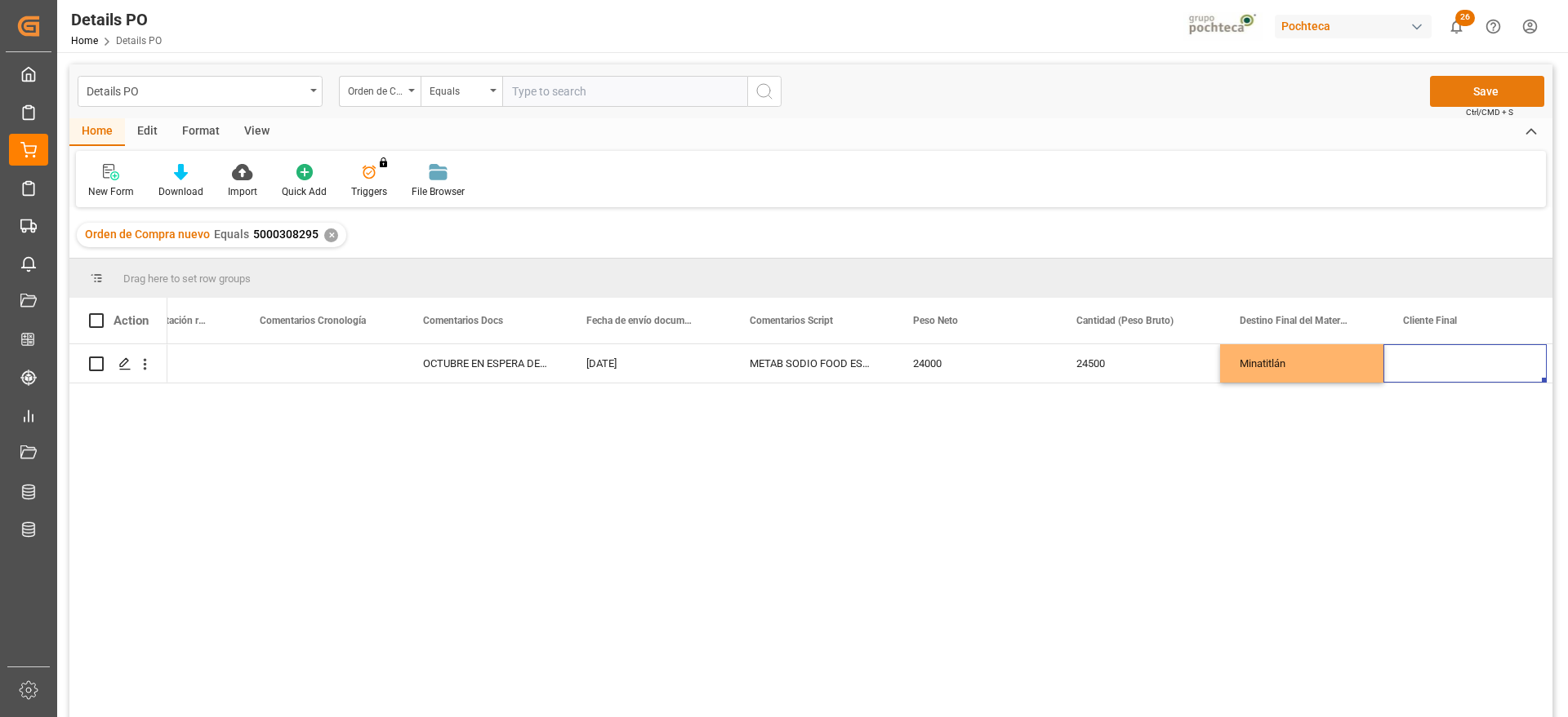
click at [1487, 96] on button "Save" at bounding box center [1487, 91] width 114 height 31
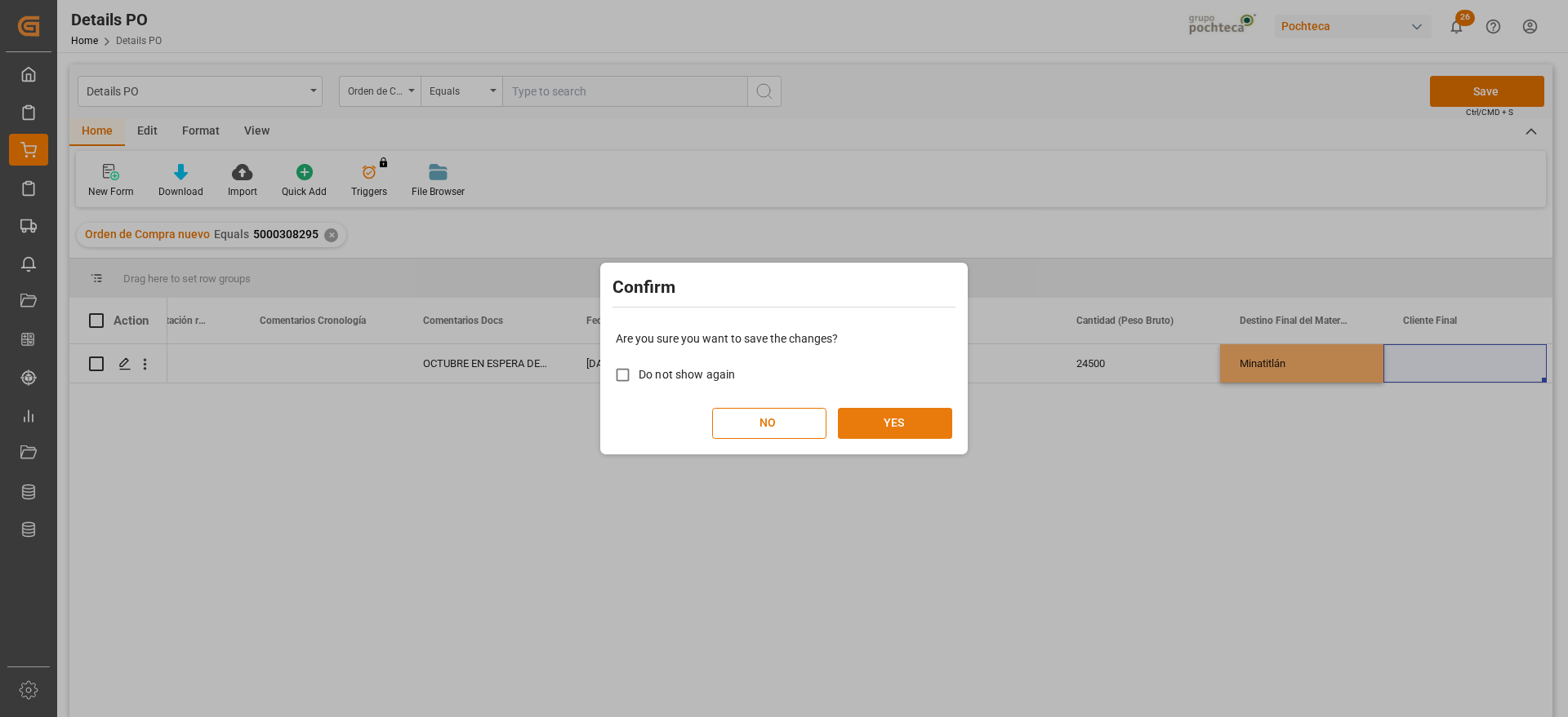
click at [923, 423] on button "YES" at bounding box center [895, 423] width 114 height 31
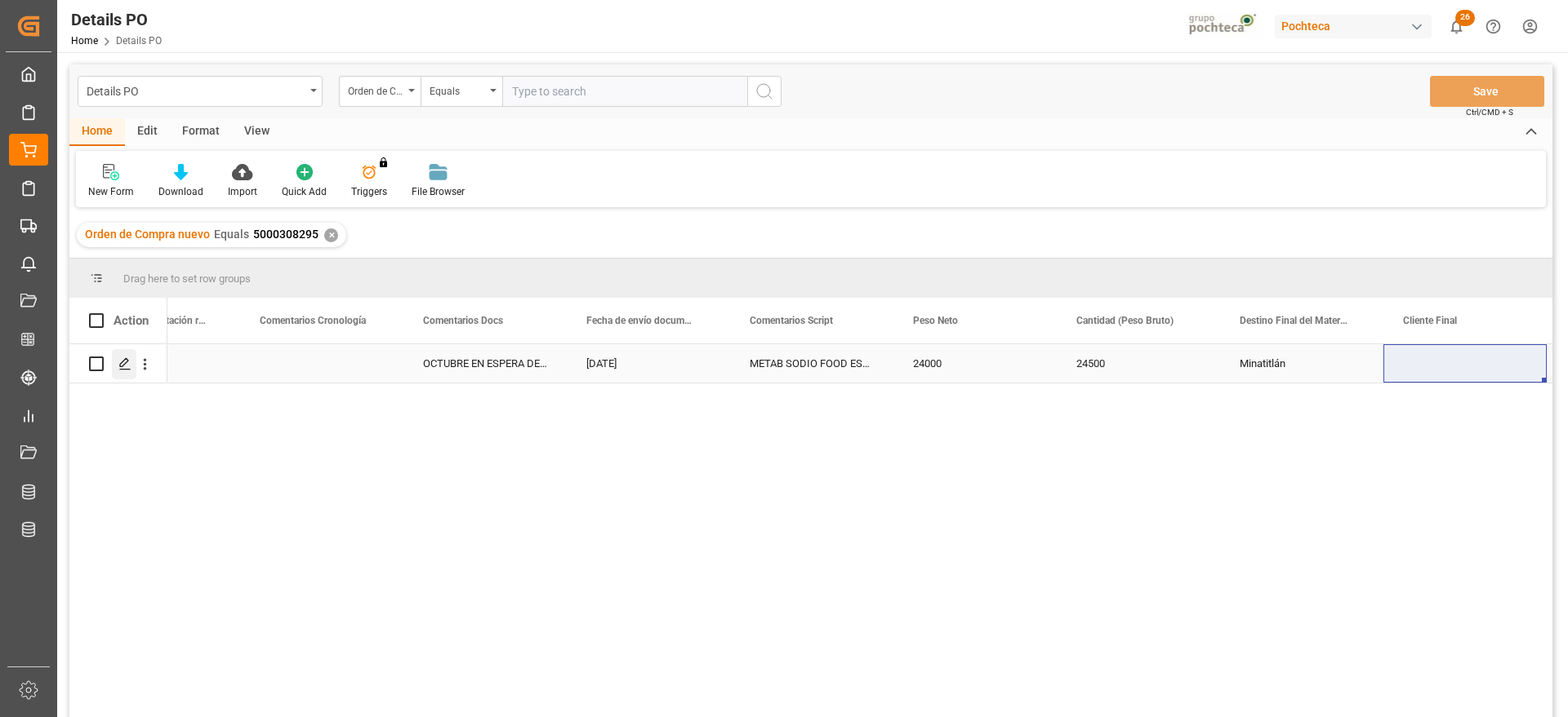
click at [126, 363] on polygon "Press SPACE to select this row." at bounding box center [124, 363] width 8 height 8
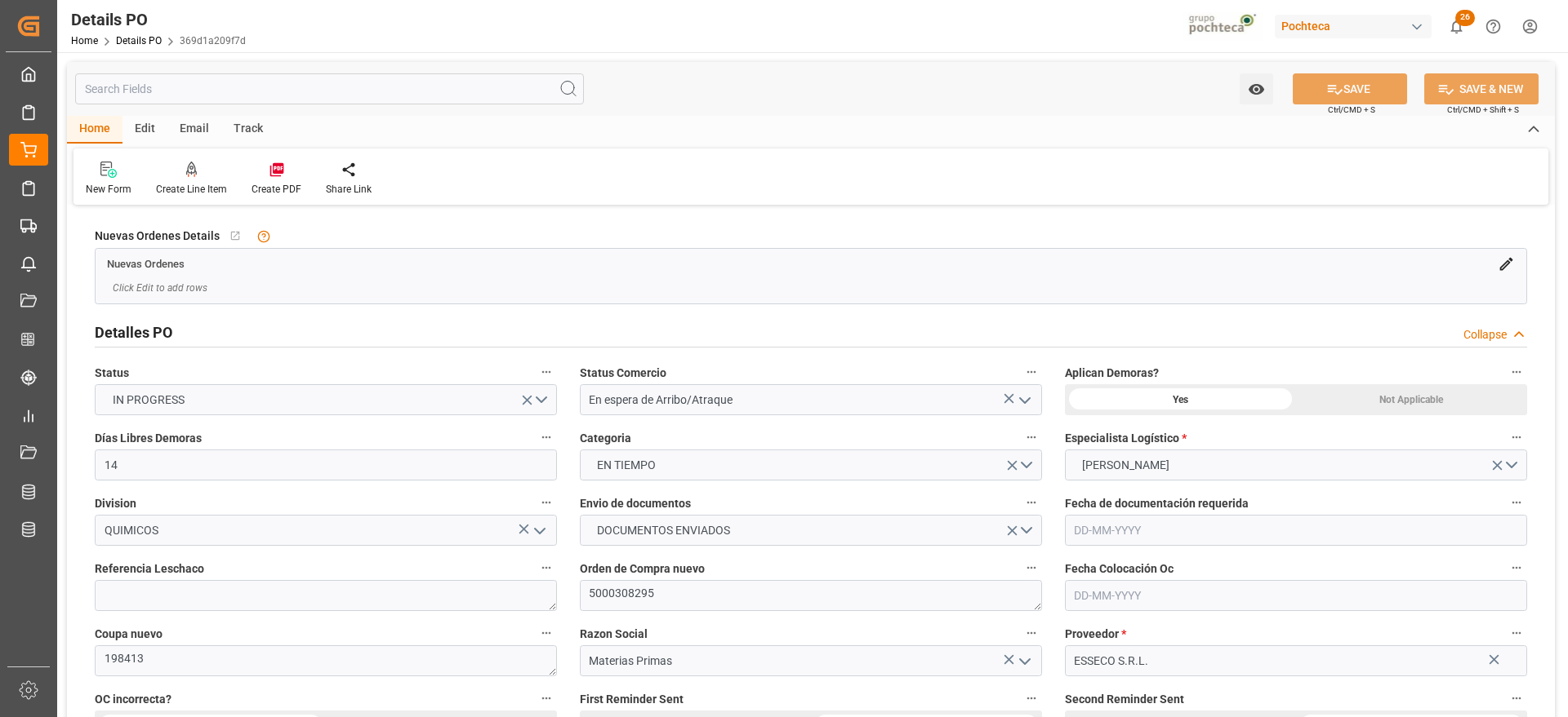
type input "14"
type input "1"
type input "18-09-2025"
type input "28-08-2025"
type input "18-09-2025"
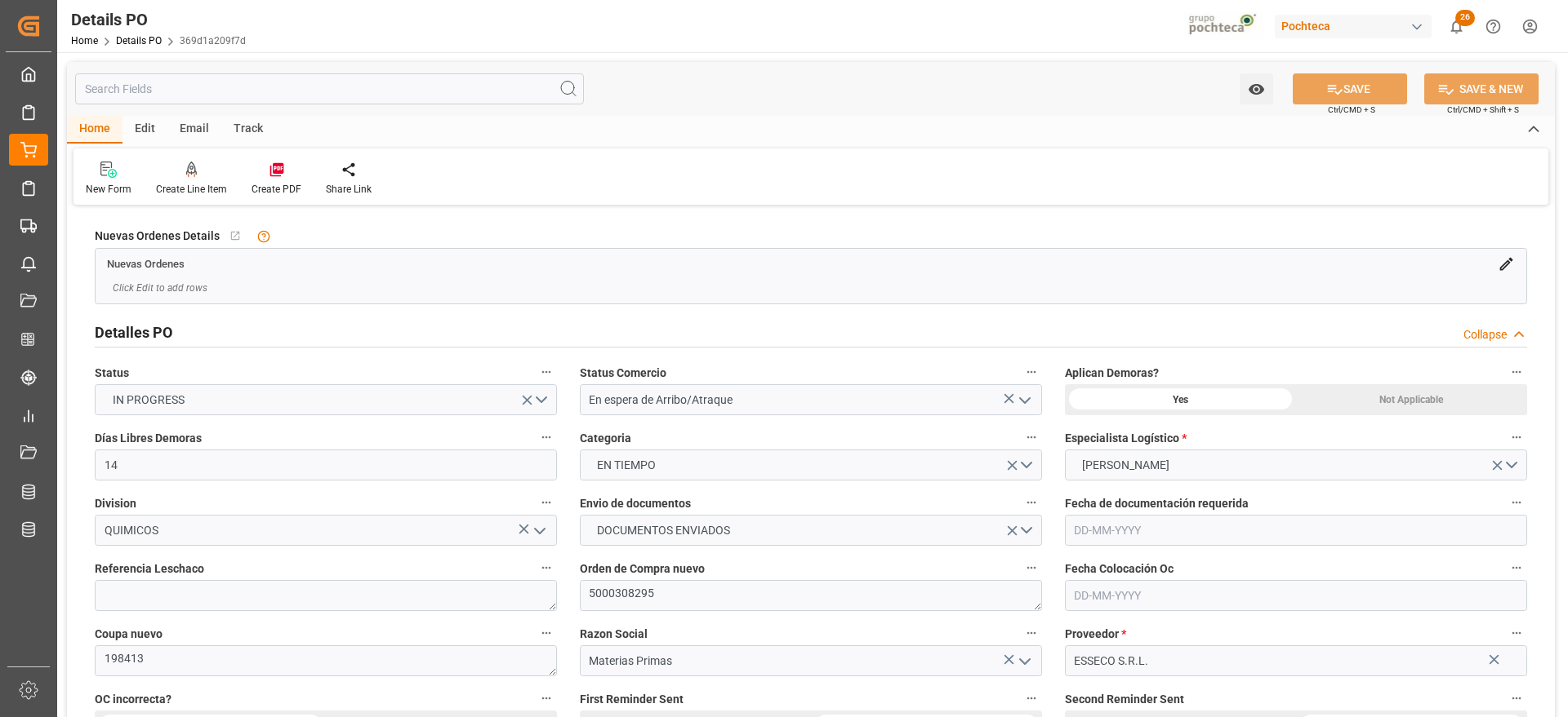
type input "18-09-2025"
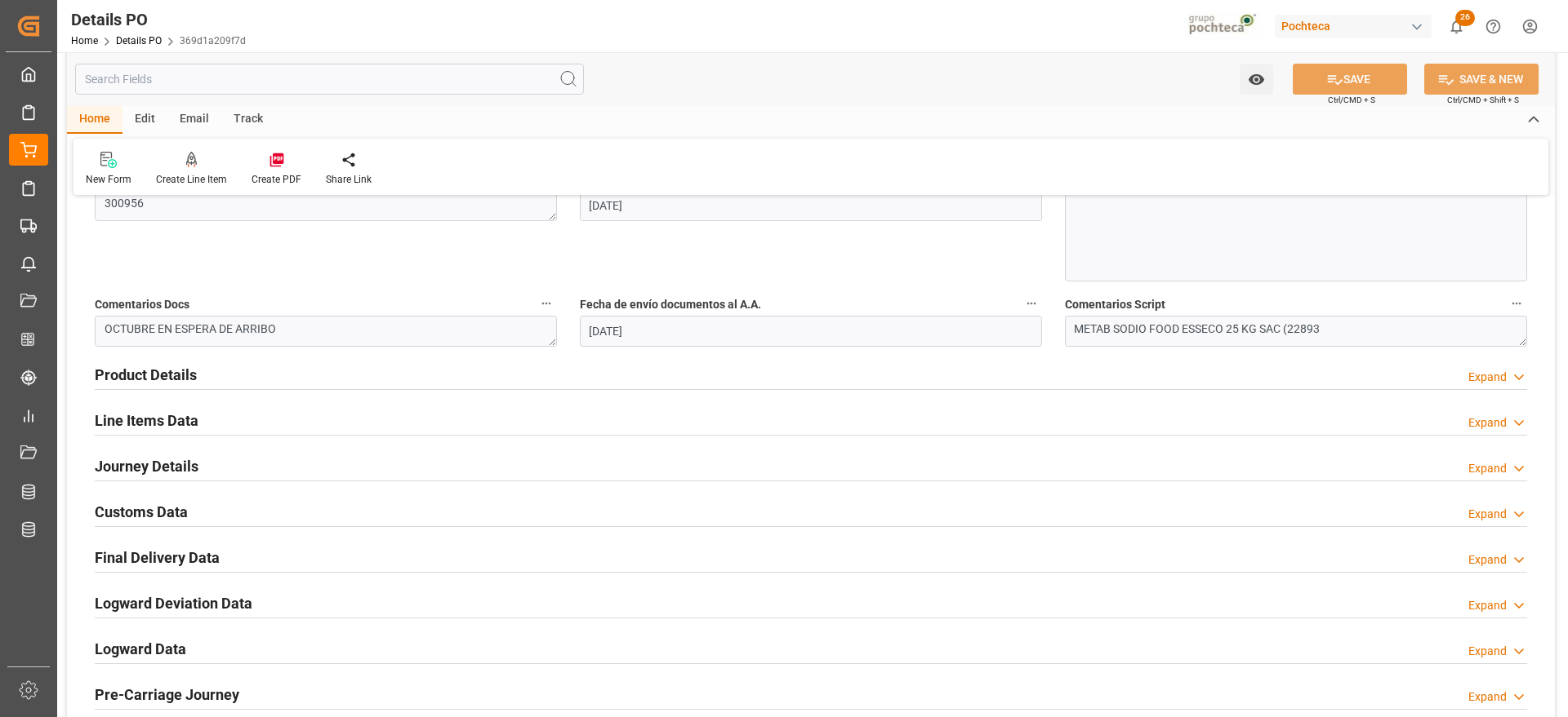
scroll to position [918, 0]
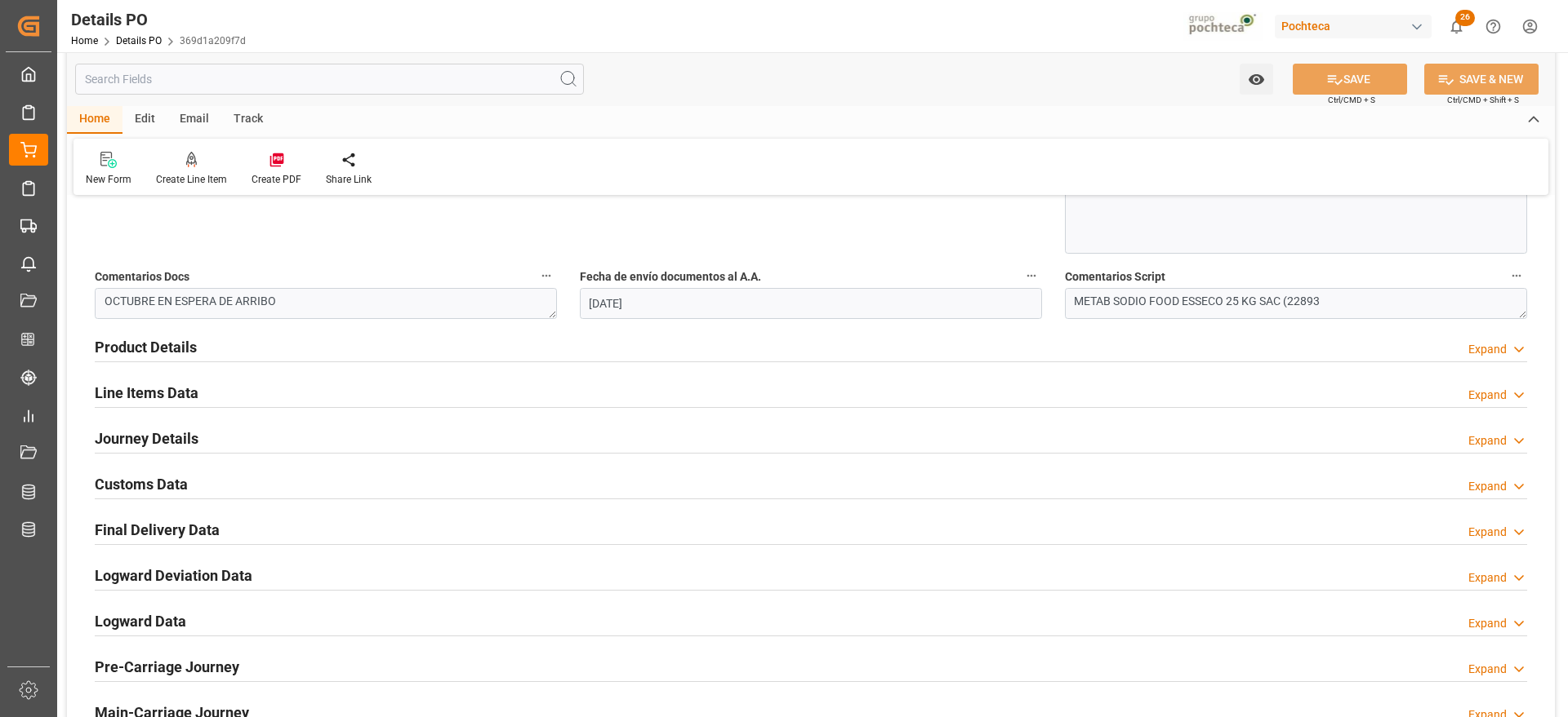
click at [129, 379] on div "Line Items Data" at bounding box center [147, 392] width 104 height 31
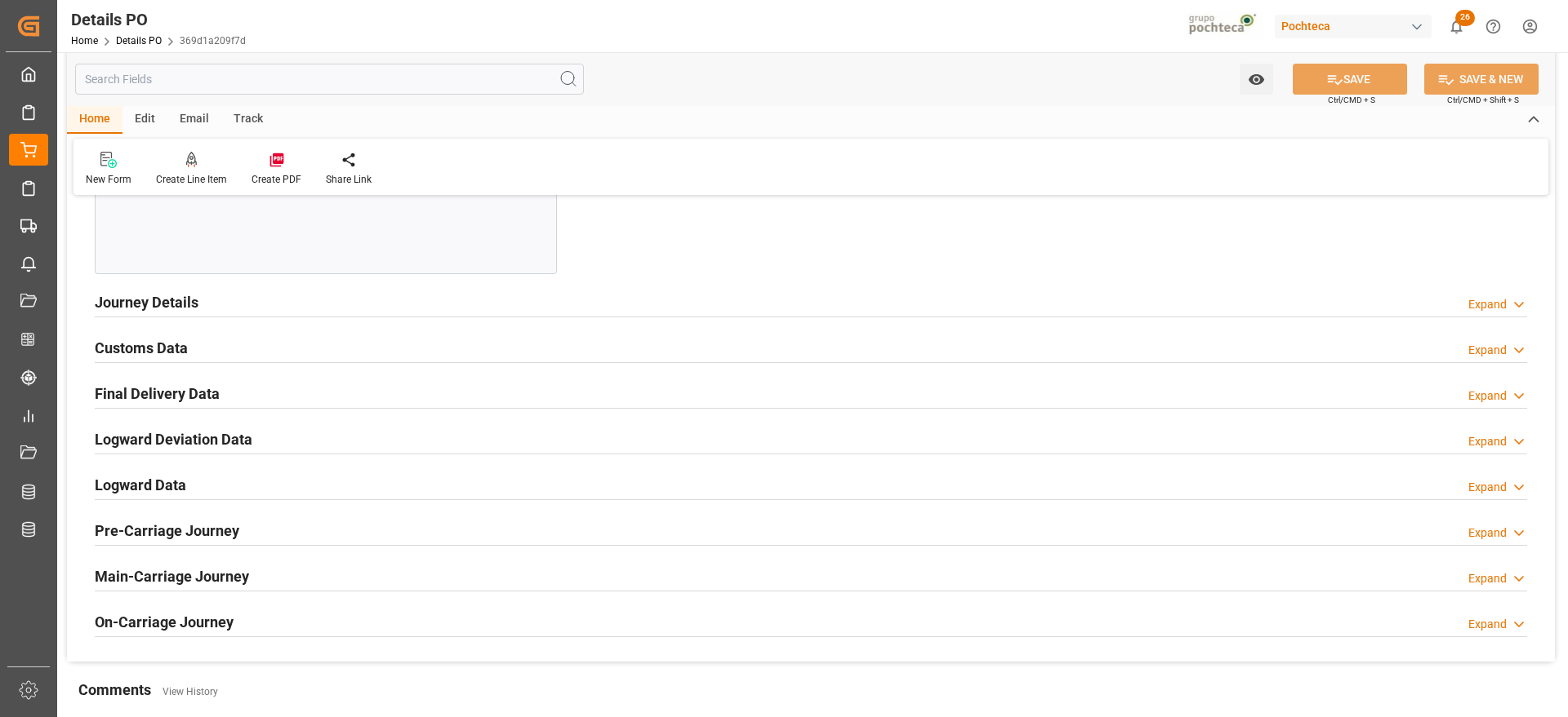
scroll to position [1734, 0]
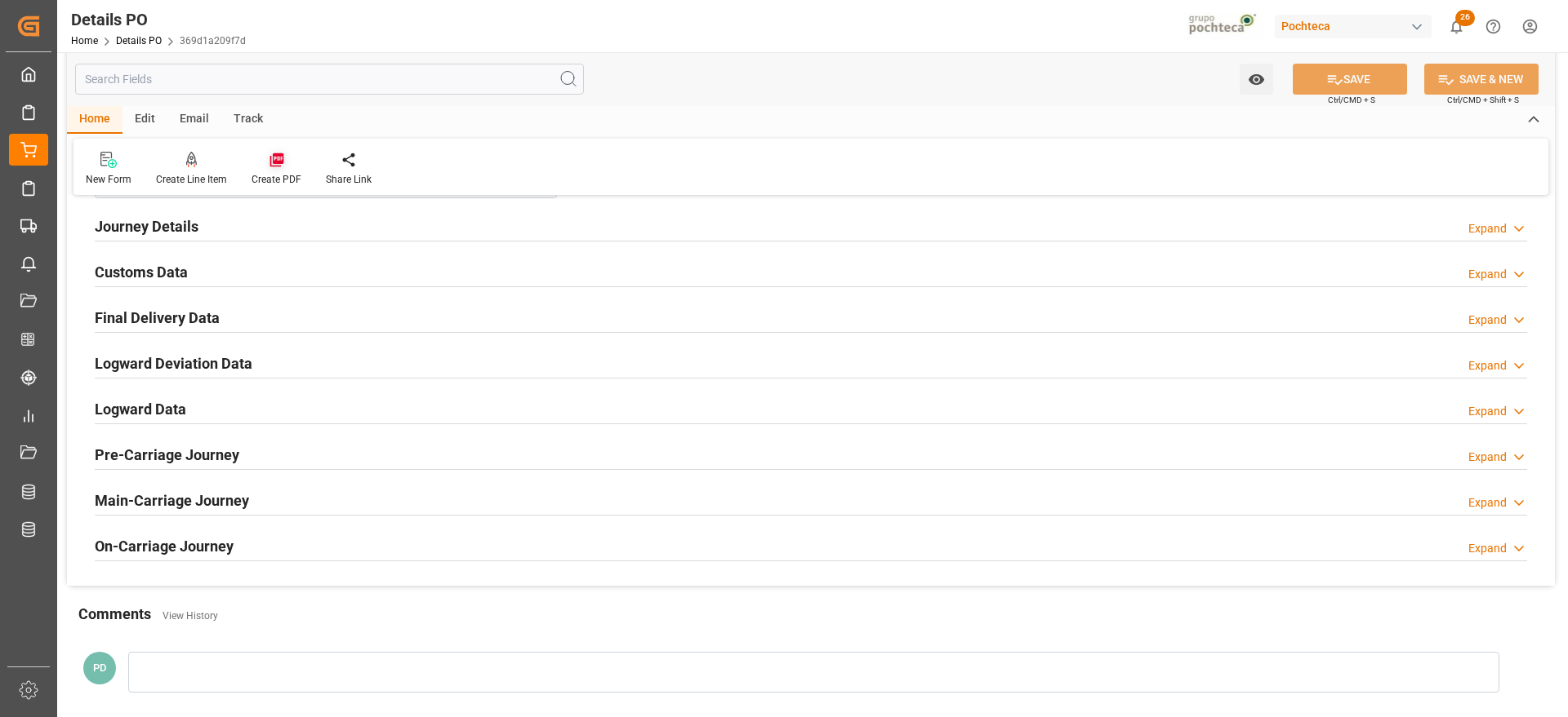
click at [270, 165] on icon at bounding box center [276, 160] width 14 height 14
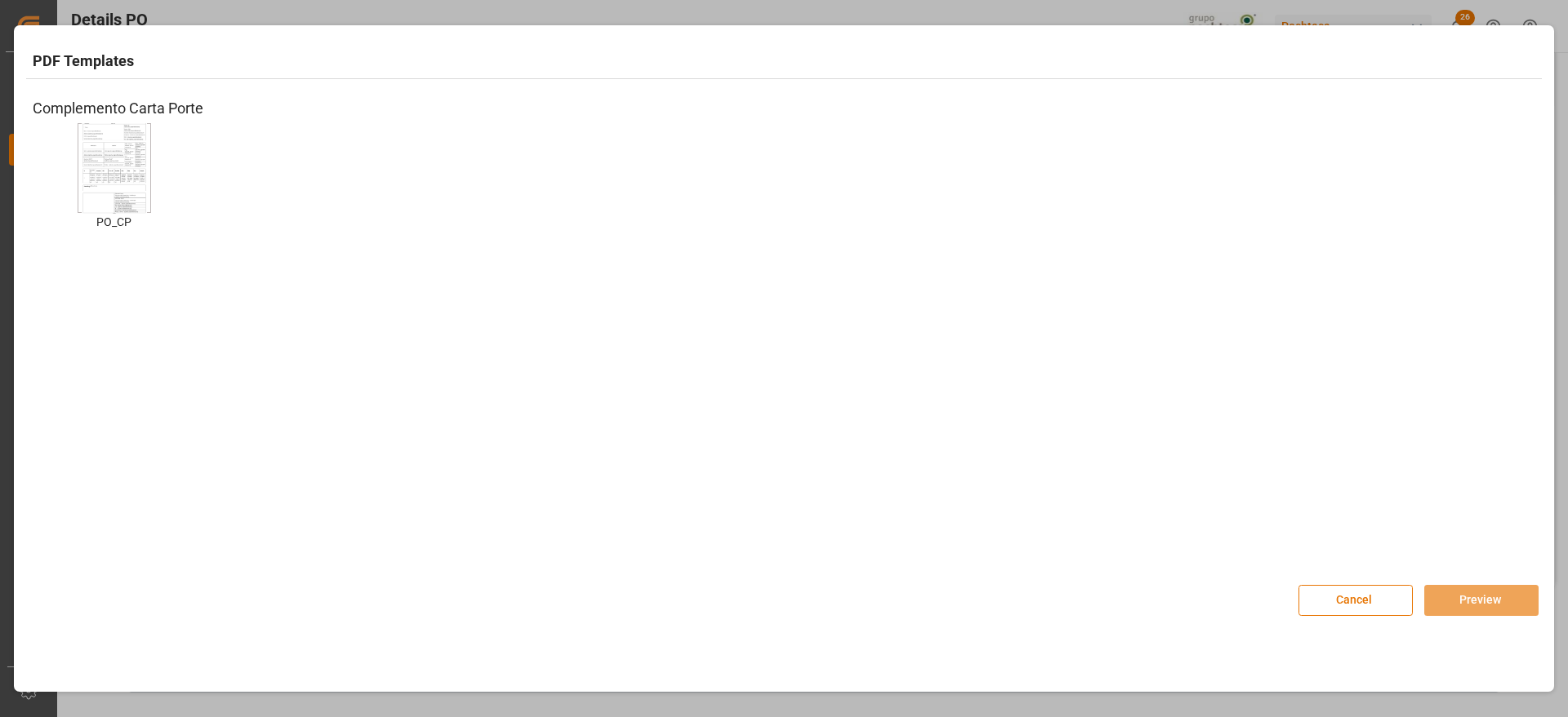
click at [122, 185] on img at bounding box center [114, 167] width 65 height 92
click at [1484, 585] on button "Preview" at bounding box center [1481, 600] width 114 height 31
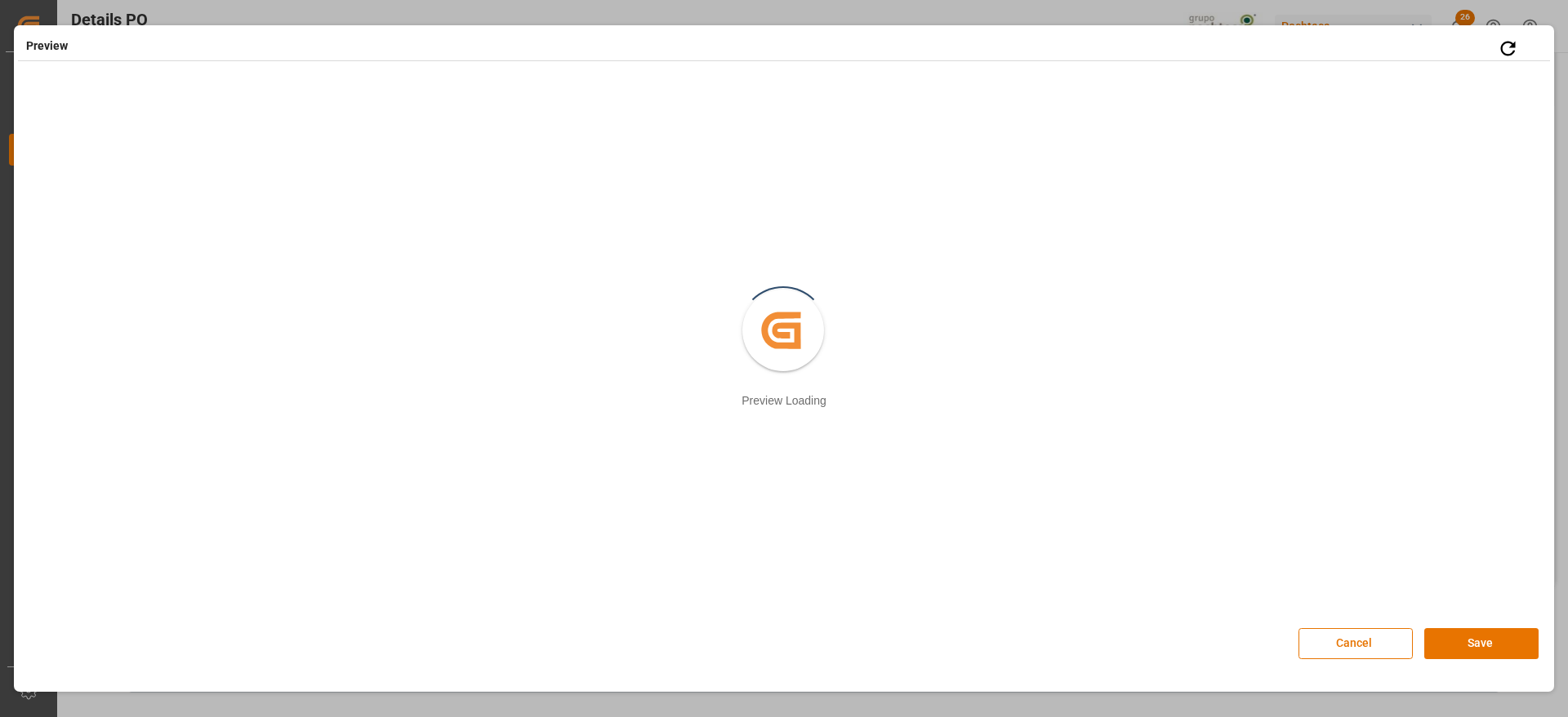
click at [1522, 628] on div "Cancel Save" at bounding box center [1418, 644] width 240 height 31
click at [1487, 648] on button "Save" at bounding box center [1481, 644] width 114 height 31
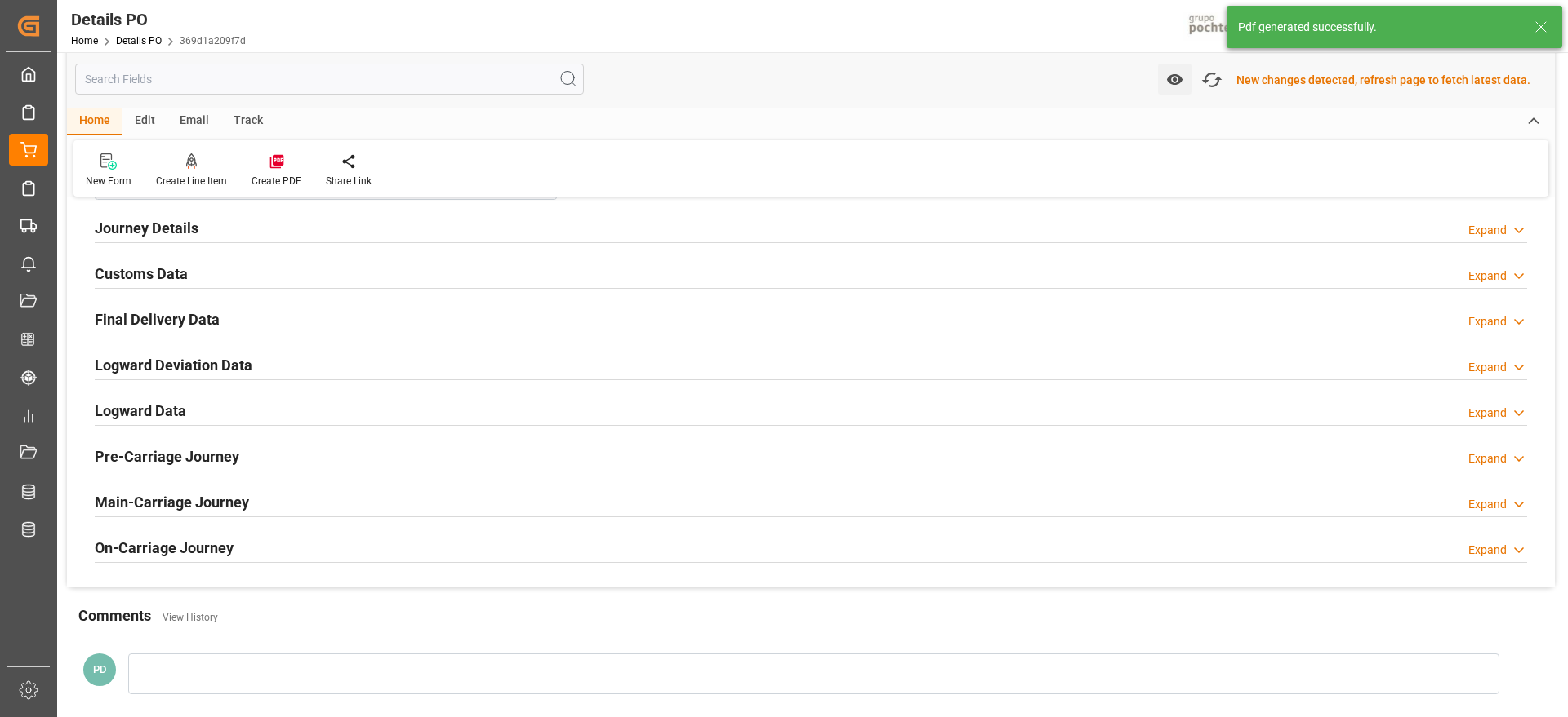
scroll to position [1735, 0]
click at [138, 276] on h2 "Customs Data" at bounding box center [141, 272] width 93 height 22
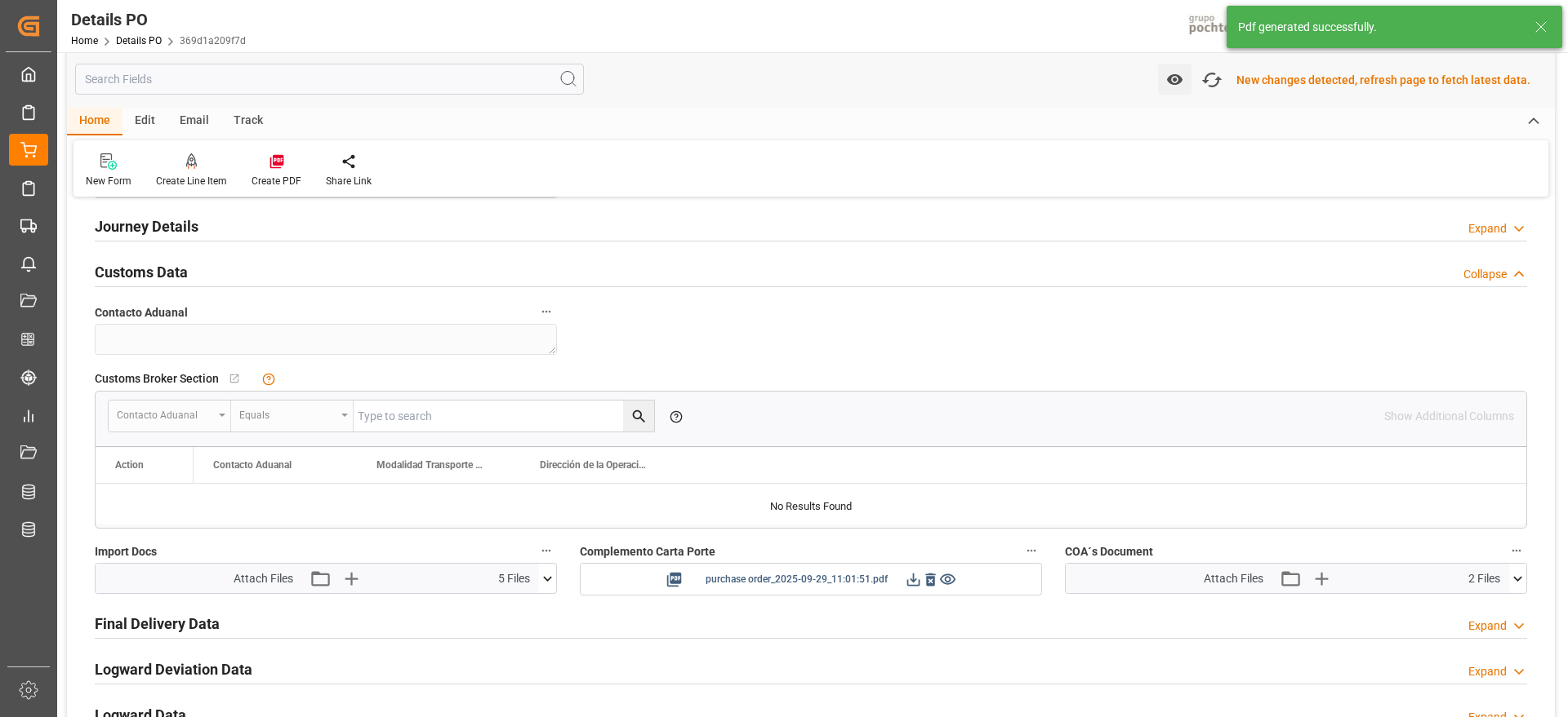
click at [905, 580] on icon at bounding box center [913, 580] width 17 height 17
